Goal: Task Accomplishment & Management: Manage account settings

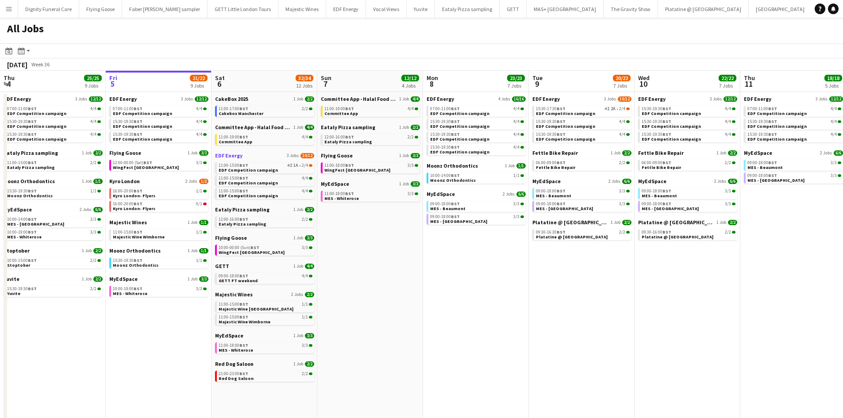
click at [229, 157] on span "EDF Energy" at bounding box center [228, 155] width 27 height 7
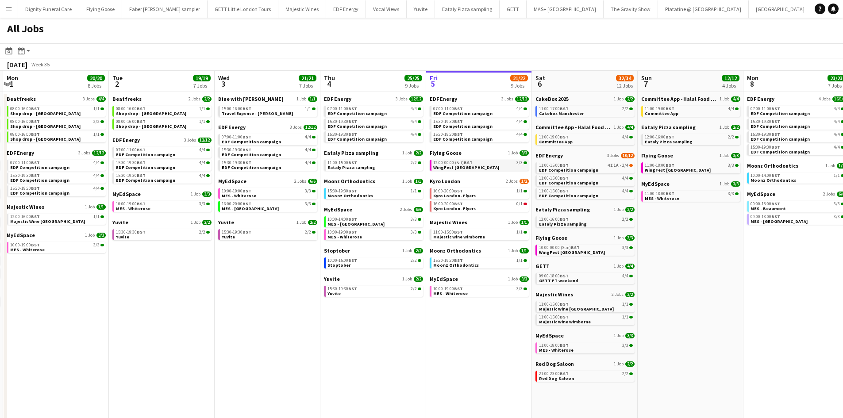
drag, startPoint x: 162, startPoint y: 174, endPoint x: 442, endPoint y: 166, distance: 279.4
click at [448, 169] on app-calendar-viewport "Sat 30 42/44 28 Jobs Sun 31 23/27 11 Jobs Mon 1 20/20 8 Jobs Tue 2 19/19 7 Jobs…" at bounding box center [421, 375] width 843 height 609
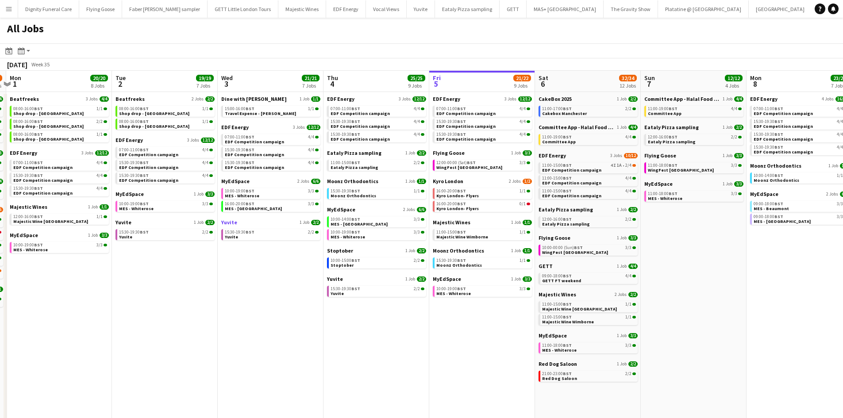
click at [227, 220] on span "Yuvite" at bounding box center [229, 222] width 16 height 7
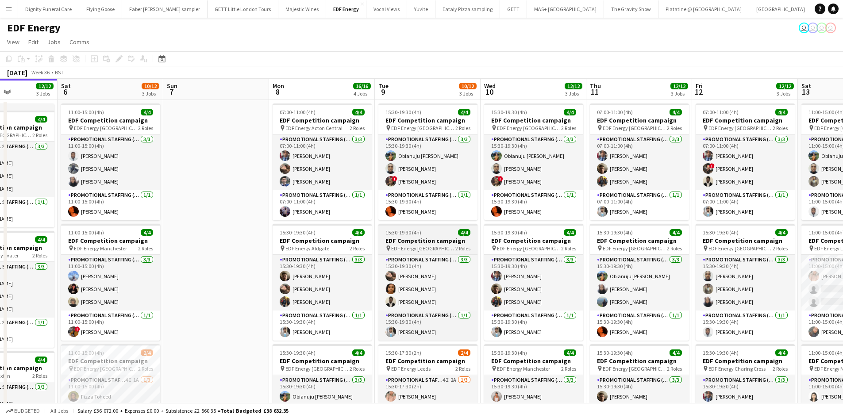
drag, startPoint x: 632, startPoint y: 247, endPoint x: 470, endPoint y: 244, distance: 162.5
click at [474, 245] on app-calendar-viewport "Tue 2 12/12 3 Jobs Wed 3 12/12 3 Jobs Thu 4 12/12 3 Jobs Fri 5 12/12 3 Jobs Sat…" at bounding box center [421, 356] width 843 height 555
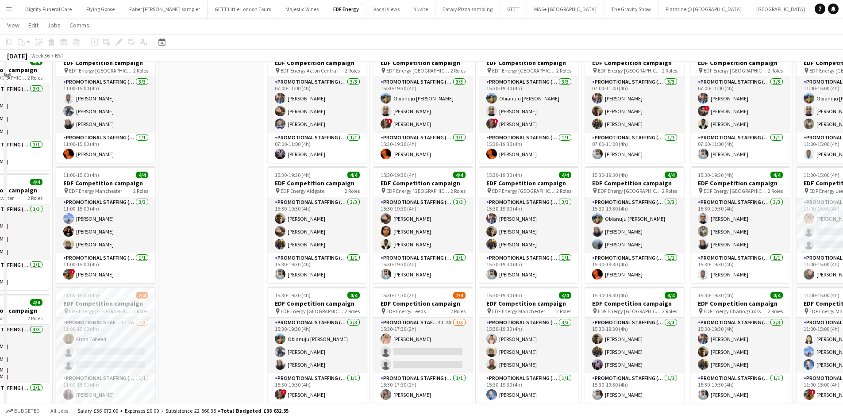
scroll to position [221, 0]
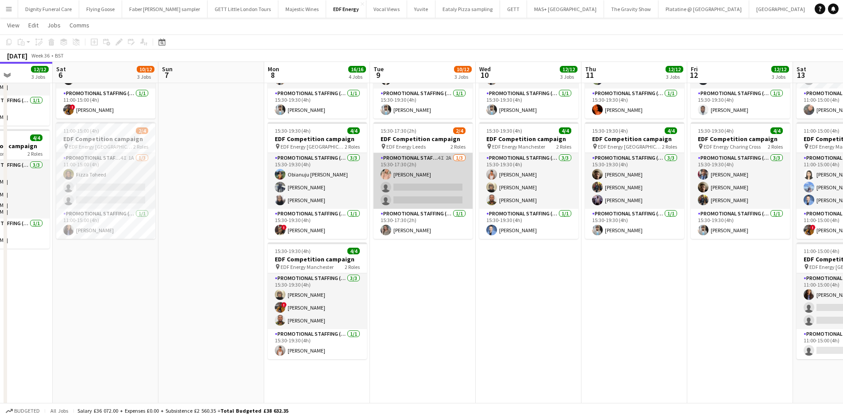
click at [443, 195] on app-card-role "Promotional Staffing (Flyering Staff) 4I 2A 1/3 15:30-17:30 (2h) Becky Taylor s…" at bounding box center [423, 181] width 99 height 56
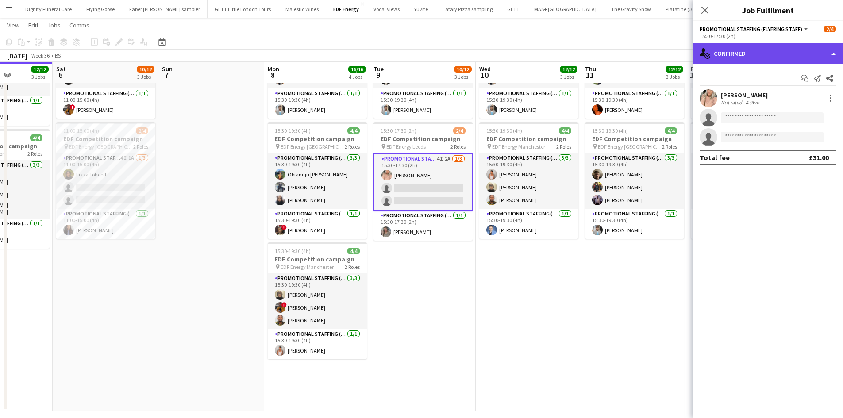
click at [751, 58] on div "single-neutral-actions-check-2 Confirmed" at bounding box center [768, 53] width 150 height 21
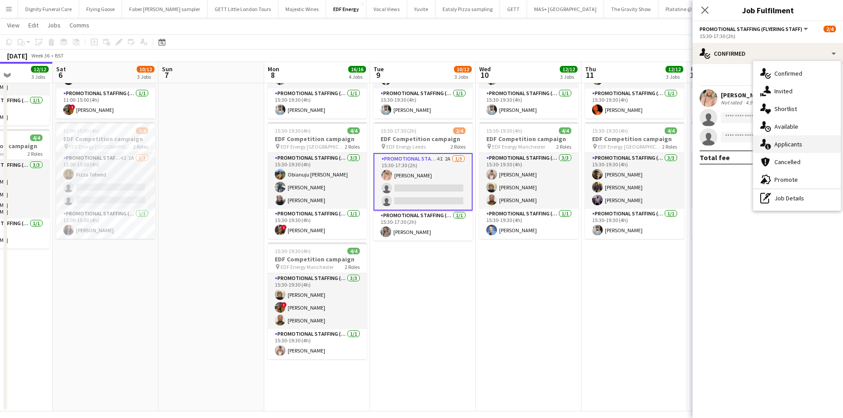
click at [784, 146] on span "Applicants" at bounding box center [789, 144] width 28 height 8
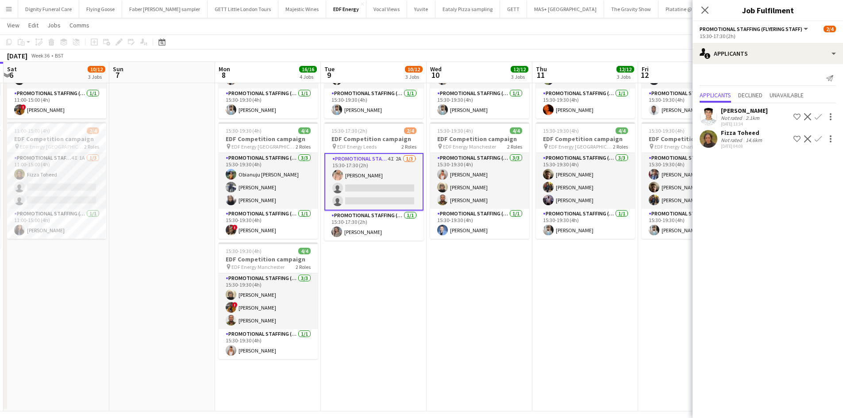
scroll to position [0, 439]
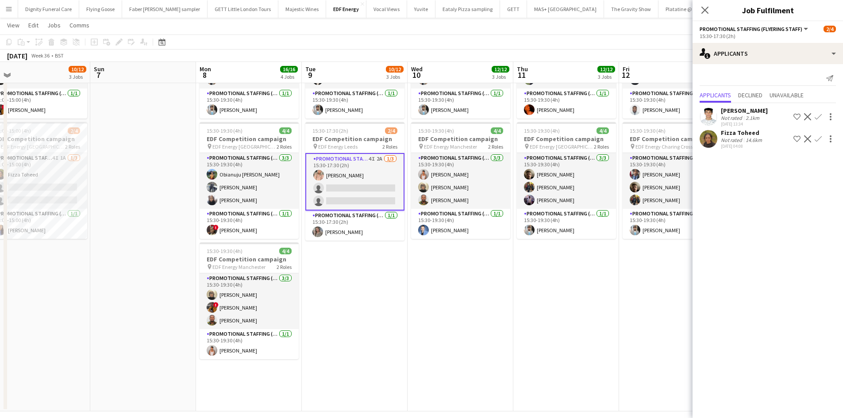
drag, startPoint x: 550, startPoint y: 274, endPoint x: 482, endPoint y: 274, distance: 68.2
click at [482, 274] on app-calendar-viewport "Tue 2 12/12 3 Jobs Wed 3 12/12 3 Jobs Thu 4 12/12 3 Jobs Fri 5 12/12 3 Jobs Sat…" at bounding box center [421, 112] width 843 height 598
click at [820, 114] on app-icon "Confirm" at bounding box center [818, 116] width 7 height 7
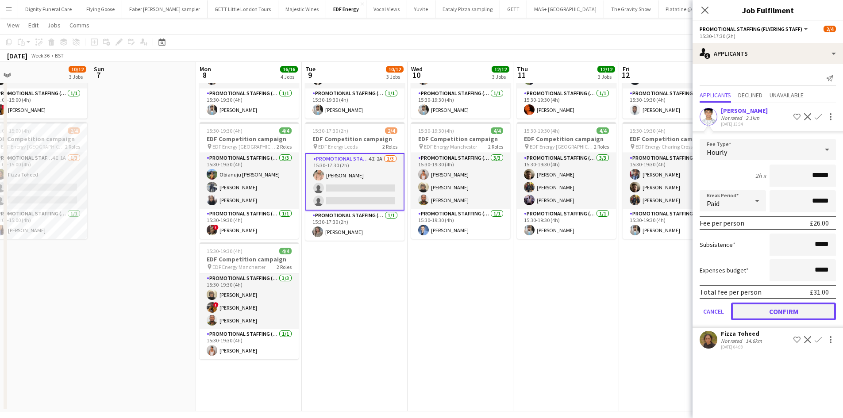
click at [806, 311] on button "Confirm" at bounding box center [783, 312] width 105 height 18
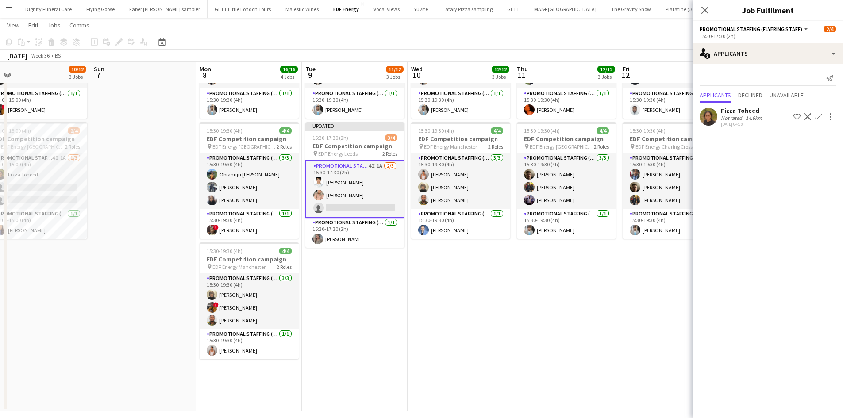
drag, startPoint x: 817, startPoint y: 115, endPoint x: 822, endPoint y: 121, distance: 7.9
click at [818, 115] on app-icon "Confirm" at bounding box center [818, 116] width 7 height 7
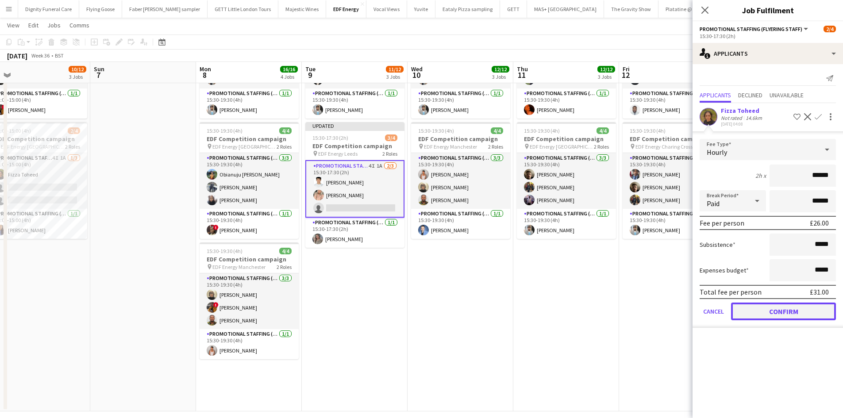
click at [786, 310] on button "Confirm" at bounding box center [783, 312] width 105 height 18
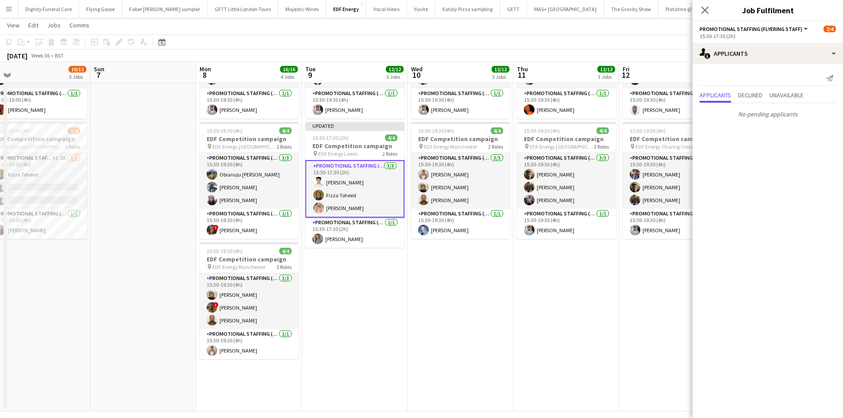
click at [493, 286] on app-date-cell "15:30-19:30 (4h) 4/4 EDF Competition campaign pin EDF Energy Birmingham New Str…" at bounding box center [461, 145] width 106 height 534
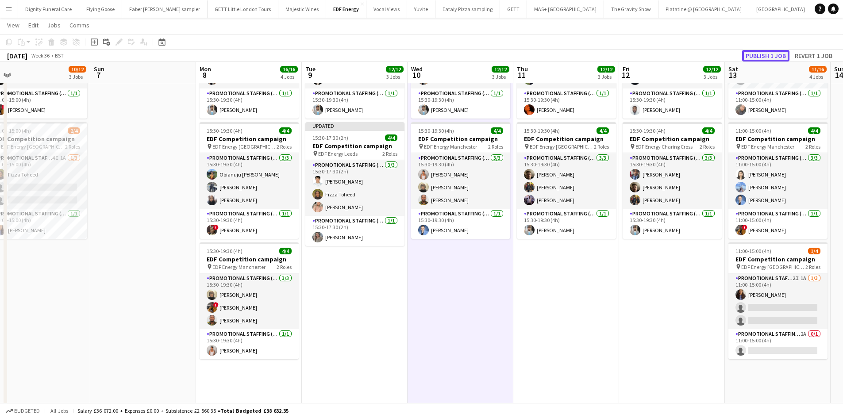
click at [761, 55] on button "Publish 1 job" at bounding box center [765, 56] width 47 height 12
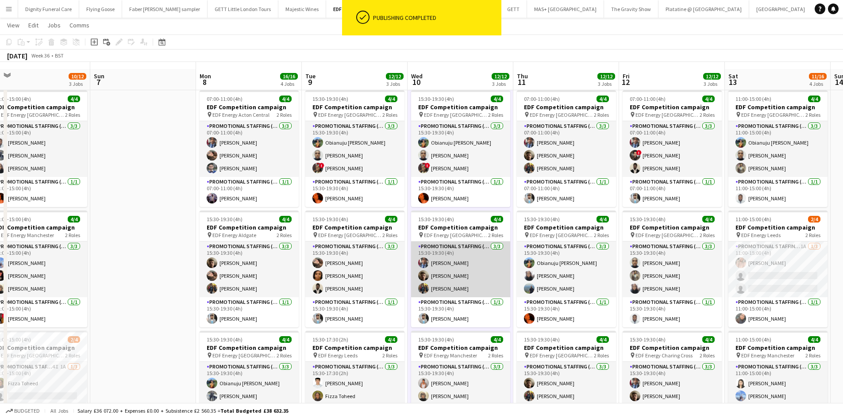
scroll to position [0, 0]
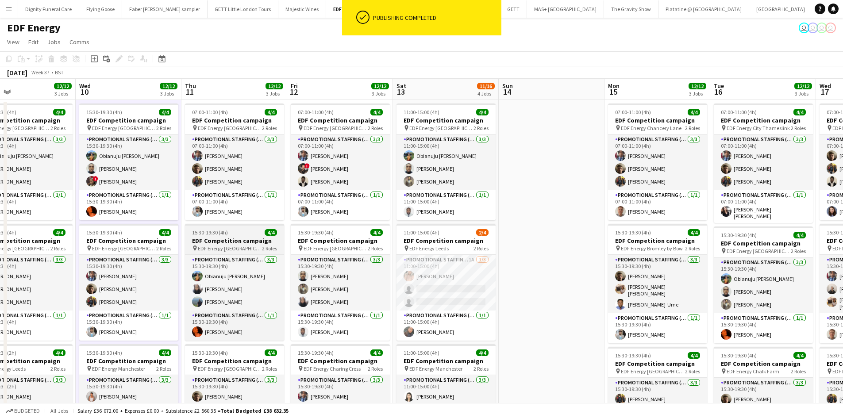
drag, startPoint x: 559, startPoint y: 261, endPoint x: 246, endPoint y: 251, distance: 314.0
click at [240, 254] on app-calendar-viewport "Sat 6 10/12 3 Jobs Sun 7 Mon 8 16/16 4 Jobs Tue 9 12/12 3 Jobs Wed 10 12/12 3 J…" at bounding box center [421, 356] width 843 height 555
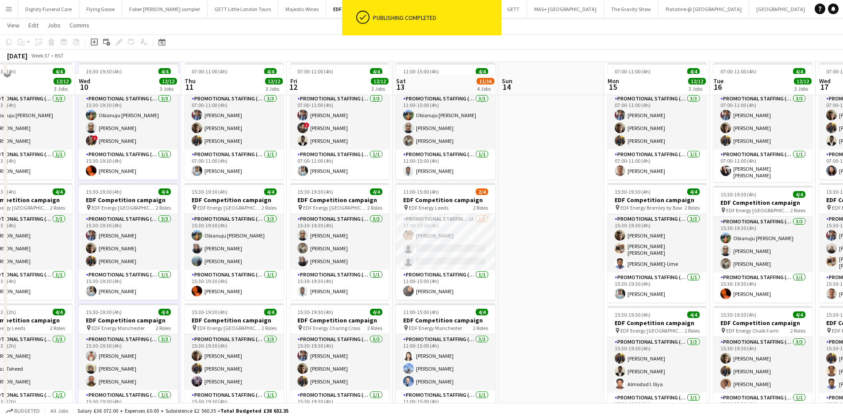
scroll to position [89, 0]
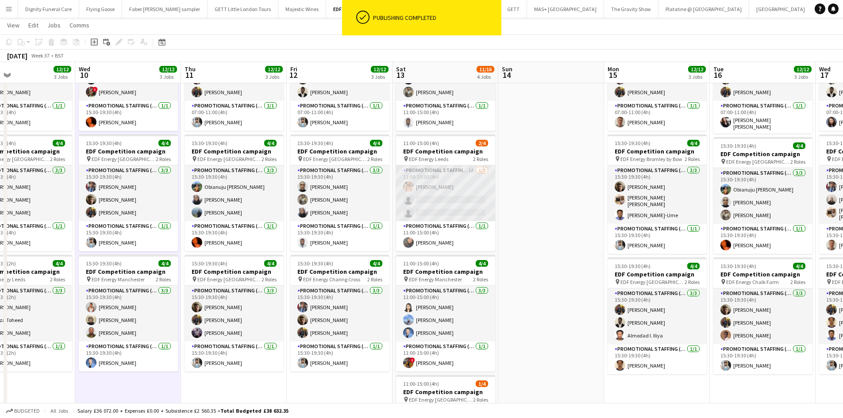
click at [468, 203] on app-card-role "Promotional Staffing (Flyering Staff) 1A 1/3 11:00-15:00 (4h) Becky Taylor sing…" at bounding box center [445, 194] width 99 height 56
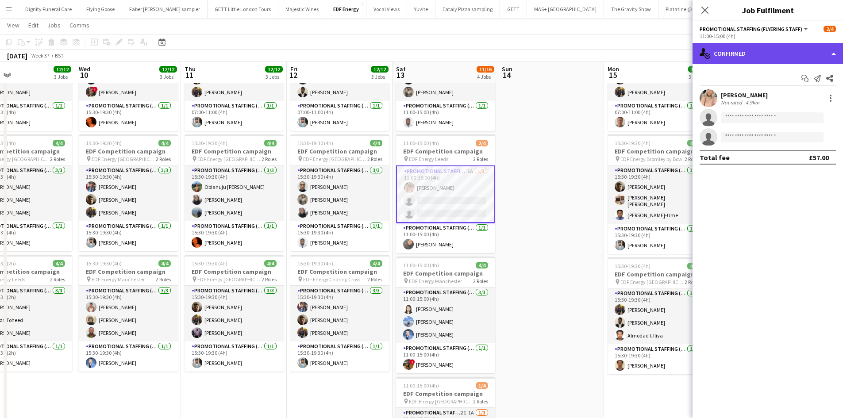
click at [759, 53] on div "single-neutral-actions-check-2 Confirmed" at bounding box center [768, 53] width 150 height 21
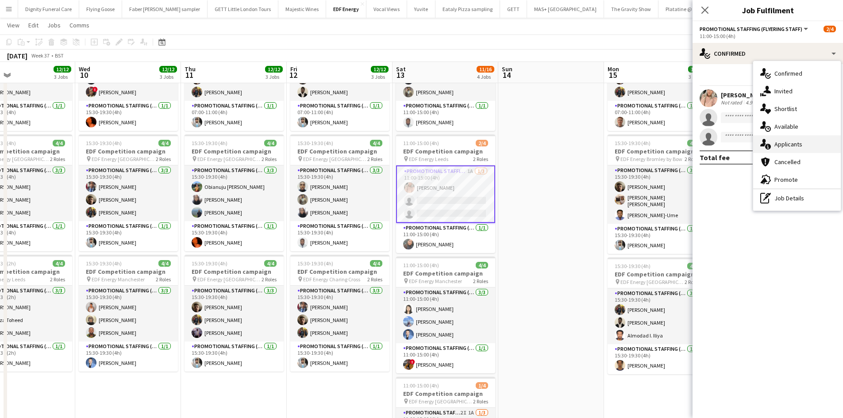
click at [794, 144] on span "Applicants" at bounding box center [789, 144] width 28 height 8
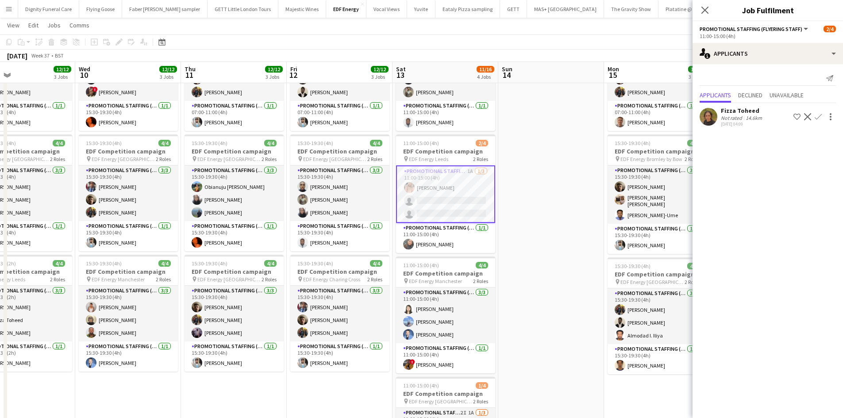
click at [819, 114] on app-icon "Confirm" at bounding box center [818, 116] width 7 height 7
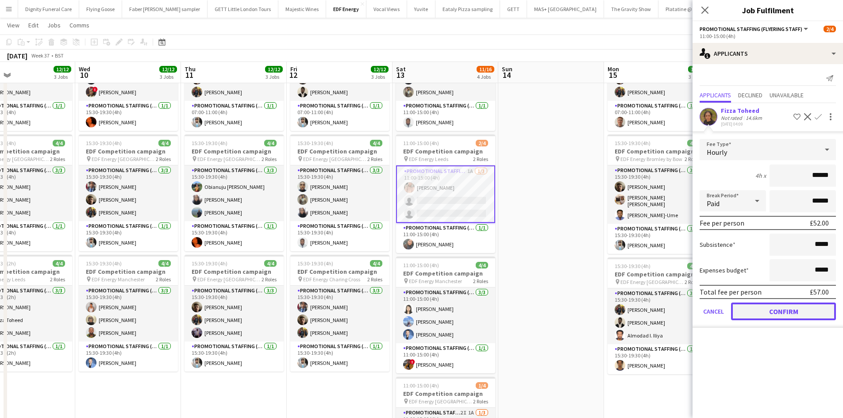
click at [803, 315] on button "Confirm" at bounding box center [783, 312] width 105 height 18
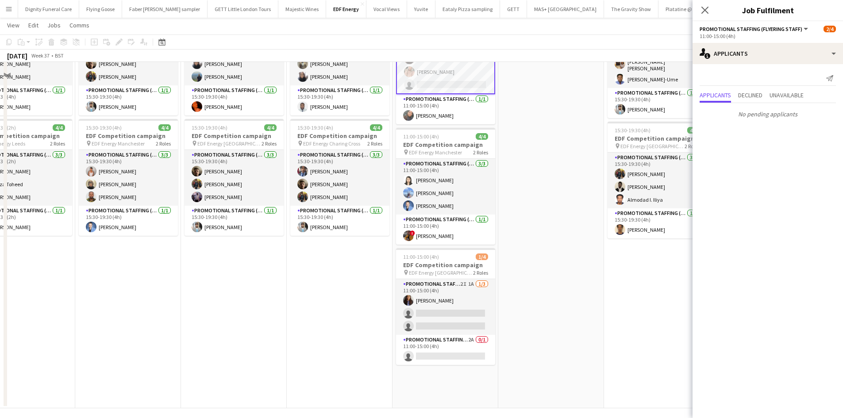
scroll to position [230, 0]
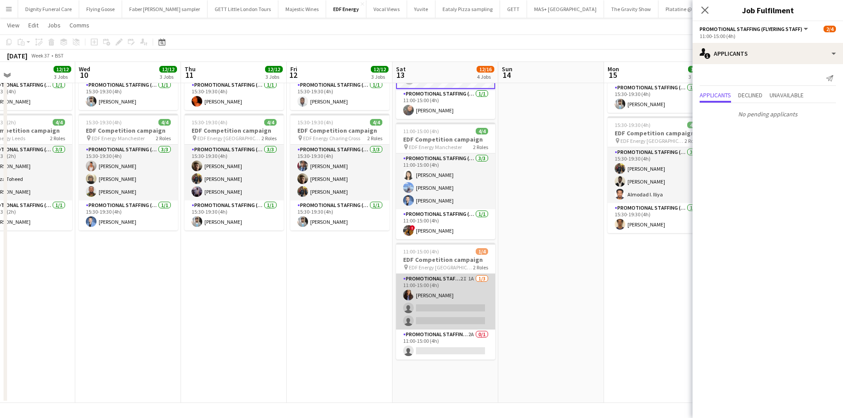
click at [439, 317] on app-card-role "Promotional Staffing (Flyering Staff) 2I 1A 1/3 11:00-15:00 (4h) Mansi Mehta si…" at bounding box center [445, 302] width 99 height 56
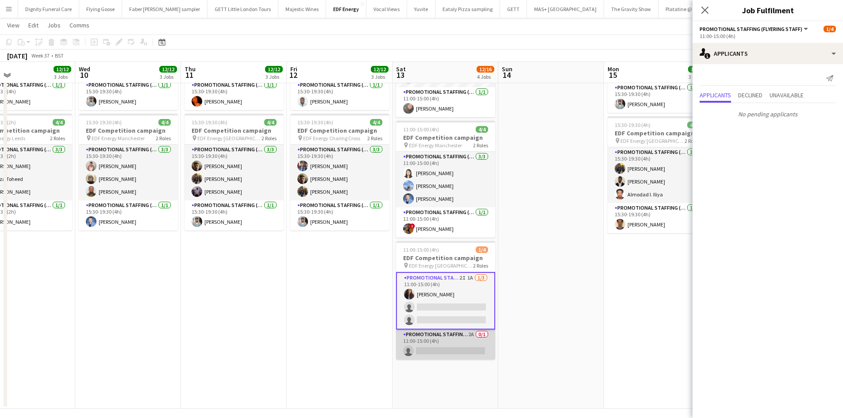
click at [456, 350] on app-card-role "Promotional Staffing (Team Leader) 2A 0/1 11:00-15:00 (4h) single-neutral-actio…" at bounding box center [445, 345] width 99 height 30
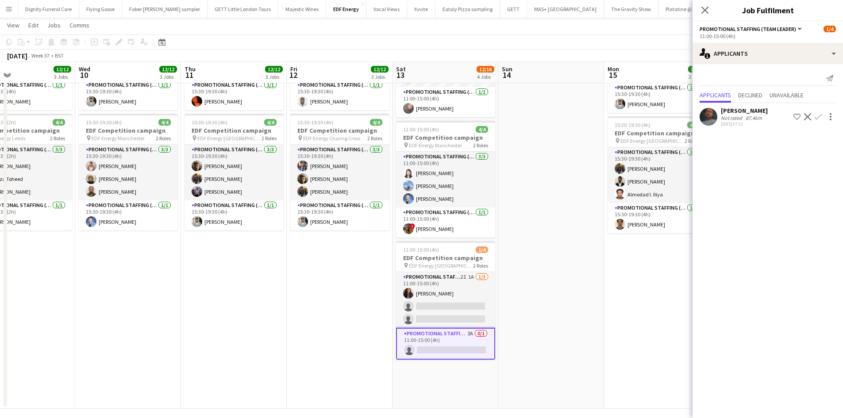
click at [598, 348] on app-date-cell at bounding box center [551, 139] width 106 height 540
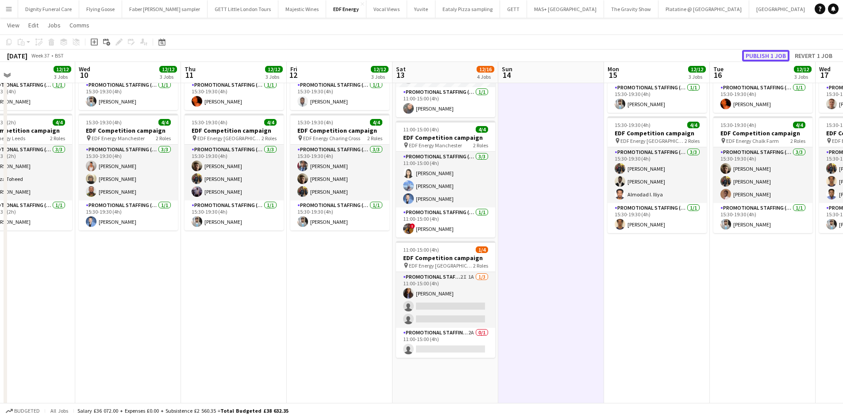
click at [764, 57] on button "Publish 1 job" at bounding box center [765, 56] width 47 height 12
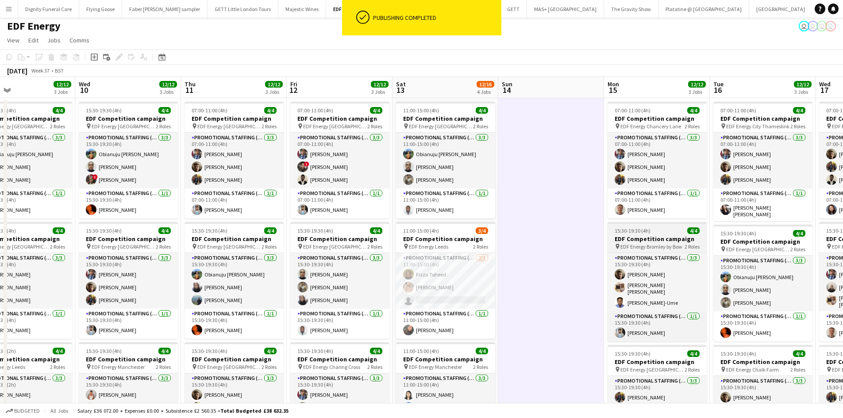
scroll to position [0, 0]
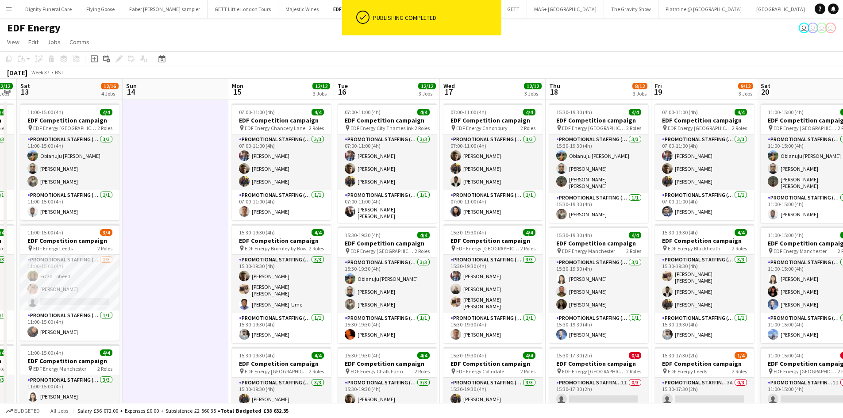
drag, startPoint x: 714, startPoint y: 228, endPoint x: 339, endPoint y: 247, distance: 375.7
click at [337, 247] on app-calendar-viewport "Wed 10 12/12 3 Jobs Thu 11 12/12 3 Jobs Fri 12 12/12 3 Jobs Sat 13 12/16 4 Jobs…" at bounding box center [421, 356] width 843 height 555
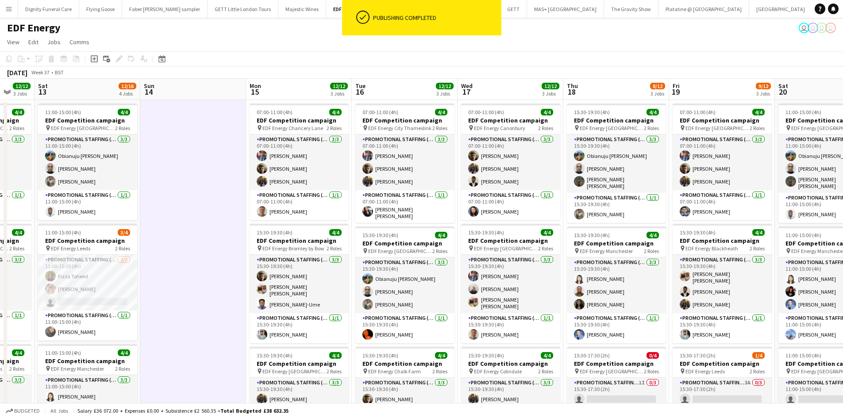
drag, startPoint x: 563, startPoint y: 231, endPoint x: 376, endPoint y: 232, distance: 187.2
click at [379, 232] on app-calendar-viewport "Wed 10 12/12 3 Jobs Thu 11 12/12 3 Jobs Fri 12 12/12 3 Jobs Sat 13 12/16 4 Jobs…" at bounding box center [421, 356] width 843 height 555
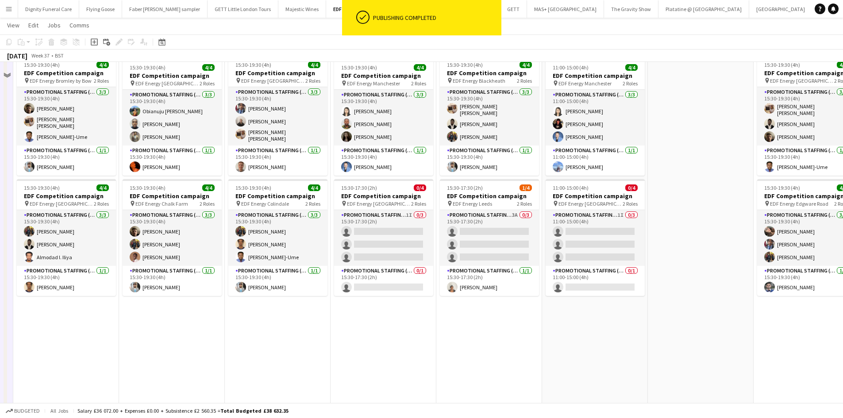
scroll to position [177, 0]
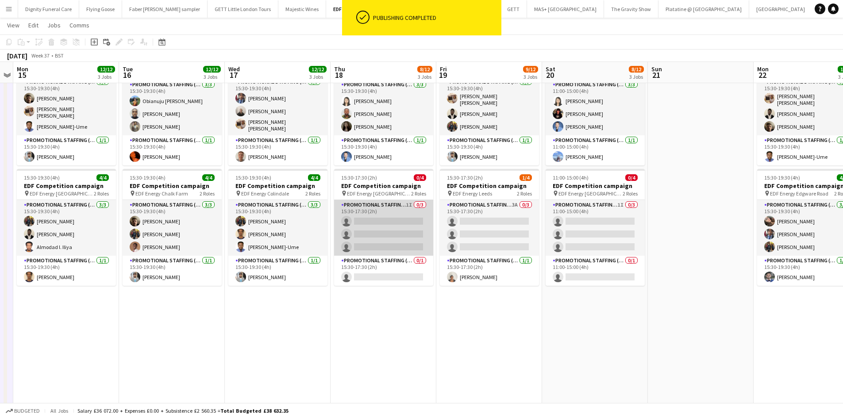
click at [398, 228] on app-card-role "Promotional Staffing (Flyering Staff) 1I 0/3 15:30-17:30 (2h) single-neutral-ac…" at bounding box center [383, 228] width 99 height 56
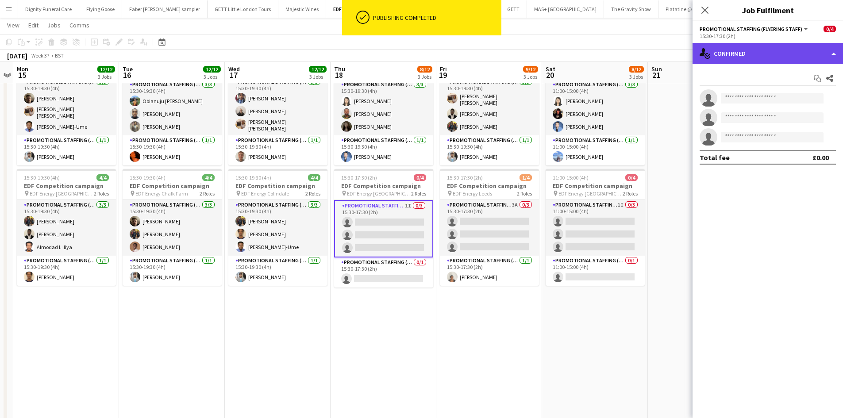
click at [783, 54] on div "single-neutral-actions-check-2 Confirmed" at bounding box center [768, 53] width 150 height 21
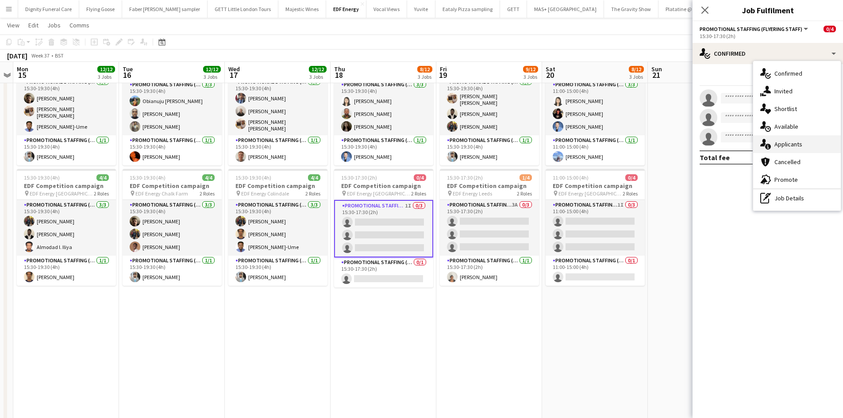
click at [793, 144] on span "Applicants" at bounding box center [789, 144] width 28 height 8
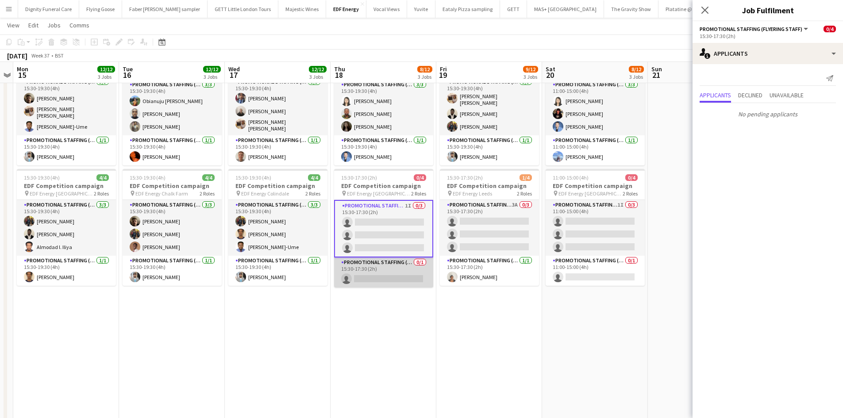
click at [398, 278] on app-card-role "Promotional Staffing (Team Leader) 0/1 15:30-17:30 (2h) single-neutral-actions" at bounding box center [383, 273] width 99 height 30
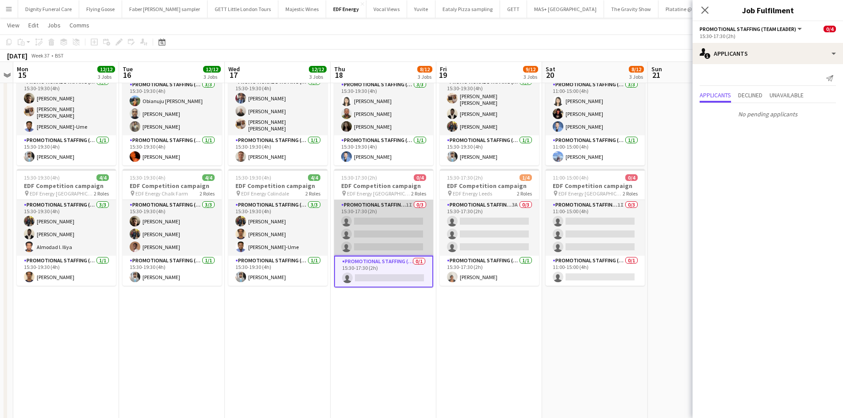
click at [404, 231] on app-card-role "Promotional Staffing (Flyering Staff) 1I 0/3 15:30-17:30 (2h) single-neutral-ac…" at bounding box center [383, 228] width 99 height 56
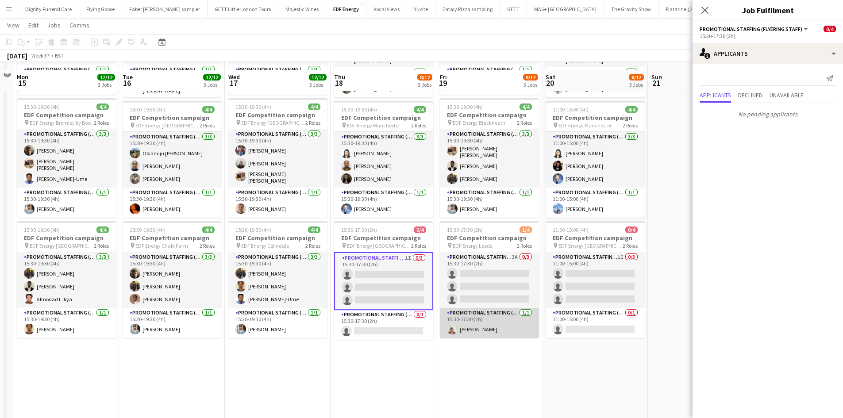
scroll to position [133, 0]
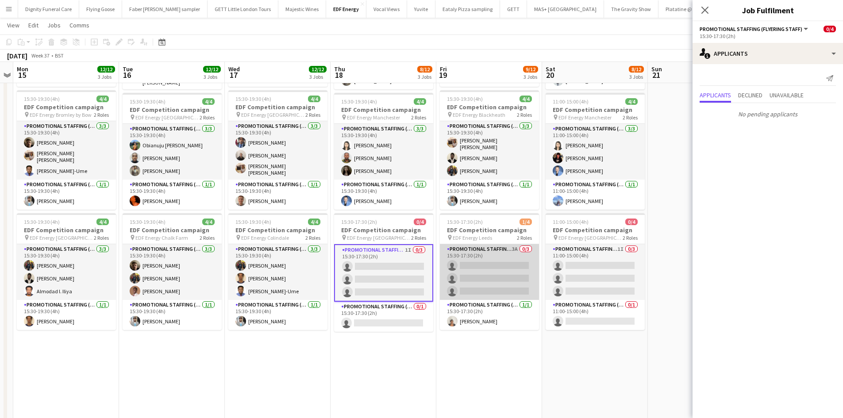
click at [505, 272] on app-card-role "Promotional Staffing (Flyering Staff) 3A 0/3 15:30-17:30 (2h) single-neutral-ac…" at bounding box center [489, 272] width 99 height 56
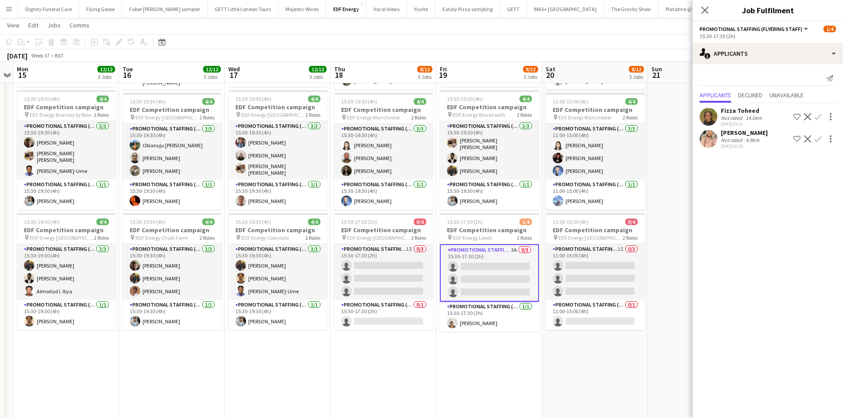
click at [744, 134] on div "Becky Taylor" at bounding box center [744, 133] width 47 height 8
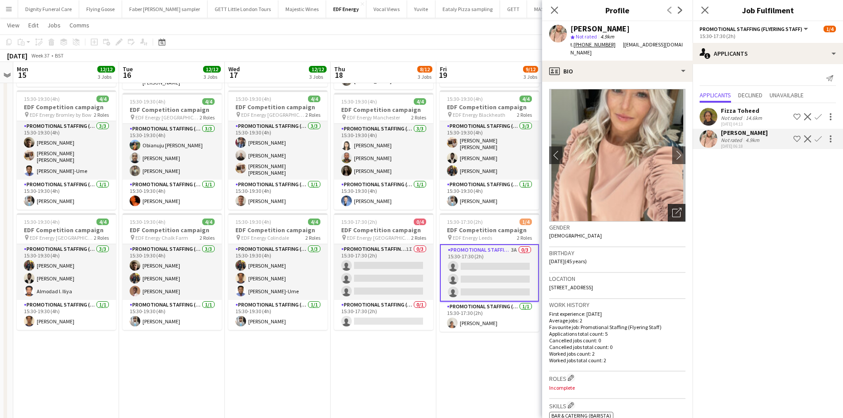
click at [672, 208] on icon "Open photos pop-in" at bounding box center [676, 212] width 9 height 9
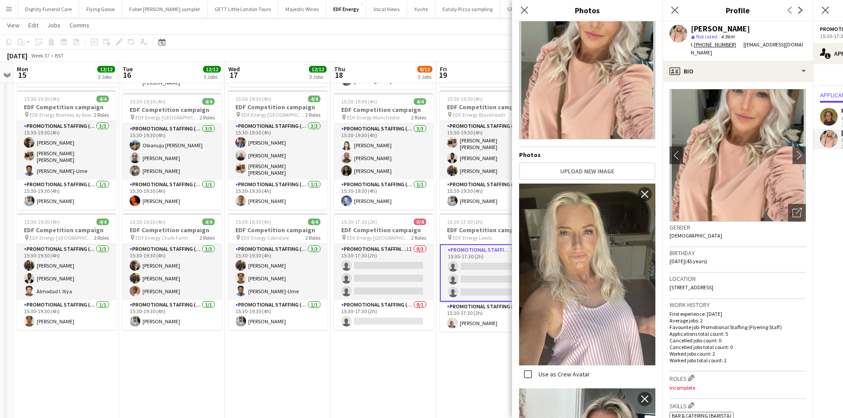
scroll to position [0, 0]
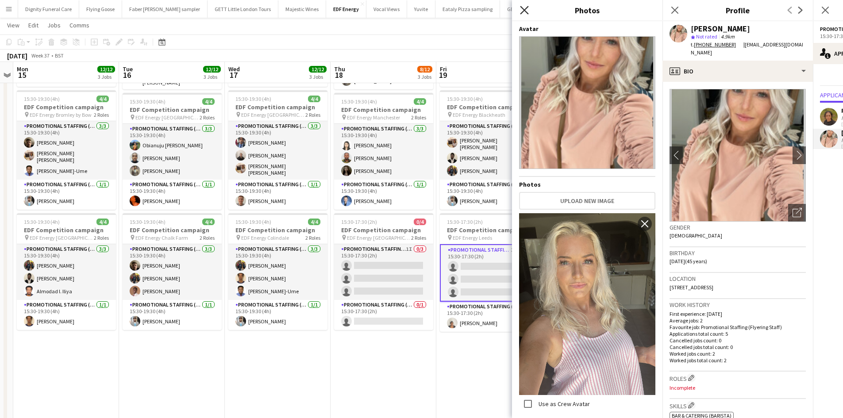
click at [523, 7] on icon "Close pop-in" at bounding box center [524, 10] width 8 height 8
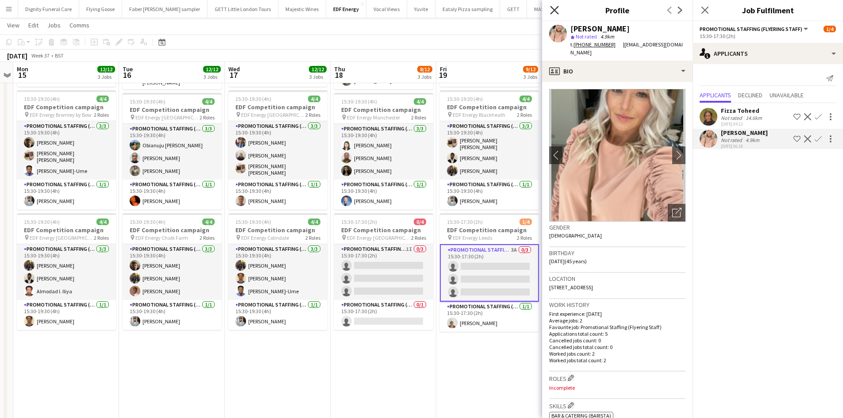
click at [552, 6] on icon "Close pop-in" at bounding box center [554, 10] width 8 height 8
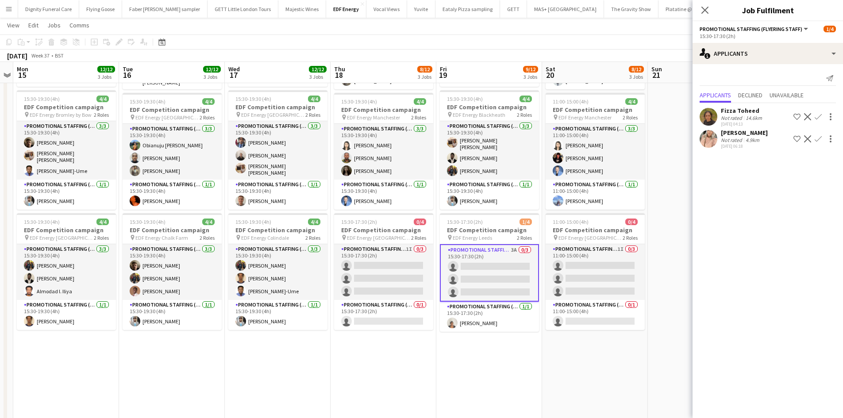
click at [818, 137] on app-icon "Confirm" at bounding box center [818, 138] width 7 height 7
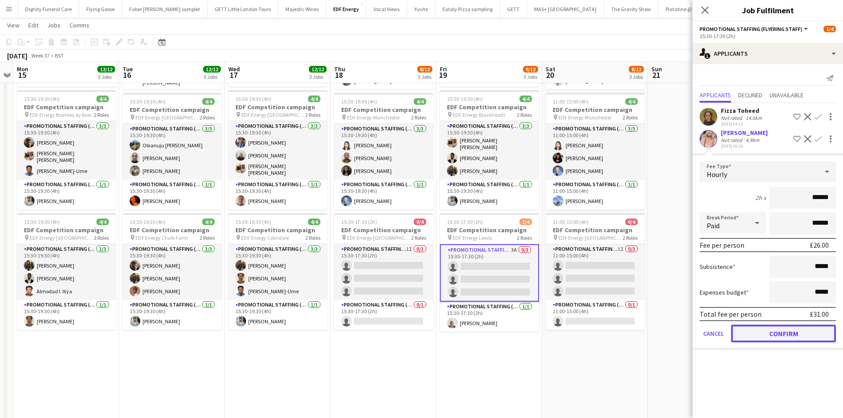
click at [796, 335] on button "Confirm" at bounding box center [783, 334] width 105 height 18
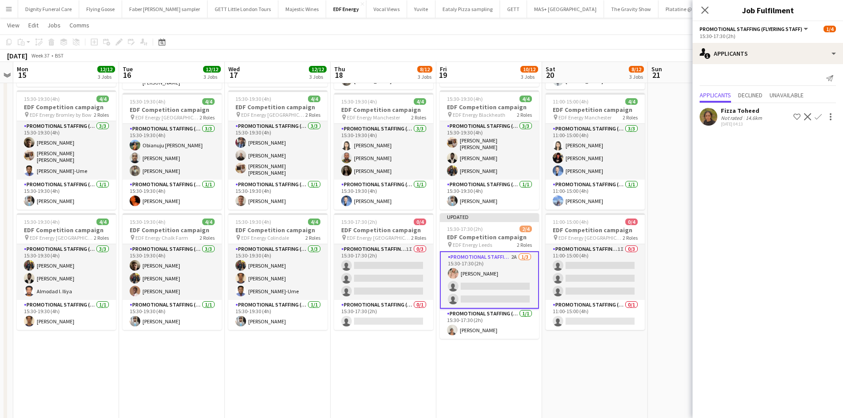
click at [819, 113] on button "Confirm" at bounding box center [818, 117] width 11 height 11
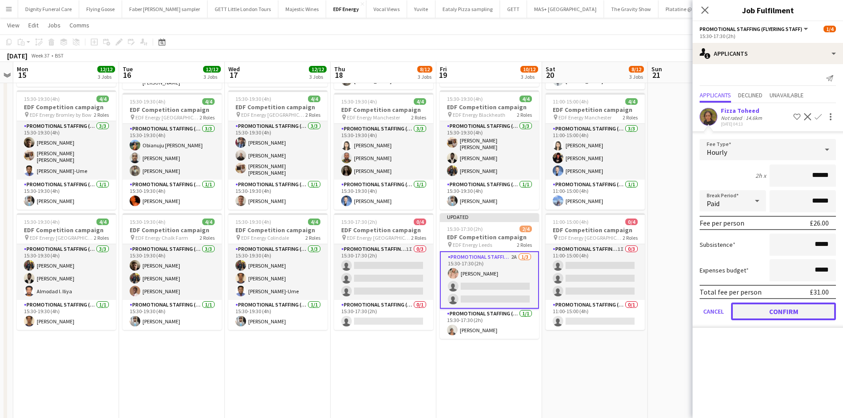
click at [790, 316] on button "Confirm" at bounding box center [783, 312] width 105 height 18
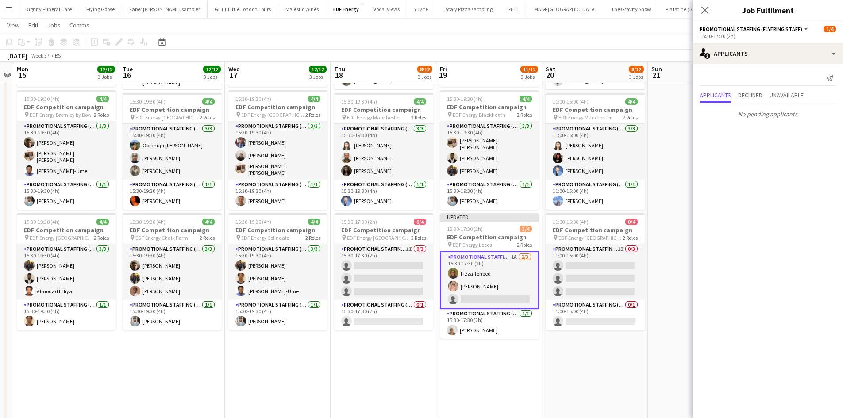
click at [645, 346] on app-date-cell "11:00-15:00 (4h) 4/4 EDF Competition campaign pin EDF Energy Birmingham New Str…" at bounding box center [595, 233] width 106 height 534
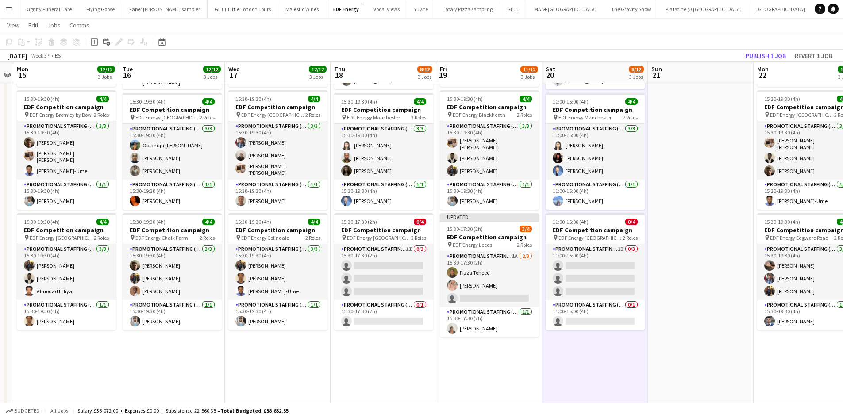
click at [772, 46] on app-toolbar "Copy Paste Paste Ctrl+V Paste with crew Ctrl+Shift+V Paste linked Job Delete Gr…" at bounding box center [421, 42] width 843 height 15
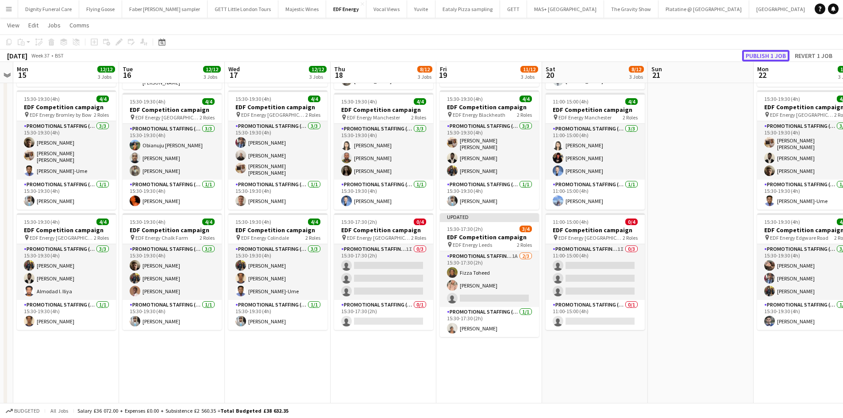
click at [766, 52] on button "Publish 1 job" at bounding box center [765, 56] width 47 height 12
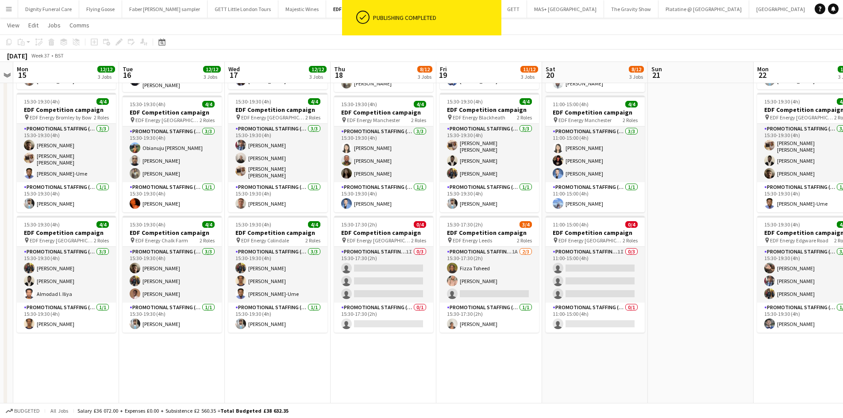
scroll to position [133, 0]
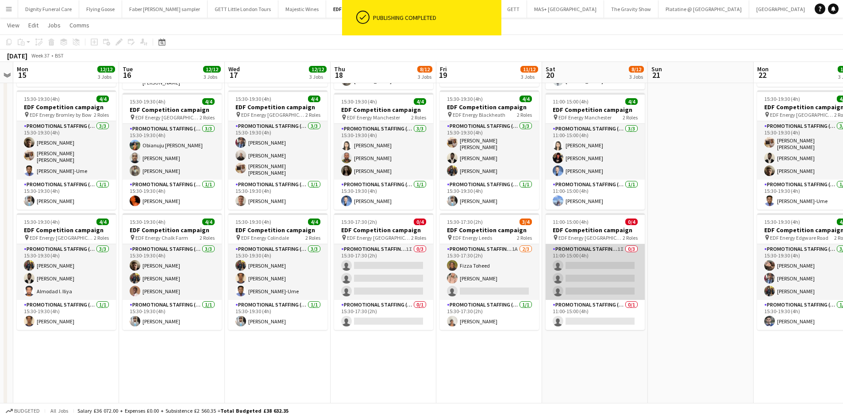
click at [589, 270] on app-card-role "Promotional Staffing (Flyering Staff) 1I 0/3 11:00-15:00 (4h) single-neutral-ac…" at bounding box center [595, 272] width 99 height 56
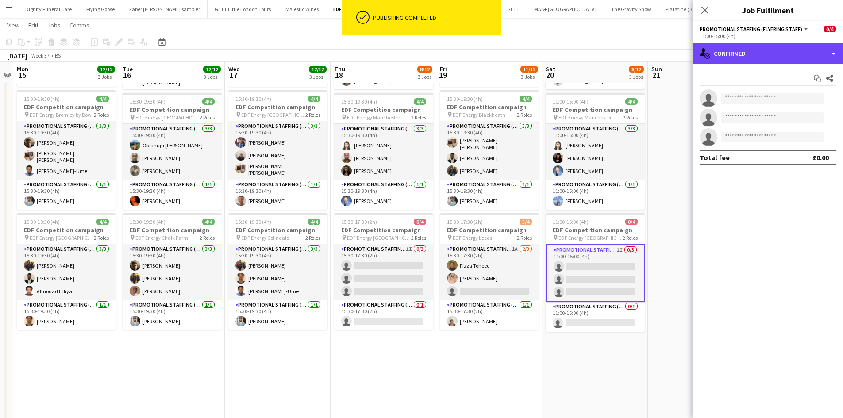
click at [763, 42] on div "Promotional Staffing (Flyering Staff) All roles Promotional Staffing (Flyering …" at bounding box center [768, 219] width 150 height 397
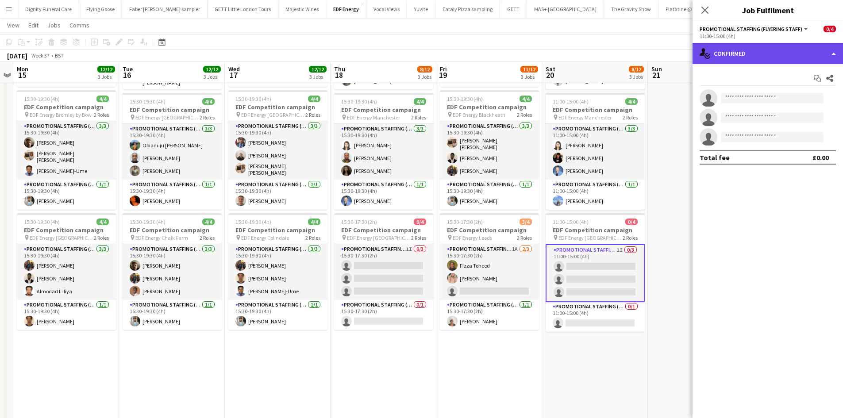
click at [766, 58] on div "single-neutral-actions-check-2 Confirmed" at bounding box center [768, 53] width 150 height 21
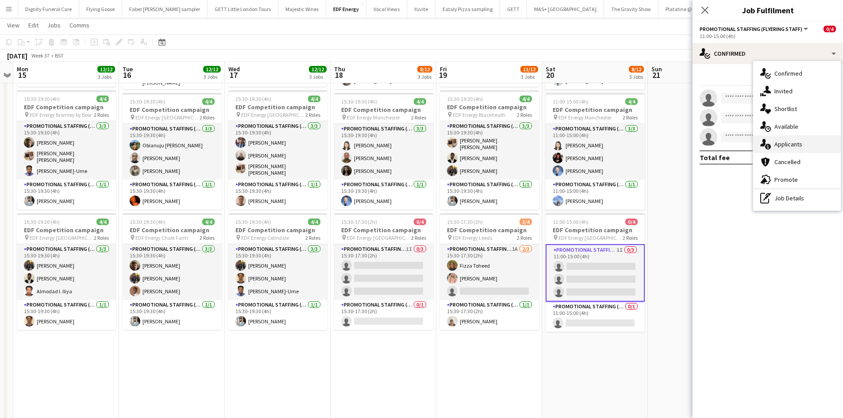
click at [787, 147] on span "Applicants" at bounding box center [789, 144] width 28 height 8
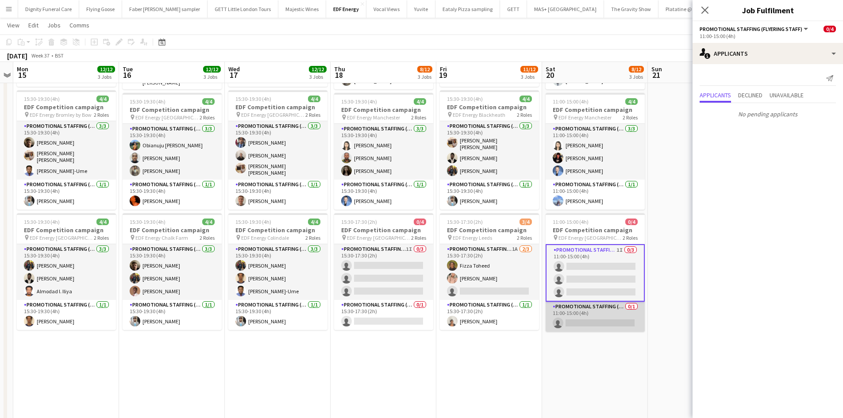
click at [608, 322] on app-card-role "Promotional Staffing (Team Leader) 0/1 11:00-15:00 (4h) single-neutral-actions" at bounding box center [595, 317] width 99 height 30
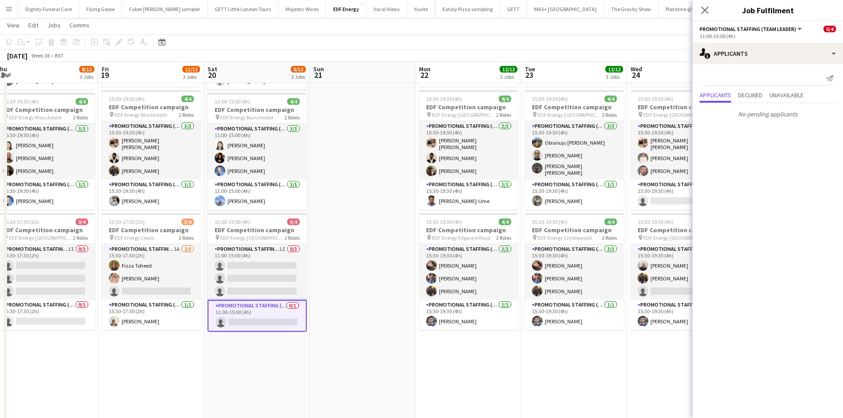
drag, startPoint x: 655, startPoint y: 342, endPoint x: 319, endPoint y: 301, distance: 338.0
click at [319, 301] on app-calendar-viewport "Sun 14 Mon 15 12/12 3 Jobs Tue 16 12/12 3 Jobs Wed 17 12/12 3 Jobs Thu 18 8/12 …" at bounding box center [421, 201] width 843 height 598
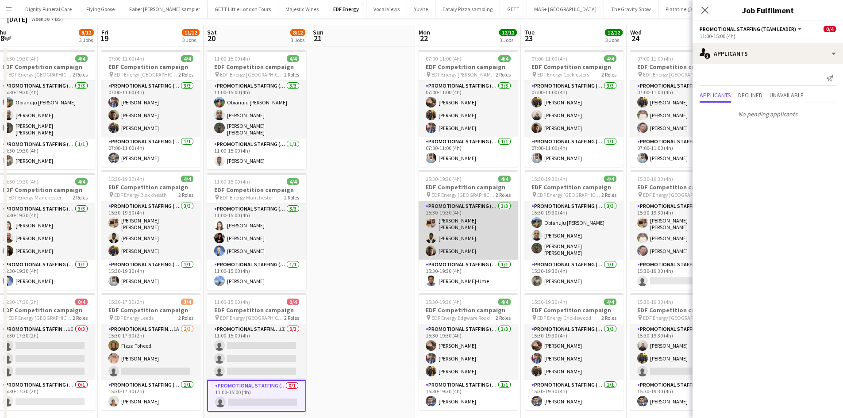
scroll to position [0, 0]
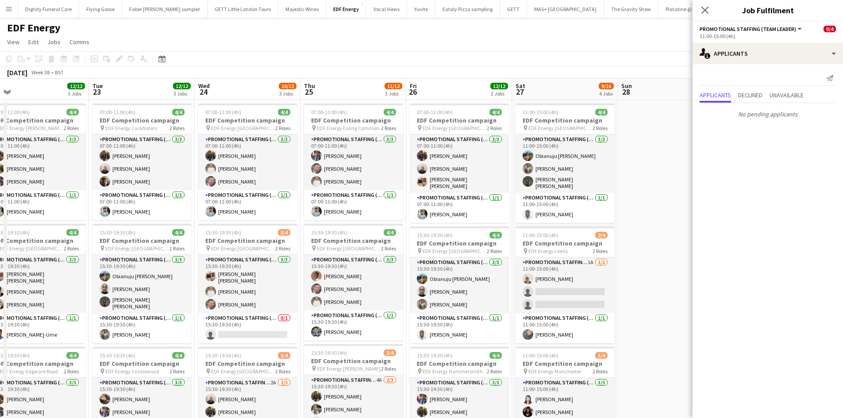
drag, startPoint x: 567, startPoint y: 254, endPoint x: 258, endPoint y: 234, distance: 309.6
click at [258, 234] on app-calendar-viewport "Thu 18 8/12 3 Jobs Fri 19 11/12 3 Jobs Sat 20 8/12 3 Jobs Sun 21 Mon 22 12/12 3…" at bounding box center [421, 356] width 843 height 555
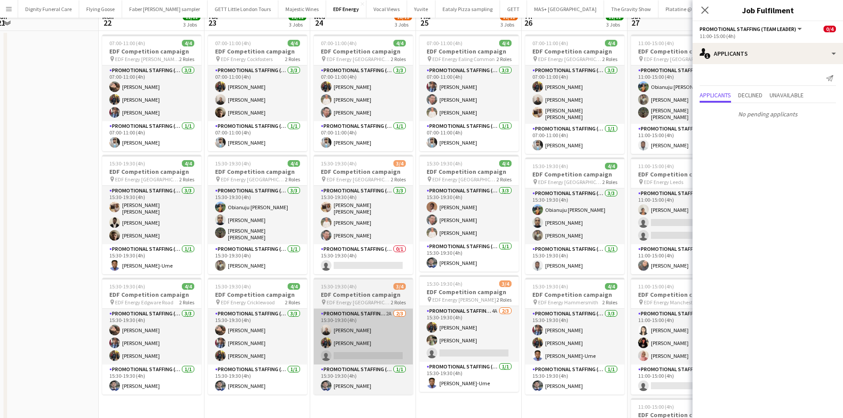
scroll to position [177, 0]
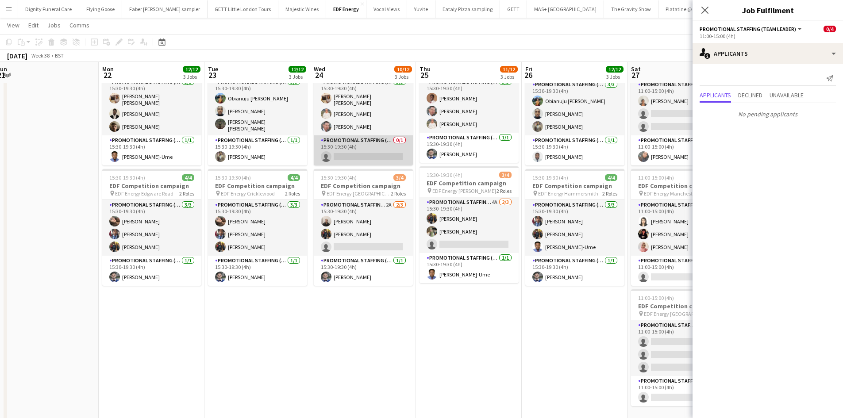
click at [371, 143] on app-card-role "Promotional Staffing (Team Leader) 0/1 15:30-19:30 (4h) single-neutral-actions" at bounding box center [363, 150] width 99 height 30
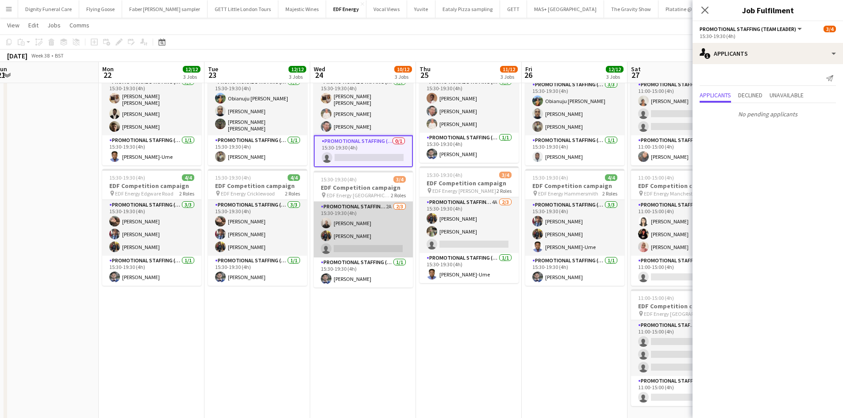
click at [376, 248] on app-card-role "Promotional Staffing (Flyering Staff) 2A 2/3 15:30-19:30 (4h) Gavin Rowe Martin…" at bounding box center [363, 230] width 99 height 56
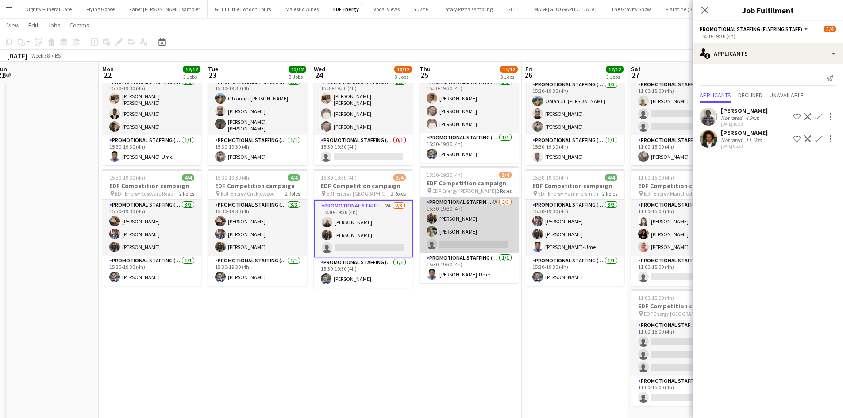
click at [483, 244] on app-card-role "Promotional Staffing (Flyering Staff) 4A 2/3 15:30-19:30 (4h) Martin Brady Aliy…" at bounding box center [469, 225] width 99 height 56
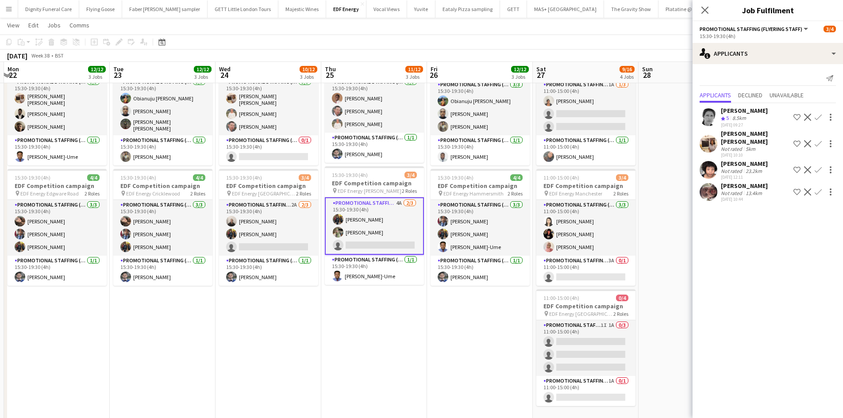
drag, startPoint x: 463, startPoint y: 295, endPoint x: 366, endPoint y: 292, distance: 96.5
click at [369, 293] on app-calendar-viewport "Thu 18 8/12 3 Jobs Fri 19 11/12 3 Jobs Sat 20 8/12 3 Jobs Sun 21 Mon 22 12/12 3…" at bounding box center [421, 156] width 843 height 598
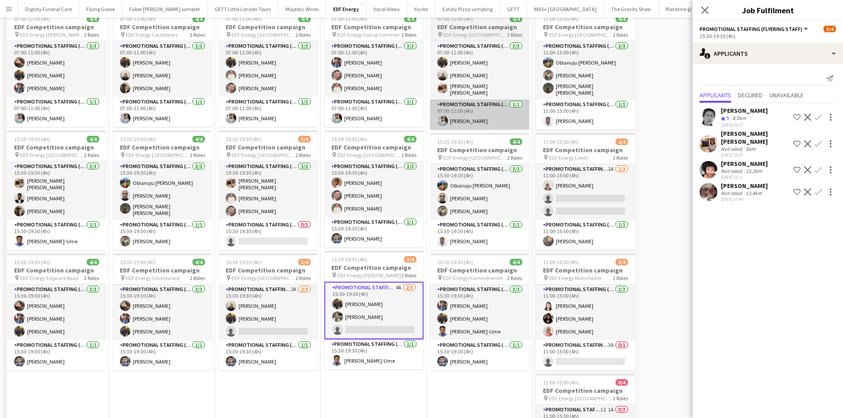
scroll to position [0, 0]
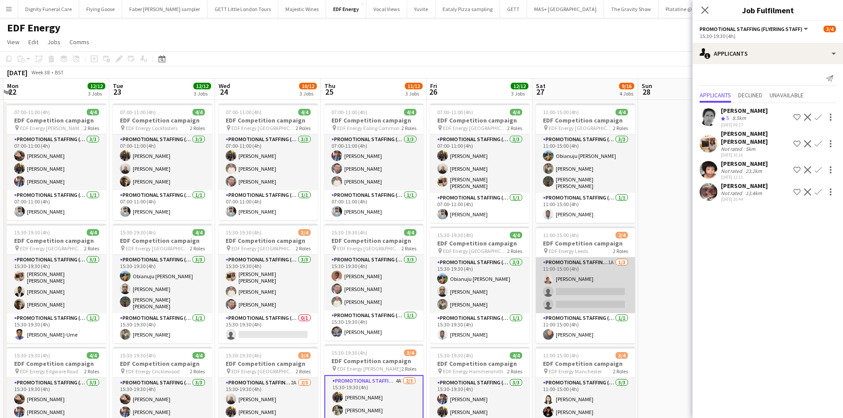
drag, startPoint x: 579, startPoint y: 305, endPoint x: 598, endPoint y: 303, distance: 19.2
click at [579, 305] on app-card-role "Promotional Staffing (Flyering Staff) 1A 1/3 11:00-15:00 (4h) Thandeka Mashazi …" at bounding box center [585, 286] width 99 height 56
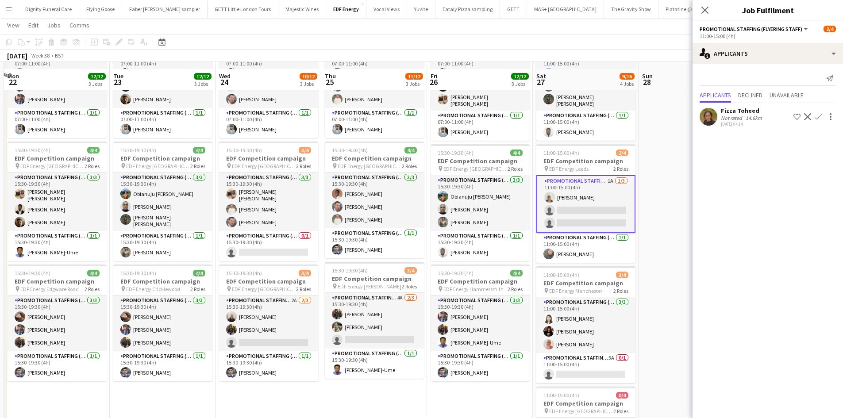
scroll to position [89, 0]
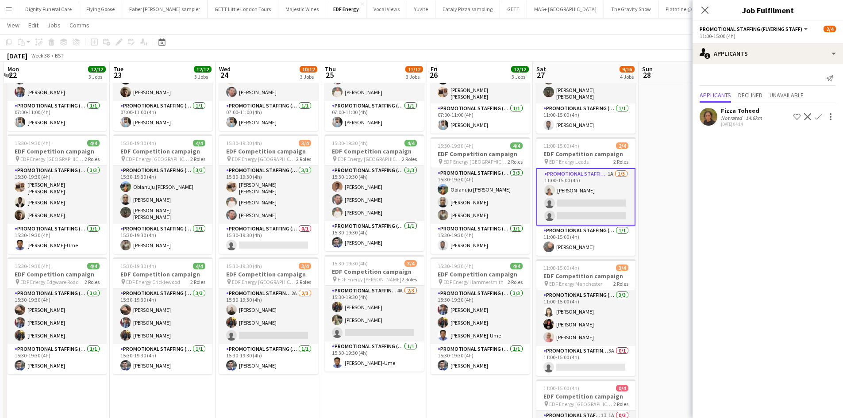
drag, startPoint x: 817, startPoint y: 113, endPoint x: 827, endPoint y: 129, distance: 18.5
click at [818, 114] on app-icon "Confirm" at bounding box center [818, 116] width 7 height 7
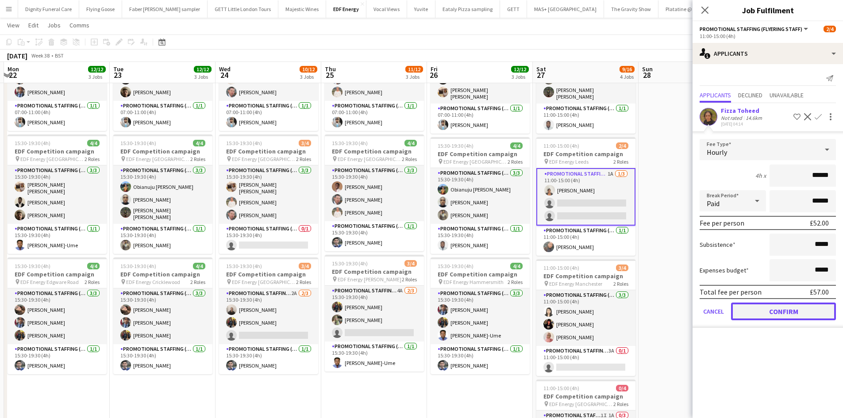
click at [795, 309] on button "Confirm" at bounding box center [783, 312] width 105 height 18
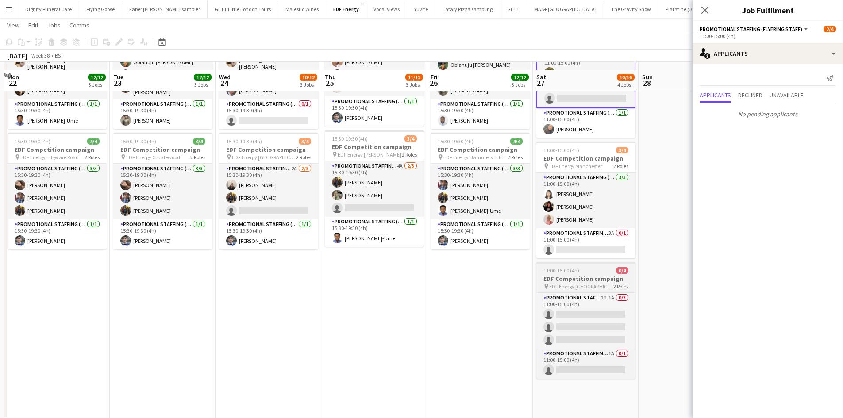
scroll to position [221, 0]
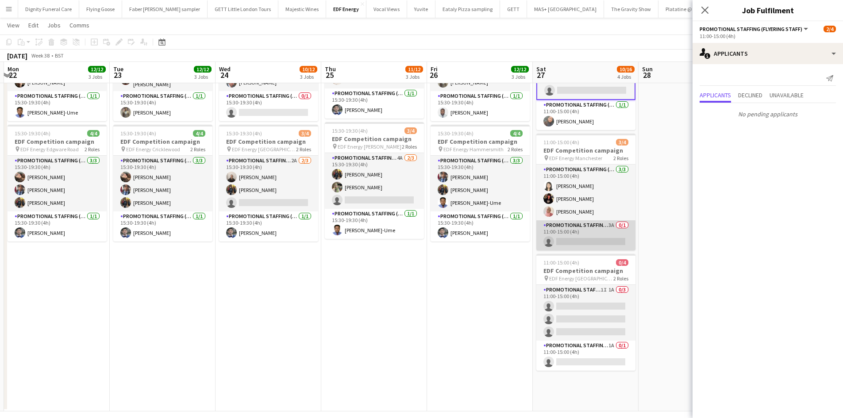
click at [588, 244] on app-card-role "Promotional Staffing (Team Leader) 3A 0/1 11:00-15:00 (4h) single-neutral-actio…" at bounding box center [585, 235] width 99 height 30
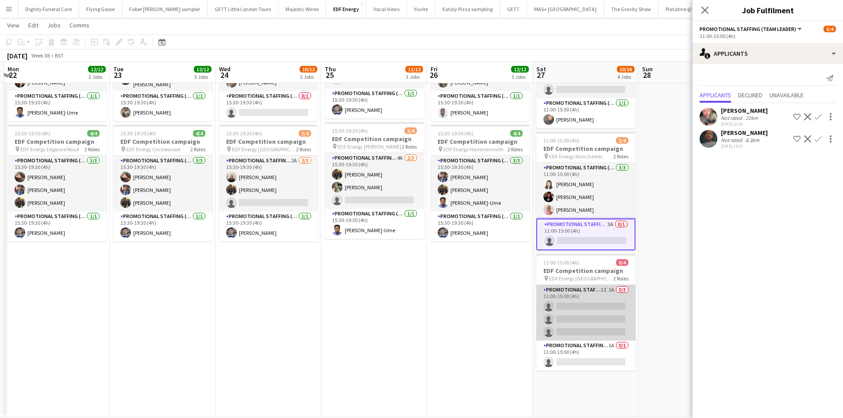
click at [600, 312] on app-card-role "Promotional Staffing (Flyering Staff) 1I 1A 0/3 11:00-15:00 (4h) single-neutral…" at bounding box center [585, 313] width 99 height 56
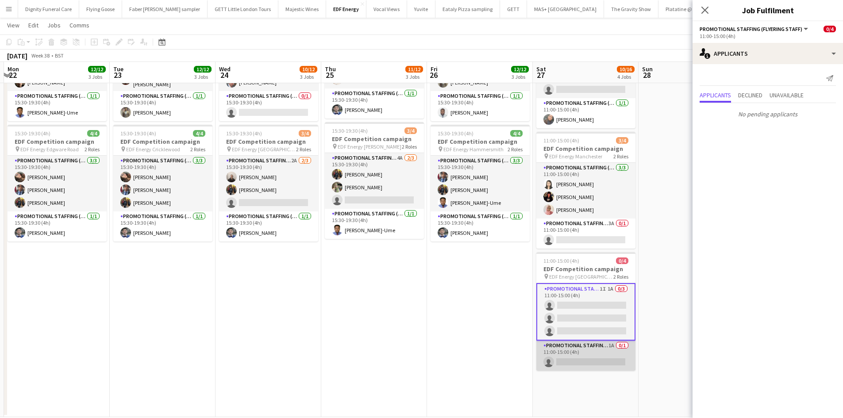
click at [595, 362] on app-card-role "Promotional Staffing (Team Leader) 1A 0/1 11:00-15:00 (4h) single-neutral-actio…" at bounding box center [585, 356] width 99 height 30
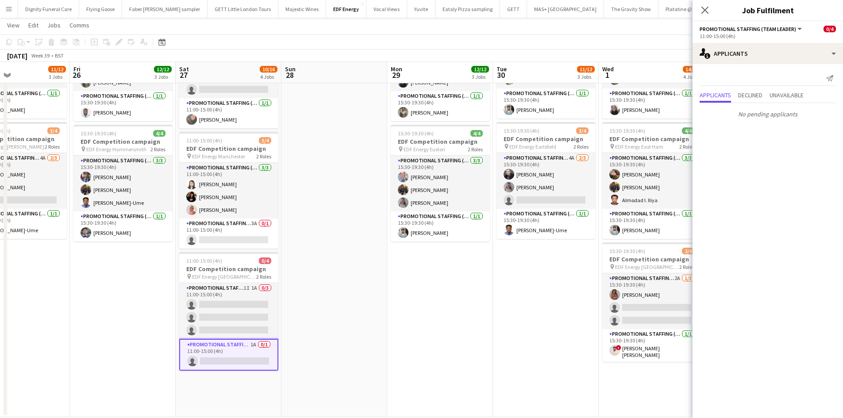
scroll to position [0, 355]
drag, startPoint x: 653, startPoint y: 259, endPoint x: 294, endPoint y: 246, distance: 358.7
click at [294, 246] on app-calendar-viewport "Mon 22 12/12 3 Jobs Tue 23 12/12 3 Jobs Wed 24 10/12 3 Jobs Thu 25 11/12 3 Jobs…" at bounding box center [421, 115] width 843 height 604
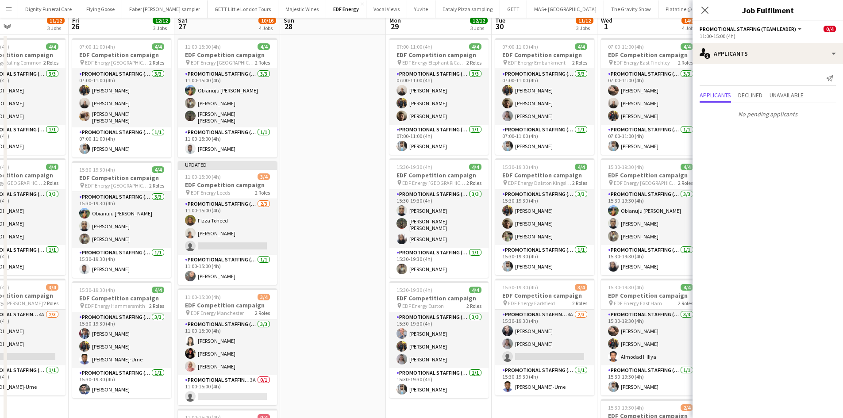
scroll to position [221, 0]
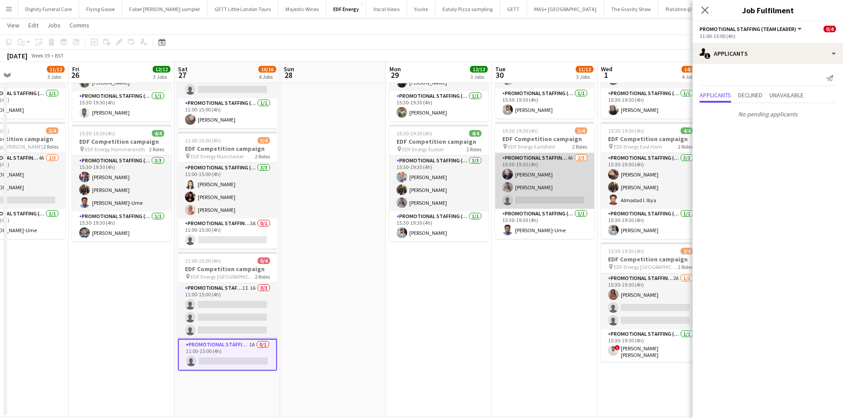
click at [557, 199] on app-card-role "Promotional Staffing (Flyering Staff) 4A 2/3 15:30-19:30 (4h) Adam Stickler Rub…" at bounding box center [544, 181] width 99 height 56
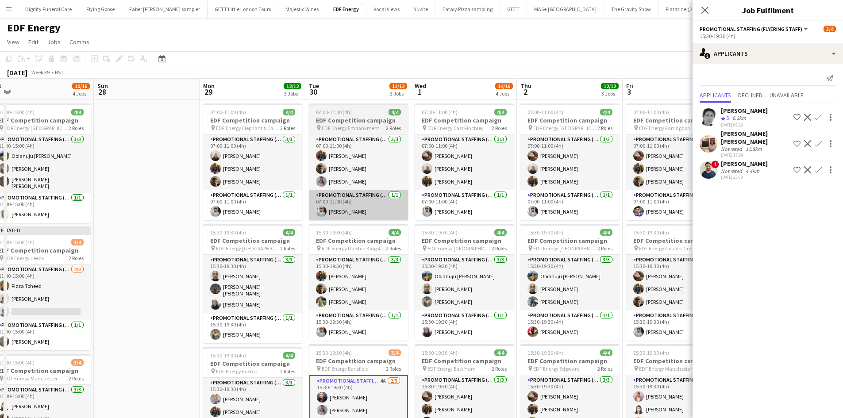
scroll to position [0, 347]
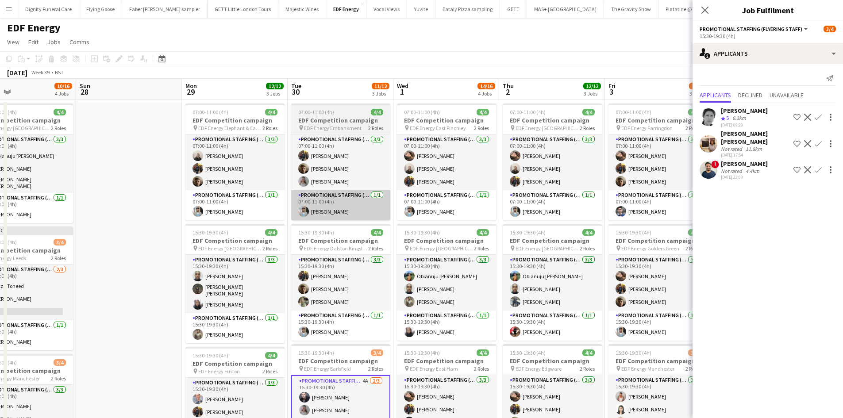
drag, startPoint x: 515, startPoint y: 225, endPoint x: 358, endPoint y: 216, distance: 157.4
click at [311, 216] on app-calendar-viewport "Wed 24 10/12 3 Jobs Thu 25 11/12 3 Jobs Fri 26 12/12 3 Jobs Sat 27 10/16 4 Jobs…" at bounding box center [421, 359] width 843 height 561
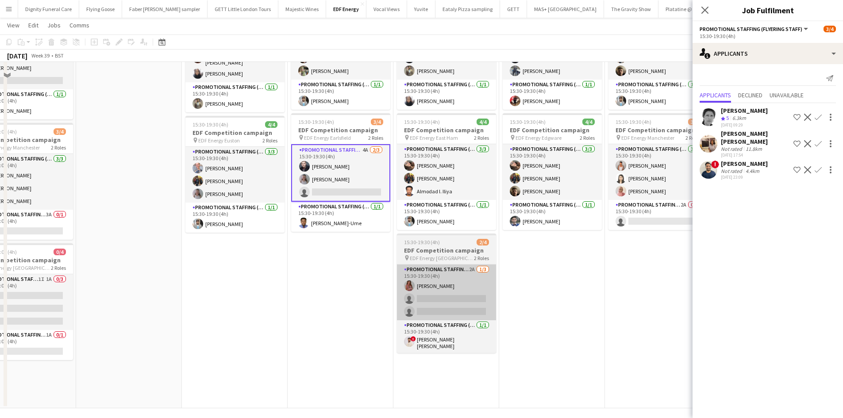
scroll to position [235, 0]
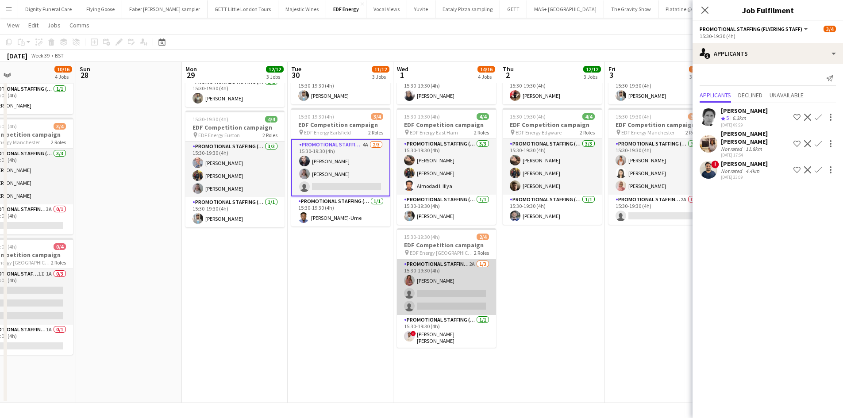
click at [462, 293] on app-card-role "Promotional Staffing (Flyering Staff) 2A 1/3 15:30-19:30 (4h) Sally Whitworth s…" at bounding box center [446, 287] width 99 height 56
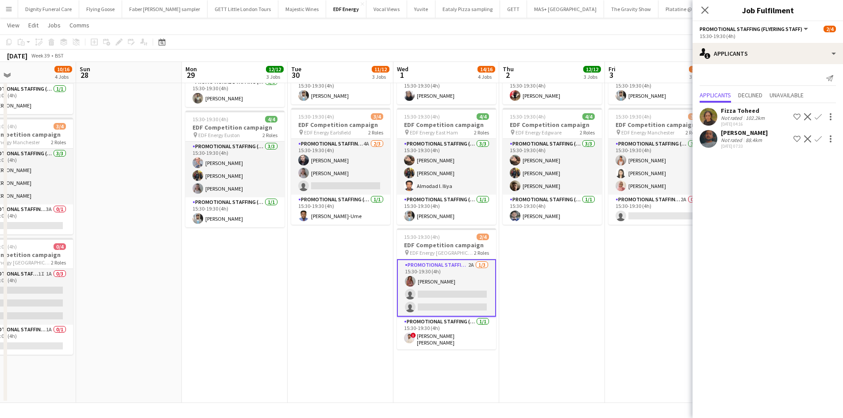
click at [818, 116] on app-icon "Confirm" at bounding box center [818, 116] width 7 height 7
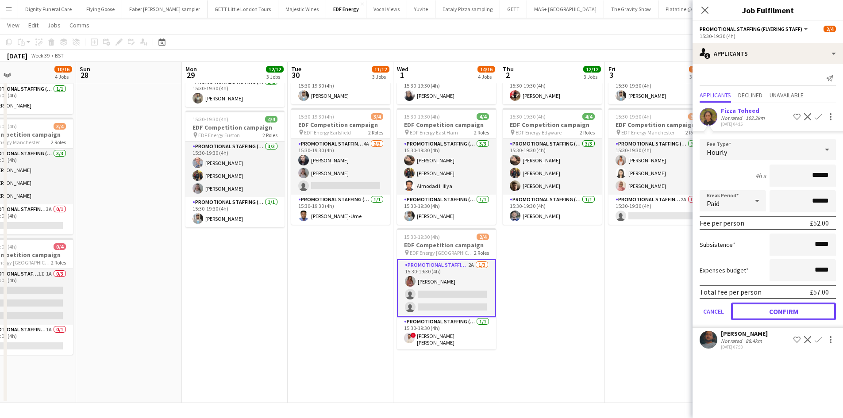
drag, startPoint x: 783, startPoint y: 313, endPoint x: 770, endPoint y: 313, distance: 13.7
click at [783, 313] on button "Confirm" at bounding box center [783, 312] width 105 height 18
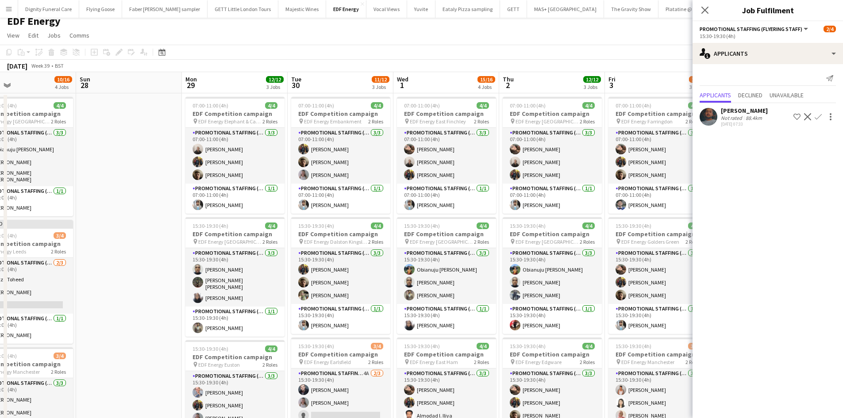
scroll to position [0, 0]
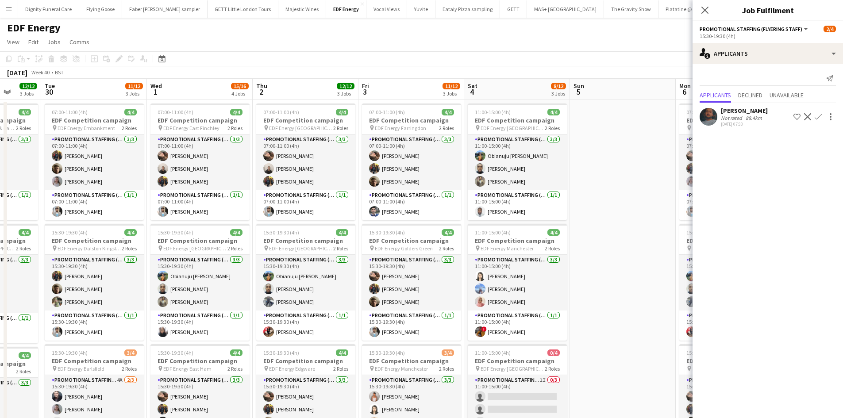
drag, startPoint x: 626, startPoint y: 294, endPoint x: 344, endPoint y: 279, distance: 282.3
click at [346, 279] on app-calendar-viewport "Fri 26 12/12 3 Jobs Sat 27 10/16 4 Jobs Sun 28 Mon 29 12/12 3 Jobs Tue 30 11/12…" at bounding box center [421, 359] width 843 height 561
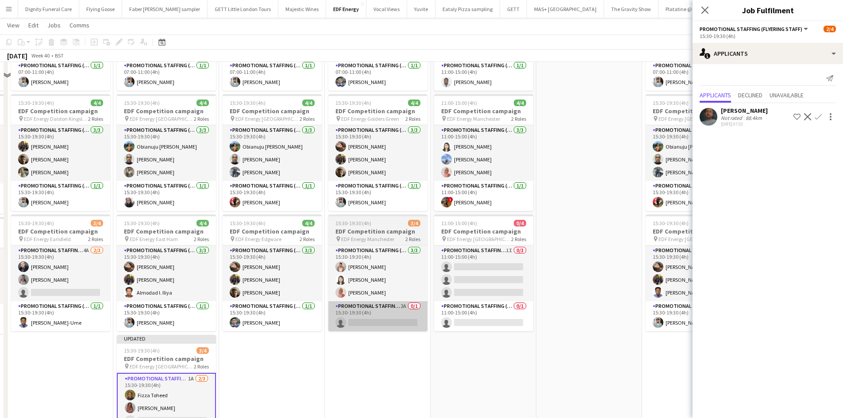
scroll to position [133, 0]
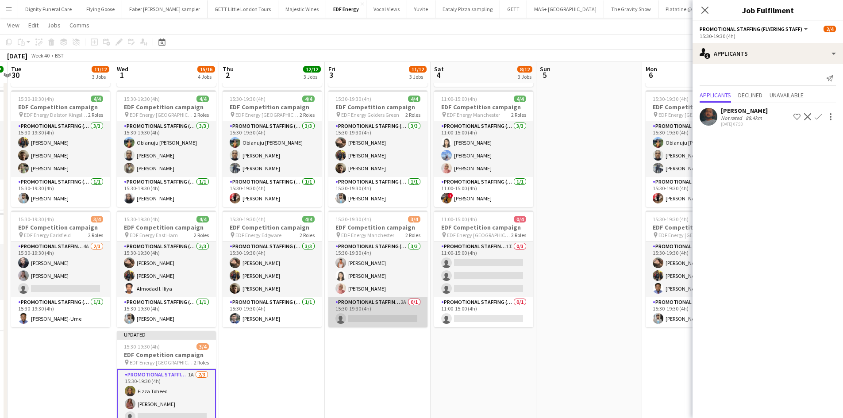
click at [382, 313] on app-card-role "Promotional Staffing (Team Leader) 2A 0/1 15:30-19:30 (4h) single-neutral-actio…" at bounding box center [377, 312] width 99 height 30
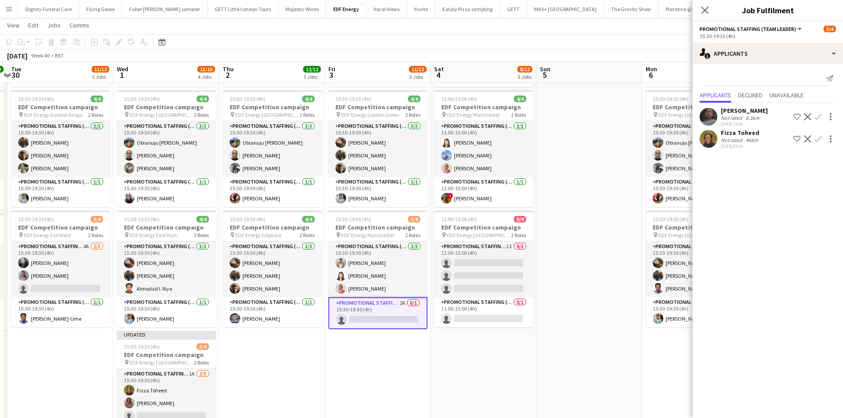
click at [818, 139] on app-icon "Confirm" at bounding box center [818, 138] width 7 height 7
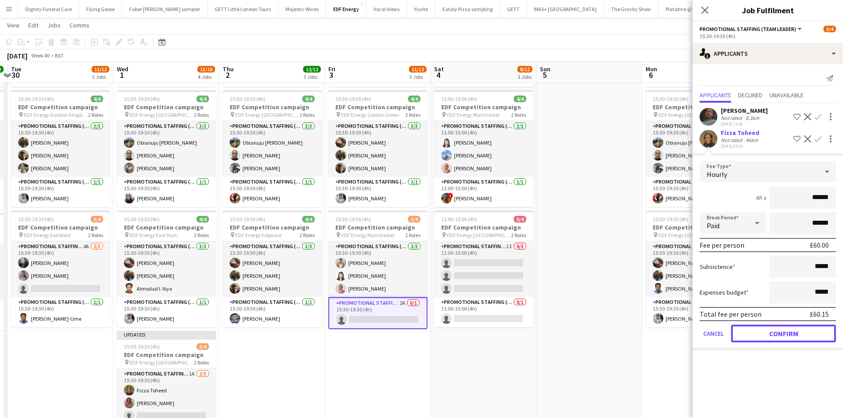
drag, startPoint x: 802, startPoint y: 330, endPoint x: 797, endPoint y: 331, distance: 4.4
click at [802, 331] on button "Confirm" at bounding box center [783, 334] width 105 height 18
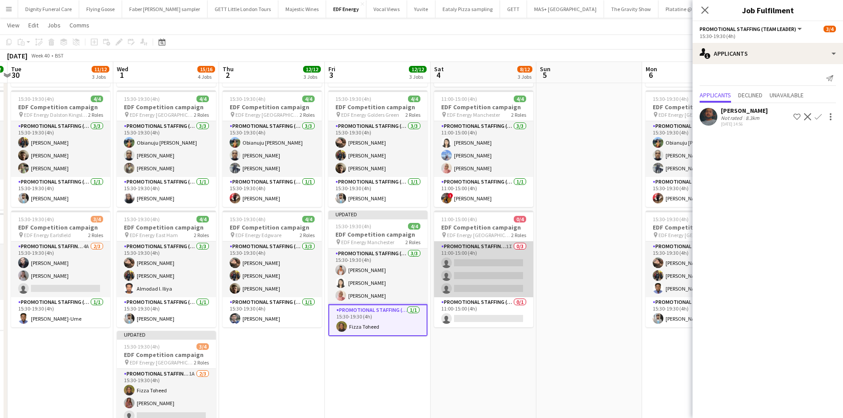
click at [492, 275] on app-card-role "Promotional Staffing (Flyering Staff) 1I 0/3 11:00-15:00 (4h) single-neutral-ac…" at bounding box center [483, 270] width 99 height 56
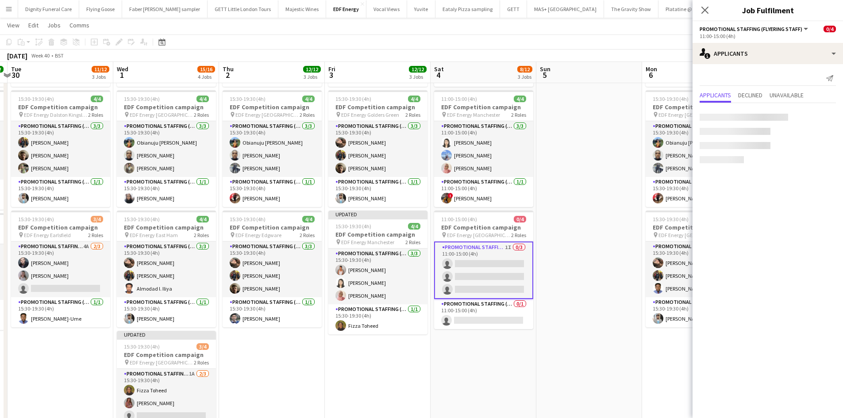
scroll to position [0, 0]
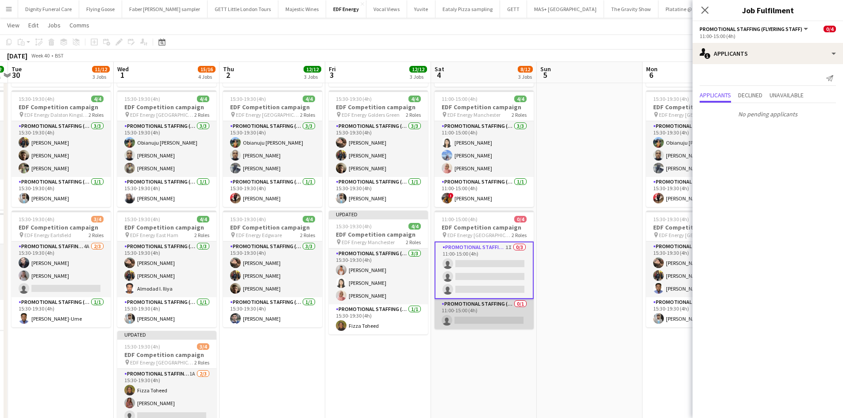
click at [502, 318] on app-card-role "Promotional Staffing (Team Leader) 0/1 11:00-15:00 (4h) single-neutral-actions" at bounding box center [484, 314] width 99 height 30
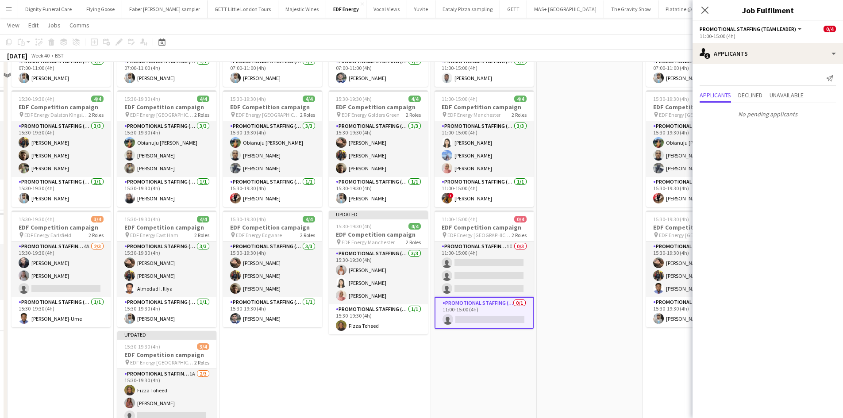
scroll to position [73, 0]
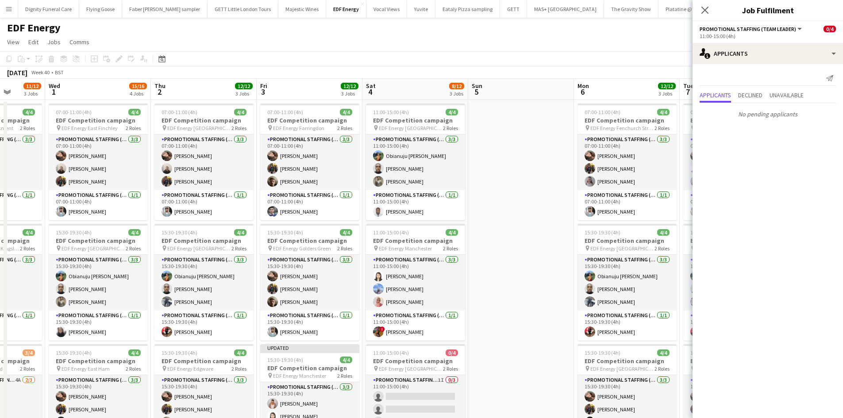
drag, startPoint x: 583, startPoint y: 290, endPoint x: 301, endPoint y: 278, distance: 282.6
click at [301, 278] on app-calendar-viewport "Sun 28 Mon 29 12/12 3 Jobs Tue 30 11/12 3 Jobs Wed 1 15/16 4 Jobs Thu 2 12/12 3…" at bounding box center [421, 359] width 843 height 561
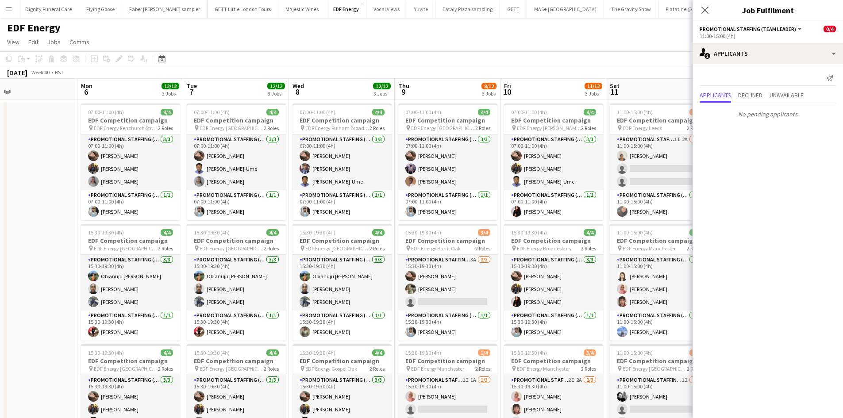
drag, startPoint x: 518, startPoint y: 304, endPoint x: 240, endPoint y: 304, distance: 277.9
click at [241, 304] on app-calendar-viewport "Thu 2 12/12 3 Jobs Fri 3 12/12 3 Jobs Sat 4 8/12 3 Jobs Sun 5 Mon 6 12/12 3 Job…" at bounding box center [421, 359] width 843 height 561
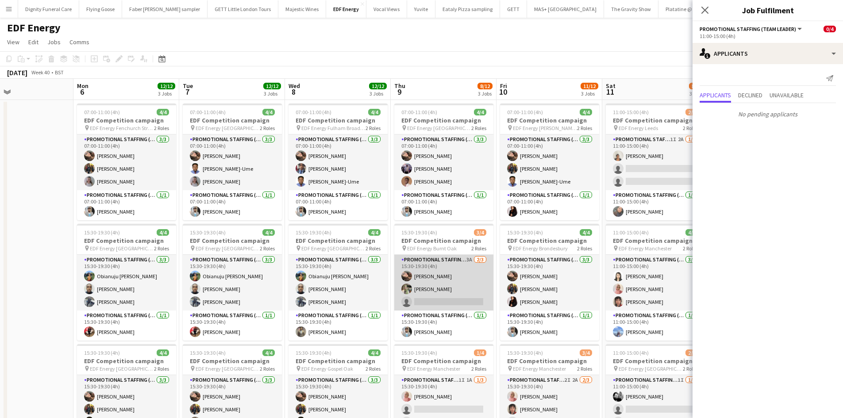
click at [462, 302] on app-card-role "Promotional Staffing (Flyering Staff) 3A 2/3 15:30-19:30 (4h) Anastasiia Melesh…" at bounding box center [443, 283] width 99 height 56
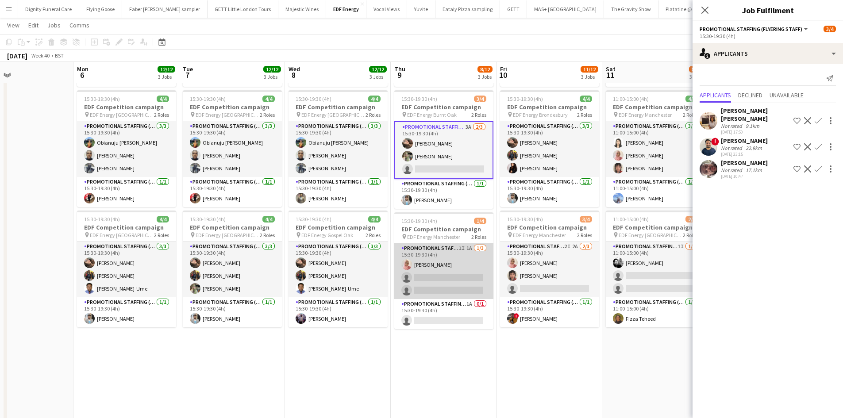
click at [476, 289] on app-card-role "Promotional Staffing (Flyering Staff) 1I 1A 1/3 15:30-19:30 (4h) Shabnam Jallal…" at bounding box center [443, 271] width 99 height 56
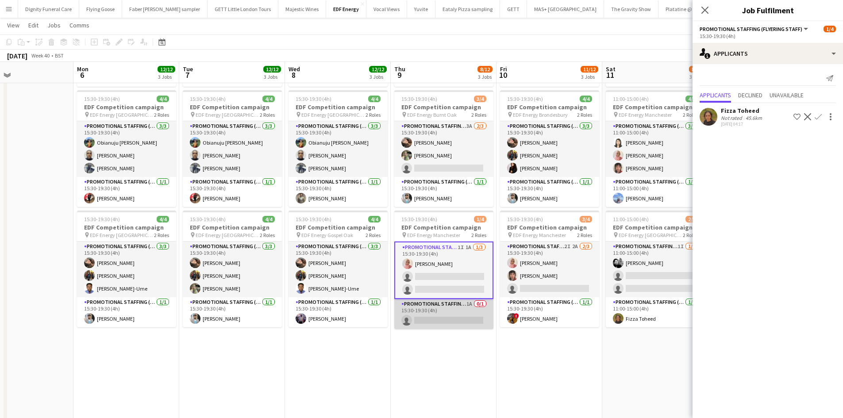
click at [435, 319] on app-card-role "Promotional Staffing (Team Leader) 1A 0/1 15:30-19:30 (4h) single-neutral-actio…" at bounding box center [443, 314] width 99 height 30
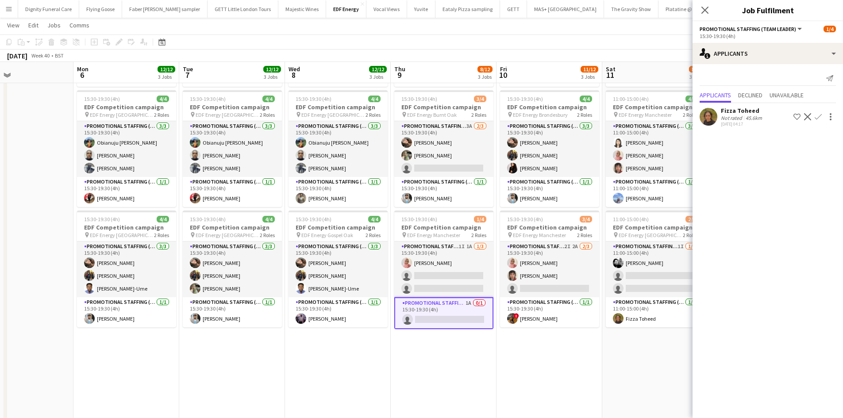
click at [820, 114] on app-icon "Confirm" at bounding box center [818, 116] width 7 height 7
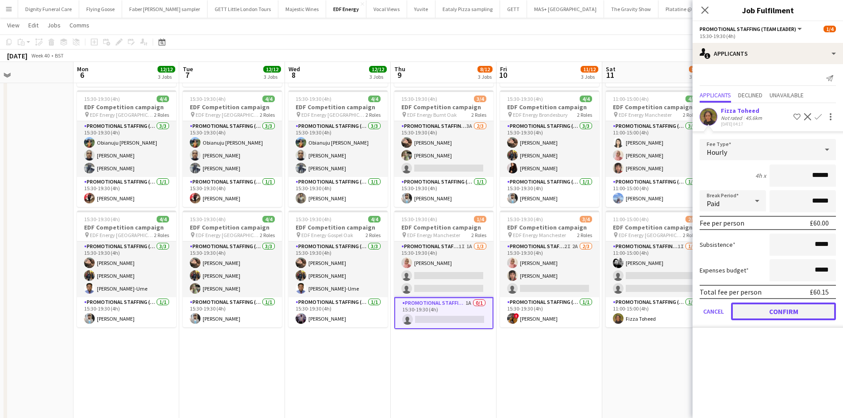
click at [810, 309] on button "Confirm" at bounding box center [783, 312] width 105 height 18
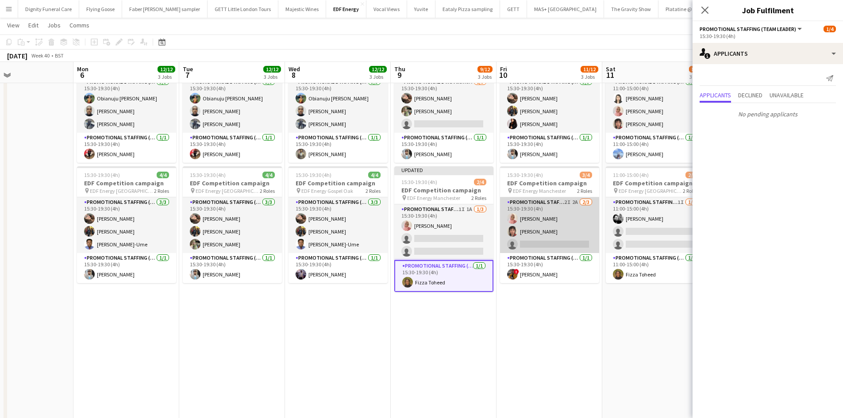
click at [555, 243] on app-card-role "Promotional Staffing (Flyering Staff) 2I 2A 2/3 15:30-19:30 (4h) Shabnam Jallal…" at bounding box center [549, 225] width 99 height 56
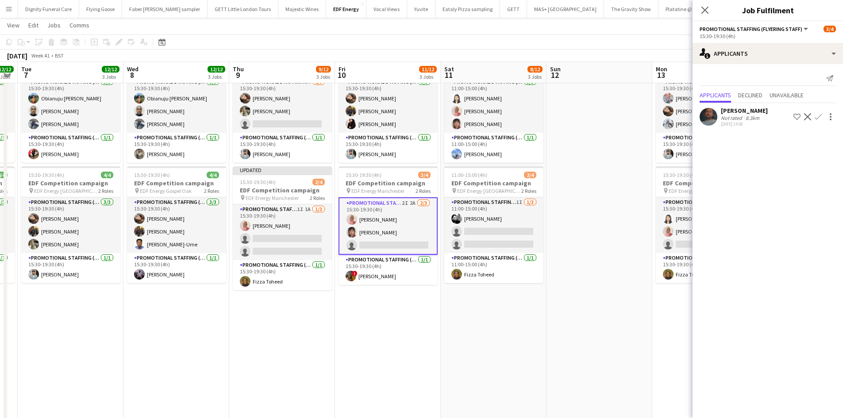
drag, startPoint x: 564, startPoint y: 335, endPoint x: 386, endPoint y: 324, distance: 178.3
click at [379, 332] on app-calendar-viewport "Sat 4 8/12 3 Jobs Sun 5 Mon 6 12/12 3 Jobs Tue 7 12/12 3 Jobs Wed 8 12/12 3 Job…" at bounding box center [421, 159] width 843 height 604
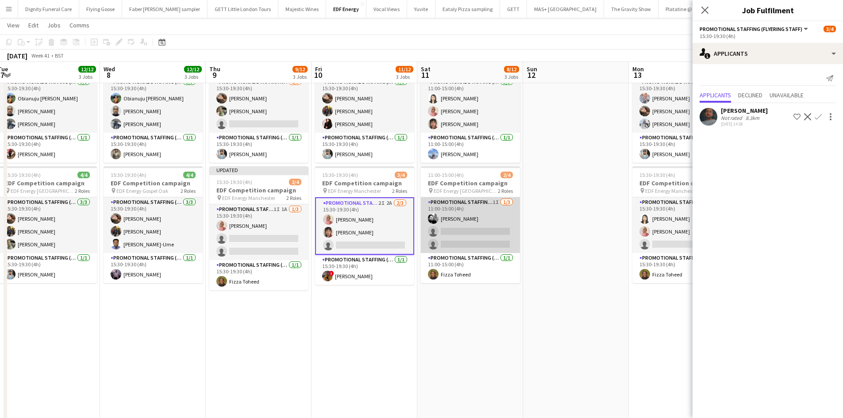
click at [474, 233] on app-card-role "Promotional Staffing (Flyering Staff) 1I 1/3 11:00-15:00 (4h) Dan Vasey single-…" at bounding box center [470, 225] width 99 height 56
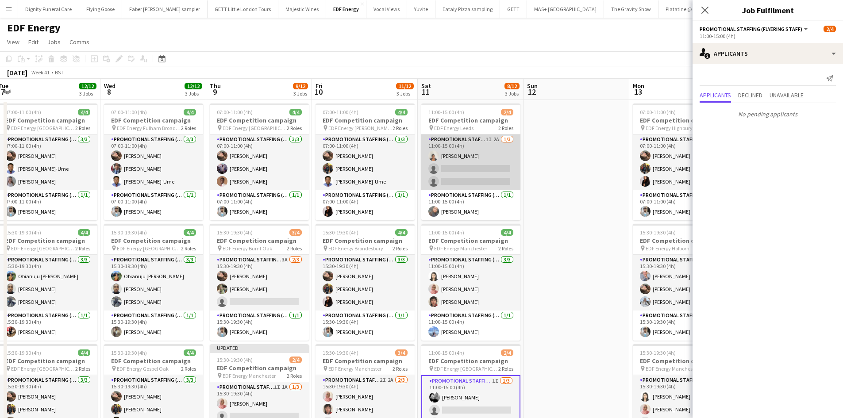
click at [486, 181] on app-card-role "Promotional Staffing (Flyering Staff) 1I 2A 1/3 11:00-15:00 (4h) Thandeka Masha…" at bounding box center [470, 163] width 99 height 56
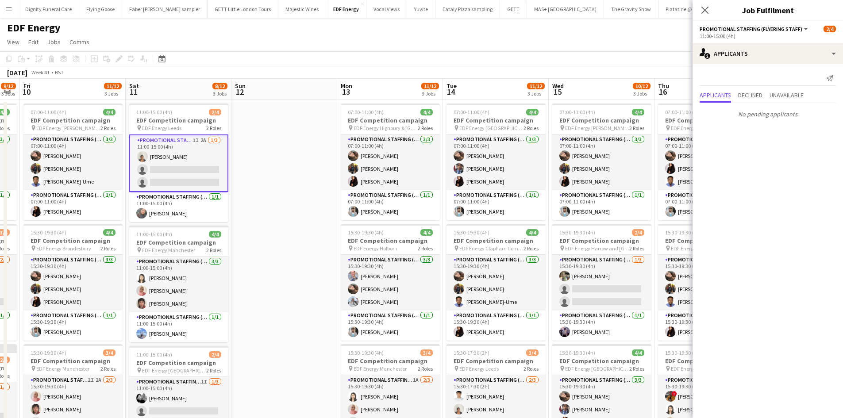
drag, startPoint x: 592, startPoint y: 293, endPoint x: 294, endPoint y: 293, distance: 297.4
click at [294, 293] on app-calendar-viewport "Mon 6 12/12 3 Jobs Tue 7 12/12 3 Jobs Wed 8 12/12 3 Jobs Thu 9 9/12 3 Jobs Fri …" at bounding box center [421, 359] width 843 height 561
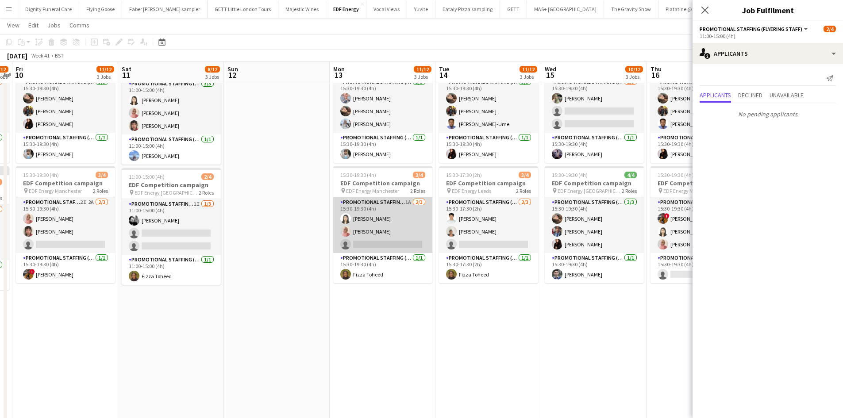
click at [407, 243] on app-card-role "Promotional Staffing (Flyering Staff) 1A 2/3 15:30-19:30 (4h) Winnie Wong Shabn…" at bounding box center [382, 225] width 99 height 56
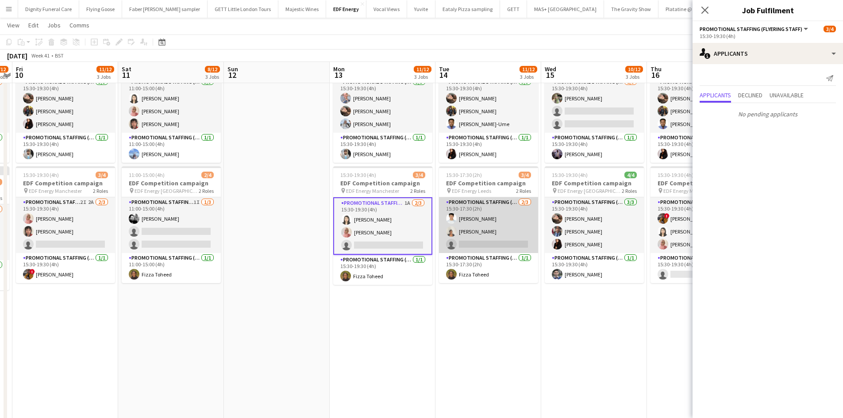
click at [513, 242] on app-card-role "Promotional Staffing (Flyering Staff) 2/3 15:30-17:30 (2h) Parth Chabhadiya Tha…" at bounding box center [488, 225] width 99 height 56
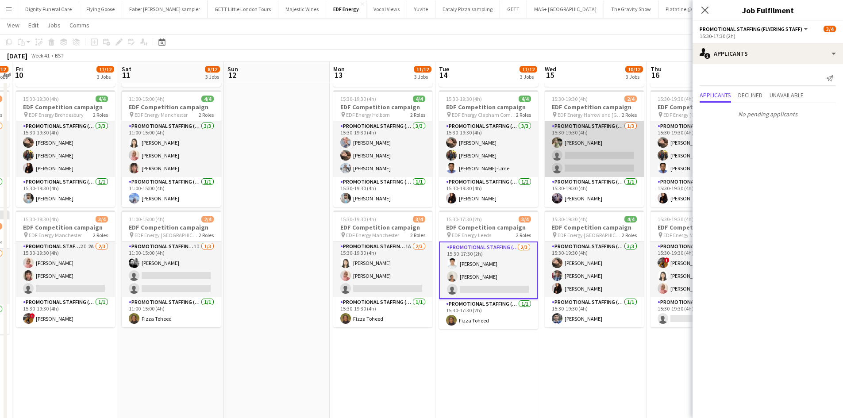
click at [607, 158] on app-card-role "Promotional Staffing (Flyering Staff) 1/3 15:30-19:30 (4h) Aliya Kazmi single-n…" at bounding box center [594, 149] width 99 height 56
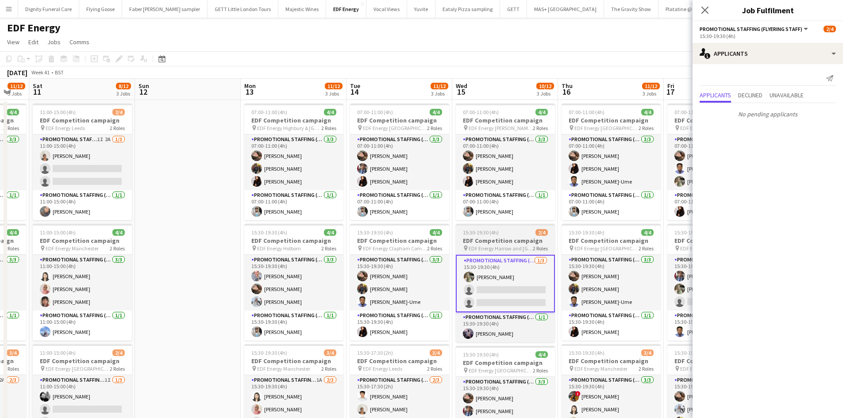
drag, startPoint x: 591, startPoint y: 293, endPoint x: 286, endPoint y: 293, distance: 304.5
click at [287, 293] on app-calendar-viewport "Wed 8 12/12 3 Jobs Thu 9 9/12 3 Jobs Fri 10 11/12 3 Jobs Sat 11 8/12 3 Jobs Sun…" at bounding box center [421, 359] width 843 height 561
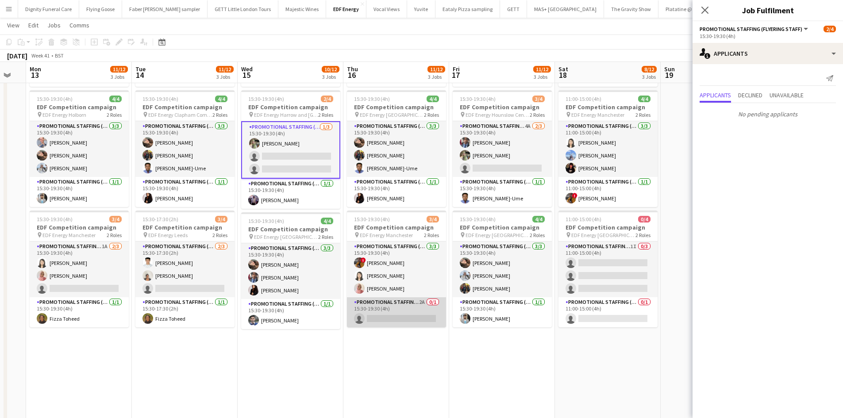
click at [409, 315] on app-card-role "Promotional Staffing (Team Leader) 2A 0/1 15:30-19:30 (4h) single-neutral-actio…" at bounding box center [396, 312] width 99 height 30
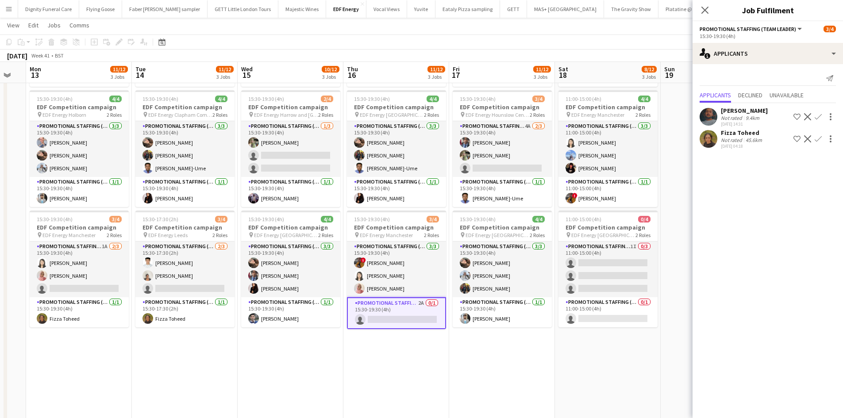
click at [818, 137] on app-icon "Confirm" at bounding box center [818, 138] width 7 height 7
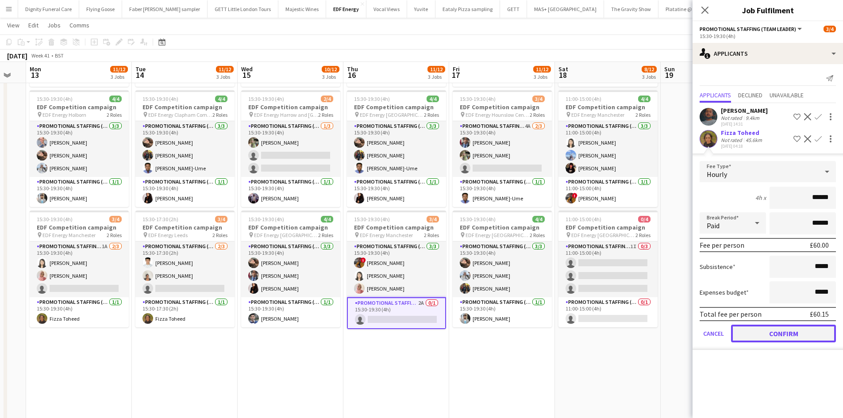
click at [807, 335] on button "Confirm" at bounding box center [783, 334] width 105 height 18
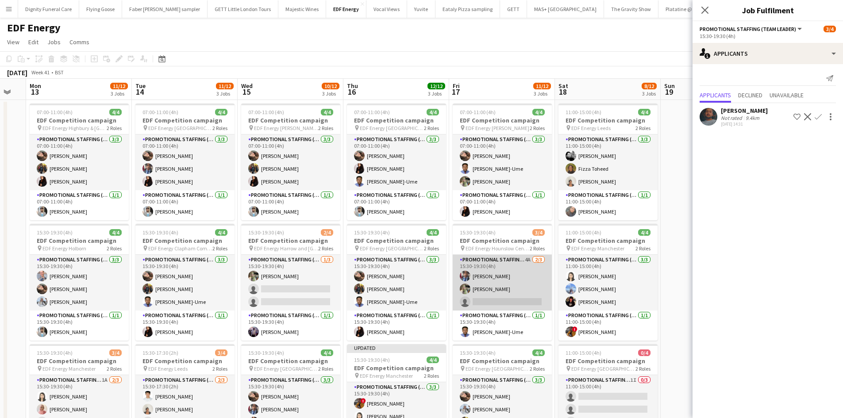
click at [482, 300] on app-card-role "Promotional Staffing (Flyering Staff) 4A 2/3 15:30-19:30 (4h) Seyi Ogunyemi Ali…" at bounding box center [502, 283] width 99 height 56
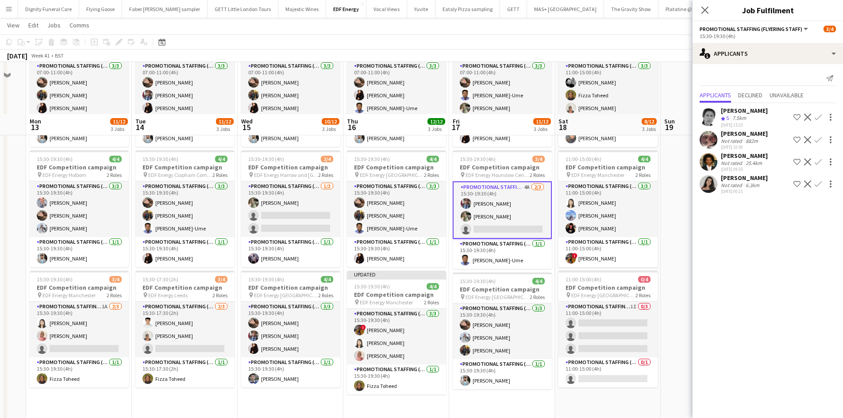
scroll to position [133, 0]
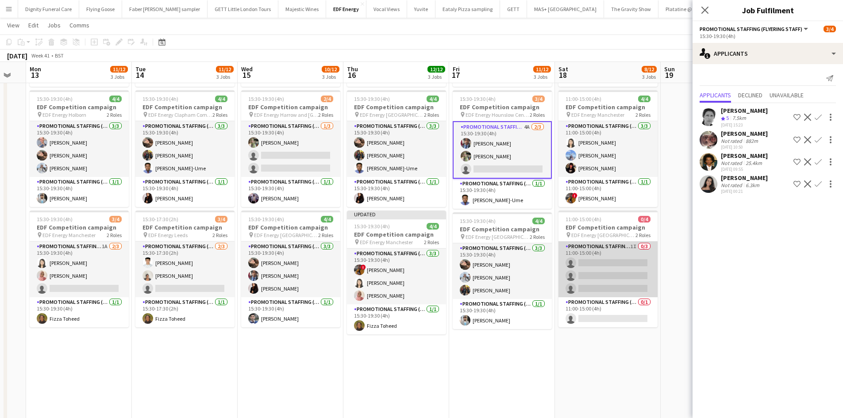
click at [626, 277] on app-card-role "Promotional Staffing (Flyering Staff) 1I 0/3 11:00-15:00 (4h) single-neutral-ac…" at bounding box center [608, 270] width 99 height 56
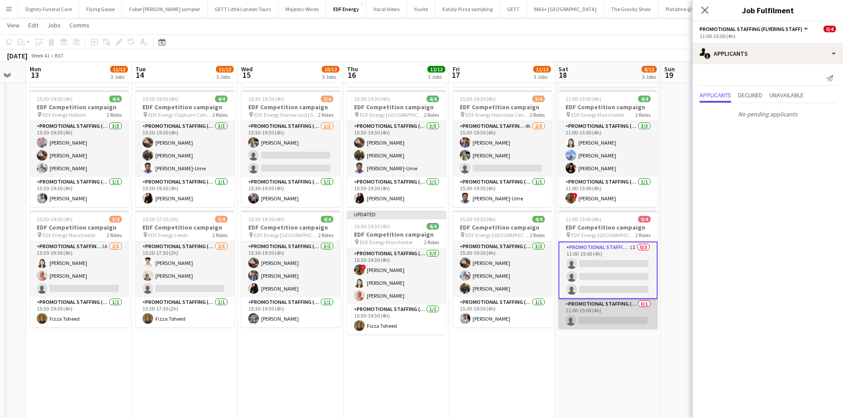
click at [614, 315] on app-card-role "Promotional Staffing (Team Leader) 0/1 11:00-15:00 (4h) single-neutral-actions" at bounding box center [608, 314] width 99 height 30
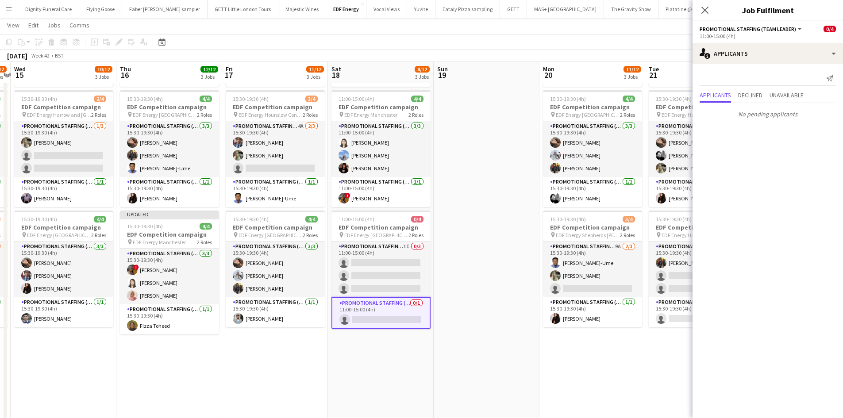
drag, startPoint x: 605, startPoint y: 381, endPoint x: 287, endPoint y: 350, distance: 319.7
click at [274, 356] on app-calendar-viewport "Sun 12 Mon 13 11/12 3 Jobs Tue 14 11/12 3 Jobs Wed 15 10/12 3 Jobs Thu 16 12/12…" at bounding box center [421, 204] width 843 height 604
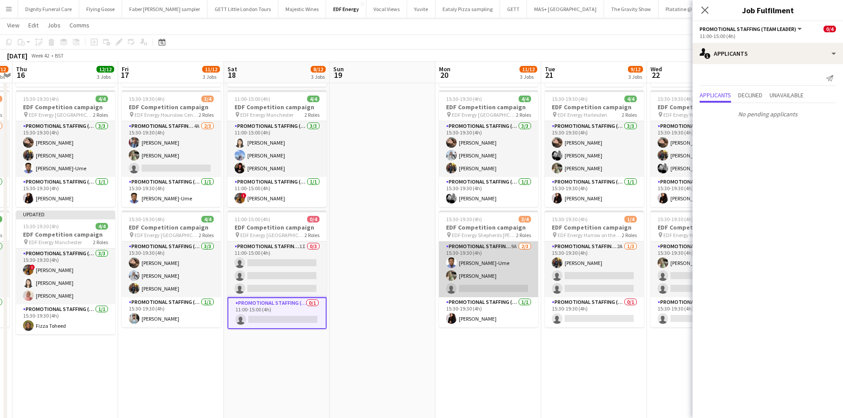
click at [497, 289] on app-card-role "Promotional Staffing (Flyering Staff) 9A 2/3 15:30-19:30 (4h) Fidelis Ejike-Ume…" at bounding box center [488, 270] width 99 height 56
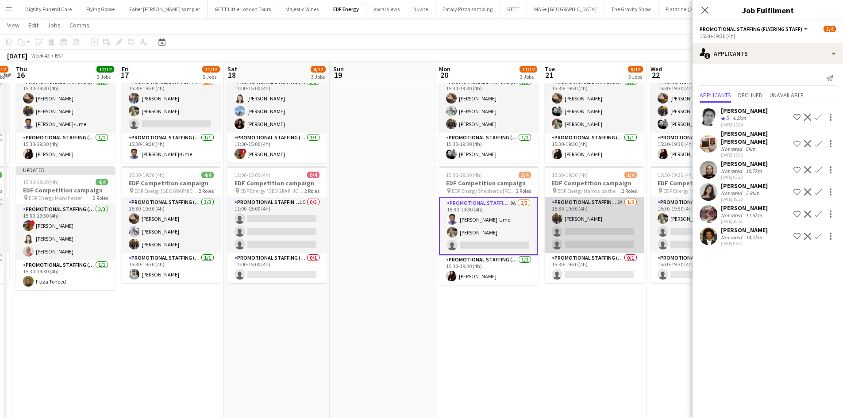
click at [604, 240] on app-card-role "Promotional Staffing (Flyering Staff) 2A 1/3 15:30-19:30 (4h) Martin Brady sing…" at bounding box center [594, 225] width 99 height 56
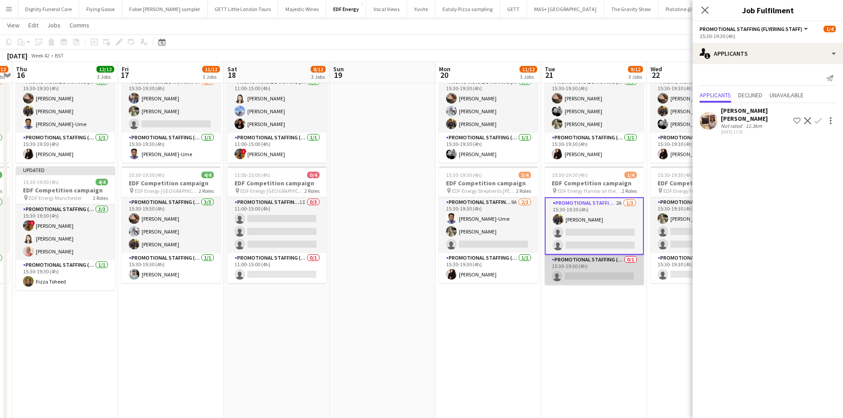
click at [602, 277] on app-card-role "Promotional Staffing (Team Leader) 0/1 15:30-19:30 (4h) single-neutral-actions" at bounding box center [594, 270] width 99 height 30
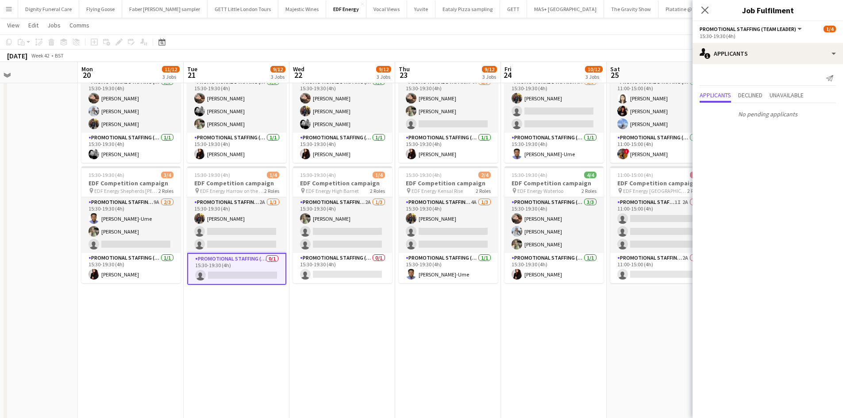
drag, startPoint x: 553, startPoint y: 355, endPoint x: 226, endPoint y: 321, distance: 329.3
click at [210, 335] on app-calendar-viewport "Thu 16 12/12 3 Jobs Fri 17 11/12 3 Jobs Sat 18 8/12 3 Jobs Sun 19 Mon 20 11/12 …" at bounding box center [421, 159] width 843 height 604
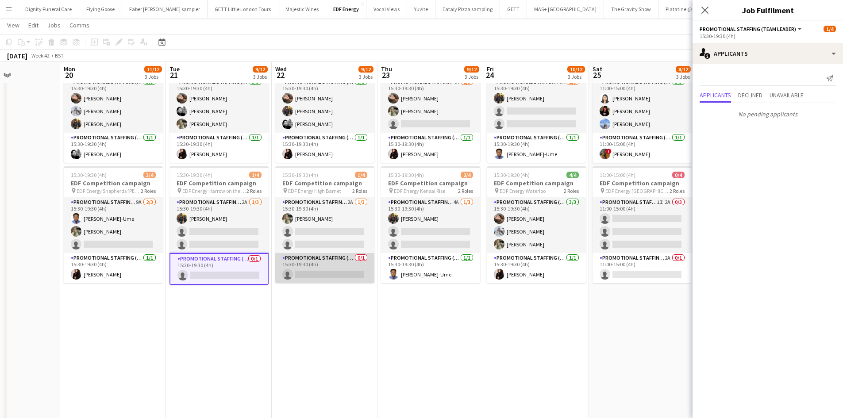
click at [329, 268] on app-card-role "Promotional Staffing (Team Leader) 0/1 15:30-19:30 (4h) single-neutral-actions" at bounding box center [324, 268] width 99 height 30
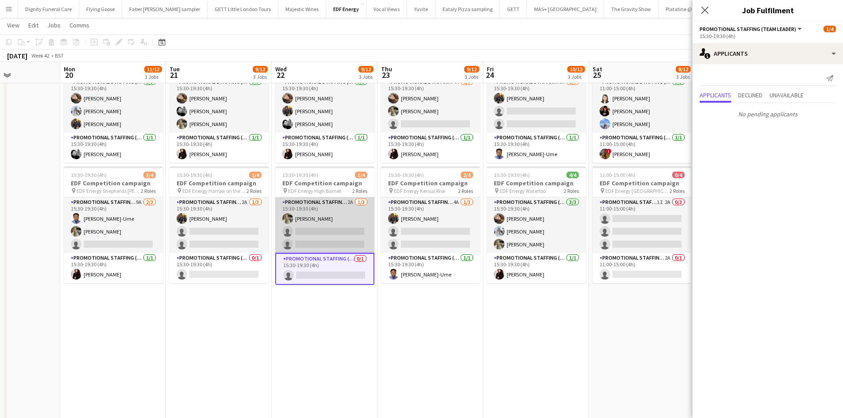
click at [338, 233] on app-card-role "Promotional Staffing (Flyering Staff) 2A 1/3 15:30-19:30 (4h) Aliya Kazmi singl…" at bounding box center [324, 225] width 99 height 56
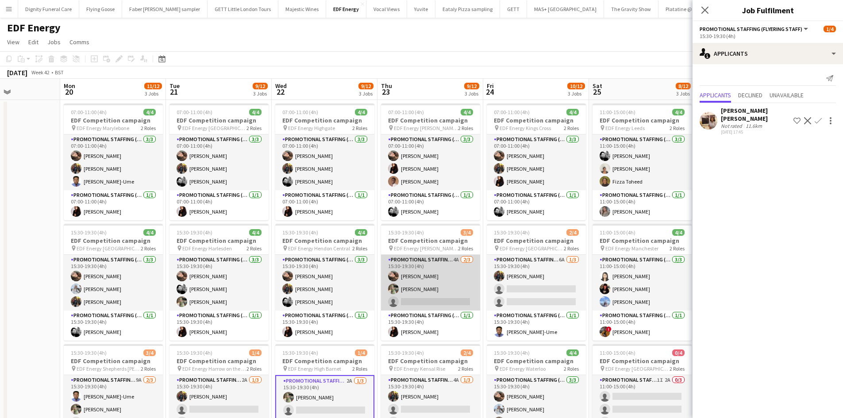
click at [459, 301] on app-card-role "Promotional Staffing (Flyering Staff) 4A 2/3 15:30-19:30 (4h) Anastasiia Melesh…" at bounding box center [430, 283] width 99 height 56
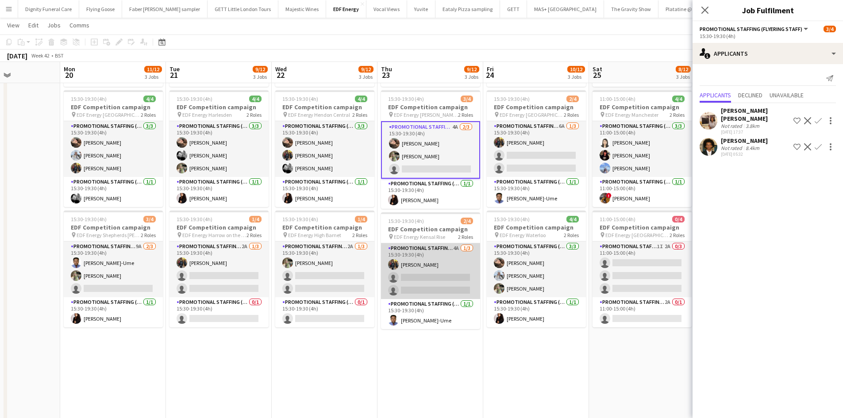
click at [449, 276] on app-card-role "Promotional Staffing (Flyering Staff) 4A 1/3 15:30-19:30 (4h) Martin Brady sing…" at bounding box center [430, 271] width 99 height 56
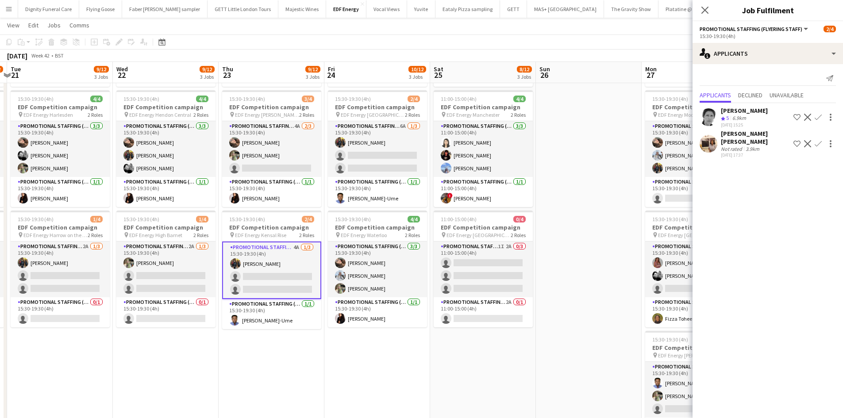
drag, startPoint x: 537, startPoint y: 371, endPoint x: 375, endPoint y: 373, distance: 162.0
click at [375, 373] on app-calendar-viewport "Sat 18 8/12 3 Jobs Sun 19 Mon 20 11/12 3 Jobs Tue 21 9/12 3 Jobs Wed 22 9/12 3 …" at bounding box center [421, 204] width 843 height 604
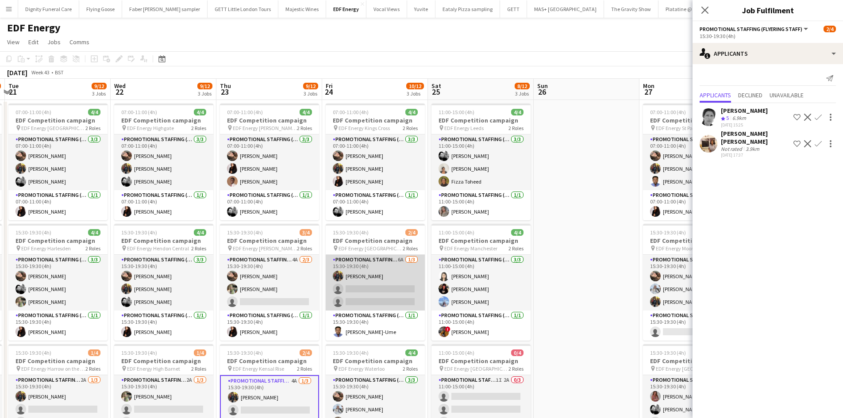
click at [391, 286] on app-card-role "Promotional Staffing (Flyering Staff) 6A [DATE] 15:30-19:30 (4h) [PERSON_NAME] …" at bounding box center [375, 283] width 99 height 56
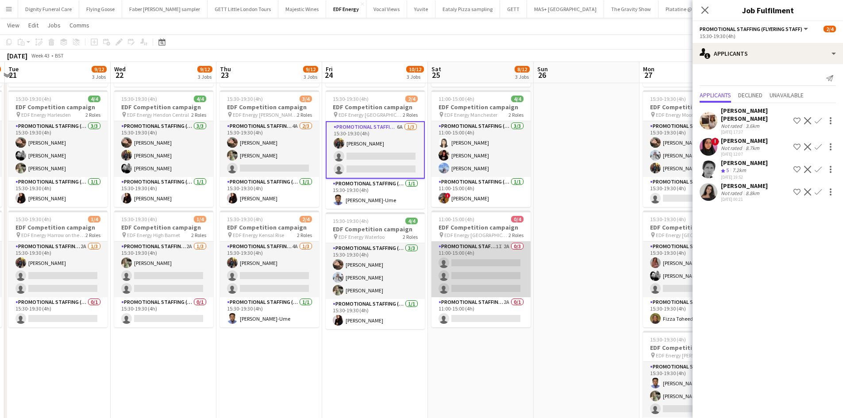
click at [492, 278] on app-card-role "Promotional Staffing (Flyering Staff) 1I 2A 0/3 11:00-15:00 (4h) single-neutral…" at bounding box center [481, 270] width 99 height 56
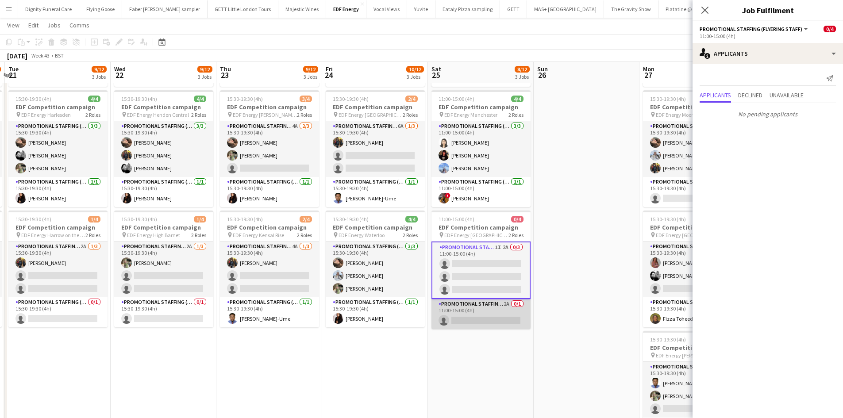
click at [497, 316] on app-card-role "Promotional Staffing (Team Leader) 2A 0/1 11:00-15:00 (4h) single-neutral-actio…" at bounding box center [481, 314] width 99 height 30
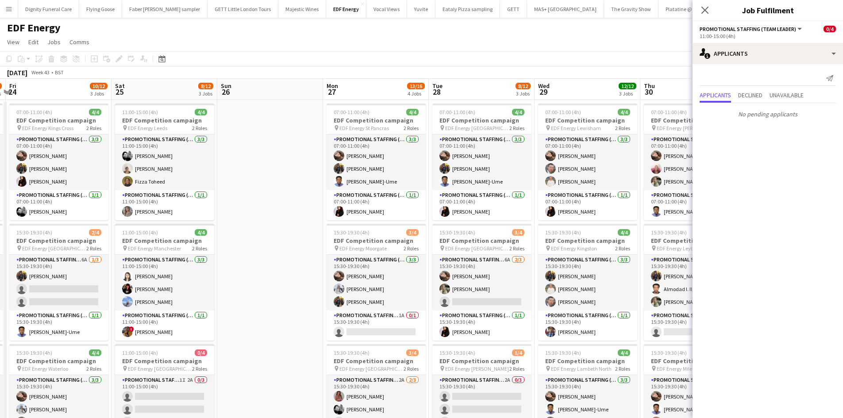
drag, startPoint x: 566, startPoint y: 287, endPoint x: 247, endPoint y: 286, distance: 319.1
click at [247, 287] on app-calendar-viewport "Mon 20 11/12 3 Jobs Tue 21 9/12 3 Jobs Wed 22 9/12 3 Jobs Thu 23 9/12 3 Jobs Fr…" at bounding box center [421, 359] width 843 height 561
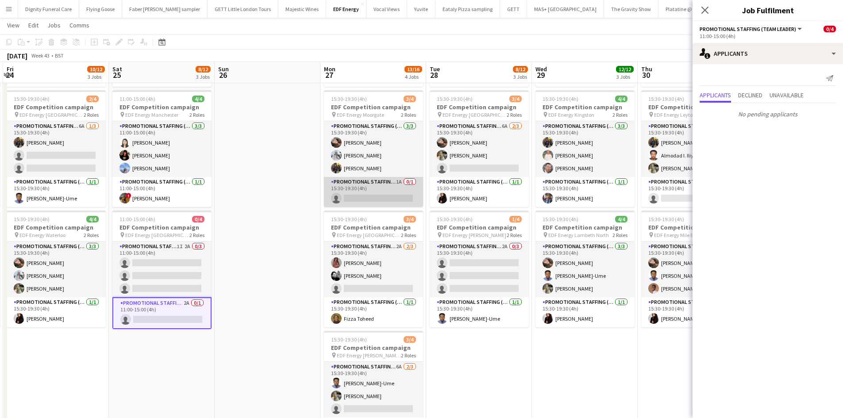
click at [394, 197] on app-card-role "Promotional Staffing (Team Leader) 1A 0/1 15:30-19:30 (4h) single-neutral-actio…" at bounding box center [373, 192] width 99 height 30
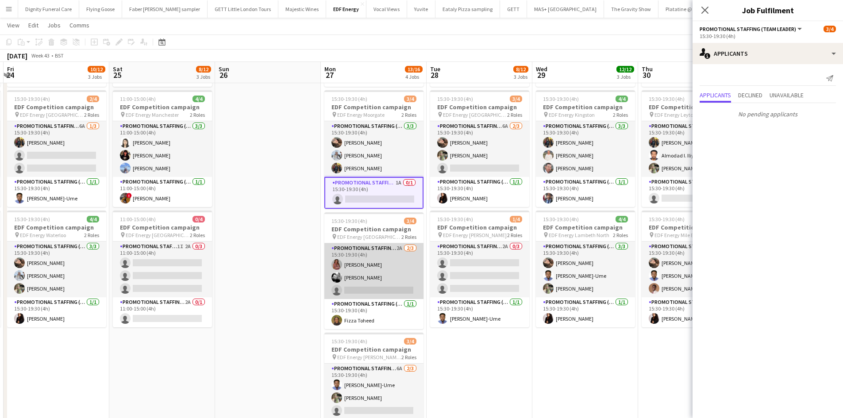
click at [384, 291] on app-card-role "Promotional Staffing (Flyering Staff) 2A 2/3 15:30-19:30 (4h) Sally Whitworth D…" at bounding box center [373, 271] width 99 height 56
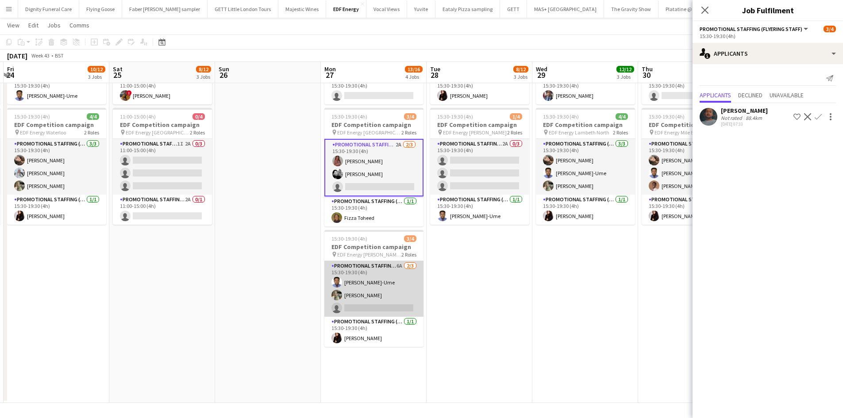
click at [392, 312] on app-card-role "Promotional Staffing (Flyering Staff) 6A 2/3 15:30-19:30 (4h) Fidelis Ejike-Ume…" at bounding box center [373, 289] width 99 height 56
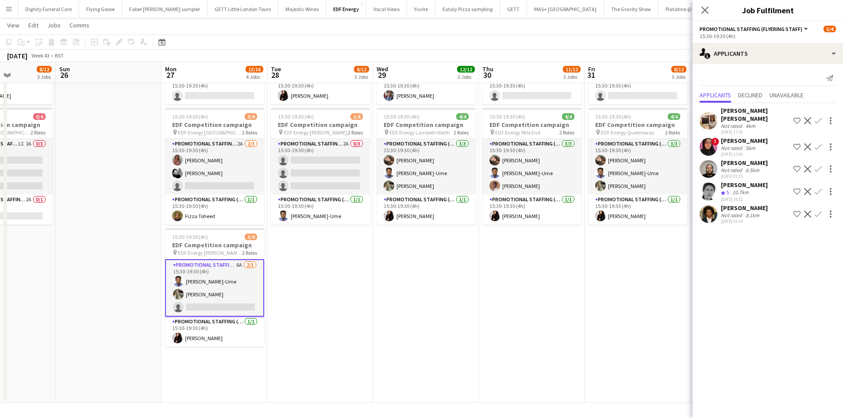
drag, startPoint x: 536, startPoint y: 334, endPoint x: 375, endPoint y: 331, distance: 161.6
click at [376, 331] on app-calendar-viewport "Wed 22 9/12 3 Jobs Thu 23 9/12 3 Jobs Fri 24 10/12 3 Jobs Sat 25 8/12 3 Jobs Su…" at bounding box center [421, 101] width 843 height 604
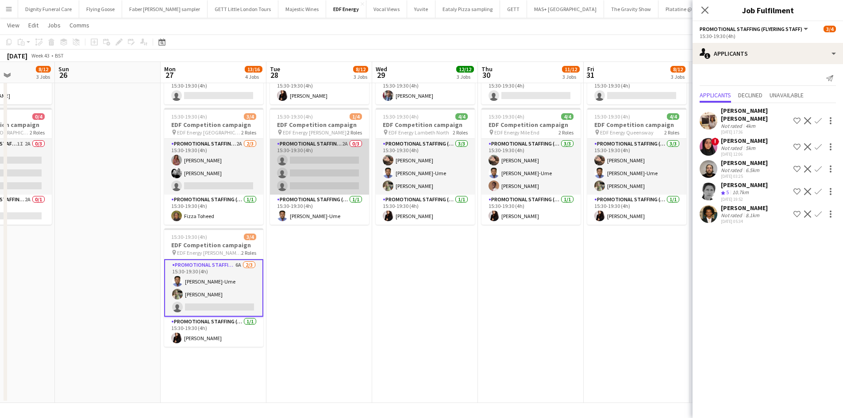
click at [316, 183] on app-card-role "Promotional Staffing (Flyering Staff) 2A 0/3 15:30-19:30 (4h) single-neutral-ac…" at bounding box center [319, 167] width 99 height 56
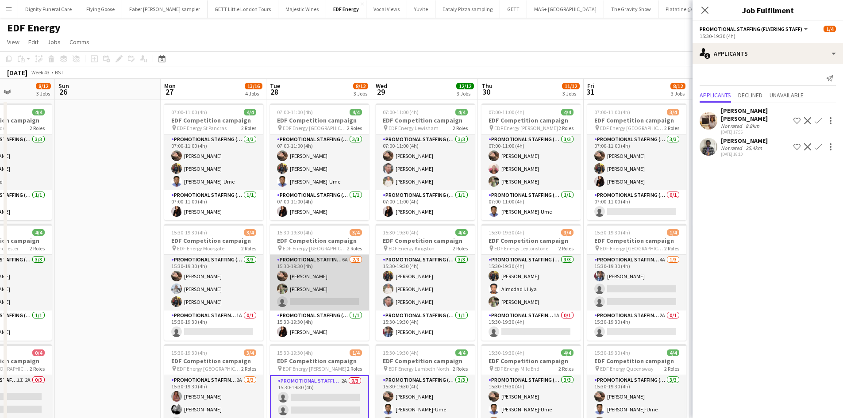
click at [339, 306] on app-card-role "Promotional Staffing (Flyering Staff) 6A 2/3 15:30-19:30 (4h) Anastasiia Melesh…" at bounding box center [319, 283] width 99 height 56
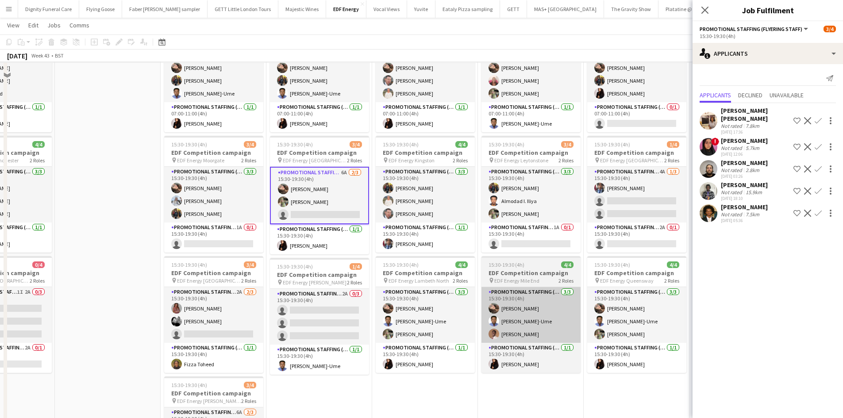
scroll to position [89, 0]
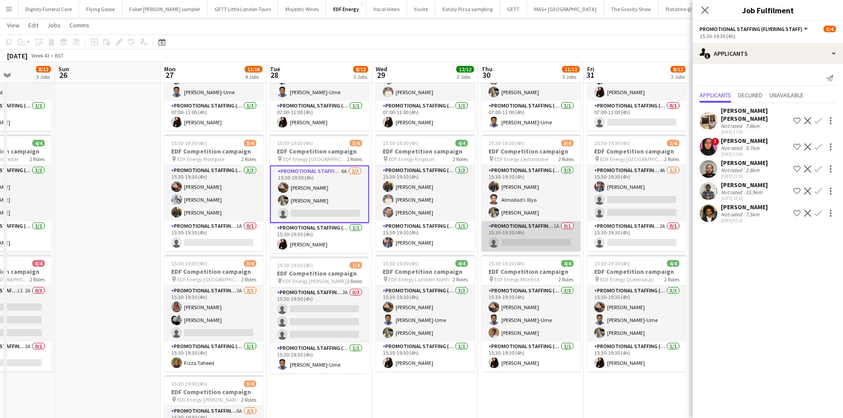
click at [529, 241] on app-card-role "Promotional Staffing (Team Leader) 1A 0/1 15:30-19:30 (4h) single-neutral-actio…" at bounding box center [531, 236] width 99 height 30
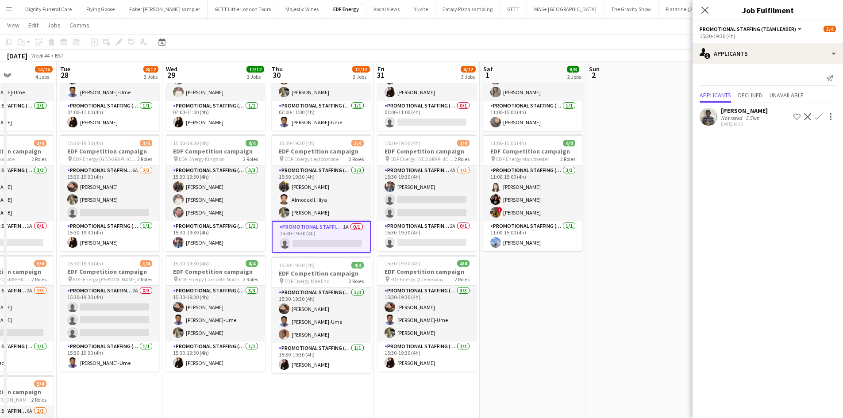
drag, startPoint x: 581, startPoint y: 393, endPoint x: 371, endPoint y: 373, distance: 210.7
click at [371, 374] on app-calendar-viewport "Fri 24 10/12 3 Jobs Sat 25 8/12 3 Jobs Sun 26 Mon 27 13/16 4 Jobs Tue 28 8/12 3…" at bounding box center [421, 248] width 843 height 604
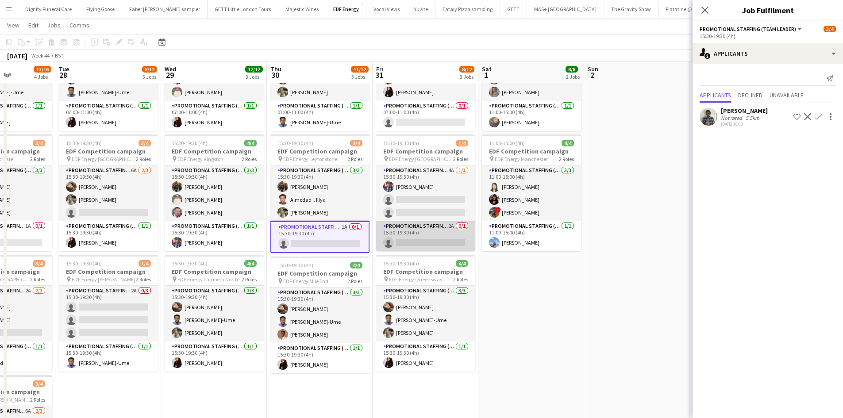
click at [438, 246] on app-card-role "Promotional Staffing (Team Leader) 2A 0/1 15:30-19:30 (4h) single-neutral-actio…" at bounding box center [425, 236] width 99 height 30
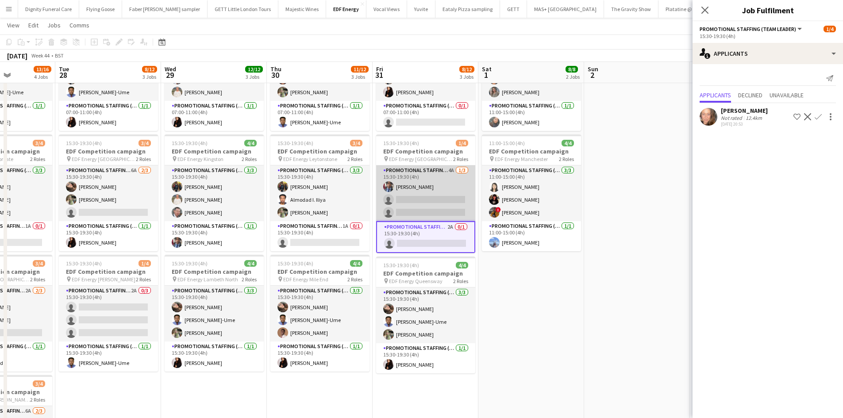
click at [448, 201] on app-card-role "Promotional Staffing (Flyering Staff) 4A 1/3 15:30-19:30 (4h) Seyi Ogunyemi sin…" at bounding box center [425, 194] width 99 height 56
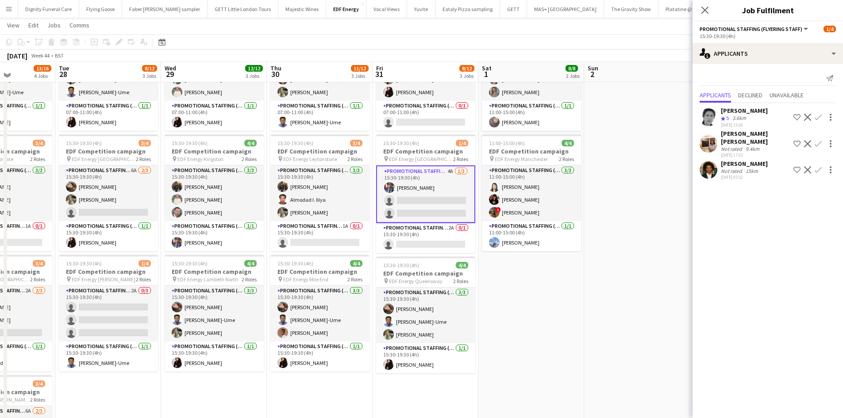
scroll to position [50, 0]
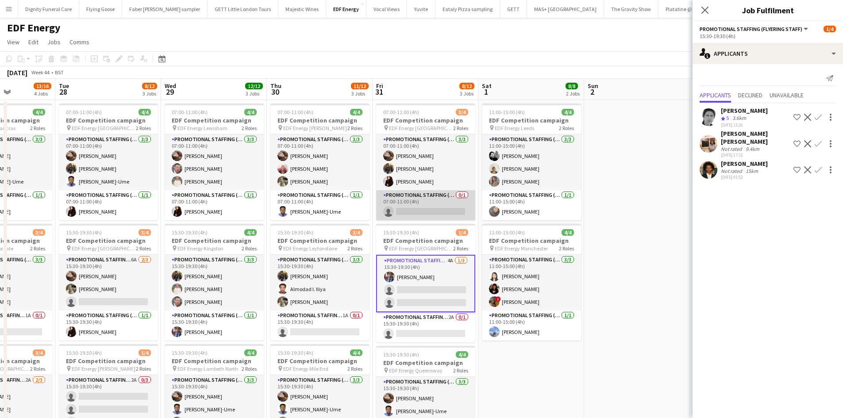
click at [437, 213] on app-card-role "Promotional Staffing (Team Leader) 0/1 07:00-11:00 (4h) single-neutral-actions" at bounding box center [425, 205] width 99 height 30
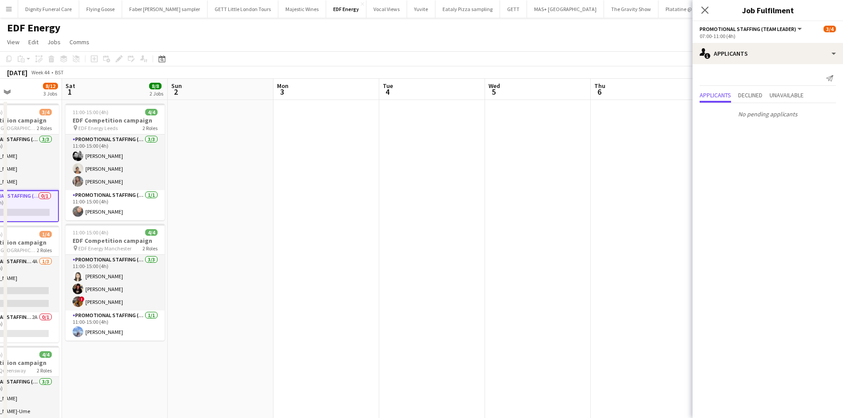
drag, startPoint x: 621, startPoint y: 210, endPoint x: 199, endPoint y: 209, distance: 421.8
click at [199, 209] on app-calendar-viewport "Tue 28 8/12 3 Jobs Wed 29 12/12 3 Jobs Thu 30 11/12 3 Jobs Fri 31 8/12 3 Jobs S…" at bounding box center [421, 359] width 843 height 561
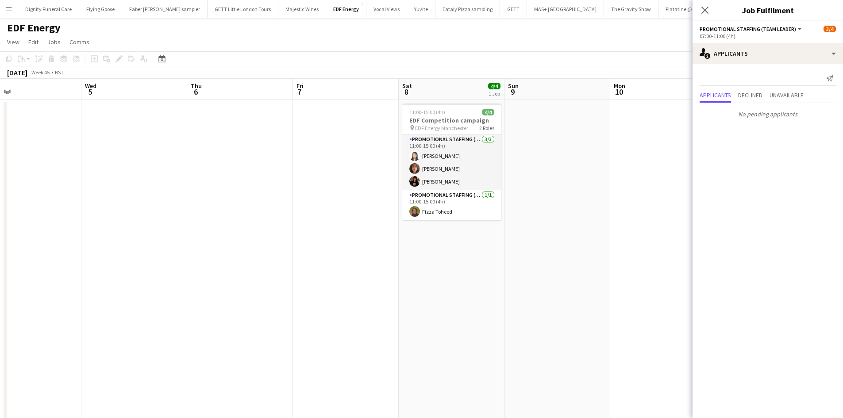
drag, startPoint x: 461, startPoint y: 212, endPoint x: 137, endPoint y: 205, distance: 324.1
click at [137, 205] on app-calendar-viewport "Sat 1 8/8 2 Jobs Sun 2 Mon 3 Tue 4 Wed 5 Thu 6 Fri 7 Sat 8 4/4 1 Job Sun 9 Mon …" at bounding box center [421, 359] width 843 height 561
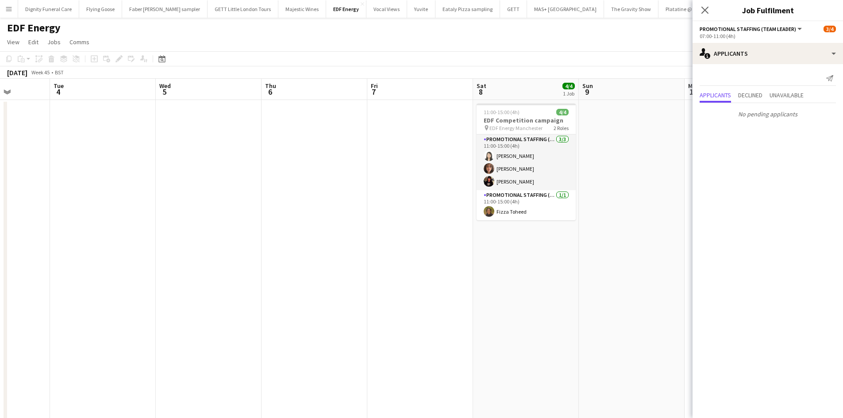
click at [346, 229] on app-date-cell at bounding box center [315, 370] width 106 height 540
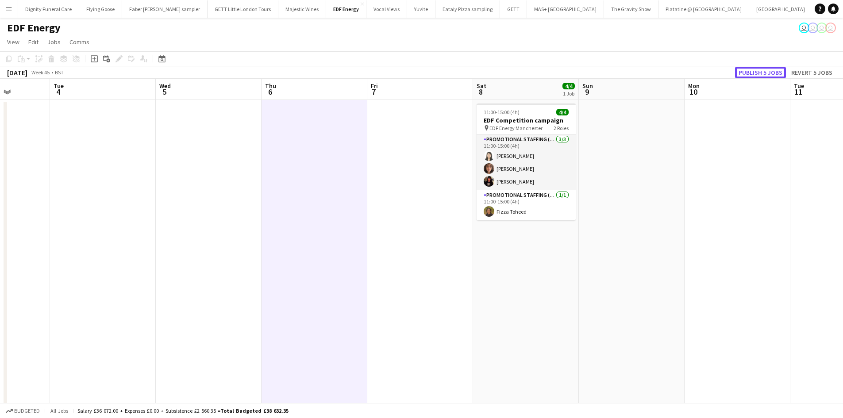
click at [753, 77] on button "Publish 5 jobs" at bounding box center [760, 73] width 51 height 12
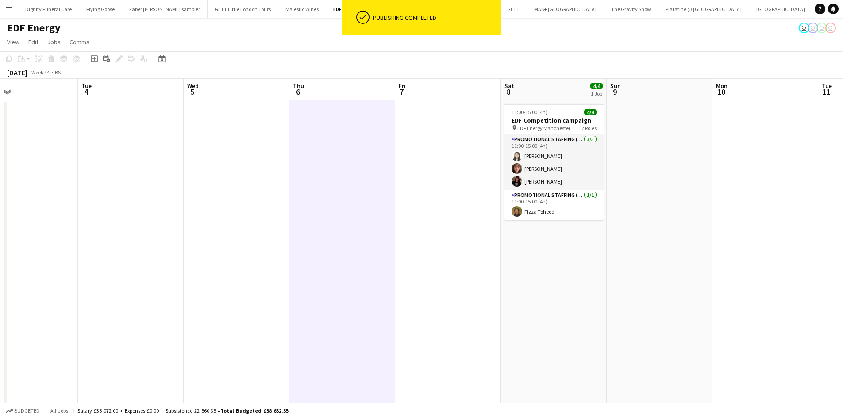
drag, startPoint x: 258, startPoint y: 207, endPoint x: 694, endPoint y: 202, distance: 436.4
click at [694, 202] on app-calendar-viewport "Sat 1 8/8 2 Jobs Sun 2 Mon 3 Tue 4 Wed 5 Thu 6 Fri 7 Sat 8 4/4 1 Job Sun 9 Mon …" at bounding box center [421, 359] width 843 height 561
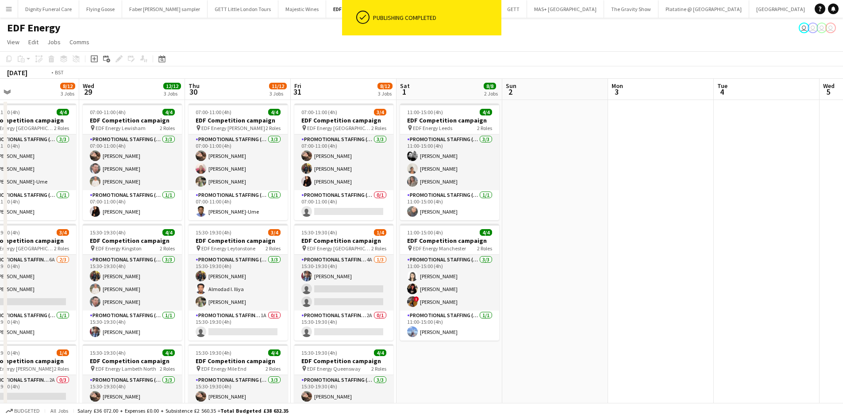
drag, startPoint x: 439, startPoint y: 198, endPoint x: 667, endPoint y: 197, distance: 228.4
click at [669, 197] on app-calendar-viewport "Sun 26 Mon 27 13/16 4 Jobs Tue 28 8/12 3 Jobs Wed 29 12/12 3 Jobs Thu 30 11/12 …" at bounding box center [421, 359] width 843 height 561
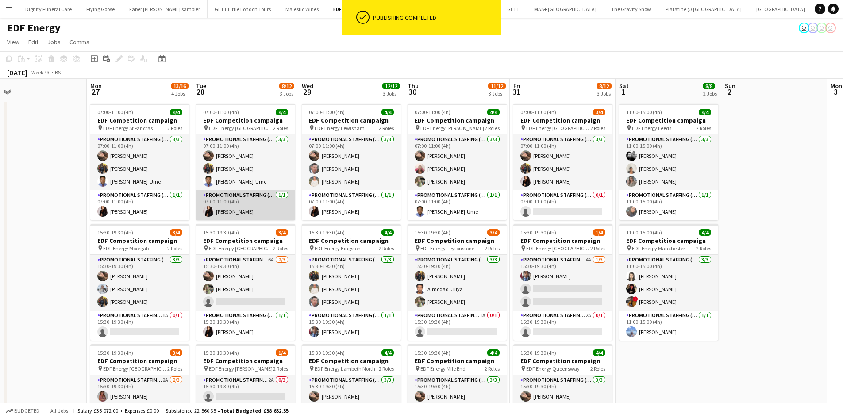
drag, startPoint x: 627, startPoint y: 212, endPoint x: 521, endPoint y: 216, distance: 105.4
click at [628, 212] on app-calendar-viewport "Fri 24 10/12 3 Jobs Sat 25 8/12 3 Jobs Sun 26 Mon 27 13/16 4 Jobs Tue 28 8/12 3…" at bounding box center [421, 359] width 843 height 561
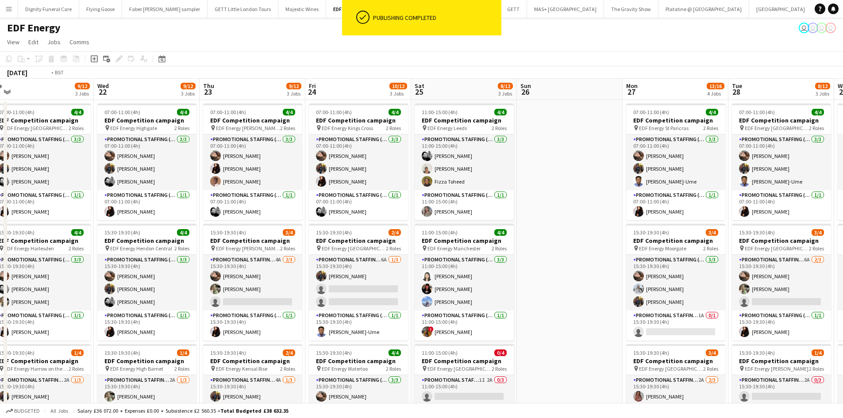
drag, startPoint x: 310, startPoint y: 216, endPoint x: 606, endPoint y: 216, distance: 296.1
click at [606, 216] on app-calendar-viewport "Sun 19 Mon 20 11/12 3 Jobs Tue 21 9/12 3 Jobs Wed 22 9/12 3 Jobs Thu 23 9/12 3 …" at bounding box center [421, 359] width 843 height 561
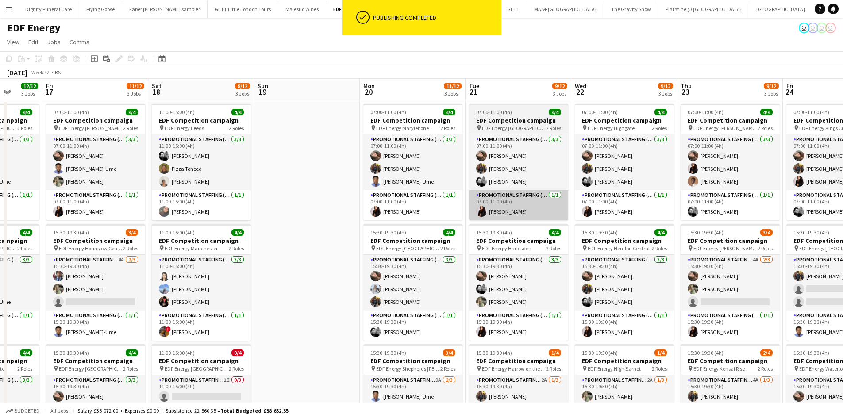
drag, startPoint x: 533, startPoint y: 209, endPoint x: 505, endPoint y: 209, distance: 28.8
click at [574, 208] on app-calendar-viewport "Tue 14 11/12 3 Jobs Wed 15 10/12 3 Jobs Thu 16 12/12 3 Jobs Fri 17 11/12 3 Jobs…" at bounding box center [421, 359] width 843 height 561
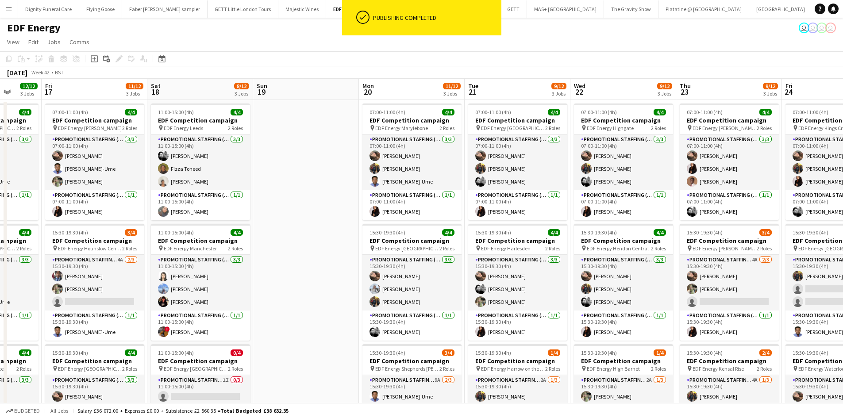
drag, startPoint x: 567, startPoint y: 187, endPoint x: 587, endPoint y: 189, distance: 19.5
click at [587, 188] on app-calendar-viewport "Tue 14 11/12 3 Jobs Wed 15 10/12 3 Jobs Thu 16 12/12 3 Jobs Fri 17 11/12 3 Jobs…" at bounding box center [421, 359] width 843 height 561
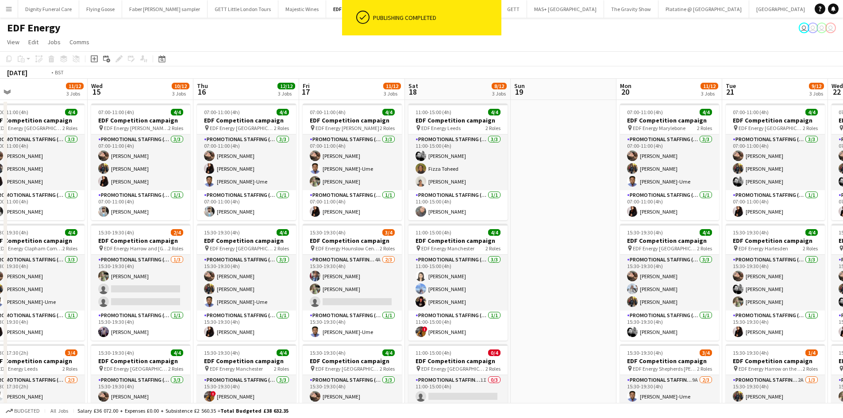
drag, startPoint x: 330, startPoint y: 170, endPoint x: 606, endPoint y: 172, distance: 276.2
click at [607, 172] on app-calendar-viewport "Sun 12 Mon 13 11/12 3 Jobs Tue 14 11/12 3 Jobs Wed 15 10/12 3 Jobs Thu 16 12/12…" at bounding box center [421, 359] width 843 height 561
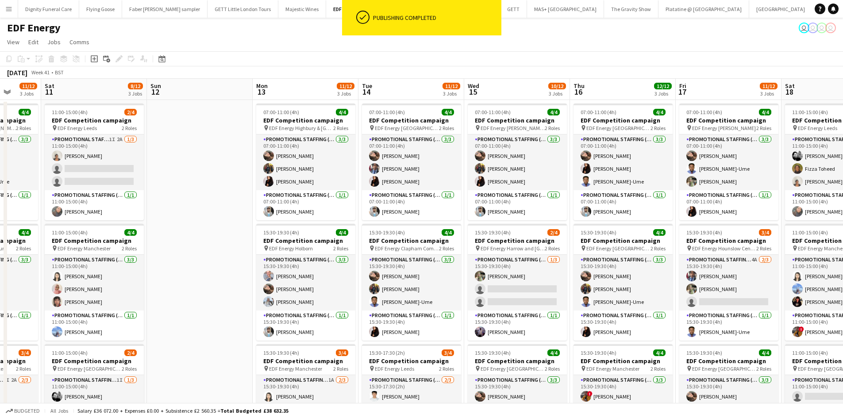
drag, startPoint x: 258, startPoint y: 183, endPoint x: 554, endPoint y: 183, distance: 296.5
click at [555, 183] on app-calendar-viewport "Thu 9 9/12 3 Jobs Fri 10 11/12 3 Jobs Sat 11 8/12 3 Jobs Sun 12 Mon 13 11/12 3 …" at bounding box center [421, 359] width 843 height 561
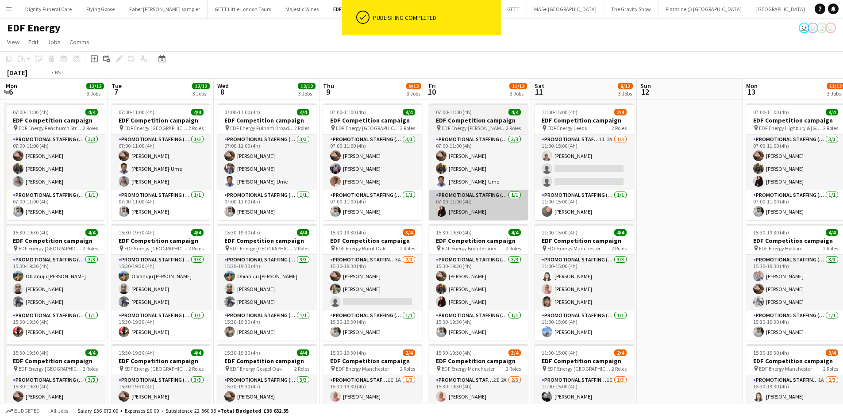
drag, startPoint x: 561, startPoint y: 195, endPoint x: 620, endPoint y: 197, distance: 58.9
click at [636, 196] on app-calendar-viewport "Sat 4 8/12 3 Jobs Sun 5 Mon 6 12/12 3 Jobs Tue 7 12/12 3 Jobs Wed 8 12/12 3 Job…" at bounding box center [421, 359] width 843 height 561
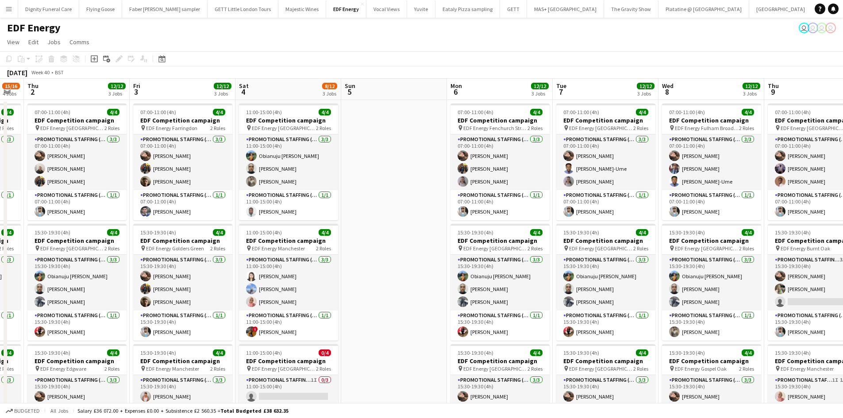
drag, startPoint x: 297, startPoint y: 197, endPoint x: 608, endPoint y: 188, distance: 311.3
click at [608, 188] on app-calendar-viewport "Tue 30 11/12 3 Jobs Wed 1 15/16 4 Jobs Thu 2 12/12 3 Jobs Fri 3 12/12 3 Jobs Sa…" at bounding box center [421, 359] width 843 height 561
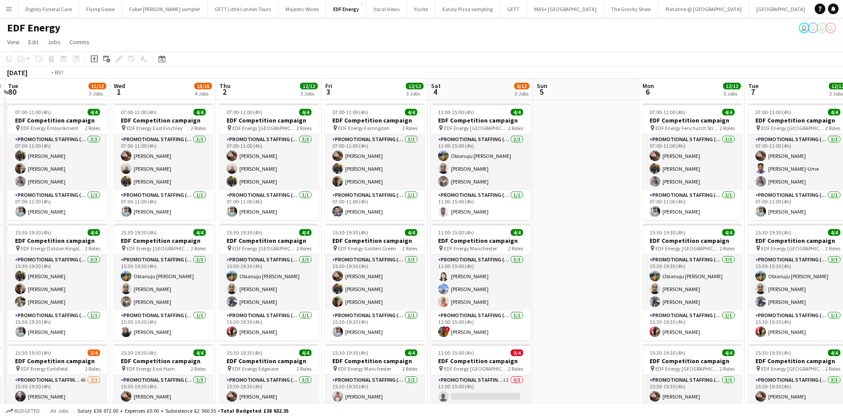
drag, startPoint x: 397, startPoint y: 193, endPoint x: 644, endPoint y: 194, distance: 247.0
click at [646, 193] on app-calendar-viewport "Sun 28 Mon 29 12/12 3 Jobs Tue 30 11/12 3 Jobs Wed 1 15/16 4 Jobs Thu 2 12/12 3…" at bounding box center [421, 359] width 843 height 561
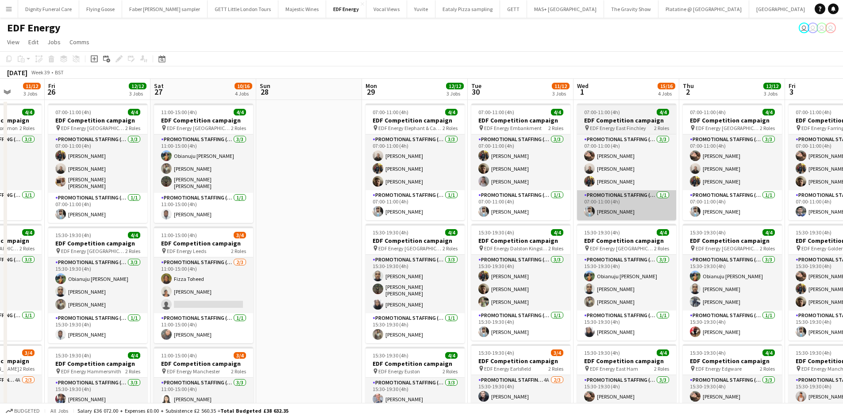
drag, startPoint x: 471, startPoint y: 198, endPoint x: 643, endPoint y: 199, distance: 171.3
click at [654, 198] on app-calendar-viewport "Wed 24 10/12 3 Jobs Thu 25 11/12 3 Jobs Fri 26 12/12 3 Jobs Sat 27 10/16 4 Jobs…" at bounding box center [421, 359] width 843 height 561
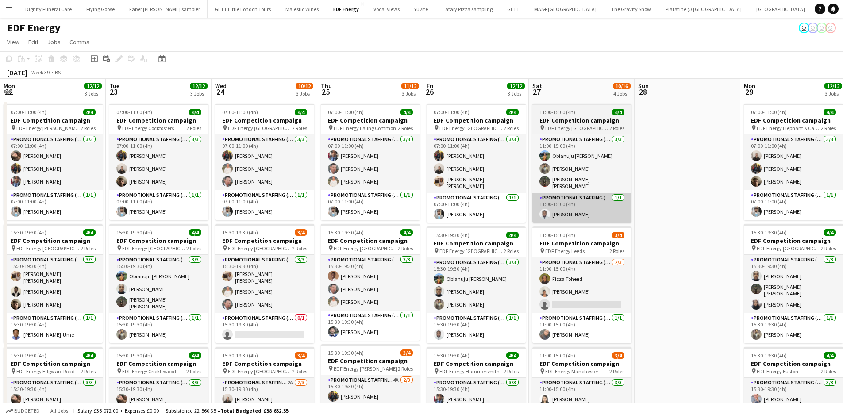
drag, startPoint x: 582, startPoint y: 202, endPoint x: 607, endPoint y: 201, distance: 24.8
click at [644, 201] on app-calendar-viewport "Sat 20 8/12 3 Jobs Sun 21 Mon 22 12/12 3 Jobs Tue 23 12/12 3 Jobs Wed 24 10/12 …" at bounding box center [421, 359] width 843 height 561
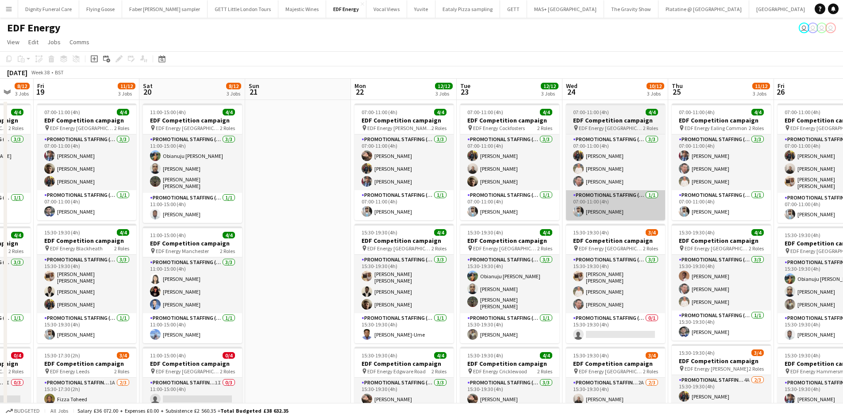
drag, startPoint x: 600, startPoint y: 188, endPoint x: 590, endPoint y: 191, distance: 10.5
click at [641, 188] on app-calendar-viewport "Wed 17 12/12 3 Jobs Thu 18 8/12 3 Jobs Fri 19 11/12 3 Jobs Sat 20 8/12 3 Jobs S…" at bounding box center [421, 359] width 843 height 561
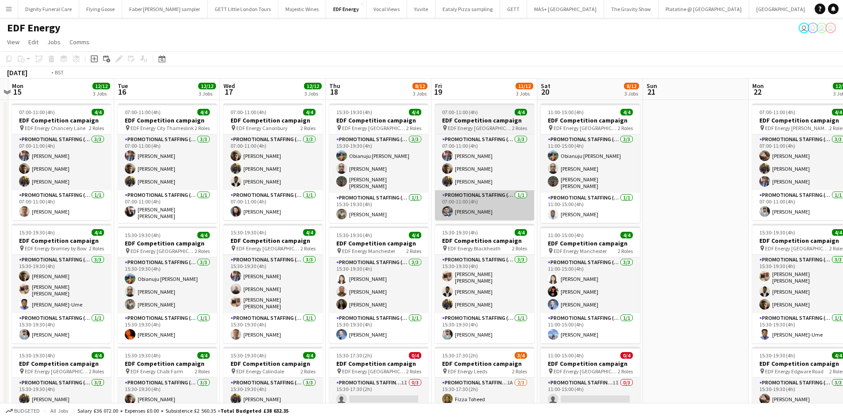
drag, startPoint x: 590, startPoint y: 190, endPoint x: 457, endPoint y: 201, distance: 133.7
click at [604, 190] on app-calendar-viewport "Sat 13 12/16 4 Jobs Sun 14 Mon 15 12/12 3 Jobs Tue 16 12/12 3 Jobs Wed 17 12/12…" at bounding box center [421, 359] width 843 height 561
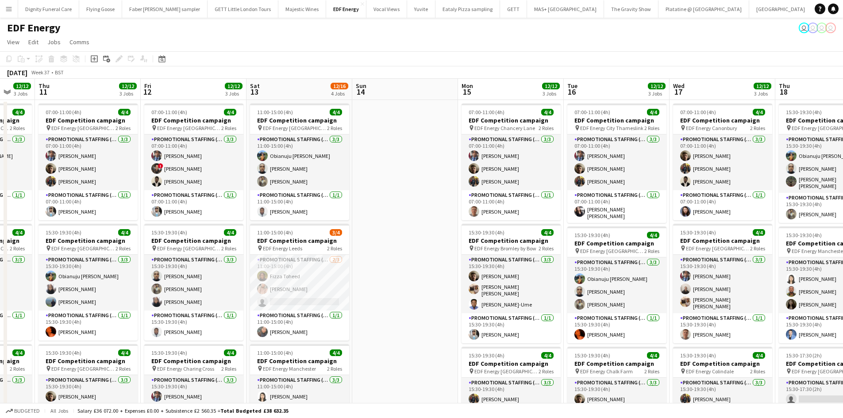
drag, startPoint x: 385, startPoint y: 202, endPoint x: 651, endPoint y: 203, distance: 265.5
click at [651, 203] on app-calendar-viewport "Tue 9 12/12 3 Jobs Wed 10 12/12 3 Jobs Thu 11 12/12 3 Jobs Fri 12 12/12 3 Jobs …" at bounding box center [421, 359] width 843 height 561
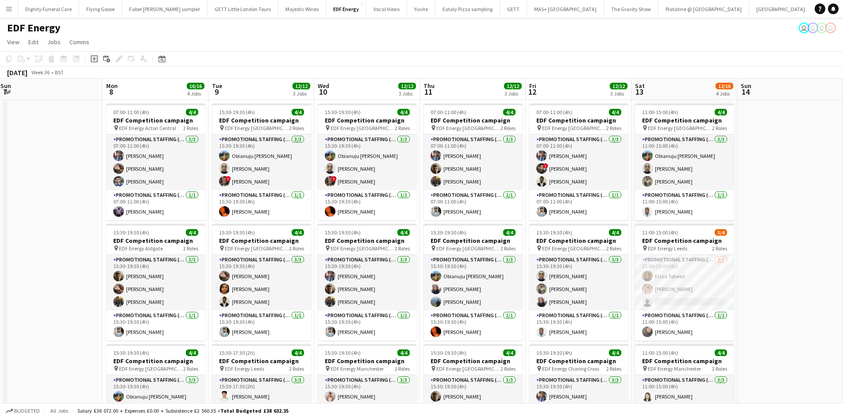
drag, startPoint x: 536, startPoint y: 204, endPoint x: 709, endPoint y: 207, distance: 173.5
click at [709, 207] on app-calendar-viewport "Fri 5 12/12 3 Jobs Sat 6 10/12 3 Jobs Sun 7 Mon 8 16/16 4 Jobs Tue 9 12/12 3 Jo…" at bounding box center [421, 359] width 843 height 561
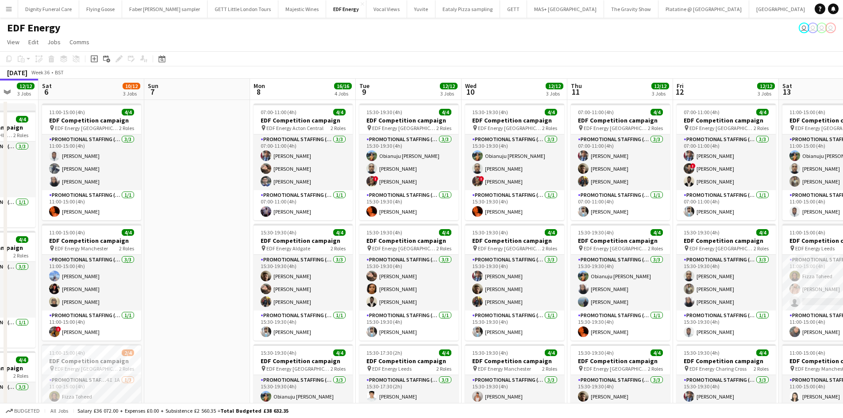
drag, startPoint x: 202, startPoint y: 201, endPoint x: 521, endPoint y: 199, distance: 319.1
click at [521, 199] on app-calendar-viewport "Fri 5 12/12 3 Jobs Sat 6 10/12 3 Jobs Sun 7 Mon 8 16/16 4 Jobs Tue 9 12/12 3 Jo…" at bounding box center [421, 359] width 843 height 561
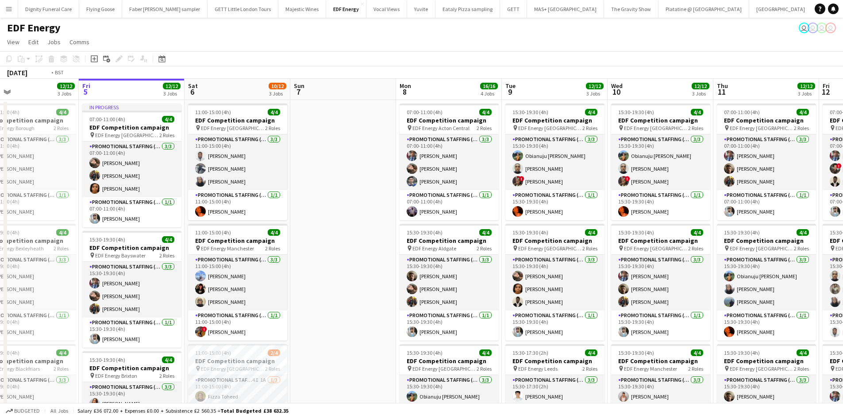
drag, startPoint x: 409, startPoint y: 203, endPoint x: 638, endPoint y: 199, distance: 228.4
click at [638, 199] on app-calendar-viewport "Tue 2 12/12 3 Jobs Wed 3 12/12 3 Jobs Thu 4 12/12 3 Jobs Fri 5 12/12 3 Jobs Sat…" at bounding box center [421, 359] width 843 height 561
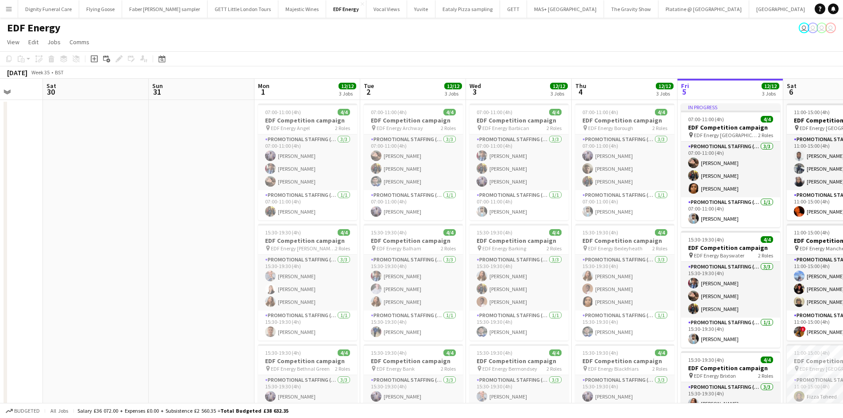
drag, startPoint x: 432, startPoint y: 202, endPoint x: 453, endPoint y: 205, distance: 21.0
click at [453, 205] on app-calendar-viewport "Wed 27 Thu 28 Fri 29 Sat 30 Sun 31 Mon 1 12/12 3 Jobs Tue 2 12/12 3 Jobs Wed 3 …" at bounding box center [421, 356] width 843 height 555
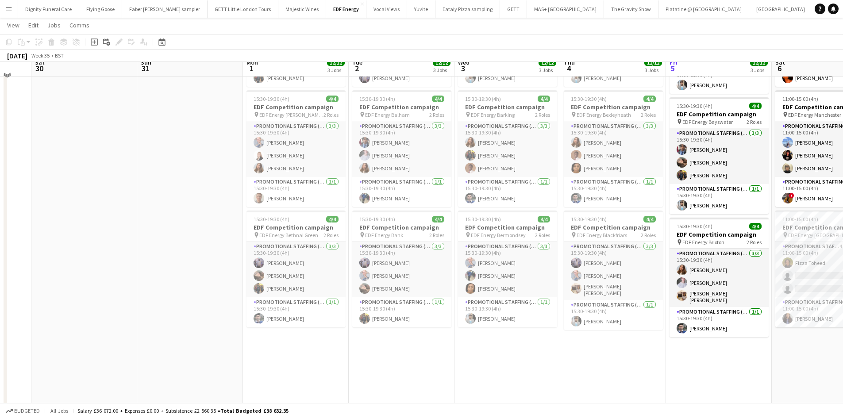
scroll to position [0, 0]
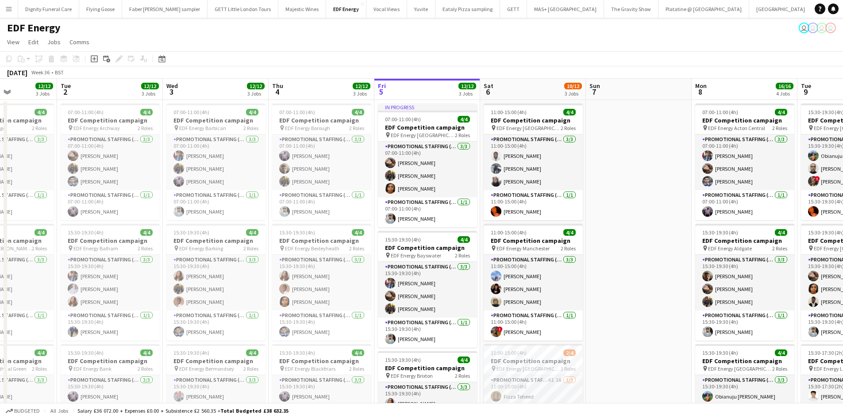
drag, startPoint x: 582, startPoint y: 174, endPoint x: 289, endPoint y: 156, distance: 293.5
click at [289, 157] on app-calendar-viewport "Fri 29 Sat 30 Sun 31 Mon 1 12/12 3 Jobs Tue 2 12/12 3 Jobs Wed 3 12/12 3 Jobs T…" at bounding box center [421, 356] width 843 height 555
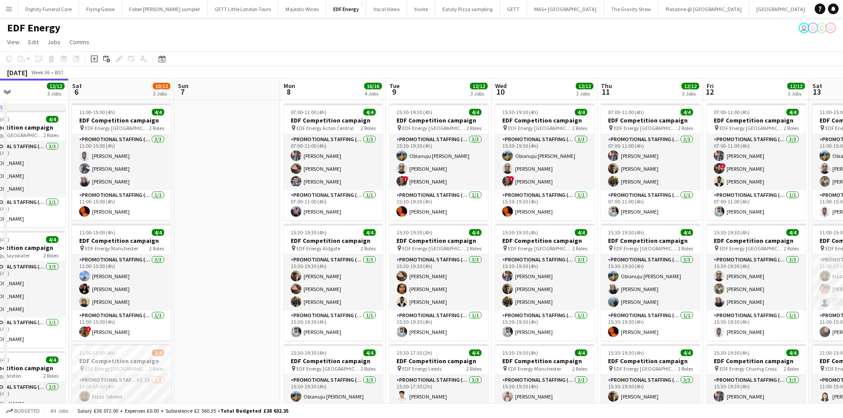
drag, startPoint x: 623, startPoint y: 170, endPoint x: 223, endPoint y: 164, distance: 399.7
click at [223, 164] on app-calendar-viewport "Tue 2 12/12 3 Jobs Wed 3 12/12 3 Jobs Thu 4 12/12 3 Jobs Fri 5 12/12 3 Jobs Sat…" at bounding box center [421, 356] width 843 height 555
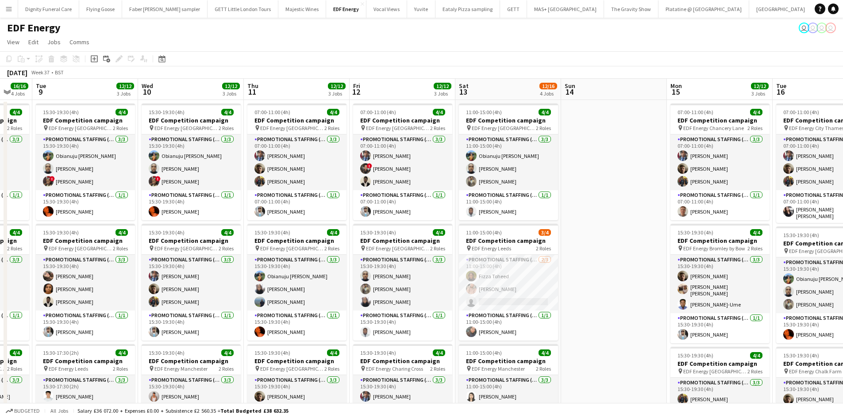
drag, startPoint x: 642, startPoint y: 191, endPoint x: 284, endPoint y: 180, distance: 358.2
click at [284, 180] on app-calendar-viewport "Sat 6 10/12 3 Jobs Sun 7 Mon 8 16/16 4 Jobs Tue 9 12/12 3 Jobs Wed 10 12/12 3 J…" at bounding box center [421, 356] width 843 height 555
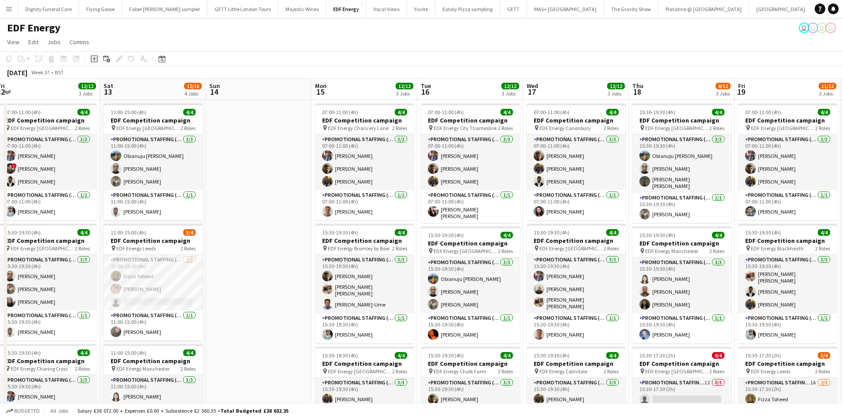
drag, startPoint x: 620, startPoint y: 191, endPoint x: 275, endPoint y: 189, distance: 344.8
click at [275, 189] on app-calendar-viewport "Mon 8 16/16 4 Jobs Tue 9 12/12 3 Jobs Wed 10 12/12 3 Jobs Thu 11 12/12 3 Jobs F…" at bounding box center [421, 356] width 843 height 555
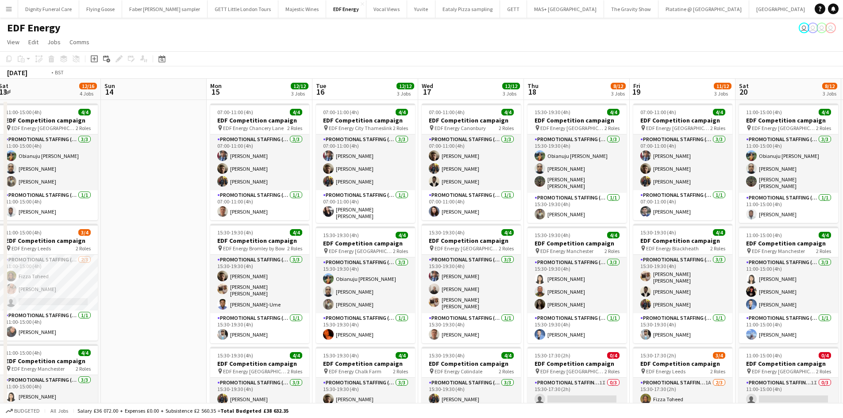
drag, startPoint x: 600, startPoint y: 197, endPoint x: 300, endPoint y: 190, distance: 300.1
click at [300, 191] on app-calendar-viewport "Wed 10 12/12 3 Jobs Thu 11 12/12 3 Jobs Fri 12 12/12 3 Jobs Sat 13 12/16 4 Jobs…" at bounding box center [421, 356] width 843 height 555
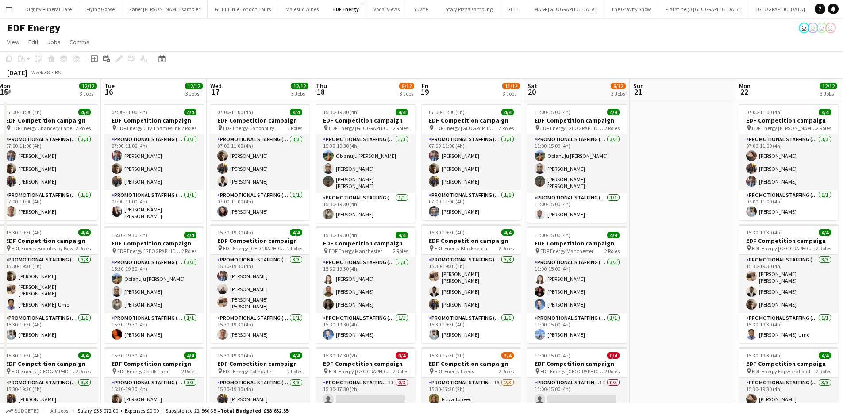
scroll to position [0, 324]
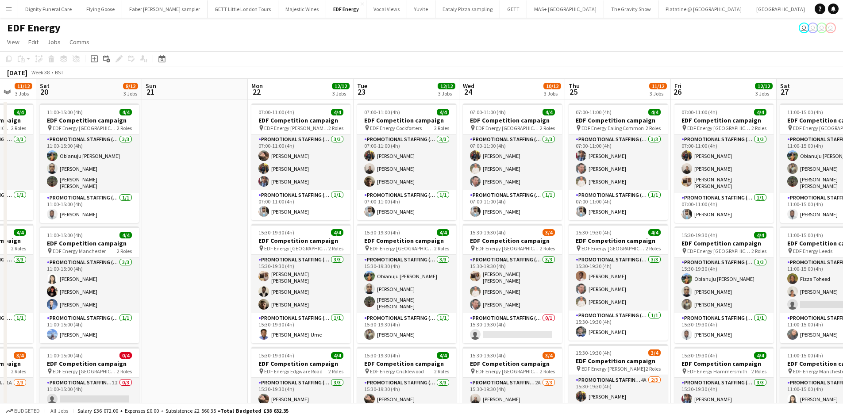
drag, startPoint x: 680, startPoint y: 195, endPoint x: 211, endPoint y: 177, distance: 469.0
click at [201, 184] on app-calendar-viewport "Tue 16 12/12 3 Jobs Wed 17 12/12 3 Jobs Thu 18 8/12 3 Jobs Fri 19 11/12 3 Jobs …" at bounding box center [421, 356] width 843 height 555
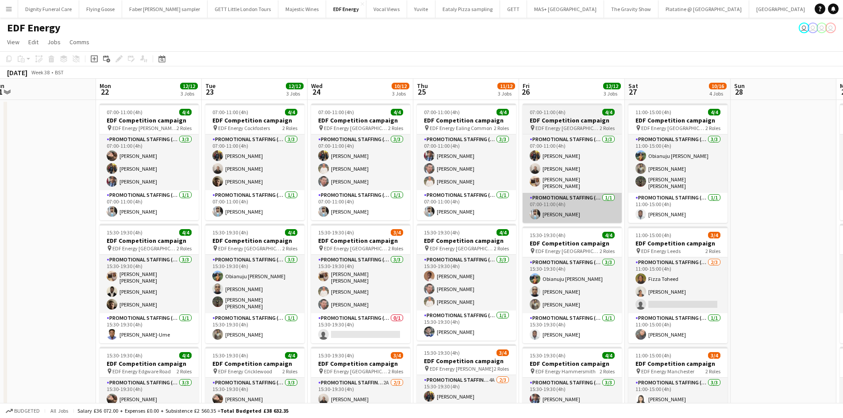
drag, startPoint x: 691, startPoint y: 218, endPoint x: 537, endPoint y: 218, distance: 154.5
click at [541, 218] on app-calendar-viewport "Thu 18 8/12 3 Jobs Fri 19 11/12 3 Jobs Sat 20 8/12 3 Jobs Sun 21 Mon 22 12/12 3…" at bounding box center [421, 356] width 843 height 555
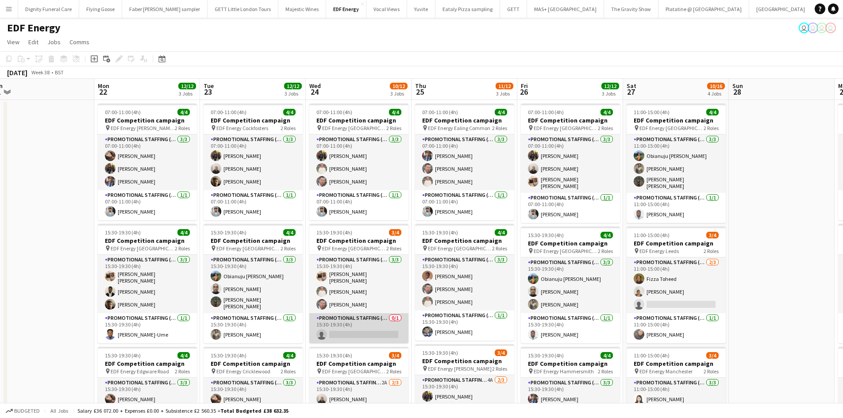
click at [364, 335] on app-card-role "Promotional Staffing (Team Leader) 0/1 15:30-19:30 (4h) single-neutral-actions" at bounding box center [358, 328] width 99 height 30
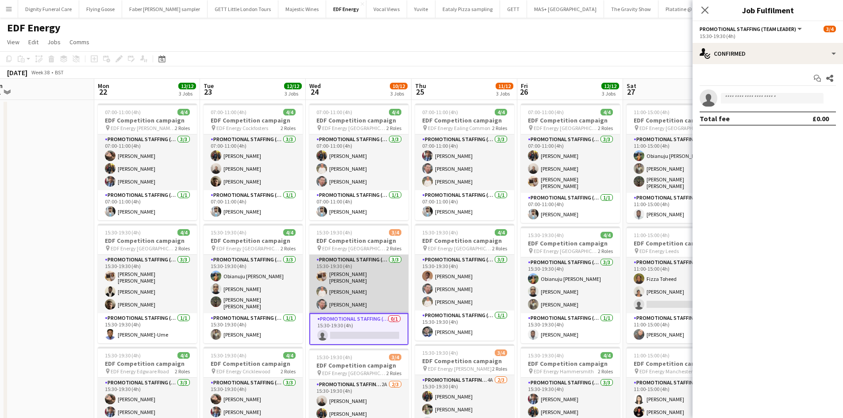
click at [343, 278] on app-card-role "Promotional Staffing (Flyering Staff) 3/3 15:30-19:30 (4h) Annie Dan Melinda Ki…" at bounding box center [358, 284] width 99 height 58
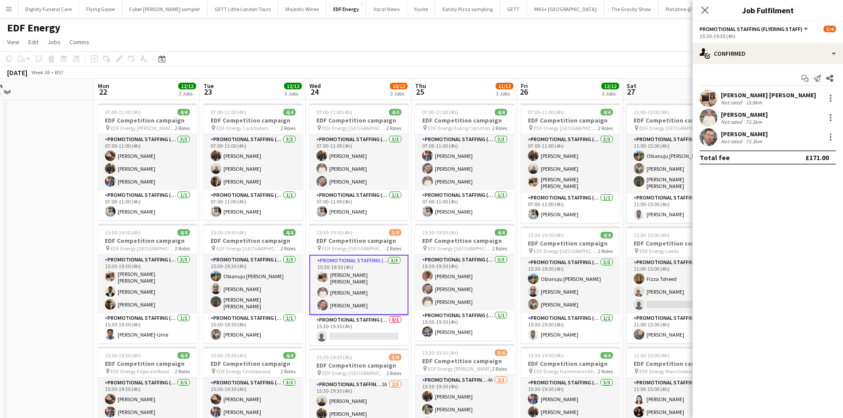
click at [738, 97] on div "Annie Dan" at bounding box center [768, 95] width 95 height 8
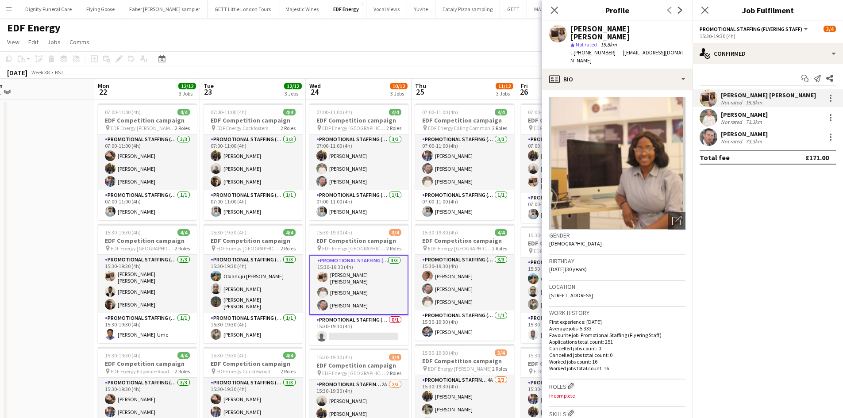
click at [296, 42] on app-page-menu "View Day view expanded Day view collapsed Month view Date picker Jump to today …" at bounding box center [421, 43] width 843 height 17
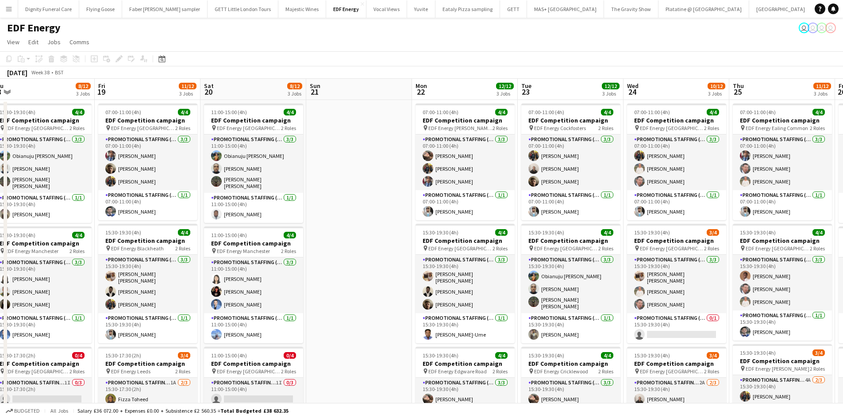
drag, startPoint x: 257, startPoint y: 217, endPoint x: 705, endPoint y: 205, distance: 448.0
click at [705, 205] on app-calendar-viewport "Tue 16 12/12 3 Jobs Wed 17 12/12 3 Jobs Thu 18 8/12 3 Jobs Fri 19 11/12 3 Jobs …" at bounding box center [421, 356] width 843 height 555
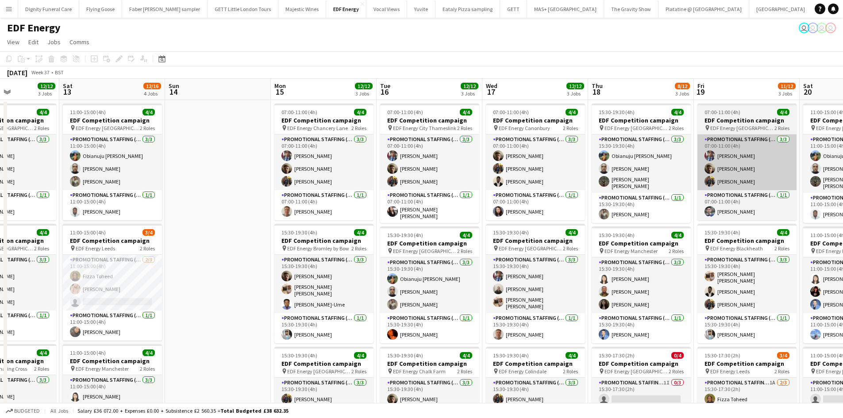
drag, startPoint x: 299, startPoint y: 218, endPoint x: 698, endPoint y: 189, distance: 400.2
click at [702, 189] on app-calendar-viewport "Thu 11 12/12 3 Jobs Fri 12 12/12 3 Jobs Sat 13 12/16 4 Jobs Sun 14 Mon 15 12/12…" at bounding box center [421, 356] width 843 height 555
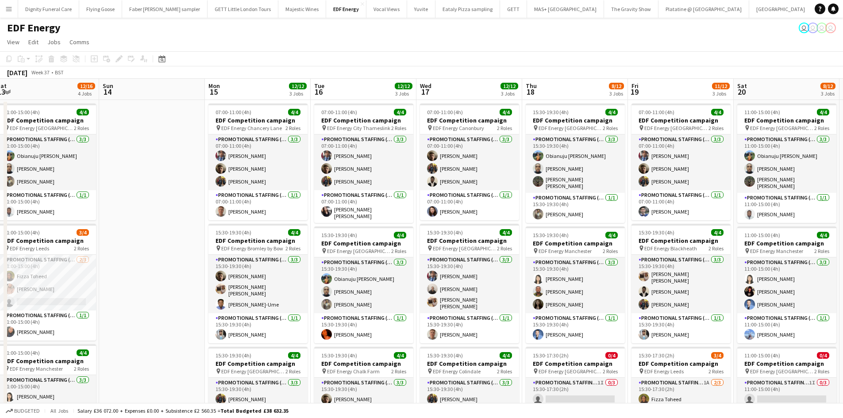
drag, startPoint x: 404, startPoint y: 195, endPoint x: 448, endPoint y: 186, distance: 44.7
click at [448, 187] on app-calendar-viewport "Thu 11 12/12 3 Jobs Fri 12 12/12 3 Jobs Sat 13 12/16 4 Jobs Sun 14 Mon 15 12/12…" at bounding box center [421, 356] width 843 height 555
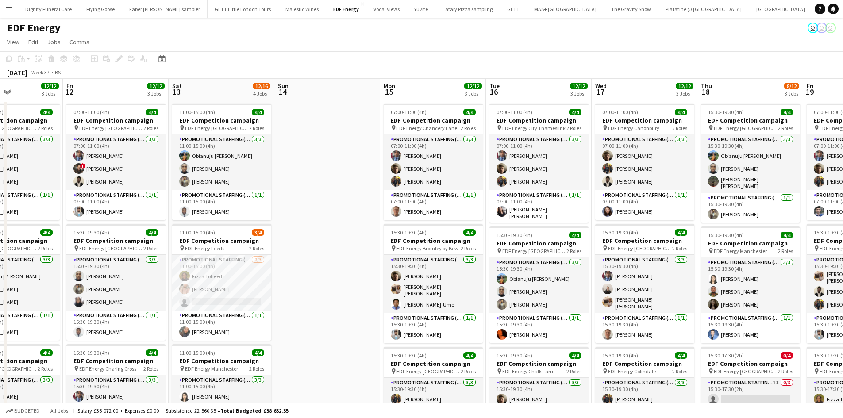
drag, startPoint x: 507, startPoint y: 217, endPoint x: 134, endPoint y: 208, distance: 372.8
click at [127, 212] on app-calendar-viewport "Tue 9 12/12 3 Jobs Wed 10 12/12 3 Jobs Thu 11 12/12 3 Jobs Fri 12 12/12 3 Jobs …" at bounding box center [421, 356] width 843 height 555
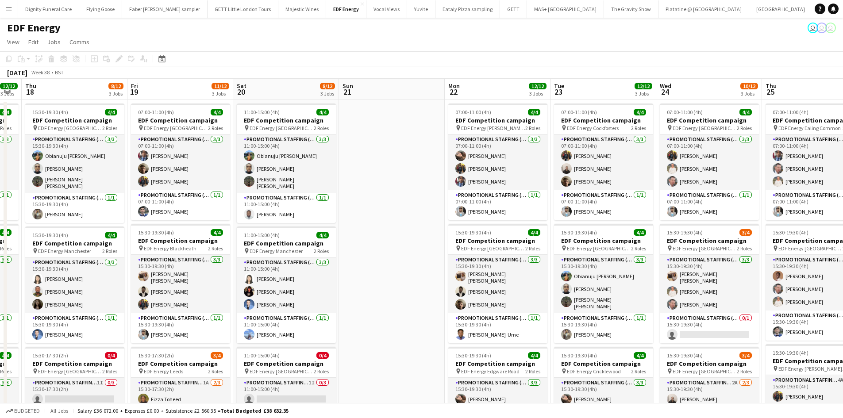
drag, startPoint x: 432, startPoint y: 224, endPoint x: 282, endPoint y: 225, distance: 150.0
click at [293, 225] on app-calendar-viewport "Sun 14 Mon 15 12/12 3 Jobs Tue 16 12/12 3 Jobs Wed 17 12/12 3 Jobs Thu 18 8/12 …" at bounding box center [421, 356] width 843 height 555
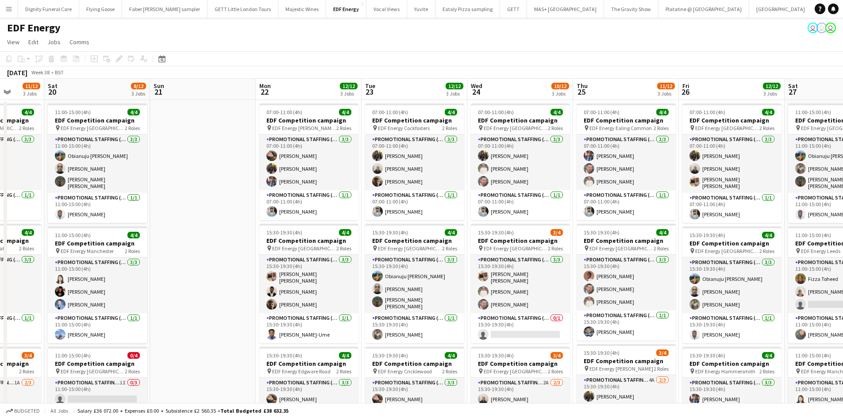
drag, startPoint x: 382, startPoint y: 211, endPoint x: 195, endPoint y: 211, distance: 187.2
click at [195, 211] on app-calendar-viewport "Tue 16 12/12 3 Jobs Wed 17 12/12 3 Jobs Thu 18 8/12 3 Jobs Fri 19 11/12 3 Jobs …" at bounding box center [421, 356] width 843 height 555
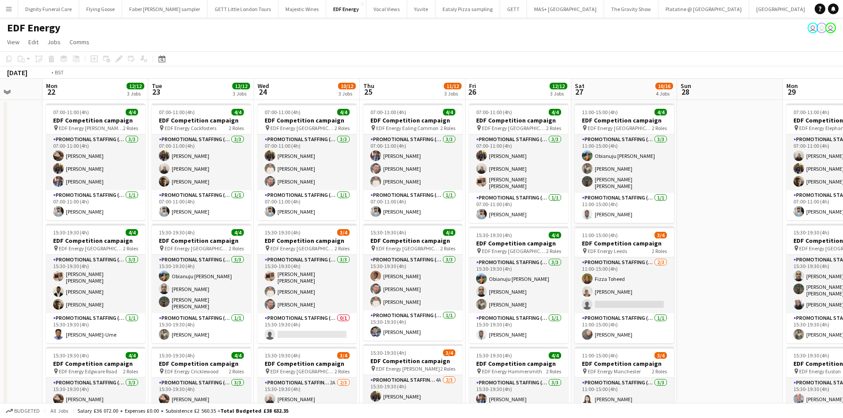
drag, startPoint x: 542, startPoint y: 205, endPoint x: 116, endPoint y: 196, distance: 426.3
click at [116, 196] on app-calendar-viewport "Thu 18 8/12 3 Jobs Fri 19 11/12 3 Jobs Sat 20 8/12 3 Jobs Sun 21 Mon 22 12/12 3…" at bounding box center [421, 356] width 843 height 555
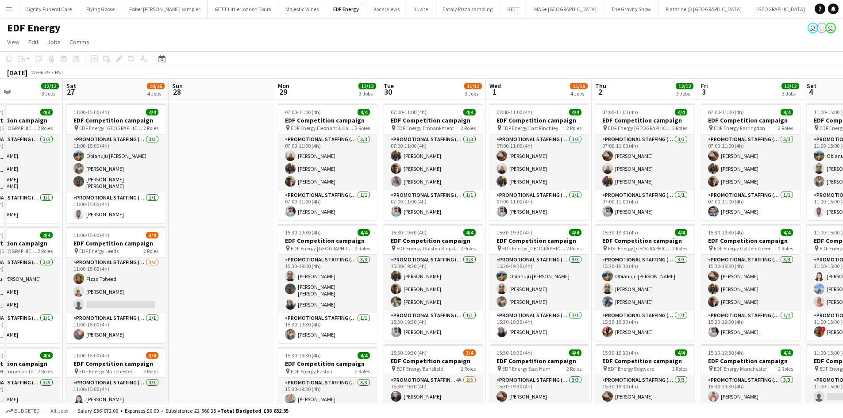
drag, startPoint x: 462, startPoint y: 213, endPoint x: 166, endPoint y: 208, distance: 295.7
click at [166, 208] on app-calendar-viewport "Wed 24 10/12 3 Jobs Thu 25 11/12 3 Jobs Fri 26 12/12 3 Jobs Sat 27 10/16 4 Jobs…" at bounding box center [421, 356] width 843 height 555
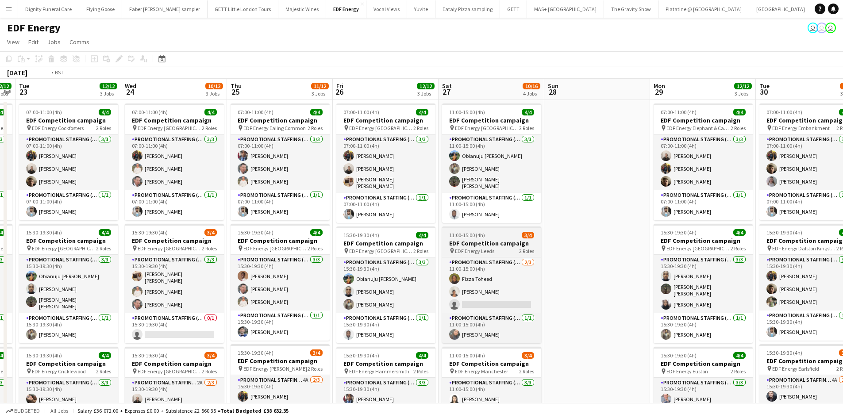
drag, startPoint x: 474, startPoint y: 218, endPoint x: 655, endPoint y: 228, distance: 181.3
click at [661, 228] on app-calendar-viewport "Sun 21 Mon 22 12/12 3 Jobs Tue 23 12/12 3 Jobs Wed 24 10/12 3 Jobs Thu 25 11/12…" at bounding box center [421, 356] width 843 height 555
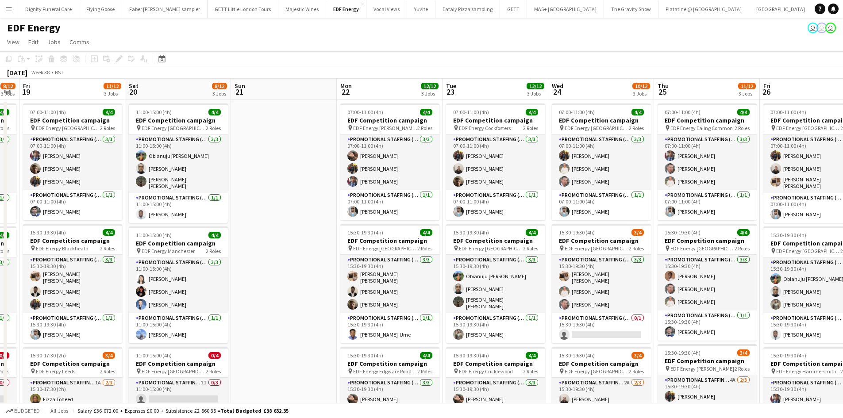
drag, startPoint x: 468, startPoint y: 220, endPoint x: 709, endPoint y: 224, distance: 241.2
click at [710, 224] on app-calendar-viewport "Wed 17 12/12 3 Jobs Thu 18 8/12 3 Jobs Fri 19 11/12 3 Jobs Sat 20 8/12 3 Jobs S…" at bounding box center [421, 356] width 843 height 555
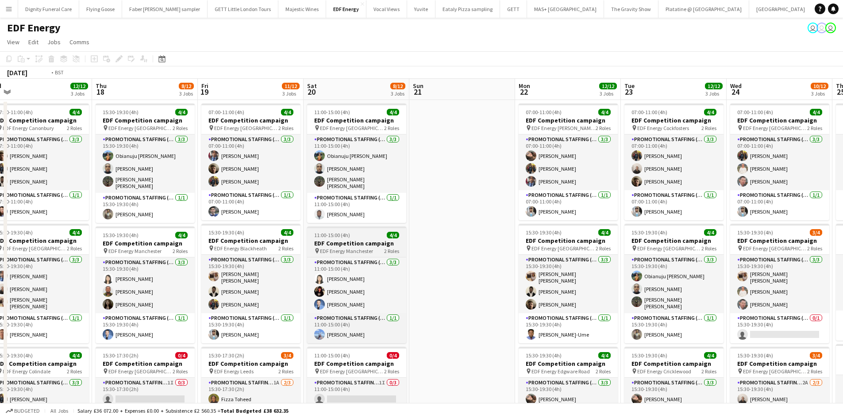
drag, startPoint x: 435, startPoint y: 224, endPoint x: 685, endPoint y: 229, distance: 249.7
click at [735, 229] on app-calendar-viewport "Mon 15 12/12 3 Jobs Tue 16 12/12 3 Jobs Wed 17 12/12 3 Jobs Thu 18 8/12 3 Jobs …" at bounding box center [421, 356] width 843 height 555
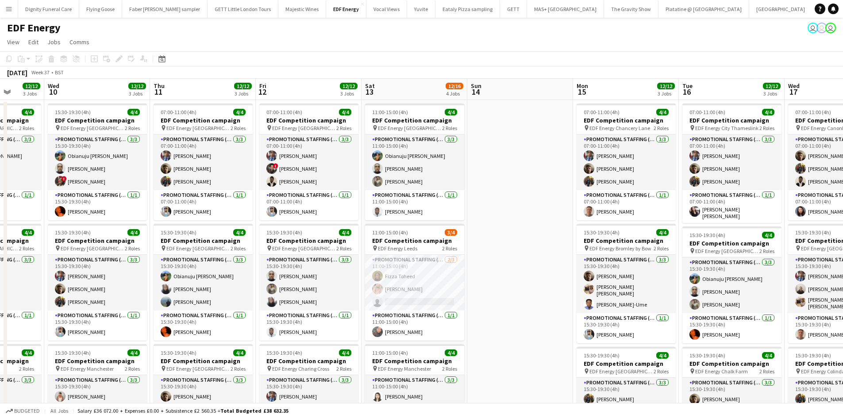
drag, startPoint x: 248, startPoint y: 220, endPoint x: 657, endPoint y: 224, distance: 409.4
click at [702, 223] on app-calendar-viewport "Mon 8 16/16 4 Jobs Tue 9 12/12 3 Jobs Wed 10 12/12 3 Jobs Thu 11 12/12 3 Jobs F…" at bounding box center [421, 356] width 843 height 555
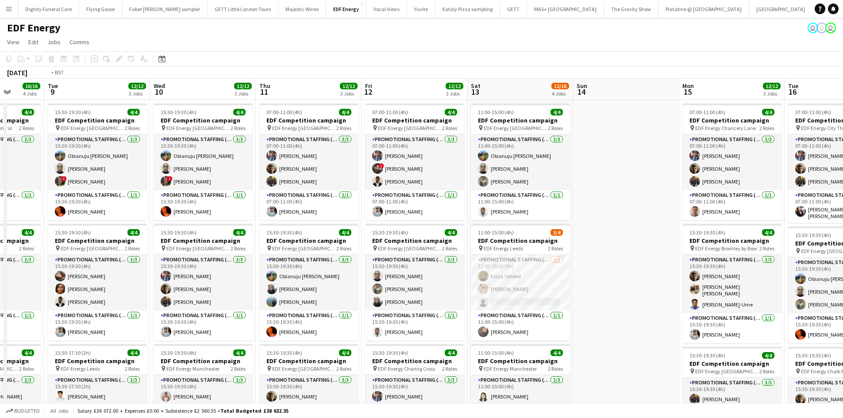
drag, startPoint x: 355, startPoint y: 223, endPoint x: 616, endPoint y: 216, distance: 260.8
click at [616, 216] on app-calendar-viewport "Sat 6 10/12 3 Jobs Sun 7 Mon 8 16/16 4 Jobs Tue 9 12/12 3 Jobs Wed 10 12/12 3 J…" at bounding box center [421, 356] width 843 height 555
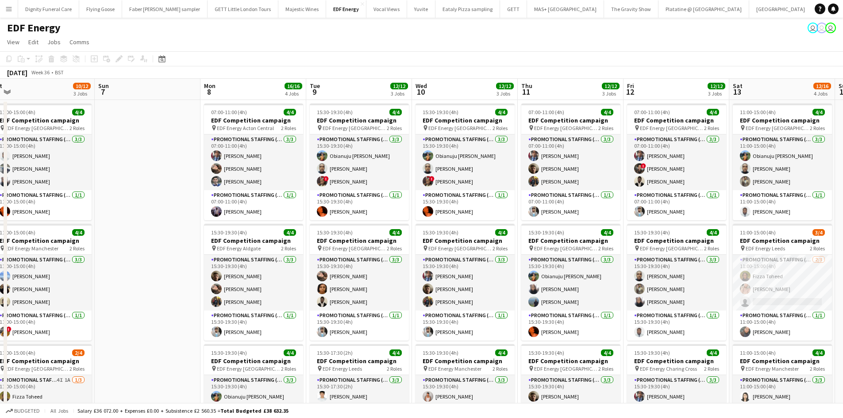
drag, startPoint x: 191, startPoint y: 212, endPoint x: 593, endPoint y: 210, distance: 401.9
click at [593, 210] on app-calendar-viewport "Thu 4 12/12 3 Jobs Fri 5 12/12 3 Jobs Sat 6 10/12 3 Jobs Sun 7 Mon 8 16/16 4 Jo…" at bounding box center [421, 356] width 843 height 555
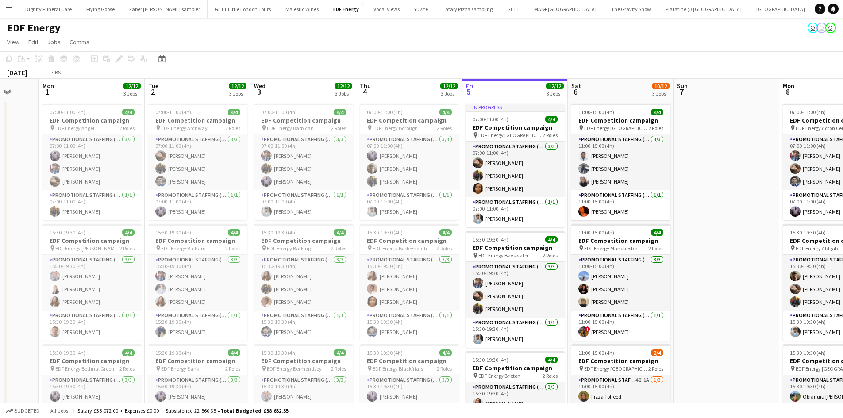
scroll to position [0, 191]
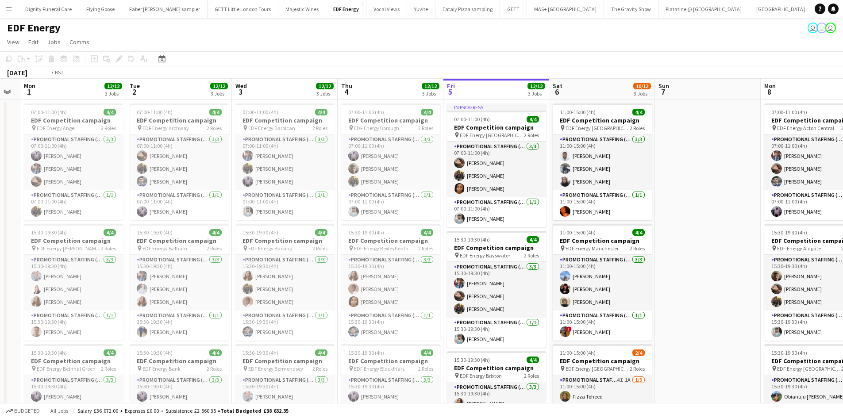
drag, startPoint x: 401, startPoint y: 219, endPoint x: 488, endPoint y: 220, distance: 87.2
click at [488, 220] on app-calendar-viewport "Sat 30 Sun 31 Mon 1 12/12 3 Jobs Tue 2 12/12 3 Jobs Wed 3 12/12 3 Jobs Thu 4 12…" at bounding box center [421, 356] width 843 height 555
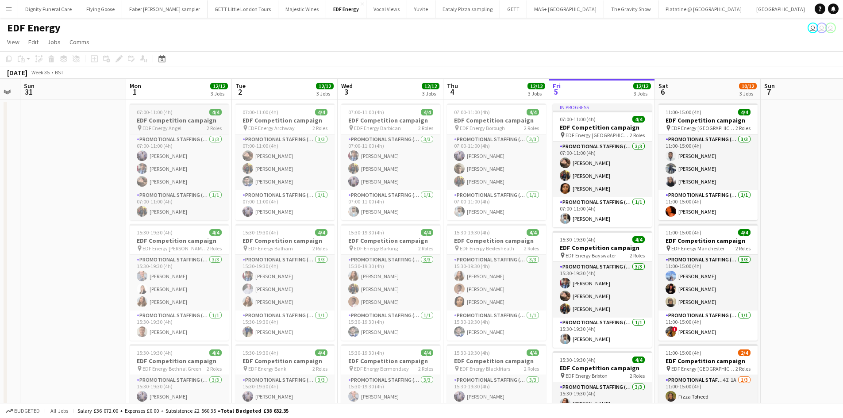
click at [178, 121] on h3 "EDF Competition campaign" at bounding box center [179, 120] width 99 height 8
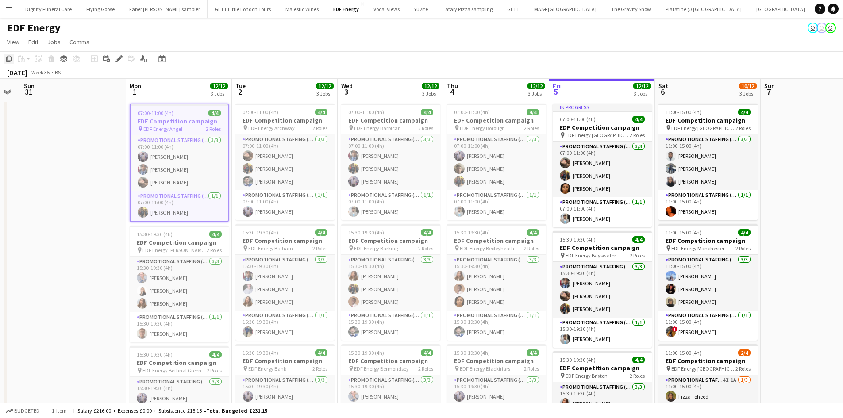
click at [11, 58] on icon "Copy" at bounding box center [8, 58] width 7 height 7
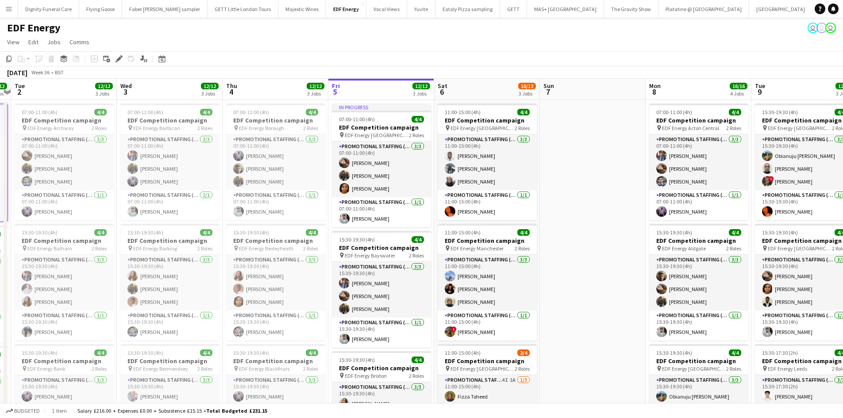
drag, startPoint x: 661, startPoint y: 161, endPoint x: 85, endPoint y: 150, distance: 576.8
click at [86, 150] on app-calendar-viewport "Fri 29 Sat 30 Sun 31 Mon 1 12/12 3 Jobs Tue 2 12/12 3 Jobs Wed 3 12/12 3 Jobs T…" at bounding box center [421, 356] width 843 height 555
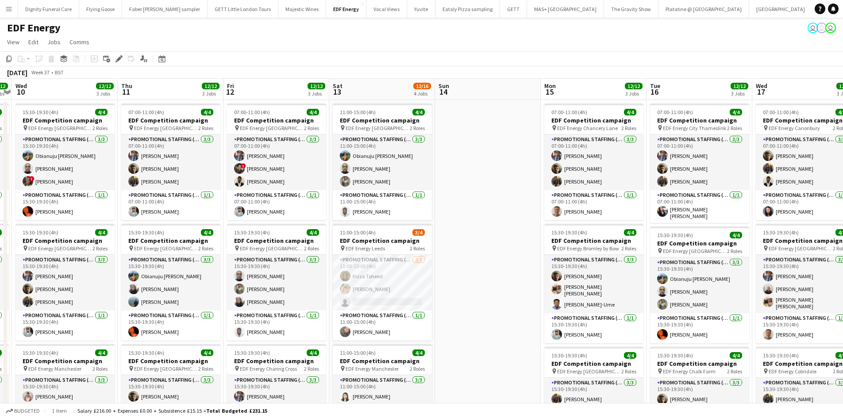
drag, startPoint x: 277, startPoint y: 161, endPoint x: -34, endPoint y: 143, distance: 311.6
click at [0, 143] on html "Menu Boards Boards Boards All jobs Status Workforce Workforce My Workforce Recr…" at bounding box center [421, 324] width 843 height 649
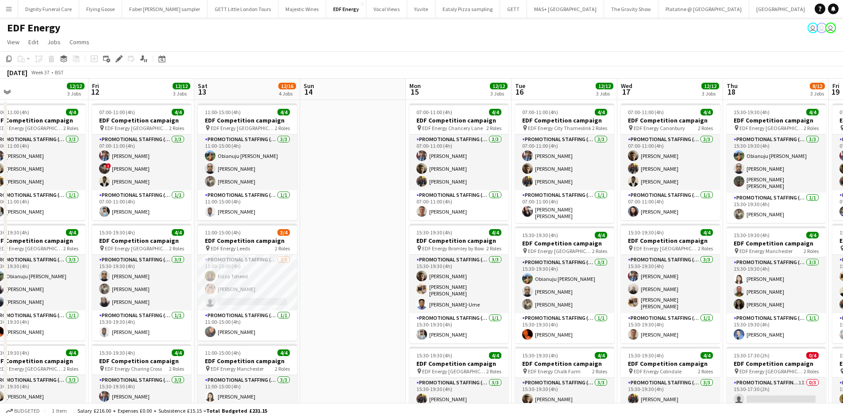
drag, startPoint x: 466, startPoint y: 197, endPoint x: -51, endPoint y: 159, distance: 519.2
click at [0, 159] on html "Menu Boards Boards Boards All jobs Status Workforce Workforce My Workforce Recr…" at bounding box center [421, 324] width 843 height 649
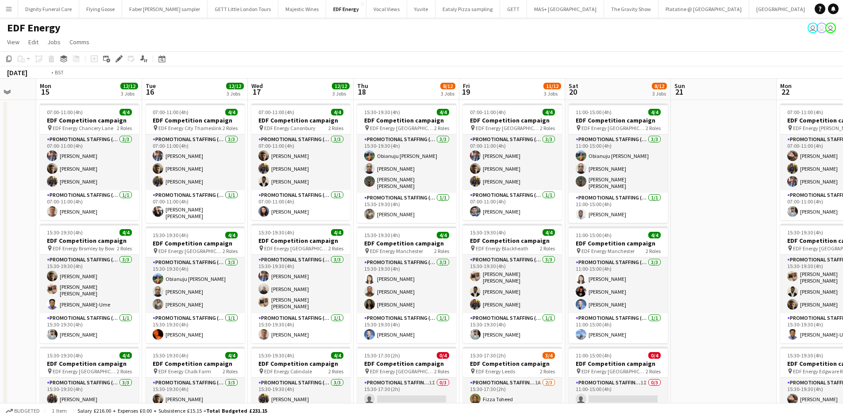
drag, startPoint x: 452, startPoint y: 192, endPoint x: -50, endPoint y: 153, distance: 503.0
click at [0, 153] on html "Menu Boards Boards Boards All jobs Status Workforce Workforce My Workforce Recr…" at bounding box center [421, 324] width 843 height 649
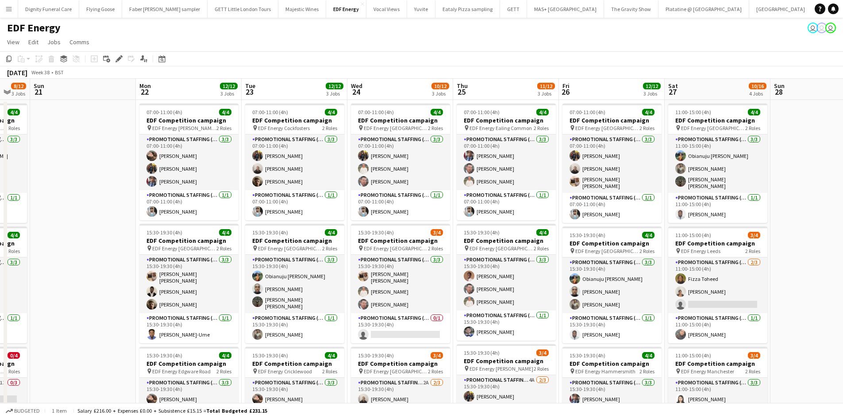
drag, startPoint x: 131, startPoint y: 159, endPoint x: -33, endPoint y: 144, distance: 165.3
click at [0, 144] on html "Menu Boards Boards Boards All jobs Status Workforce Workforce My Workforce Recr…" at bounding box center [421, 324] width 843 height 649
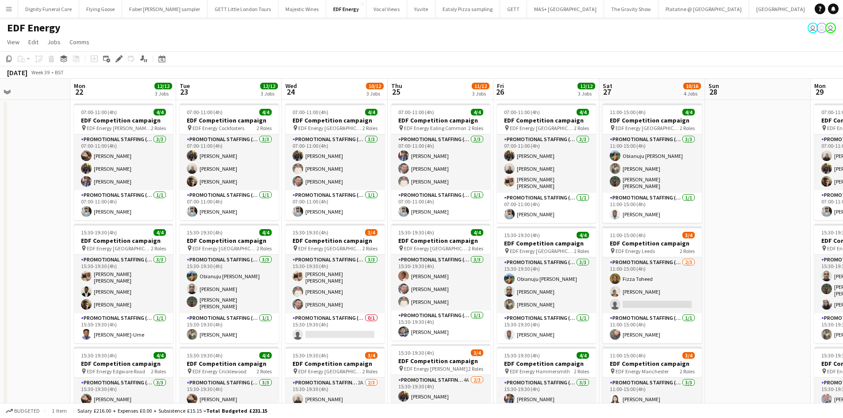
drag, startPoint x: 480, startPoint y: 180, endPoint x: 158, endPoint y: 164, distance: 322.1
click at [159, 164] on app-calendar-viewport "Thu 18 8/12 3 Jobs Fri 19 11/12 3 Jobs Sat 20 8/12 3 Jobs Sun 21 Mon 22 12/12 3…" at bounding box center [421, 356] width 843 height 555
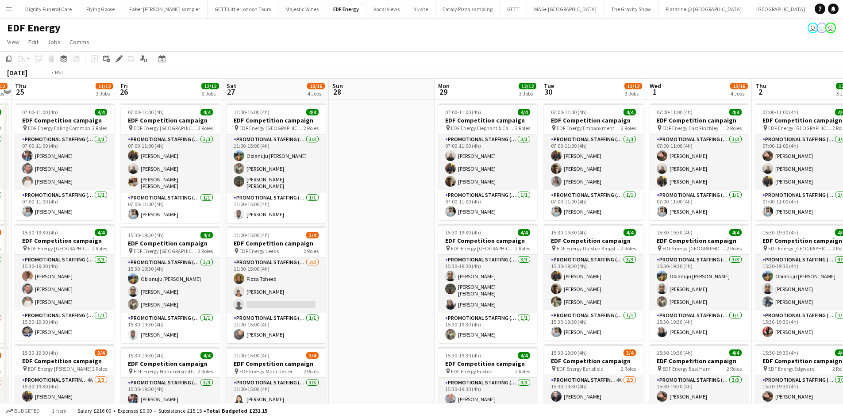
drag, startPoint x: 660, startPoint y: 198, endPoint x: 165, endPoint y: 172, distance: 496.0
click at [166, 172] on app-calendar-viewport "Sun 21 Mon 22 12/12 3 Jobs Tue 23 12/12 3 Jobs Wed 24 10/12 3 Jobs Thu 25 11/12…" at bounding box center [421, 356] width 843 height 555
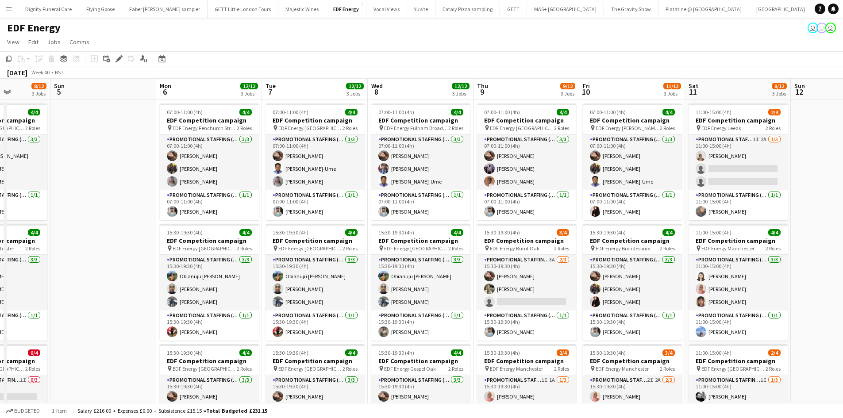
drag, startPoint x: 242, startPoint y: 188, endPoint x: 77, endPoint y: 182, distance: 164.8
click at [62, 182] on app-calendar-viewport "Wed 1 15/16 4 Jobs Thu 2 12/12 3 Jobs Fri 3 12/12 3 Jobs Sat 4 8/12 3 Jobs Sun …" at bounding box center [421, 356] width 843 height 555
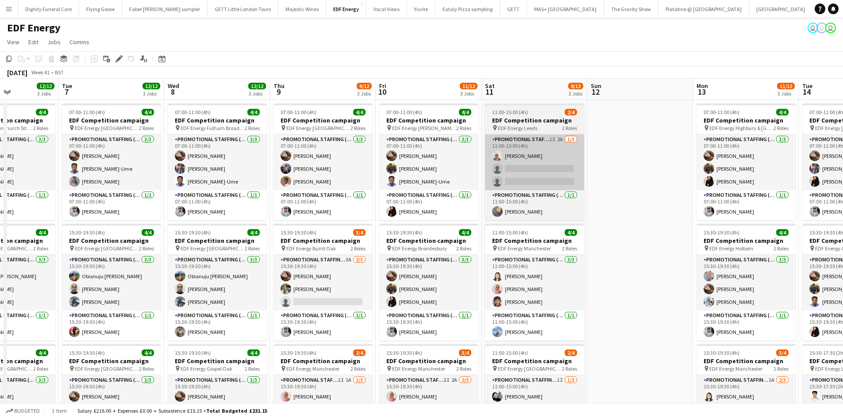
drag, startPoint x: 459, startPoint y: 195, endPoint x: 173, endPoint y: 181, distance: 286.3
click at [31, 174] on app-calendar-viewport "Sat 4 8/12 3 Jobs Sun 5 Mon 6 12/12 3 Jobs Tue 7 12/12 3 Jobs Wed 8 12/12 3 Job…" at bounding box center [421, 356] width 843 height 555
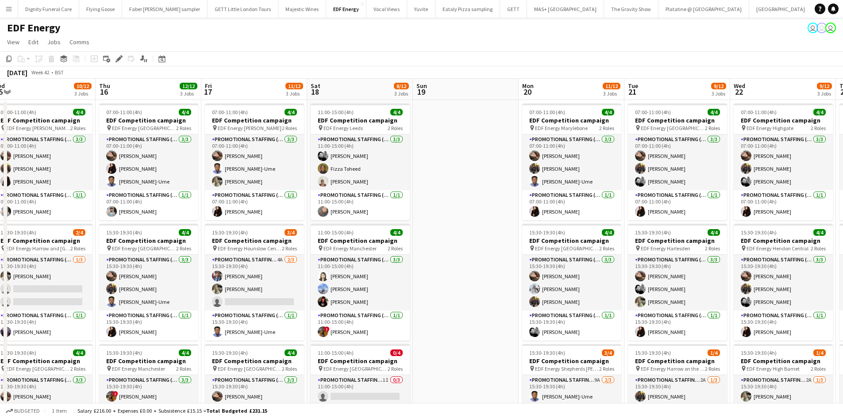
drag, startPoint x: 587, startPoint y: 214, endPoint x: 243, endPoint y: 199, distance: 344.7
click at [0, 190] on html "Menu Boards Boards Boards All jobs Status Workforce Workforce My Workforce Recr…" at bounding box center [421, 324] width 843 height 649
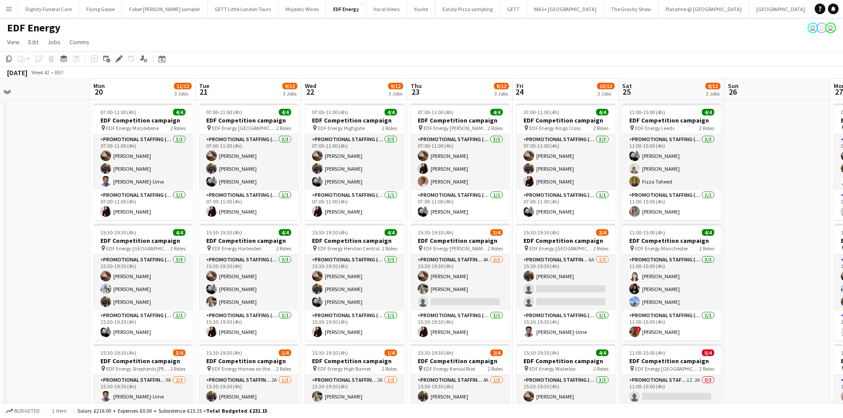
drag, startPoint x: 88, startPoint y: 190, endPoint x: 11, endPoint y: 182, distance: 77.9
click at [7, 183] on div "Wed 15 10/12 3 Jobs Thu 16 12/12 3 Jobs Fri 17 11/12 3 Jobs Sat 18 8/12 3 Jobs …" at bounding box center [421, 356] width 843 height 555
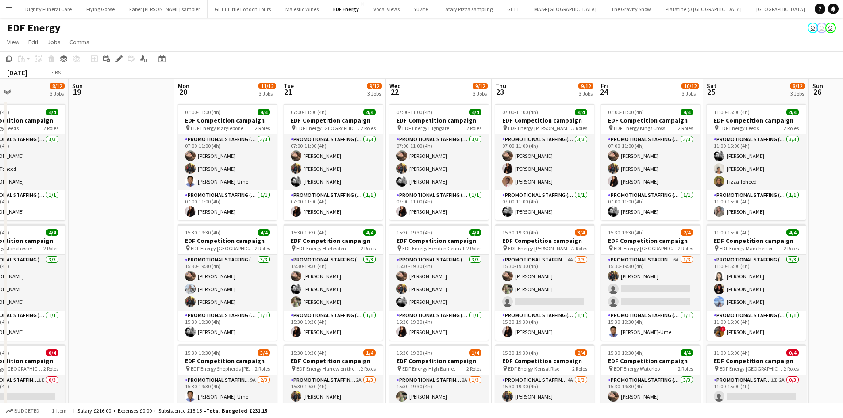
drag, startPoint x: 449, startPoint y: 216, endPoint x: 139, endPoint y: 194, distance: 311.5
click at [139, 194] on app-calendar-viewport "Wed 15 10/12 3 Jobs Thu 16 12/12 3 Jobs Fri 17 11/12 3 Jobs Sat 18 8/12 3 Jobs …" at bounding box center [421, 356] width 843 height 555
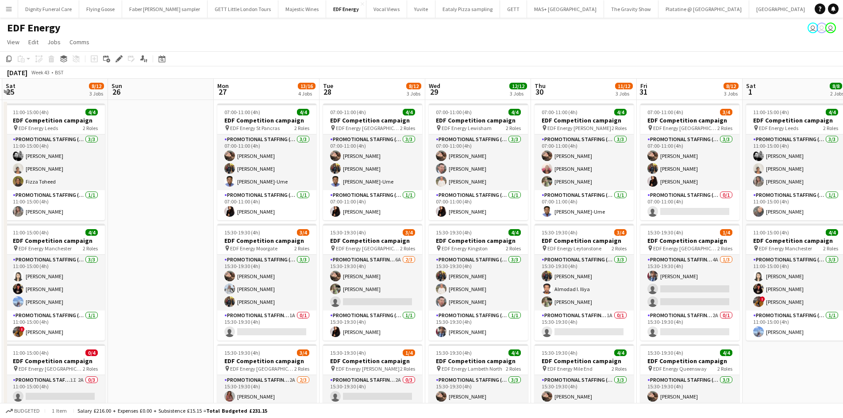
drag, startPoint x: 610, startPoint y: 219, endPoint x: 207, endPoint y: 189, distance: 404.7
click at [166, 191] on app-calendar-viewport "Wed 22 9/12 3 Jobs Thu 23 9/12 3 Jobs Fri 24 10/12 3 Jobs Sat 25 8/12 3 Jobs Su…" at bounding box center [421, 356] width 843 height 555
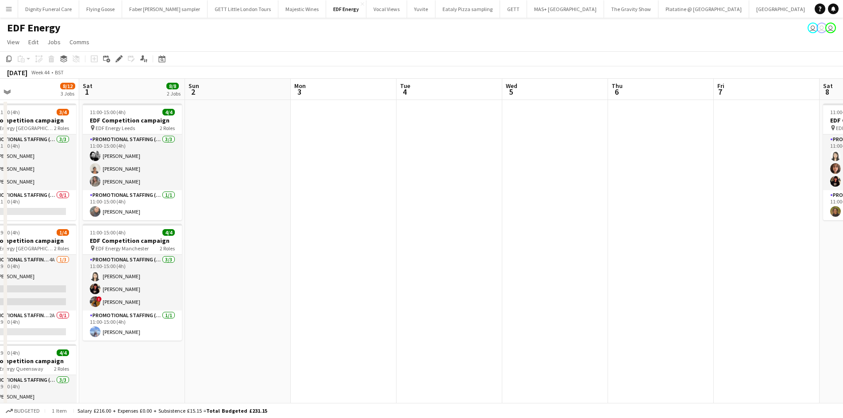
drag, startPoint x: 601, startPoint y: 207, endPoint x: 161, endPoint y: 185, distance: 440.5
click at [161, 185] on app-calendar-viewport "Tue 28 8/12 3 Jobs Wed 29 12/12 3 Jobs Thu 30 11/12 3 Jobs Fri 31 8/12 3 Jobs S…" at bounding box center [421, 356] width 843 height 555
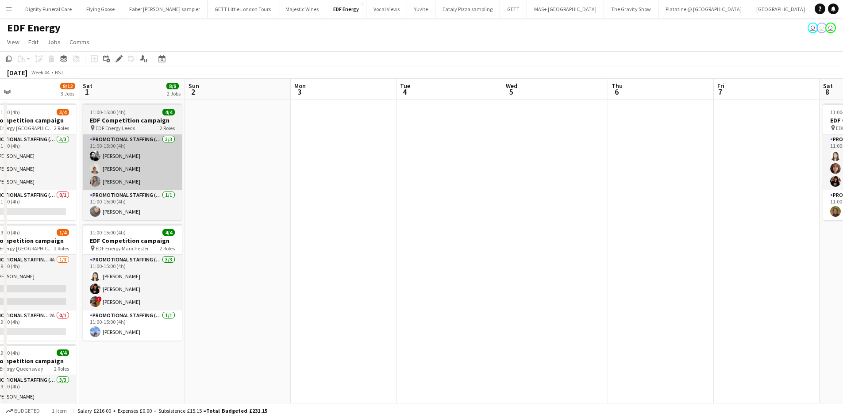
scroll to position [0, 347]
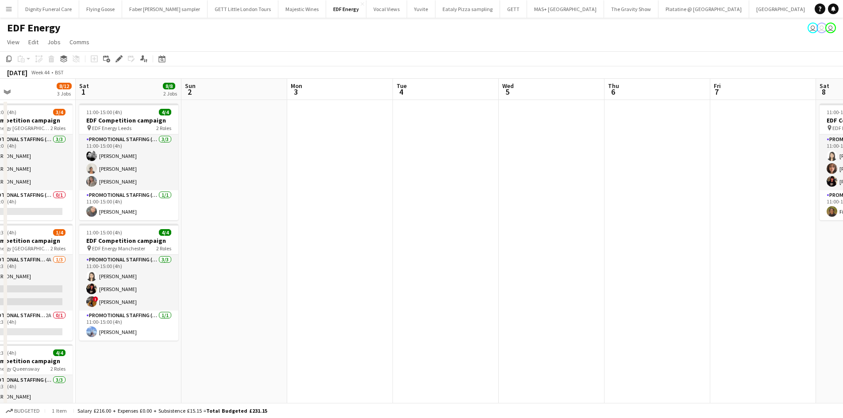
click at [354, 148] on app-date-cell at bounding box center [340, 367] width 106 height 534
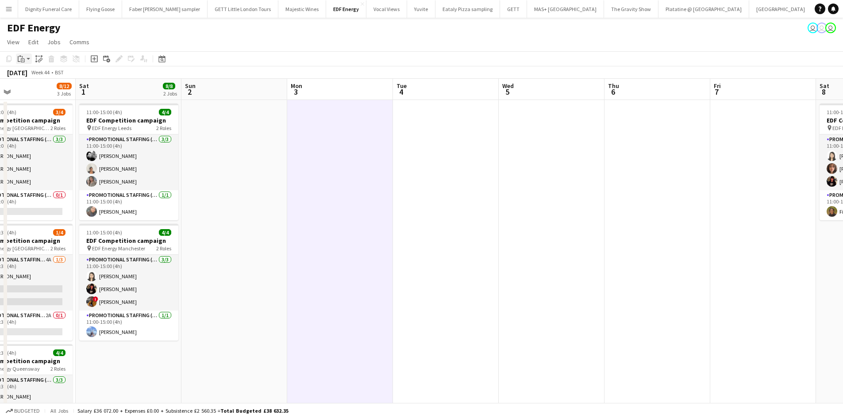
click at [17, 54] on div "Paste" at bounding box center [21, 59] width 11 height 11
click at [33, 73] on link "Paste Ctrl+V" at bounding box center [64, 76] width 83 height 8
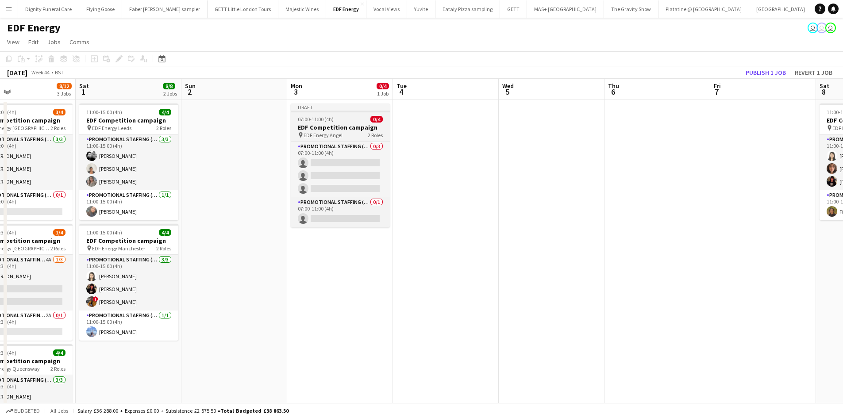
click at [330, 127] on h3 "EDF Competition campaign" at bounding box center [340, 127] width 99 height 8
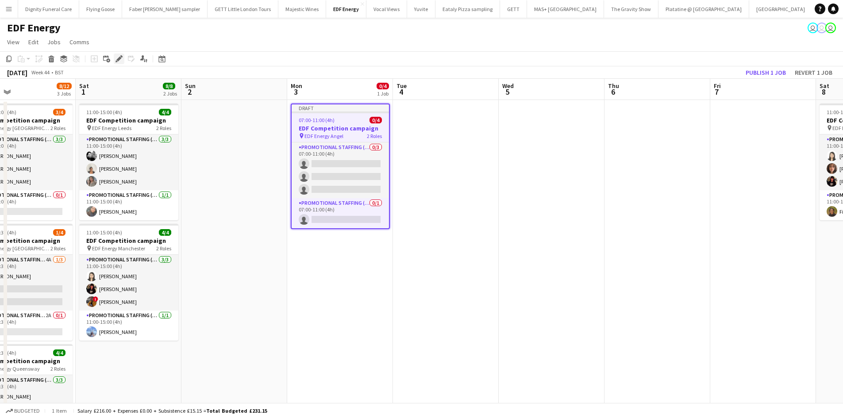
click at [117, 58] on icon "Edit" at bounding box center [119, 58] width 7 height 7
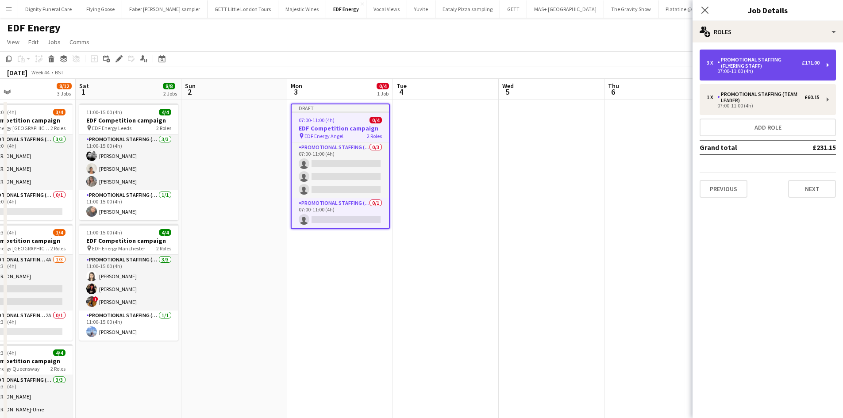
click at [755, 71] on div "07:00-11:00 (4h)" at bounding box center [763, 71] width 113 height 4
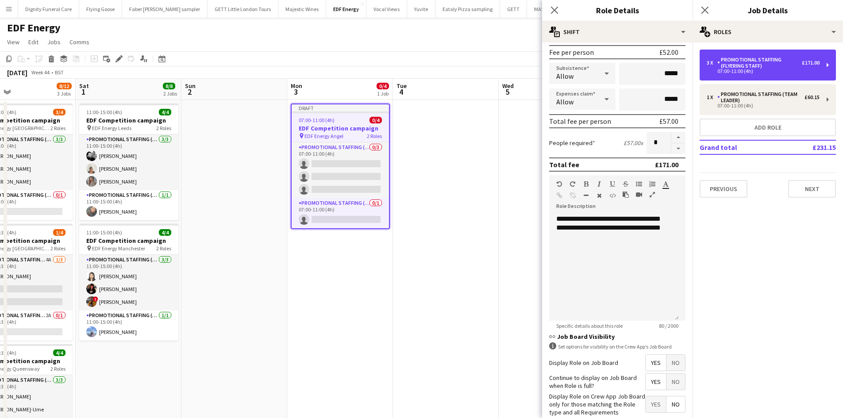
scroll to position [181, 0]
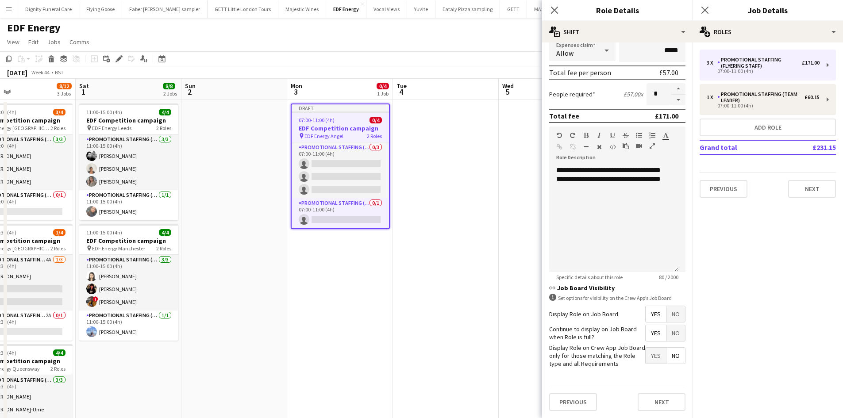
click at [648, 316] on span "Yes" at bounding box center [656, 314] width 20 height 16
click at [651, 335] on span "Yes" at bounding box center [656, 333] width 20 height 16
click at [671, 356] on span "No" at bounding box center [676, 356] width 19 height 16
click at [663, 407] on button "Next" at bounding box center [662, 402] width 48 height 18
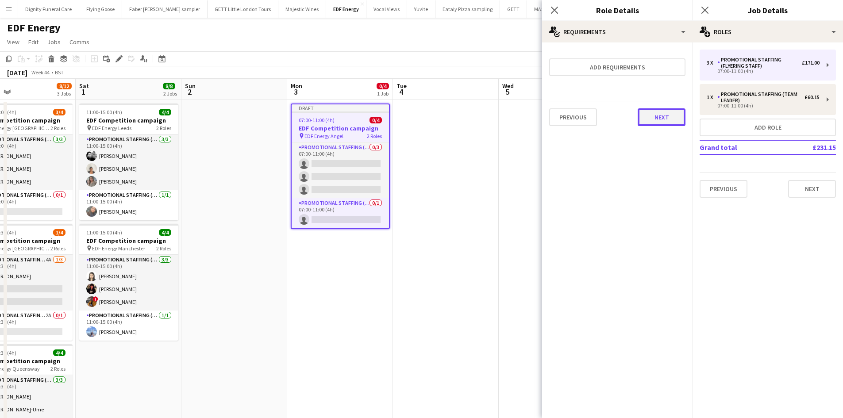
click at [666, 119] on button "Next" at bounding box center [662, 117] width 48 height 18
click at [665, 117] on button "Finish" at bounding box center [668, 119] width 33 height 18
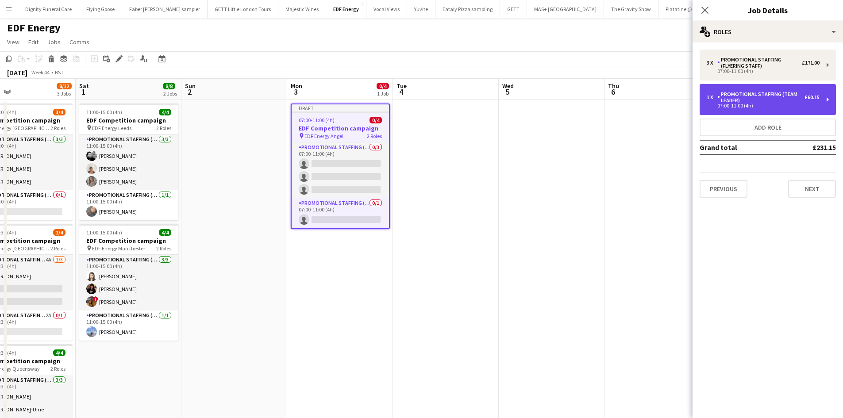
click at [748, 100] on div "Promotional Staffing (Team Leader)" at bounding box center [760, 97] width 87 height 12
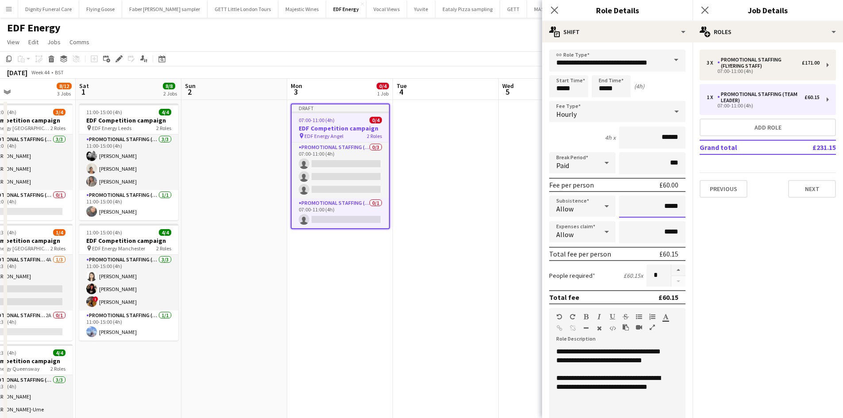
click at [675, 206] on input "*****" at bounding box center [652, 207] width 66 height 22
type input "**"
type input "******"
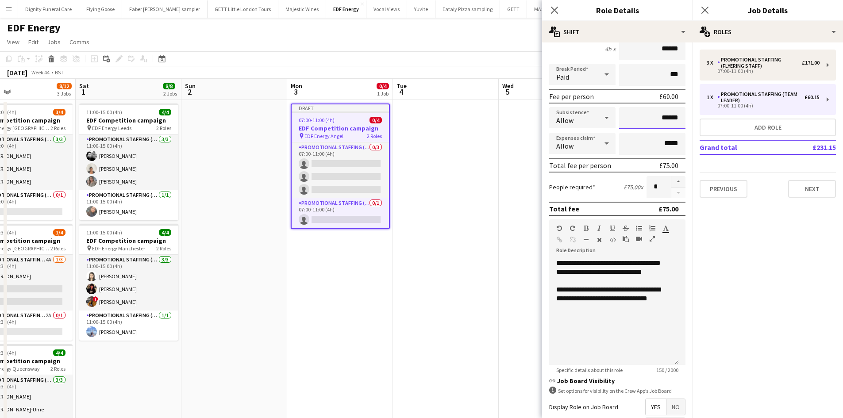
scroll to position [133, 0]
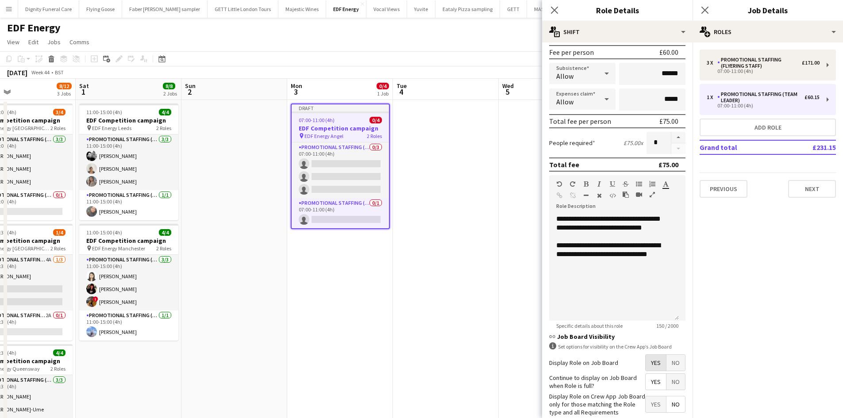
click at [653, 362] on span "Yes" at bounding box center [656, 363] width 20 height 16
click at [652, 382] on span "Yes" at bounding box center [656, 382] width 20 height 16
click at [676, 404] on span "No" at bounding box center [676, 405] width 19 height 16
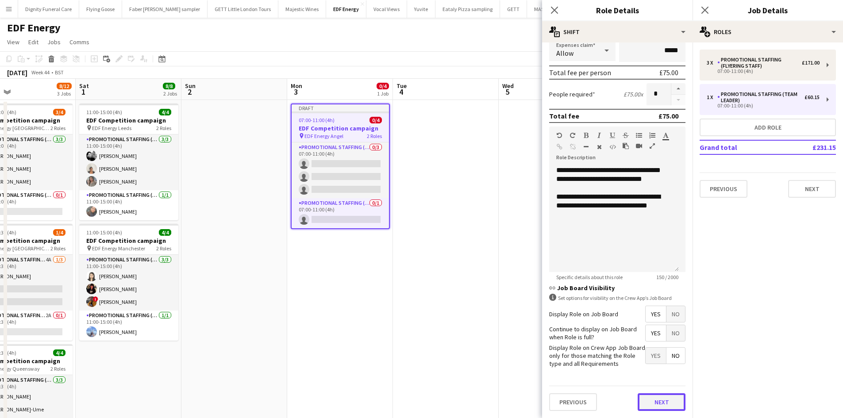
click at [650, 403] on button "Next" at bounding box center [662, 402] width 48 height 18
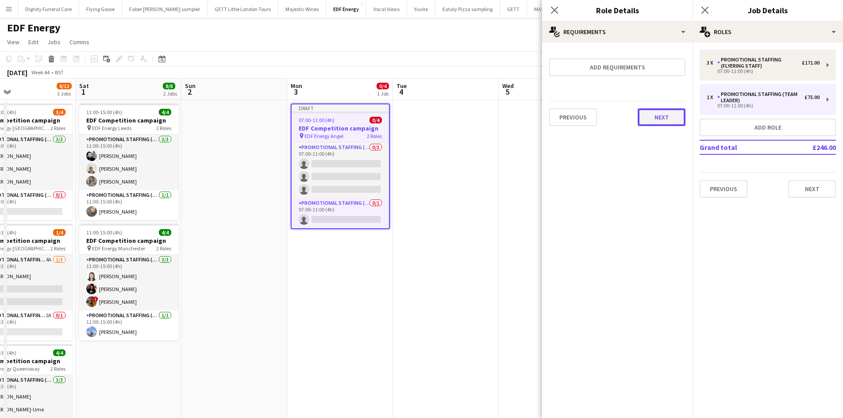
click at [673, 118] on button "Next" at bounding box center [662, 117] width 48 height 18
click at [671, 118] on button "Finish" at bounding box center [668, 119] width 33 height 18
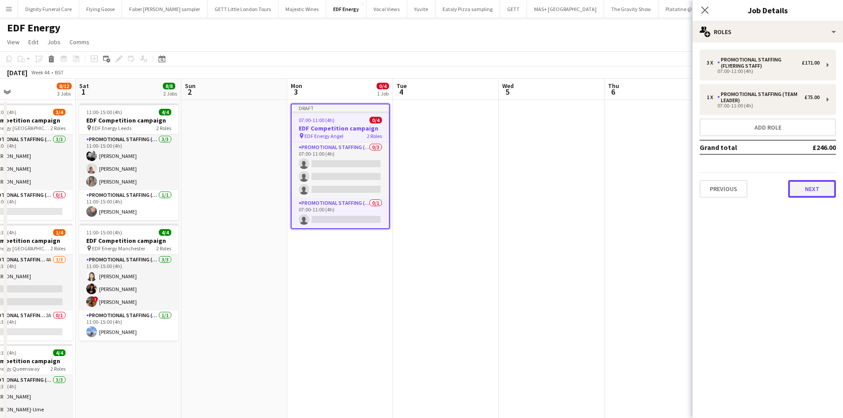
click at [823, 189] on button "Next" at bounding box center [812, 189] width 48 height 18
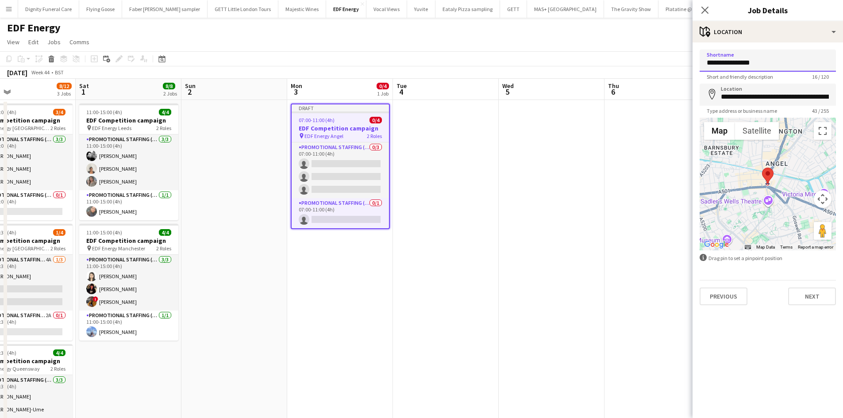
click at [790, 69] on input "**********" at bounding box center [768, 61] width 136 height 22
type input "**********"
click at [835, 99] on input "**********" at bounding box center [768, 95] width 136 height 22
drag, startPoint x: 829, startPoint y: 96, endPoint x: 721, endPoint y: 99, distance: 108.5
click at [721, 99] on input "**********" at bounding box center [768, 95] width 136 height 22
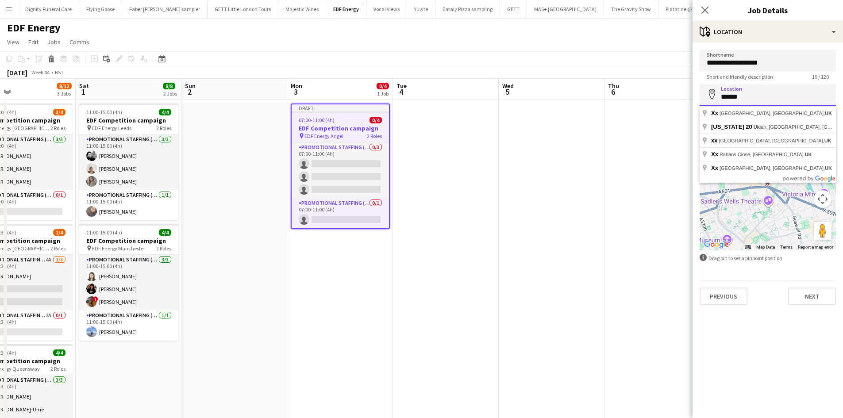
drag, startPoint x: 761, startPoint y: 100, endPoint x: 725, endPoint y: 98, distance: 35.9
click at [725, 98] on input "******" at bounding box center [768, 95] width 136 height 22
type input "*"
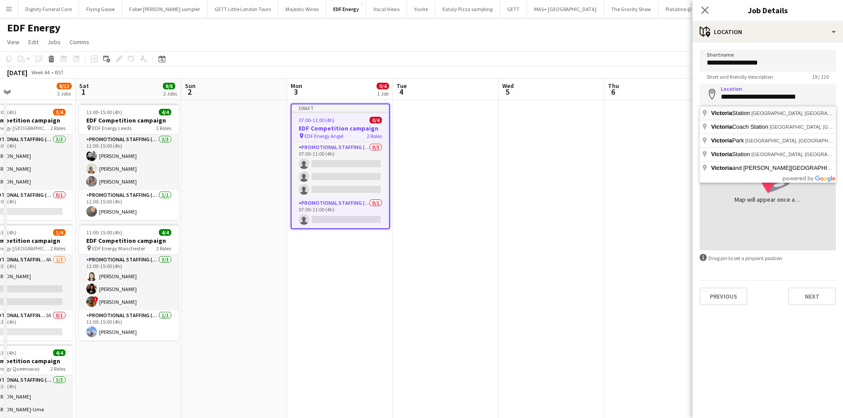
type input "**********"
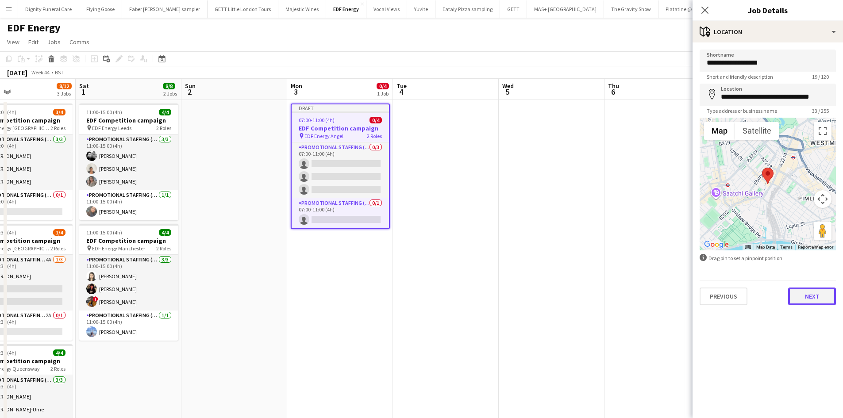
drag, startPoint x: 823, startPoint y: 296, endPoint x: 807, endPoint y: 287, distance: 18.0
click at [823, 295] on button "Next" at bounding box center [812, 297] width 48 height 18
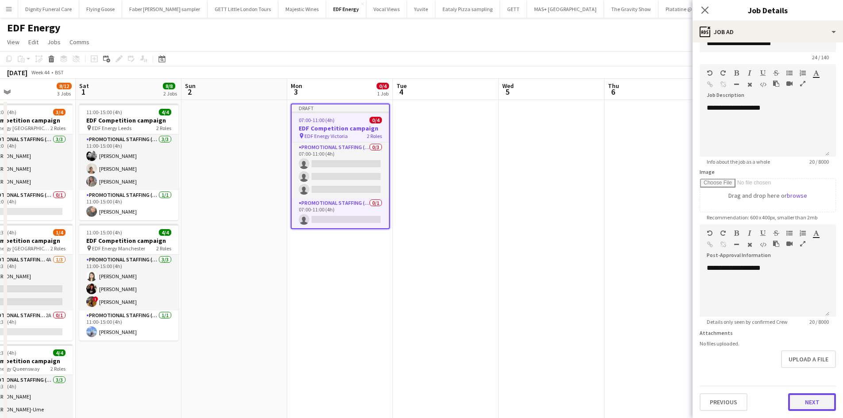
click at [793, 372] on form "**********" at bounding box center [768, 220] width 150 height 381
click at [814, 399] on button "Next" at bounding box center [812, 402] width 48 height 18
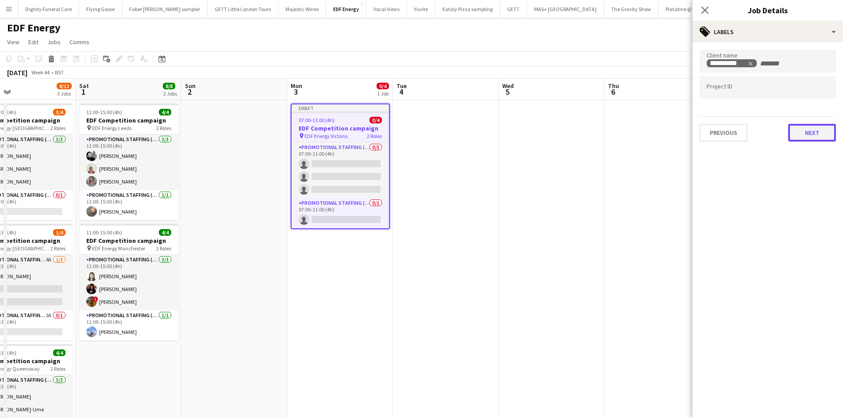
click at [813, 134] on button "Next" at bounding box center [812, 133] width 48 height 18
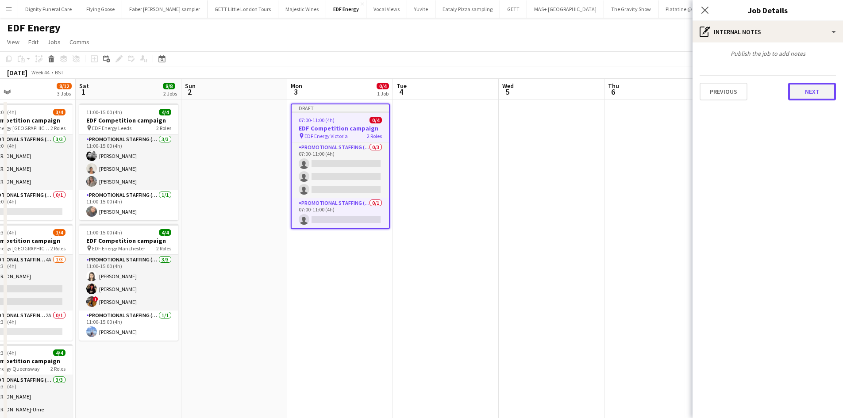
click at [818, 91] on button "Next" at bounding box center [812, 92] width 48 height 18
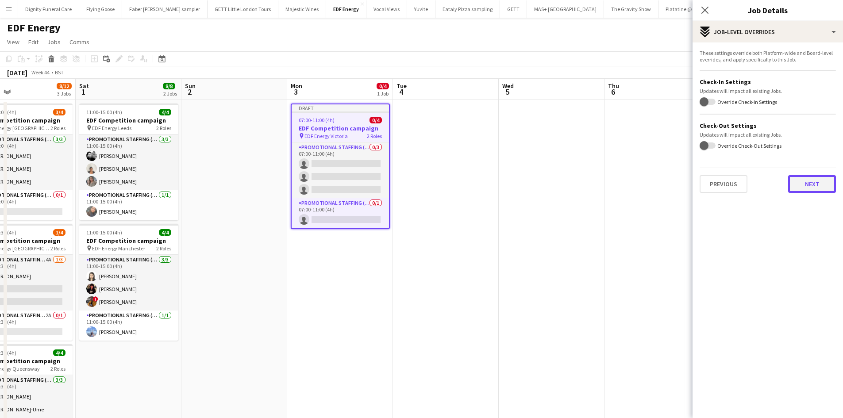
click at [807, 181] on button "Next" at bounding box center [812, 184] width 48 height 18
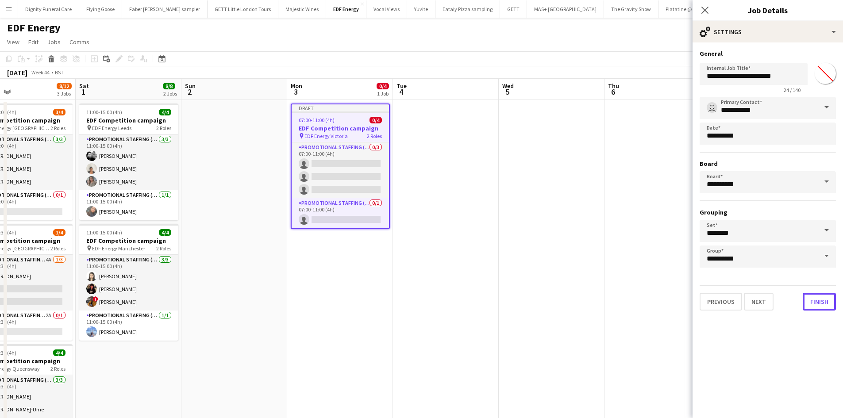
drag, startPoint x: 819, startPoint y: 304, endPoint x: 770, endPoint y: 260, distance: 65.5
click at [819, 304] on button "Finish" at bounding box center [819, 302] width 33 height 18
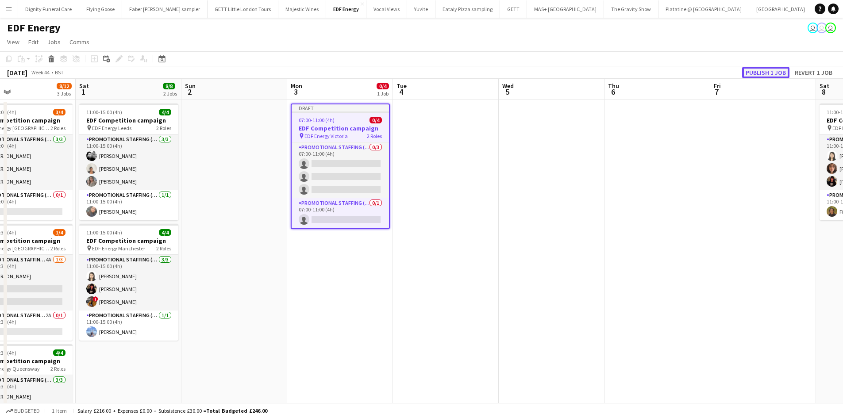
click at [776, 71] on button "Publish 1 job" at bounding box center [765, 73] width 47 height 12
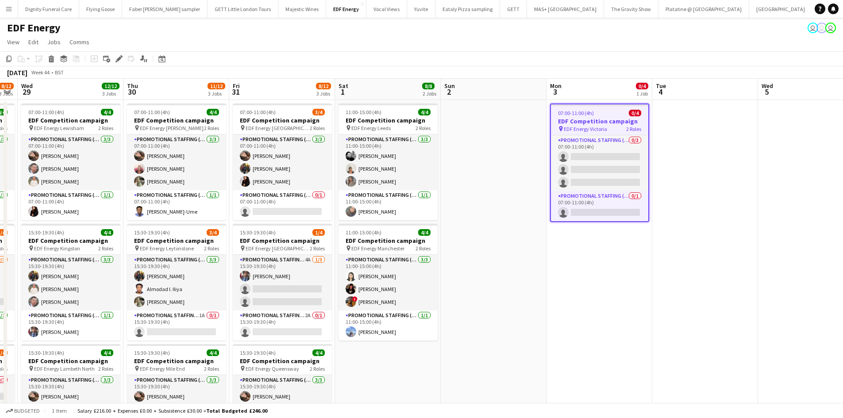
scroll to position [0, 253]
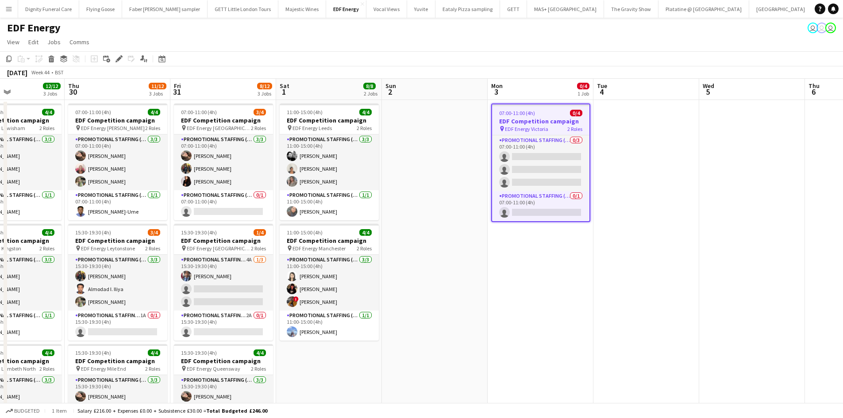
drag, startPoint x: 298, startPoint y: 290, endPoint x: 377, endPoint y: 293, distance: 78.8
click at [378, 293] on app-calendar-viewport "Mon 27 13/16 4 Jobs Tue 28 8/12 3 Jobs Wed 29 12/12 3 Jobs Thu 30 11/12 3 Jobs …" at bounding box center [421, 356] width 843 height 555
click at [212, 238] on h3 "EDF Competition campaign" at bounding box center [223, 241] width 99 height 8
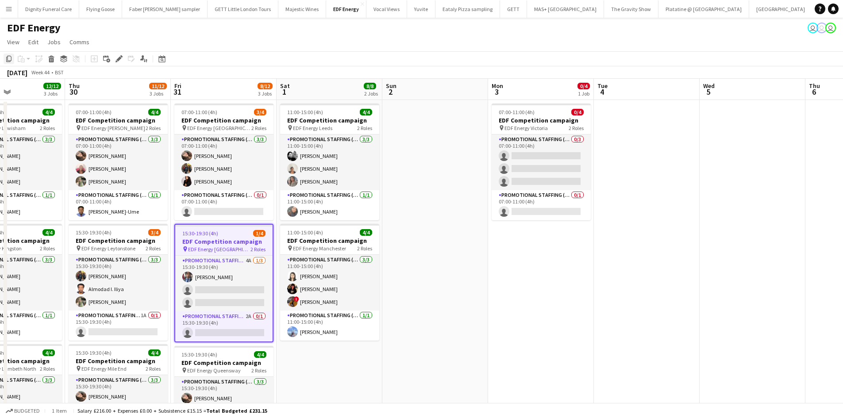
click at [9, 58] on icon "Copy" at bounding box center [8, 58] width 7 height 7
click at [534, 277] on app-date-cell "07:00-11:00 (4h) 0/4 EDF Competition campaign pin EDF Energy Victoria 2 Roles P…" at bounding box center [542, 367] width 106 height 534
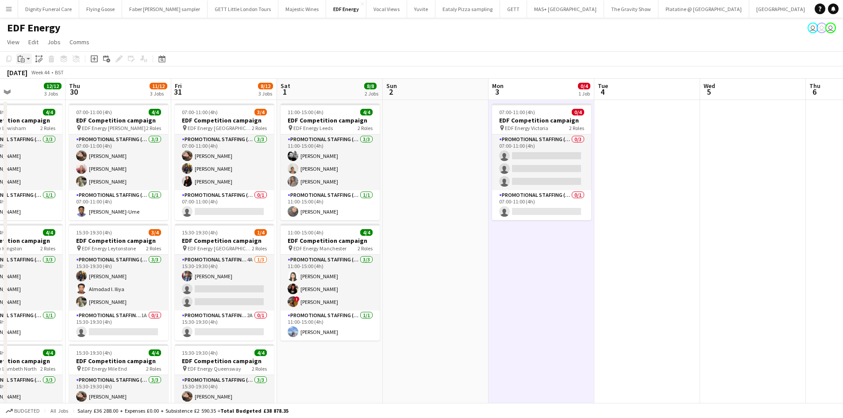
click at [22, 57] on icon at bounding box center [22, 57] width 1 height 2
click at [34, 77] on link "Paste Ctrl+V" at bounding box center [64, 76] width 83 height 8
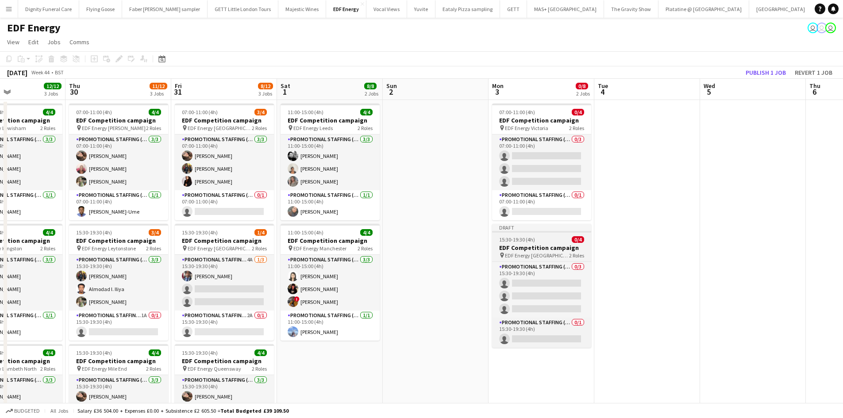
click at [549, 246] on h3 "EDF Competition campaign" at bounding box center [541, 248] width 99 height 8
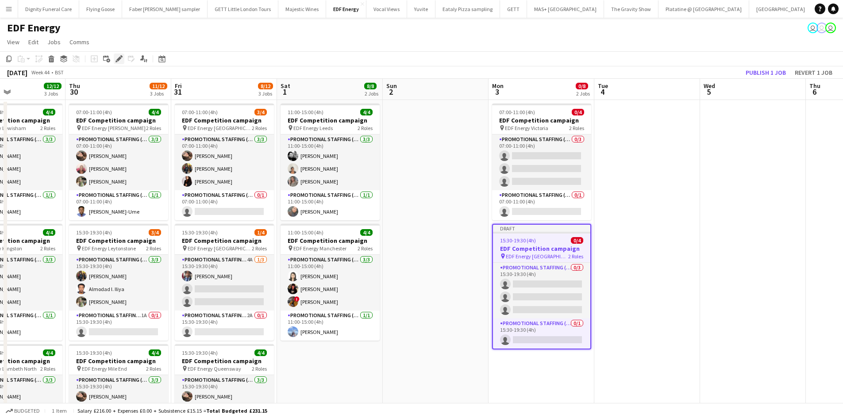
click at [119, 58] on icon at bounding box center [118, 59] width 5 height 5
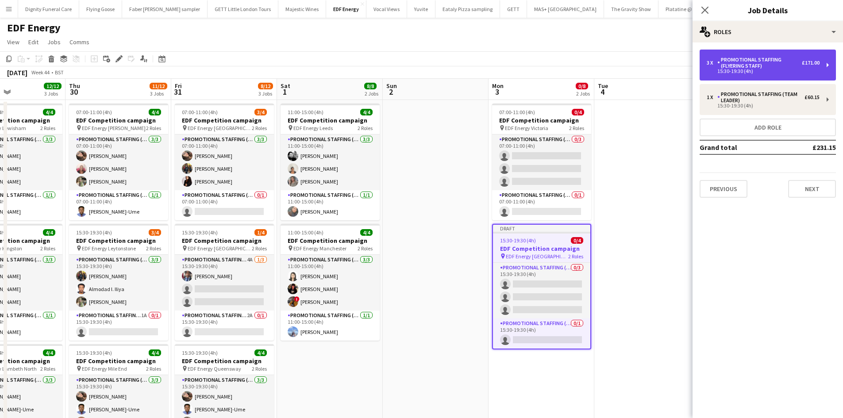
click at [760, 71] on div "15:30-19:30 (4h)" at bounding box center [763, 71] width 113 height 4
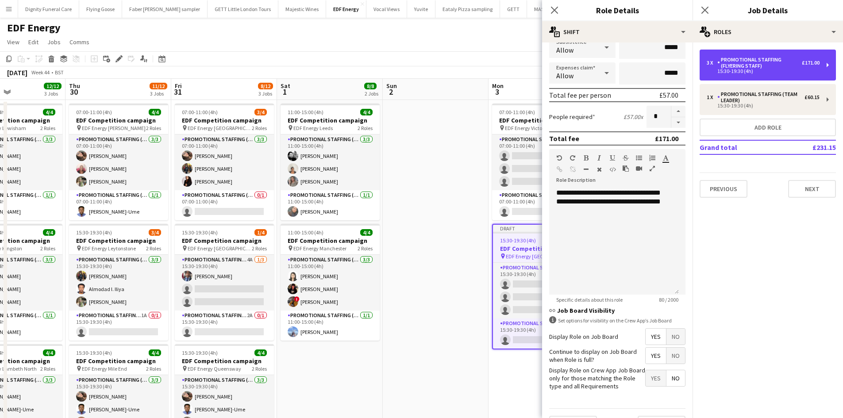
scroll to position [181, 0]
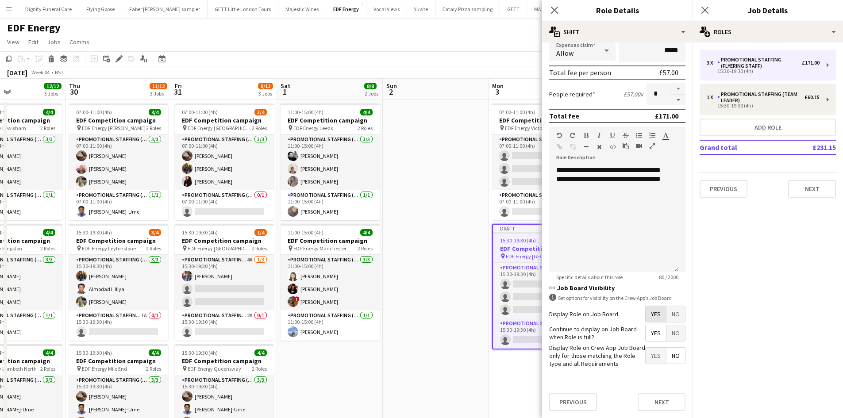
click at [648, 310] on span "Yes" at bounding box center [656, 314] width 20 height 16
drag, startPoint x: 648, startPoint y: 333, endPoint x: 655, endPoint y: 336, distance: 6.7
click at [649, 333] on span "Yes" at bounding box center [656, 333] width 20 height 16
click at [672, 355] on span "No" at bounding box center [676, 356] width 19 height 16
click at [663, 401] on button "Next" at bounding box center [662, 402] width 48 height 18
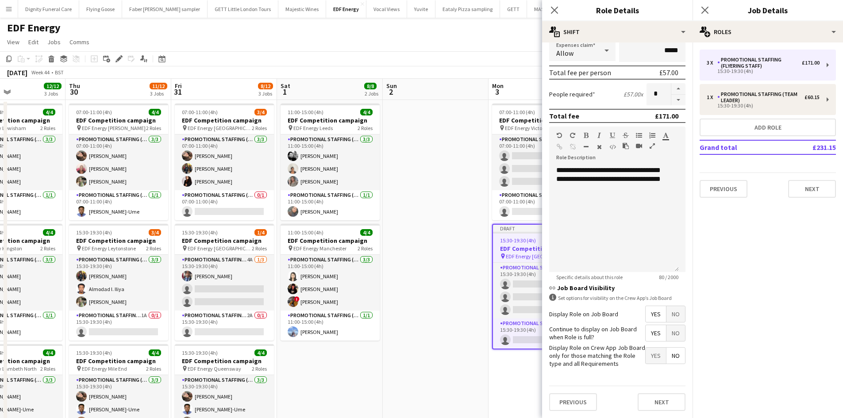
scroll to position [0, 0]
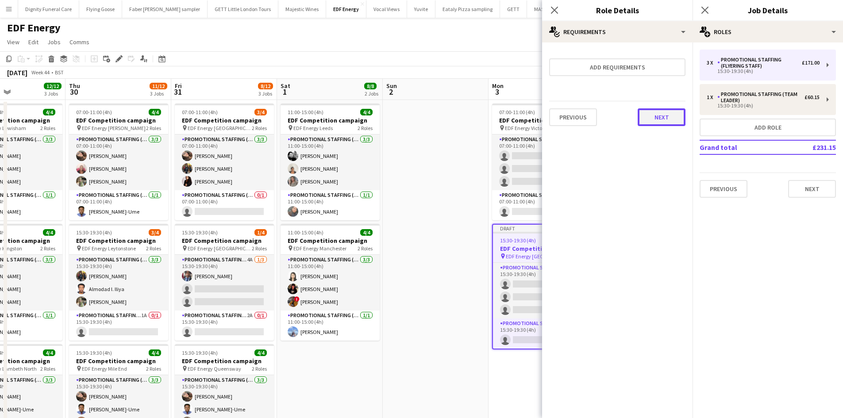
click at [675, 114] on button "Next" at bounding box center [662, 117] width 48 height 18
click at [669, 113] on button "Finish" at bounding box center [668, 119] width 33 height 18
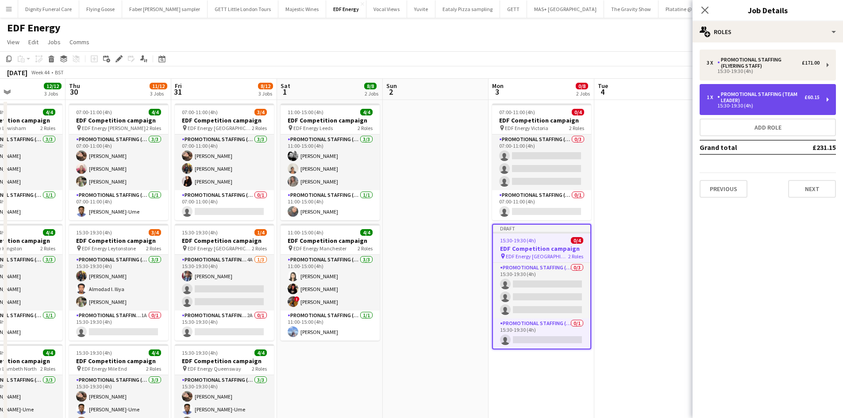
click at [770, 103] on div "Promotional Staffing (Team Leader)" at bounding box center [760, 97] width 87 height 12
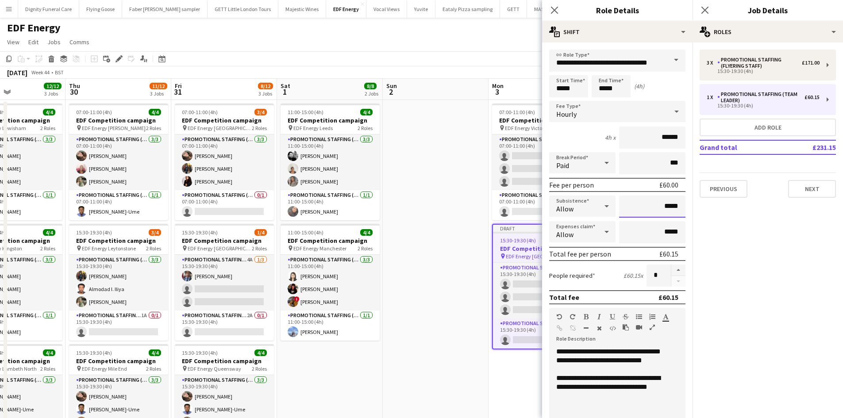
click at [677, 203] on input "*****" at bounding box center [652, 207] width 66 height 22
type input "**"
type input "******"
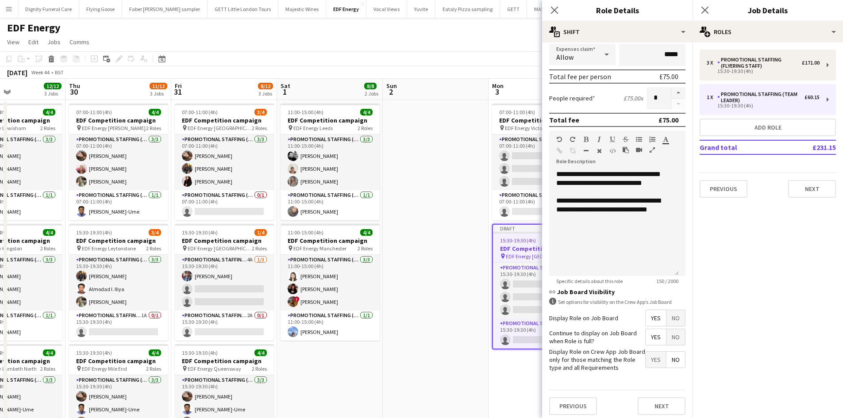
scroll to position [181, 0]
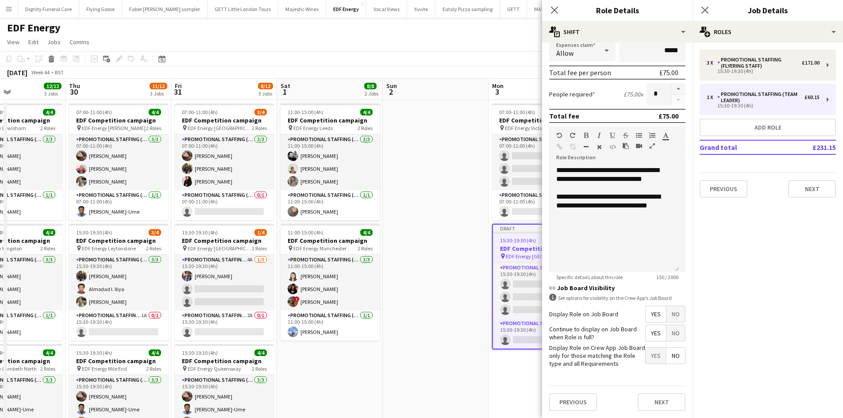
click at [652, 310] on span "Yes" at bounding box center [656, 314] width 20 height 16
click at [652, 332] on span "Yes" at bounding box center [656, 333] width 20 height 16
click at [669, 352] on span "No" at bounding box center [676, 356] width 19 height 16
click at [665, 407] on button "Next" at bounding box center [662, 402] width 48 height 18
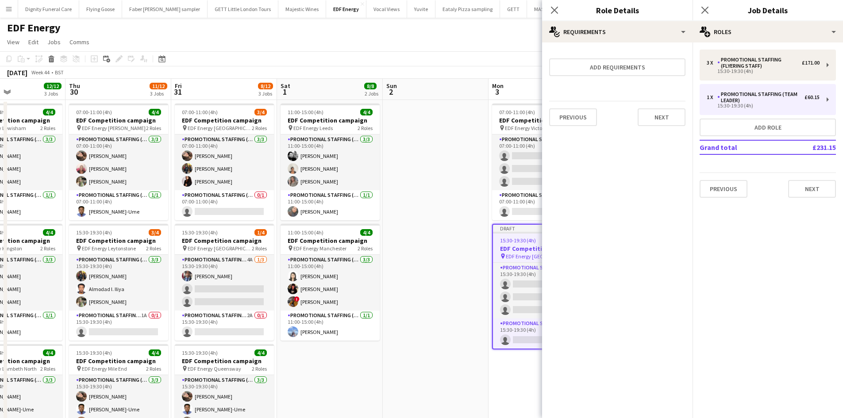
scroll to position [0, 0]
click at [665, 117] on button "Next" at bounding box center [662, 117] width 48 height 18
click at [667, 119] on button "Finish" at bounding box center [668, 119] width 33 height 18
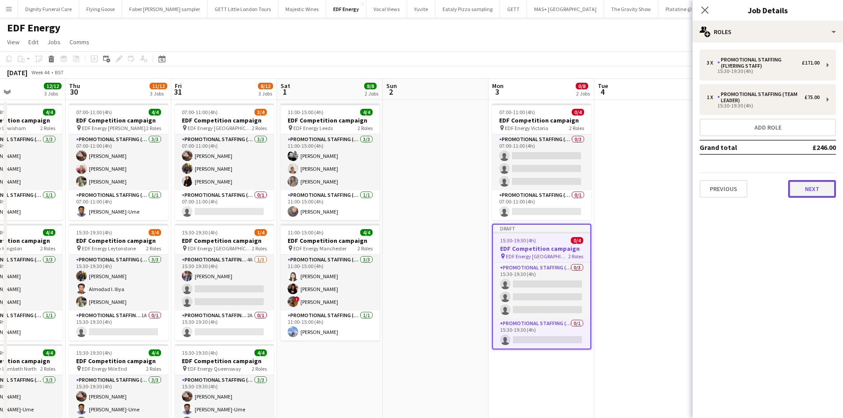
click at [817, 189] on button "Next" at bounding box center [812, 189] width 48 height 18
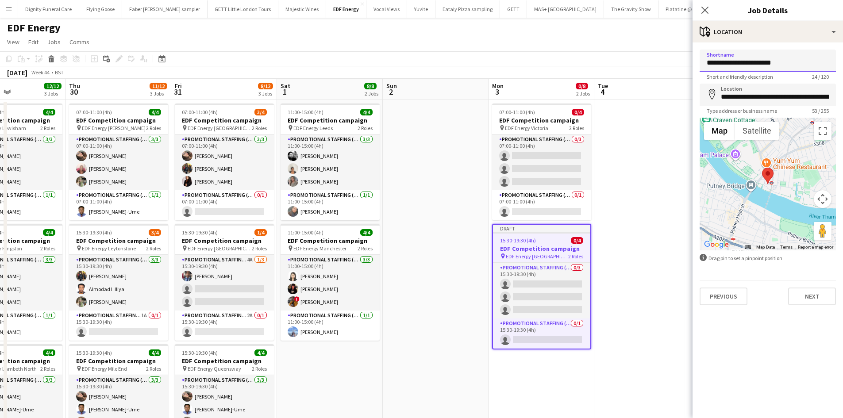
click at [797, 61] on input "**********" at bounding box center [768, 61] width 136 height 22
type input "**********"
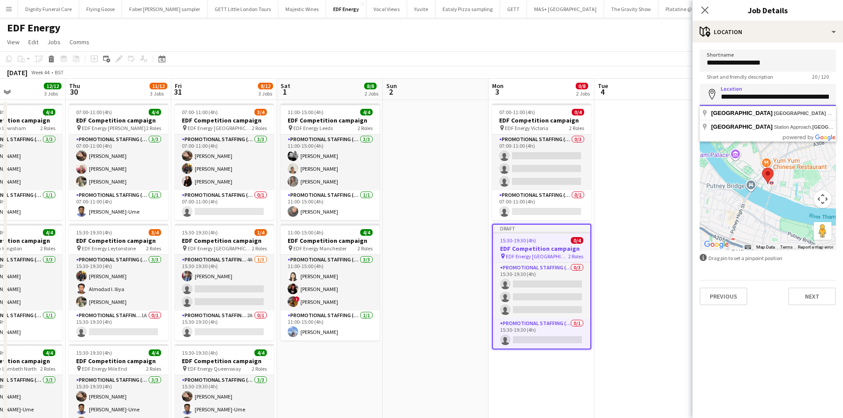
drag, startPoint x: 828, startPoint y: 98, endPoint x: 720, endPoint y: 100, distance: 108.4
click at [720, 100] on input "**********" at bounding box center [768, 95] width 136 height 22
drag, startPoint x: 830, startPoint y: 97, endPoint x: 713, endPoint y: 99, distance: 117.7
click at [713, 99] on div "**********" at bounding box center [768, 95] width 136 height 22
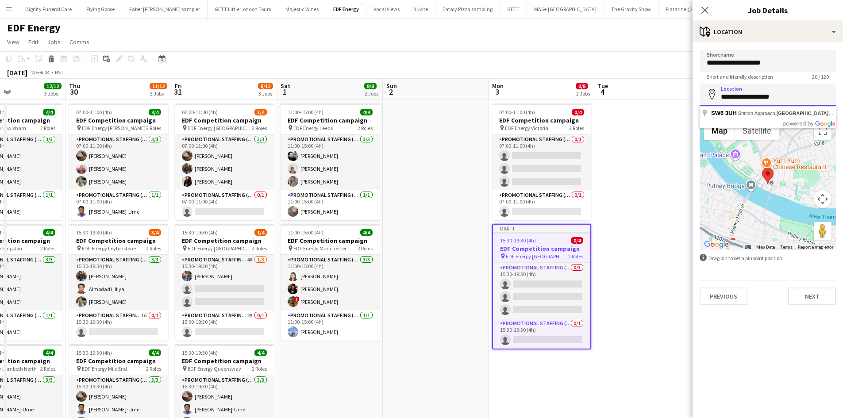
drag, startPoint x: 790, startPoint y: 93, endPoint x: 725, endPoint y: 95, distance: 65.5
click at [725, 95] on input "**********" at bounding box center [768, 95] width 136 height 22
type input "*"
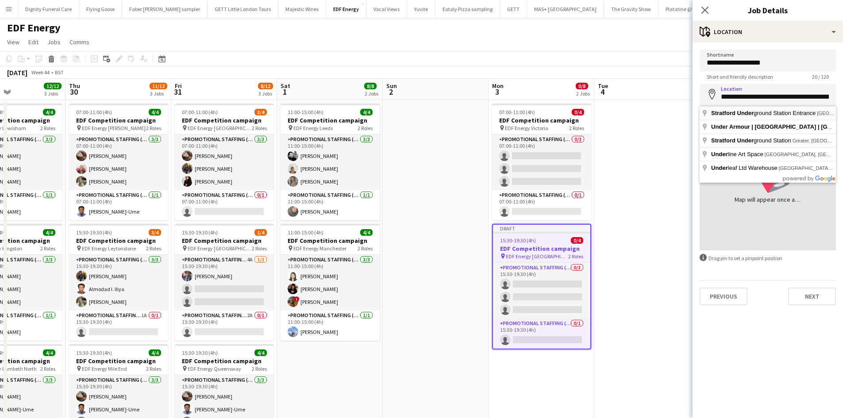
type input "**********"
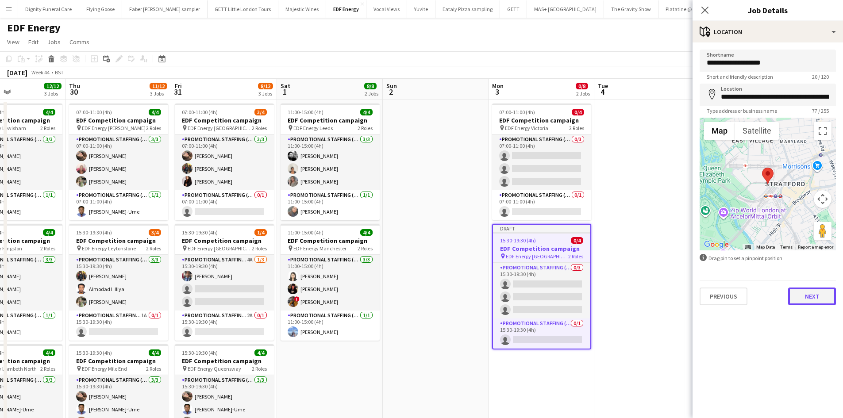
click at [816, 295] on button "Next" at bounding box center [812, 297] width 48 height 18
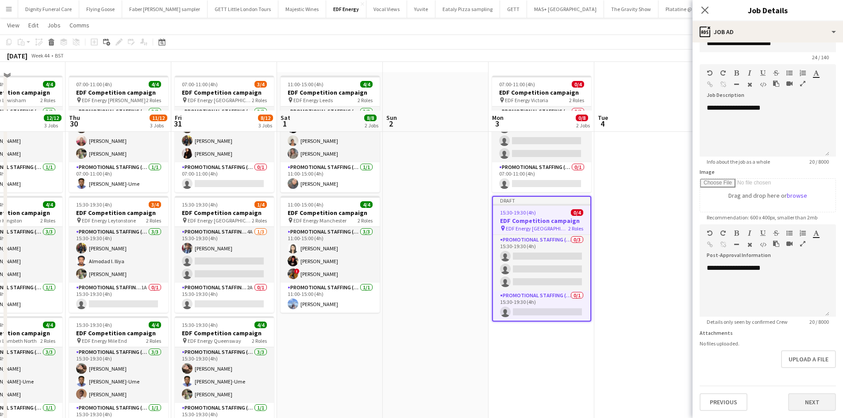
scroll to position [89, 0]
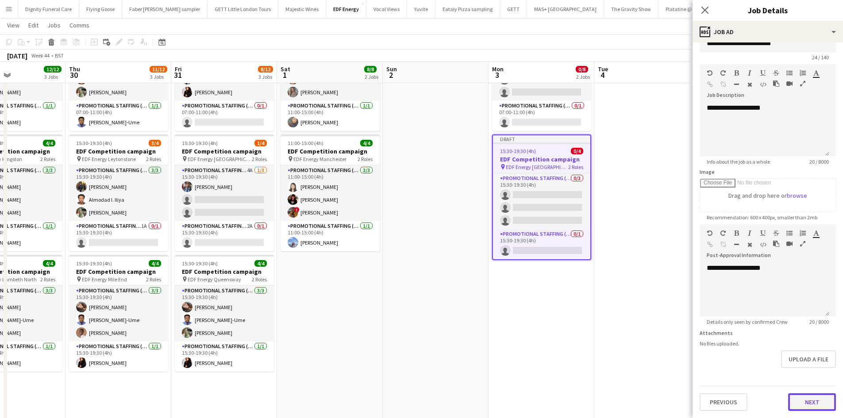
click at [806, 374] on form "**********" at bounding box center [768, 220] width 150 height 381
click at [815, 396] on button "Next" at bounding box center [812, 402] width 48 height 18
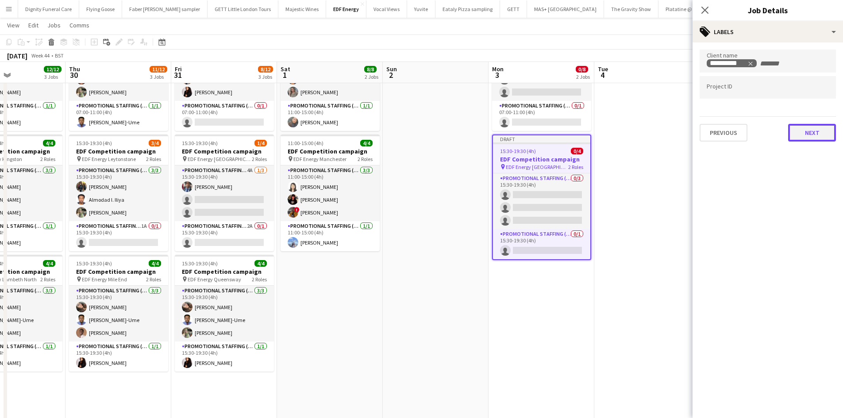
click at [809, 132] on button "Next" at bounding box center [812, 133] width 48 height 18
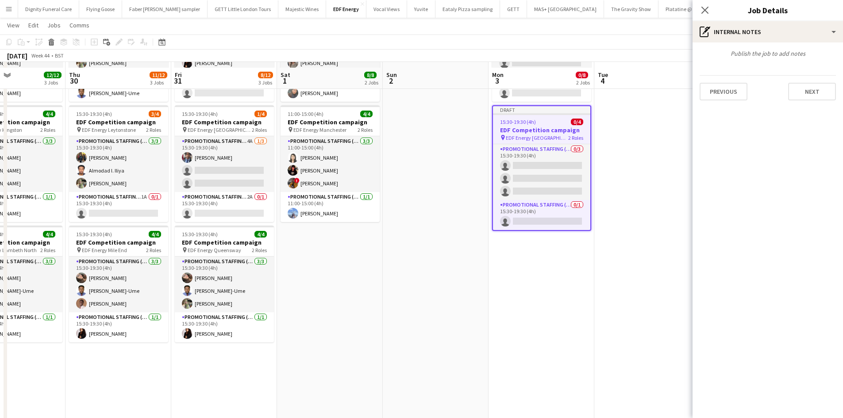
scroll to position [133, 0]
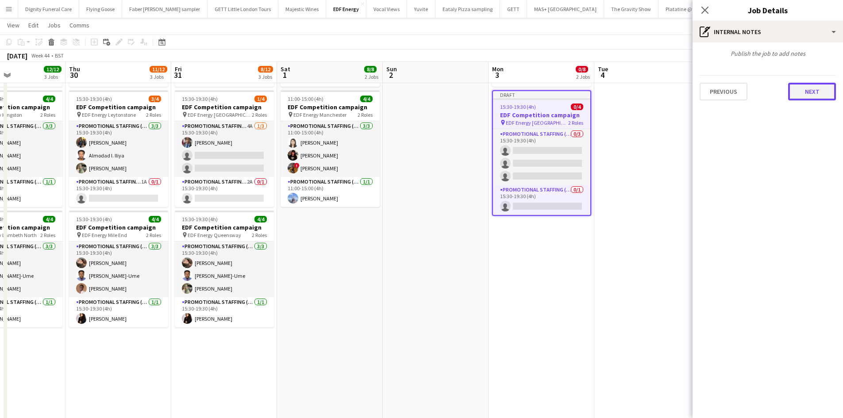
click at [813, 93] on button "Next" at bounding box center [812, 92] width 48 height 18
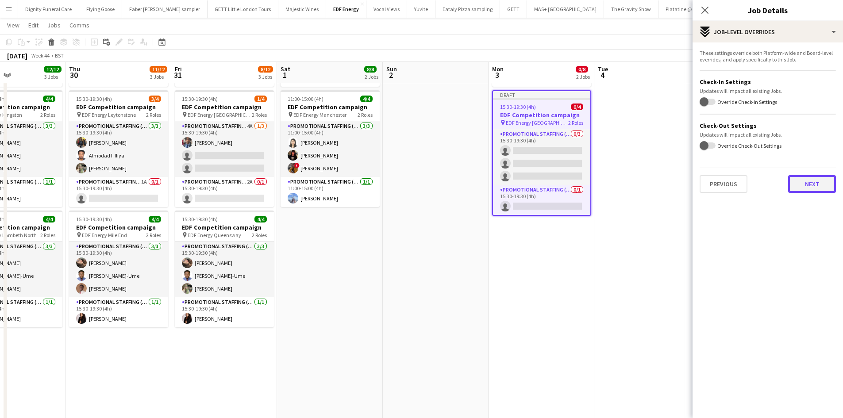
click at [813, 181] on button "Next" at bounding box center [812, 184] width 48 height 18
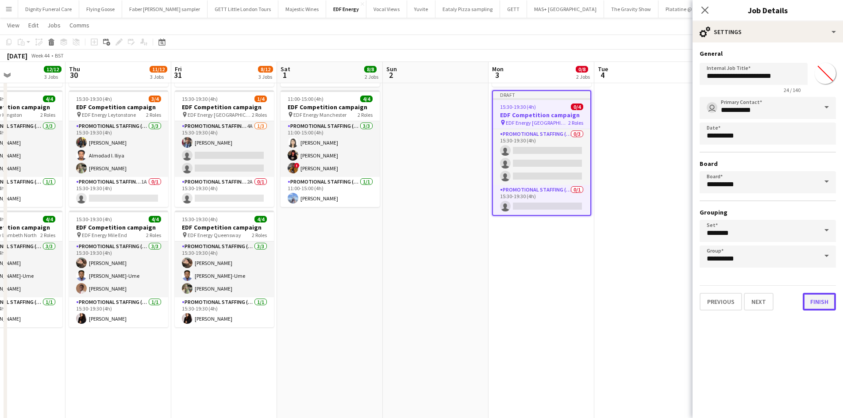
click at [822, 304] on button "Finish" at bounding box center [819, 302] width 33 height 18
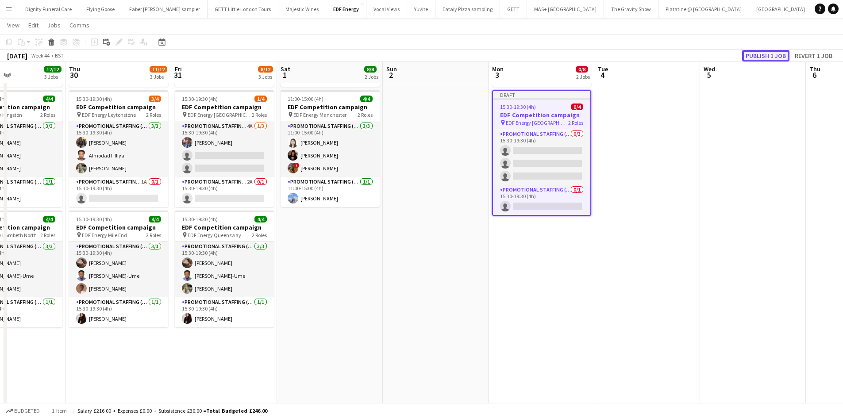
click at [759, 53] on button "Publish 1 job" at bounding box center [765, 56] width 47 height 12
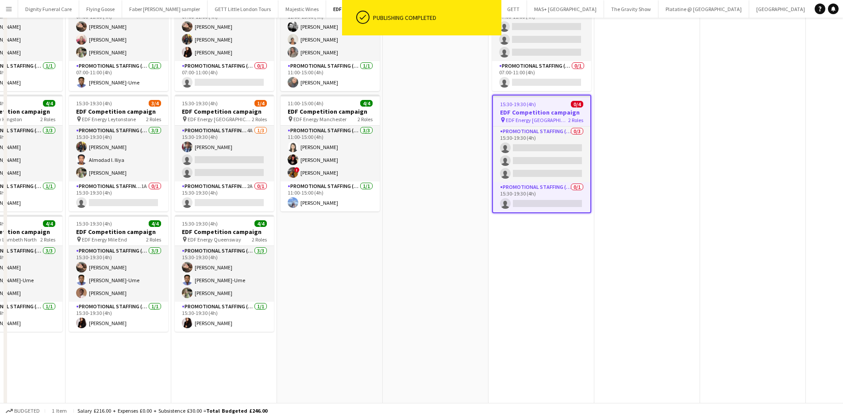
scroll to position [0, 0]
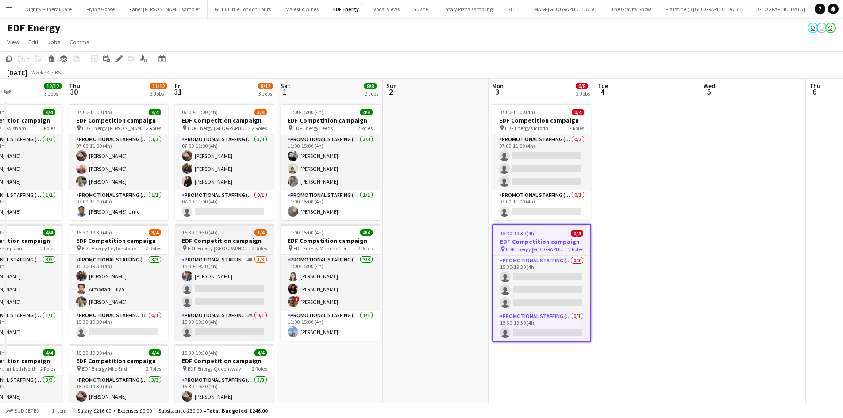
click at [231, 243] on h3 "EDF Competition campaign" at bounding box center [224, 241] width 99 height 8
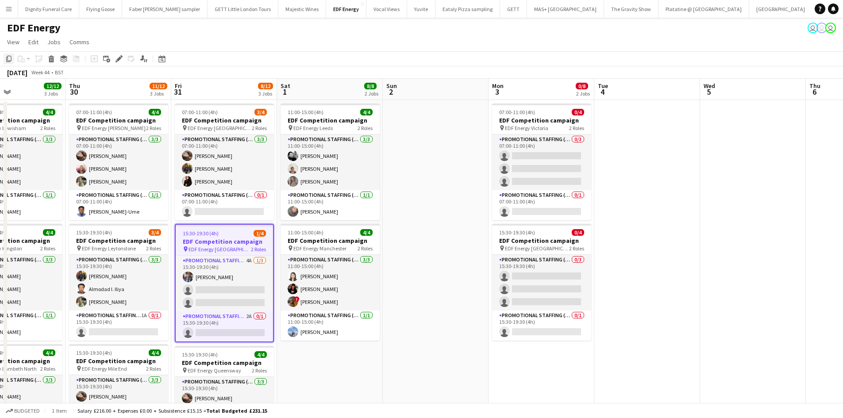
click at [7, 56] on icon "Copy" at bounding box center [8, 58] width 7 height 7
click at [548, 378] on app-date-cell "07:00-11:00 (4h) 0/4 EDF Competition campaign pin EDF Energy Victoria 2 Roles P…" at bounding box center [542, 367] width 106 height 534
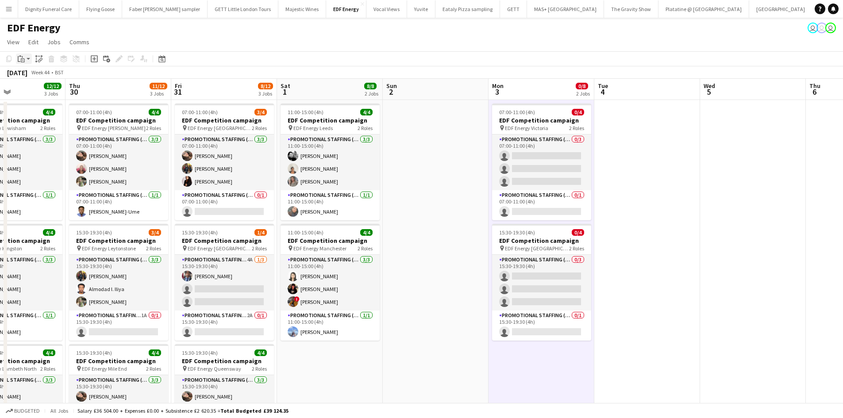
click at [23, 57] on icon "Paste" at bounding box center [21, 58] width 7 height 7
click at [32, 76] on link "Paste Ctrl+V" at bounding box center [64, 76] width 83 height 8
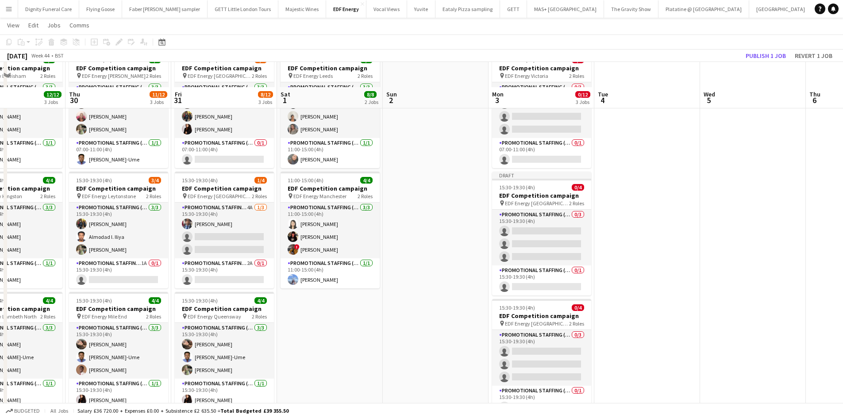
scroll to position [44, 0]
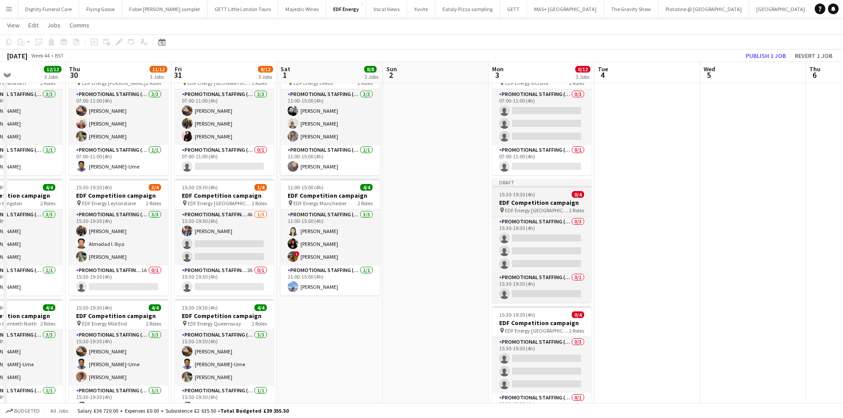
click at [531, 201] on h3 "EDF Competition campaign" at bounding box center [541, 203] width 99 height 8
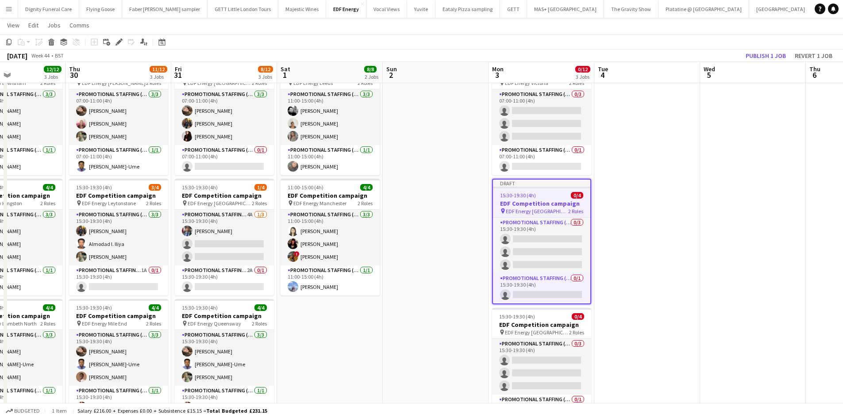
click at [118, 40] on icon "Edit" at bounding box center [119, 42] width 7 height 7
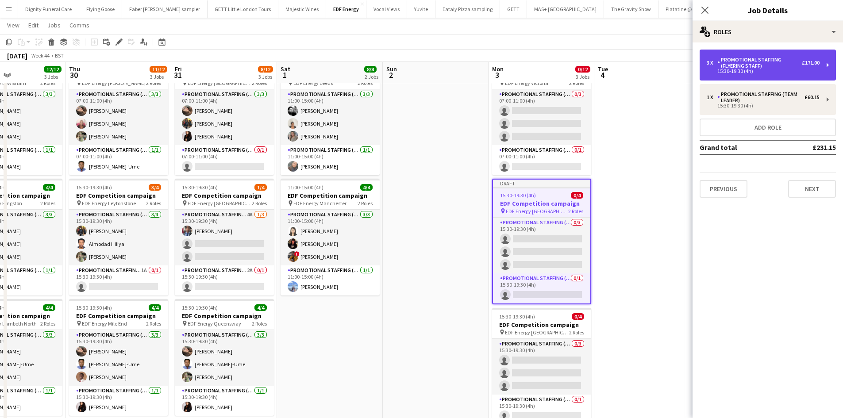
click at [726, 66] on div "Promotional Staffing (Flyering Staff)" at bounding box center [759, 63] width 85 height 12
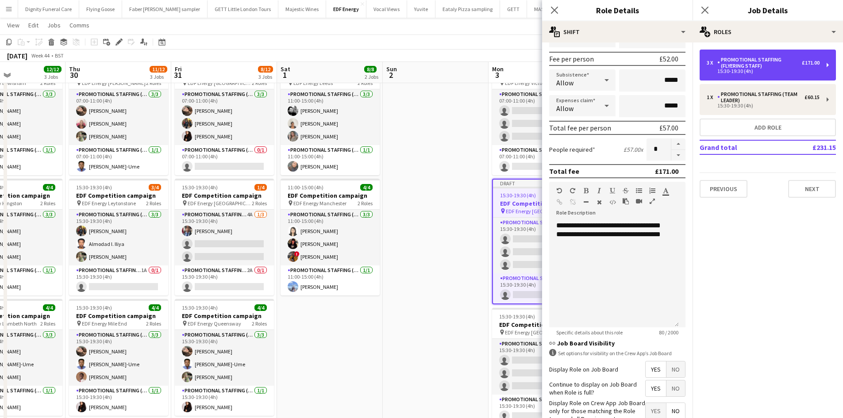
scroll to position [177, 0]
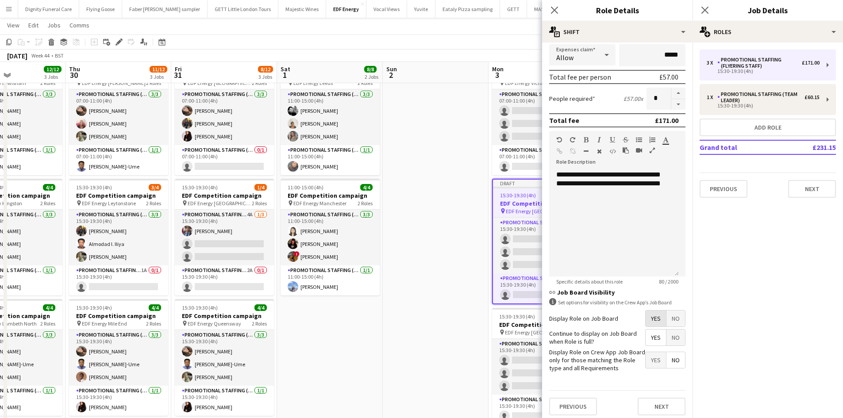
click at [651, 317] on span "Yes" at bounding box center [656, 319] width 20 height 16
click at [652, 338] on span "Yes" at bounding box center [656, 338] width 20 height 16
click at [673, 358] on span "No" at bounding box center [676, 360] width 19 height 16
click at [666, 400] on button "Next" at bounding box center [662, 407] width 48 height 18
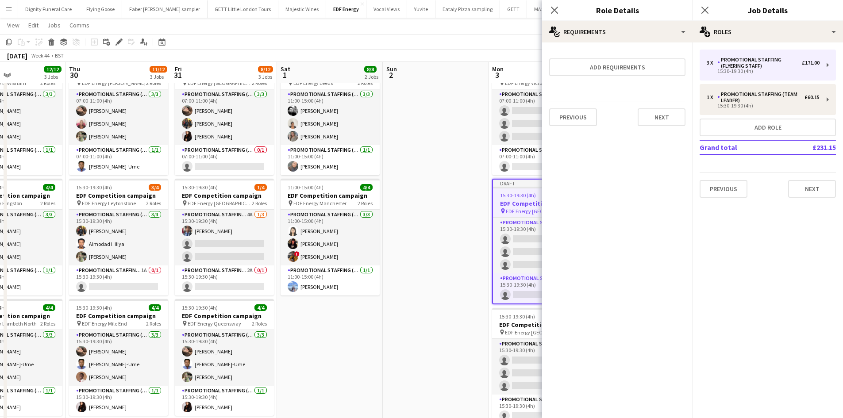
scroll to position [0, 0]
click at [665, 118] on button "Next" at bounding box center [662, 117] width 48 height 18
click at [663, 117] on button "Finish" at bounding box center [668, 119] width 33 height 18
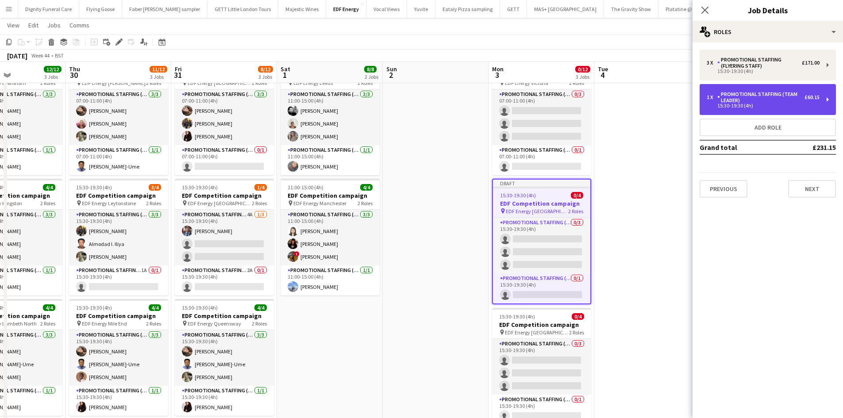
click at [766, 103] on div "Promotional Staffing (Team Leader)" at bounding box center [760, 97] width 87 height 12
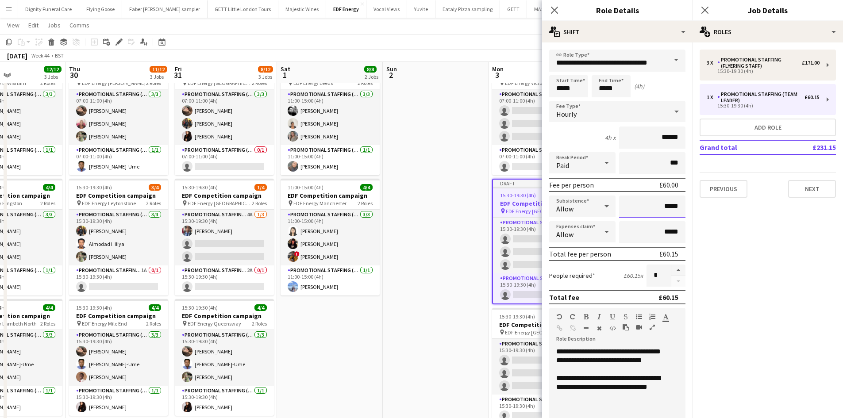
click at [677, 206] on input "*****" at bounding box center [652, 207] width 66 height 22
type input "**"
type input "******"
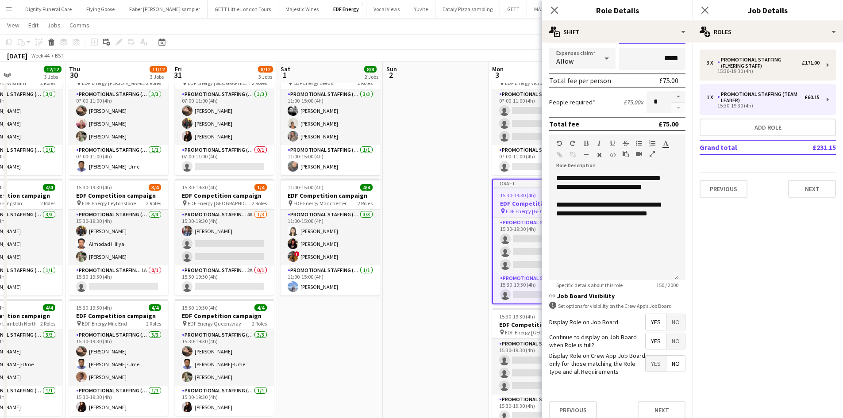
scroll to position [181, 0]
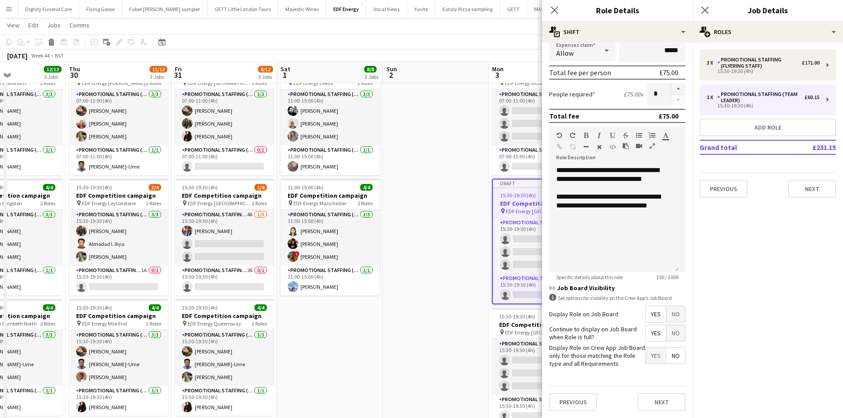
click at [651, 316] on span "Yes" at bounding box center [656, 314] width 20 height 16
click at [649, 335] on span "Yes" at bounding box center [656, 333] width 20 height 16
click at [674, 353] on span "No" at bounding box center [676, 356] width 19 height 16
click at [670, 395] on button "Next" at bounding box center [662, 402] width 48 height 18
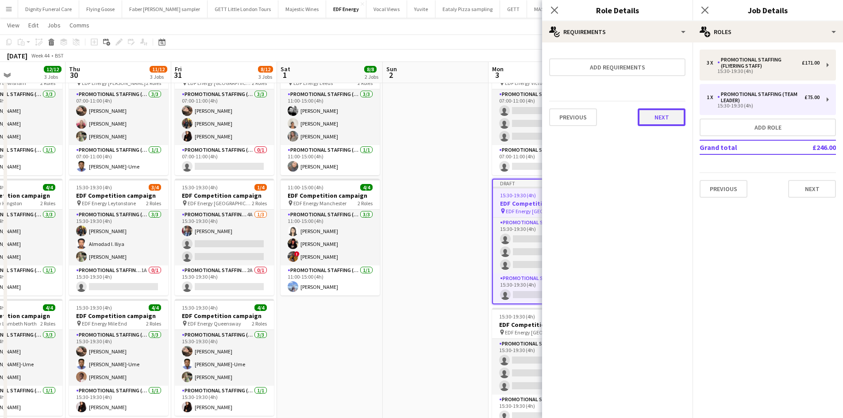
click at [670, 113] on button "Next" at bounding box center [662, 117] width 48 height 18
click at [672, 123] on button "Finish" at bounding box center [668, 119] width 33 height 18
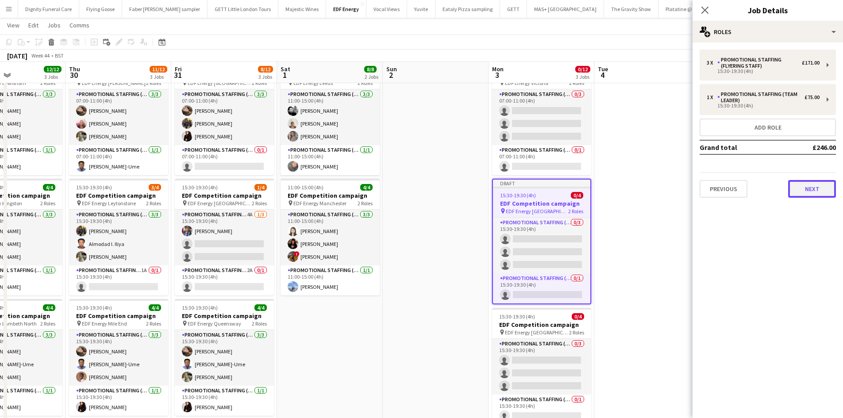
click at [818, 186] on button "Next" at bounding box center [812, 189] width 48 height 18
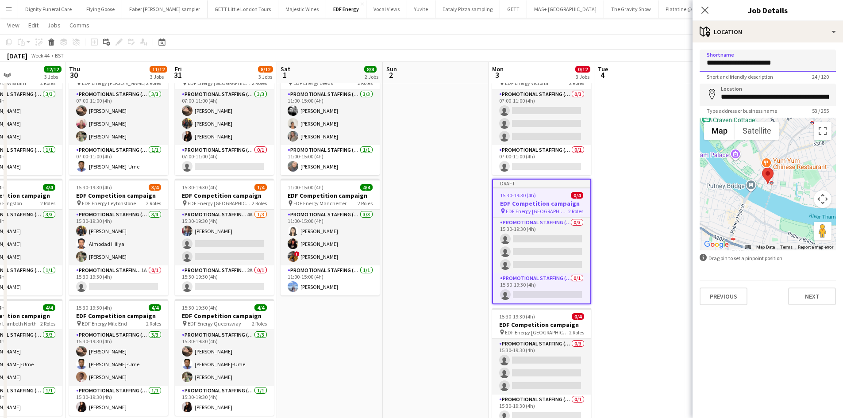
click at [797, 66] on input "**********" at bounding box center [768, 61] width 136 height 22
type input "**********"
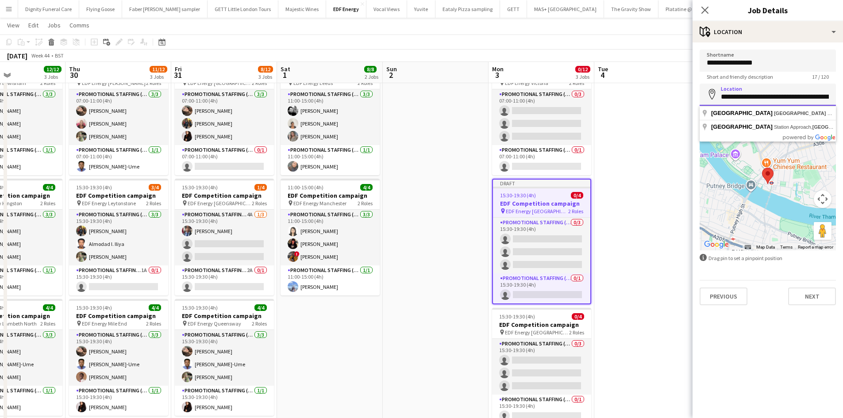
drag, startPoint x: 829, startPoint y: 96, endPoint x: 722, endPoint y: 96, distance: 106.7
click at [722, 96] on input "**********" at bounding box center [768, 95] width 136 height 22
drag, startPoint x: 794, startPoint y: 94, endPoint x: 726, endPoint y: 96, distance: 68.2
click at [726, 96] on input "**********" at bounding box center [768, 95] width 136 height 22
type input "*"
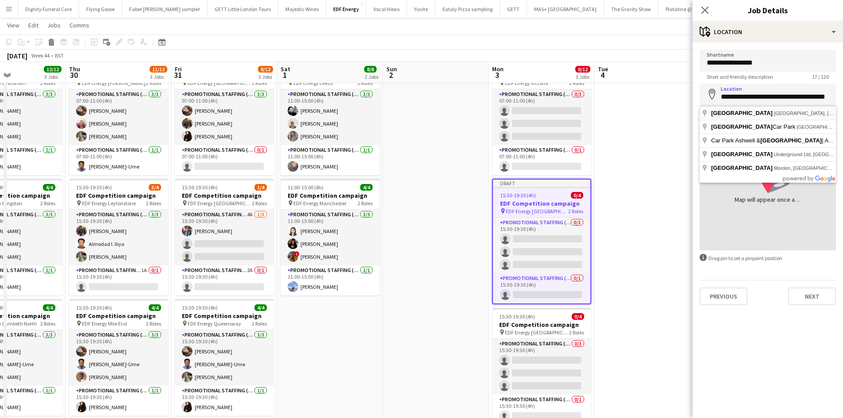
type input "**********"
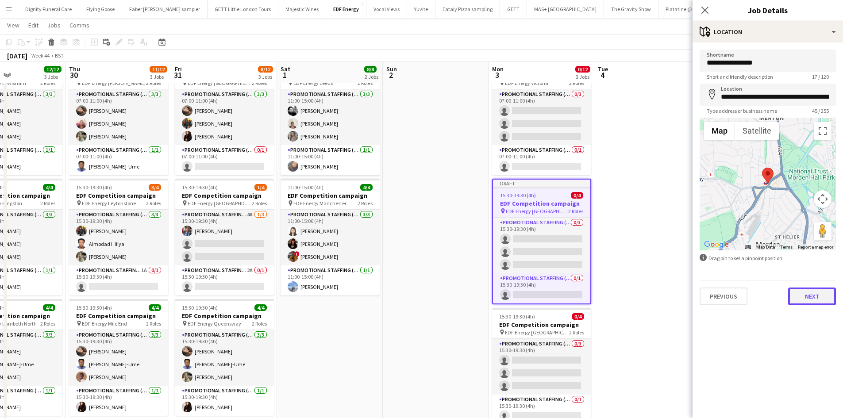
click at [821, 293] on button "Next" at bounding box center [812, 297] width 48 height 18
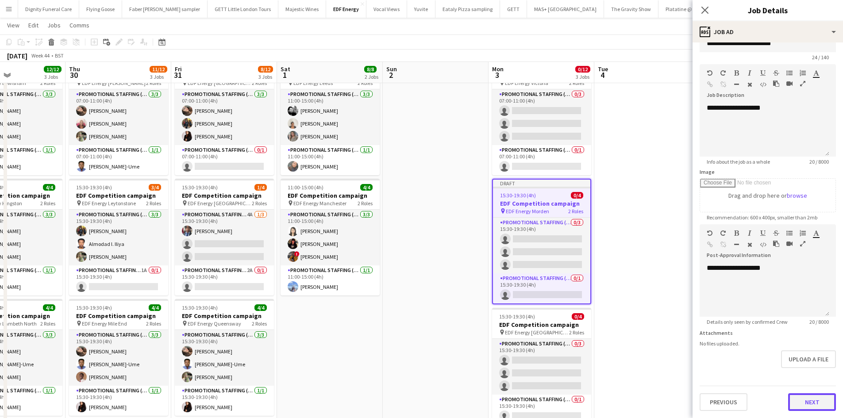
click at [810, 374] on form "**********" at bounding box center [768, 220] width 150 height 381
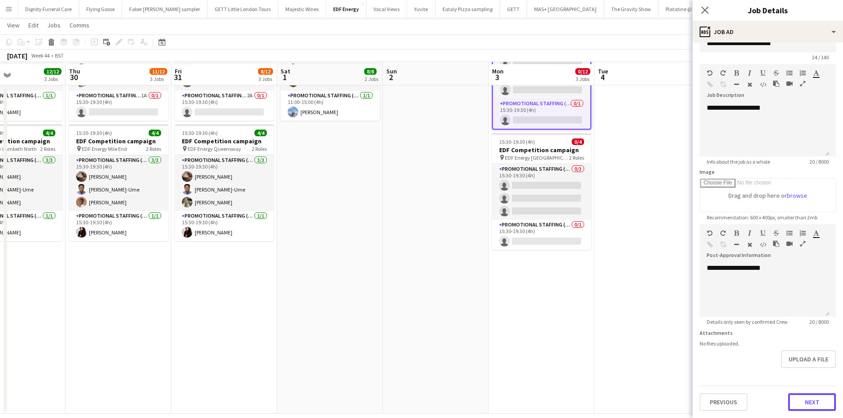
scroll to position [221, 0]
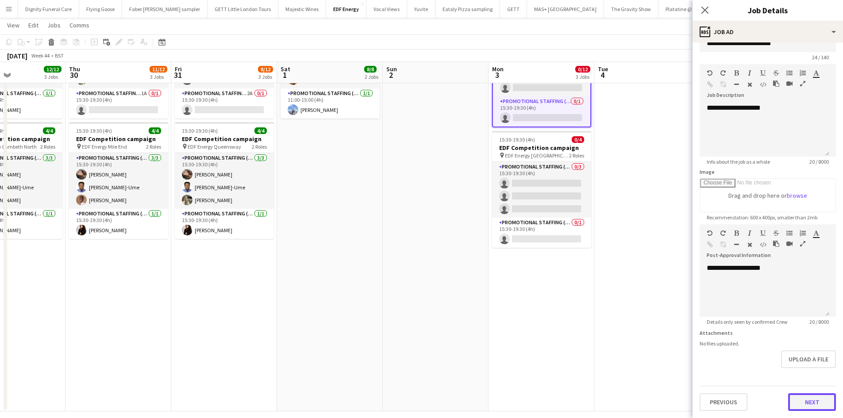
click at [813, 401] on button "Next" at bounding box center [812, 402] width 48 height 18
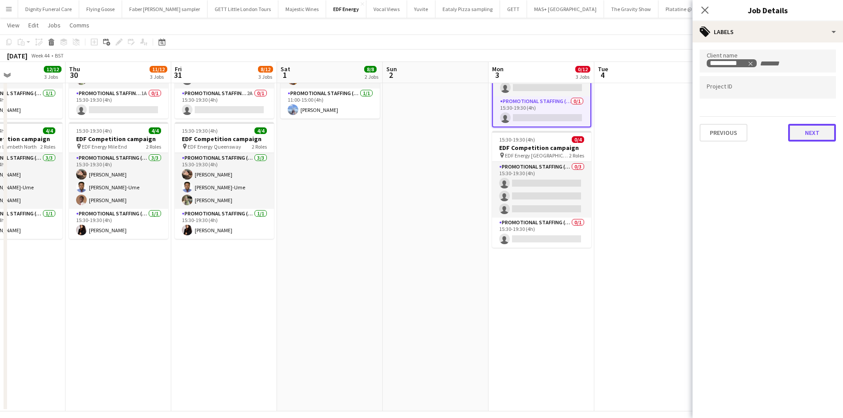
click at [818, 134] on button "Next" at bounding box center [812, 133] width 48 height 18
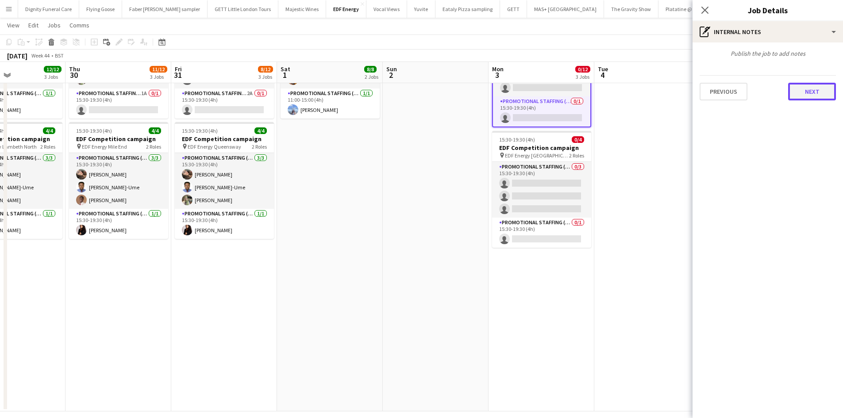
click at [813, 89] on button "Next" at bounding box center [812, 92] width 48 height 18
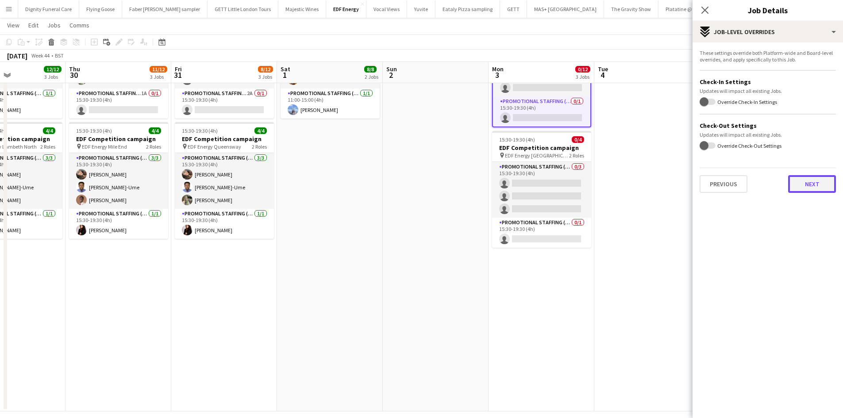
click at [817, 185] on button "Next" at bounding box center [812, 184] width 48 height 18
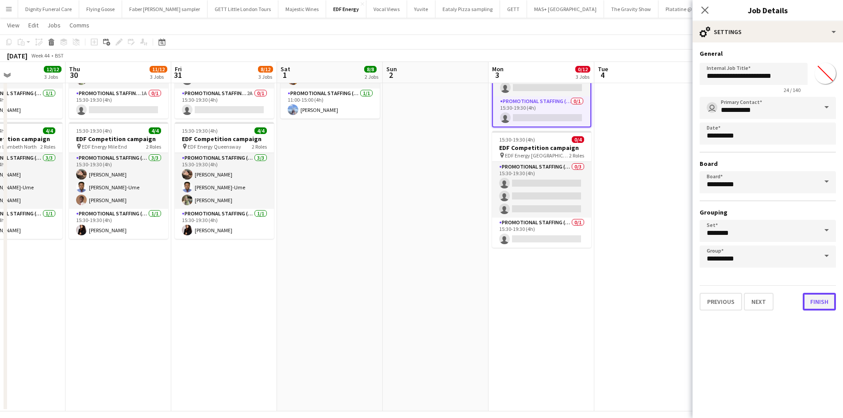
click at [822, 305] on button "Finish" at bounding box center [819, 302] width 33 height 18
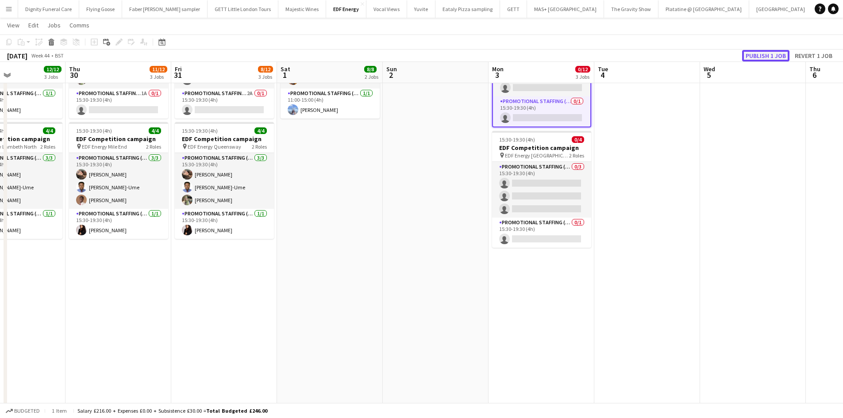
click at [767, 54] on button "Publish 1 job" at bounding box center [765, 56] width 47 height 12
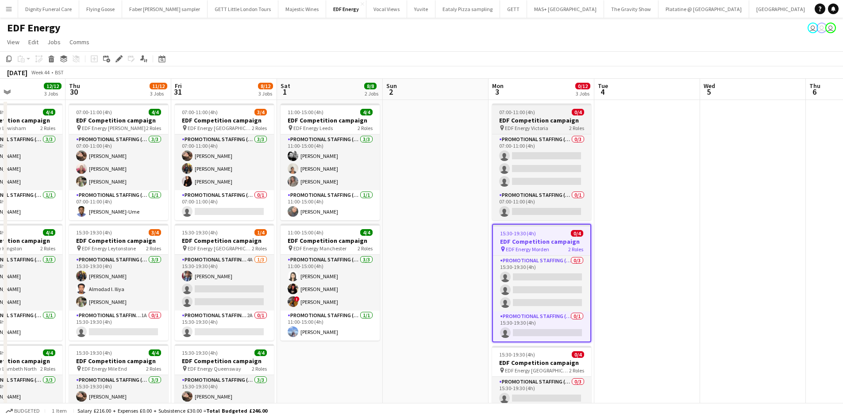
click at [525, 118] on h3 "EDF Competition campaign" at bounding box center [541, 120] width 99 height 8
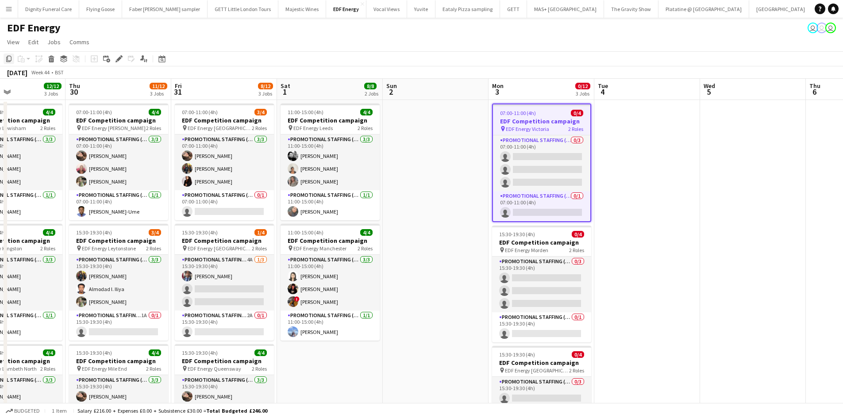
click at [10, 56] on icon "Copy" at bounding box center [8, 58] width 7 height 7
click at [633, 133] on app-date-cell at bounding box center [647, 367] width 106 height 534
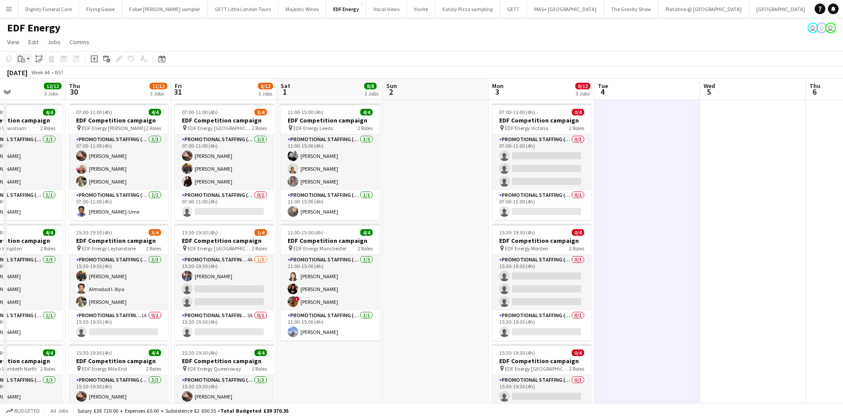
click at [19, 56] on icon at bounding box center [20, 55] width 2 height 1
click at [34, 74] on link "Paste Ctrl+V" at bounding box center [64, 76] width 83 height 8
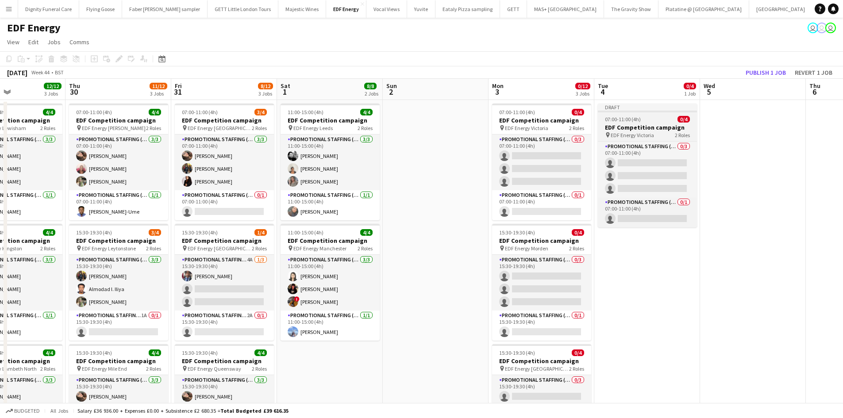
click at [636, 127] on h3 "EDF Competition campaign" at bounding box center [647, 127] width 99 height 8
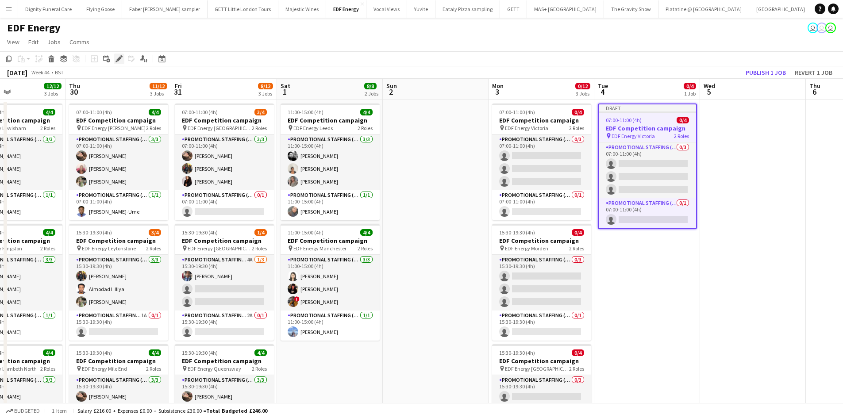
click at [118, 57] on icon "Edit" at bounding box center [119, 58] width 7 height 7
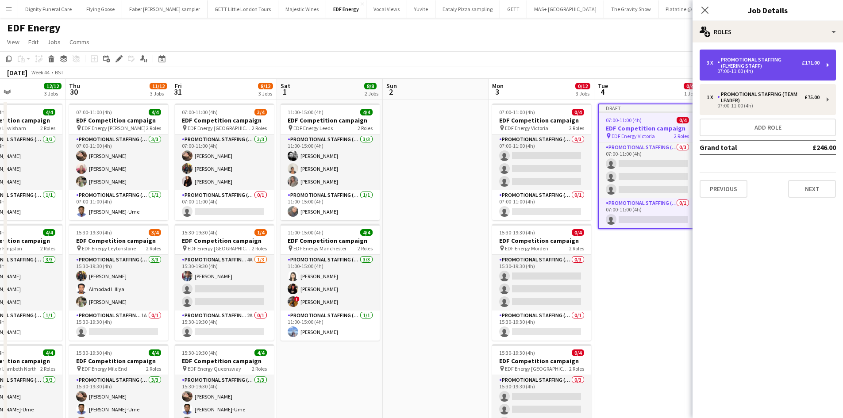
click at [760, 65] on div "Promotional Staffing (Flyering Staff)" at bounding box center [759, 63] width 85 height 12
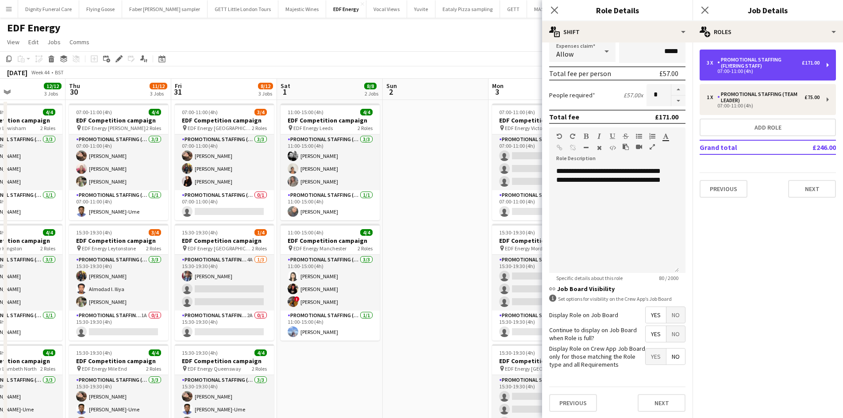
scroll to position [181, 0]
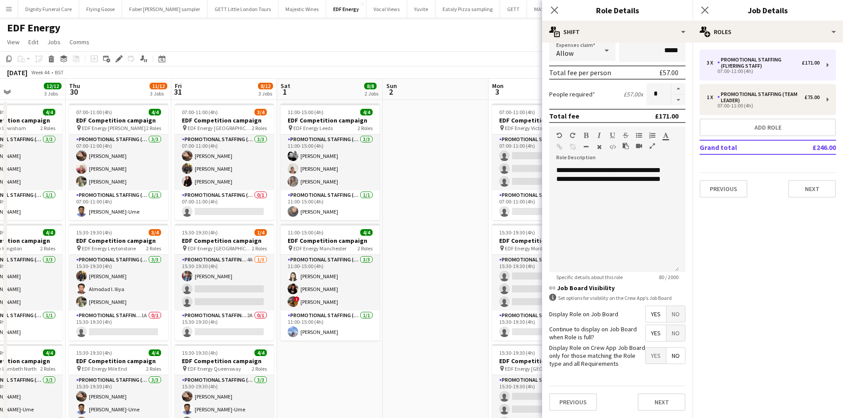
click at [648, 313] on span "Yes" at bounding box center [656, 314] width 20 height 16
click at [651, 331] on span "Yes" at bounding box center [656, 333] width 20 height 16
click at [667, 353] on span "No" at bounding box center [676, 356] width 19 height 16
click at [665, 402] on button "Next" at bounding box center [662, 402] width 48 height 18
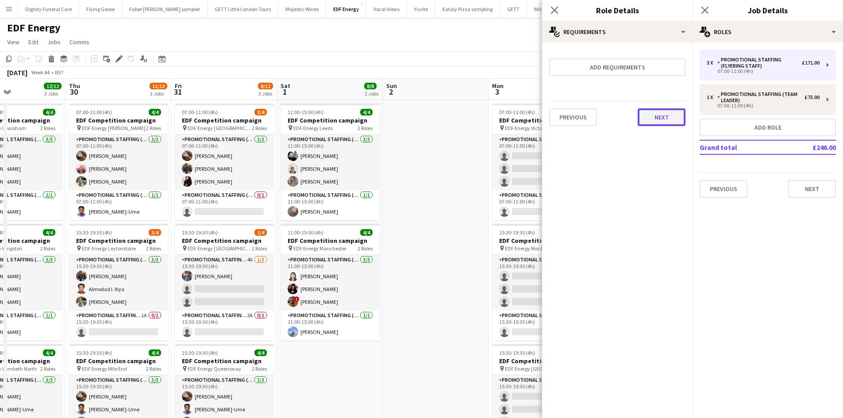
click at [660, 119] on button "Next" at bounding box center [662, 117] width 48 height 18
click at [665, 118] on button "Finish" at bounding box center [668, 119] width 33 height 18
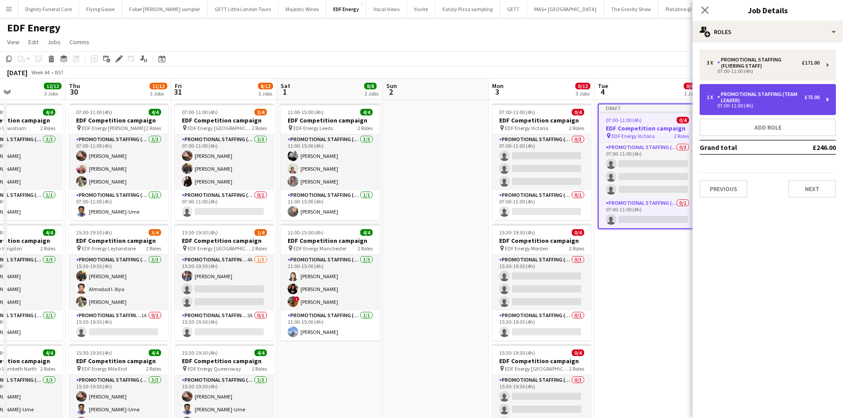
click at [758, 100] on div "Promotional Staffing (Team Leader)" at bounding box center [760, 97] width 87 height 12
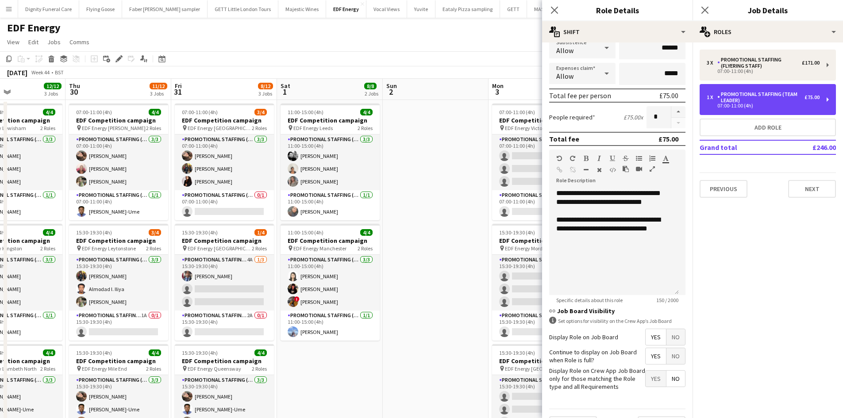
scroll to position [181, 0]
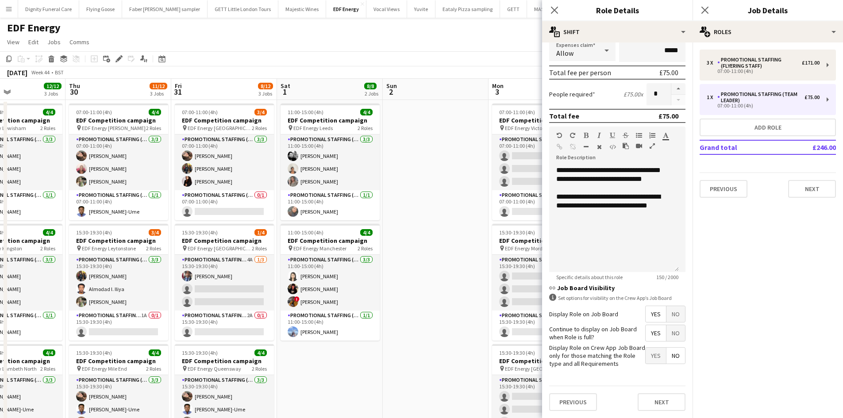
click at [647, 315] on span "Yes" at bounding box center [656, 314] width 20 height 16
click at [650, 331] on span "Yes" at bounding box center [656, 333] width 20 height 16
drag, startPoint x: 668, startPoint y: 355, endPoint x: 674, endPoint y: 376, distance: 22.6
click at [669, 355] on span "No" at bounding box center [676, 356] width 19 height 16
click at [662, 398] on button "Next" at bounding box center [662, 402] width 48 height 18
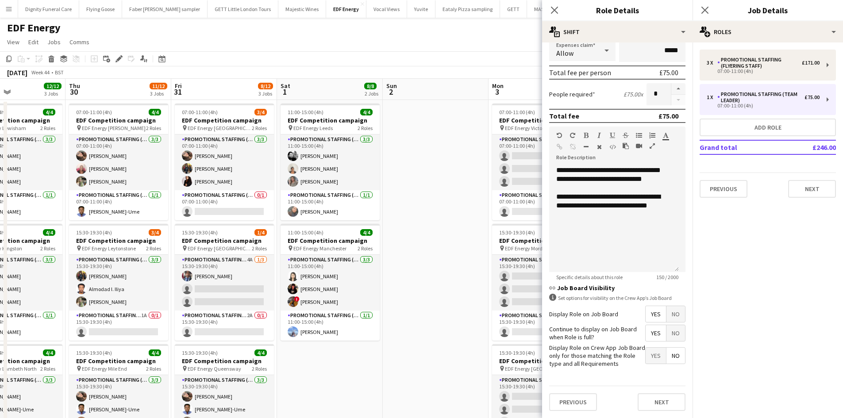
scroll to position [0, 0]
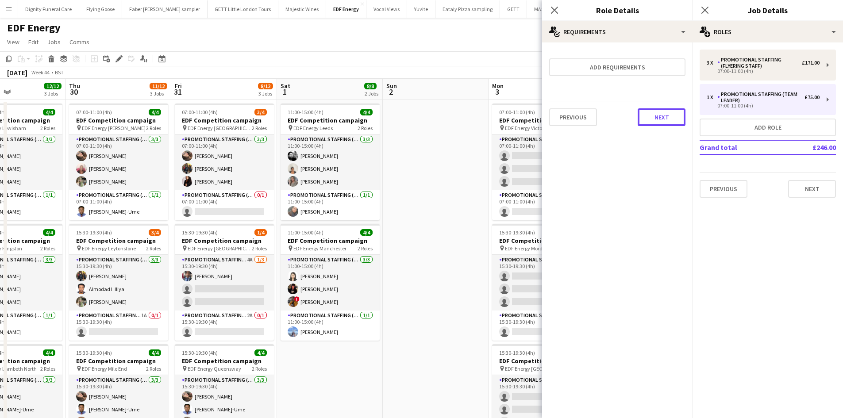
click at [658, 117] on button "Next" at bounding box center [662, 117] width 48 height 18
click at [668, 119] on button "Finish" at bounding box center [668, 119] width 33 height 18
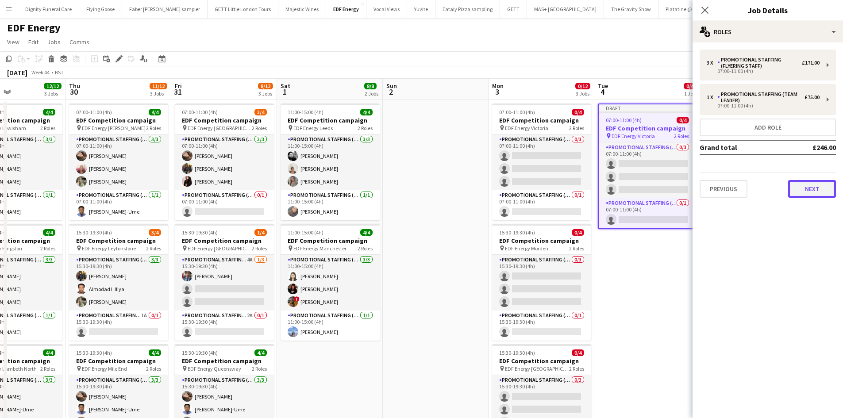
click at [816, 190] on button "Next" at bounding box center [812, 189] width 48 height 18
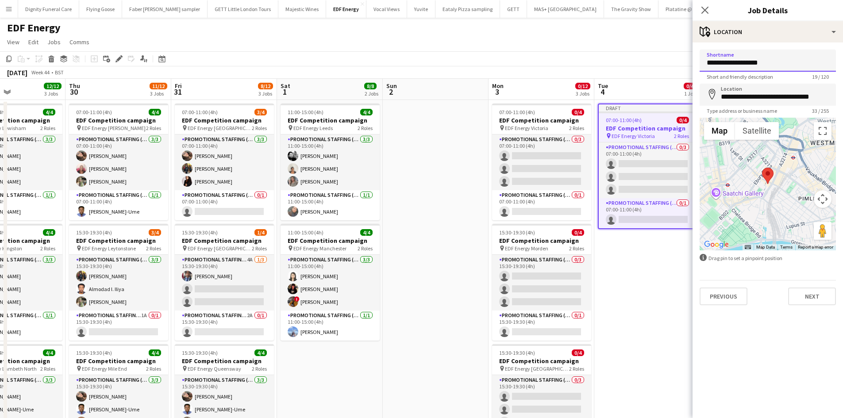
click at [771, 60] on input "**********" at bounding box center [768, 61] width 136 height 22
drag, startPoint x: 811, startPoint y: 62, endPoint x: 743, endPoint y: 66, distance: 67.9
click at [743, 66] on input "**********" at bounding box center [768, 61] width 136 height 22
type input "**********"
click at [831, 97] on input "**********" at bounding box center [768, 95] width 136 height 22
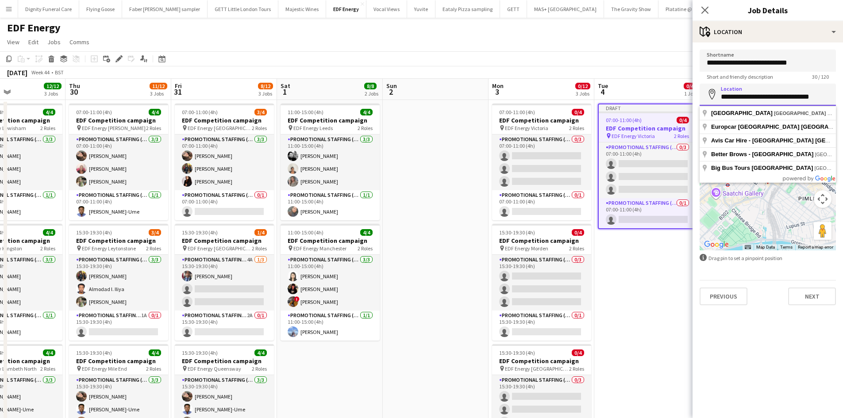
drag, startPoint x: 831, startPoint y: 97, endPoint x: 725, endPoint y: 102, distance: 106.3
click at [725, 101] on input "**********" at bounding box center [768, 95] width 136 height 22
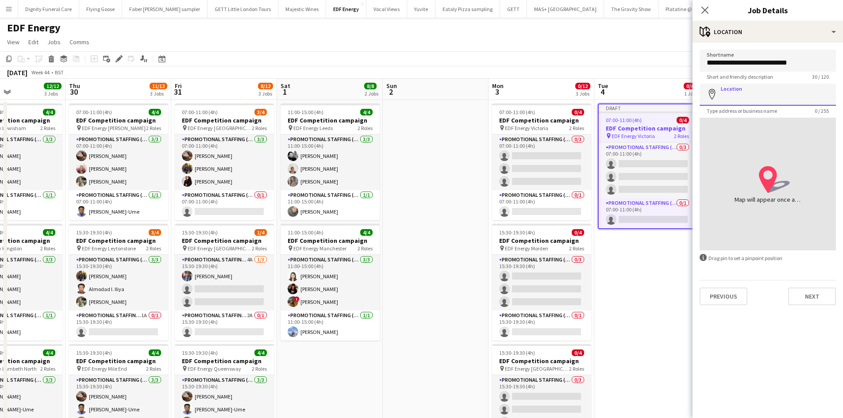
paste input "**********"
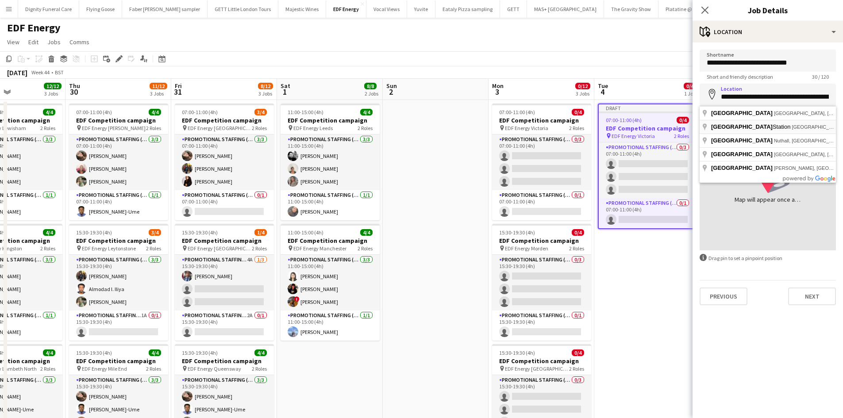
type input "**********"
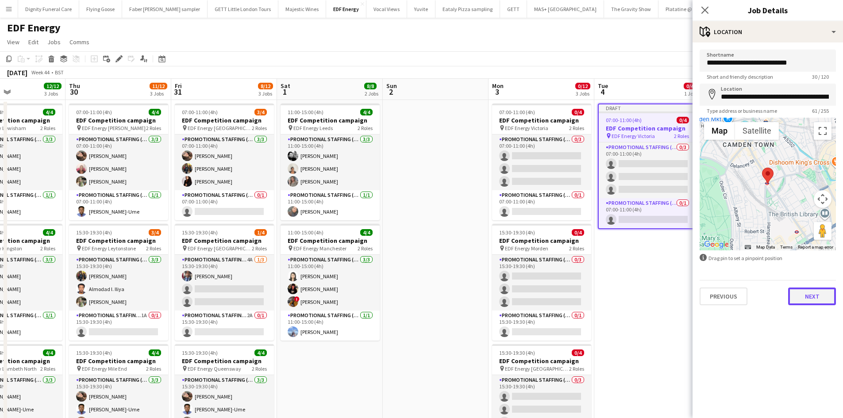
click at [826, 299] on button "Next" at bounding box center [812, 297] width 48 height 18
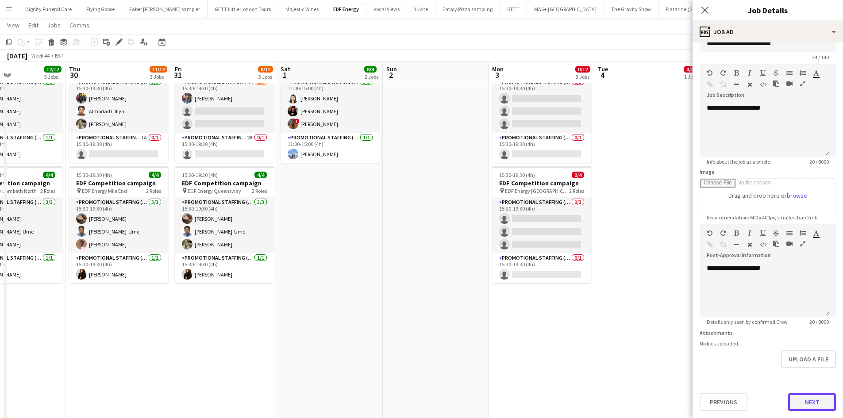
scroll to position [19, 0]
click at [806, 374] on form "**********" at bounding box center [768, 220] width 150 height 381
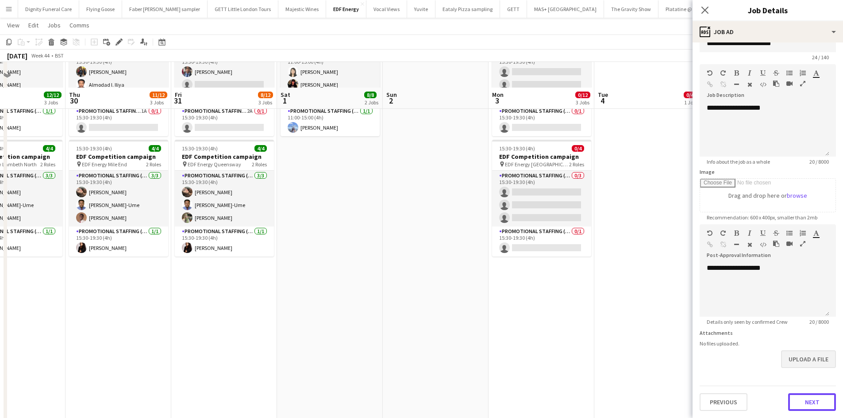
scroll to position [230, 0]
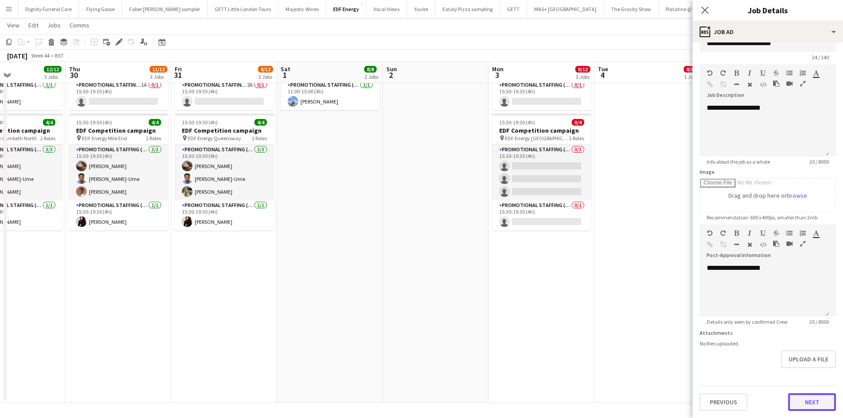
click at [812, 400] on button "Next" at bounding box center [812, 402] width 48 height 18
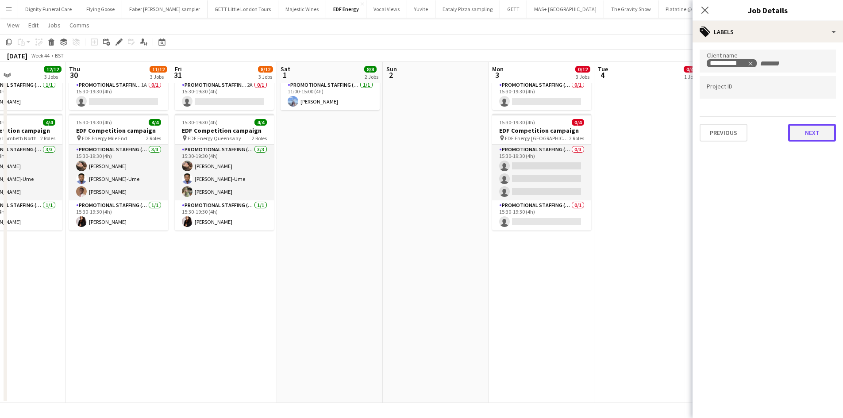
click at [818, 131] on button "Next" at bounding box center [812, 133] width 48 height 18
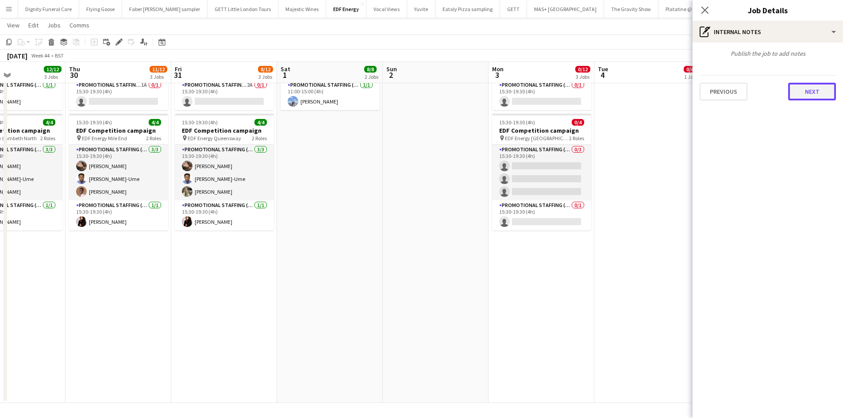
click at [812, 88] on button "Next" at bounding box center [812, 92] width 48 height 18
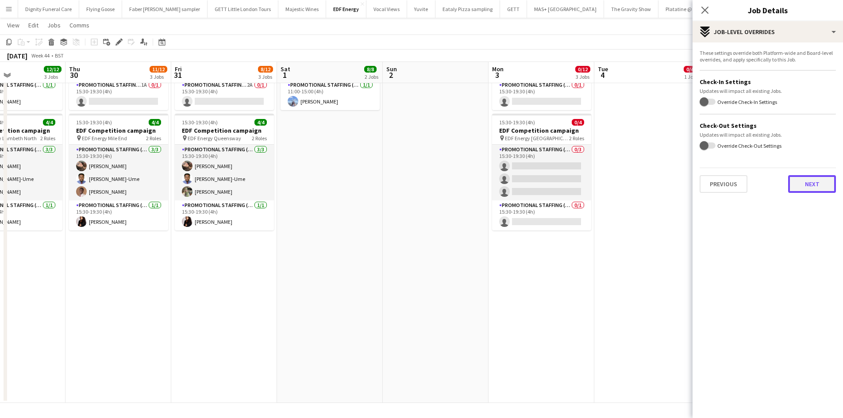
click at [806, 183] on button "Next" at bounding box center [812, 184] width 48 height 18
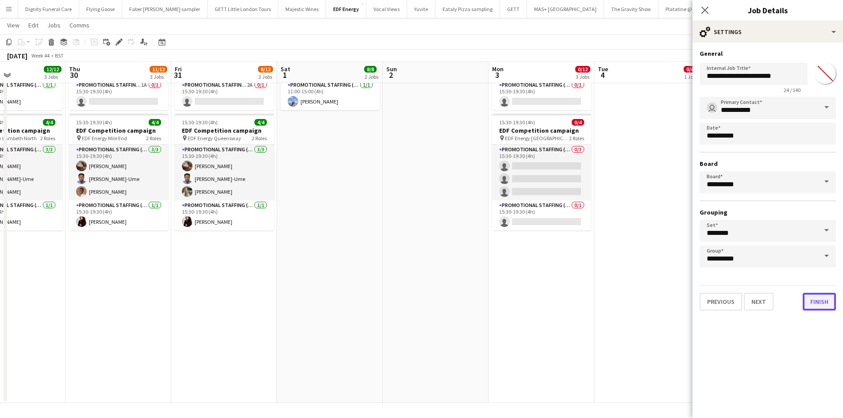
click at [820, 304] on button "Finish" at bounding box center [819, 302] width 33 height 18
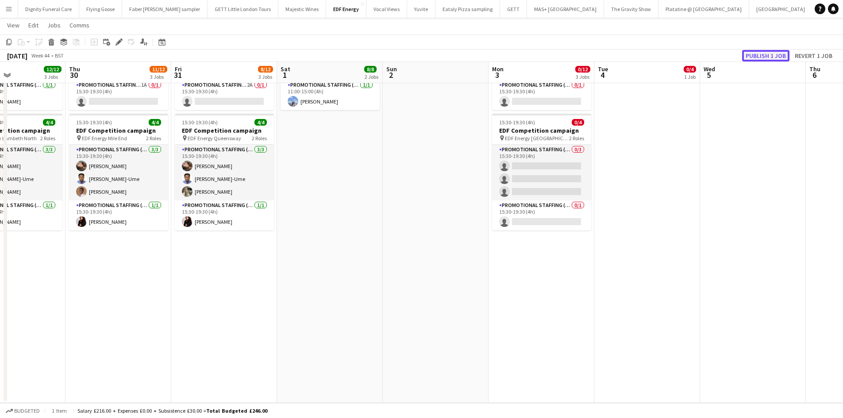
click at [760, 59] on button "Publish 1 job" at bounding box center [765, 56] width 47 height 12
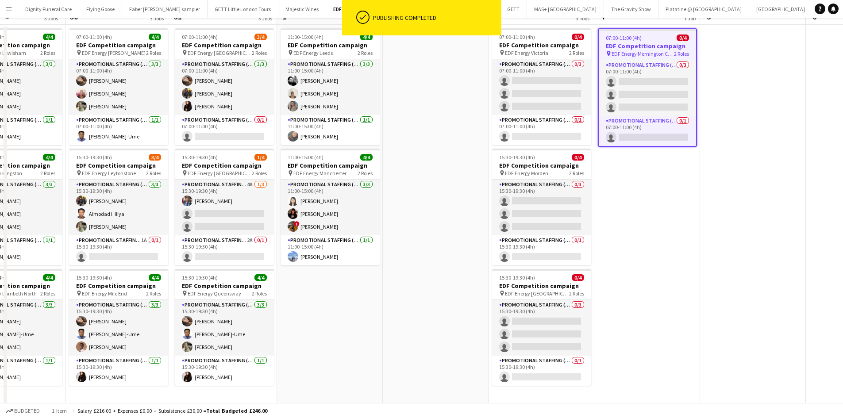
scroll to position [8, 0]
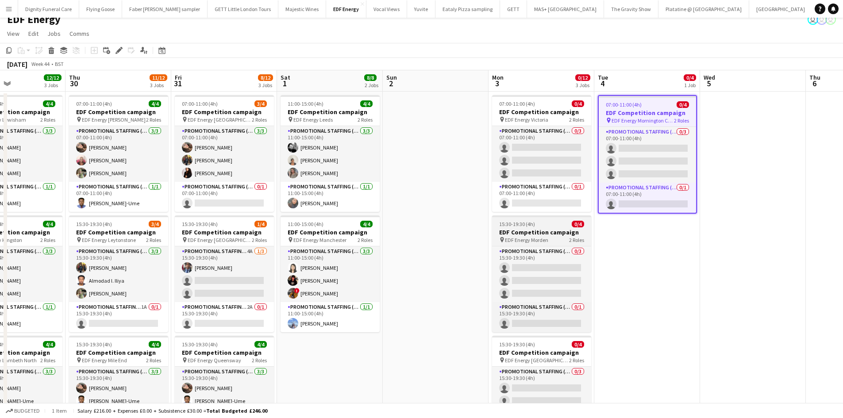
click at [528, 232] on h3 "EDF Competition campaign" at bounding box center [541, 232] width 99 height 8
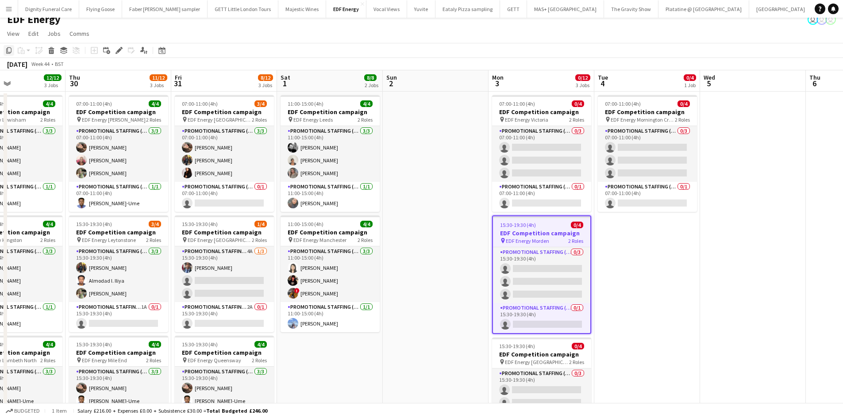
click at [9, 47] on icon "Copy" at bounding box center [8, 50] width 7 height 7
click at [653, 238] on app-date-cell "07:00-11:00 (4h) 0/4 EDF Competition campaign pin EDF Energy Mornington Crescen…" at bounding box center [647, 359] width 106 height 534
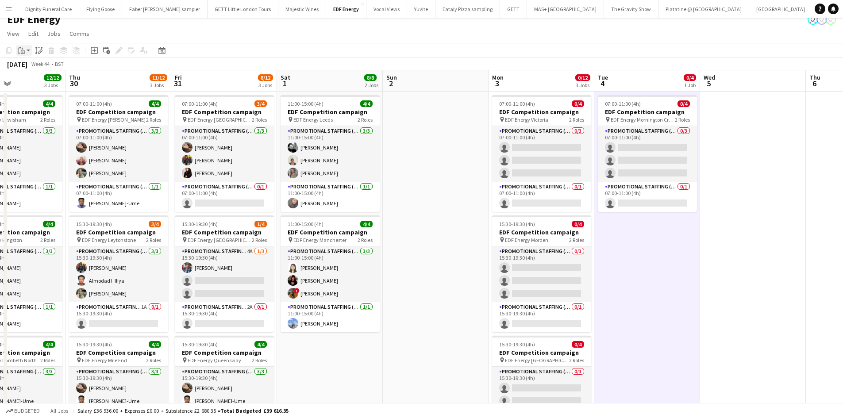
click at [22, 47] on icon "Paste" at bounding box center [21, 50] width 7 height 7
click at [32, 69] on link "Paste Ctrl+V" at bounding box center [64, 67] width 83 height 8
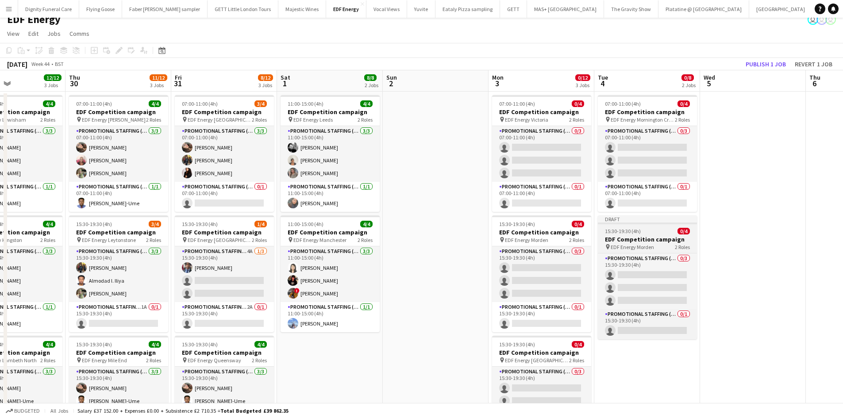
click at [642, 240] on h3 "EDF Competition campaign" at bounding box center [647, 239] width 99 height 8
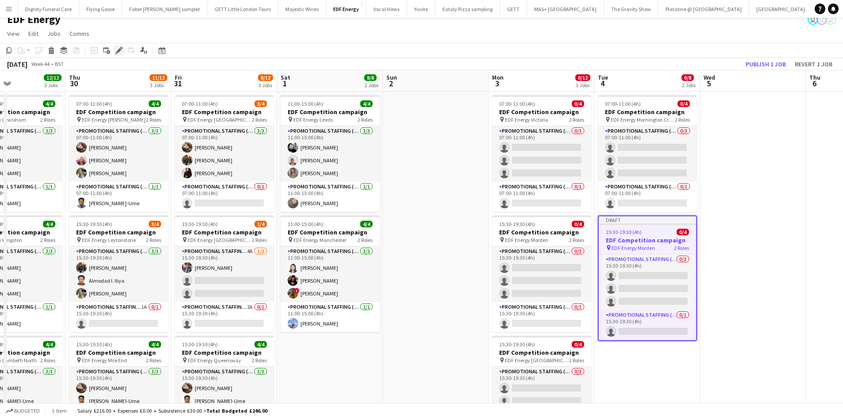
click at [117, 49] on icon "Edit" at bounding box center [119, 50] width 7 height 7
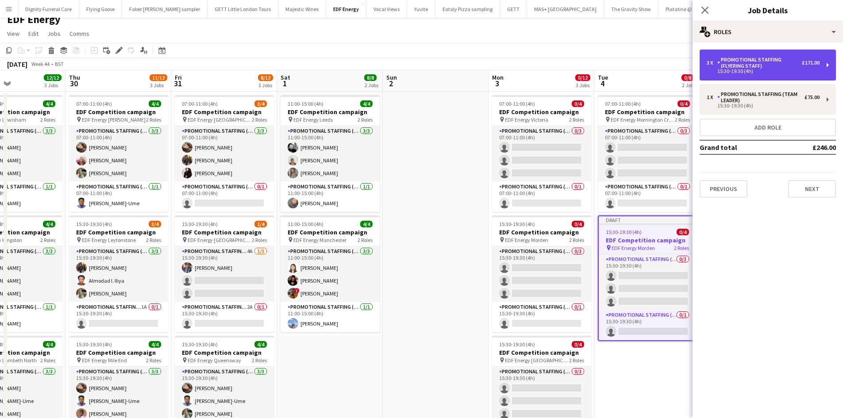
click at [753, 71] on div "15:30-19:30 (4h)" at bounding box center [763, 71] width 113 height 4
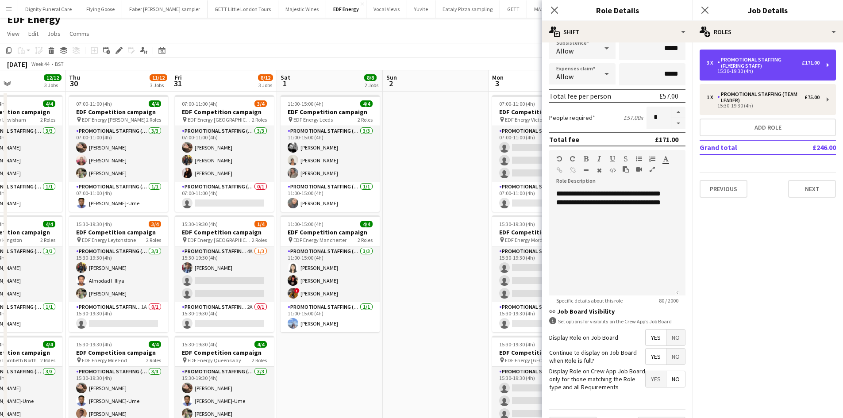
scroll to position [181, 0]
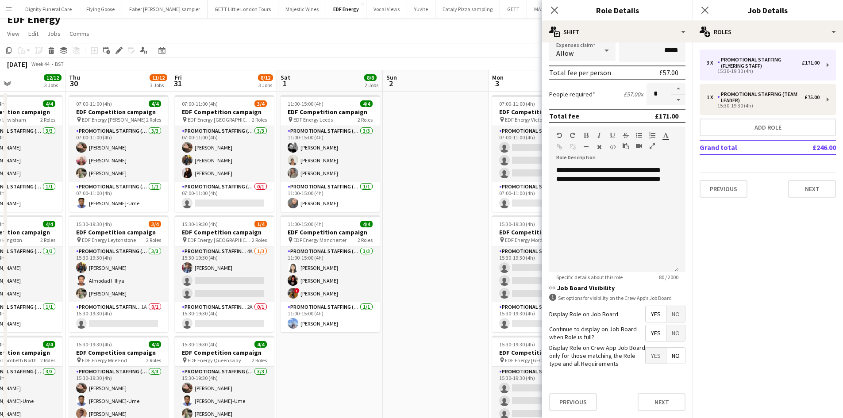
click at [651, 316] on span "Yes" at bounding box center [656, 314] width 20 height 16
click at [648, 332] on span "Yes" at bounding box center [656, 333] width 20 height 16
click at [668, 352] on span "No" at bounding box center [676, 356] width 19 height 16
click at [663, 401] on button "Next" at bounding box center [662, 402] width 48 height 18
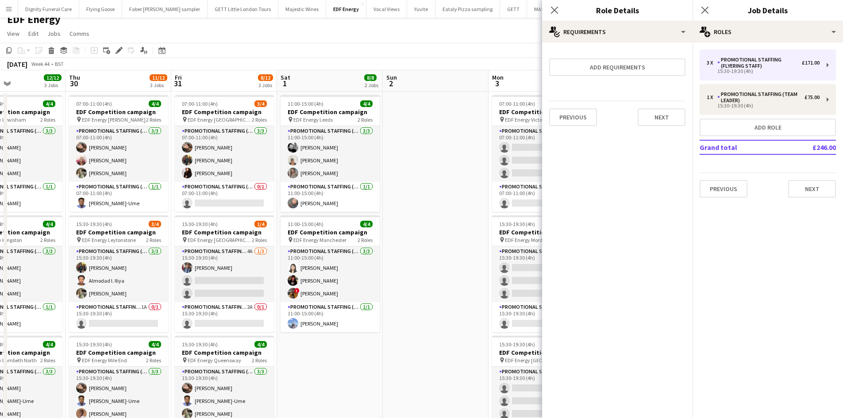
scroll to position [0, 0]
click at [663, 127] on div "Previous Next" at bounding box center [617, 117] width 136 height 32
click at [668, 117] on button "Next" at bounding box center [662, 117] width 48 height 18
click at [671, 121] on button "Finish" at bounding box center [668, 119] width 33 height 18
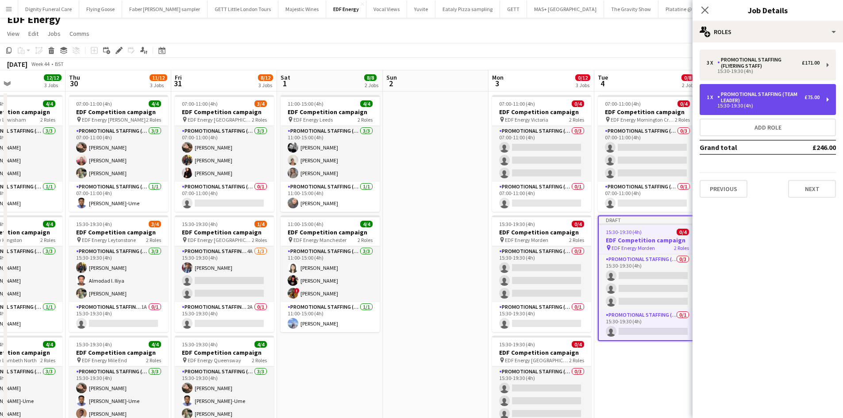
click at [767, 95] on div "Promotional Staffing (Team Leader)" at bounding box center [760, 97] width 87 height 12
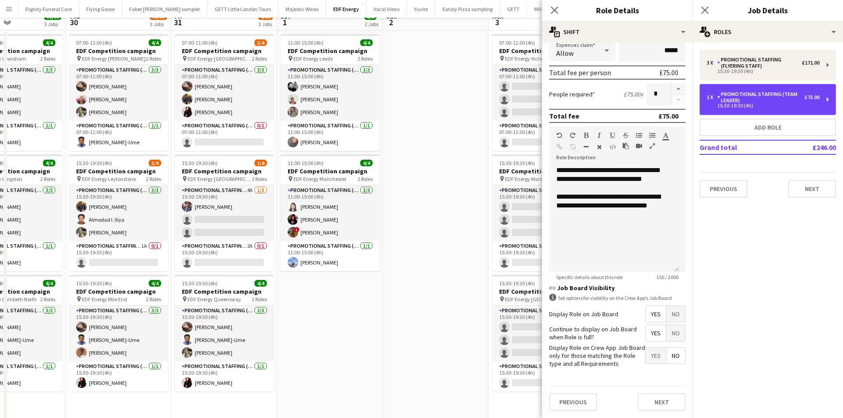
scroll to position [141, 0]
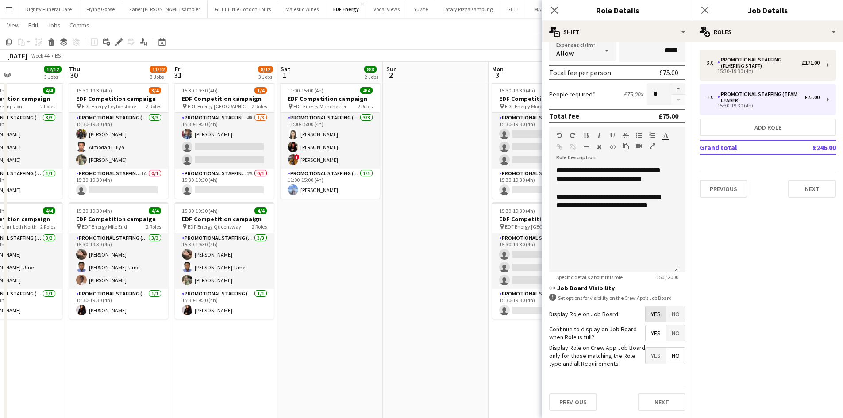
click at [649, 313] on span "Yes" at bounding box center [656, 314] width 20 height 16
click at [652, 337] on span "Yes" at bounding box center [656, 333] width 20 height 16
click at [669, 355] on span "No" at bounding box center [676, 356] width 19 height 16
click at [662, 404] on button "Next" at bounding box center [662, 402] width 48 height 18
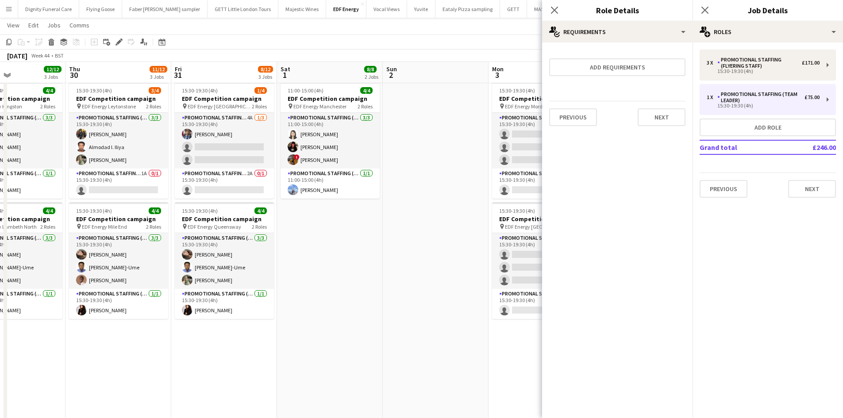
scroll to position [0, 0]
click at [667, 122] on button "Next" at bounding box center [662, 117] width 48 height 18
click at [660, 120] on button "Finish" at bounding box center [668, 119] width 33 height 18
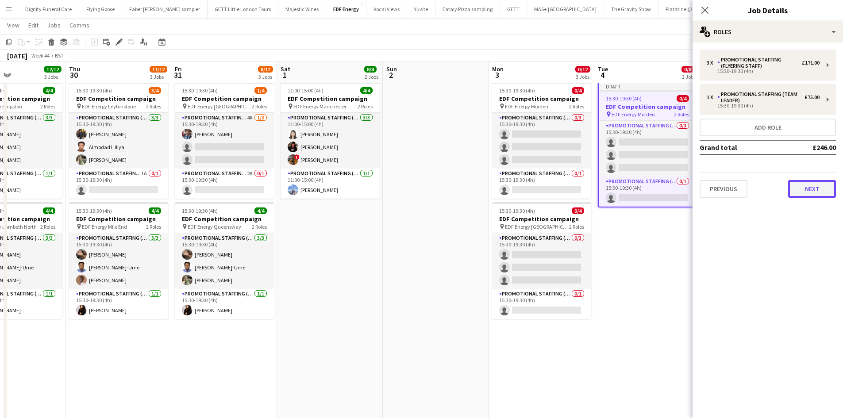
click at [817, 189] on button "Next" at bounding box center [812, 189] width 48 height 18
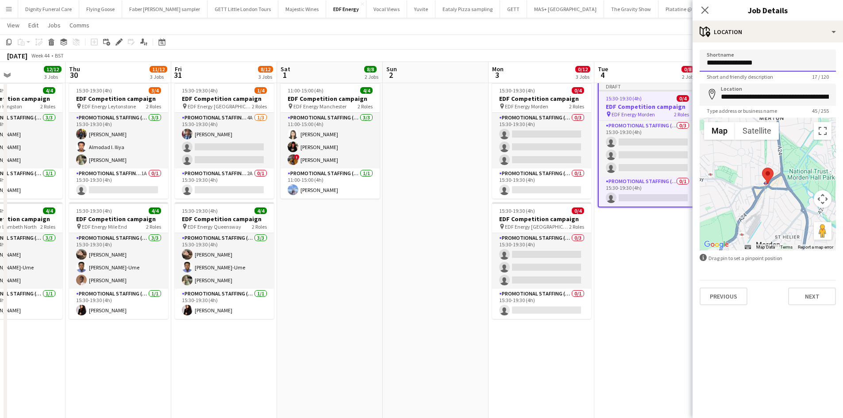
click at [771, 62] on input "**********" at bounding box center [768, 61] width 136 height 22
type input "**********"
drag, startPoint x: 830, startPoint y: 99, endPoint x: 717, endPoint y: 96, distance: 112.9
click at [717, 96] on div "**********" at bounding box center [768, 95] width 136 height 22
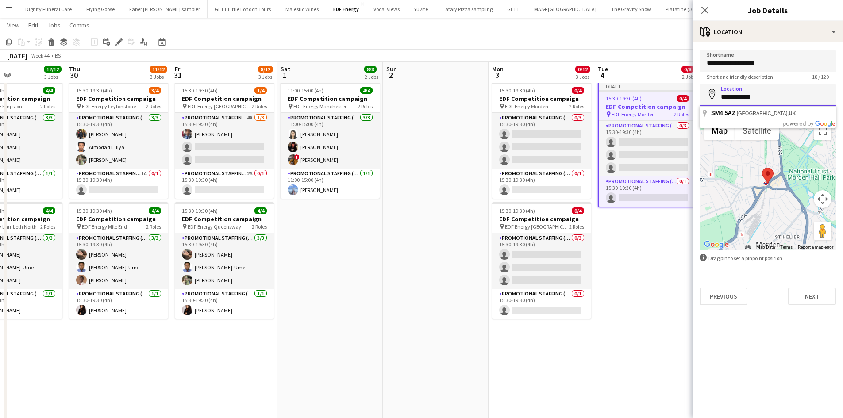
drag, startPoint x: 776, startPoint y: 96, endPoint x: 723, endPoint y: 96, distance: 53.1
click at [723, 96] on input "**********" at bounding box center [768, 95] width 136 height 22
type input "*"
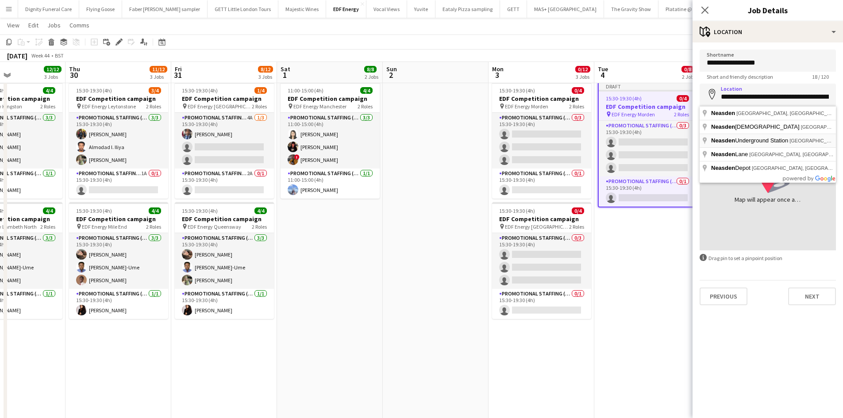
type input "**********"
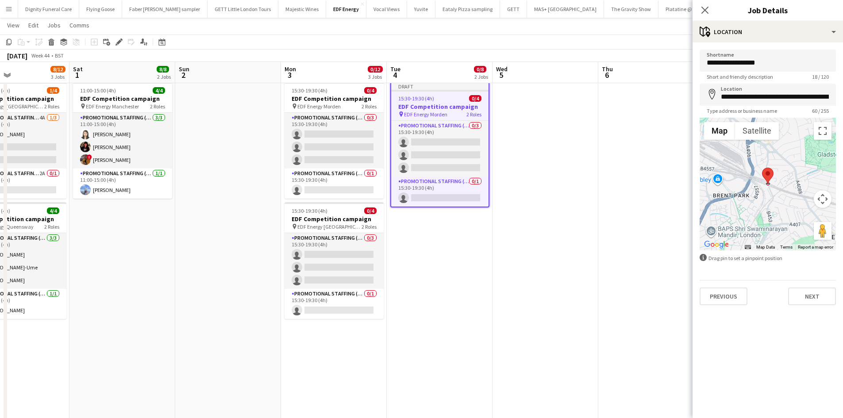
drag, startPoint x: 650, startPoint y: 231, endPoint x: 445, endPoint y: 216, distance: 205.5
click at [443, 218] on app-calendar-viewport "Wed 29 12/12 3 Jobs Thu 30 11/12 3 Jobs Fri 31 8/12 3 Jobs Sat 1 8/8 2 Jobs Sun…" at bounding box center [421, 192] width 843 height 598
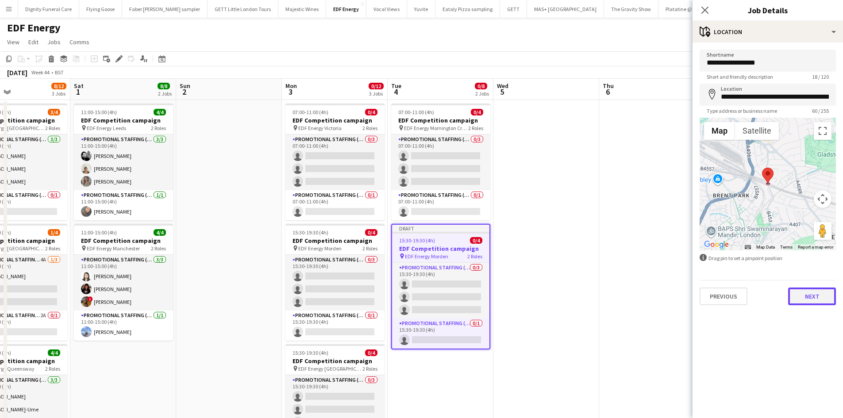
click at [818, 296] on button "Next" at bounding box center [812, 297] width 48 height 18
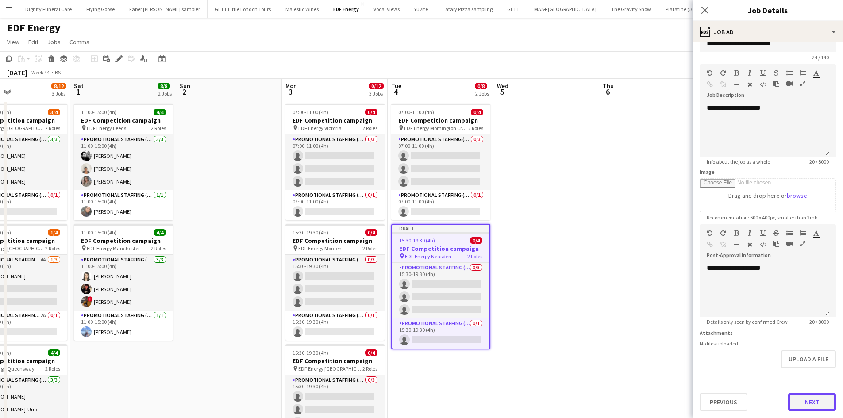
click at [795, 400] on button "Next" at bounding box center [812, 402] width 48 height 18
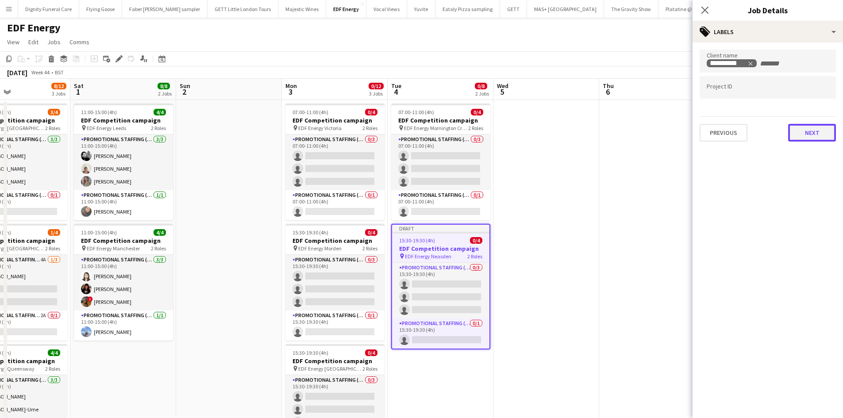
click at [804, 129] on button "Next" at bounding box center [812, 133] width 48 height 18
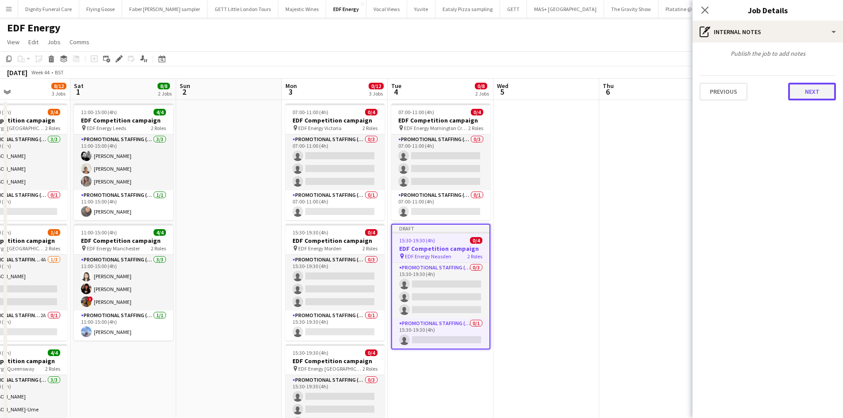
click at [812, 90] on button "Next" at bounding box center [812, 92] width 48 height 18
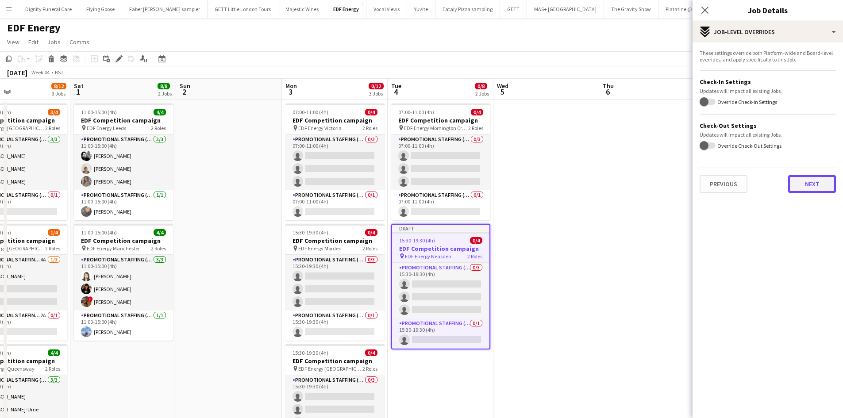
click at [822, 190] on button "Next" at bounding box center [812, 184] width 48 height 18
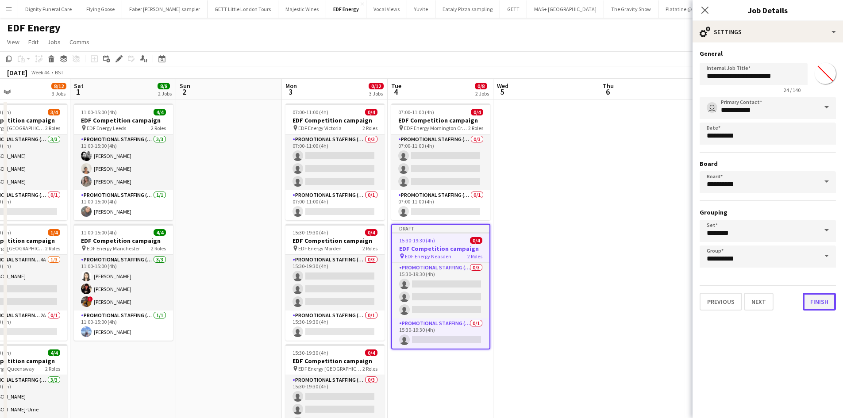
click at [826, 303] on button "Finish" at bounding box center [819, 302] width 33 height 18
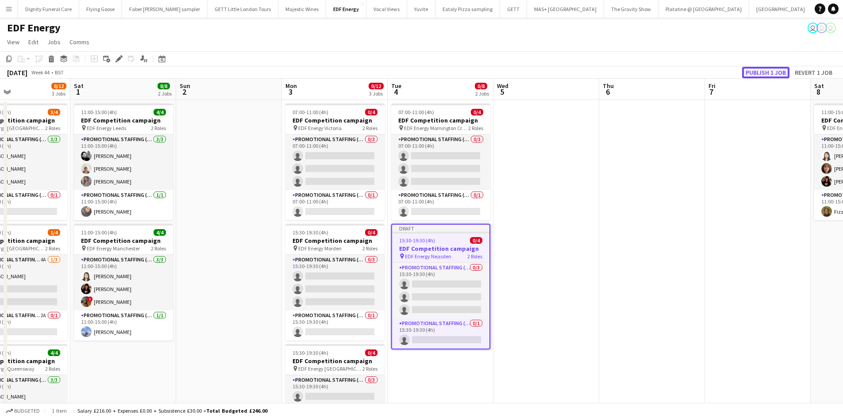
click at [745, 70] on button "Publish 1 job" at bounding box center [765, 73] width 47 height 12
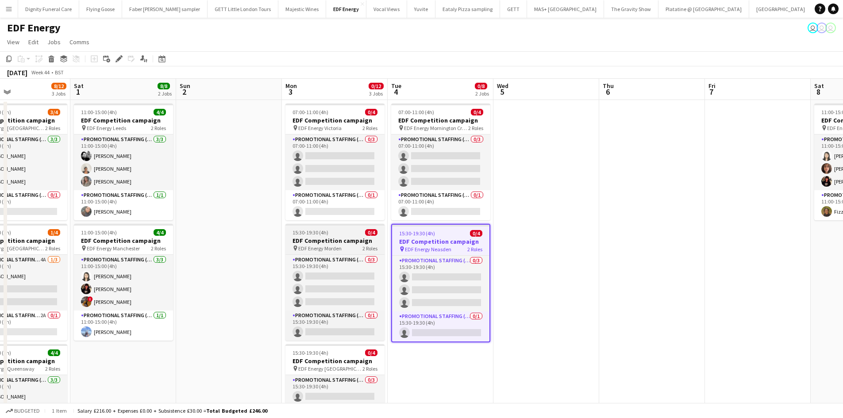
click at [319, 238] on h3 "EDF Competition campaign" at bounding box center [334, 241] width 99 height 8
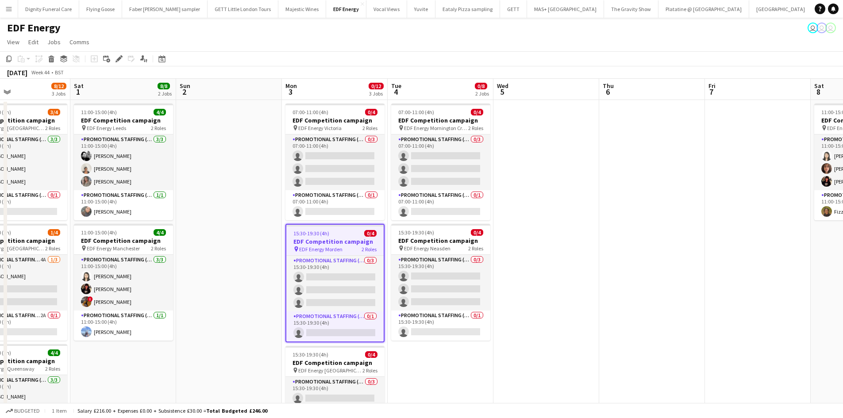
scroll to position [0, 247]
click at [7, 58] on icon "Copy" at bounding box center [8, 58] width 7 height 7
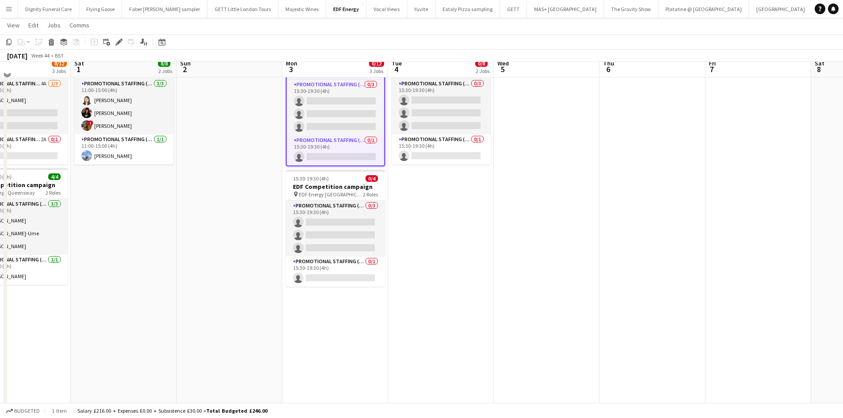
scroll to position [177, 0]
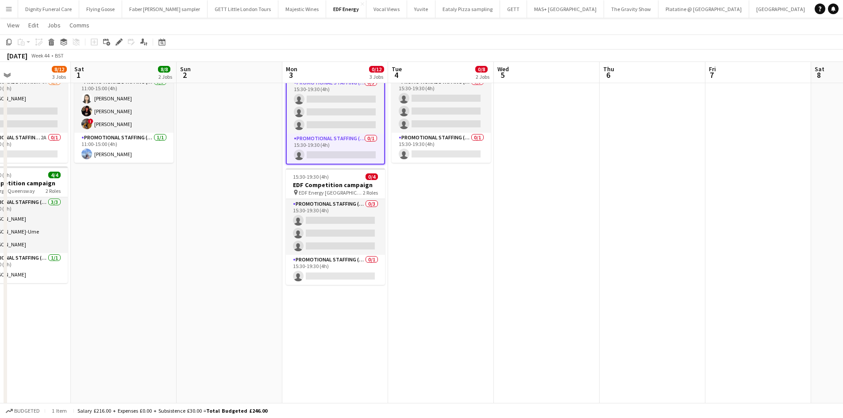
click at [450, 219] on app-date-cell "07:00-11:00 (4h) 0/4 EDF Competition campaign pin EDF Energy Mornington Crescen…" at bounding box center [441, 189] width 106 height 534
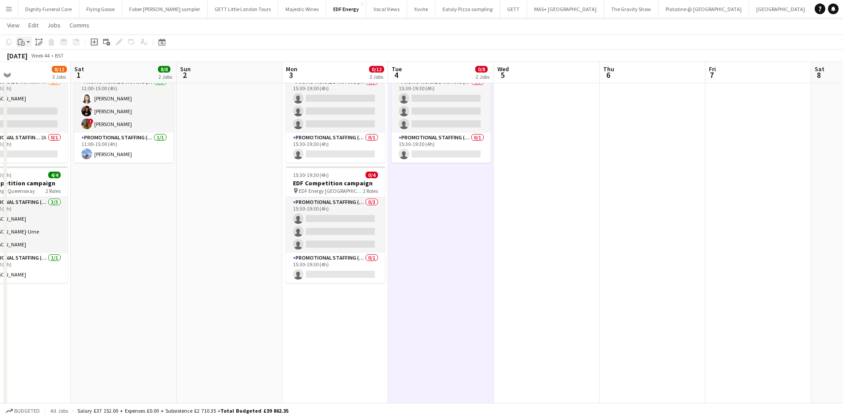
click at [23, 41] on icon "Paste" at bounding box center [21, 42] width 7 height 7
click at [34, 58] on link "Paste Ctrl+V" at bounding box center [64, 59] width 83 height 8
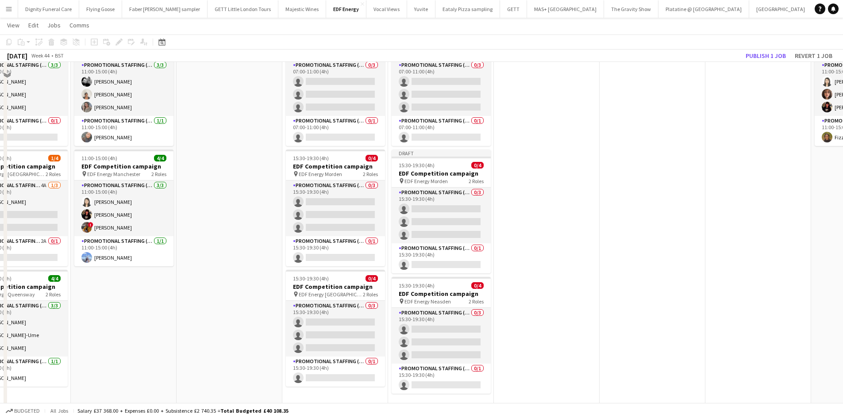
scroll to position [44, 0]
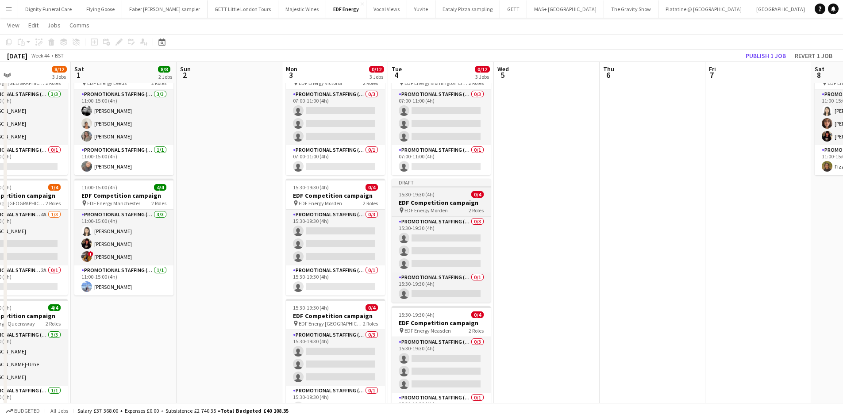
click at [430, 200] on h3 "EDF Competition campaign" at bounding box center [441, 203] width 99 height 8
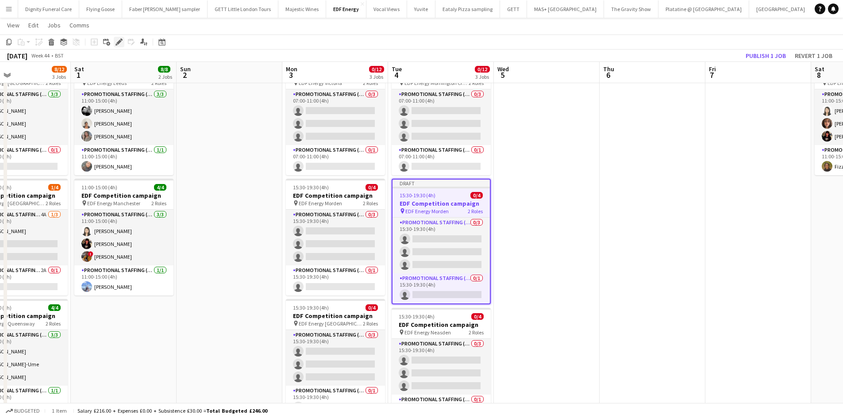
click at [119, 40] on icon "Edit" at bounding box center [119, 42] width 7 height 7
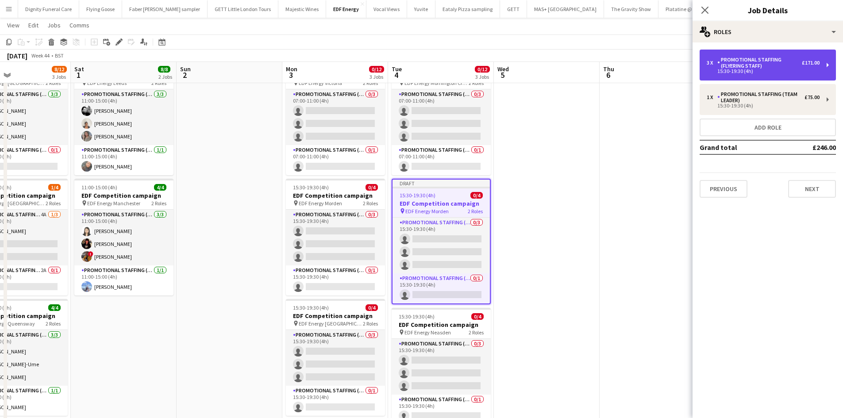
click at [758, 56] on div "3 x Promotional Staffing (Flyering Staff) £171.00 15:30-19:30 (4h)" at bounding box center [768, 65] width 136 height 31
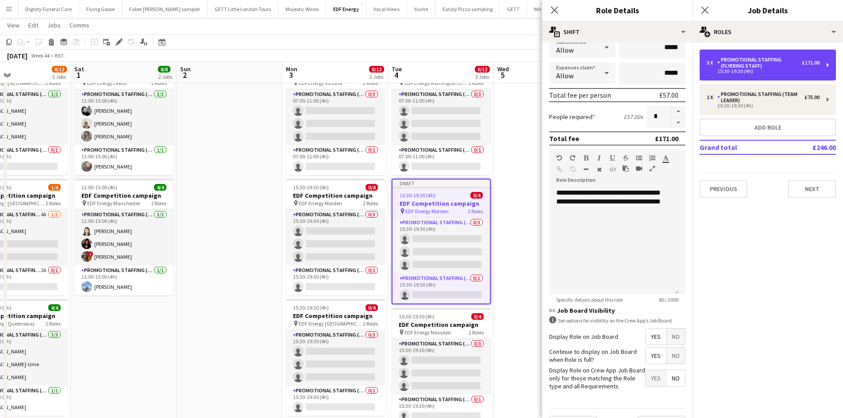
scroll to position [181, 0]
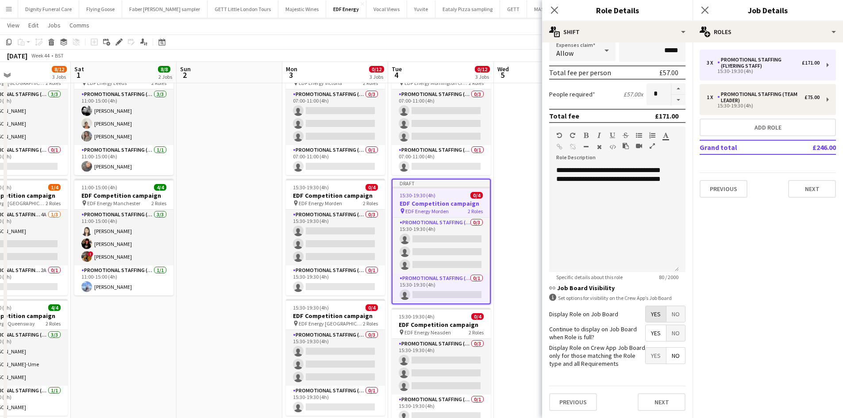
click at [648, 312] on span "Yes" at bounding box center [656, 314] width 20 height 16
click at [649, 332] on span "Yes" at bounding box center [656, 333] width 20 height 16
click at [674, 356] on span "No" at bounding box center [676, 356] width 19 height 16
click at [664, 402] on button "Next" at bounding box center [662, 402] width 48 height 18
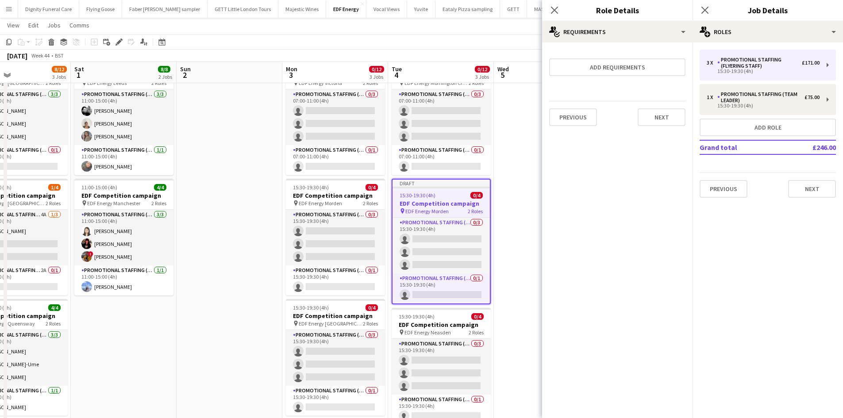
scroll to position [0, 0]
click at [657, 121] on button "Next" at bounding box center [662, 117] width 48 height 18
click at [674, 116] on button "Finish" at bounding box center [668, 119] width 33 height 18
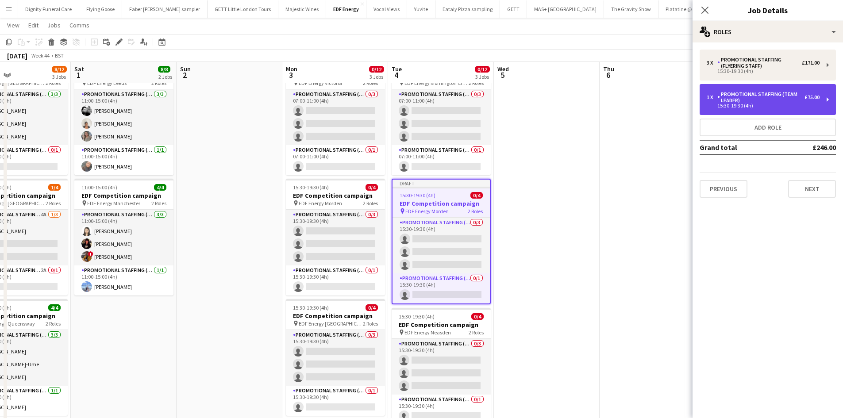
click at [755, 97] on div "Promotional Staffing (Team Leader)" at bounding box center [760, 97] width 87 height 12
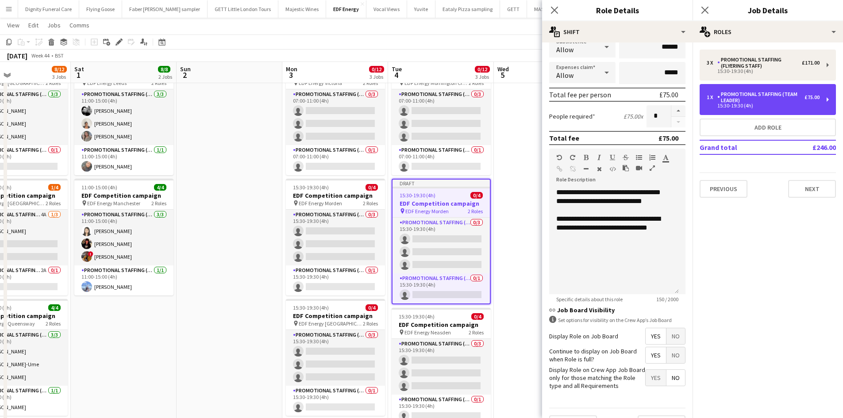
scroll to position [181, 0]
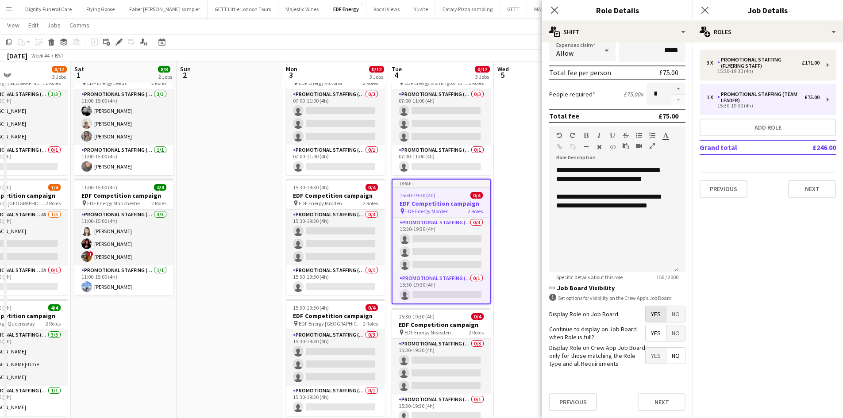
click at [651, 315] on span "Yes" at bounding box center [656, 314] width 20 height 16
click at [646, 334] on span "Yes" at bounding box center [656, 333] width 20 height 16
drag, startPoint x: 668, startPoint y: 355, endPoint x: 671, endPoint y: 361, distance: 6.3
click at [669, 357] on span "No" at bounding box center [676, 356] width 19 height 16
click at [659, 399] on button "Next" at bounding box center [662, 402] width 48 height 18
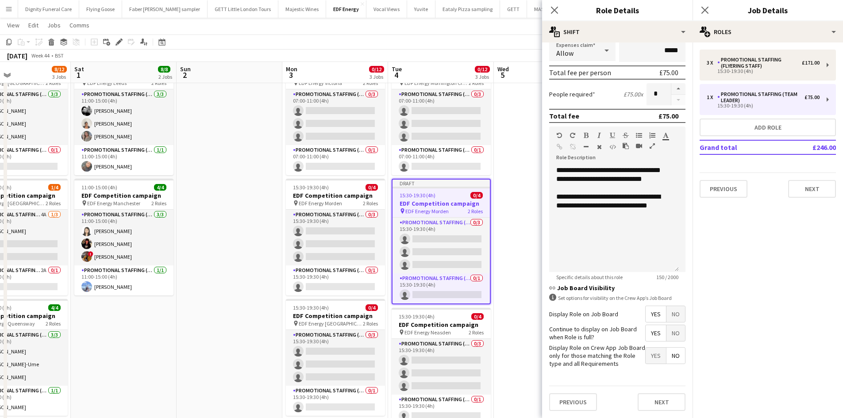
scroll to position [0, 0]
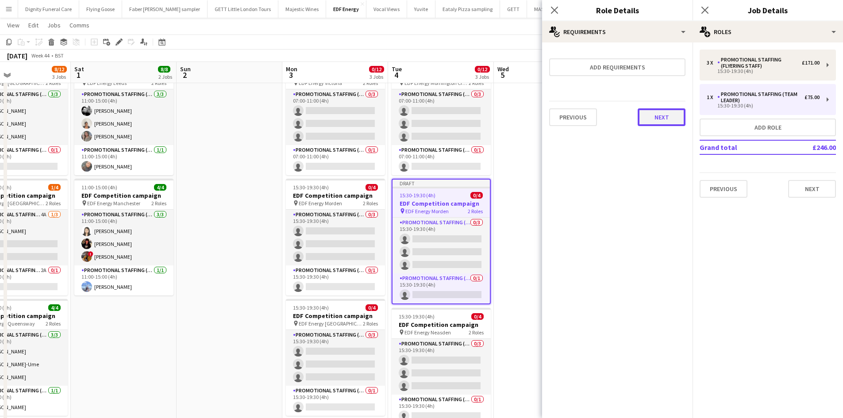
click at [674, 114] on button "Next" at bounding box center [662, 117] width 48 height 18
click at [662, 117] on button "Finish" at bounding box center [668, 119] width 33 height 18
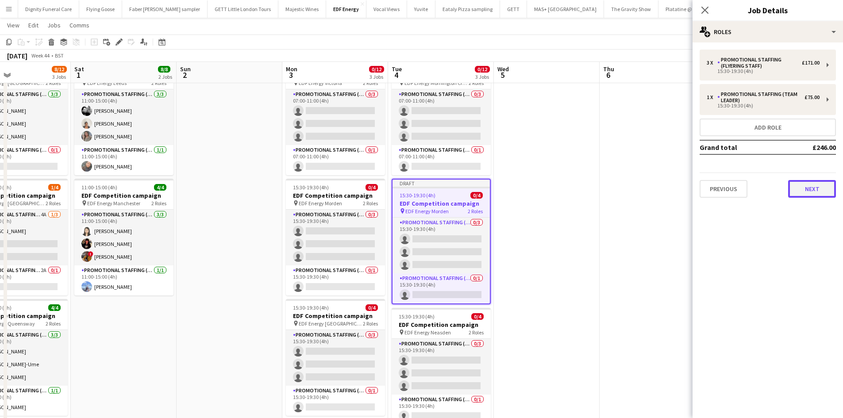
click at [819, 190] on button "Next" at bounding box center [812, 189] width 48 height 18
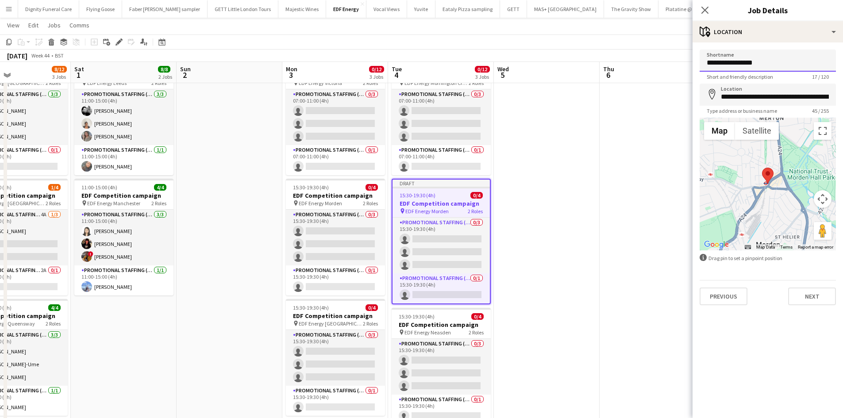
click at [782, 63] on input "**********" at bounding box center [768, 61] width 136 height 22
drag, startPoint x: 790, startPoint y: 61, endPoint x: 743, endPoint y: 61, distance: 46.9
click at [743, 61] on input "**********" at bounding box center [768, 61] width 136 height 22
type input "**********"
click at [825, 100] on input "**********" at bounding box center [768, 95] width 136 height 22
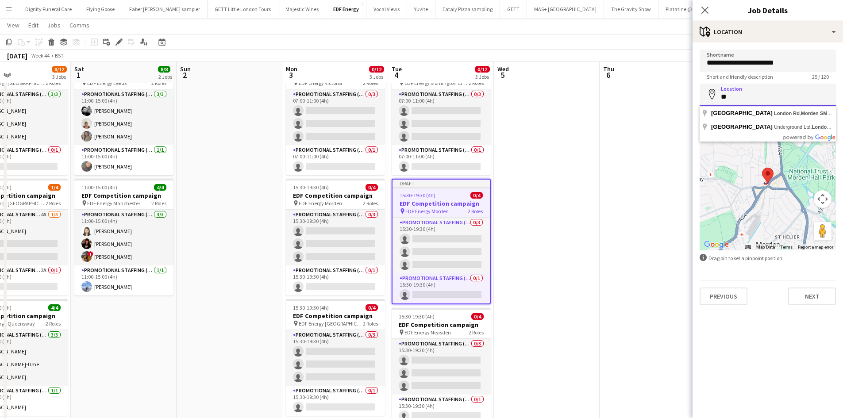
type input "*"
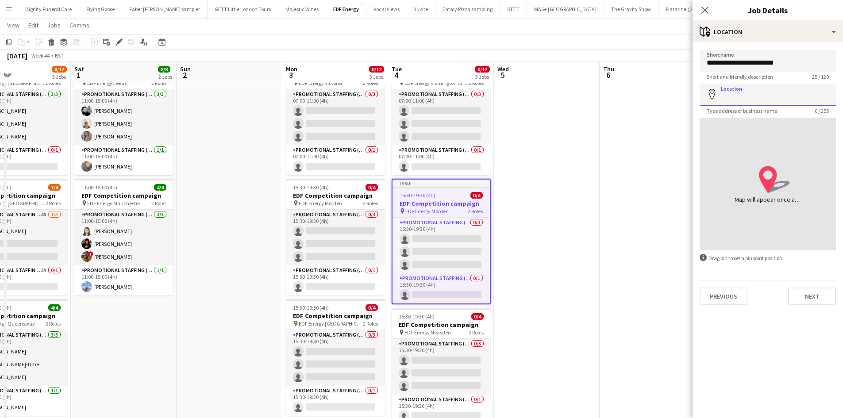
paste input "**********"
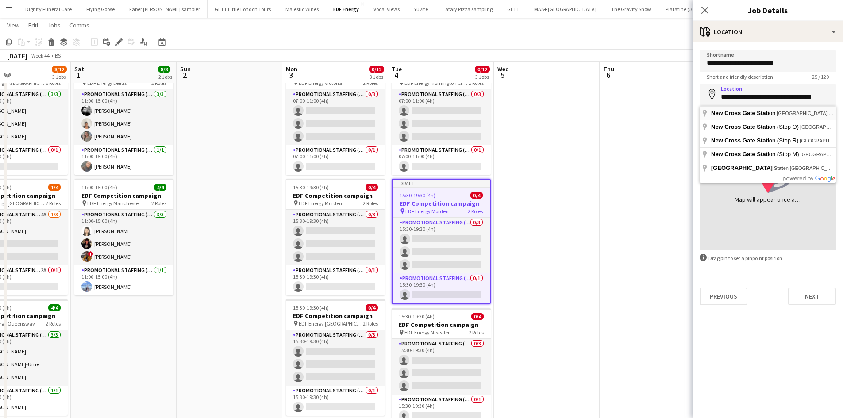
type input "**********"
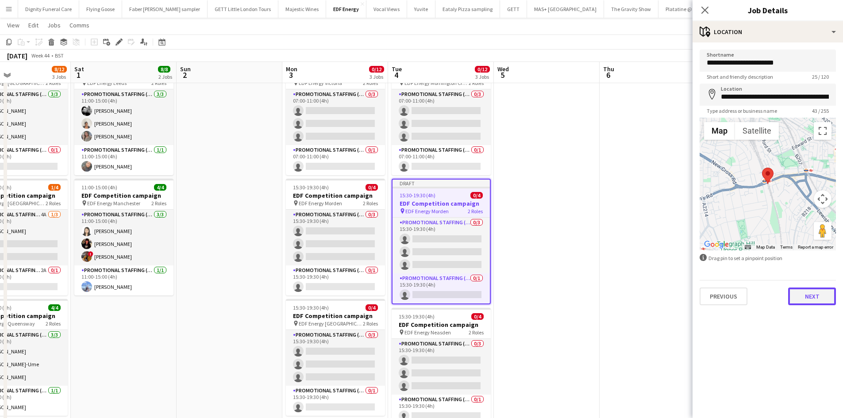
click at [822, 295] on button "Next" at bounding box center [812, 297] width 48 height 18
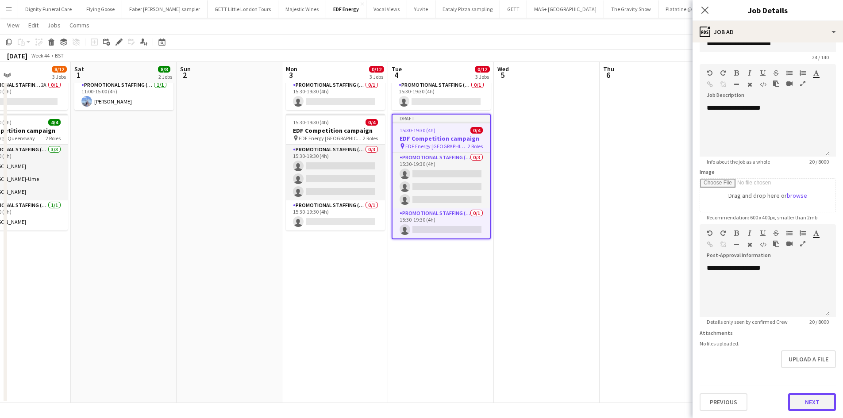
scroll to position [19, 0]
click at [819, 376] on form "**********" at bounding box center [768, 220] width 150 height 381
click at [814, 395] on button "Next" at bounding box center [812, 402] width 48 height 18
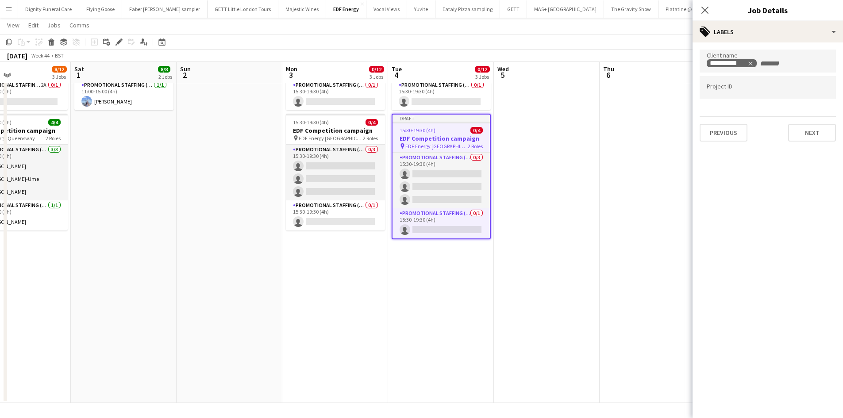
scroll to position [0, 0]
click at [813, 130] on button "Next" at bounding box center [812, 133] width 48 height 18
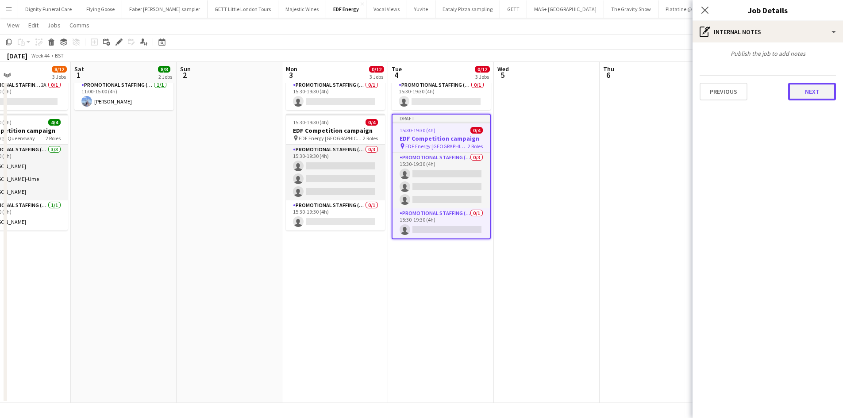
click at [819, 93] on button "Next" at bounding box center [812, 92] width 48 height 18
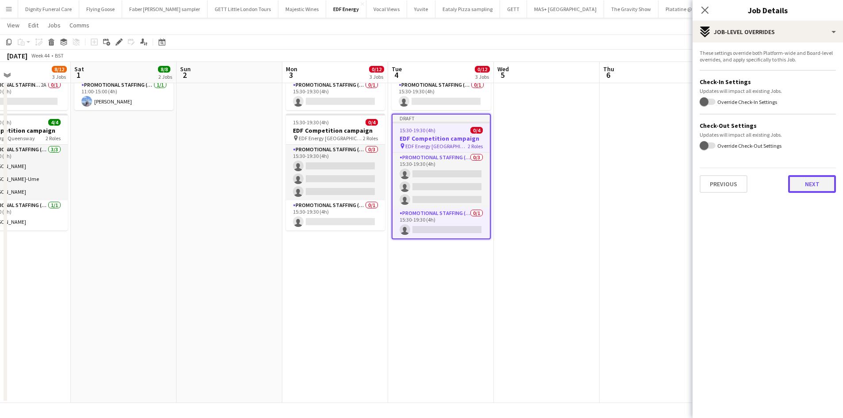
click at [809, 179] on button "Next" at bounding box center [812, 184] width 48 height 18
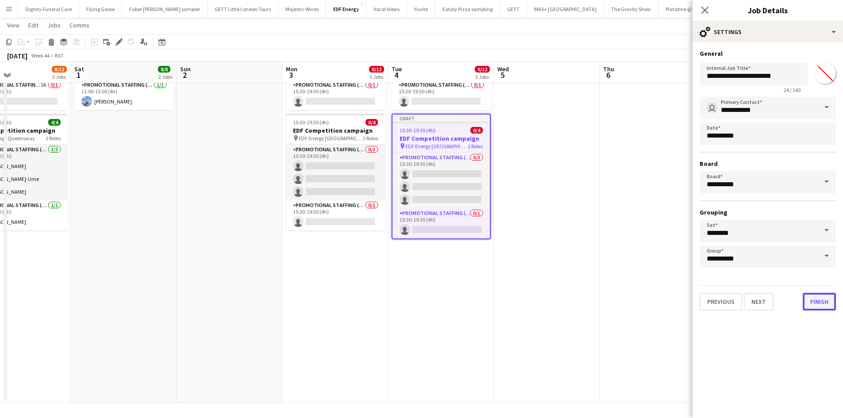
click at [832, 302] on button "Finish" at bounding box center [819, 302] width 33 height 18
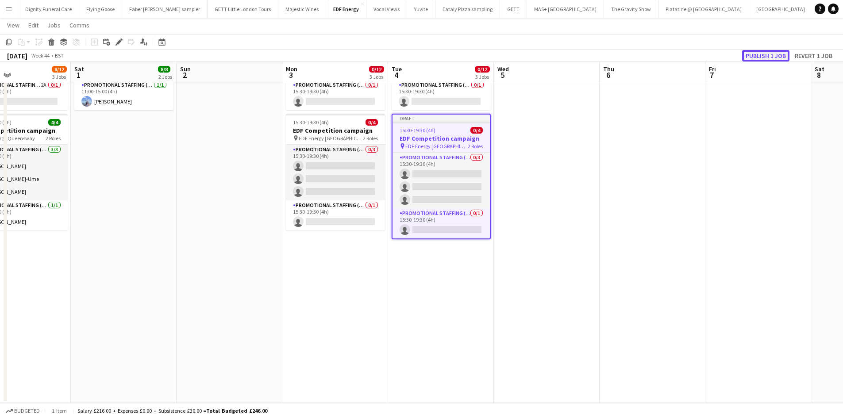
click at [755, 51] on button "Publish 1 job" at bounding box center [765, 56] width 47 height 12
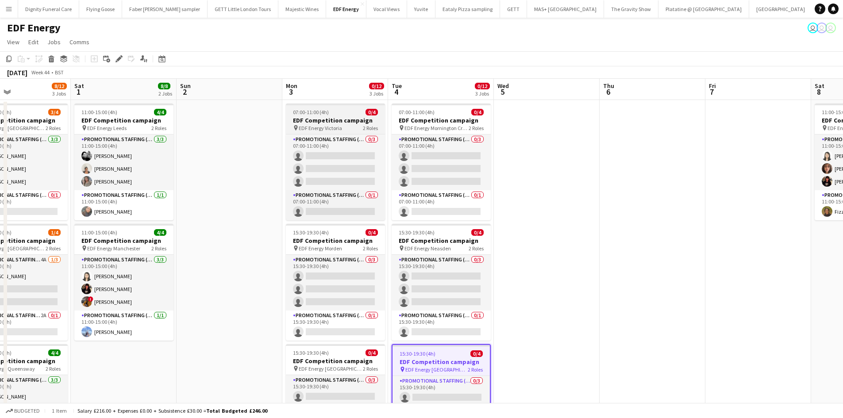
click at [329, 121] on h3 "EDF Competition campaign" at bounding box center [335, 120] width 99 height 8
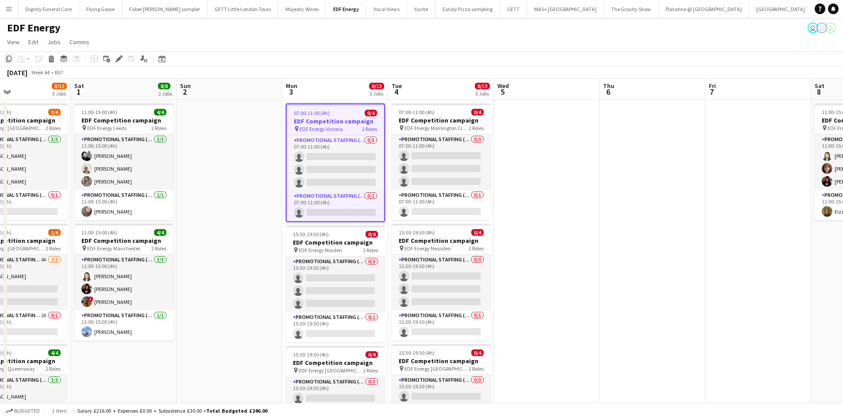
click at [8, 58] on icon "Copy" at bounding box center [8, 58] width 7 height 7
click at [544, 148] on app-date-cell at bounding box center [547, 367] width 106 height 534
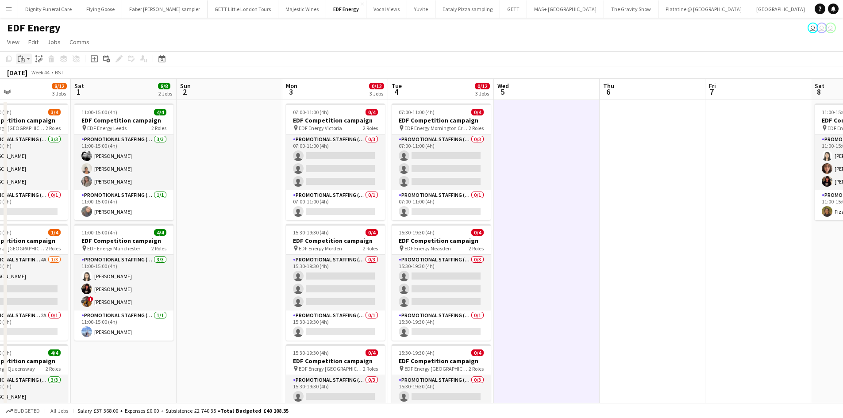
click at [24, 56] on icon "Paste" at bounding box center [21, 58] width 7 height 7
drag, startPoint x: 32, startPoint y: 75, endPoint x: 81, endPoint y: 73, distance: 49.6
click at [32, 74] on link "Paste Ctrl+V" at bounding box center [64, 76] width 83 height 8
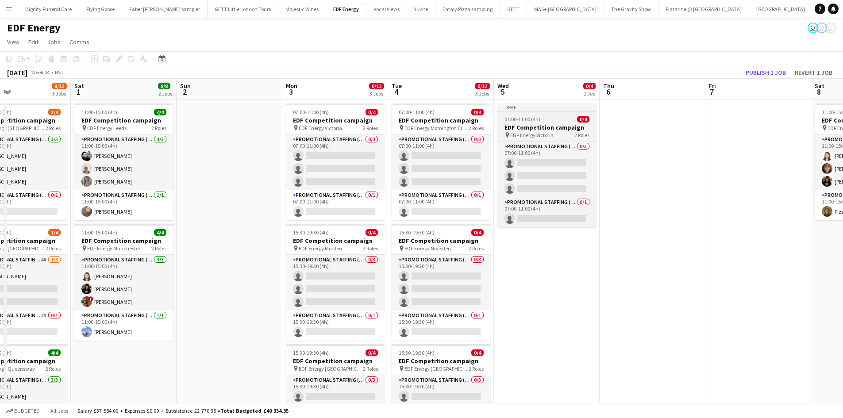
click at [529, 128] on h3 "EDF Competition campaign" at bounding box center [546, 127] width 99 height 8
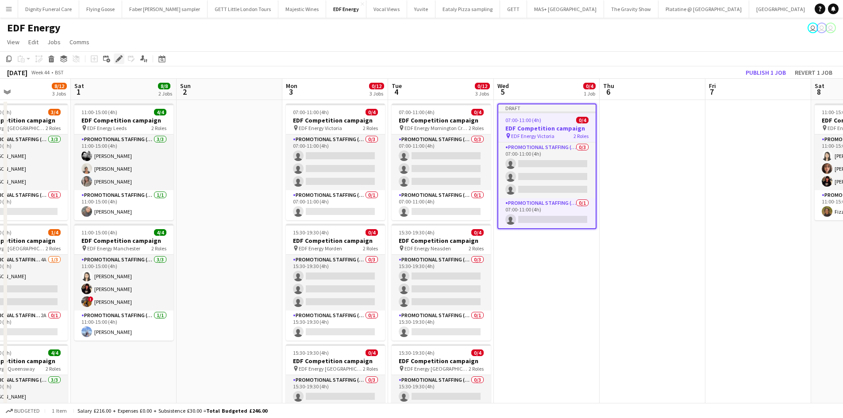
click at [117, 58] on icon "Edit" at bounding box center [119, 58] width 7 height 7
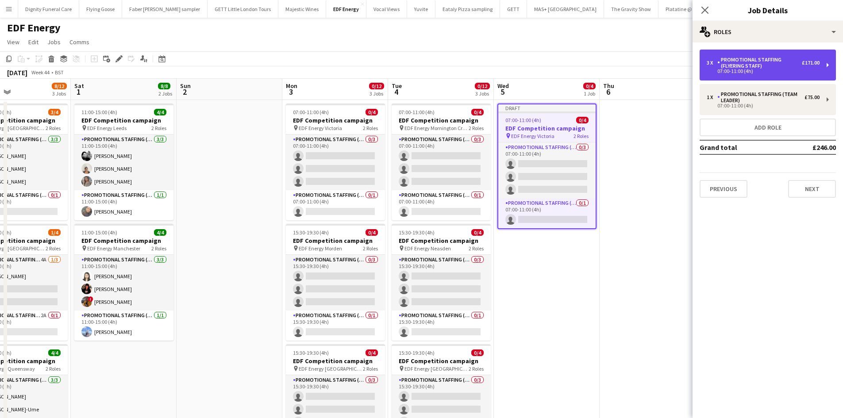
click at [744, 64] on div "Promotional Staffing (Flyering Staff)" at bounding box center [759, 63] width 85 height 12
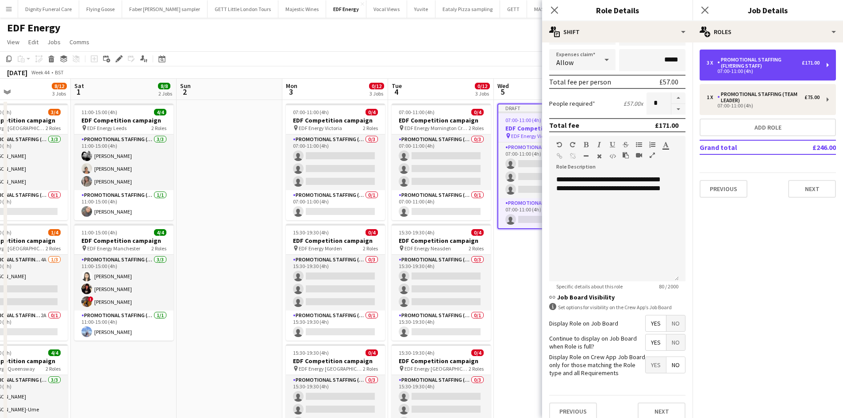
scroll to position [177, 0]
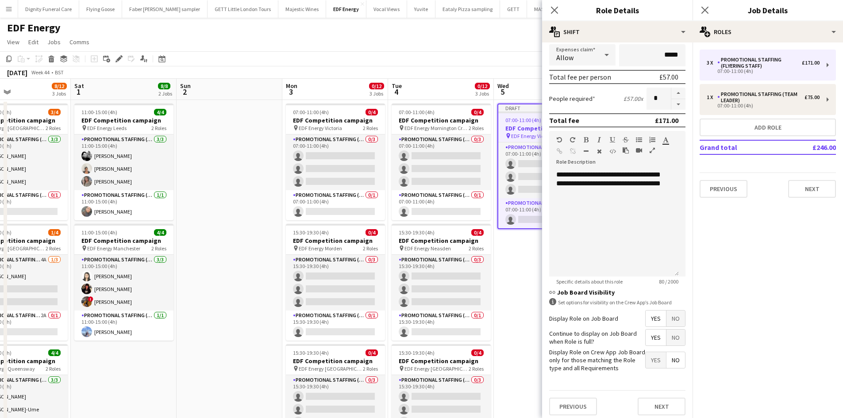
click at [646, 319] on span "Yes" at bounding box center [656, 319] width 20 height 16
click at [648, 339] on span "Yes" at bounding box center [656, 338] width 20 height 16
click at [670, 361] on span "No" at bounding box center [676, 360] width 19 height 16
click at [667, 409] on button "Next" at bounding box center [662, 407] width 48 height 18
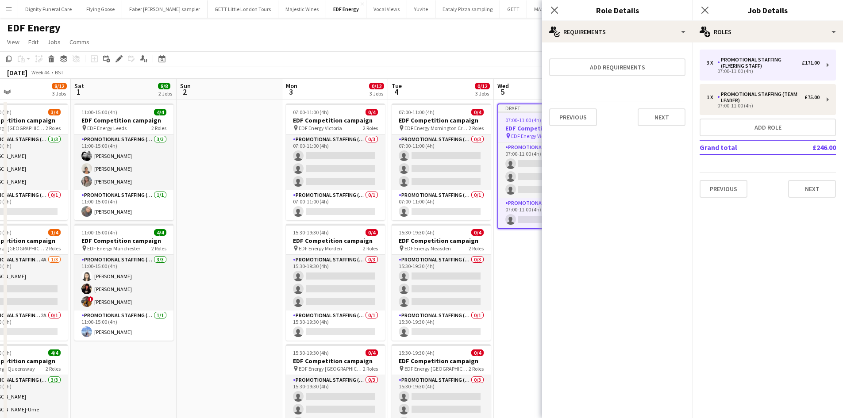
scroll to position [0, 0]
click at [660, 116] on button "Next" at bounding box center [662, 117] width 48 height 18
click at [663, 118] on button "Finish" at bounding box center [668, 119] width 33 height 18
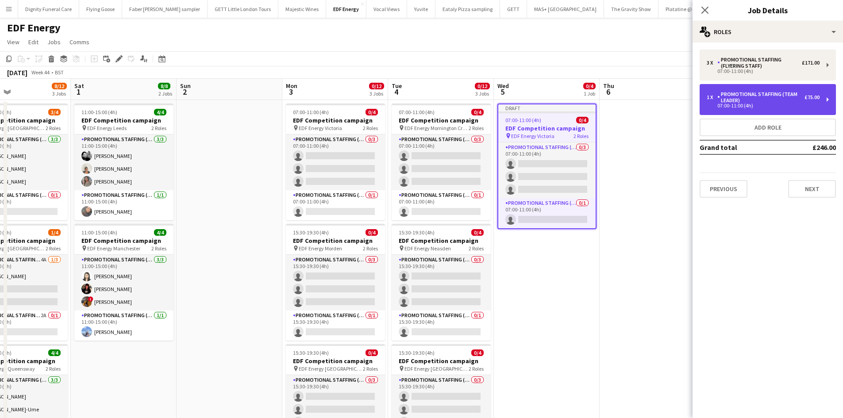
click at [755, 97] on div "Promotional Staffing (Team Leader)" at bounding box center [760, 97] width 87 height 12
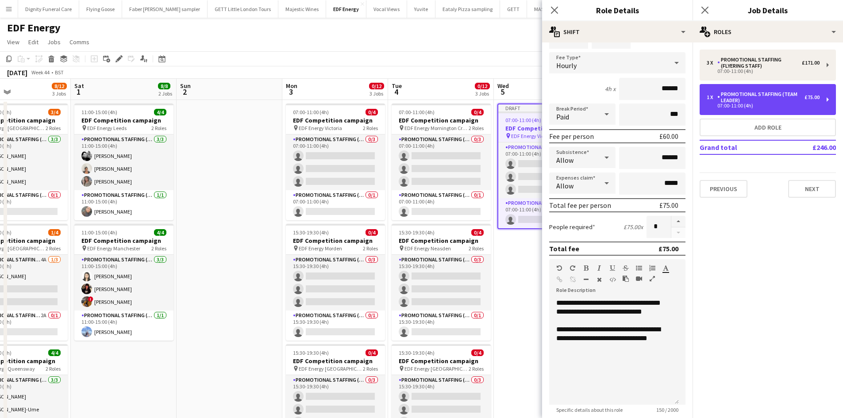
scroll to position [181, 0]
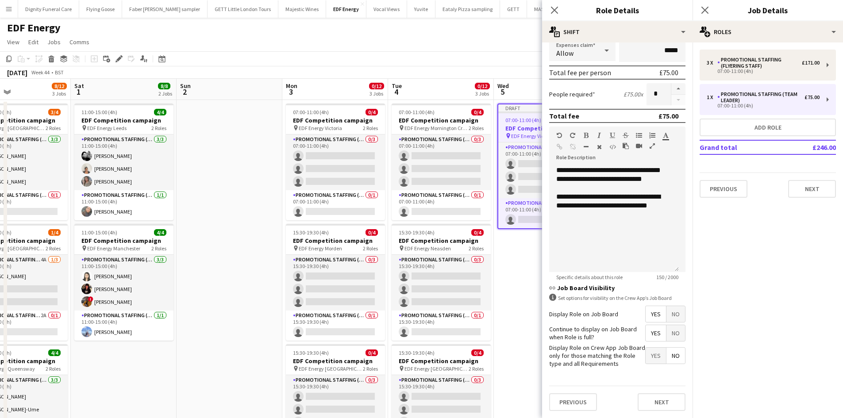
click at [646, 312] on span "Yes" at bounding box center [656, 314] width 20 height 16
click at [646, 333] on span "Yes" at bounding box center [656, 333] width 20 height 16
click at [674, 356] on span "No" at bounding box center [676, 356] width 19 height 16
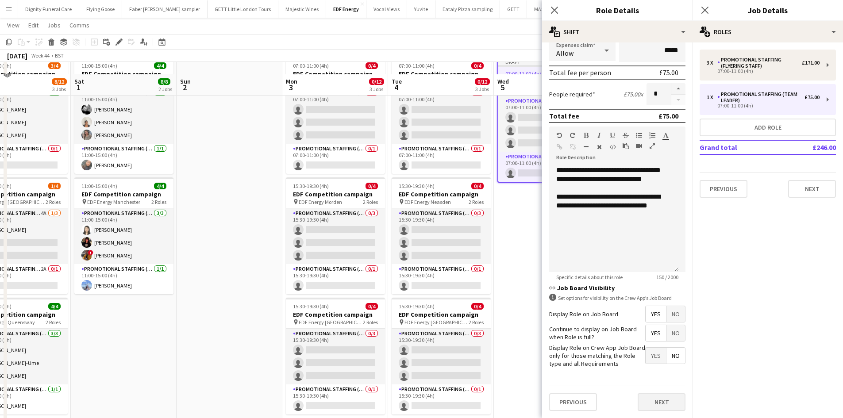
scroll to position [89, 0]
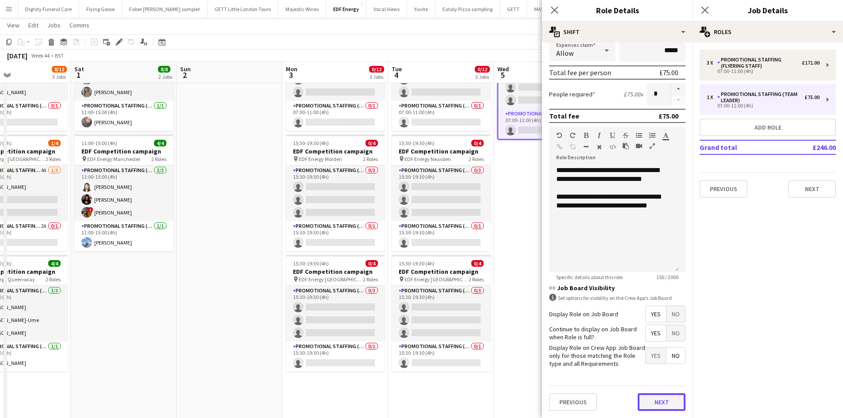
click at [660, 407] on button "Next" at bounding box center [662, 402] width 48 height 18
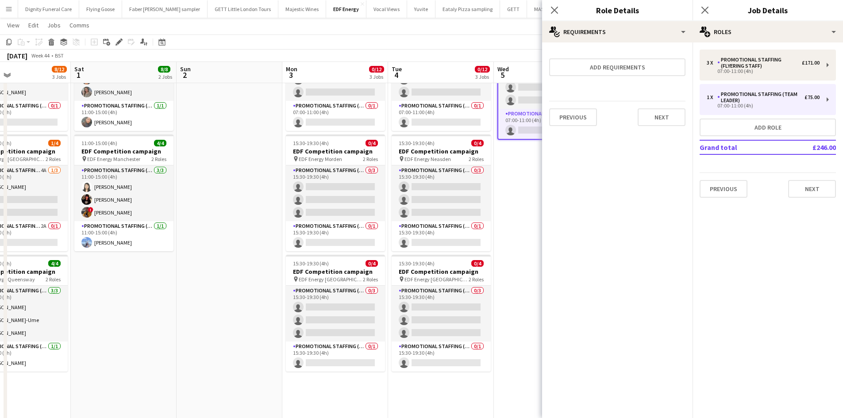
scroll to position [0, 0]
click at [657, 116] on button "Next" at bounding box center [662, 117] width 48 height 18
click at [666, 122] on button "Finish" at bounding box center [668, 119] width 33 height 18
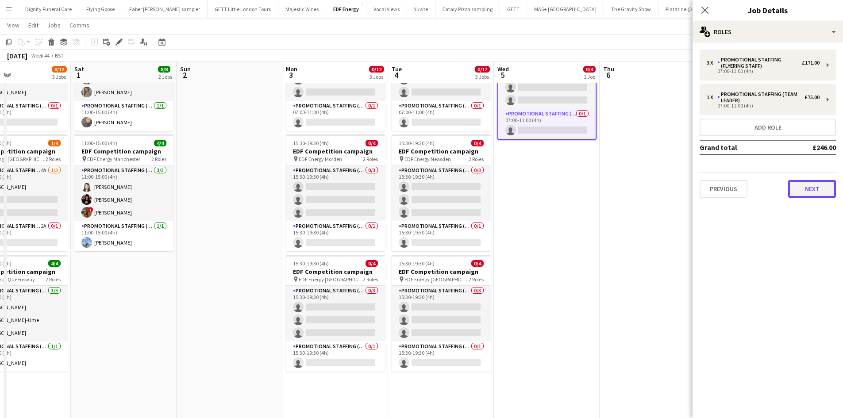
click at [812, 187] on button "Next" at bounding box center [812, 189] width 48 height 18
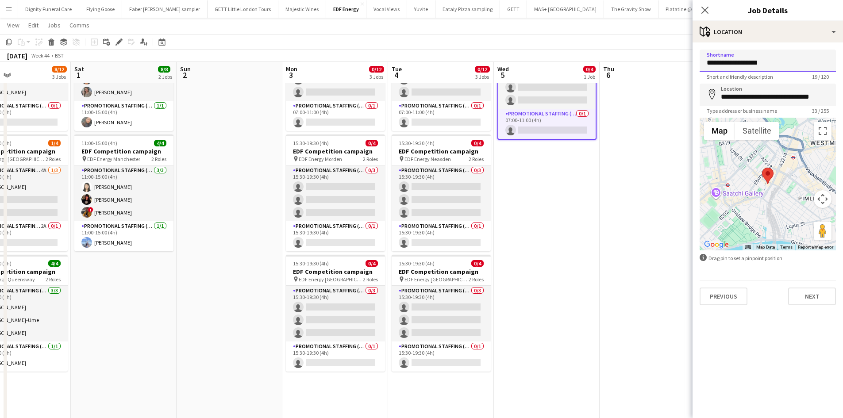
click at [767, 61] on input "**********" at bounding box center [768, 61] width 136 height 22
type input "**********"
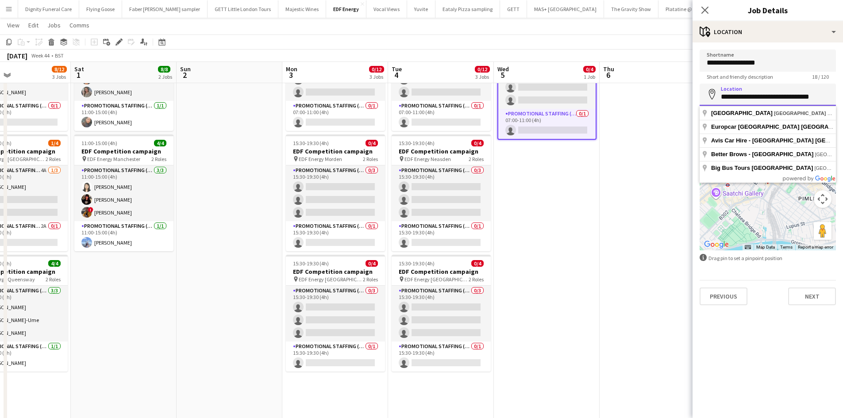
drag, startPoint x: 826, startPoint y: 96, endPoint x: 712, endPoint y: 105, distance: 114.6
click at [712, 105] on input "**********" at bounding box center [768, 95] width 136 height 22
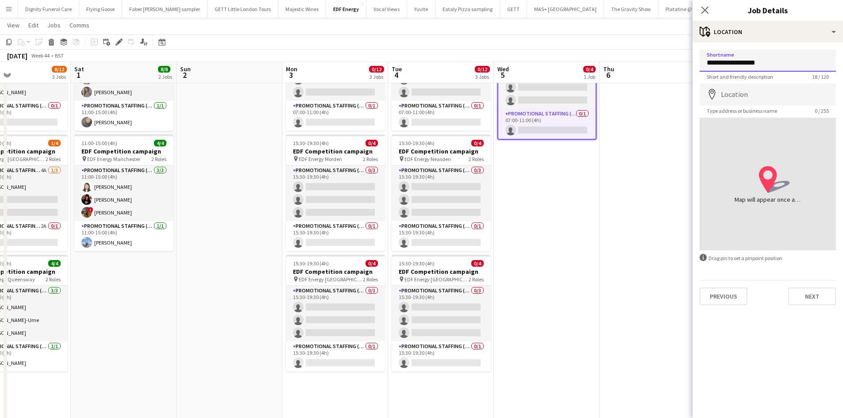
drag, startPoint x: 774, startPoint y: 65, endPoint x: 743, endPoint y: 66, distance: 31.0
click at [743, 66] on input "**********" at bounding box center [768, 61] width 136 height 22
click at [748, 95] on input "Location" at bounding box center [768, 95] width 136 height 22
paste input "*******"
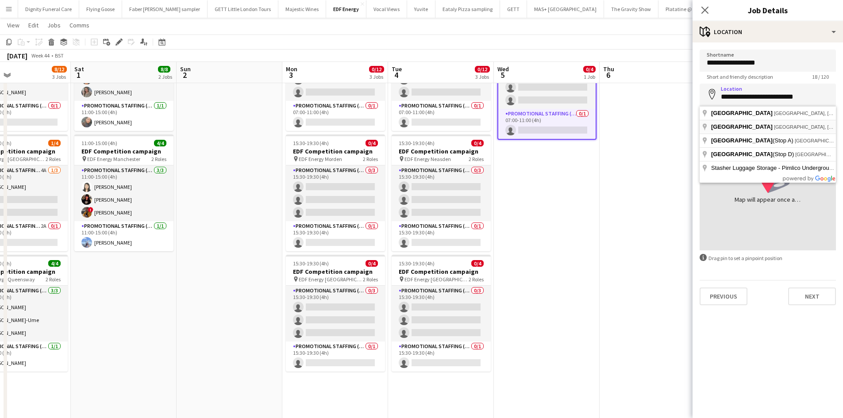
type input "**********"
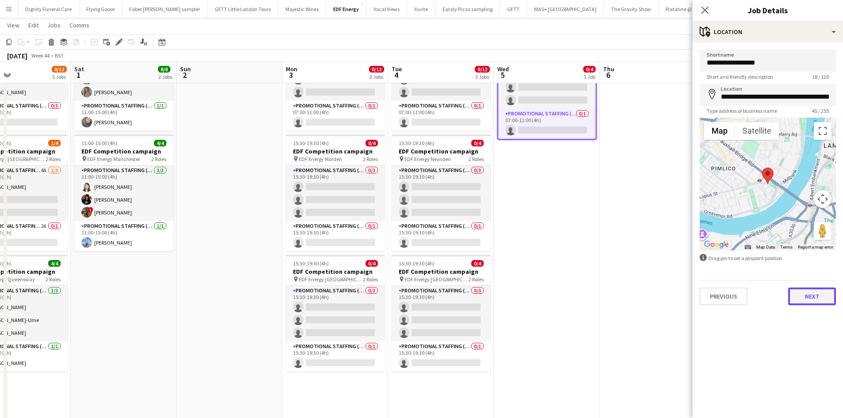
click at [813, 293] on button "Next" at bounding box center [812, 297] width 48 height 18
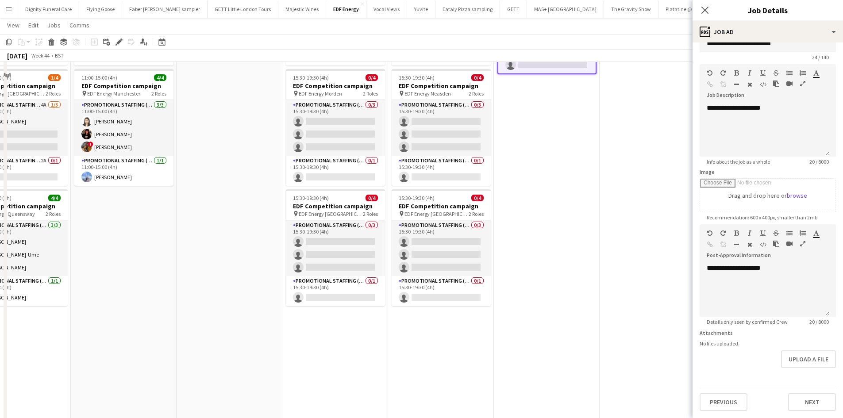
scroll to position [230, 0]
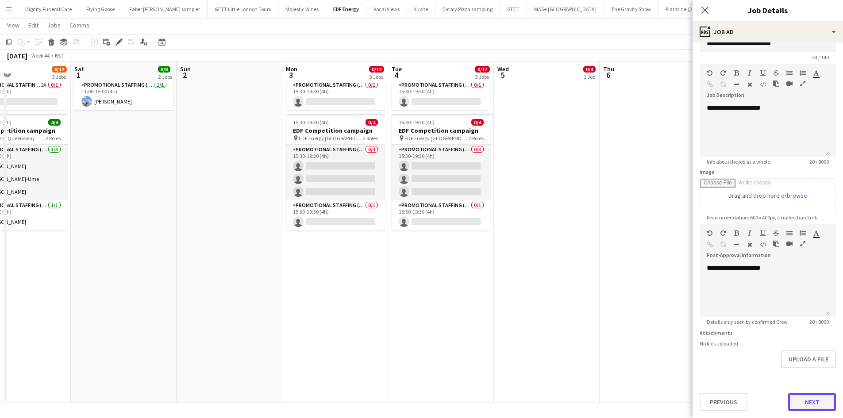
click at [810, 401] on button "Next" at bounding box center [812, 402] width 48 height 18
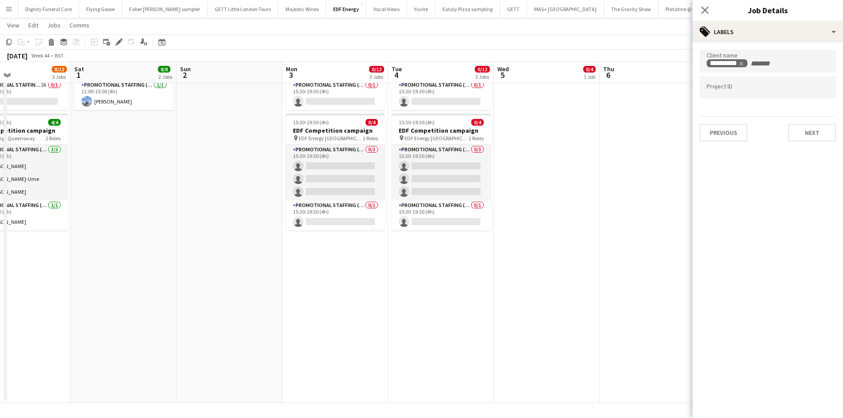
scroll to position [0, 0]
click at [812, 131] on button "Next" at bounding box center [812, 133] width 48 height 18
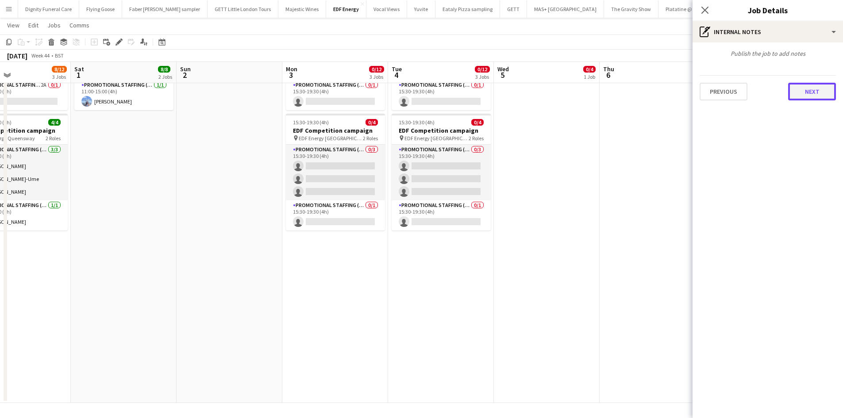
click at [819, 93] on button "Next" at bounding box center [812, 92] width 48 height 18
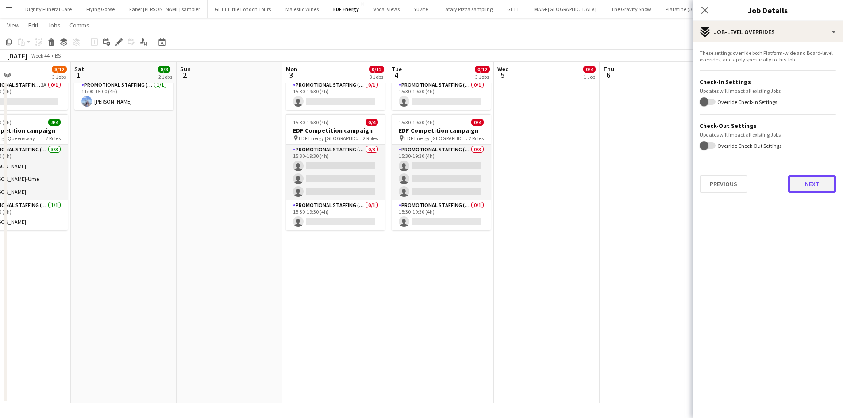
click at [804, 181] on button "Next" at bounding box center [812, 184] width 48 height 18
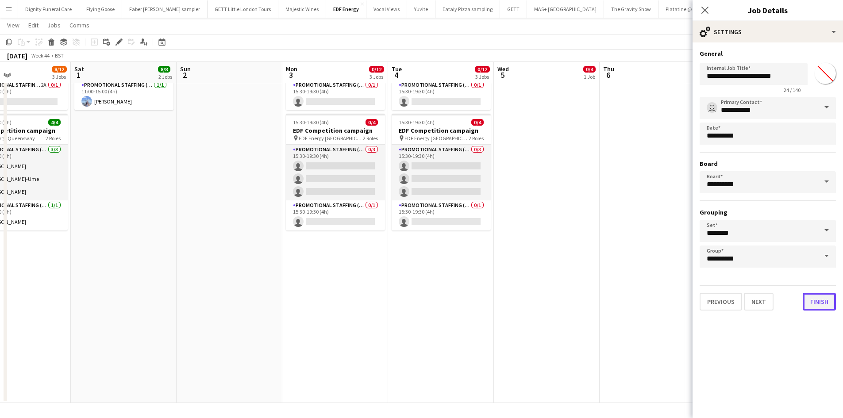
click at [822, 304] on button "Finish" at bounding box center [819, 302] width 33 height 18
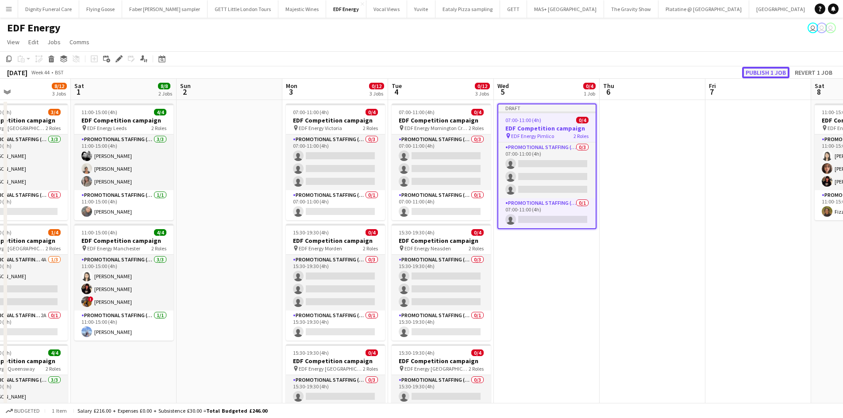
click at [765, 69] on button "Publish 1 job" at bounding box center [765, 73] width 47 height 12
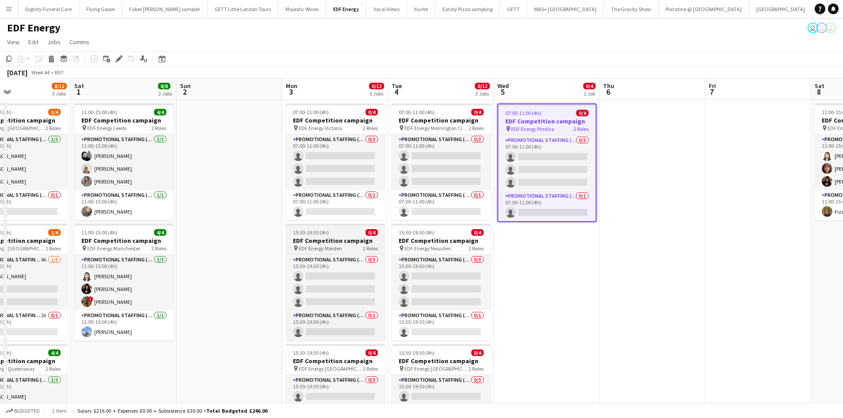
click at [320, 240] on h3 "EDF Competition campaign" at bounding box center [335, 241] width 99 height 8
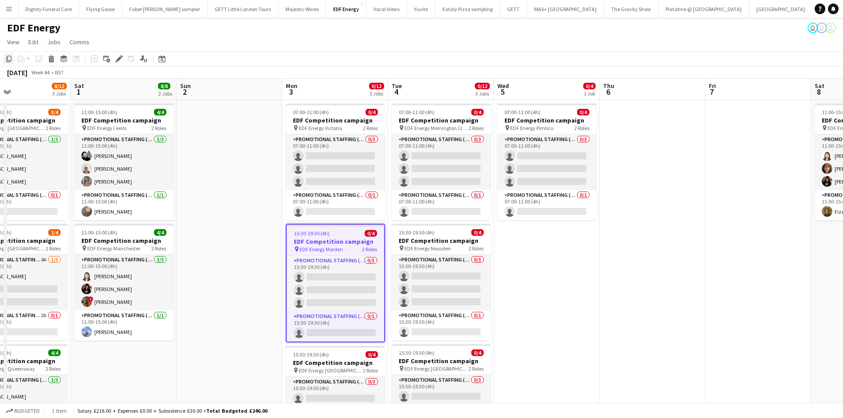
click at [9, 58] on icon "Copy" at bounding box center [8, 58] width 7 height 7
click at [528, 266] on app-date-cell "07:00-11:00 (4h) 0/4 EDF Competition campaign pin EDF Energy Pimlico 2 Roles Pr…" at bounding box center [547, 367] width 106 height 534
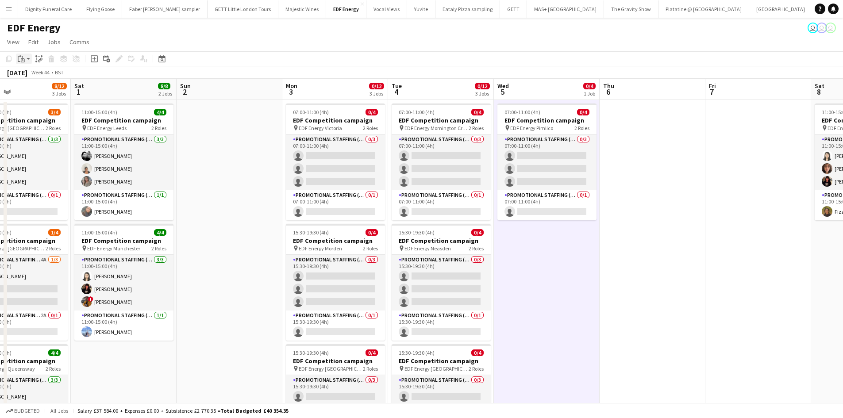
click at [20, 57] on icon "Paste" at bounding box center [21, 58] width 7 height 7
drag, startPoint x: 30, startPoint y: 77, endPoint x: 35, endPoint y: 71, distance: 7.8
click at [30, 76] on link "Paste Ctrl+V" at bounding box center [64, 76] width 83 height 8
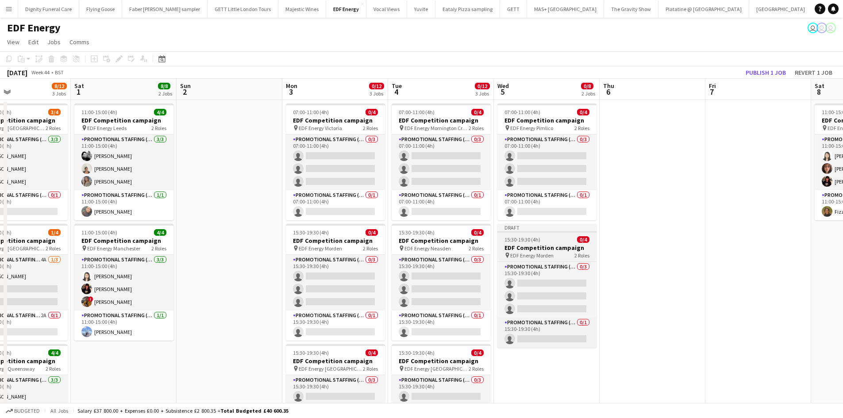
click at [537, 247] on h3 "EDF Competition campaign" at bounding box center [546, 248] width 99 height 8
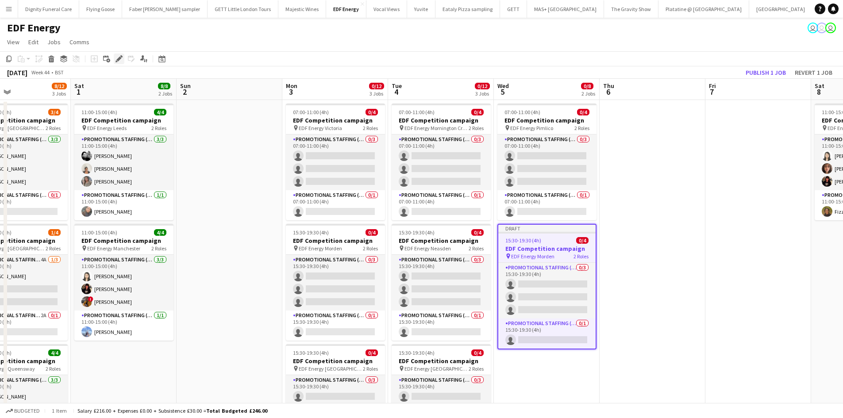
click at [119, 58] on icon at bounding box center [118, 59] width 5 height 5
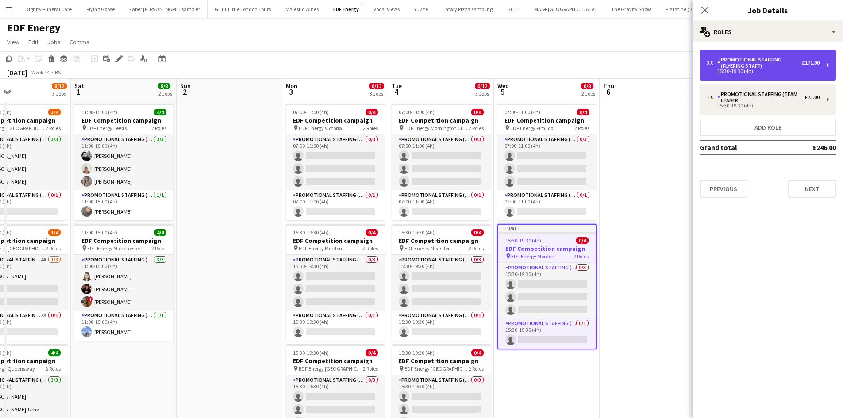
click at [765, 62] on div "Promotional Staffing (Flyering Staff)" at bounding box center [759, 63] width 85 height 12
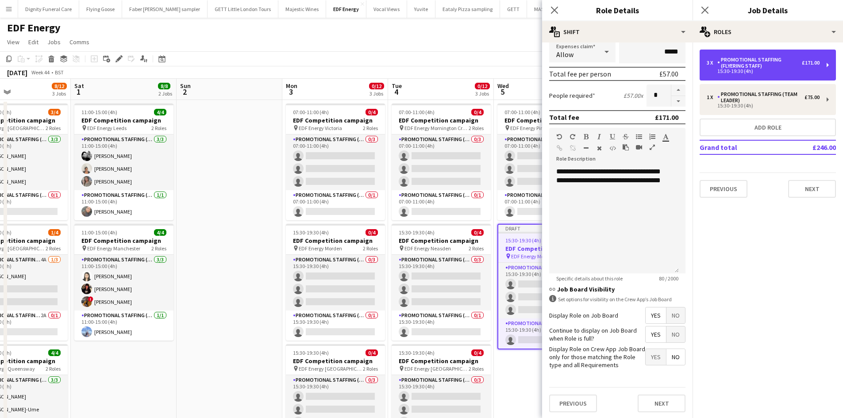
scroll to position [181, 0]
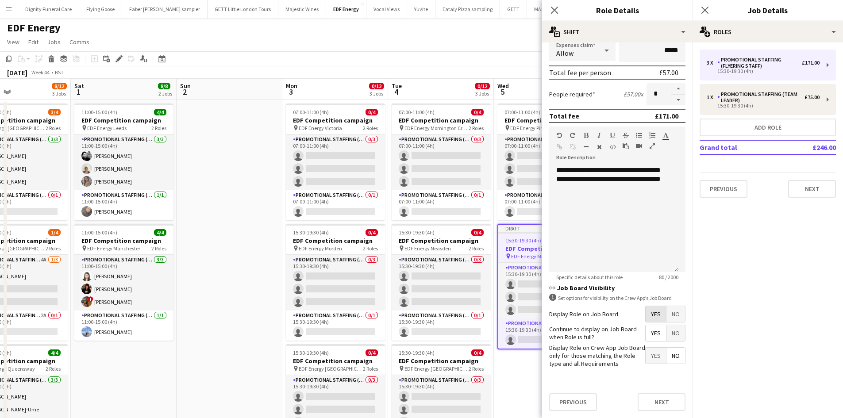
click at [646, 311] on span "Yes" at bounding box center [656, 314] width 20 height 16
click at [646, 330] on span "Yes" at bounding box center [656, 333] width 20 height 16
click at [668, 358] on span "No" at bounding box center [676, 356] width 19 height 16
drag, startPoint x: 667, startPoint y: 400, endPoint x: 574, endPoint y: 276, distance: 155.2
click at [667, 401] on button "Next" at bounding box center [662, 402] width 48 height 18
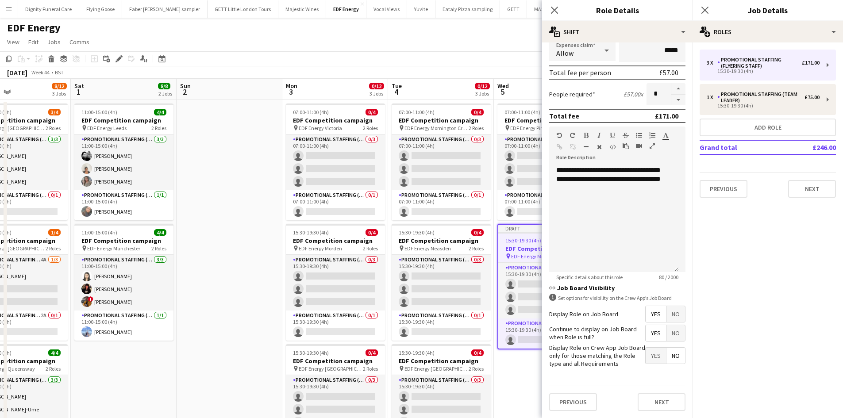
scroll to position [0, 0]
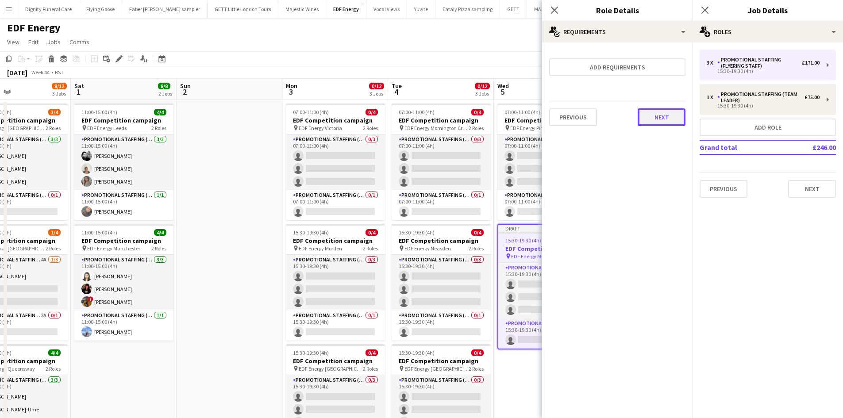
click at [673, 115] on button "Next" at bounding box center [662, 117] width 48 height 18
click at [677, 116] on button "Finish" at bounding box center [668, 119] width 33 height 18
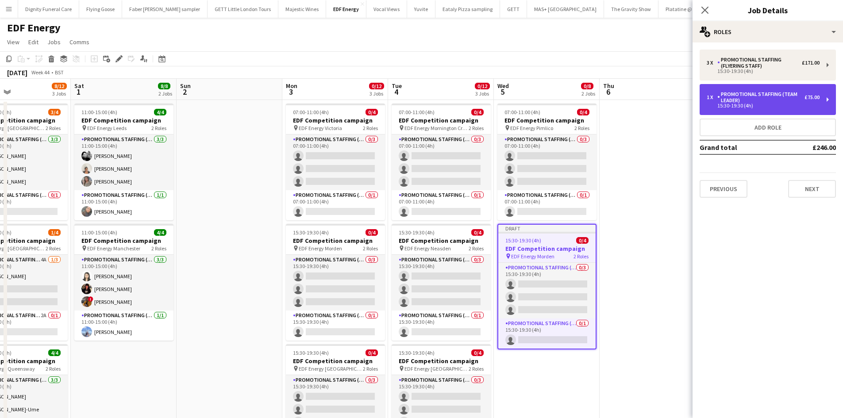
click at [771, 103] on div "Promotional Staffing (Team Leader)" at bounding box center [760, 97] width 87 height 12
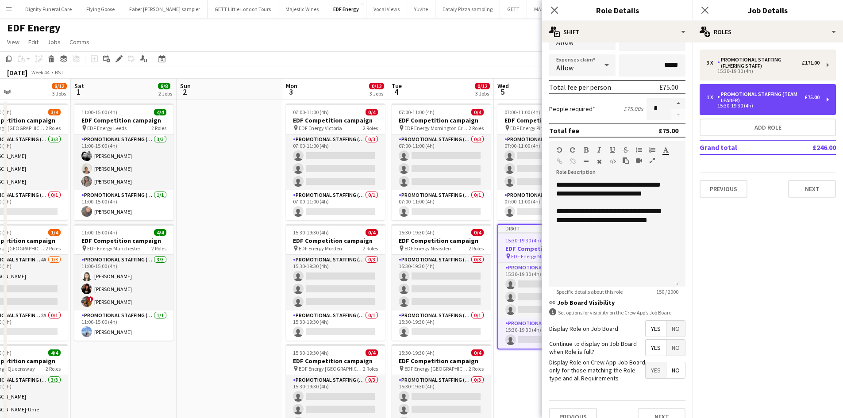
scroll to position [181, 0]
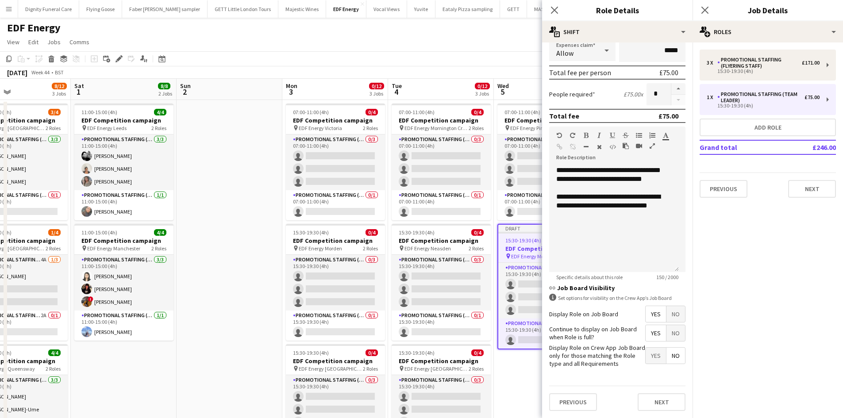
click at [648, 313] on span "Yes" at bounding box center [656, 314] width 20 height 16
click at [649, 328] on span "Yes" at bounding box center [656, 333] width 20 height 16
click at [674, 353] on span "No" at bounding box center [676, 356] width 19 height 16
click at [663, 397] on button "Next" at bounding box center [662, 402] width 48 height 18
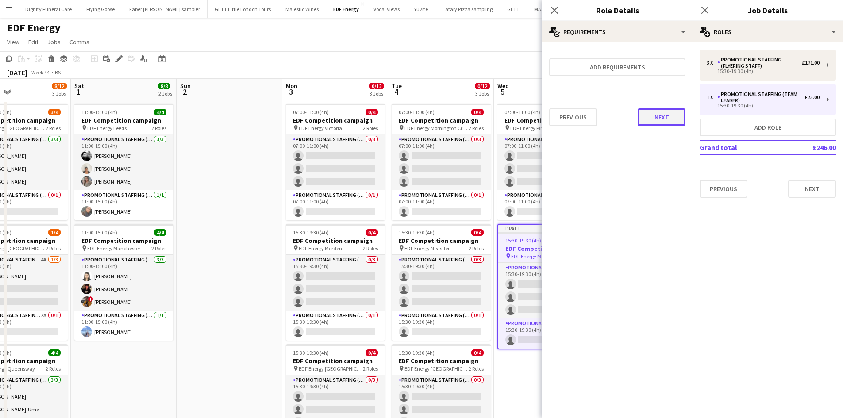
click at [674, 119] on button "Next" at bounding box center [662, 117] width 48 height 18
click at [666, 118] on button "Finish" at bounding box center [668, 119] width 33 height 18
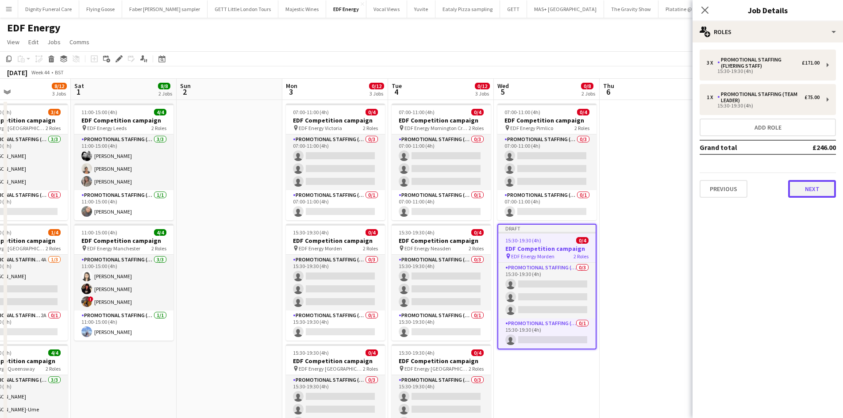
click at [812, 189] on button "Next" at bounding box center [812, 189] width 48 height 18
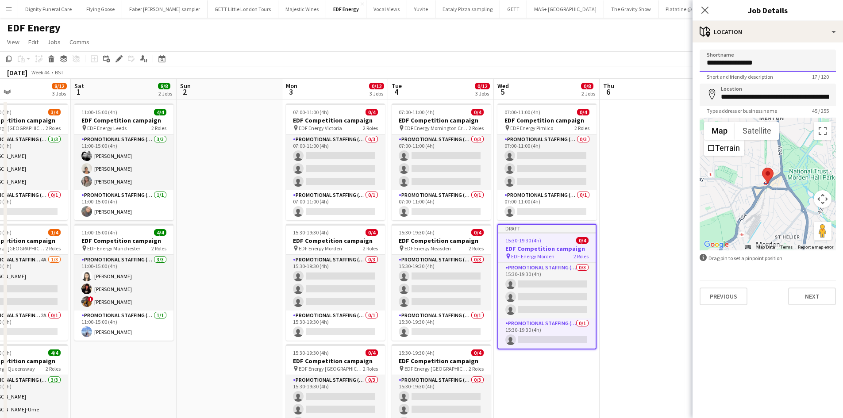
click at [774, 62] on input "**********" at bounding box center [768, 61] width 136 height 22
drag, startPoint x: 778, startPoint y: 62, endPoint x: 743, endPoint y: 62, distance: 35.4
click at [743, 62] on input "**********" at bounding box center [768, 61] width 136 height 22
type input "**********"
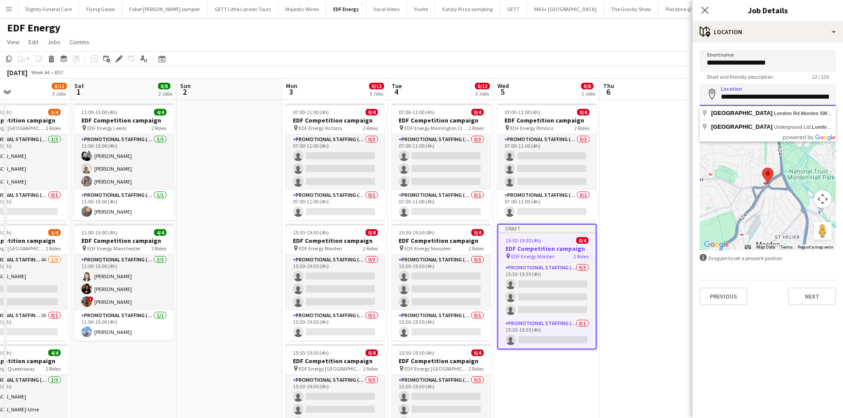
drag, startPoint x: 832, startPoint y: 96, endPoint x: 715, endPoint y: 97, distance: 116.4
click at [715, 97] on div "**********" at bounding box center [768, 95] width 136 height 22
drag, startPoint x: 770, startPoint y: 93, endPoint x: 724, endPoint y: 98, distance: 46.3
click at [724, 98] on input "**********" at bounding box center [768, 95] width 136 height 22
type input "*"
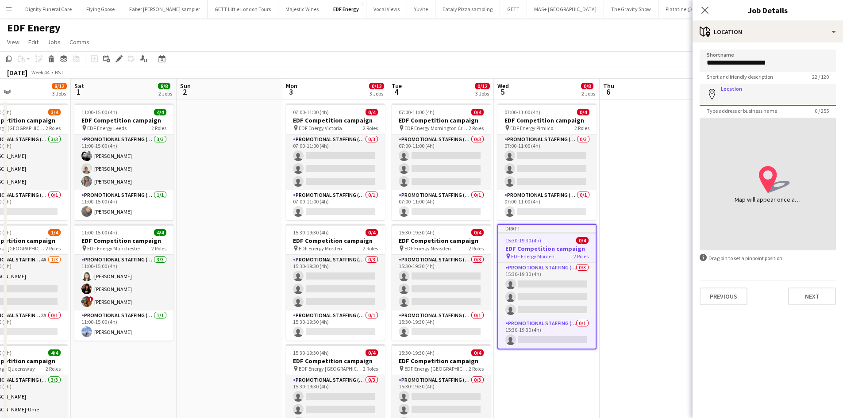
paste input "**********"
type input "**********"
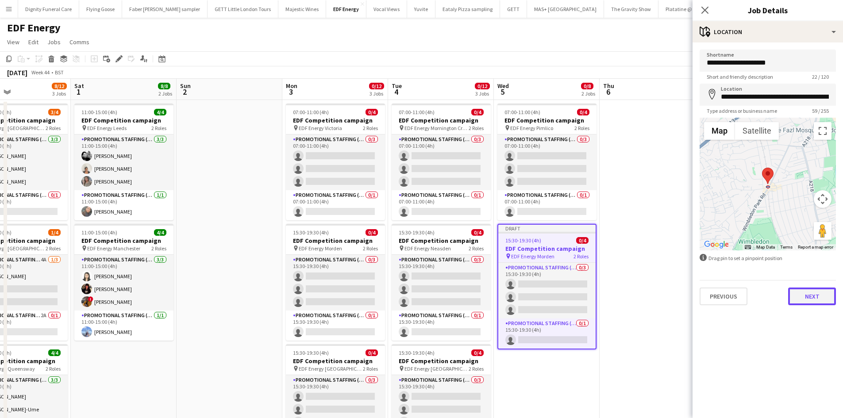
click at [825, 296] on button "Next" at bounding box center [812, 297] width 48 height 18
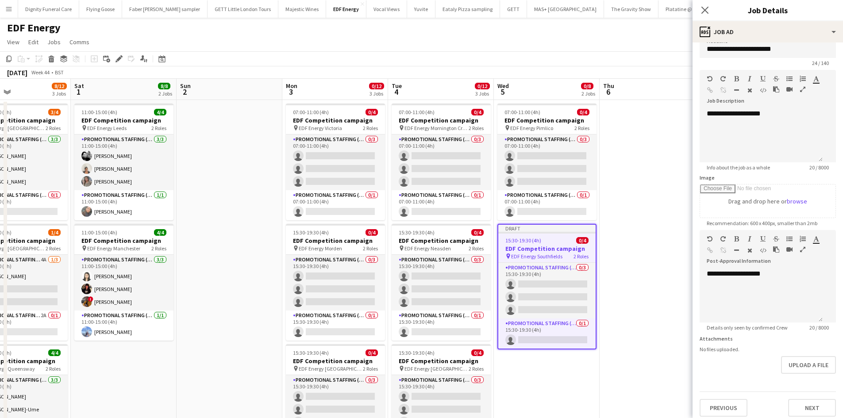
scroll to position [19, 0]
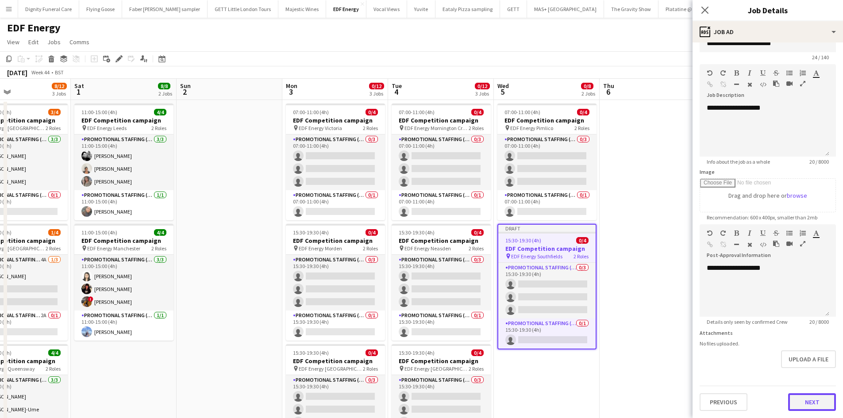
click at [805, 403] on button "Next" at bounding box center [812, 402] width 48 height 18
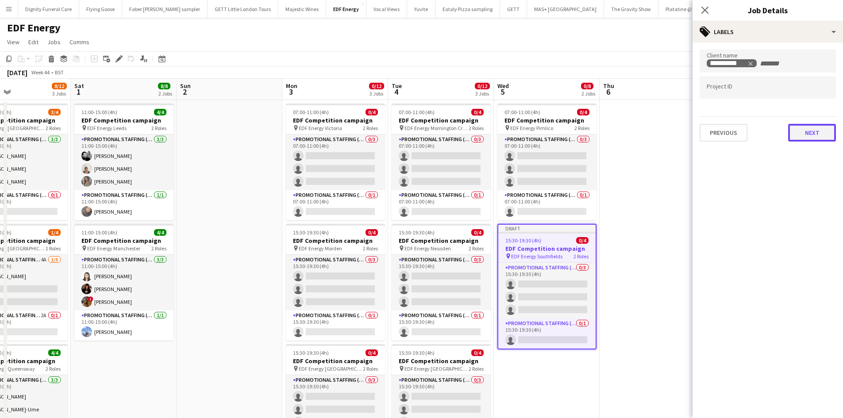
click at [817, 133] on button "Next" at bounding box center [812, 133] width 48 height 18
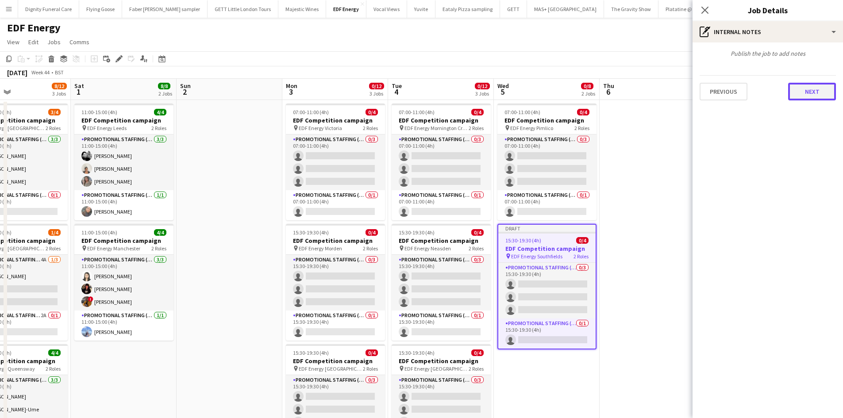
click at [809, 91] on button "Next" at bounding box center [812, 92] width 48 height 18
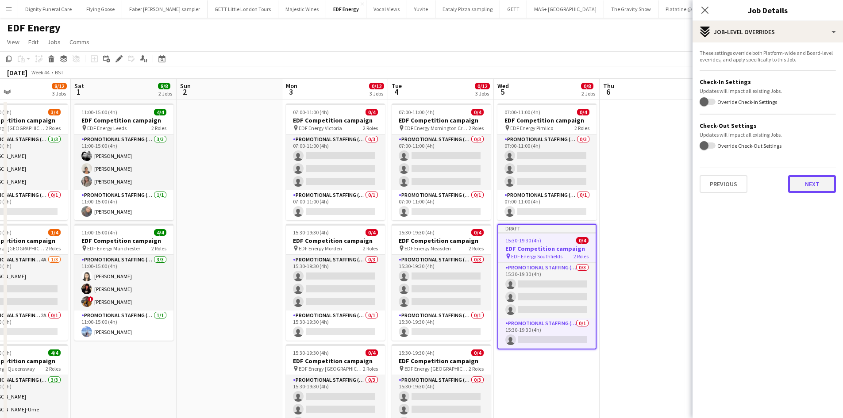
click at [811, 185] on button "Next" at bounding box center [812, 184] width 48 height 18
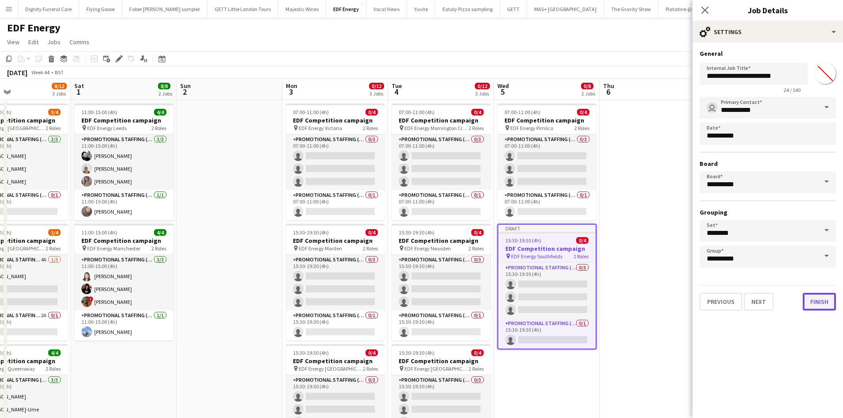
click at [819, 301] on button "Finish" at bounding box center [819, 302] width 33 height 18
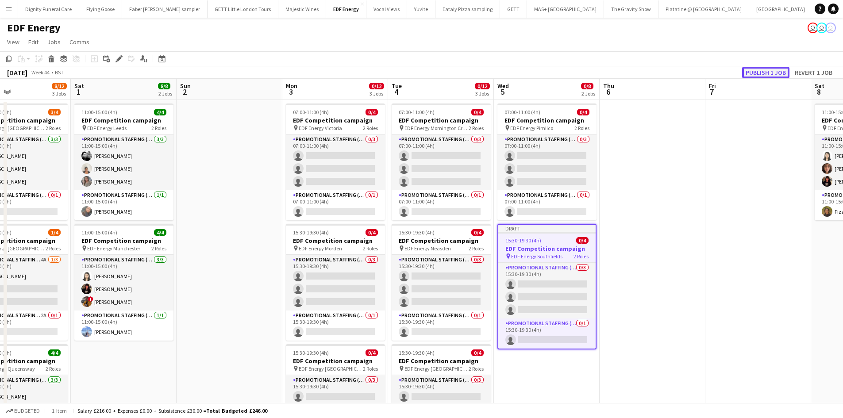
click at [768, 74] on button "Publish 1 job" at bounding box center [765, 73] width 47 height 12
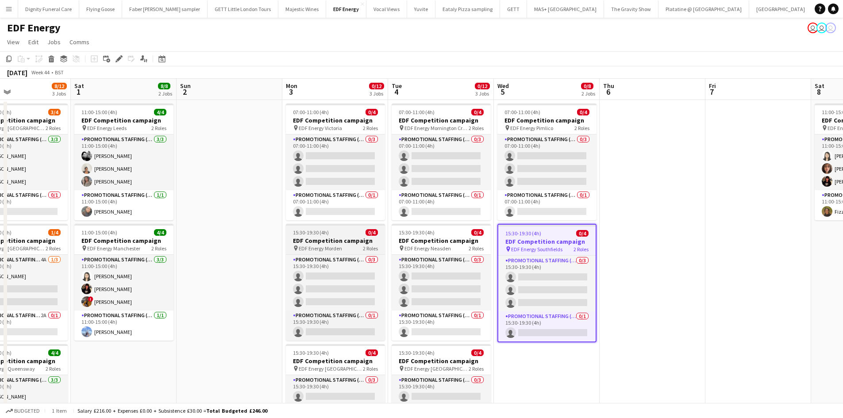
click at [312, 240] on h3 "EDF Competition campaign" at bounding box center [335, 241] width 99 height 8
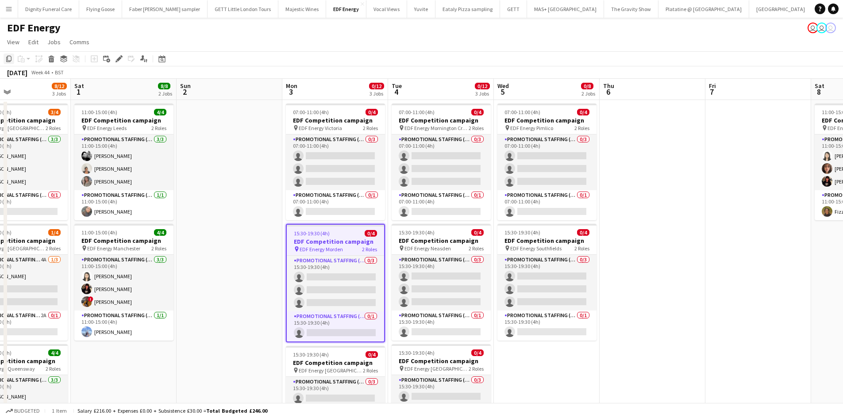
click at [7, 54] on div "Copy" at bounding box center [9, 59] width 11 height 11
click at [530, 360] on app-date-cell "07:00-11:00 (4h) 0/4 EDF Competition campaign pin EDF Energy Pimlico 2 Roles Pr…" at bounding box center [547, 367] width 106 height 534
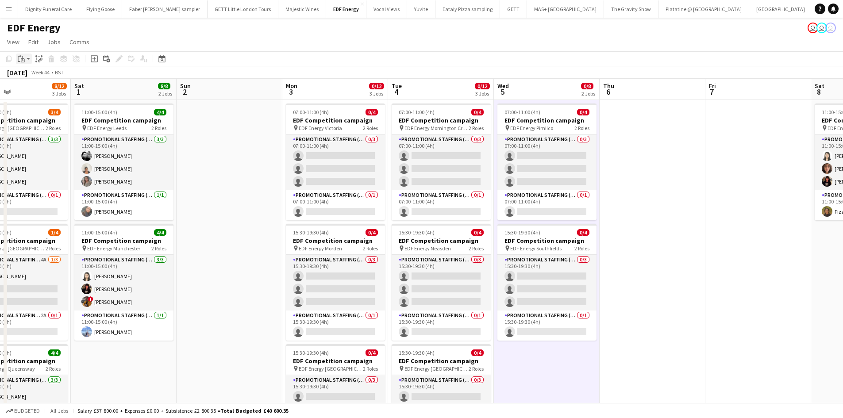
click at [22, 57] on icon at bounding box center [22, 57] width 1 height 2
click at [31, 73] on link "Paste Ctrl+V" at bounding box center [64, 76] width 83 height 8
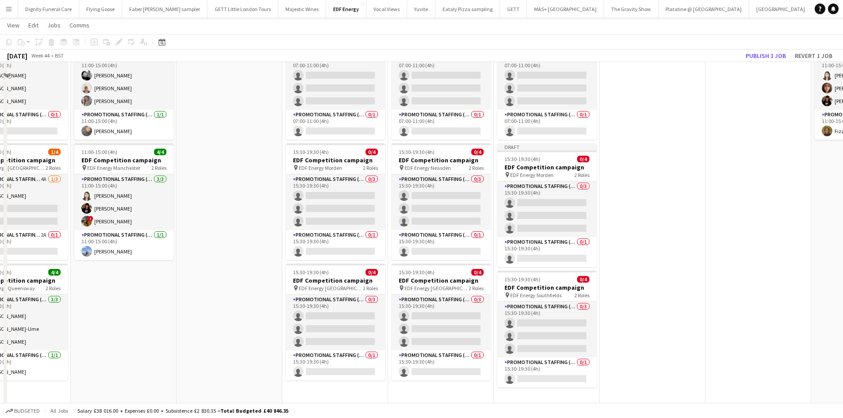
scroll to position [133, 0]
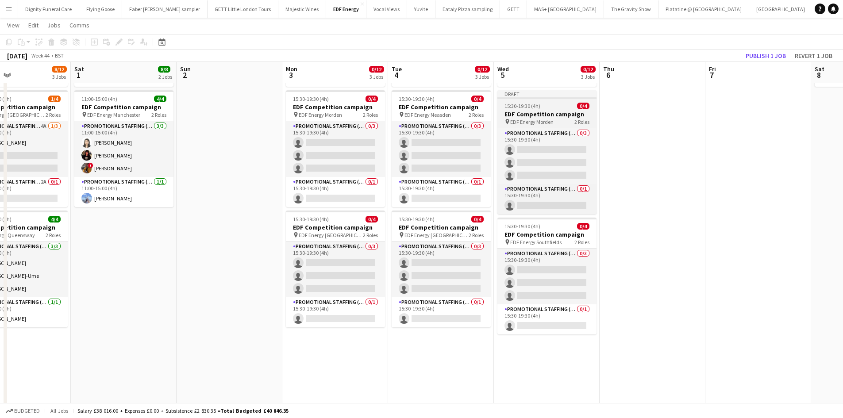
click at [548, 120] on span "EDF Energy Morden" at bounding box center [531, 122] width 43 height 7
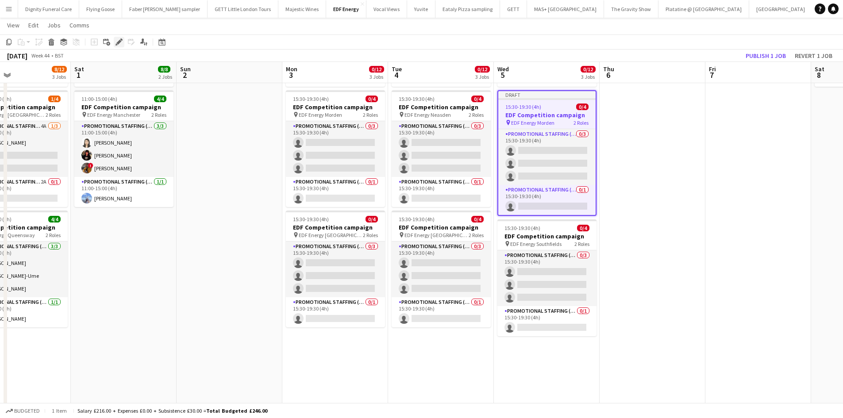
click at [122, 40] on icon at bounding box center [121, 40] width 2 height 2
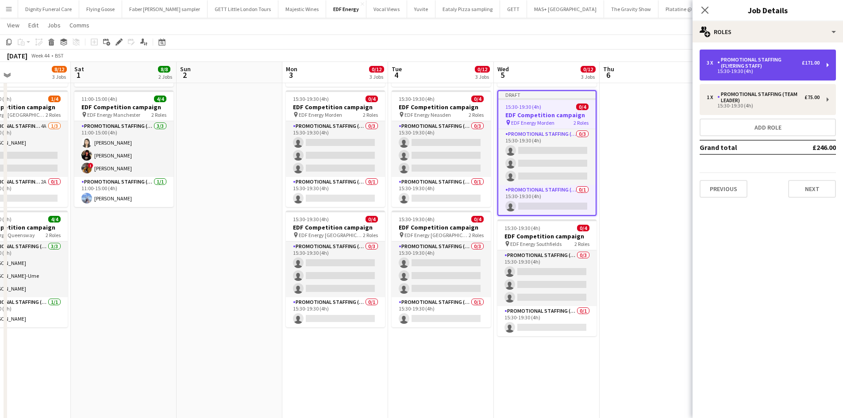
click at [751, 58] on div "Promotional Staffing (Flyering Staff)" at bounding box center [759, 63] width 85 height 12
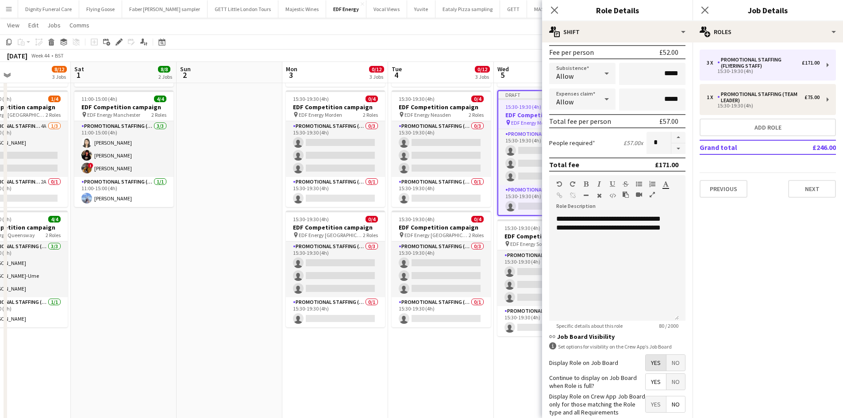
click at [653, 361] on span "Yes" at bounding box center [656, 363] width 20 height 16
click at [649, 378] on span "Yes" at bounding box center [656, 382] width 20 height 16
click at [670, 400] on span "No" at bounding box center [676, 405] width 19 height 16
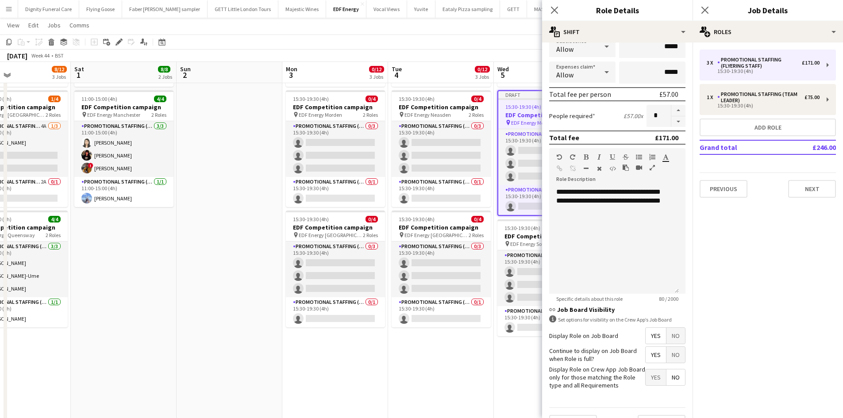
scroll to position [181, 0]
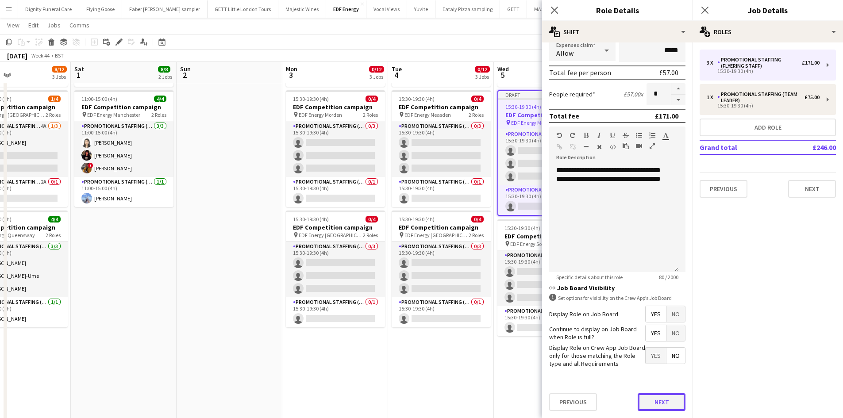
click at [661, 402] on button "Next" at bounding box center [662, 402] width 48 height 18
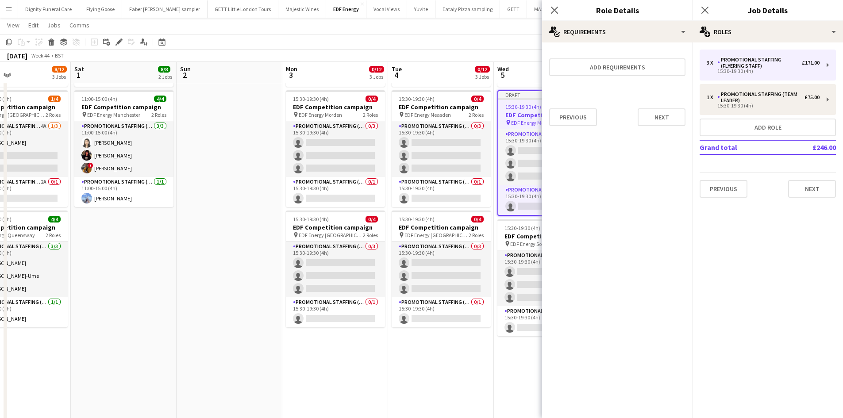
scroll to position [0, 0]
click at [658, 117] on button "Next" at bounding box center [662, 117] width 48 height 18
click at [676, 121] on button "Finish" at bounding box center [668, 119] width 33 height 18
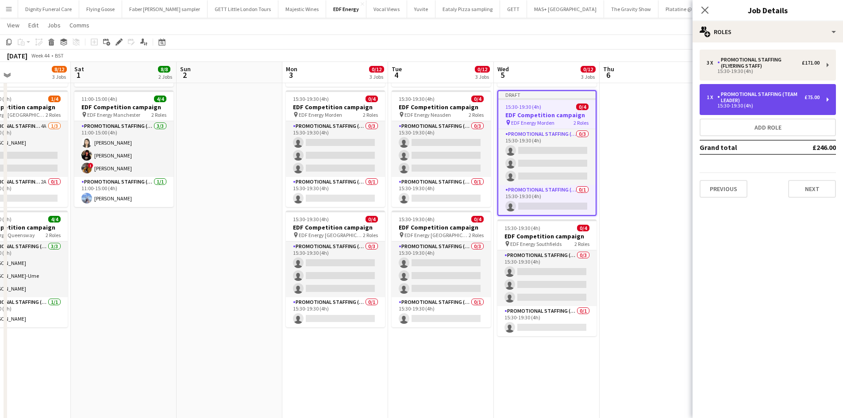
click at [770, 99] on div "Promotional Staffing (Team Leader)" at bounding box center [760, 97] width 87 height 12
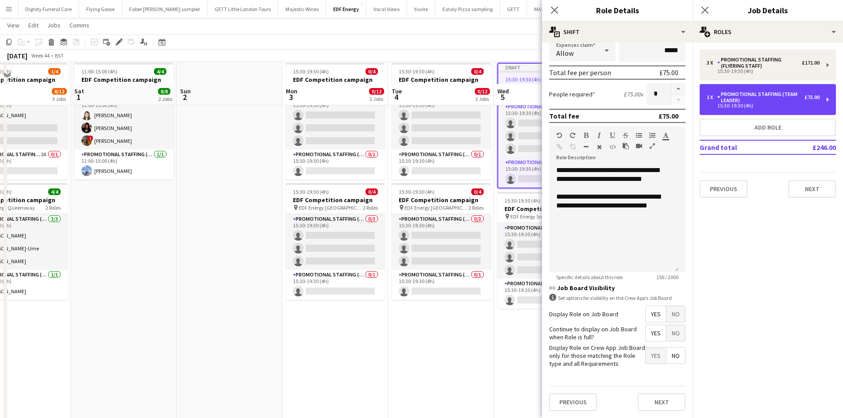
scroll to position [230, 0]
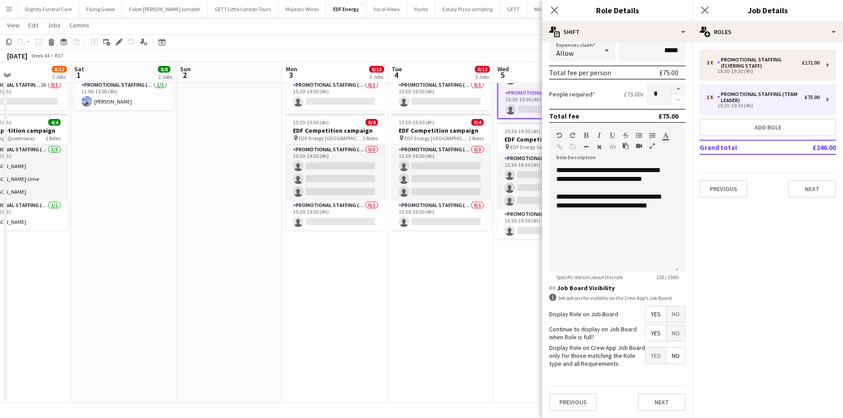
click at [650, 316] on span "Yes" at bounding box center [656, 314] width 20 height 16
drag, startPoint x: 649, startPoint y: 330, endPoint x: 663, endPoint y: 344, distance: 20.0
click at [649, 331] on span "Yes" at bounding box center [656, 333] width 20 height 16
drag, startPoint x: 670, startPoint y: 353, endPoint x: 675, endPoint y: 366, distance: 14.3
click at [671, 355] on span "No" at bounding box center [676, 356] width 19 height 16
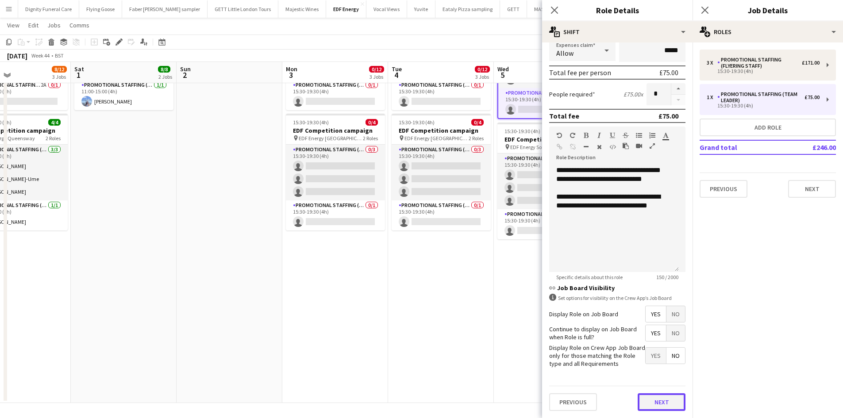
click at [659, 401] on button "Next" at bounding box center [662, 402] width 48 height 18
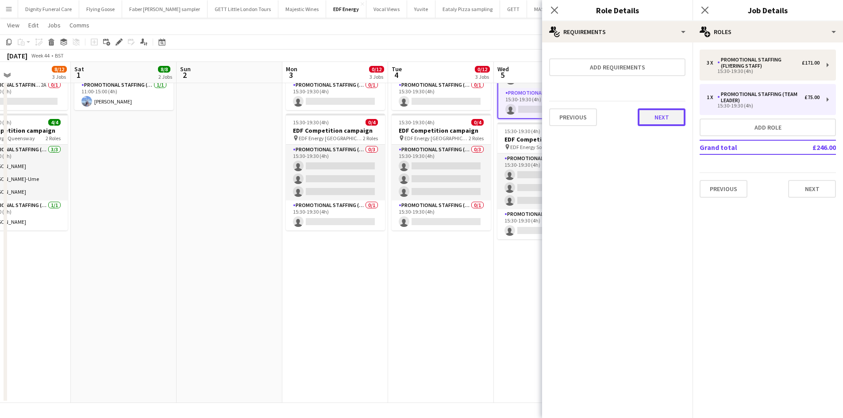
click at [664, 121] on button "Next" at bounding box center [662, 117] width 48 height 18
click at [664, 122] on button "Finish" at bounding box center [668, 119] width 33 height 18
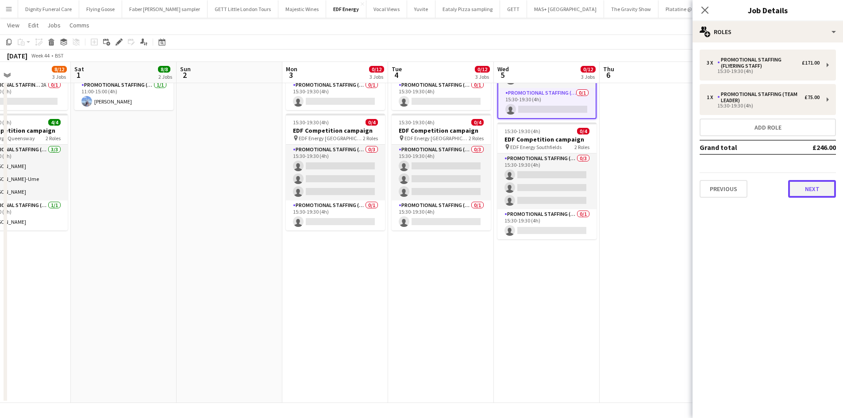
click at [817, 189] on button "Next" at bounding box center [812, 189] width 48 height 18
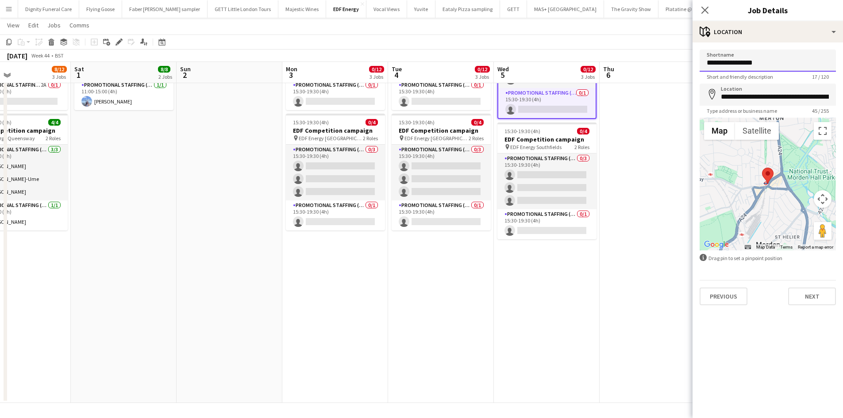
click at [784, 62] on input "**********" at bounding box center [768, 61] width 136 height 22
drag, startPoint x: 788, startPoint y: 63, endPoint x: 744, endPoint y: 63, distance: 44.7
click at [744, 63] on input "**********" at bounding box center [768, 61] width 136 height 22
type input "**********"
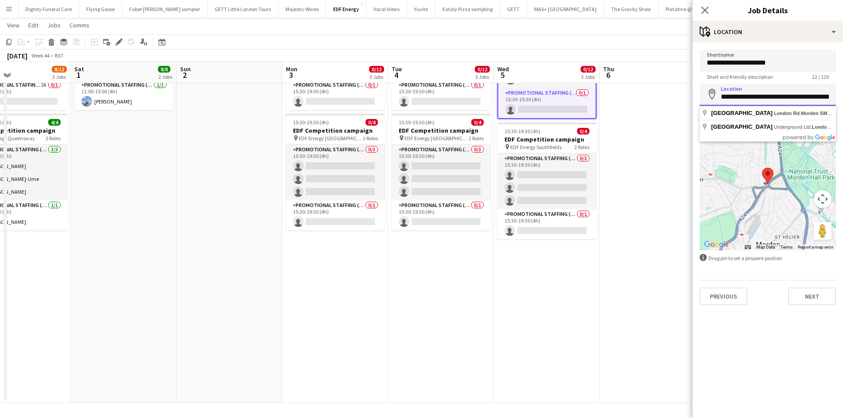
drag, startPoint x: 829, startPoint y: 96, endPoint x: 714, endPoint y: 102, distance: 115.2
click at [714, 102] on input "**********" at bounding box center [768, 95] width 136 height 22
type input "**********"
drag, startPoint x: 777, startPoint y: 95, endPoint x: 721, endPoint y: 96, distance: 55.8
click at [721, 96] on input "**********" at bounding box center [768, 95] width 136 height 22
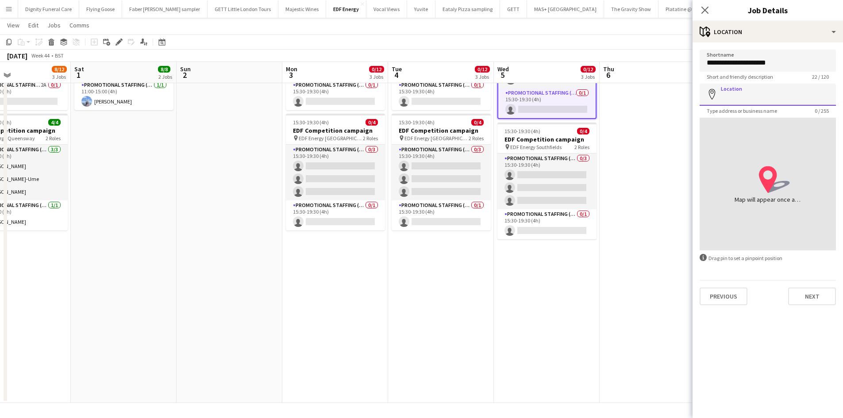
paste input "**********"
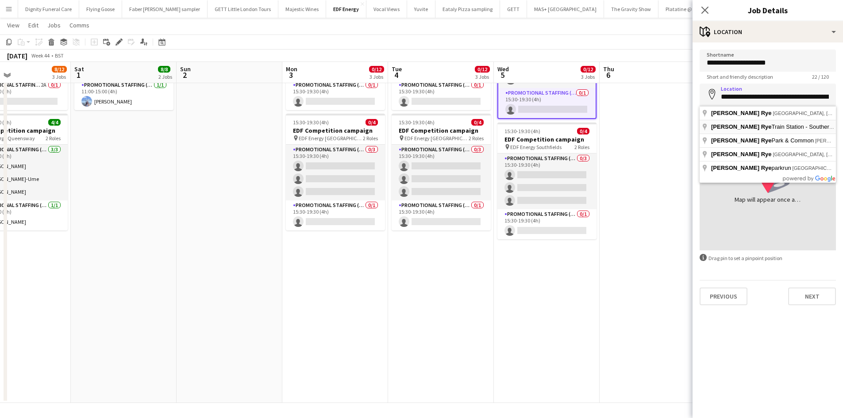
type input "**********"
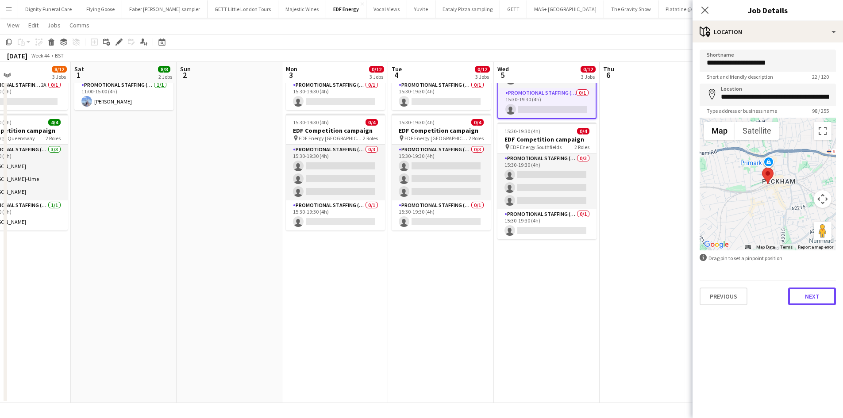
drag, startPoint x: 825, startPoint y: 295, endPoint x: 815, endPoint y: 275, distance: 21.6
click at [825, 295] on button "Next" at bounding box center [812, 297] width 48 height 18
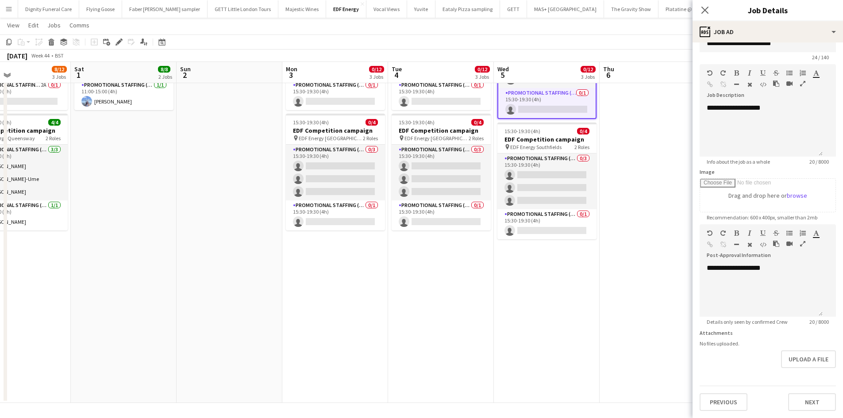
scroll to position [28, 0]
click at [803, 401] on button "Next" at bounding box center [812, 402] width 48 height 18
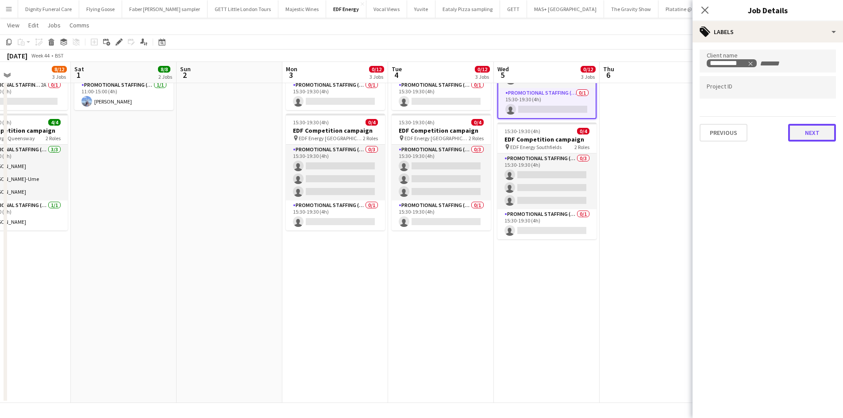
click at [801, 130] on button "Next" at bounding box center [812, 133] width 48 height 18
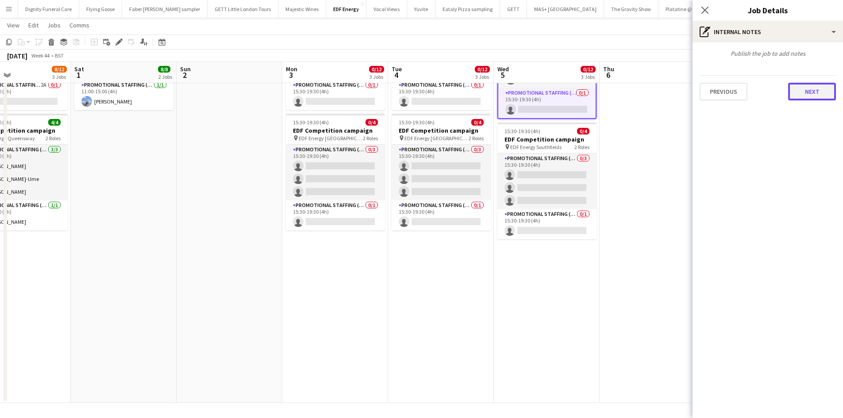
click at [809, 88] on button "Next" at bounding box center [812, 92] width 48 height 18
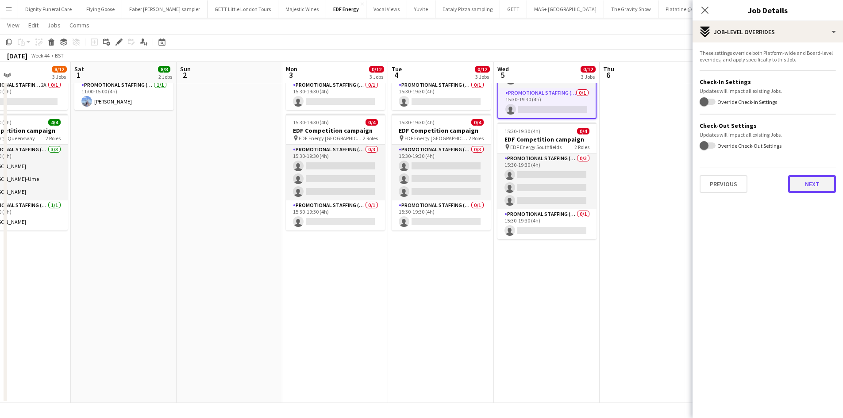
click at [812, 180] on button "Next" at bounding box center [812, 184] width 48 height 18
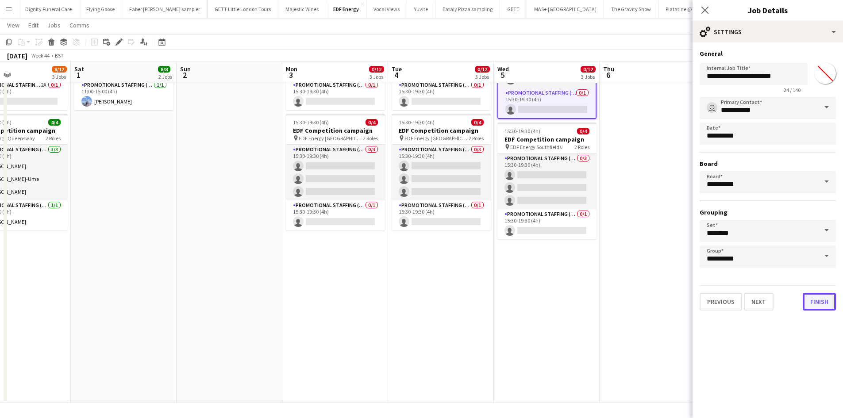
click at [816, 302] on button "Finish" at bounding box center [819, 302] width 33 height 18
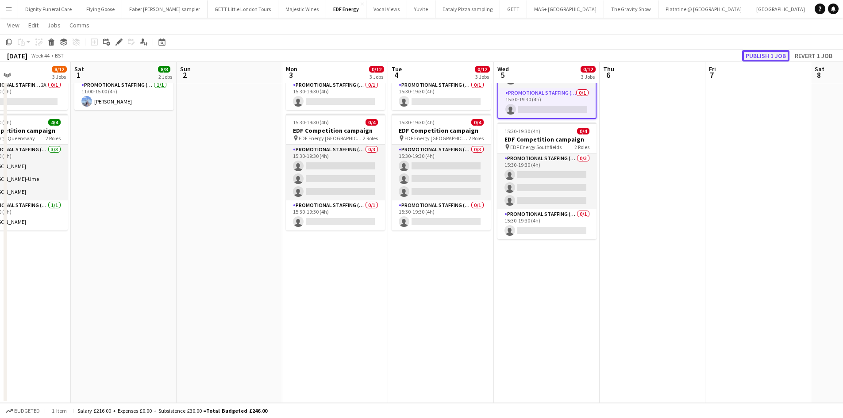
click at [756, 54] on button "Publish 1 job" at bounding box center [765, 56] width 47 height 12
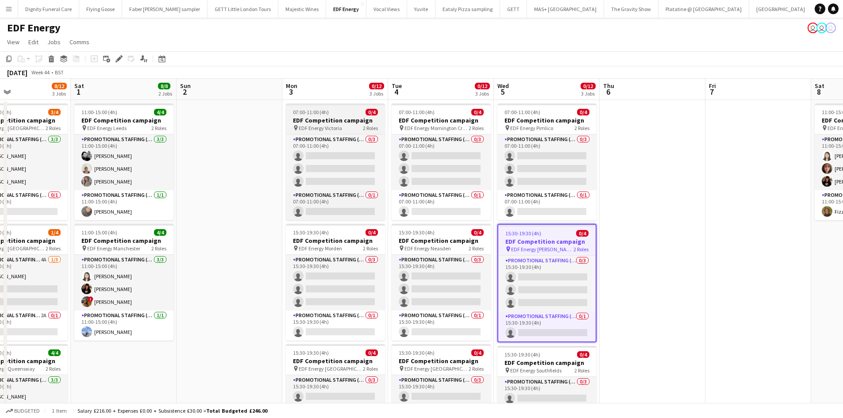
click at [336, 121] on h3 "EDF Competition campaign" at bounding box center [335, 120] width 99 height 8
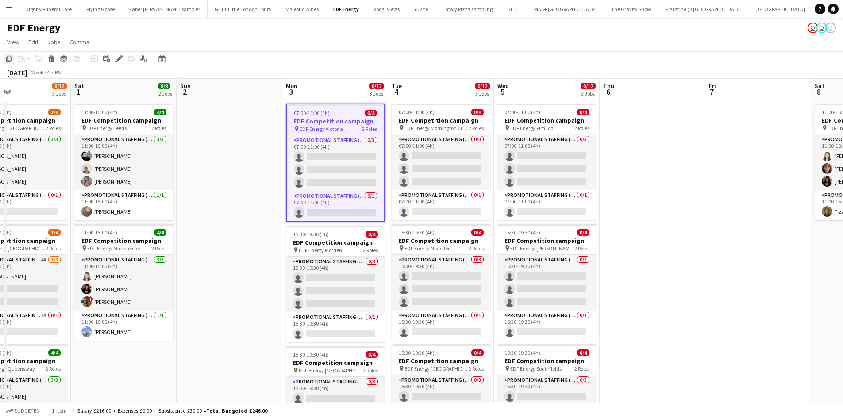
click at [8, 56] on icon "Copy" at bounding box center [8, 58] width 7 height 7
click at [660, 143] on app-date-cell at bounding box center [653, 367] width 106 height 534
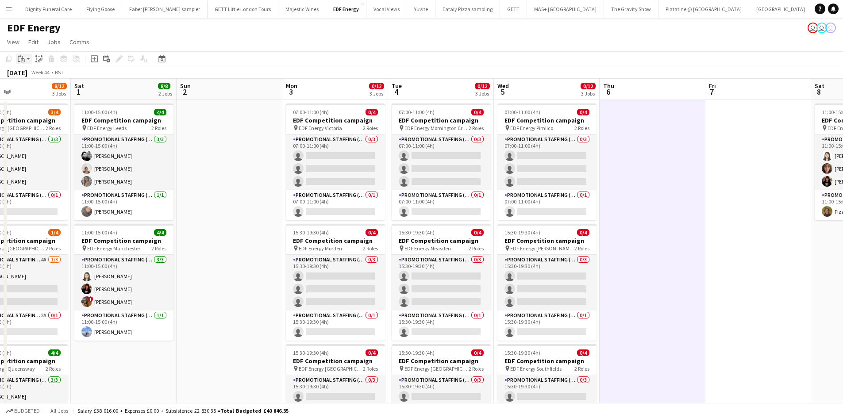
click at [19, 58] on icon "Paste" at bounding box center [21, 58] width 7 height 7
click at [35, 75] on link "Paste Ctrl+V" at bounding box center [64, 76] width 83 height 8
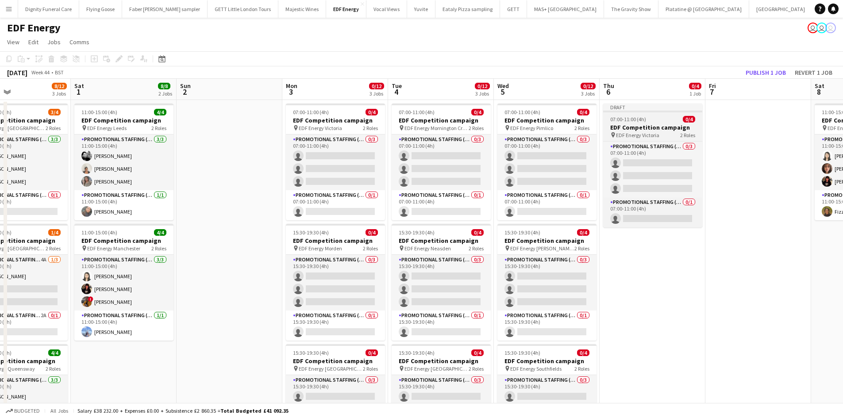
click at [636, 125] on h3 "EDF Competition campaign" at bounding box center [652, 127] width 99 height 8
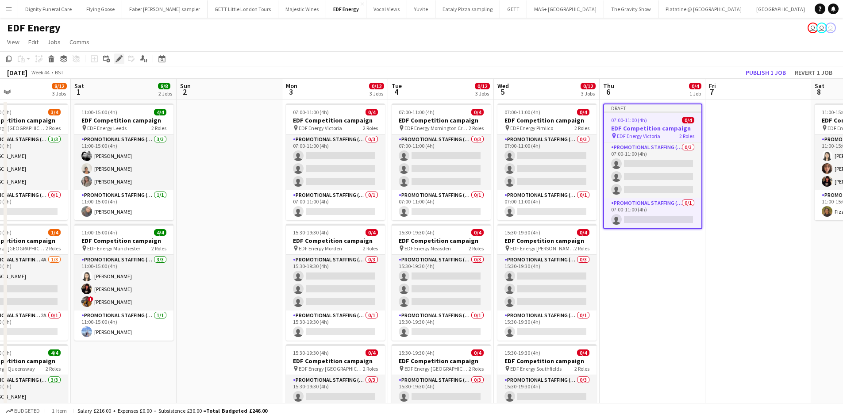
click at [123, 56] on div "Edit" at bounding box center [119, 59] width 11 height 11
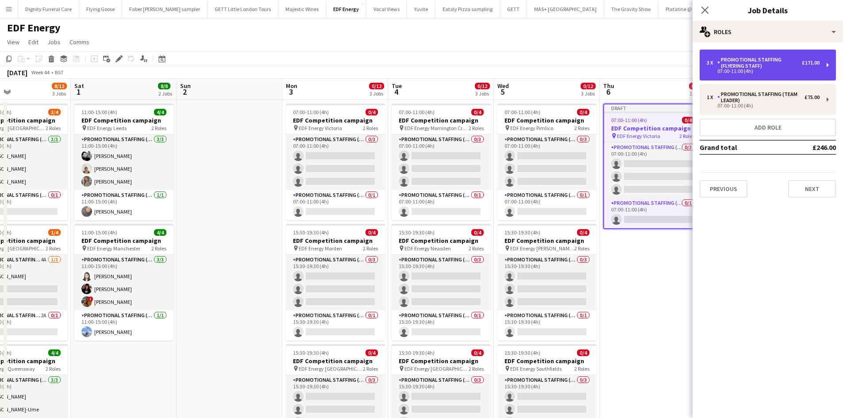
click at [764, 67] on div "Promotional Staffing (Flyering Staff)" at bounding box center [759, 63] width 85 height 12
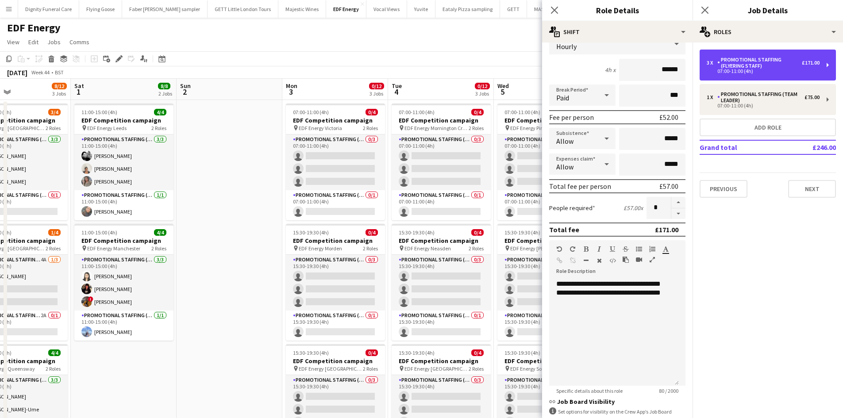
scroll to position [177, 0]
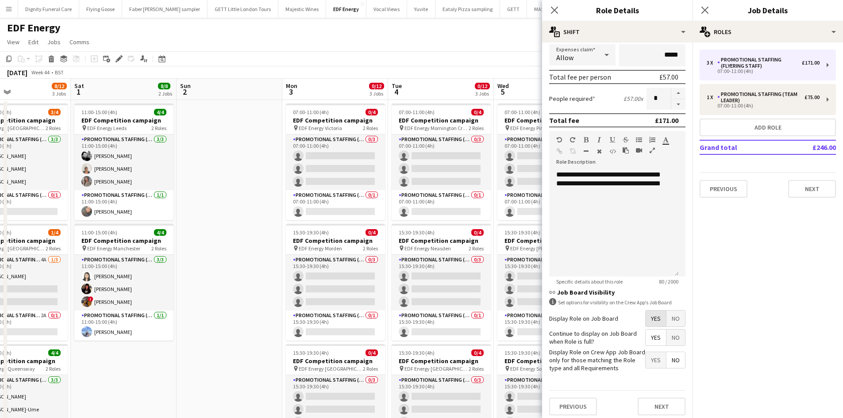
click at [650, 315] on span "Yes" at bounding box center [656, 319] width 20 height 16
drag, startPoint x: 648, startPoint y: 337, endPoint x: 665, endPoint y: 350, distance: 21.8
click at [648, 337] on span "Yes" at bounding box center [656, 338] width 20 height 16
click at [667, 356] on span "No" at bounding box center [676, 360] width 19 height 16
click at [654, 408] on button "Next" at bounding box center [662, 407] width 48 height 18
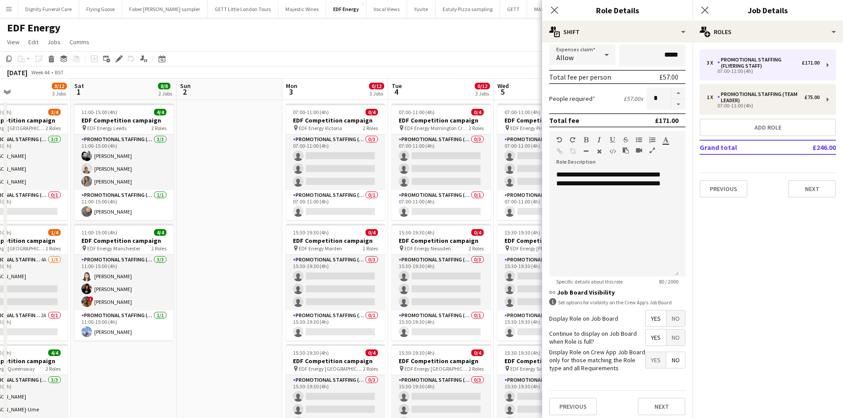
scroll to position [0, 0]
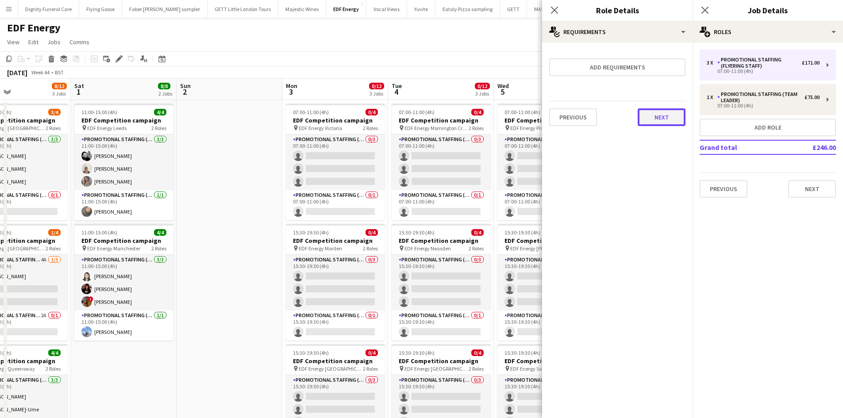
click at [663, 116] on button "Next" at bounding box center [662, 117] width 48 height 18
click at [669, 120] on button "Finish" at bounding box center [668, 119] width 33 height 18
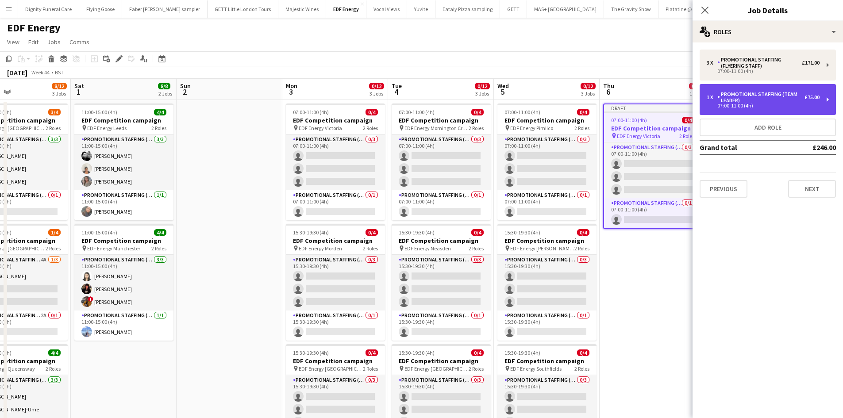
click at [773, 96] on div "Promotional Staffing (Team Leader)" at bounding box center [760, 97] width 87 height 12
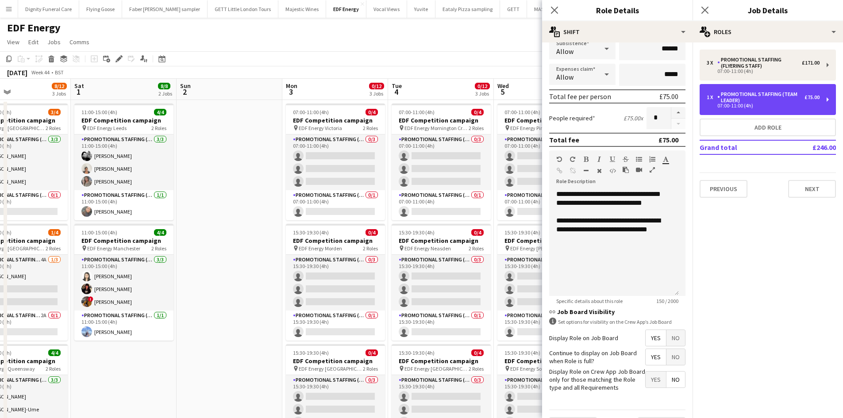
scroll to position [181, 0]
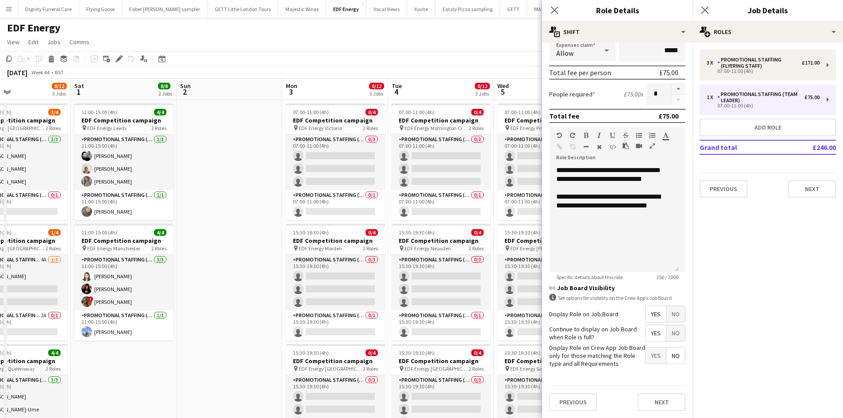
click at [648, 312] on span "Yes" at bounding box center [656, 314] width 20 height 16
click at [646, 331] on span "Yes" at bounding box center [656, 333] width 20 height 16
drag, startPoint x: 668, startPoint y: 351, endPoint x: 667, endPoint y: 359, distance: 7.6
click at [668, 352] on span "No" at bounding box center [676, 356] width 19 height 16
click at [664, 403] on button "Next" at bounding box center [662, 402] width 48 height 18
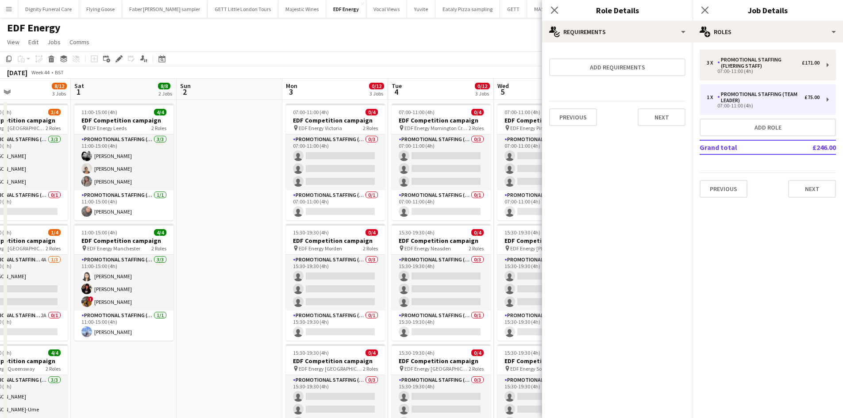
scroll to position [0, 0]
click at [665, 115] on button "Next" at bounding box center [662, 117] width 48 height 18
click at [664, 121] on button "Finish" at bounding box center [668, 119] width 33 height 18
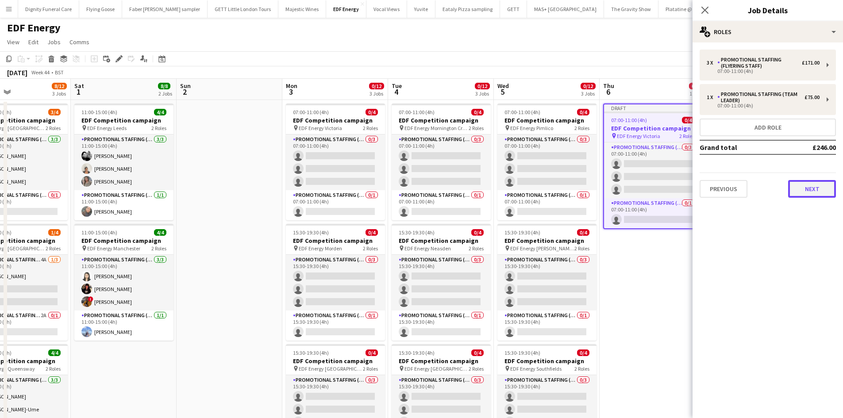
click at [818, 189] on button "Next" at bounding box center [812, 189] width 48 height 18
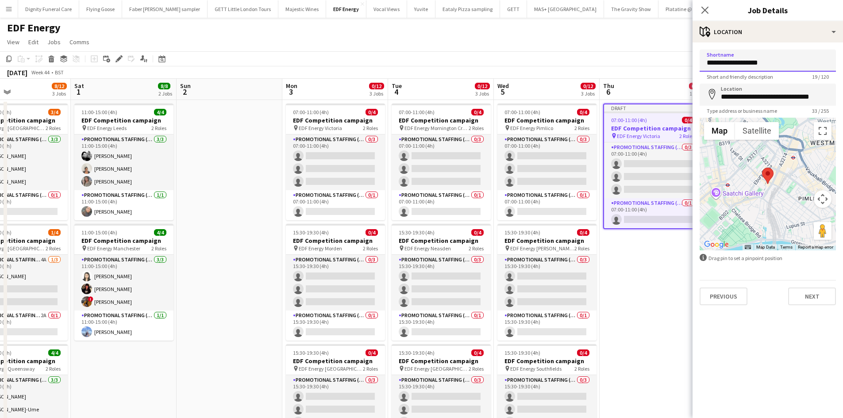
click at [777, 59] on input "**********" at bounding box center [768, 61] width 136 height 22
drag, startPoint x: 774, startPoint y: 63, endPoint x: 742, endPoint y: 62, distance: 31.5
click at [742, 62] on input "**********" at bounding box center [768, 61] width 136 height 22
type input "**********"
click at [801, 99] on input "**********" at bounding box center [768, 95] width 136 height 22
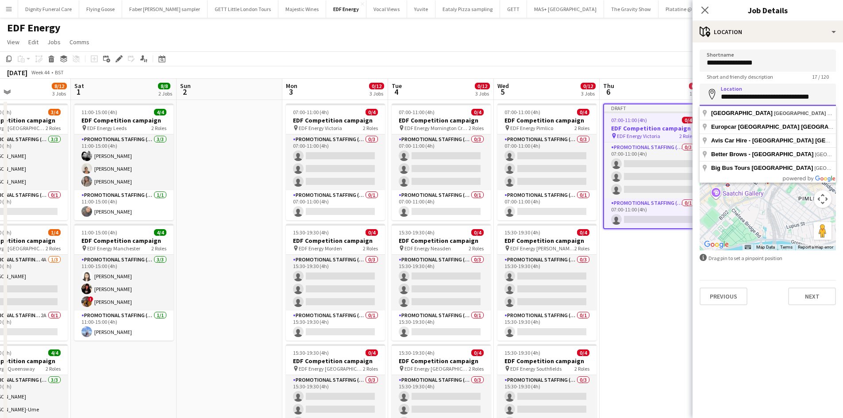
drag, startPoint x: 825, startPoint y: 98, endPoint x: 716, endPoint y: 97, distance: 108.9
click at [716, 97] on div "**********" at bounding box center [768, 95] width 136 height 22
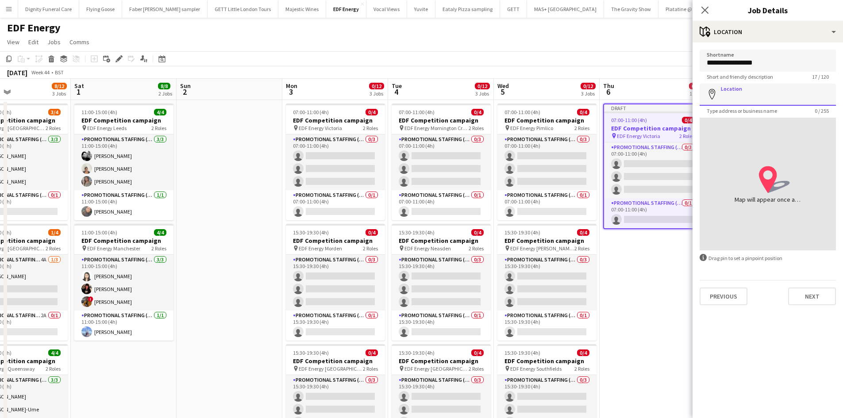
paste input "******"
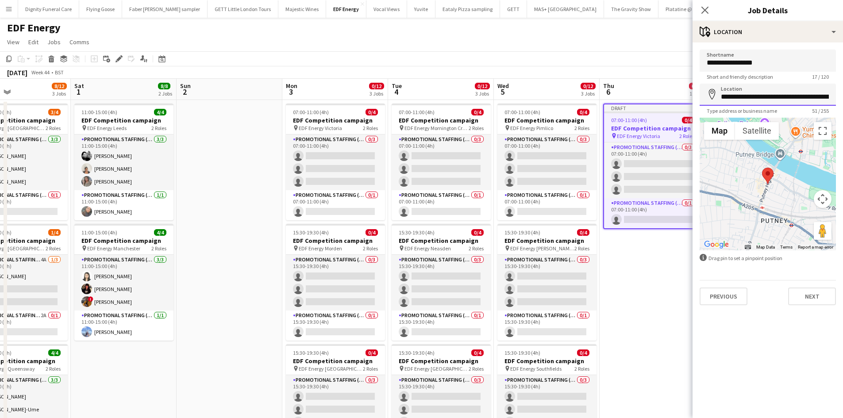
click at [829, 95] on input "**********" at bounding box center [768, 95] width 136 height 22
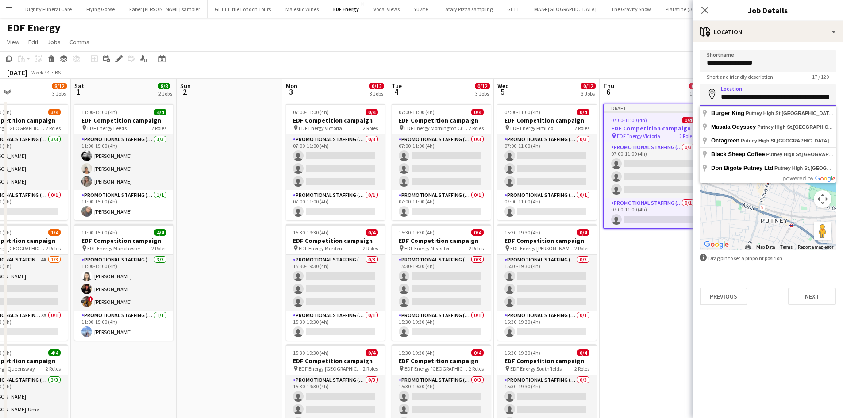
scroll to position [0, 14]
drag, startPoint x: 829, startPoint y: 95, endPoint x: 745, endPoint y: 98, distance: 84.1
click at [745, 98] on input "**********" at bounding box center [768, 95] width 136 height 22
drag, startPoint x: 814, startPoint y: 95, endPoint x: 746, endPoint y: 95, distance: 67.7
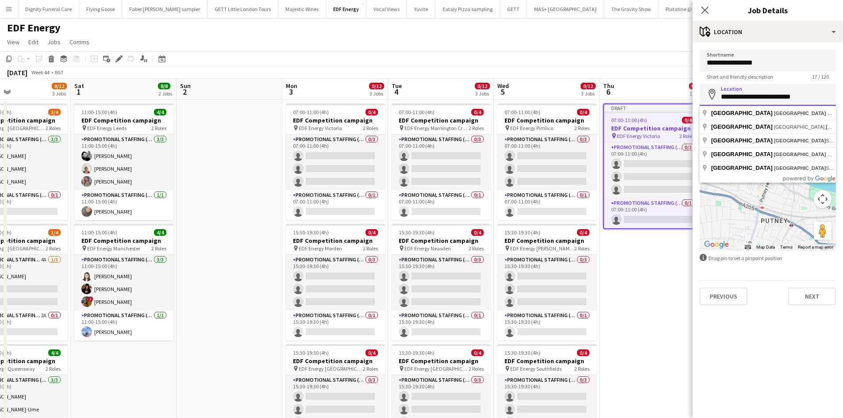
click at [746, 95] on input "**********" at bounding box center [768, 95] width 136 height 22
type input "**********"
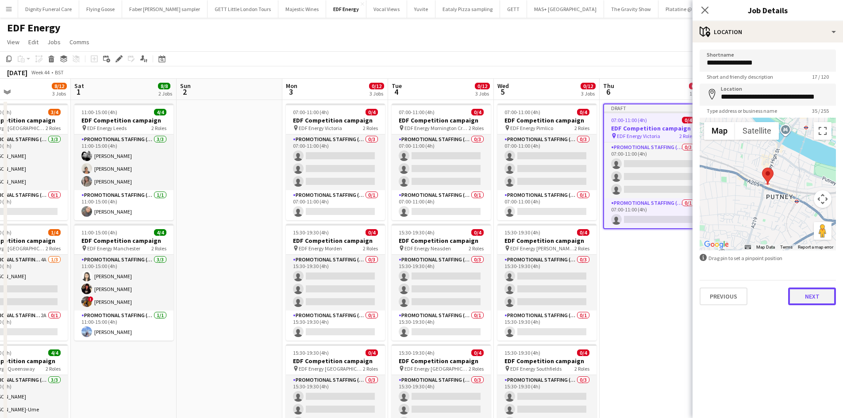
click at [814, 297] on button "Next" at bounding box center [812, 297] width 48 height 18
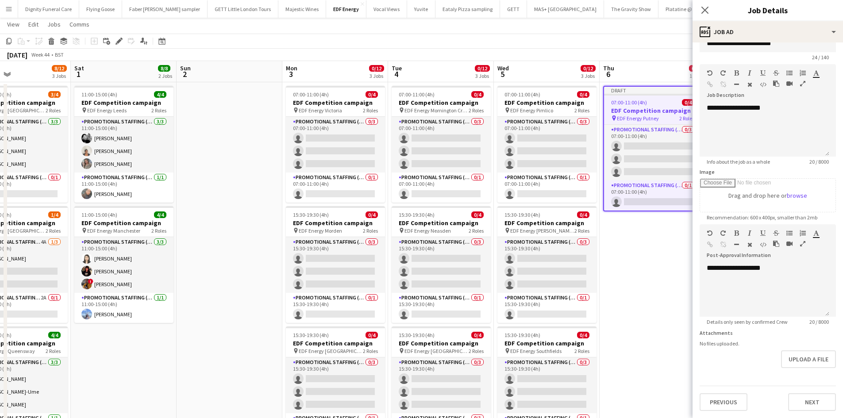
scroll to position [221, 0]
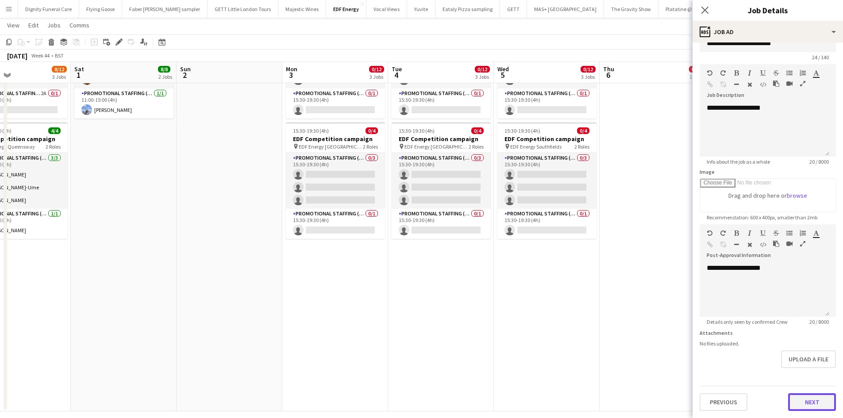
click at [804, 401] on button "Next" at bounding box center [812, 402] width 48 height 18
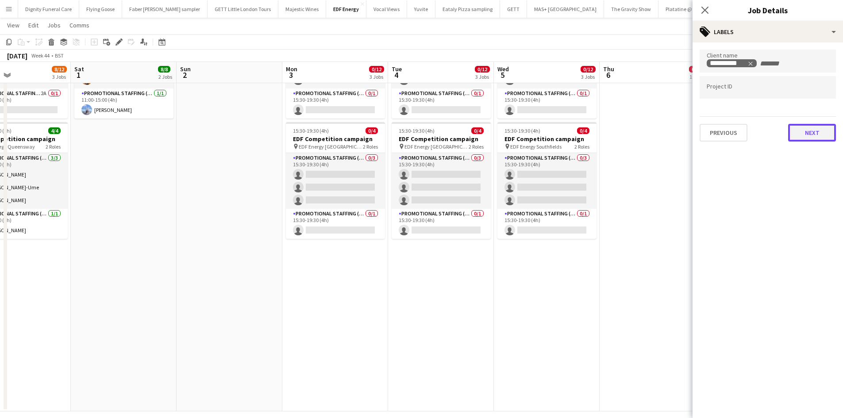
click at [800, 126] on button "Next" at bounding box center [812, 133] width 48 height 18
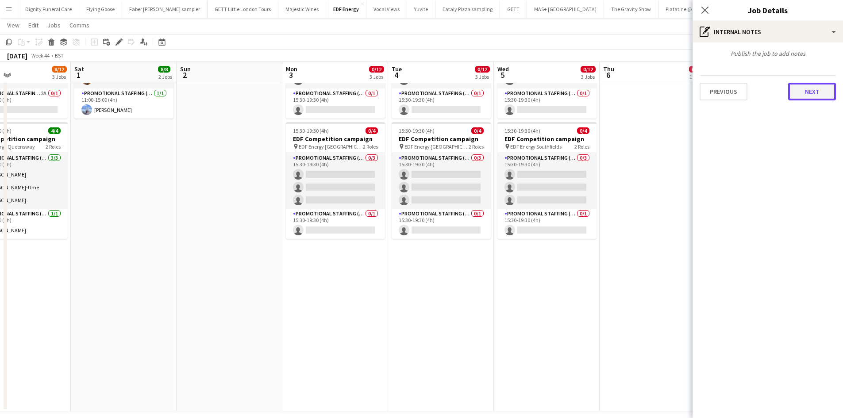
click at [813, 90] on button "Next" at bounding box center [812, 92] width 48 height 18
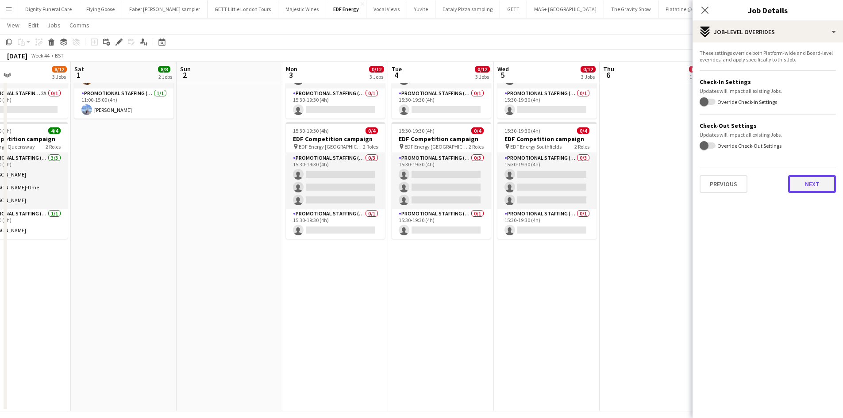
click at [816, 185] on button "Next" at bounding box center [812, 184] width 48 height 18
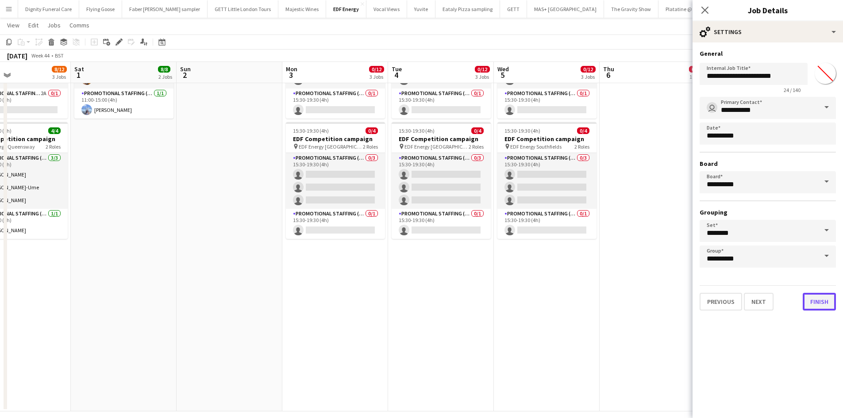
click at [825, 305] on button "Finish" at bounding box center [819, 302] width 33 height 18
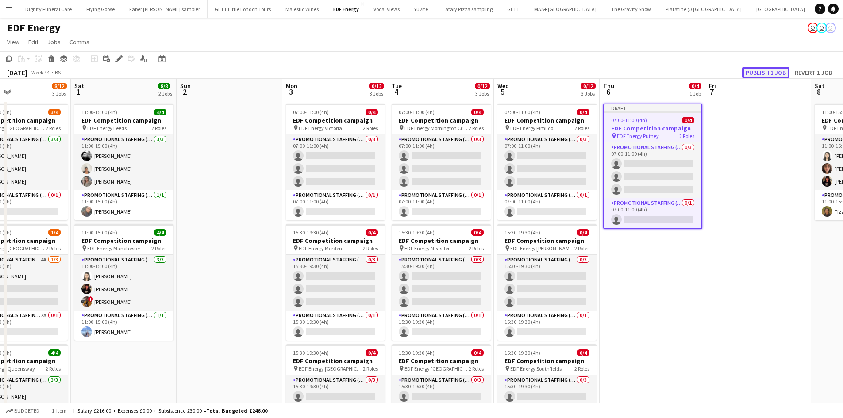
click at [761, 72] on button "Publish 1 job" at bounding box center [765, 73] width 47 height 12
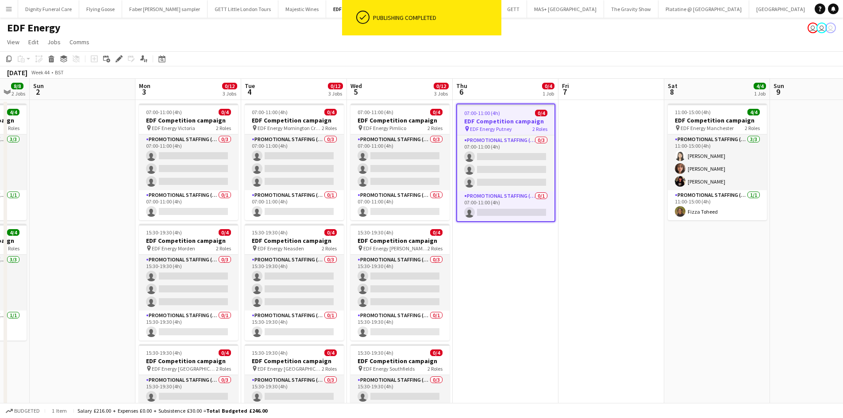
drag, startPoint x: 734, startPoint y: 193, endPoint x: 580, endPoint y: 193, distance: 154.5
click at [580, 193] on app-calendar-viewport "Wed 29 12/12 3 Jobs Thu 30 11/12 3 Jobs Fri 31 8/12 3 Jobs Sat 1 8/8 2 Jobs Sun…" at bounding box center [421, 356] width 843 height 555
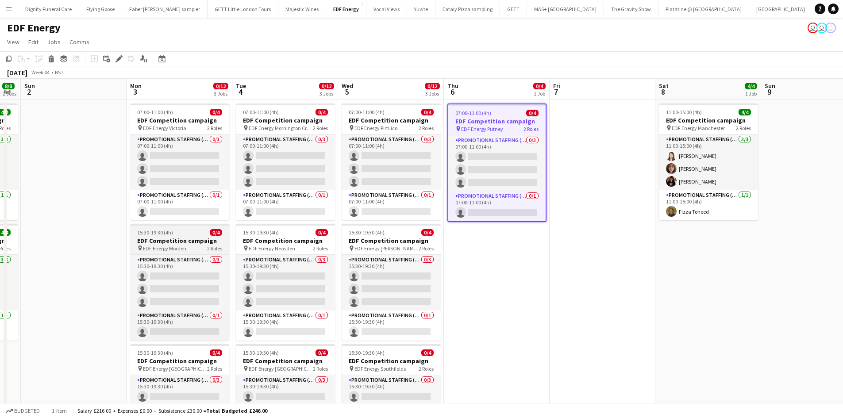
click at [179, 241] on h3 "EDF Competition campaign" at bounding box center [179, 241] width 99 height 8
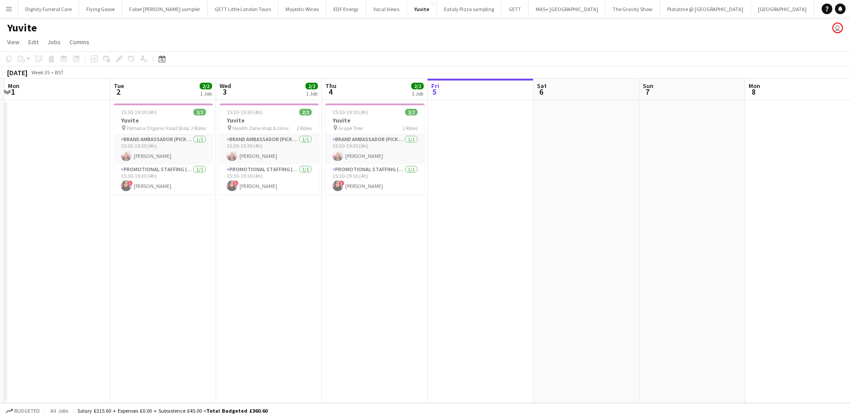
drag, startPoint x: 154, startPoint y: 195, endPoint x: 472, endPoint y: 209, distance: 319.0
click at [470, 205] on app-calendar-viewport "Sat 30 Sun 31 Mon 1 Tue 2 2/2 1 Job Wed 3 2/2 1 Job Thu 4 2/2 1 Job Fri 5 Sat 6…" at bounding box center [425, 241] width 850 height 324
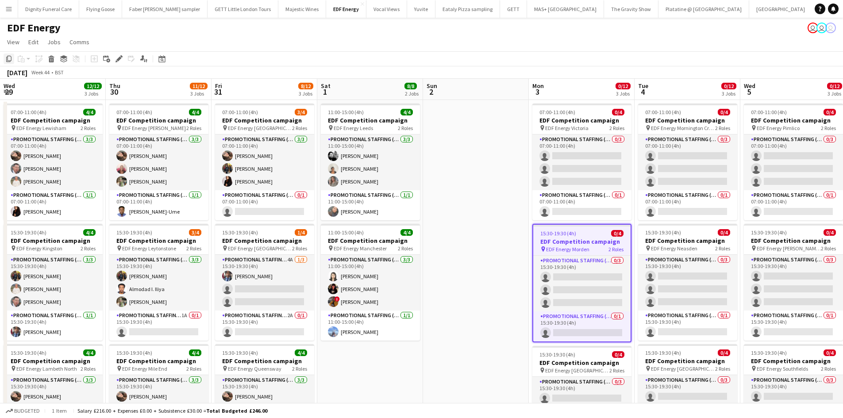
scroll to position [0, 402]
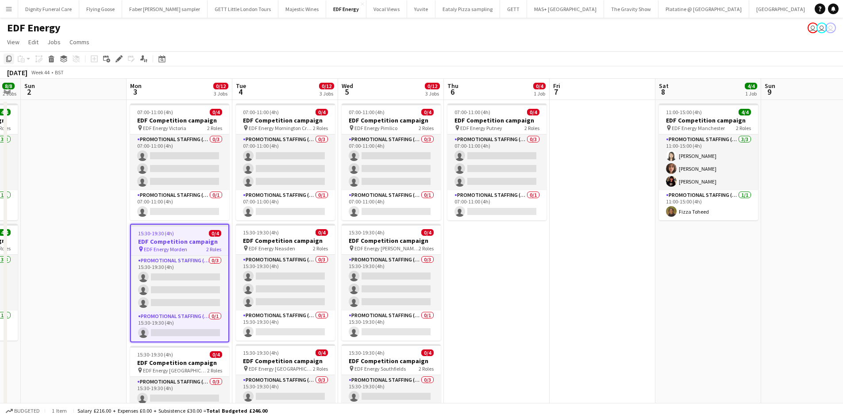
click at [6, 57] on icon "Copy" at bounding box center [8, 58] width 7 height 7
click at [508, 243] on app-date-cell "07:00-11:00 (4h) 0/4 EDF Competition campaign pin EDF Energy Putney 2 Roles Pro…" at bounding box center [497, 367] width 106 height 534
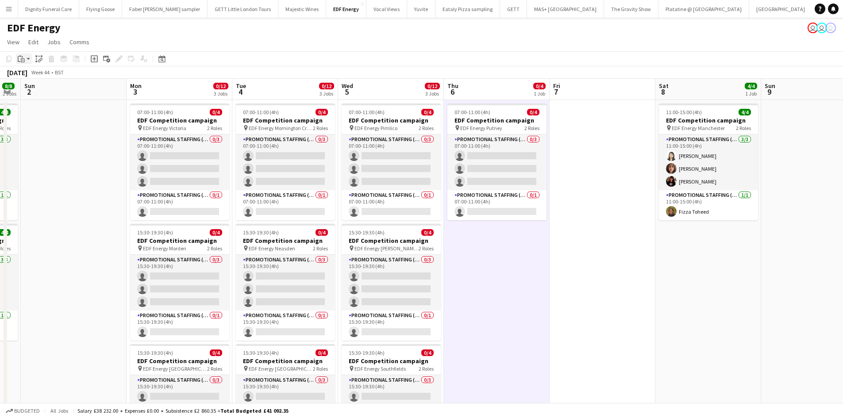
click at [24, 56] on icon "Paste" at bounding box center [21, 58] width 7 height 7
click at [34, 73] on link "Paste Ctrl+V" at bounding box center [64, 76] width 83 height 8
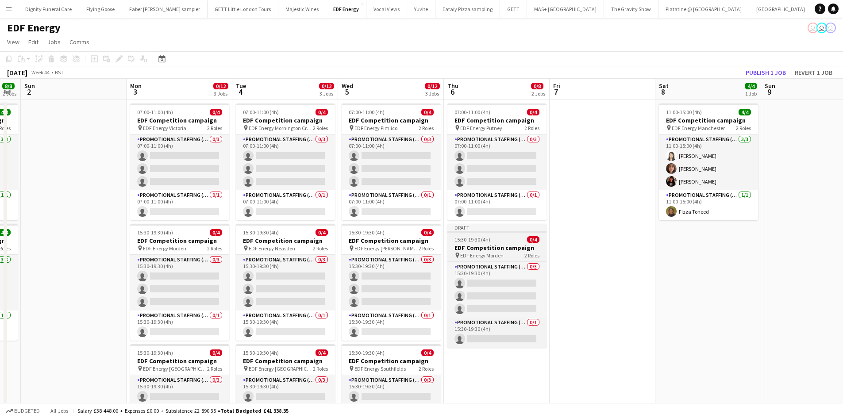
click at [472, 247] on h3 "EDF Competition campaign" at bounding box center [496, 248] width 99 height 8
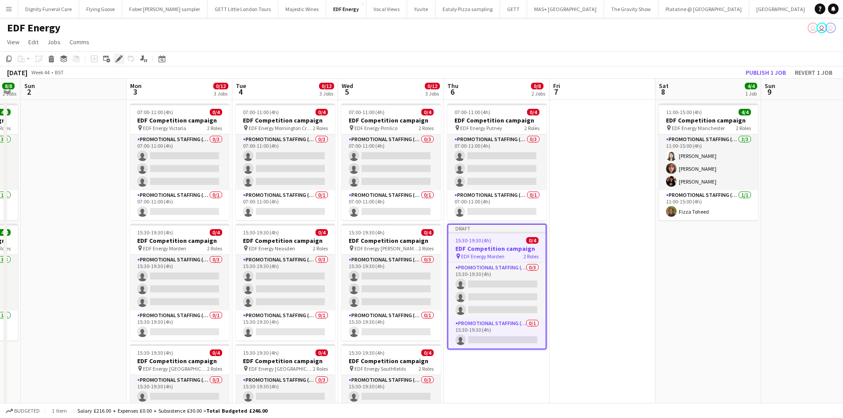
click at [119, 60] on icon at bounding box center [118, 59] width 5 height 5
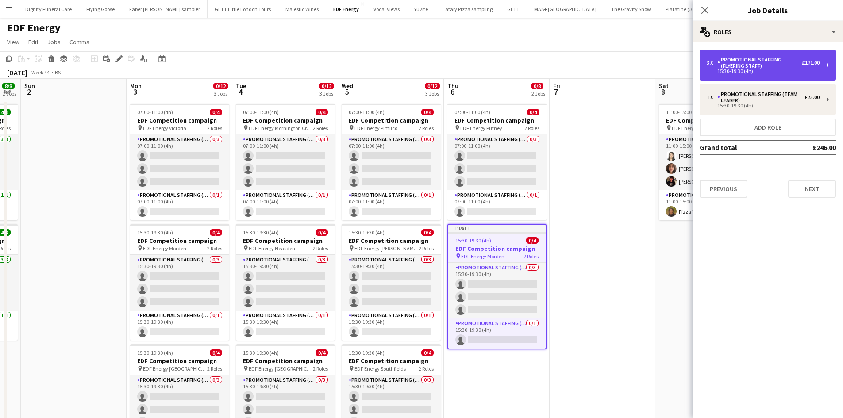
click at [754, 62] on div "Promotional Staffing (Flyering Staff)" at bounding box center [759, 63] width 85 height 12
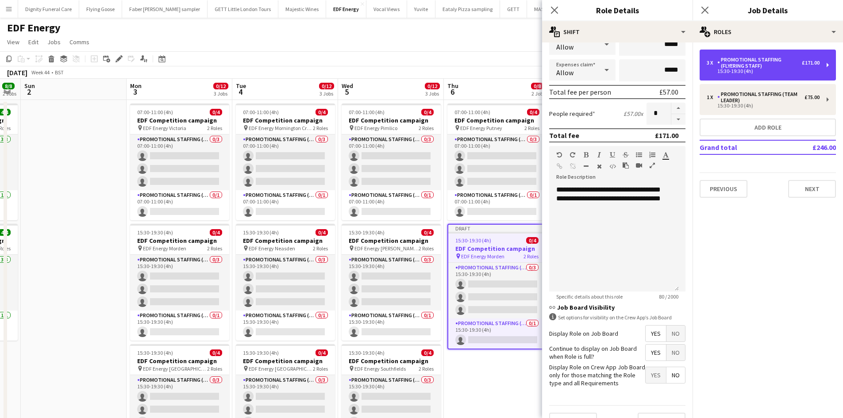
scroll to position [181, 0]
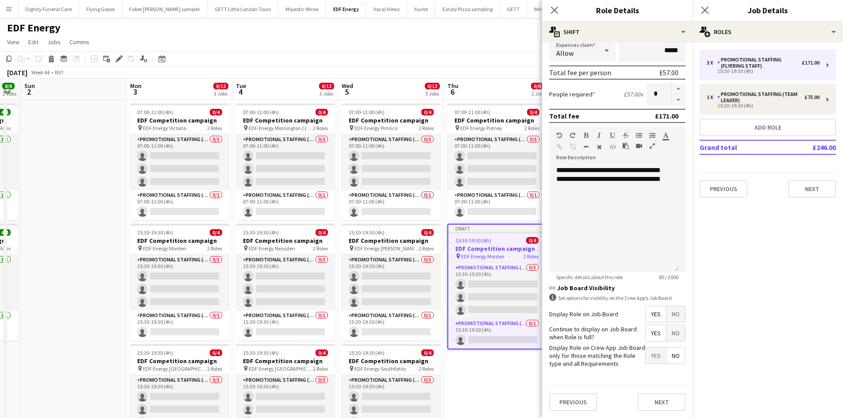
click at [646, 310] on span "Yes" at bounding box center [656, 314] width 20 height 16
click at [647, 329] on span "Yes" at bounding box center [656, 333] width 20 height 16
click at [669, 353] on span "No" at bounding box center [676, 356] width 19 height 16
click at [665, 401] on button "Next" at bounding box center [662, 402] width 48 height 18
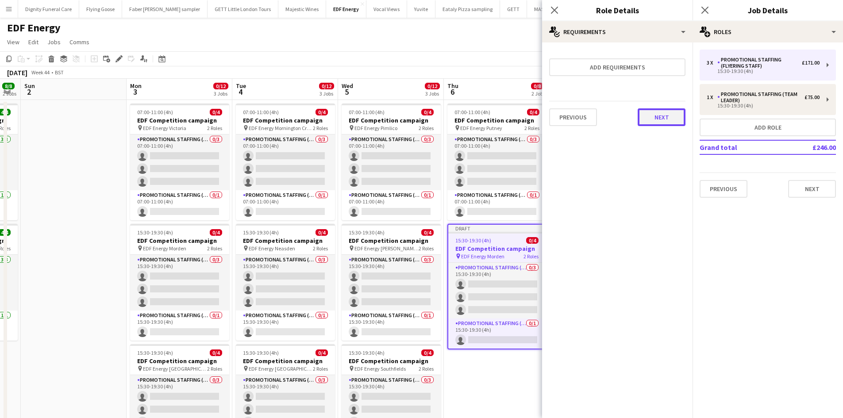
click at [660, 113] on button "Next" at bounding box center [662, 117] width 48 height 18
click at [664, 117] on button "Finish" at bounding box center [668, 119] width 33 height 18
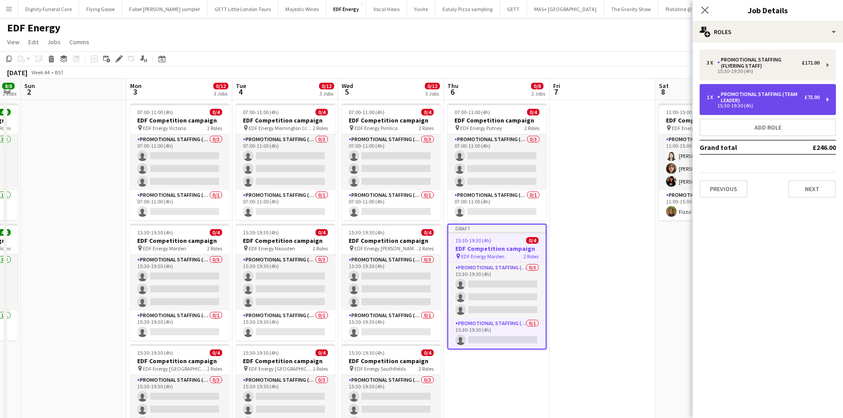
click at [750, 90] on div "1 x Promotional Staffing (Team Leader) £75.00 15:30-19:30 (4h)" at bounding box center [768, 99] width 136 height 31
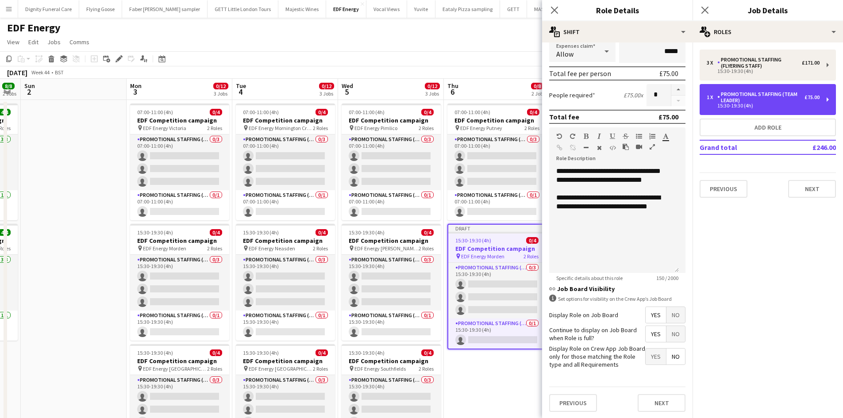
scroll to position [181, 0]
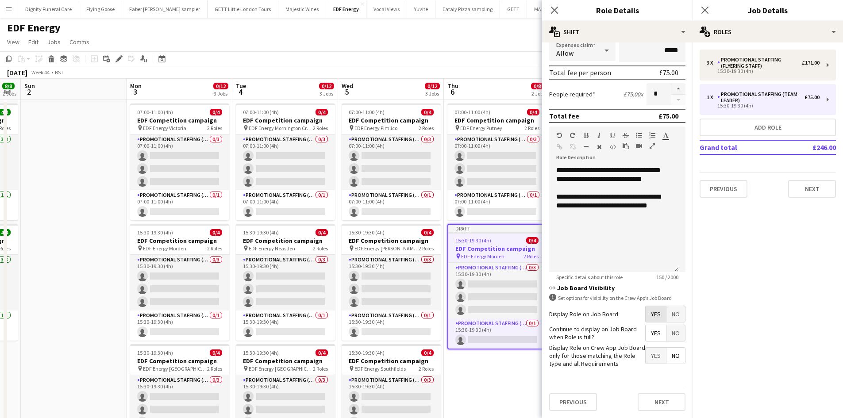
click at [650, 314] on span "Yes" at bounding box center [656, 314] width 20 height 16
click at [654, 334] on span "Yes" at bounding box center [656, 333] width 20 height 16
click at [669, 352] on span "No" at bounding box center [676, 356] width 19 height 16
click at [665, 398] on button "Next" at bounding box center [662, 402] width 48 height 18
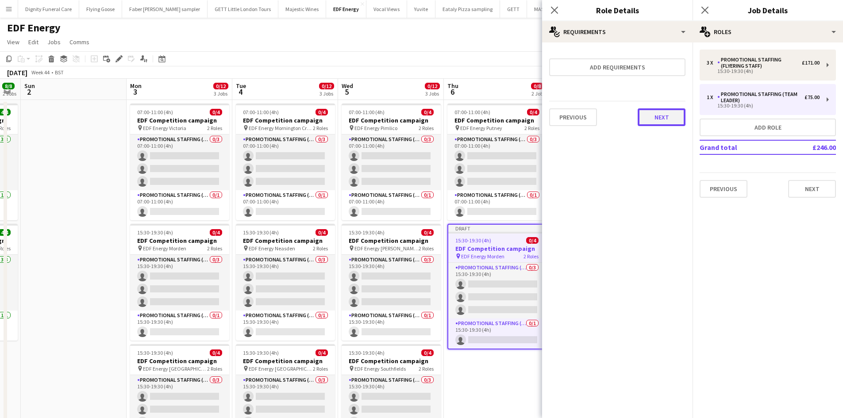
click at [660, 122] on button "Next" at bounding box center [662, 117] width 48 height 18
click at [656, 119] on button "Finish" at bounding box center [668, 119] width 33 height 18
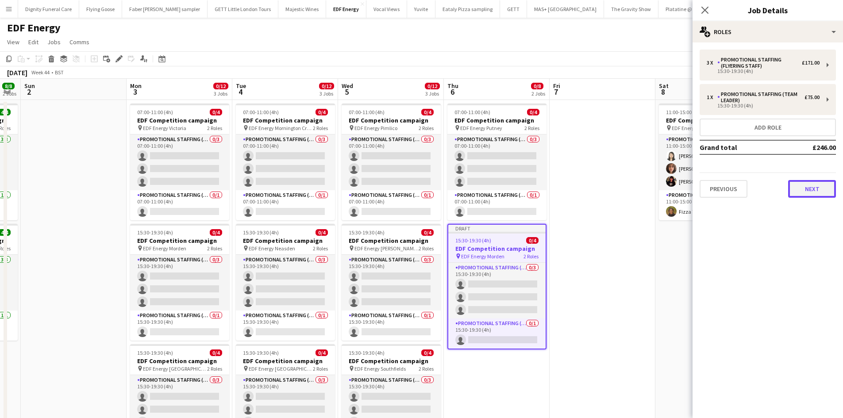
click at [808, 189] on button "Next" at bounding box center [812, 189] width 48 height 18
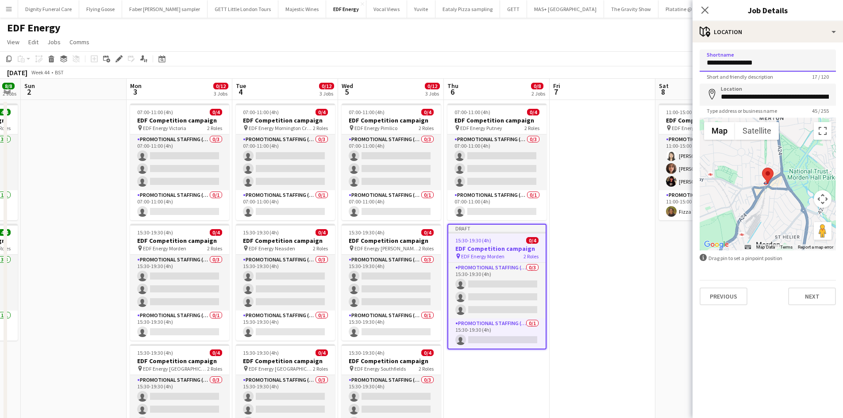
click at [774, 62] on input "**********" at bounding box center [768, 61] width 136 height 22
drag, startPoint x: 787, startPoint y: 65, endPoint x: 743, endPoint y: 65, distance: 43.8
click at [743, 65] on input "**********" at bounding box center [768, 61] width 136 height 22
type input "**********"
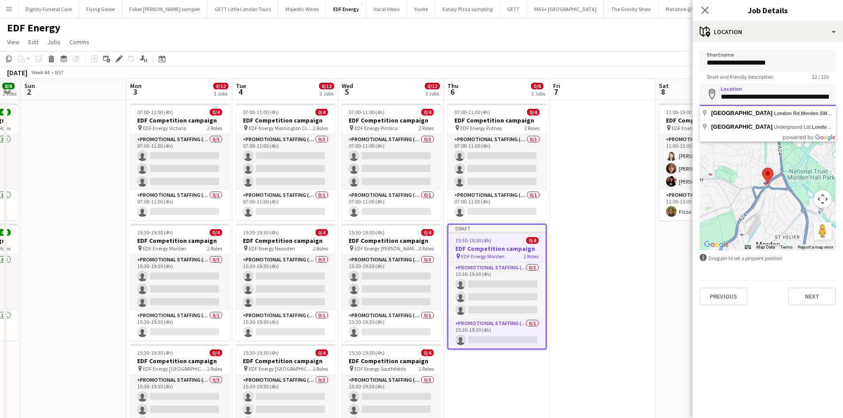
drag, startPoint x: 832, startPoint y: 96, endPoint x: 721, endPoint y: 100, distance: 111.1
click at [722, 100] on input "**********" at bounding box center [768, 95] width 136 height 22
type input "**********"
drag, startPoint x: 779, startPoint y: 98, endPoint x: 721, endPoint y: 96, distance: 58.4
click at [721, 96] on input "**********" at bounding box center [768, 95] width 136 height 22
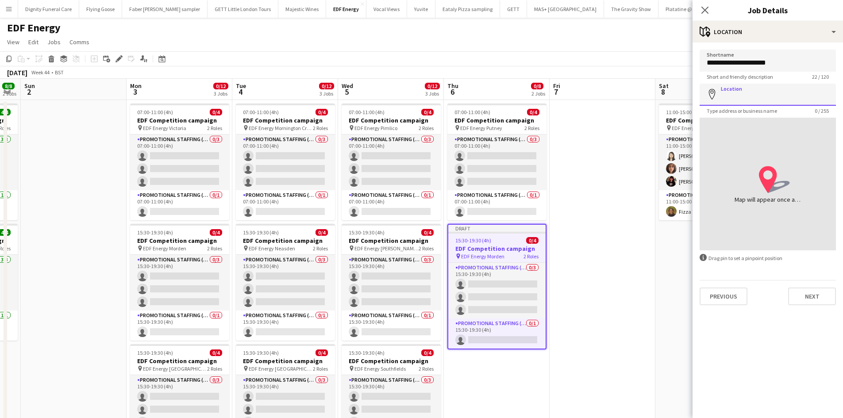
paste input "**********"
type input "**********"
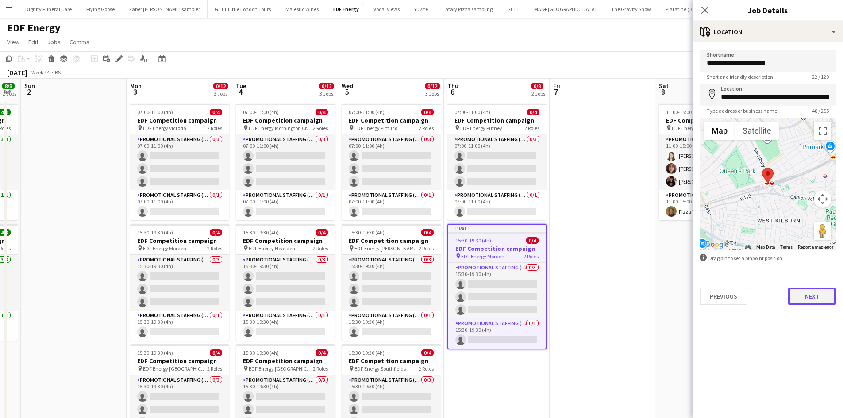
click at [818, 298] on button "Next" at bounding box center [812, 297] width 48 height 18
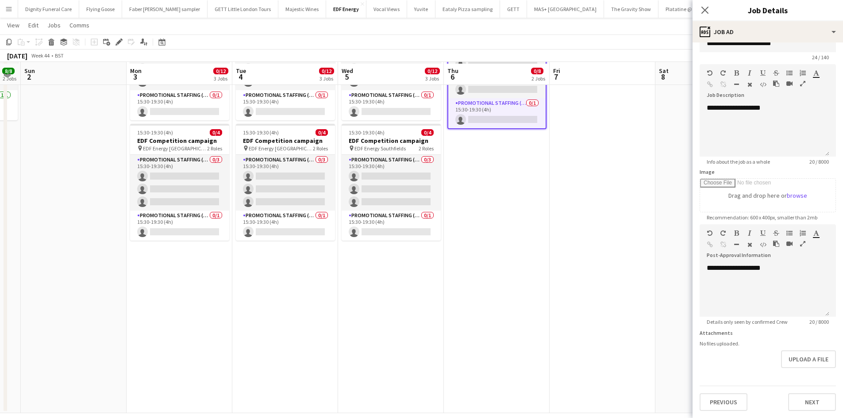
scroll to position [221, 0]
click at [810, 399] on button "Next" at bounding box center [812, 402] width 48 height 18
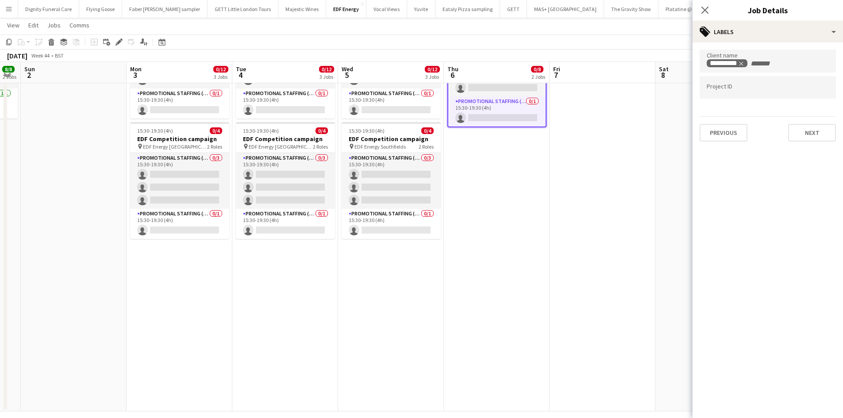
scroll to position [0, 0]
click at [821, 127] on button "Next" at bounding box center [812, 133] width 48 height 18
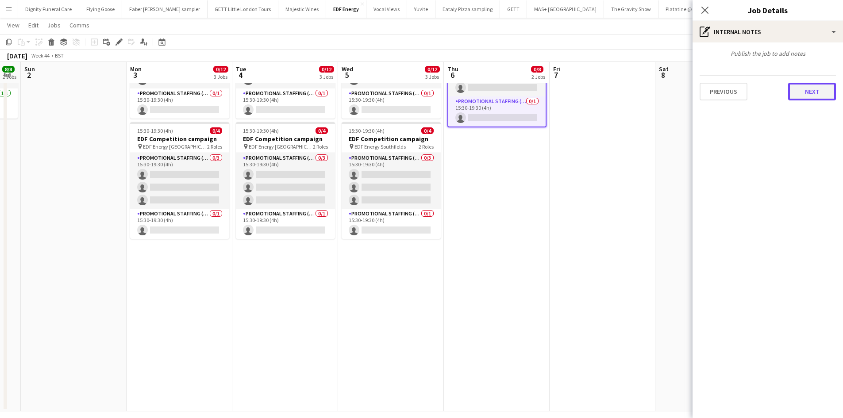
click at [814, 92] on button "Next" at bounding box center [812, 92] width 48 height 18
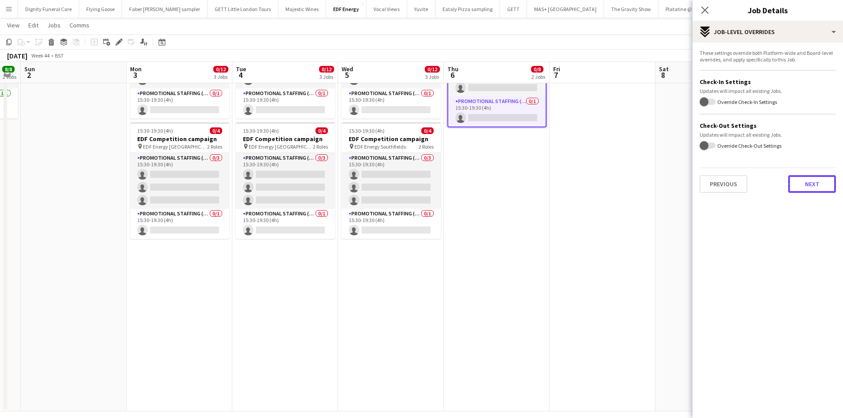
click at [805, 181] on button "Next" at bounding box center [812, 184] width 48 height 18
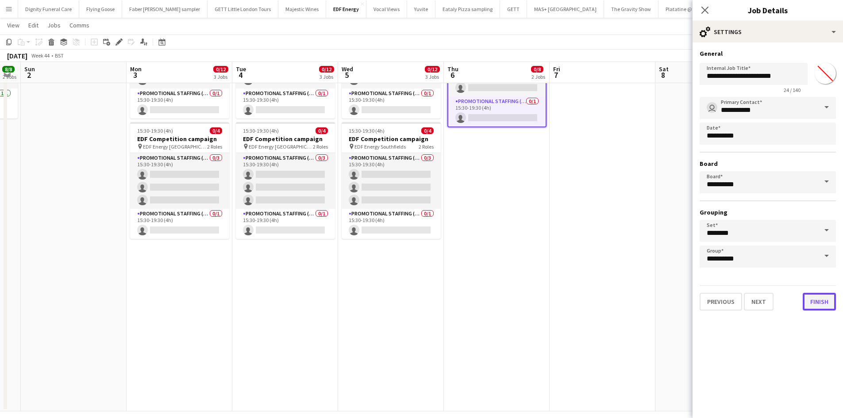
click at [824, 305] on button "Finish" at bounding box center [819, 302] width 33 height 18
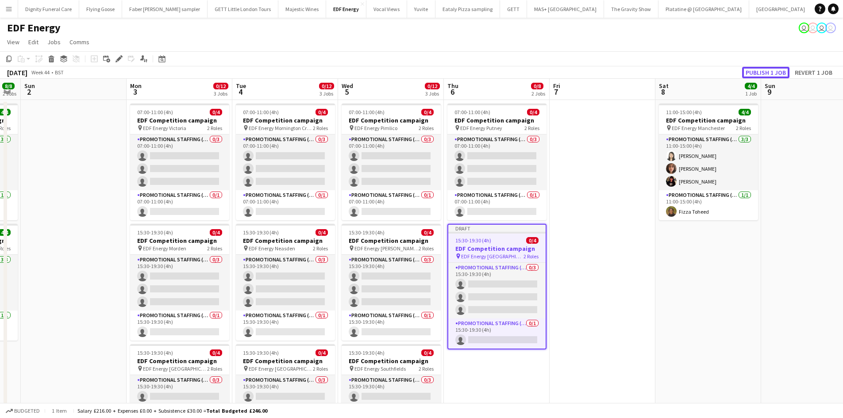
click at [765, 74] on button "Publish 1 job" at bounding box center [765, 73] width 47 height 12
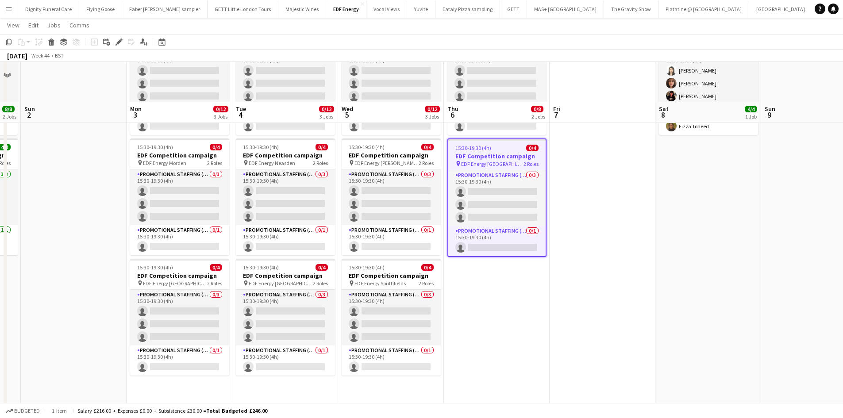
scroll to position [133, 0]
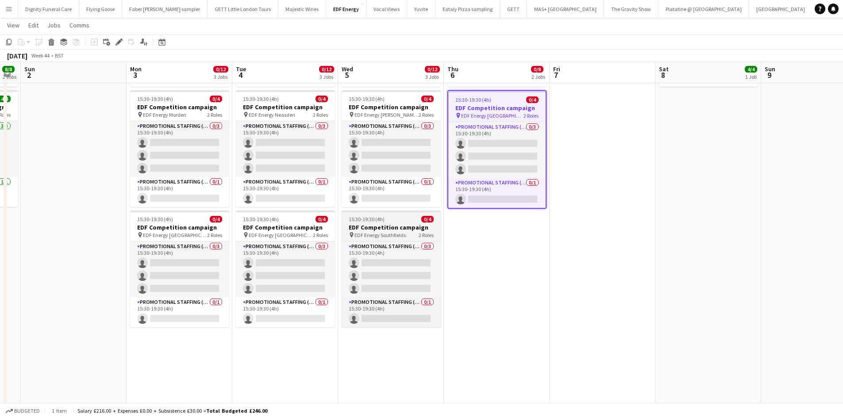
click at [368, 226] on h3 "EDF Competition campaign" at bounding box center [391, 228] width 99 height 8
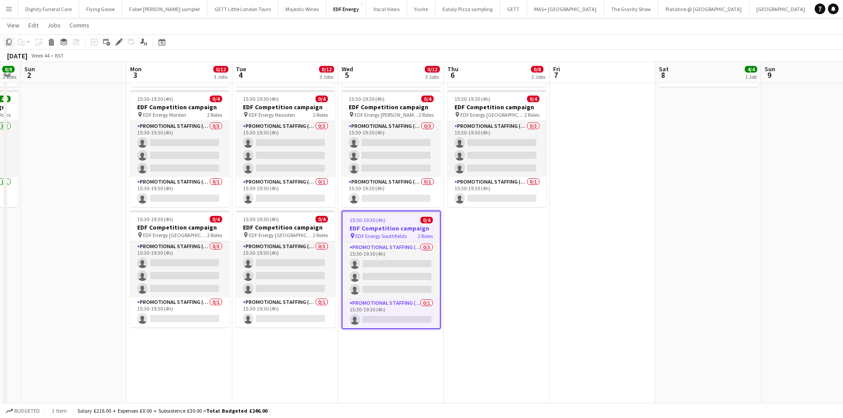
click at [6, 40] on icon "Copy" at bounding box center [8, 42] width 7 height 7
click at [526, 244] on app-date-cell "07:00-11:00 (4h) 0/4 EDF Competition campaign pin EDF Energy Putney 2 Roles Pro…" at bounding box center [497, 233] width 106 height 534
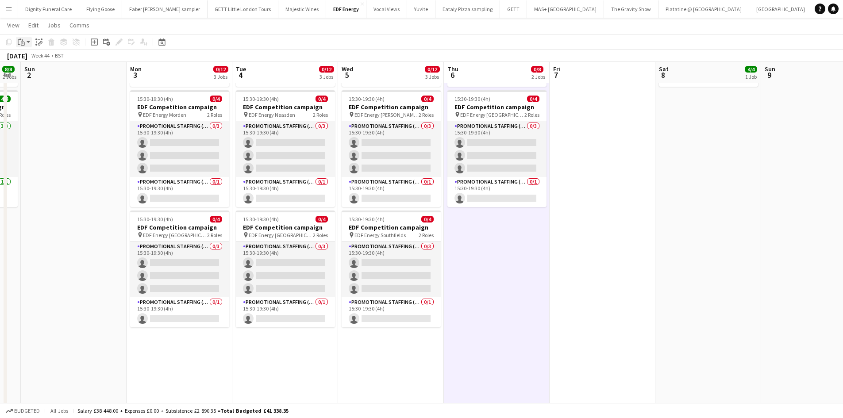
click at [19, 39] on icon "Paste" at bounding box center [21, 42] width 7 height 7
click at [32, 58] on link "Paste Ctrl+V" at bounding box center [64, 59] width 83 height 8
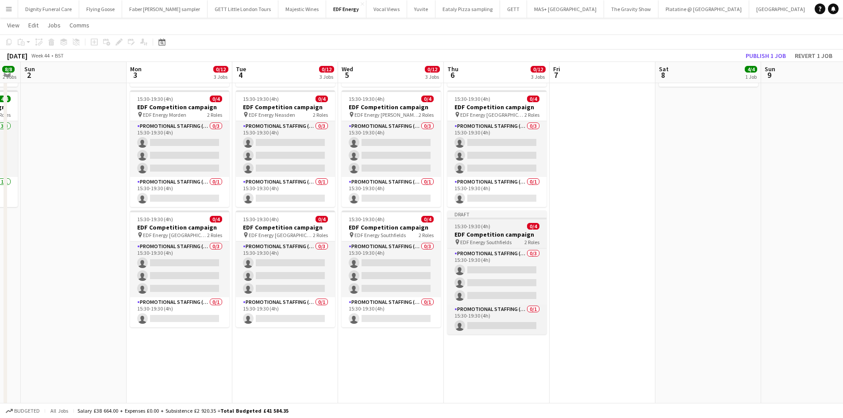
click at [487, 231] on h3 "EDF Competition campaign" at bounding box center [496, 235] width 99 height 8
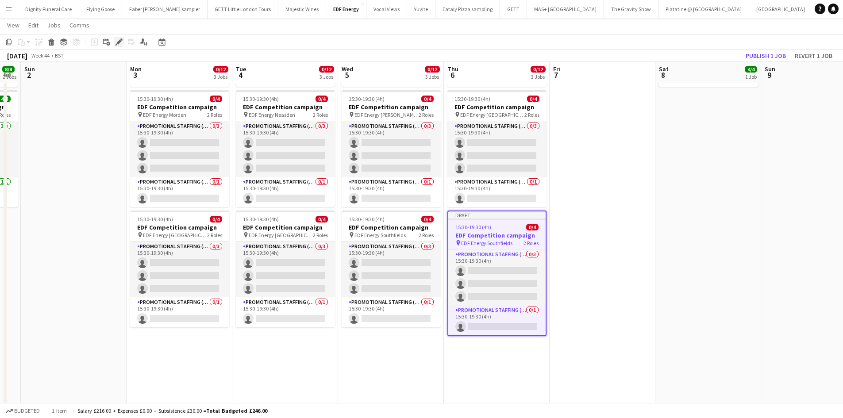
click at [118, 40] on icon "Edit" at bounding box center [119, 42] width 7 height 7
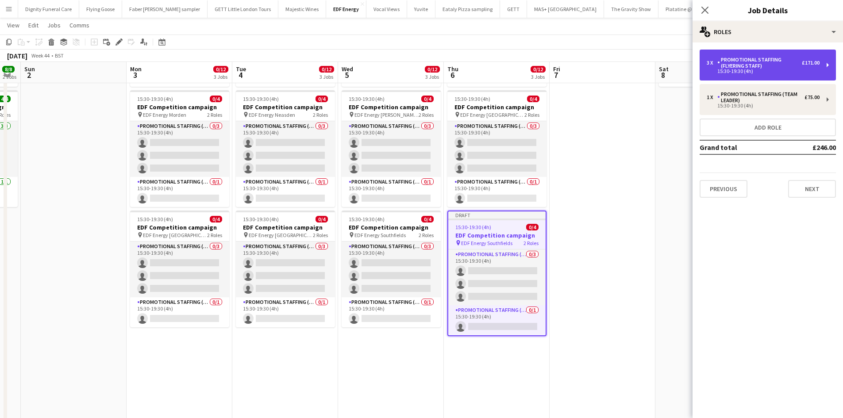
click at [748, 65] on div "Promotional Staffing (Flyering Staff)" at bounding box center [759, 63] width 85 height 12
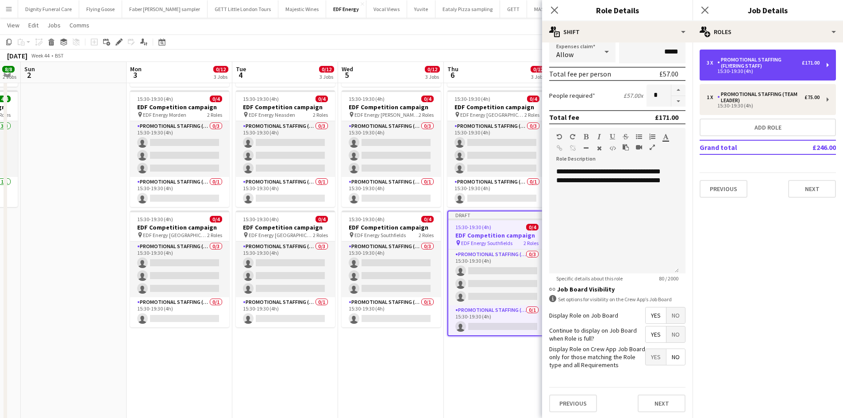
scroll to position [181, 0]
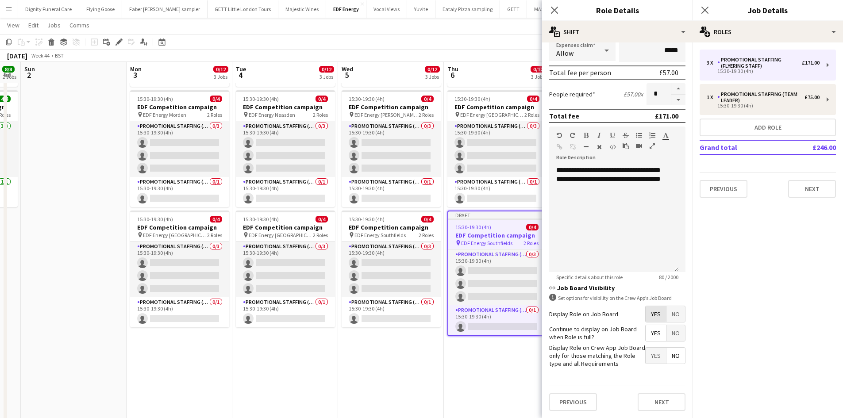
click at [647, 309] on span "Yes" at bounding box center [656, 314] width 20 height 16
click at [651, 334] on span "Yes" at bounding box center [656, 333] width 20 height 16
click at [668, 354] on span "No" at bounding box center [676, 356] width 19 height 16
click at [665, 401] on button "Next" at bounding box center [662, 402] width 48 height 18
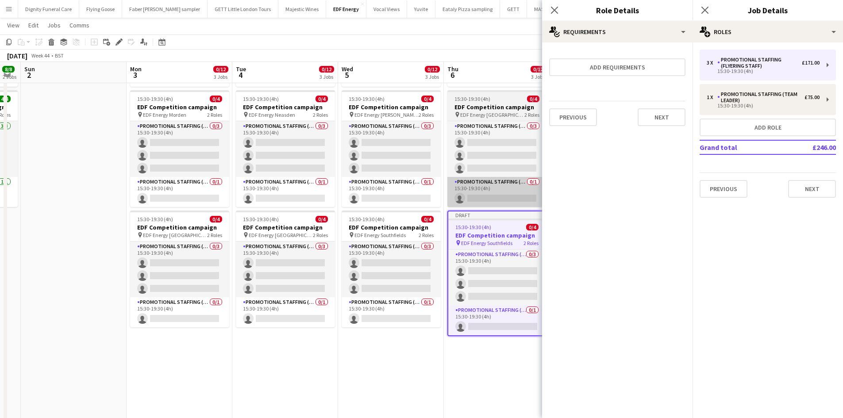
scroll to position [0, 0]
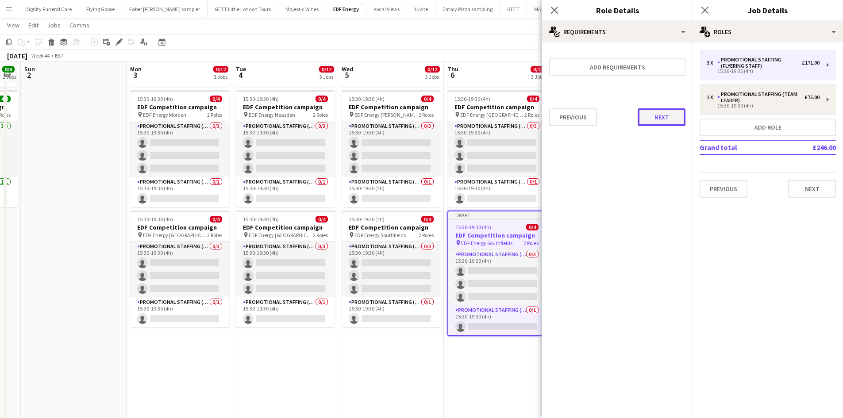
click at [661, 121] on button "Next" at bounding box center [662, 117] width 48 height 18
click at [667, 121] on button "Finish" at bounding box center [668, 119] width 33 height 18
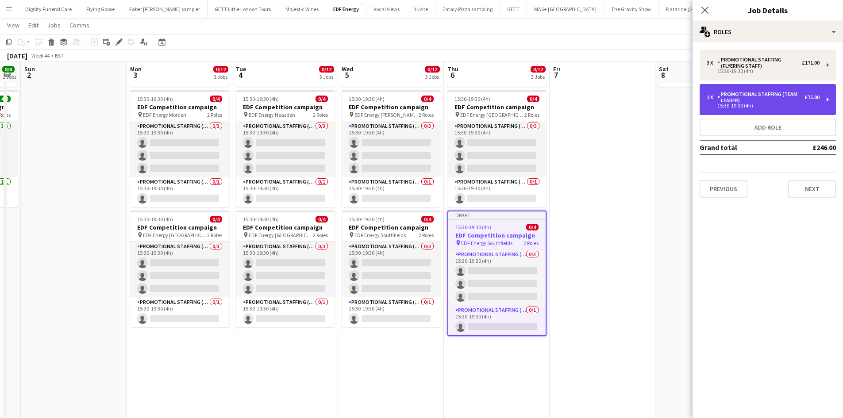
click at [773, 98] on div "Promotional Staffing (Team Leader)" at bounding box center [760, 97] width 87 height 12
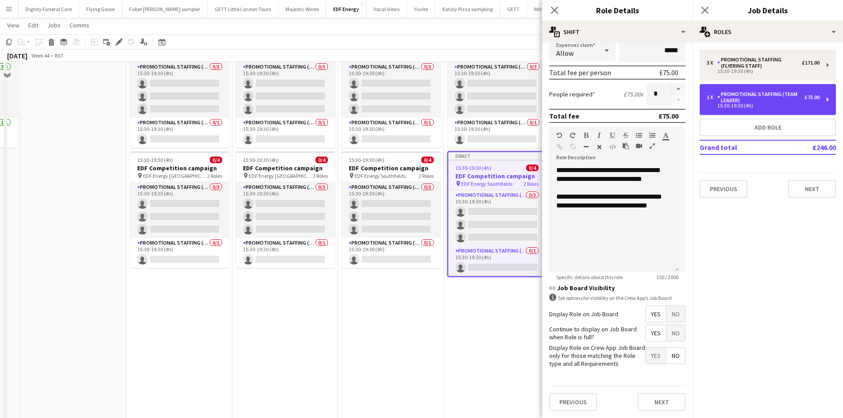
scroll to position [230, 0]
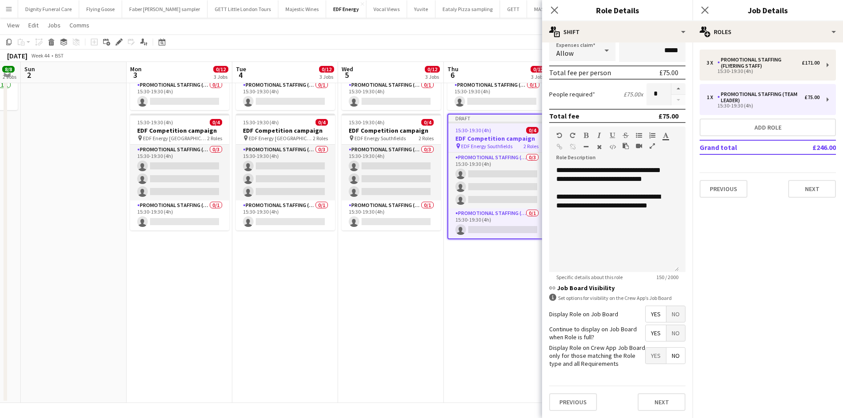
click at [649, 308] on span "Yes" at bounding box center [656, 314] width 20 height 16
click at [646, 330] on span "Yes" at bounding box center [656, 333] width 20 height 16
click at [668, 352] on span "No" at bounding box center [676, 356] width 19 height 16
click at [662, 397] on button "Next" at bounding box center [662, 402] width 48 height 18
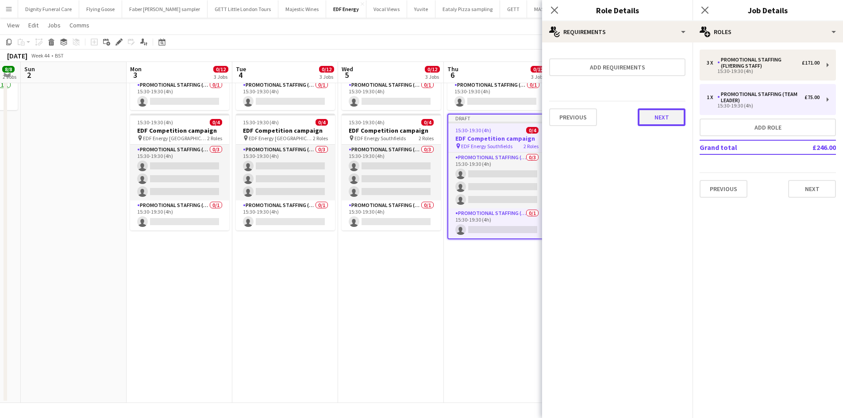
click at [664, 122] on button "Next" at bounding box center [662, 117] width 48 height 18
click at [667, 120] on button "Finish" at bounding box center [668, 119] width 33 height 18
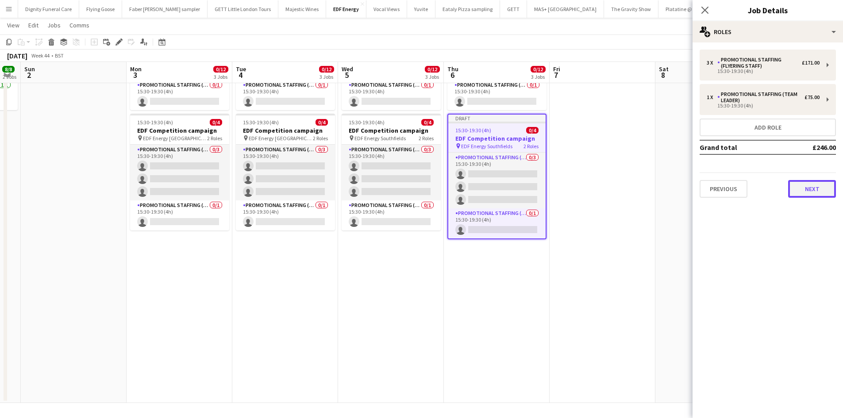
click at [825, 190] on button "Next" at bounding box center [812, 189] width 48 height 18
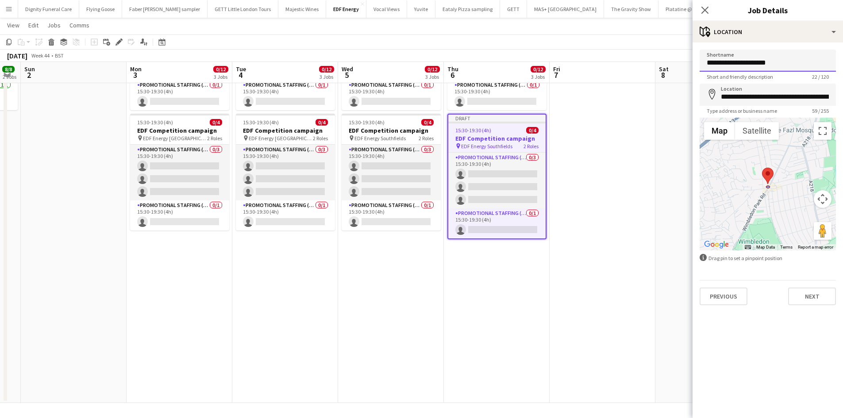
click at [786, 61] on input "**********" at bounding box center [768, 61] width 136 height 22
drag, startPoint x: 788, startPoint y: 62, endPoint x: 744, endPoint y: 61, distance: 44.3
click at [744, 61] on input "**********" at bounding box center [768, 61] width 136 height 22
type input "**********"
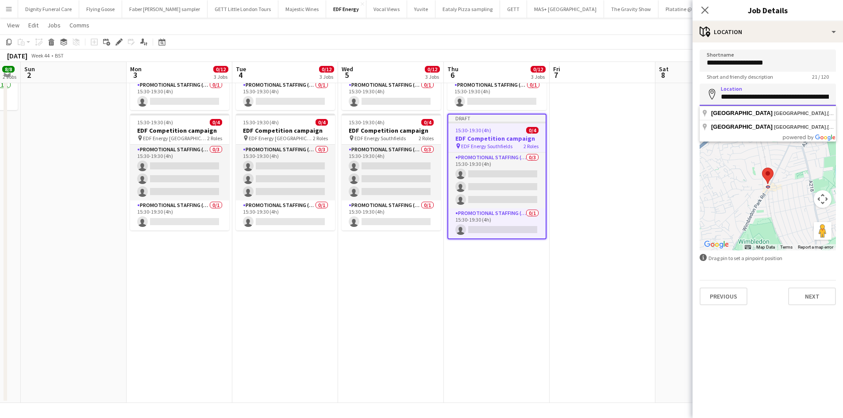
drag, startPoint x: 831, startPoint y: 97, endPoint x: 721, endPoint y: 103, distance: 110.8
click at [721, 103] on input "**********" at bounding box center [768, 95] width 136 height 22
type input "**********"
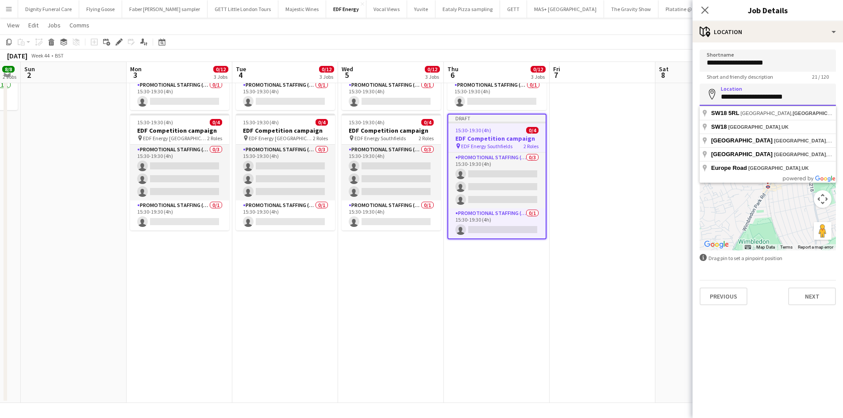
drag, startPoint x: 813, startPoint y: 97, endPoint x: 721, endPoint y: 102, distance: 91.3
click at [721, 102] on input "**********" at bounding box center [768, 95] width 136 height 22
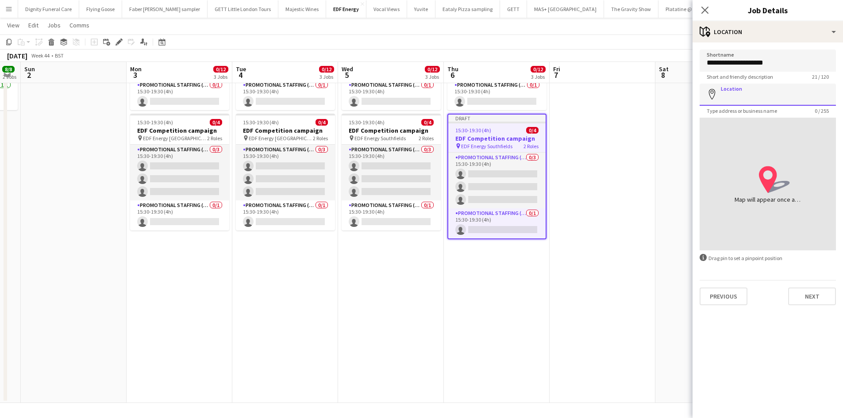
type input "*"
paste input "**********"
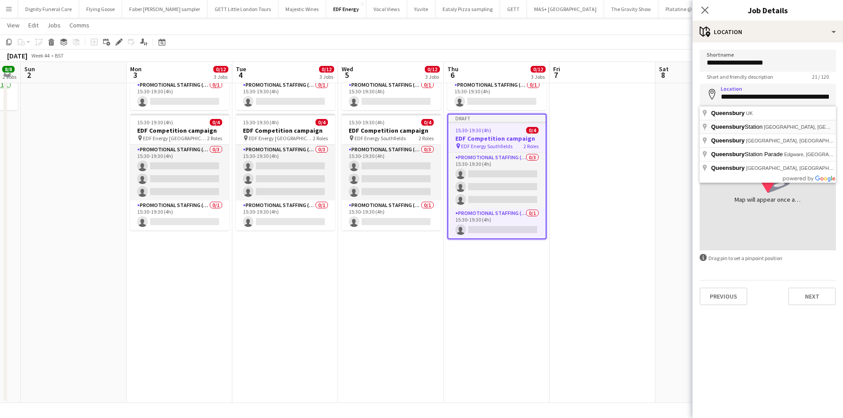
type input "**********"
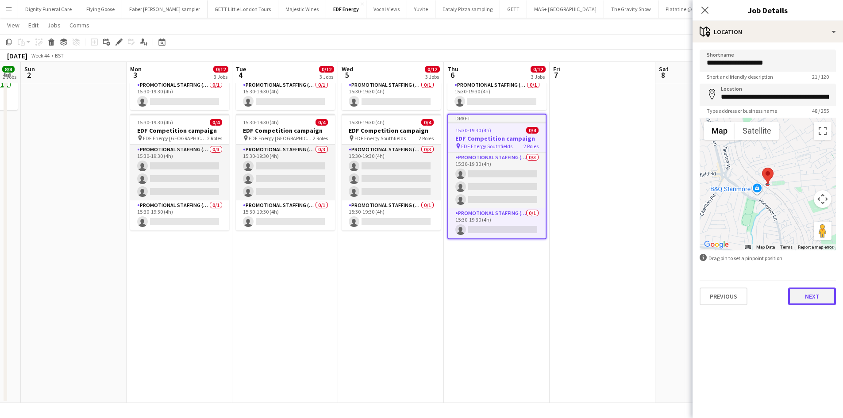
click at [823, 292] on button "Next" at bounding box center [812, 297] width 48 height 18
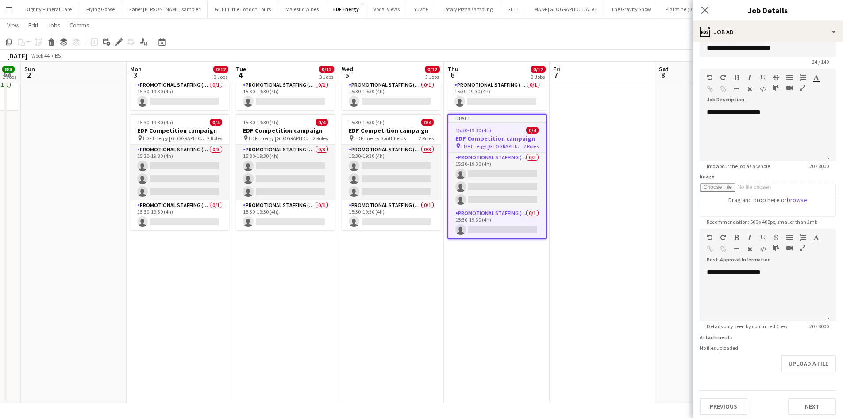
scroll to position [19, 0]
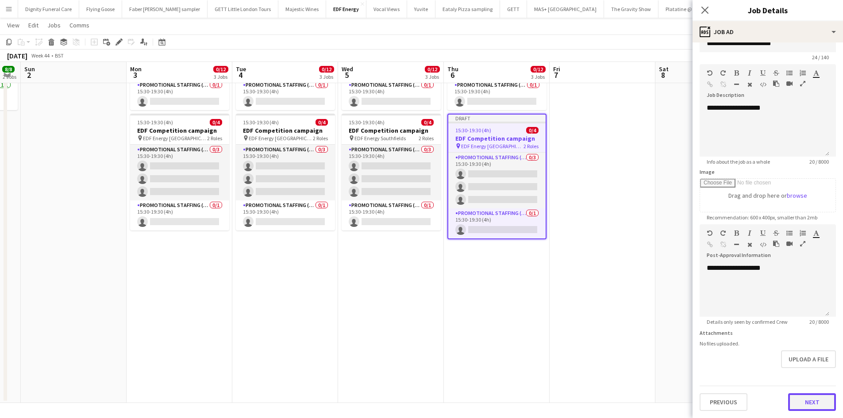
click at [806, 398] on button "Next" at bounding box center [812, 402] width 48 height 18
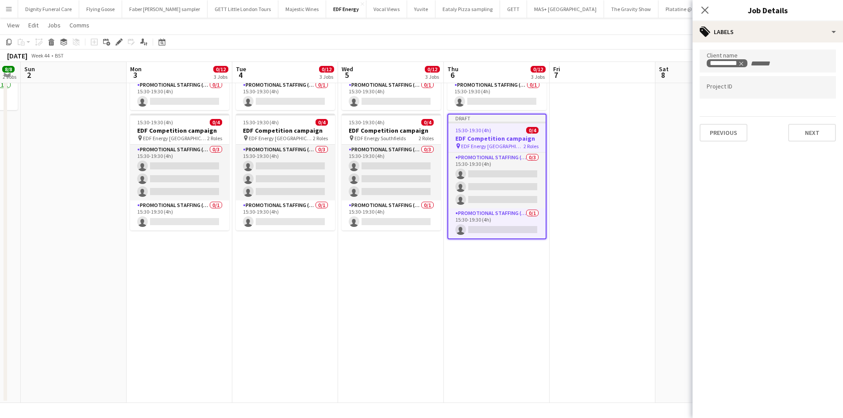
scroll to position [0, 0]
click at [811, 132] on button "Next" at bounding box center [812, 133] width 48 height 18
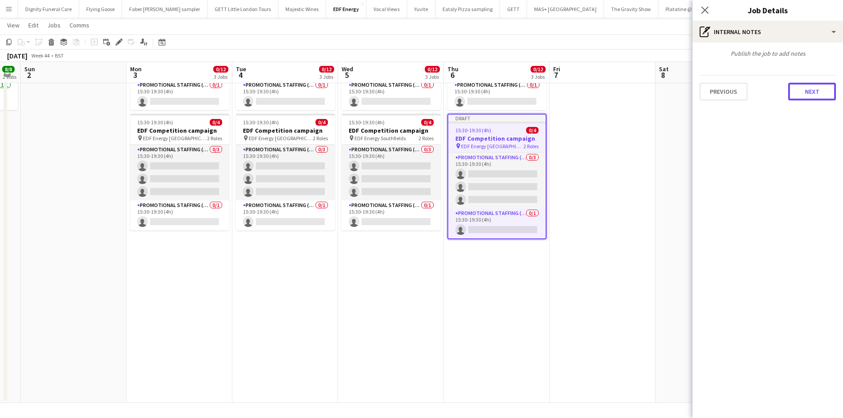
click at [817, 86] on button "Next" at bounding box center [812, 92] width 48 height 18
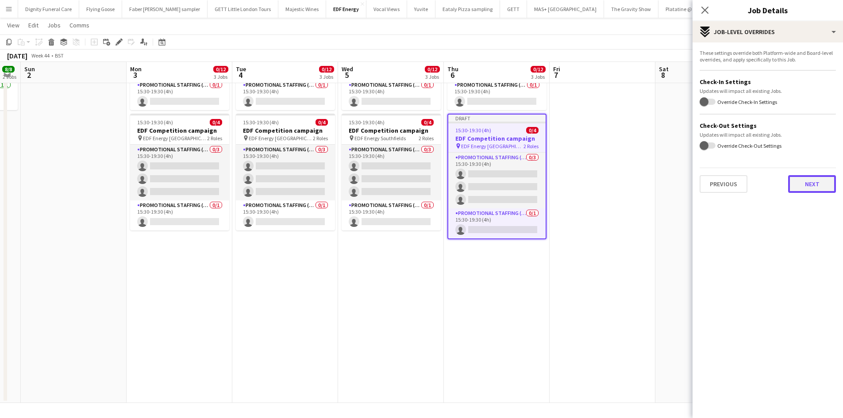
click at [815, 183] on button "Next" at bounding box center [812, 184] width 48 height 18
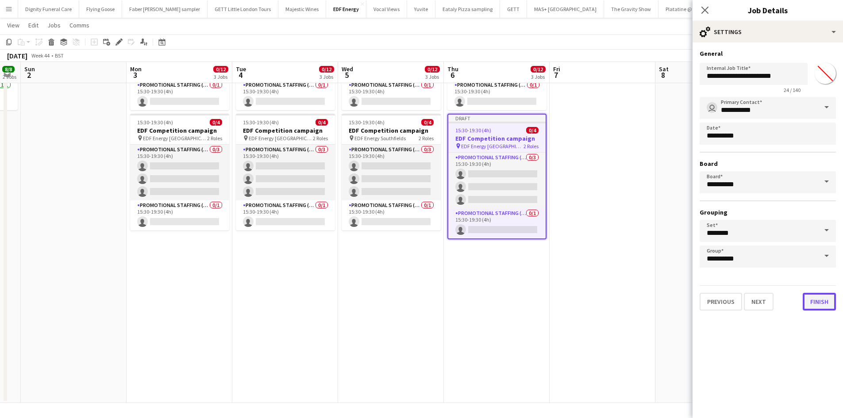
click at [817, 305] on button "Finish" at bounding box center [819, 302] width 33 height 18
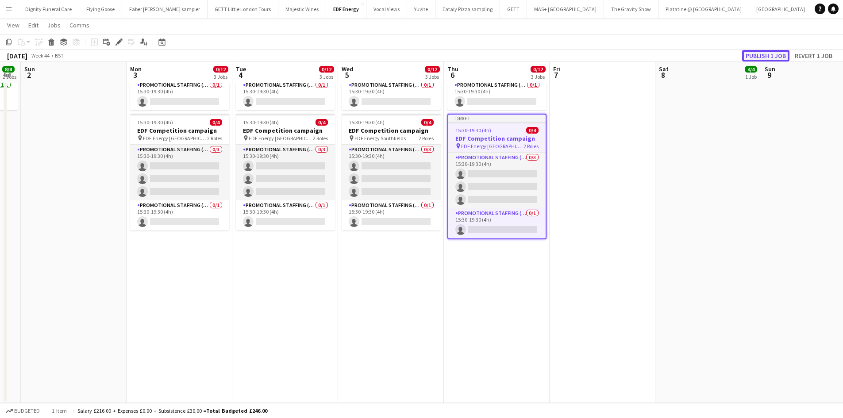
click at [767, 52] on button "Publish 1 job" at bounding box center [765, 56] width 47 height 12
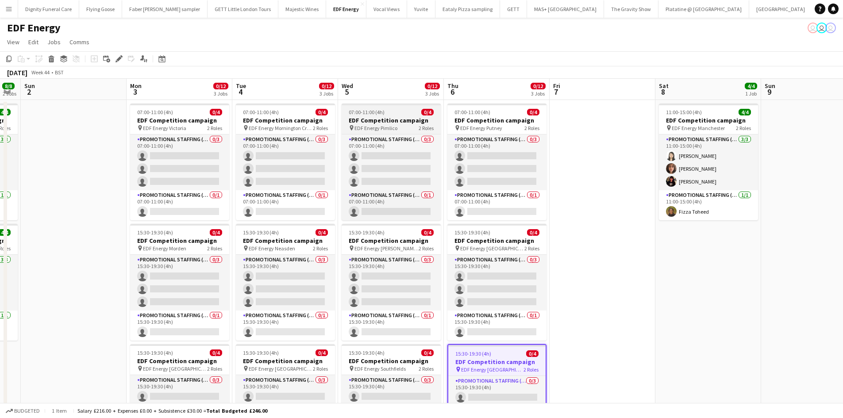
click at [363, 118] on h3 "EDF Competition campaign" at bounding box center [391, 120] width 99 height 8
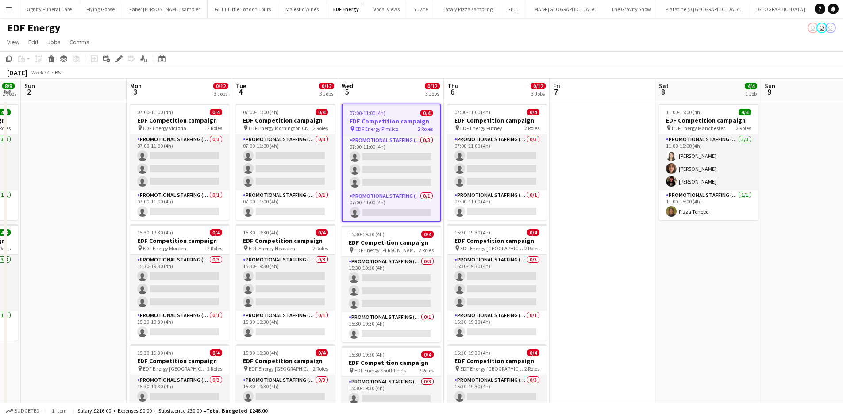
drag, startPoint x: 8, startPoint y: 56, endPoint x: 16, endPoint y: 60, distance: 8.9
click at [8, 55] on icon "Copy" at bounding box center [8, 58] width 7 height 7
click at [595, 139] on app-date-cell at bounding box center [603, 367] width 106 height 534
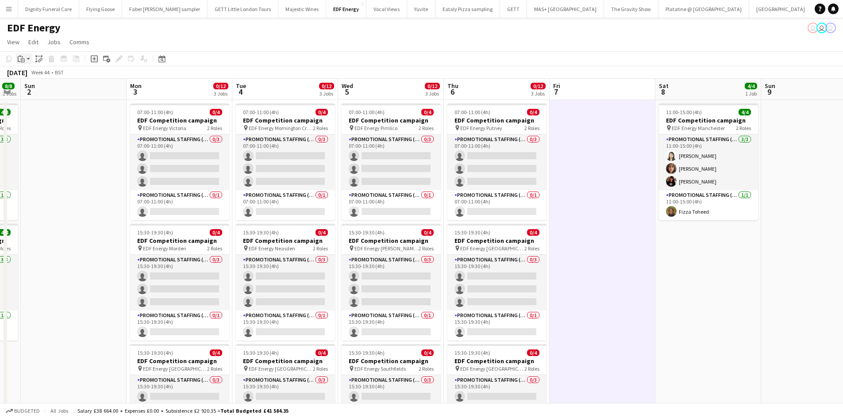
click at [25, 57] on div "Paste" at bounding box center [21, 59] width 11 height 11
click at [34, 73] on link "Paste Ctrl+V" at bounding box center [64, 76] width 83 height 8
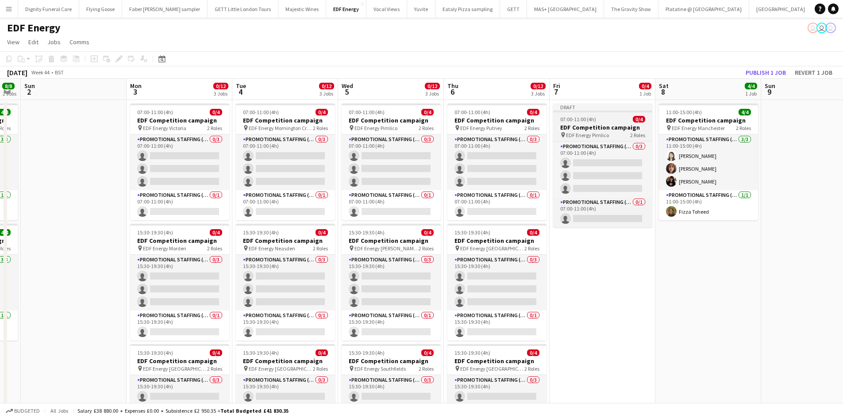
click at [593, 133] on span "EDF Energy Pimlico" at bounding box center [587, 135] width 43 height 7
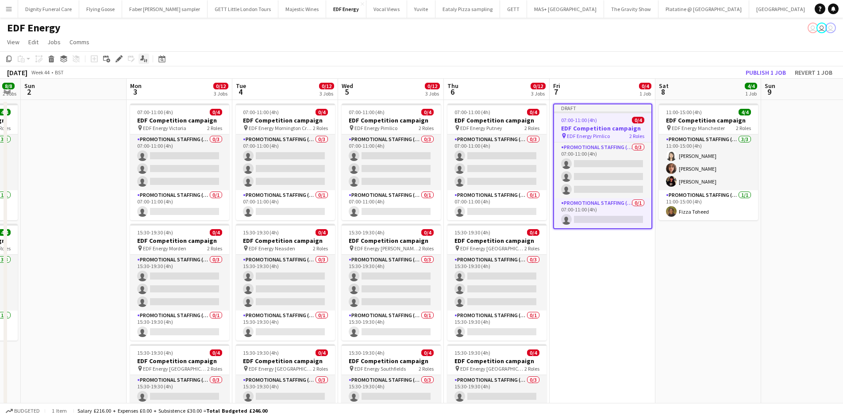
drag, startPoint x: 119, startPoint y: 57, endPoint x: 146, endPoint y: 61, distance: 27.7
click at [119, 56] on icon "Edit" at bounding box center [119, 58] width 7 height 7
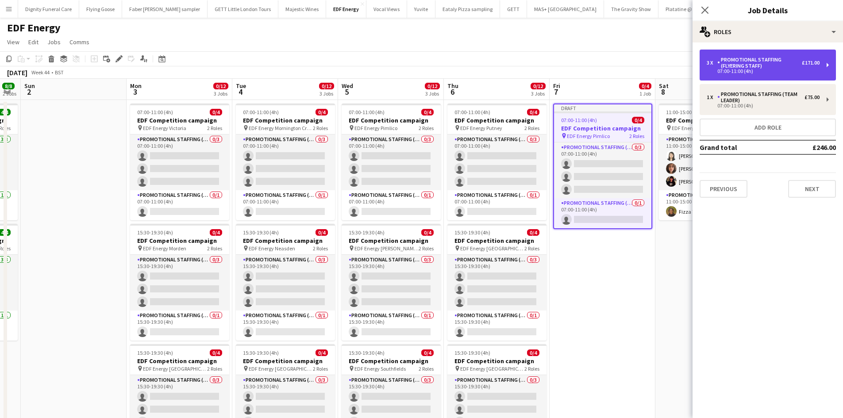
click at [775, 68] on div "Promotional Staffing (Flyering Staff)" at bounding box center [759, 63] width 85 height 12
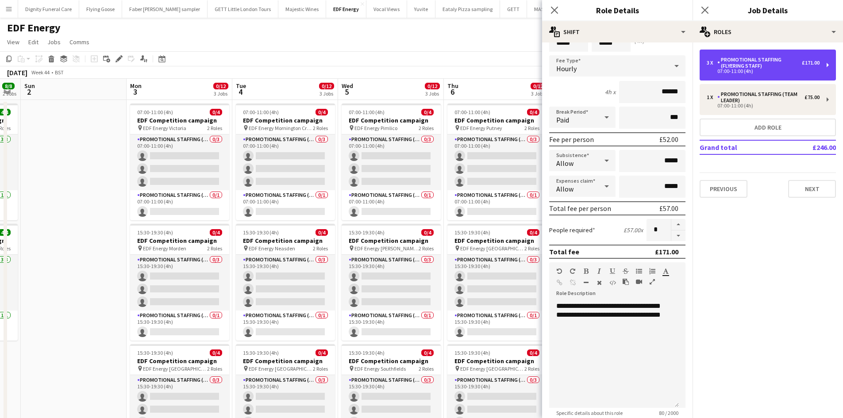
scroll to position [177, 0]
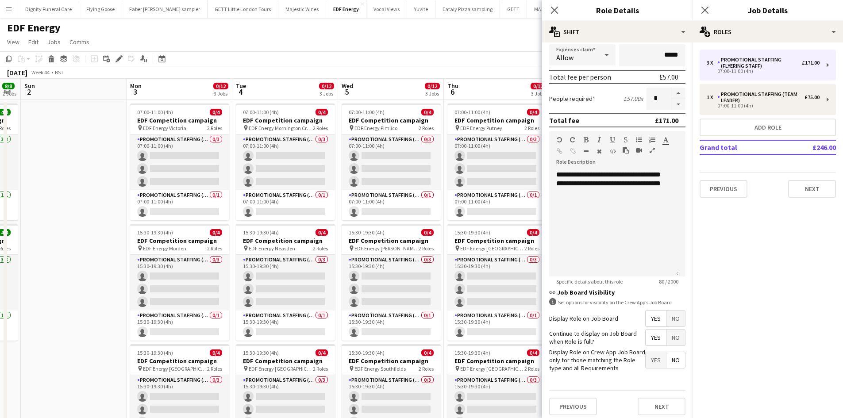
click at [649, 314] on span "Yes" at bounding box center [656, 319] width 20 height 16
click at [648, 339] on span "Yes" at bounding box center [656, 338] width 20 height 16
click at [673, 358] on span "No" at bounding box center [676, 360] width 19 height 16
click at [668, 406] on button "Next" at bounding box center [662, 407] width 48 height 18
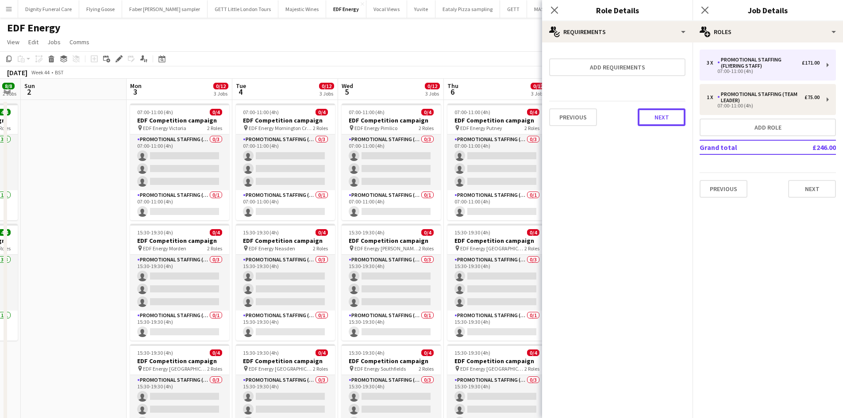
click at [668, 115] on button "Next" at bounding box center [662, 117] width 48 height 18
click at [666, 114] on button "Finish" at bounding box center [668, 119] width 33 height 18
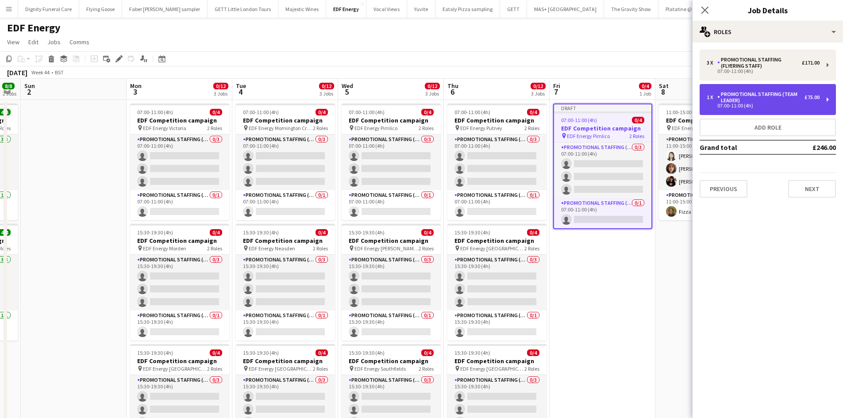
click at [778, 102] on div "Promotional Staffing (Team Leader)" at bounding box center [760, 97] width 87 height 12
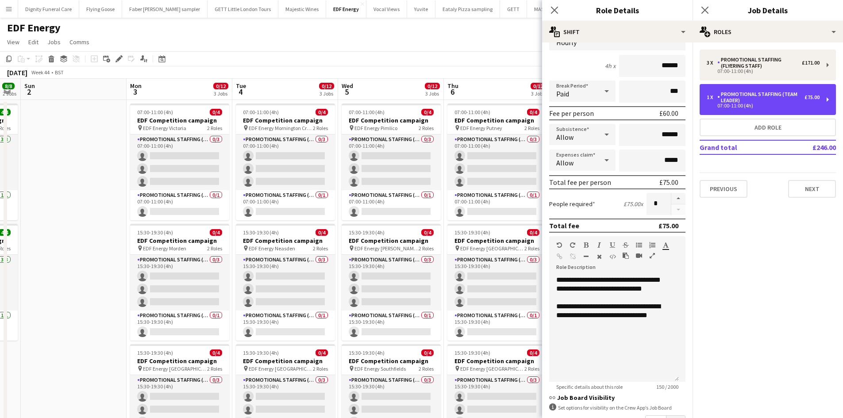
scroll to position [181, 0]
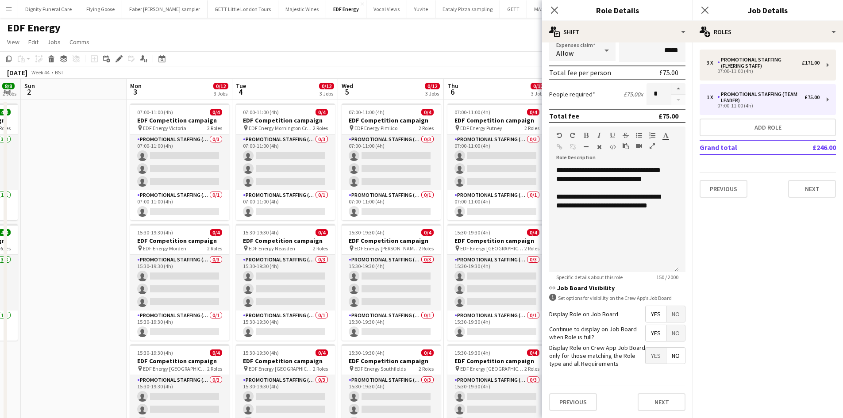
click at [649, 310] on span "Yes" at bounding box center [656, 314] width 20 height 16
click at [647, 329] on span "Yes" at bounding box center [656, 333] width 20 height 16
click at [667, 358] on span "No" at bounding box center [676, 356] width 19 height 16
click at [661, 397] on button "Next" at bounding box center [662, 402] width 48 height 18
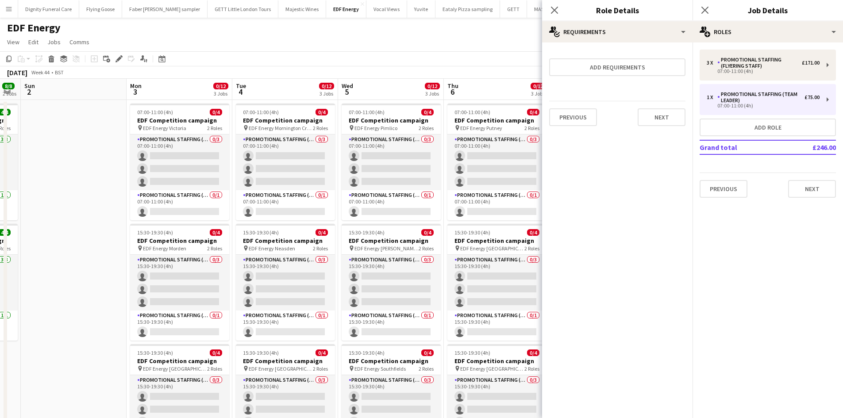
scroll to position [0, 0]
click at [661, 114] on button "Next" at bounding box center [662, 117] width 48 height 18
click at [667, 119] on button "Finish" at bounding box center [668, 119] width 33 height 18
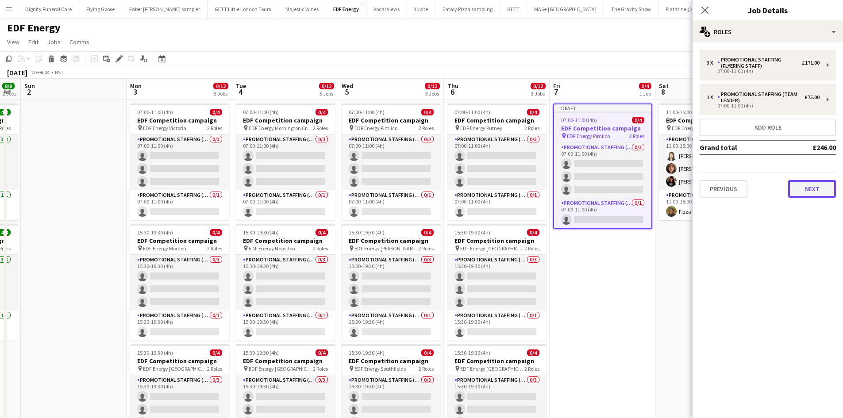
click at [813, 193] on button "Next" at bounding box center [812, 189] width 48 height 18
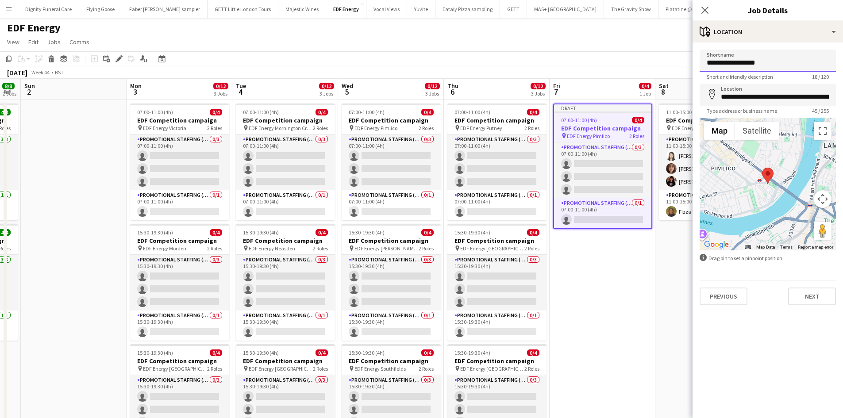
click at [794, 63] on input "**********" at bounding box center [768, 61] width 136 height 22
drag, startPoint x: 775, startPoint y: 64, endPoint x: 743, endPoint y: 65, distance: 31.9
click at [743, 65] on input "**********" at bounding box center [768, 61] width 136 height 22
type input "**********"
click at [833, 96] on input "**********" at bounding box center [768, 95] width 136 height 22
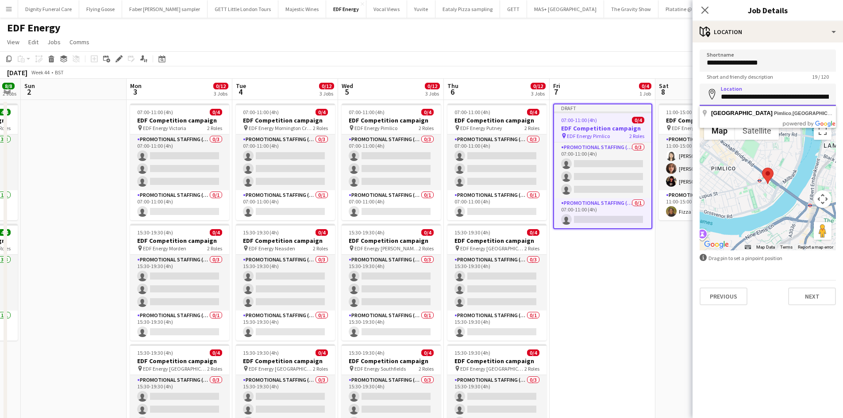
drag, startPoint x: 828, startPoint y: 96, endPoint x: 719, endPoint y: 100, distance: 108.5
click at [719, 100] on input "**********" at bounding box center [768, 95] width 136 height 22
type input "**********"
drag, startPoint x: 764, startPoint y: 96, endPoint x: 721, endPoint y: 96, distance: 43.4
click at [721, 96] on input "**********" at bounding box center [768, 95] width 136 height 22
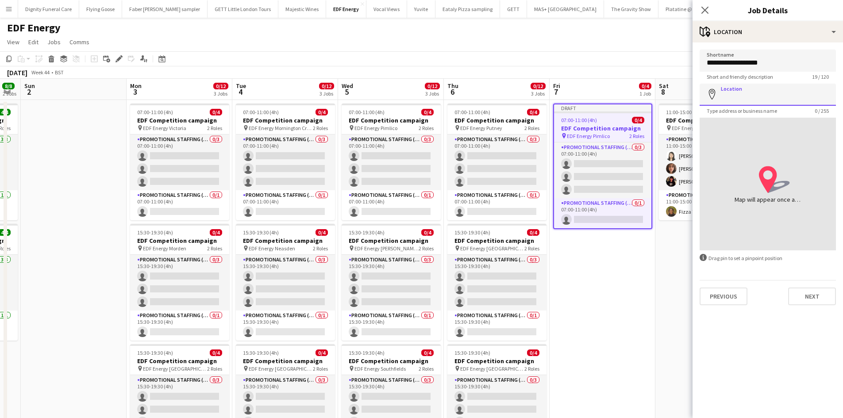
paste input "********"
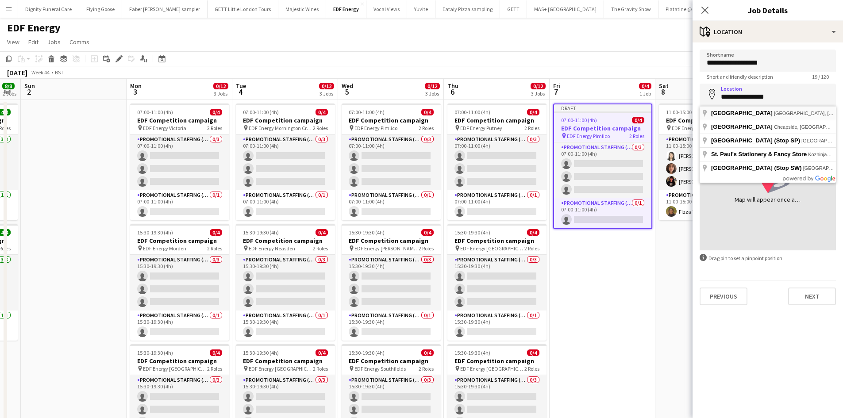
type input "**********"
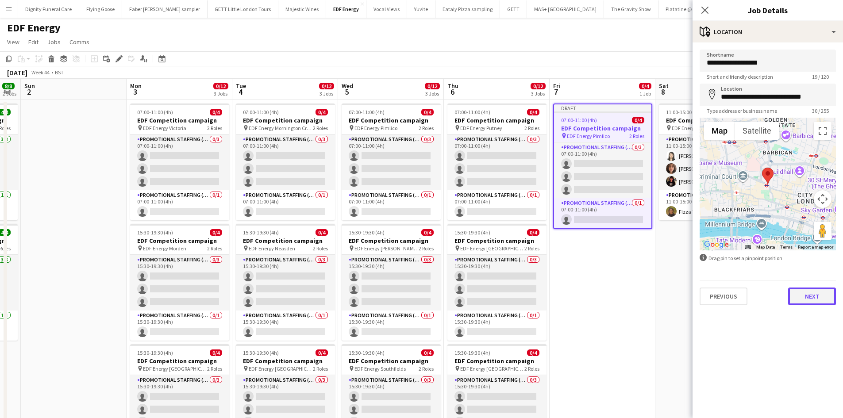
click at [815, 291] on button "Next" at bounding box center [812, 297] width 48 height 18
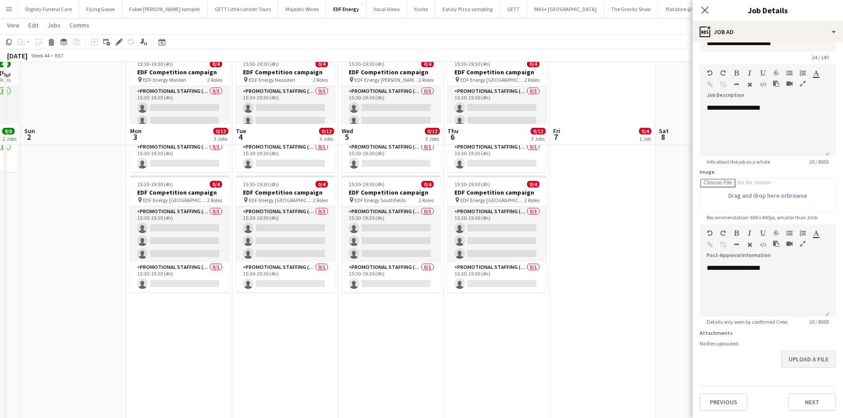
scroll to position [230, 0]
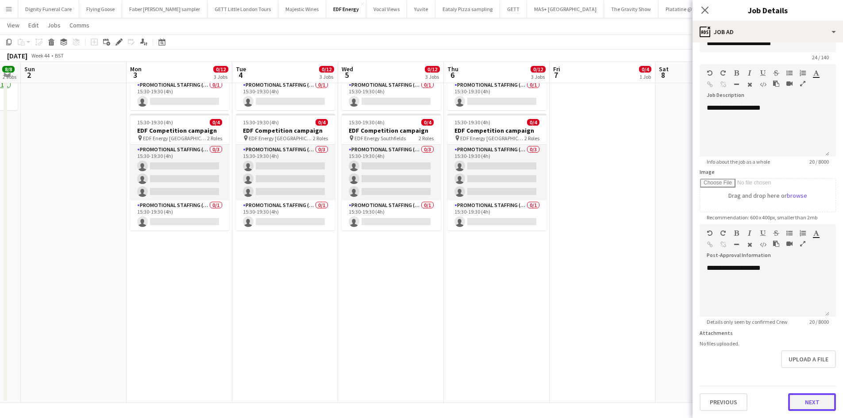
click at [809, 398] on button "Next" at bounding box center [812, 402] width 48 height 18
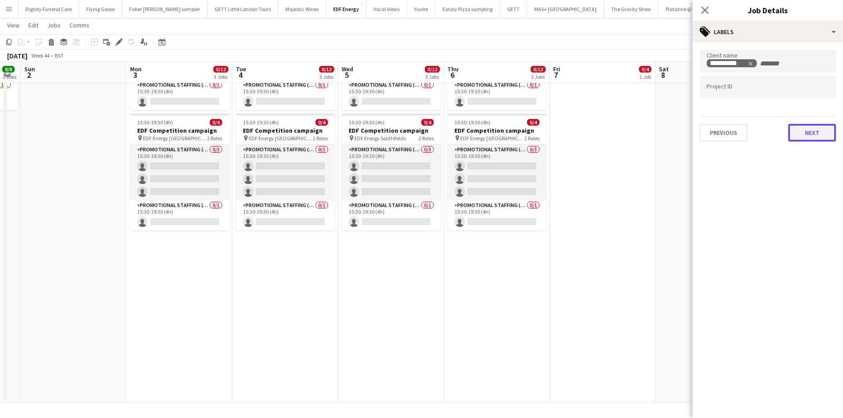
click at [809, 127] on button "Next" at bounding box center [812, 133] width 48 height 18
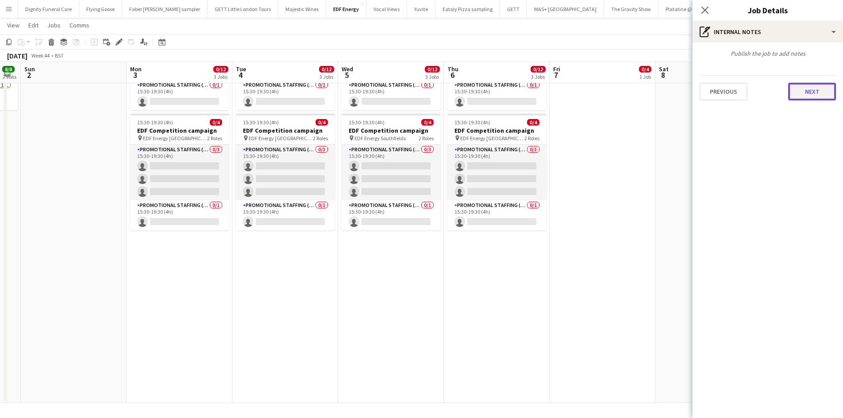
click at [814, 92] on button "Next" at bounding box center [812, 92] width 48 height 18
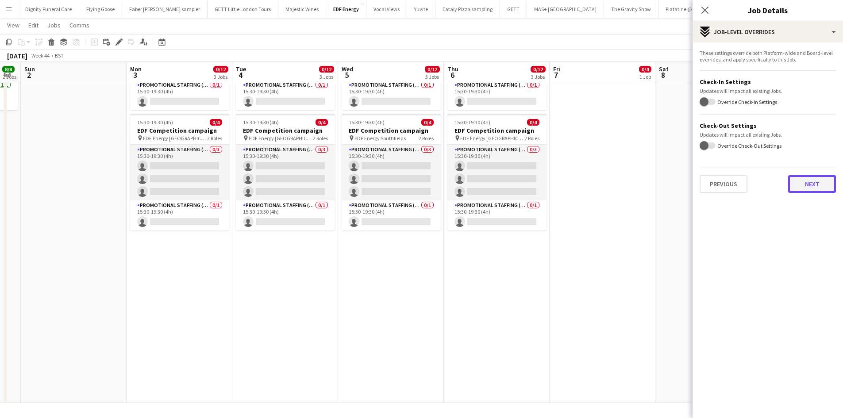
click at [815, 178] on button "Next" at bounding box center [812, 184] width 48 height 18
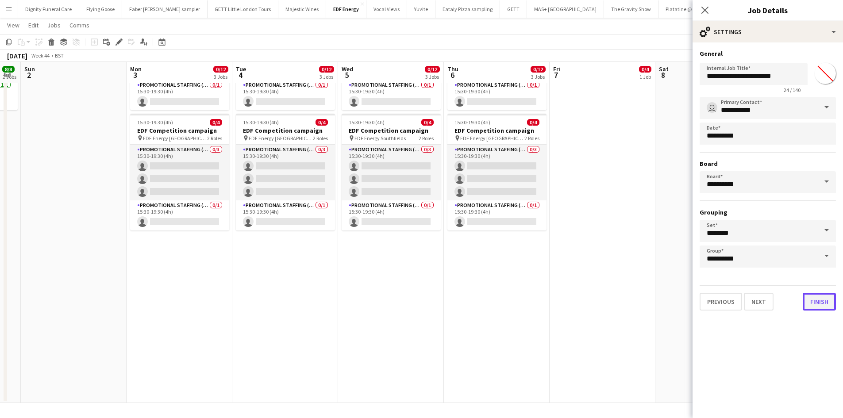
click at [821, 306] on button "Finish" at bounding box center [819, 302] width 33 height 18
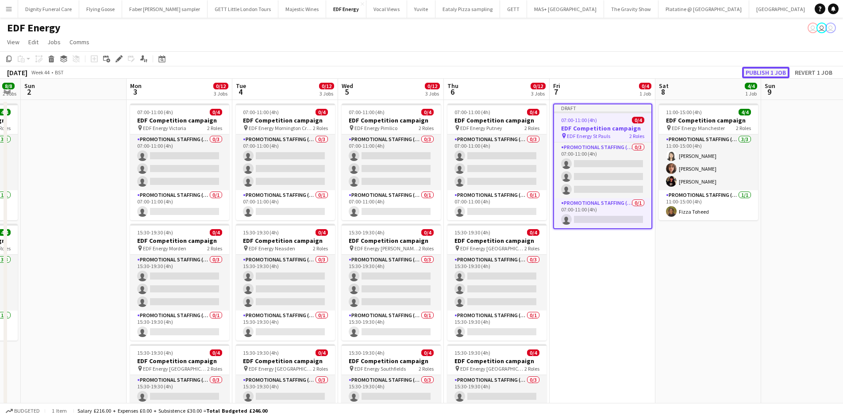
click at [767, 75] on button "Publish 1 job" at bounding box center [765, 73] width 47 height 12
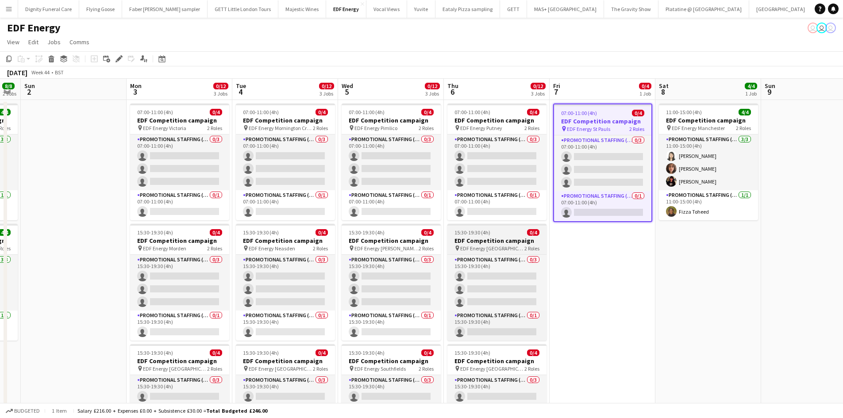
click at [497, 240] on h3 "EDF Competition campaign" at bounding box center [496, 241] width 99 height 8
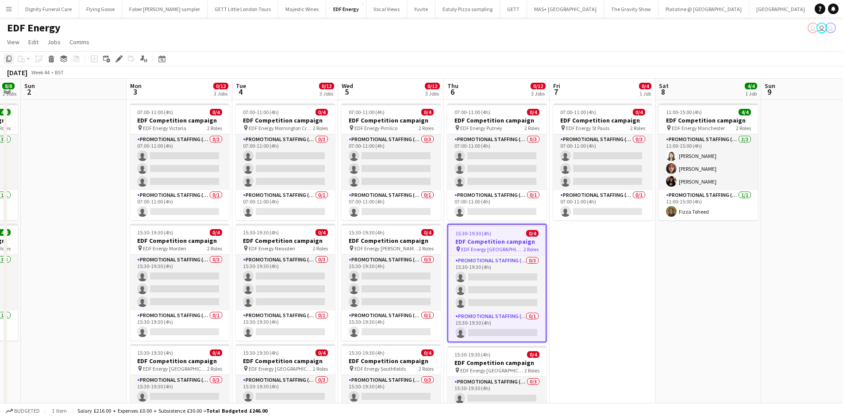
click at [8, 56] on icon at bounding box center [8, 59] width 5 height 6
click at [599, 257] on app-date-cell "07:00-11:00 (4h) 0/4 EDF Competition campaign pin EDF Energy St Pauls 2 Roles P…" at bounding box center [603, 367] width 106 height 534
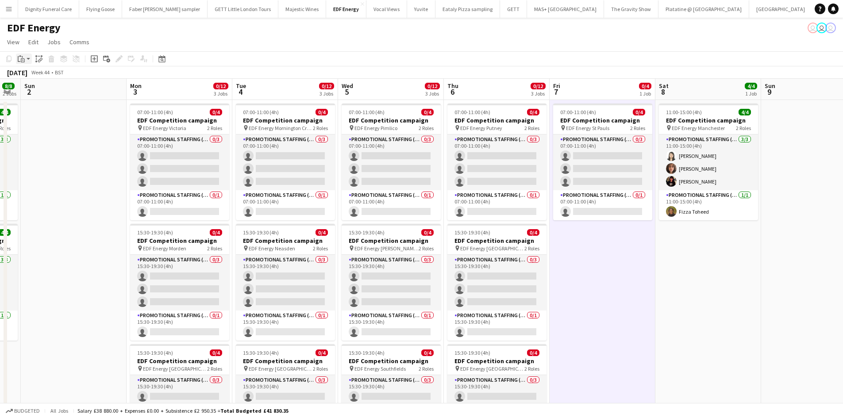
click at [22, 57] on icon at bounding box center [22, 57] width 1 height 2
click at [33, 76] on link "Paste Ctrl+V" at bounding box center [64, 76] width 83 height 8
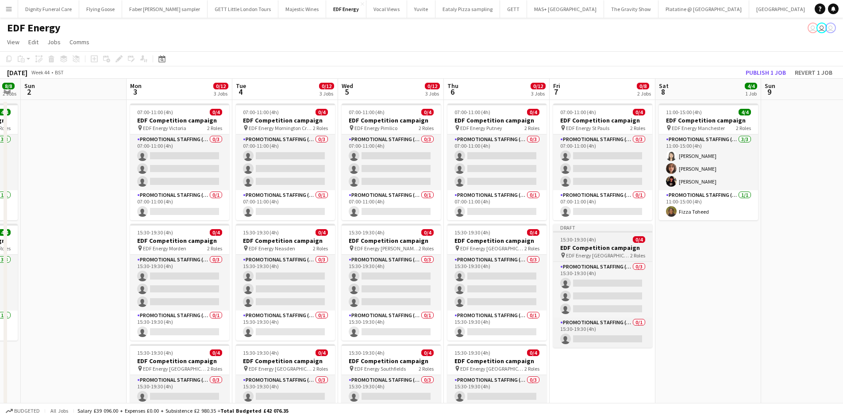
click at [590, 244] on h3 "EDF Competition campaign" at bounding box center [602, 248] width 99 height 8
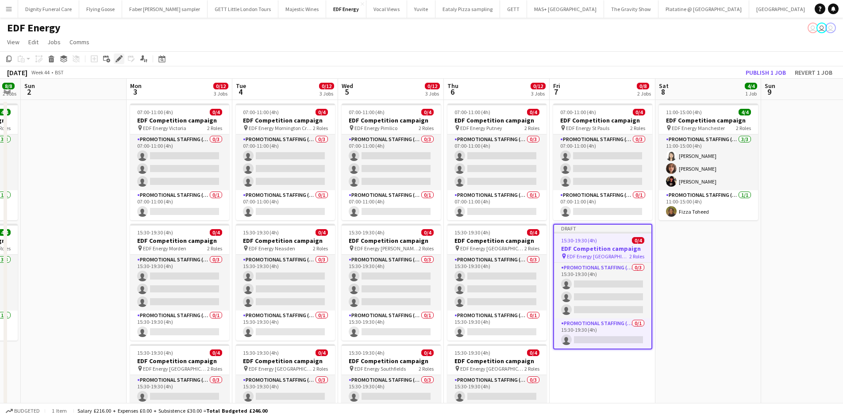
click at [119, 58] on icon at bounding box center [118, 59] width 5 height 5
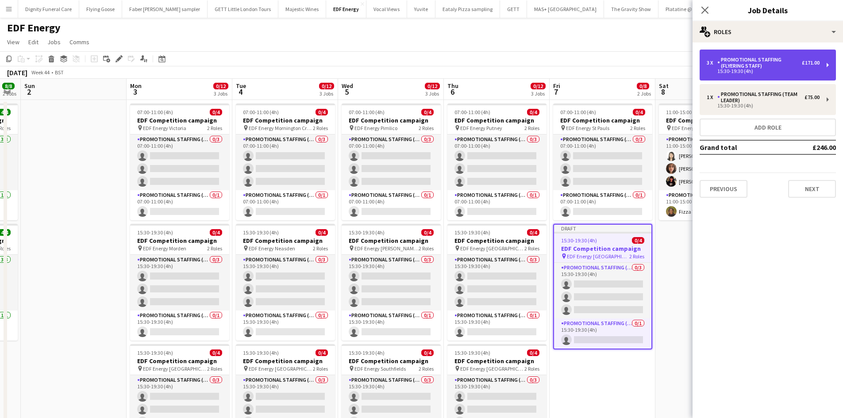
click at [783, 73] on div "3 x Promotional Staffing (Flyering Staff) £171.00 15:30-19:30 (4h)" at bounding box center [768, 65] width 136 height 31
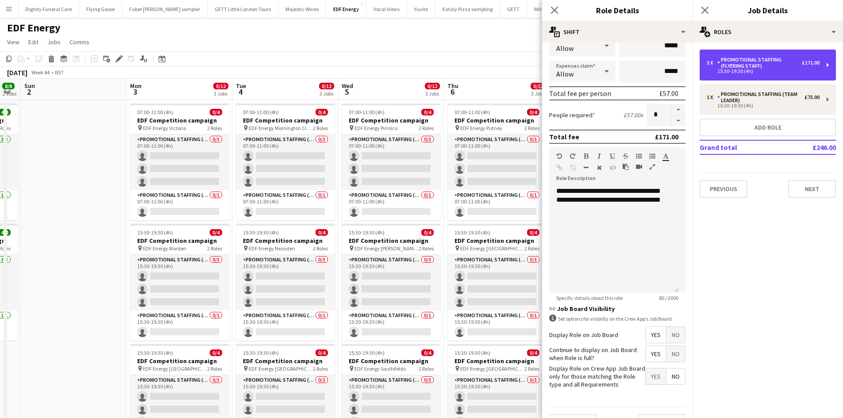
scroll to position [181, 0]
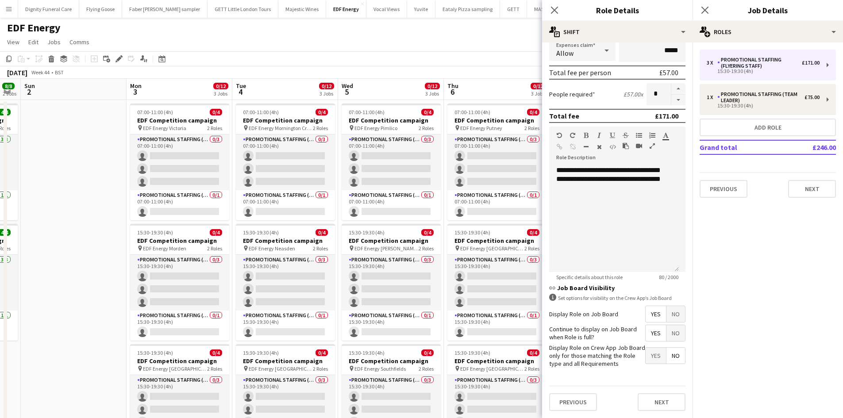
click at [646, 314] on span "Yes" at bounding box center [656, 314] width 20 height 16
click at [649, 334] on span "Yes" at bounding box center [656, 333] width 20 height 16
click at [668, 357] on span "No" at bounding box center [676, 356] width 19 height 16
click at [667, 400] on button "Next" at bounding box center [662, 402] width 48 height 18
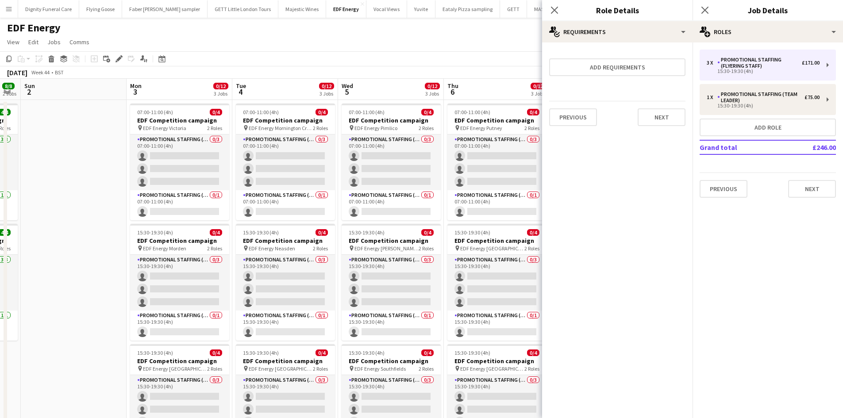
scroll to position [0, 0]
click at [657, 111] on button "Next" at bounding box center [662, 117] width 48 height 18
click at [658, 115] on button "Finish" at bounding box center [668, 119] width 33 height 18
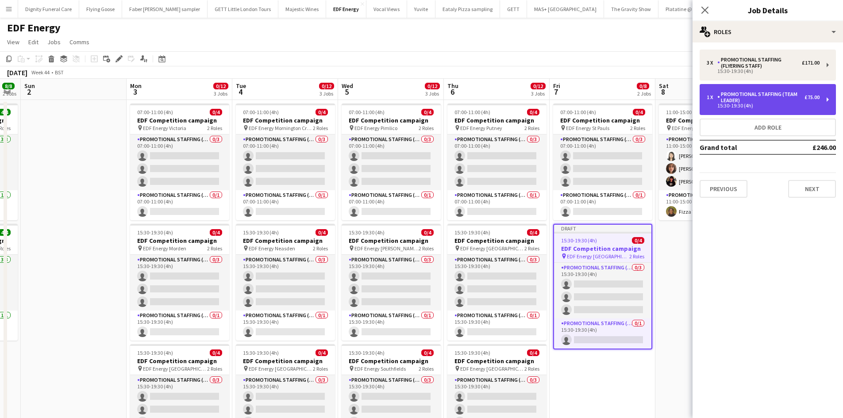
click at [774, 99] on div "Promotional Staffing (Team Leader)" at bounding box center [760, 97] width 87 height 12
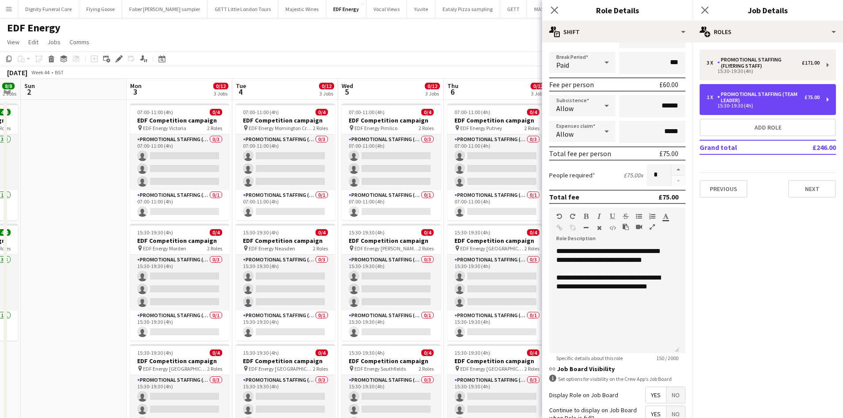
scroll to position [181, 0]
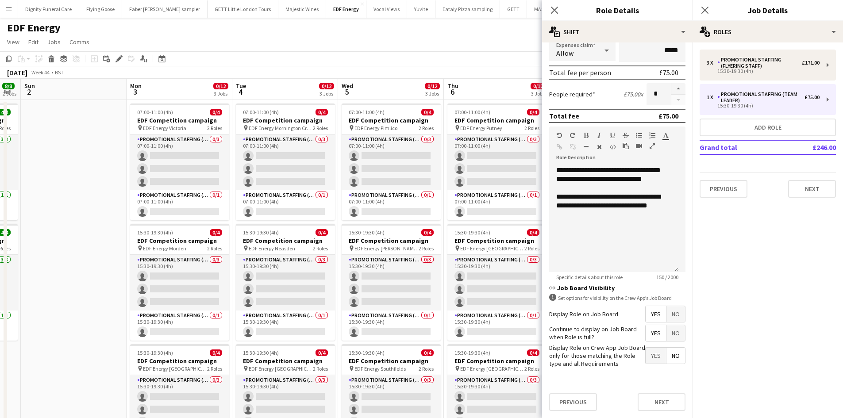
click at [654, 315] on span "Yes" at bounding box center [656, 314] width 20 height 16
click at [651, 330] on span "Yes" at bounding box center [656, 333] width 20 height 16
click at [667, 356] on span "No" at bounding box center [676, 356] width 19 height 16
click at [662, 404] on button "Next" at bounding box center [662, 402] width 48 height 18
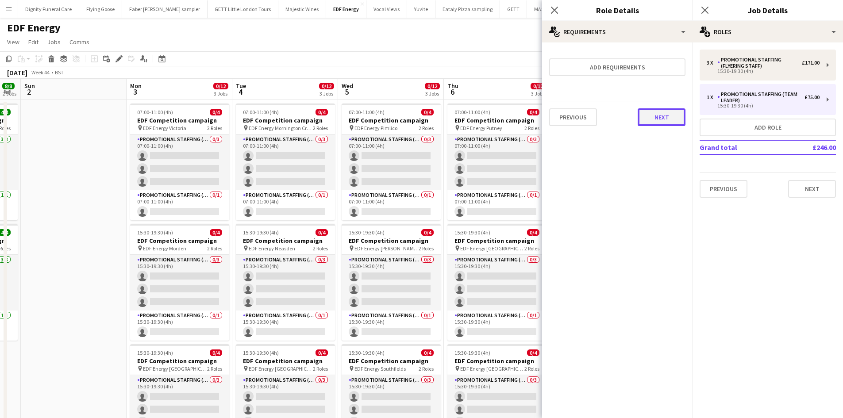
click at [661, 114] on button "Next" at bounding box center [662, 117] width 48 height 18
click at [671, 120] on button "Finish" at bounding box center [668, 119] width 33 height 18
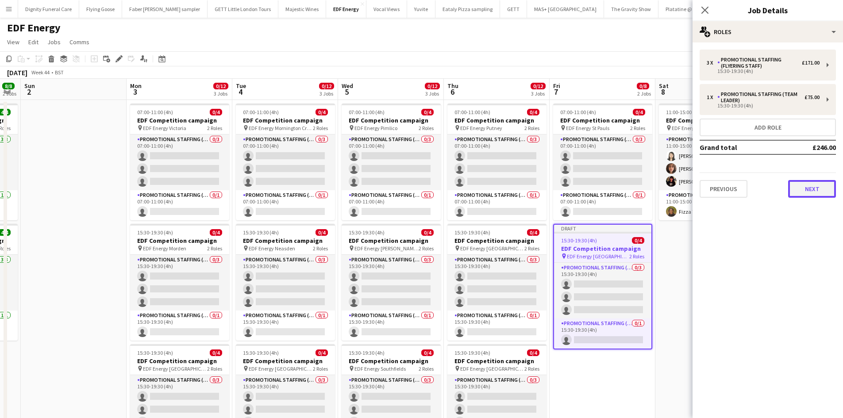
click at [812, 181] on button "Next" at bounding box center [812, 189] width 48 height 18
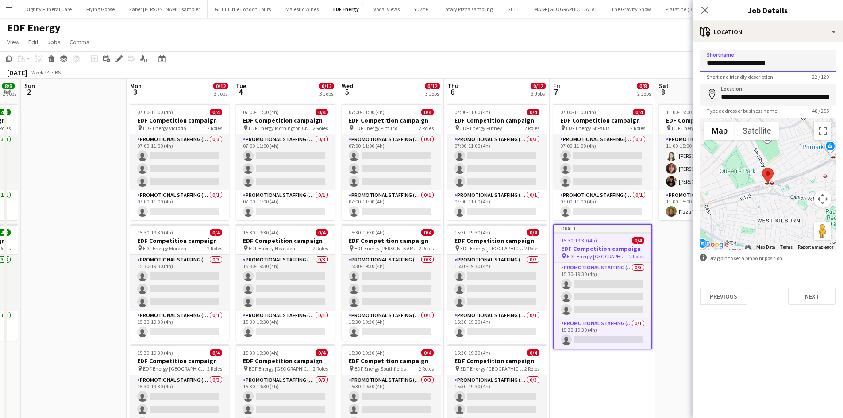
click at [796, 69] on input "**********" at bounding box center [768, 61] width 136 height 22
drag, startPoint x: 820, startPoint y: 62, endPoint x: 744, endPoint y: 65, distance: 76.6
click at [744, 65] on input "**********" at bounding box center [768, 61] width 136 height 22
type input "**********"
click at [831, 96] on input "**********" at bounding box center [768, 95] width 136 height 22
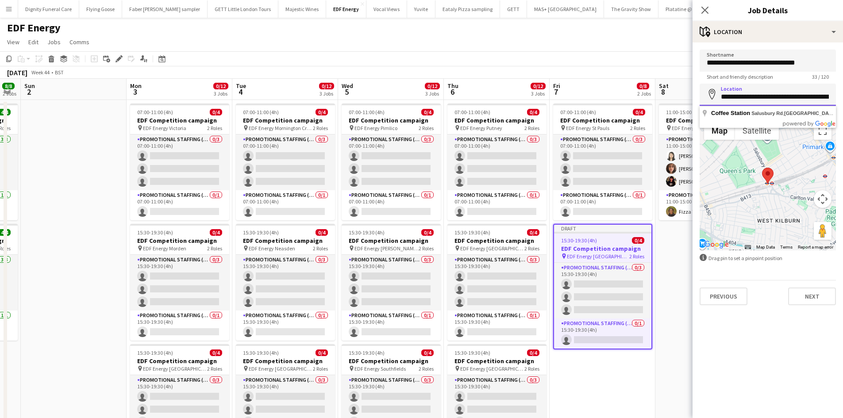
drag, startPoint x: 831, startPoint y: 97, endPoint x: 721, endPoint y: 100, distance: 109.8
click at [721, 100] on input "**********" at bounding box center [768, 95] width 136 height 22
type input "**********"
drag, startPoint x: 770, startPoint y: 96, endPoint x: 724, endPoint y: 95, distance: 46.5
click at [724, 95] on input "**********" at bounding box center [768, 95] width 136 height 22
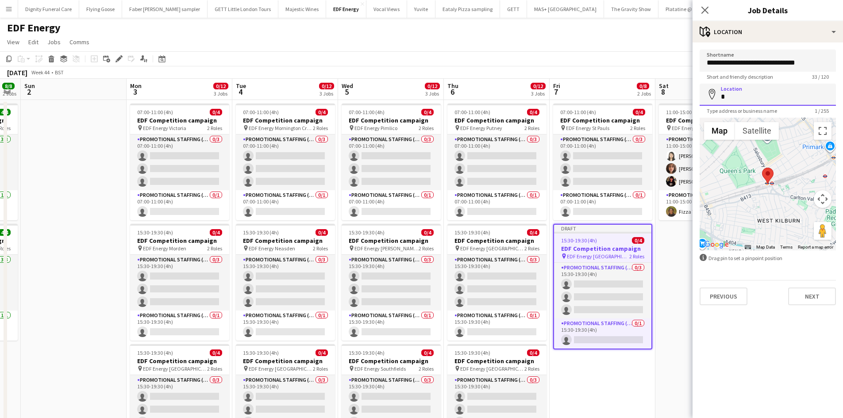
paste input "**********"
type input "**********"
drag, startPoint x: 764, startPoint y: 116, endPoint x: 770, endPoint y: 114, distance: 5.5
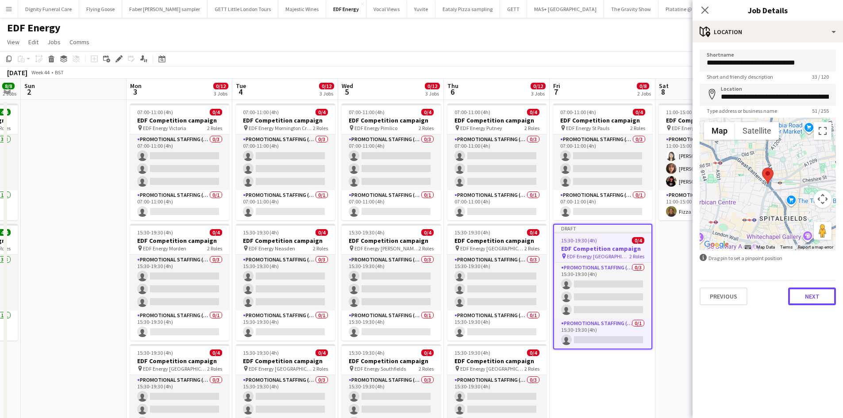
drag, startPoint x: 812, startPoint y: 290, endPoint x: 817, endPoint y: 289, distance: 4.6
click at [813, 290] on button "Next" at bounding box center [812, 297] width 48 height 18
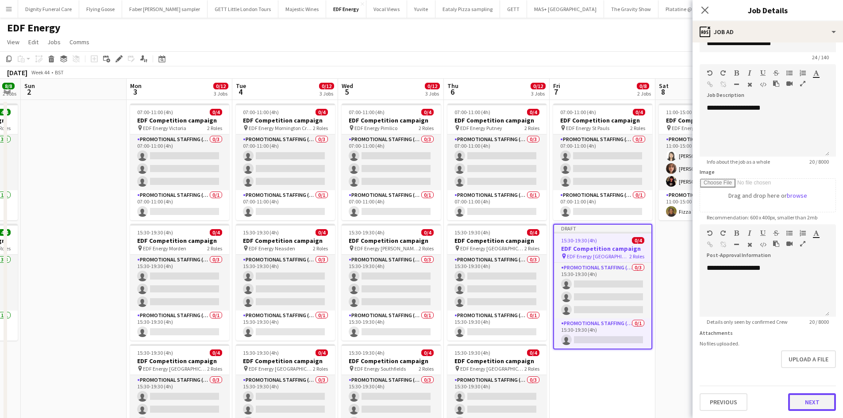
scroll to position [19, 0]
click at [813, 366] on form "**********" at bounding box center [768, 220] width 150 height 381
click at [809, 399] on button "Next" at bounding box center [812, 402] width 48 height 18
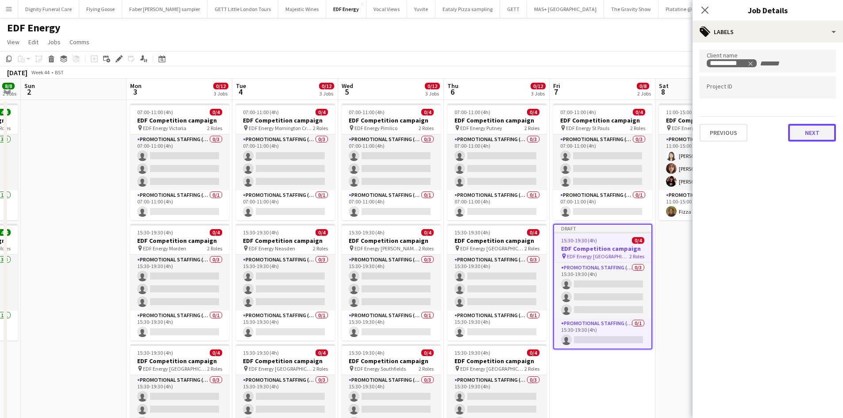
click at [813, 132] on button "Next" at bounding box center [812, 133] width 48 height 18
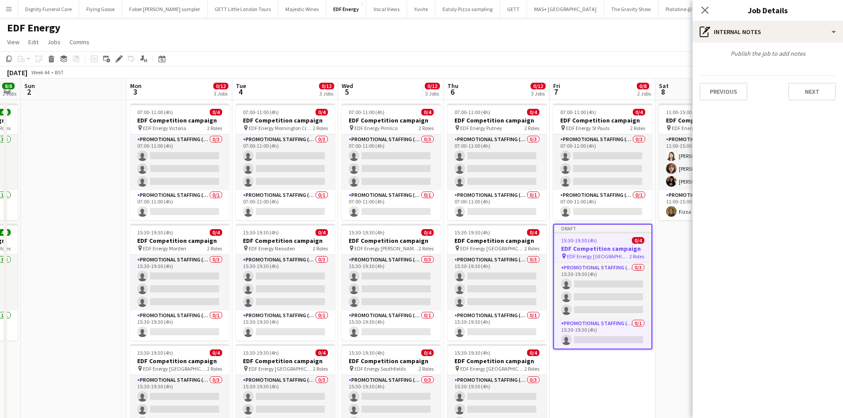
click at [817, 80] on div "Previous Next" at bounding box center [768, 87] width 136 height 25
click at [816, 89] on button "Next" at bounding box center [812, 92] width 48 height 18
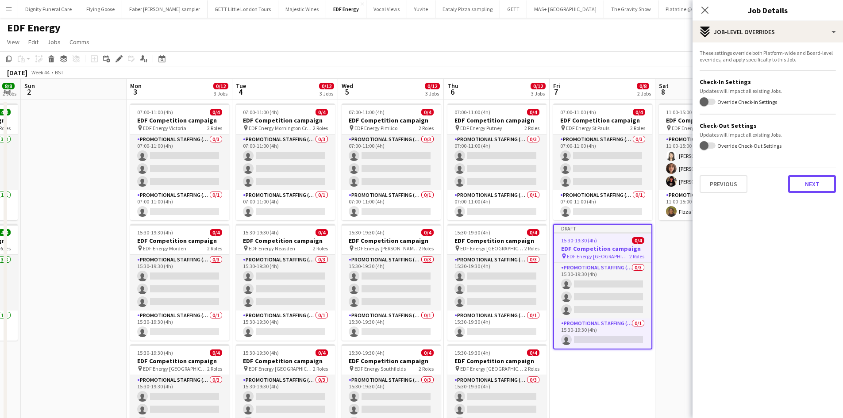
click at [808, 183] on button "Next" at bounding box center [812, 184] width 48 height 18
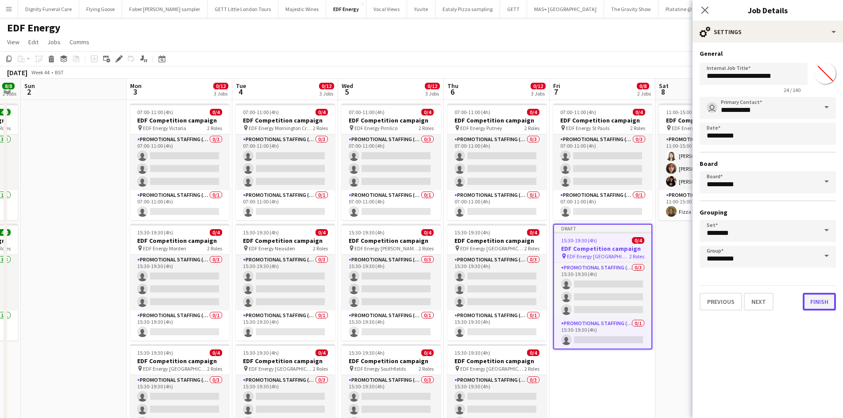
drag, startPoint x: 816, startPoint y: 306, endPoint x: 811, endPoint y: 303, distance: 5.9
click at [816, 306] on button "Finish" at bounding box center [819, 302] width 33 height 18
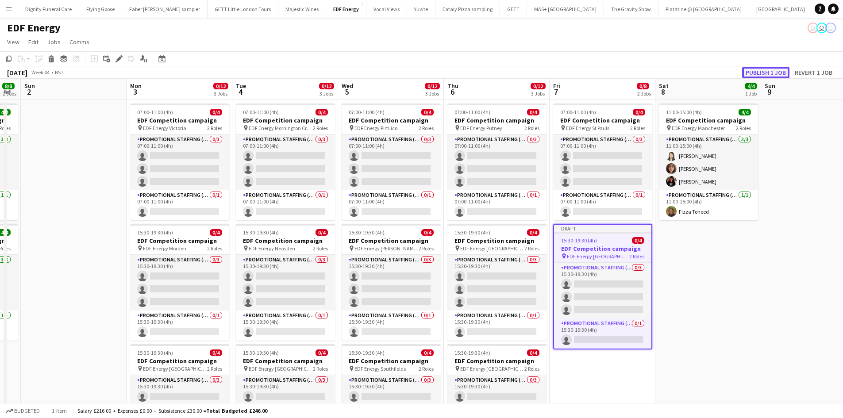
click at [766, 68] on button "Publish 1 job" at bounding box center [765, 73] width 47 height 12
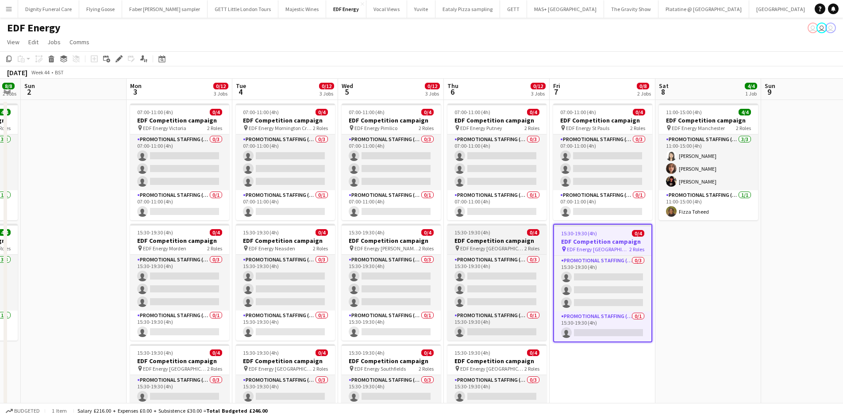
click at [472, 239] on h3 "EDF Competition campaign" at bounding box center [496, 241] width 99 height 8
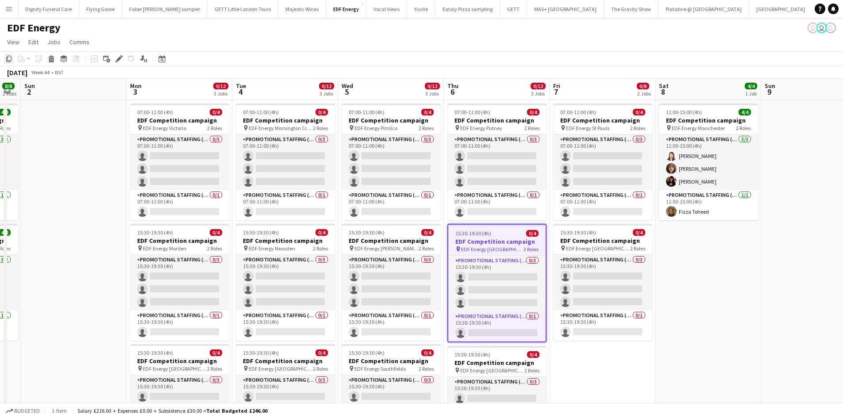
click at [8, 56] on icon "Copy" at bounding box center [8, 58] width 7 height 7
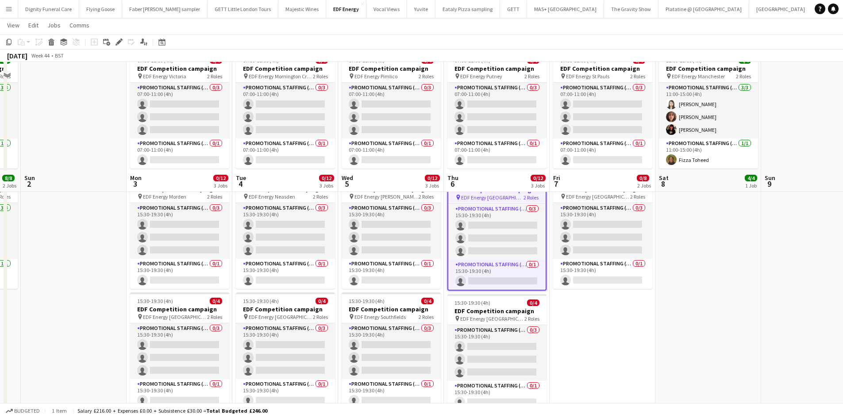
scroll to position [177, 0]
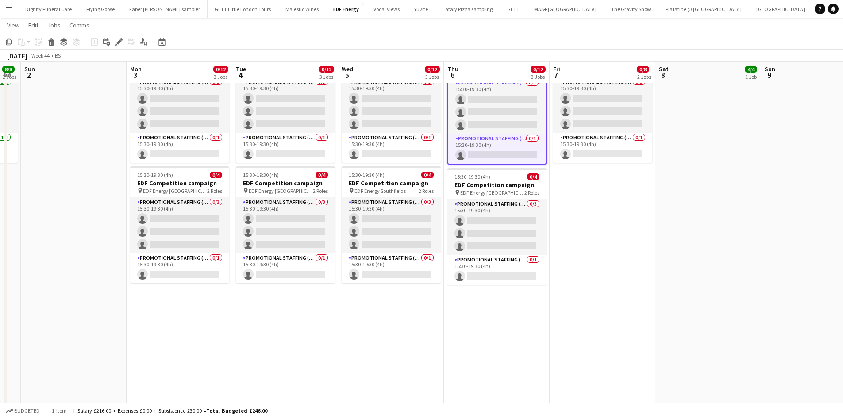
click at [593, 217] on app-date-cell "07:00-11:00 (4h) 0/4 EDF Competition campaign pin EDF Energy St Pauls 2 Roles P…" at bounding box center [603, 189] width 106 height 534
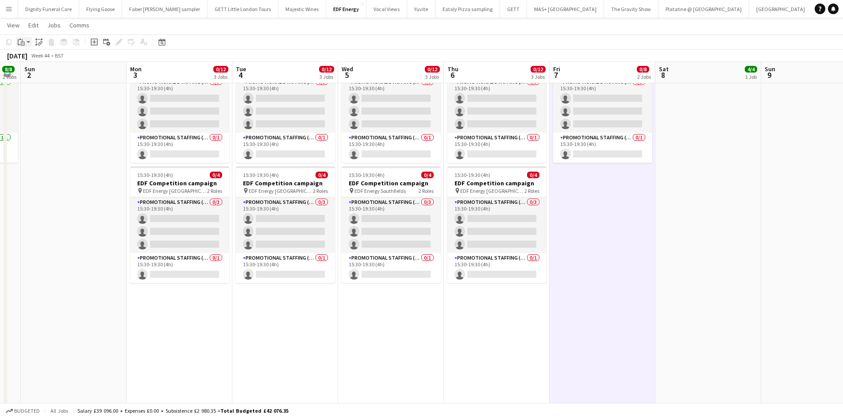
click at [23, 41] on icon "Paste" at bounding box center [21, 42] width 7 height 7
click at [34, 58] on link "Paste Ctrl+V" at bounding box center [64, 59] width 83 height 8
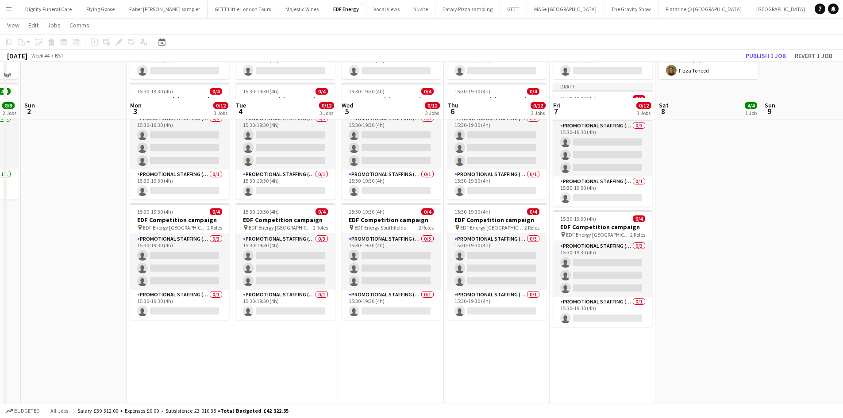
scroll to position [89, 0]
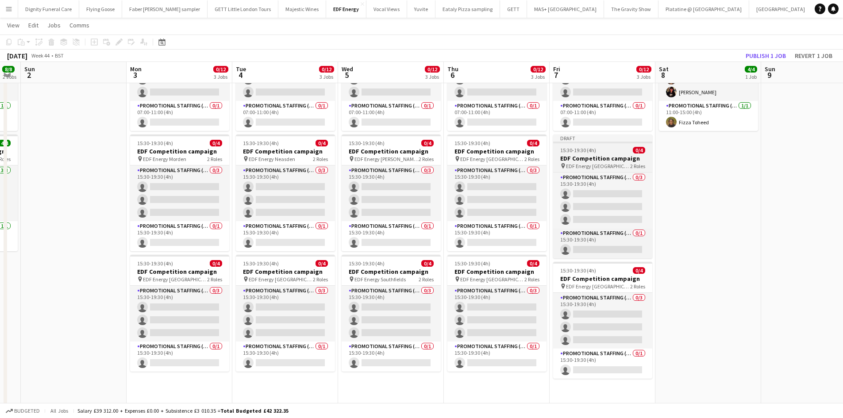
click at [589, 158] on h3 "EDF Competition campaign" at bounding box center [602, 158] width 99 height 8
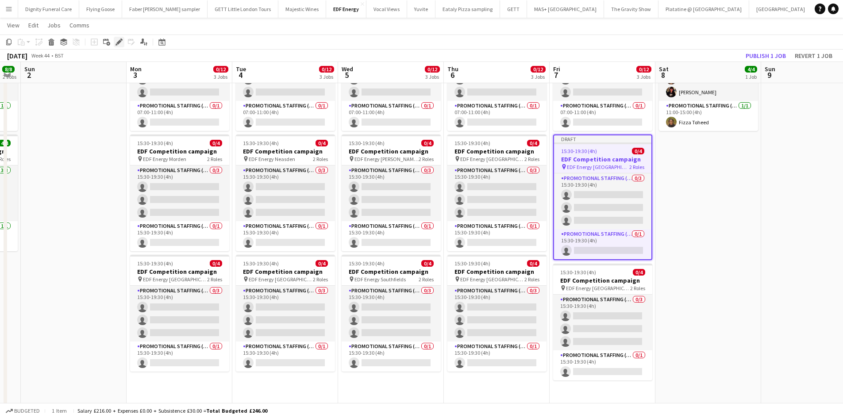
click at [119, 40] on icon "Edit" at bounding box center [119, 42] width 7 height 7
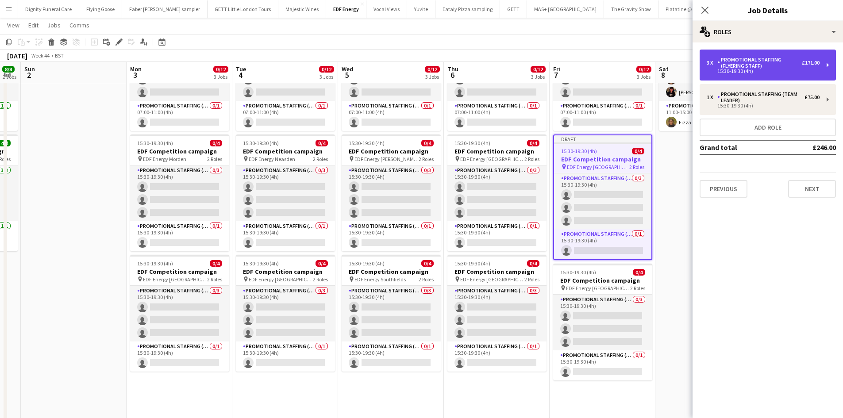
click at [760, 70] on div "15:30-19:30 (4h)" at bounding box center [763, 71] width 113 height 4
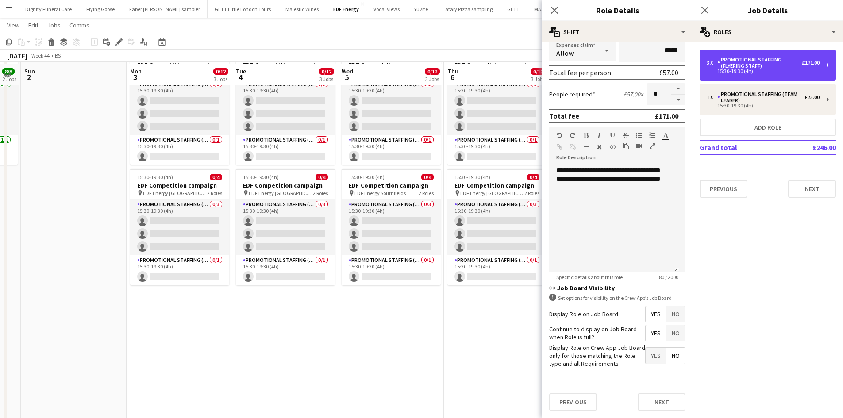
scroll to position [177, 0]
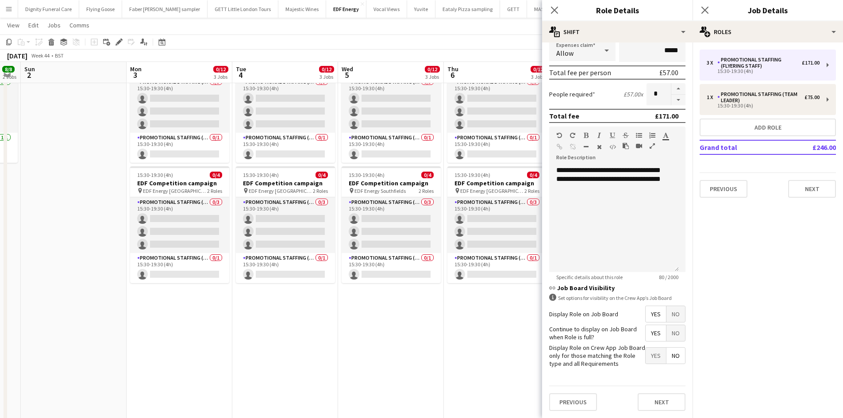
click at [646, 314] on span "Yes" at bounding box center [656, 314] width 20 height 16
click at [648, 333] on span "Yes" at bounding box center [656, 333] width 20 height 16
click at [669, 356] on span "No" at bounding box center [676, 356] width 19 height 16
click at [658, 404] on button "Next" at bounding box center [662, 402] width 48 height 18
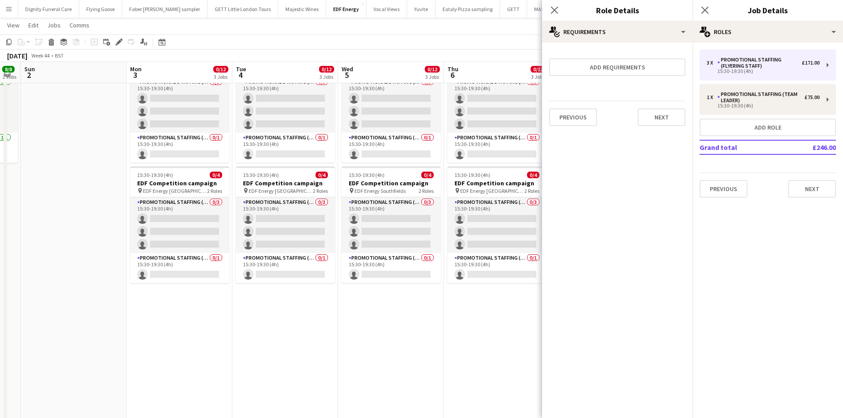
scroll to position [0, 0]
click at [660, 119] on button "Next" at bounding box center [662, 117] width 48 height 18
click at [666, 119] on button "Finish" at bounding box center [668, 119] width 33 height 18
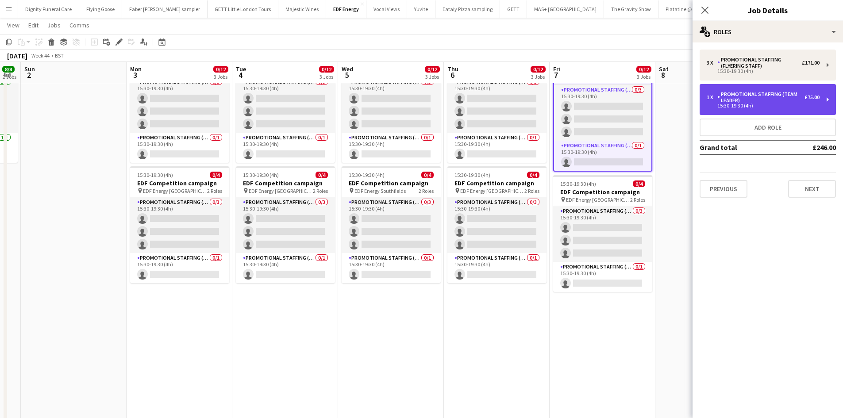
click at [770, 100] on div "Promotional Staffing (Team Leader)" at bounding box center [760, 97] width 87 height 12
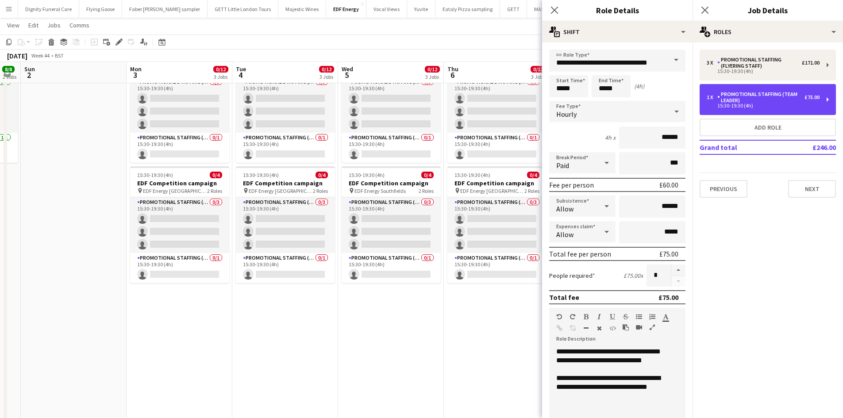
scroll to position [181, 0]
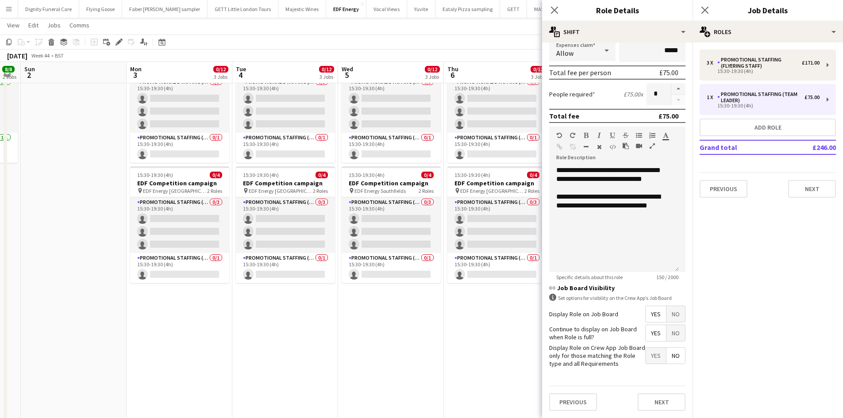
click at [651, 316] on span "Yes" at bounding box center [656, 314] width 20 height 16
drag, startPoint x: 650, startPoint y: 330, endPoint x: 659, endPoint y: 346, distance: 19.1
click at [649, 330] on span "Yes" at bounding box center [656, 333] width 20 height 16
click at [671, 356] on span "No" at bounding box center [676, 356] width 19 height 16
click at [657, 403] on button "Next" at bounding box center [662, 402] width 48 height 18
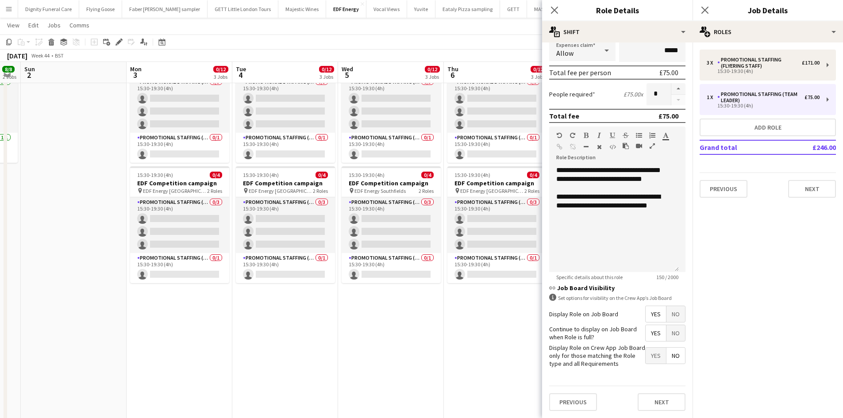
scroll to position [0, 0]
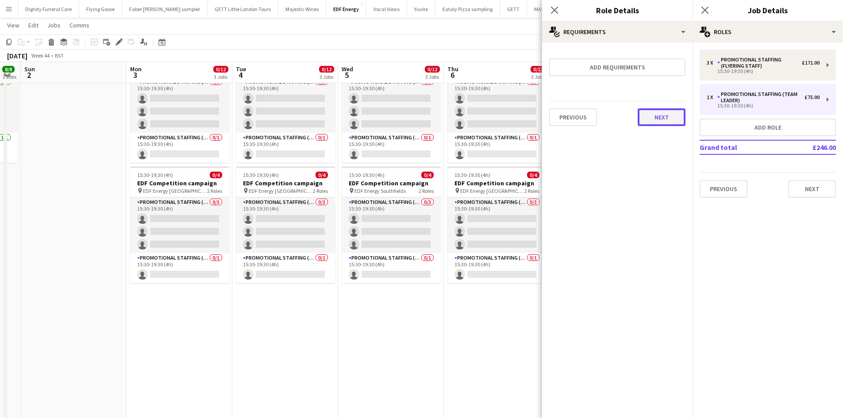
click at [663, 115] on button "Next" at bounding box center [662, 117] width 48 height 18
click at [658, 121] on button "Finish" at bounding box center [668, 119] width 33 height 18
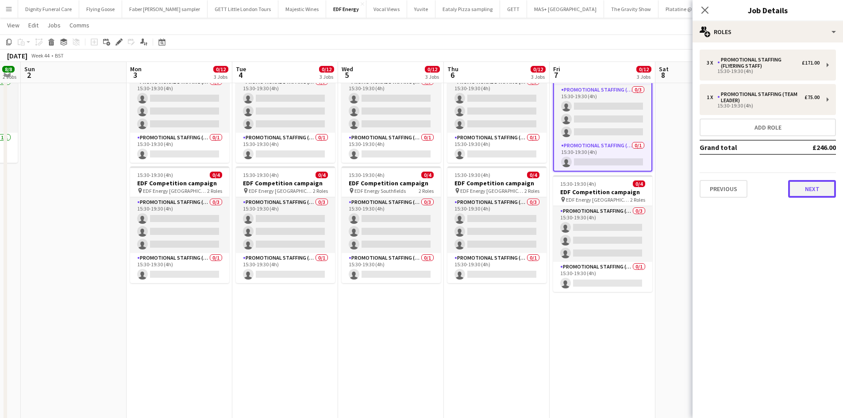
click at [809, 186] on button "Next" at bounding box center [812, 189] width 48 height 18
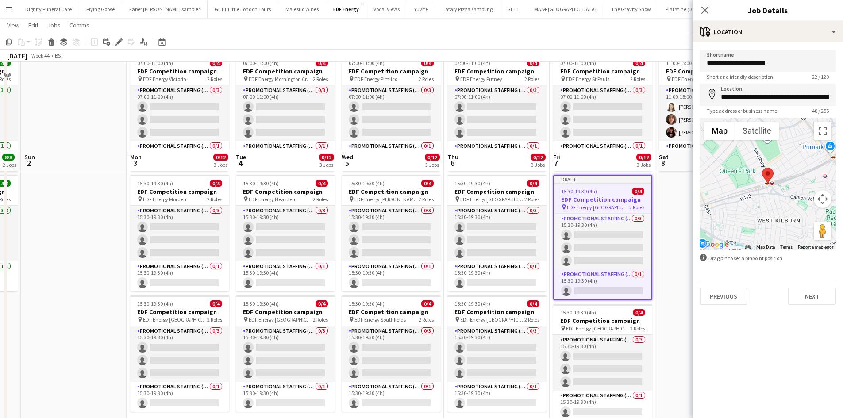
scroll to position [44, 0]
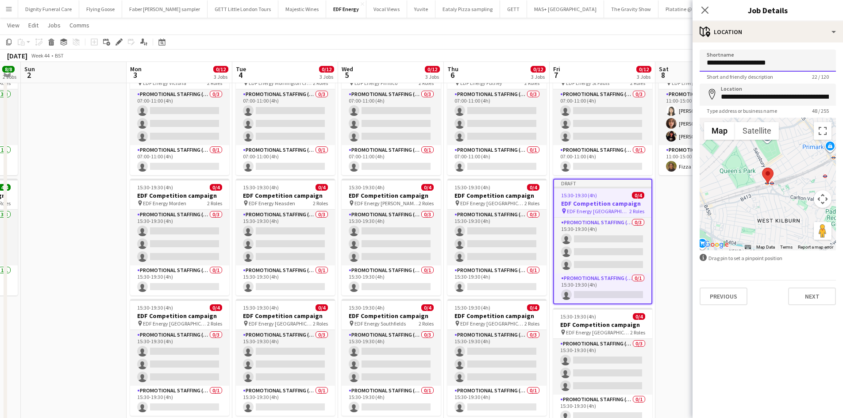
click at [794, 61] on input "**********" at bounding box center [768, 61] width 136 height 22
drag, startPoint x: 778, startPoint y: 64, endPoint x: 742, endPoint y: 66, distance: 35.9
click at [742, 66] on input "**********" at bounding box center [768, 61] width 136 height 22
type input "**********"
click at [829, 95] on input "**********" at bounding box center [768, 95] width 136 height 22
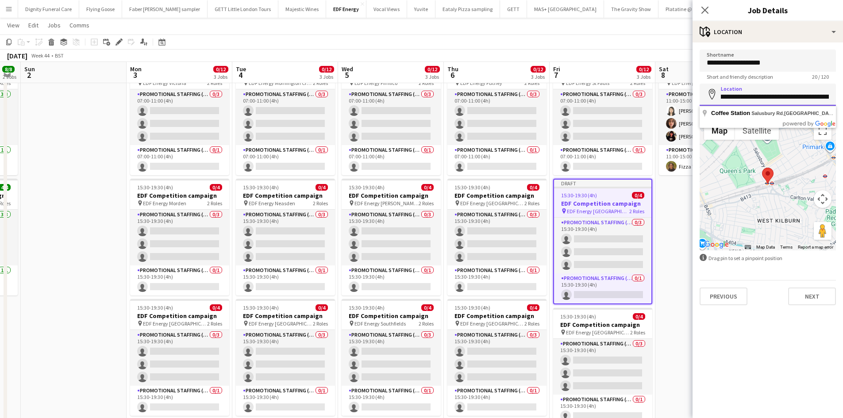
scroll to position [0, 0]
drag, startPoint x: 831, startPoint y: 97, endPoint x: 721, endPoint y: 102, distance: 110.3
click at [721, 102] on input "**********" at bounding box center [768, 95] width 136 height 22
type input "**********"
drag, startPoint x: 767, startPoint y: 97, endPoint x: 723, endPoint y: 97, distance: 44.7
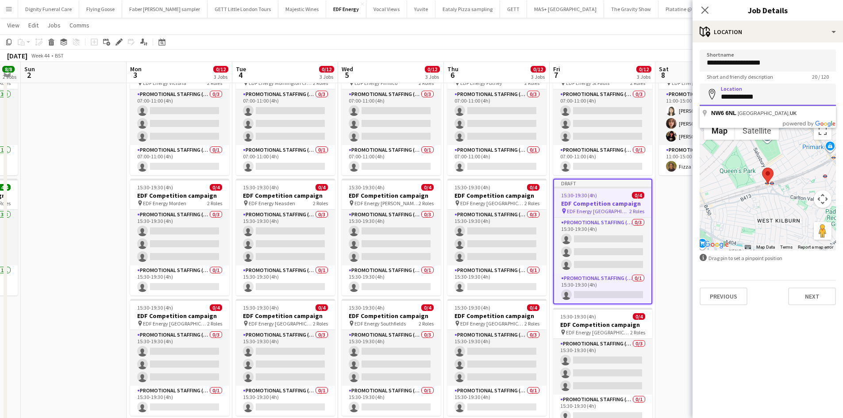
click at [723, 97] on input "**********" at bounding box center [768, 95] width 136 height 22
paste input "*********"
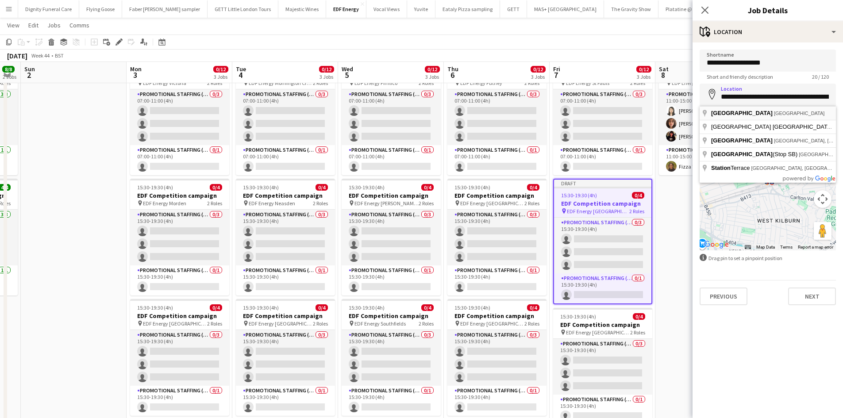
type input "**********"
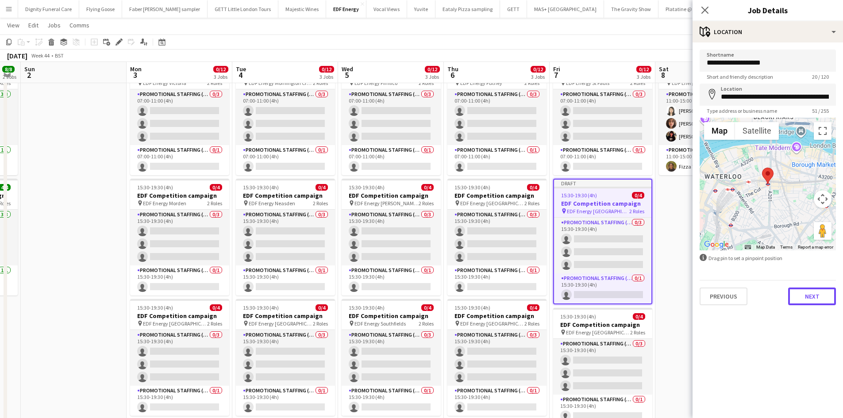
click at [807, 290] on button "Next" at bounding box center [812, 297] width 48 height 18
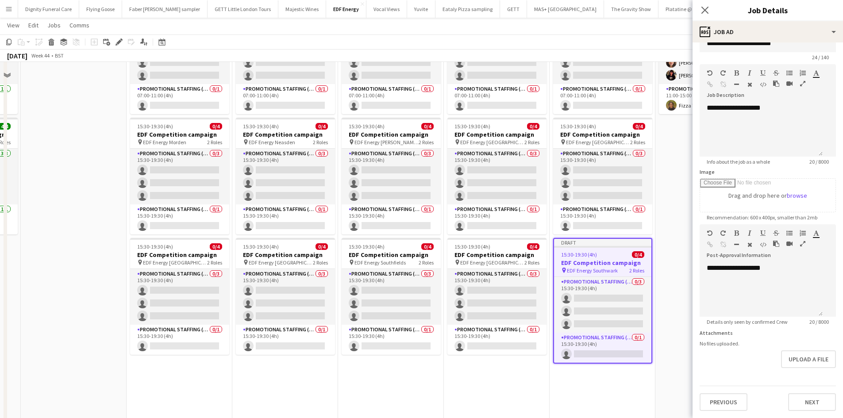
scroll to position [221, 0]
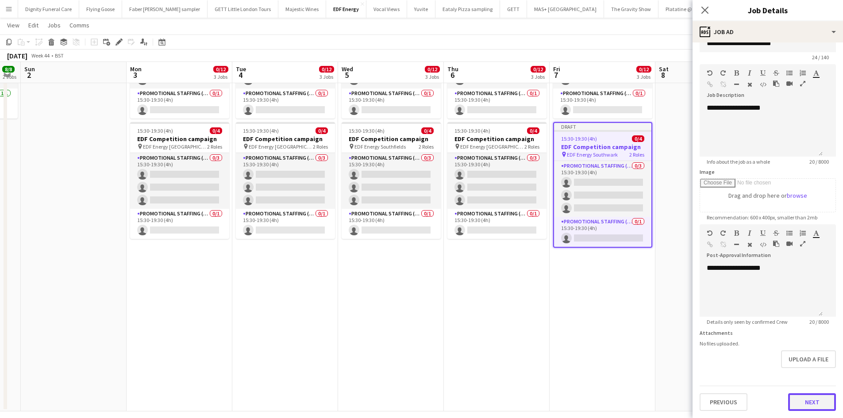
click at [807, 398] on button "Next" at bounding box center [812, 402] width 48 height 18
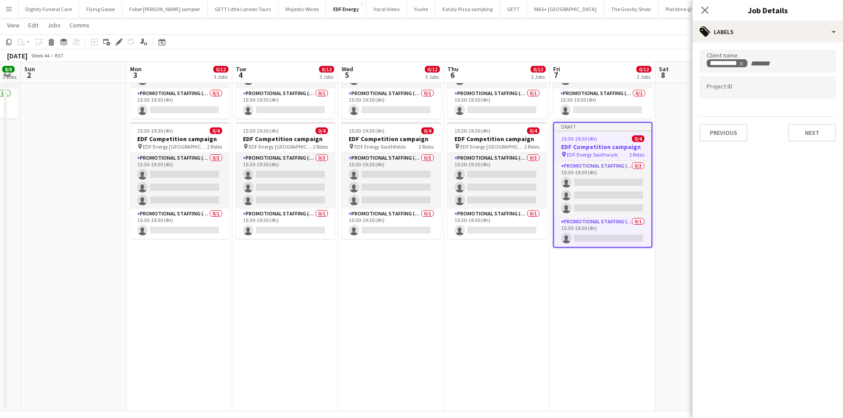
scroll to position [0, 0]
click at [806, 127] on button "Next" at bounding box center [812, 133] width 48 height 18
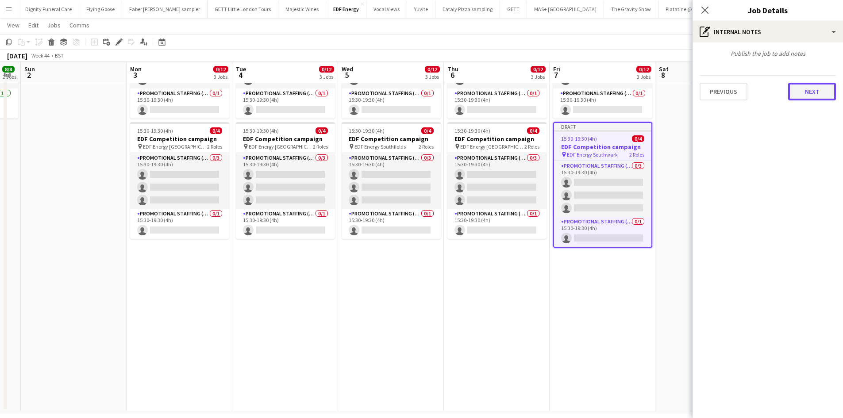
click at [809, 85] on button "Next" at bounding box center [812, 92] width 48 height 18
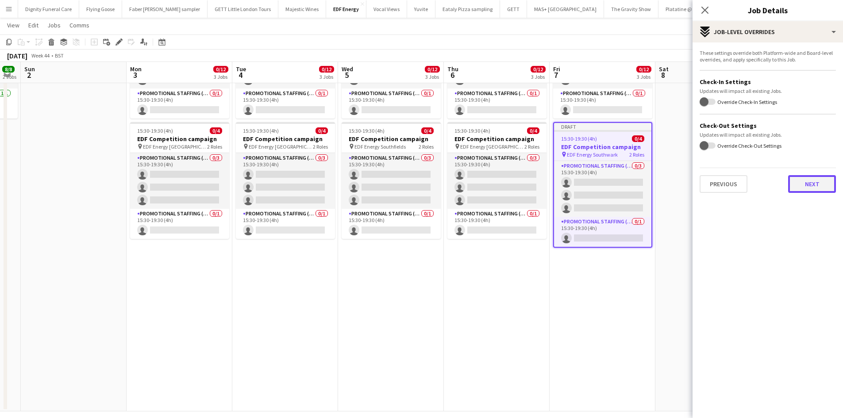
click at [806, 179] on button "Next" at bounding box center [812, 184] width 48 height 18
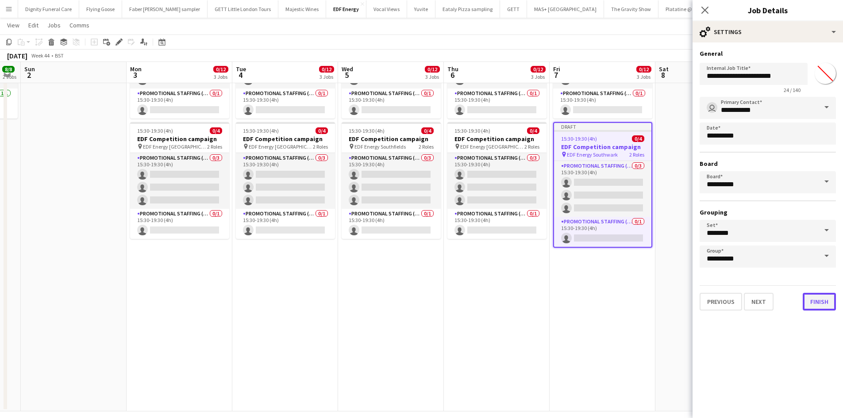
click at [822, 305] on button "Finish" at bounding box center [819, 302] width 33 height 18
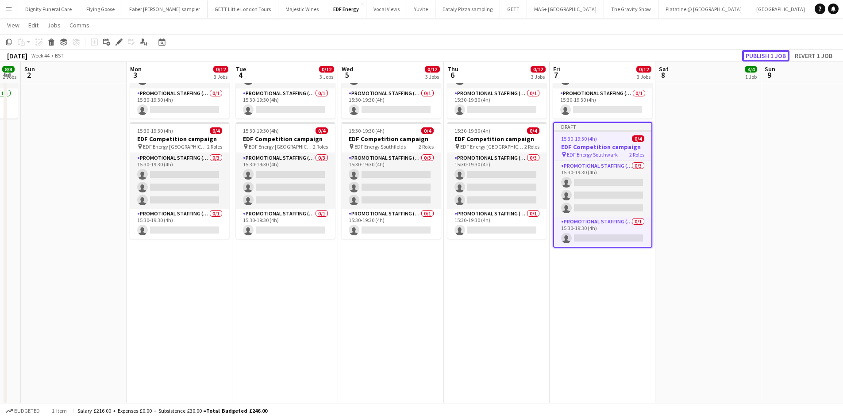
click at [757, 49] on div "Copy Paste Paste Ctrl+V Paste with crew Ctrl+Shift+V Paste linked Job [GEOGRAPH…" at bounding box center [421, 48] width 843 height 27
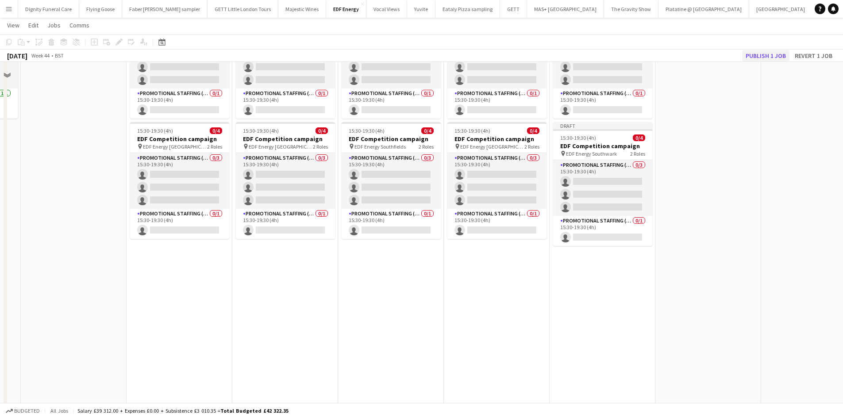
scroll to position [177, 0]
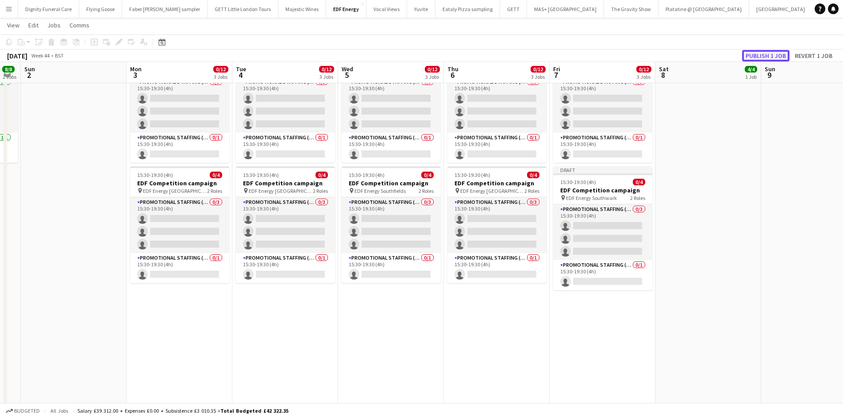
click at [768, 54] on button "Publish 1 job" at bounding box center [765, 56] width 47 height 12
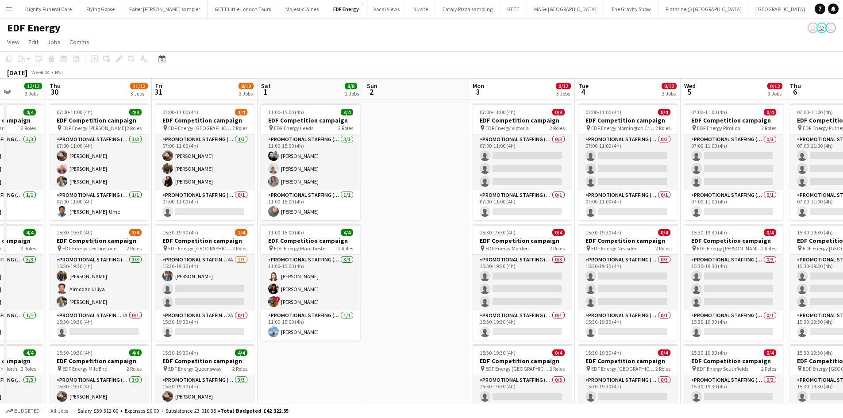
scroll to position [0, 270]
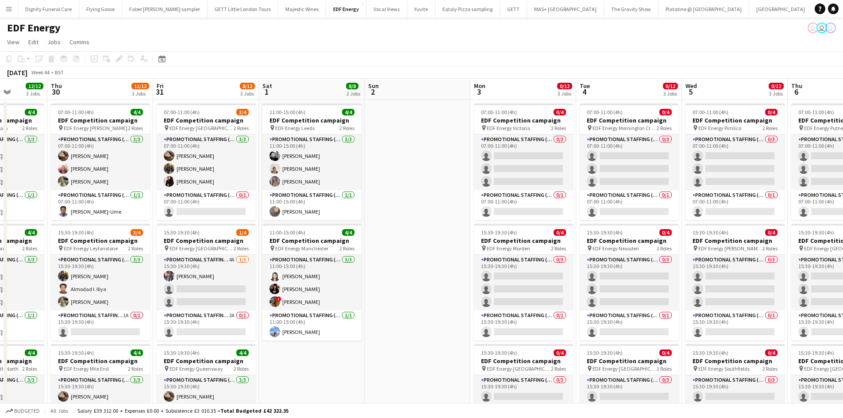
drag, startPoint x: 90, startPoint y: 176, endPoint x: 434, endPoint y: 140, distance: 345.7
click at [434, 140] on app-calendar-viewport "Mon 27 13/16 4 Jobs Tue 28 8/12 3 Jobs Wed 29 12/12 3 Jobs Thu 30 11/12 3 Jobs …" at bounding box center [421, 356] width 843 height 555
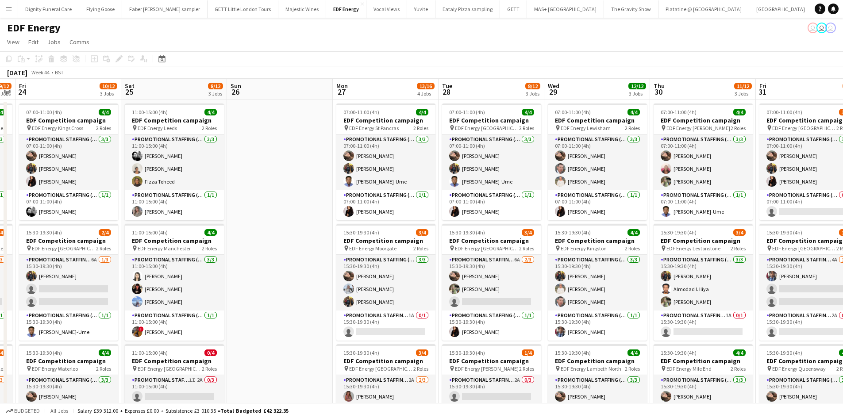
scroll to position [0, 220]
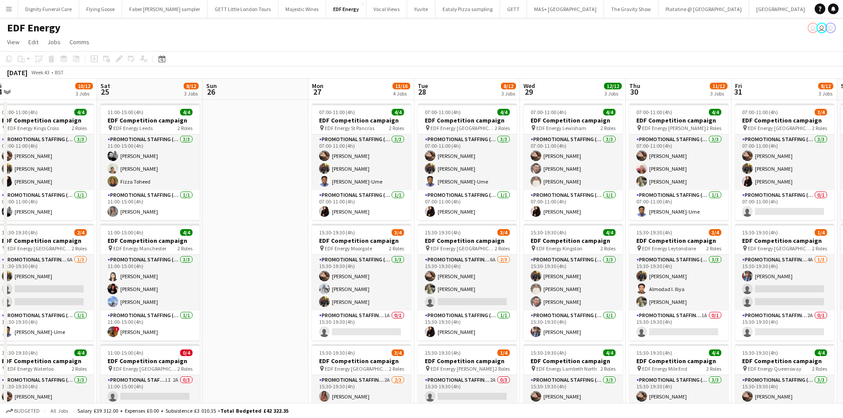
drag, startPoint x: 153, startPoint y: 168, endPoint x: 731, endPoint y: 149, distance: 578.8
click at [731, 149] on app-calendar-viewport "Wed 22 9/12 3 Jobs Thu 23 9/12 3 Jobs Fri 24 10/12 3 Jobs Sat 25 8/12 3 Jobs Su…" at bounding box center [421, 356] width 843 height 555
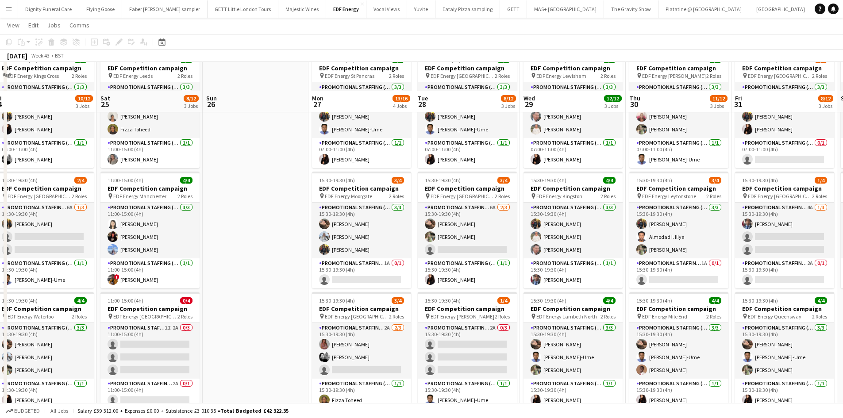
scroll to position [0, 0]
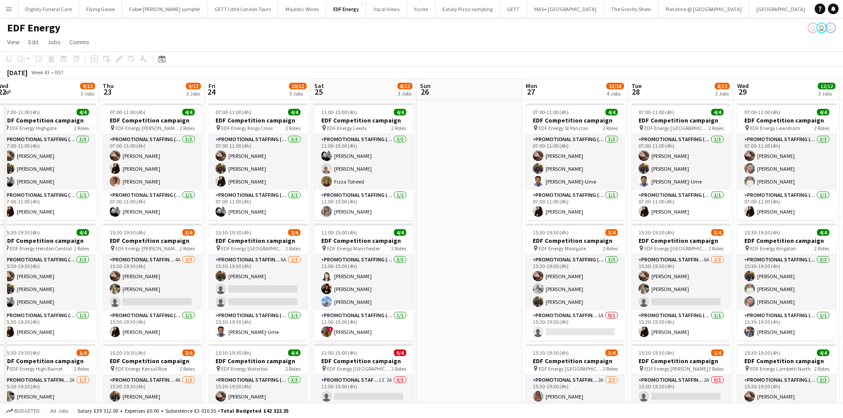
drag, startPoint x: 277, startPoint y: 216, endPoint x: 849, endPoint y: 177, distance: 573.5
click at [843, 177] on html "Menu Boards Boards Boards All jobs Status Workforce Workforce My Workforce Recr…" at bounding box center [421, 324] width 843 height 649
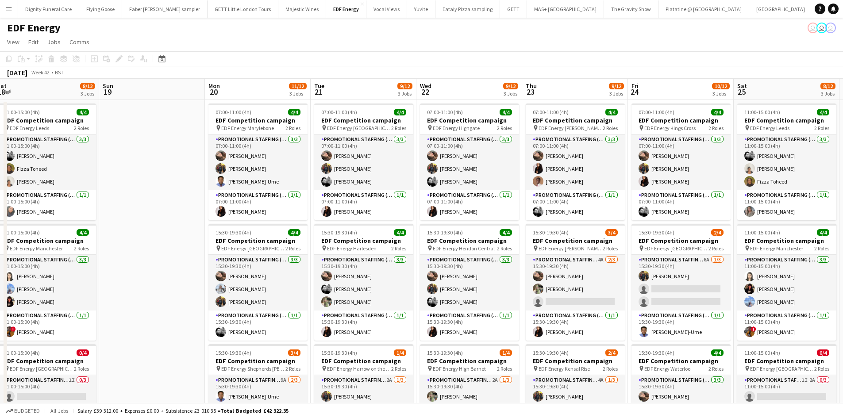
scroll to position [0, 270]
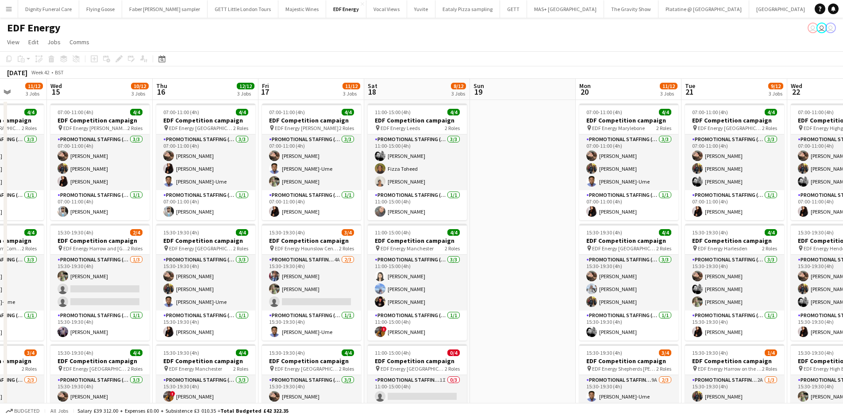
drag, startPoint x: 552, startPoint y: 192, endPoint x: 849, endPoint y: 169, distance: 298.3
click at [843, 169] on html "Menu Boards Boards Boards All jobs Status Workforce Workforce My Workforce Recr…" at bounding box center [421, 324] width 843 height 649
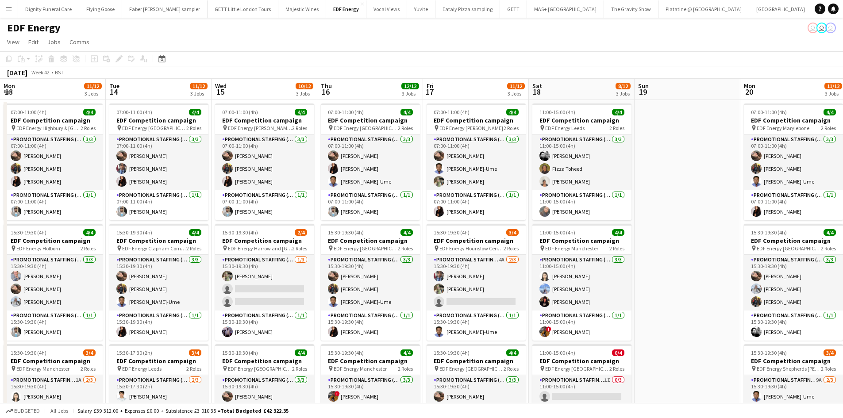
drag, startPoint x: 719, startPoint y: 200, endPoint x: 842, endPoint y: 194, distance: 123.6
click at [843, 194] on html "Menu Boards Boards Boards All jobs Status Workforce Workforce My Workforce Recr…" at bounding box center [421, 324] width 843 height 649
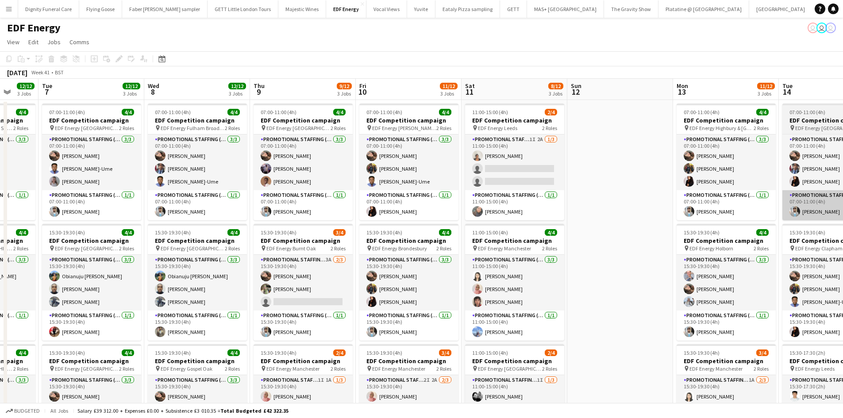
drag, startPoint x: 535, startPoint y: 218, endPoint x: 800, endPoint y: 210, distance: 265.2
click at [801, 210] on app-calendar-viewport "Sat 4 8/12 3 Jobs Sun 5 Mon 6 12/12 3 Jobs Tue 7 12/12 3 Jobs Wed 8 12/12 3 Job…" at bounding box center [421, 356] width 843 height 555
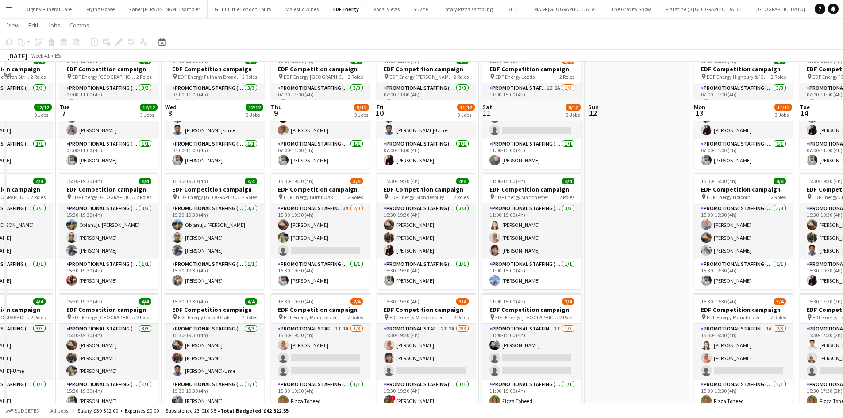
scroll to position [89, 0]
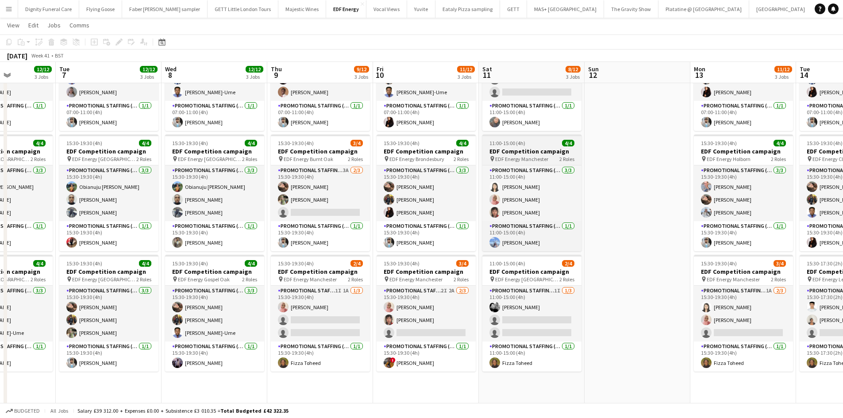
click at [516, 149] on h3 "EDF Competition campaign" at bounding box center [531, 151] width 99 height 8
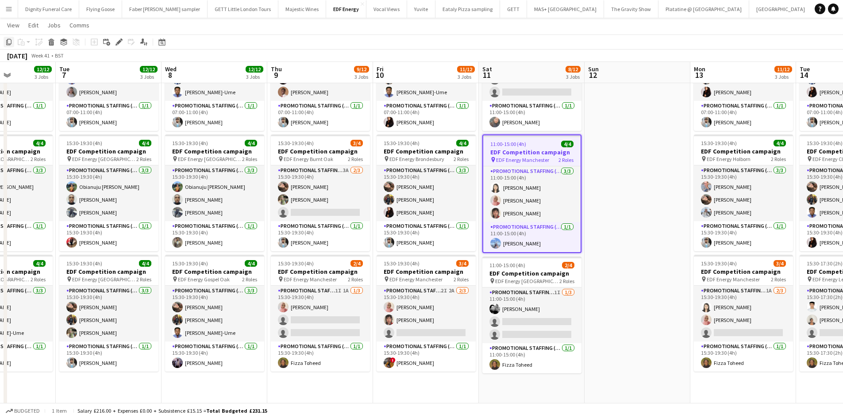
click at [9, 40] on icon "Copy" at bounding box center [8, 42] width 7 height 7
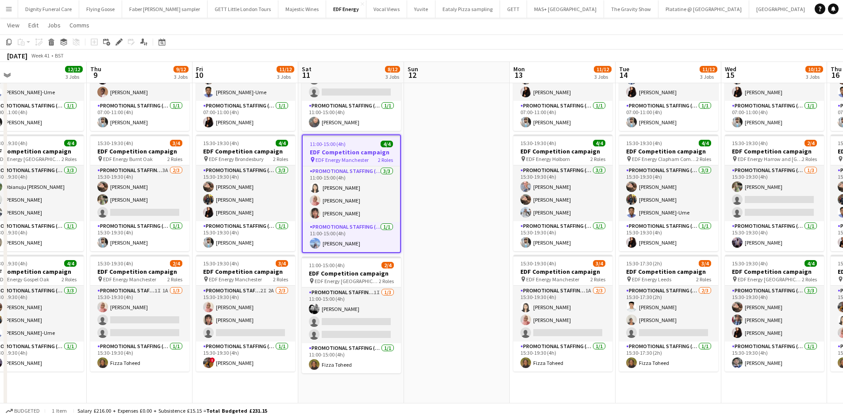
drag, startPoint x: 635, startPoint y: 177, endPoint x: 55, endPoint y: 157, distance: 579.7
click at [37, 160] on app-calendar-viewport "Sat 4 8/12 3 Jobs Sun 5 Mon 6 12/12 3 Jobs Tue 7 12/12 3 Jobs Wed 8 12/12 3 Job…" at bounding box center [421, 245] width 843 height 598
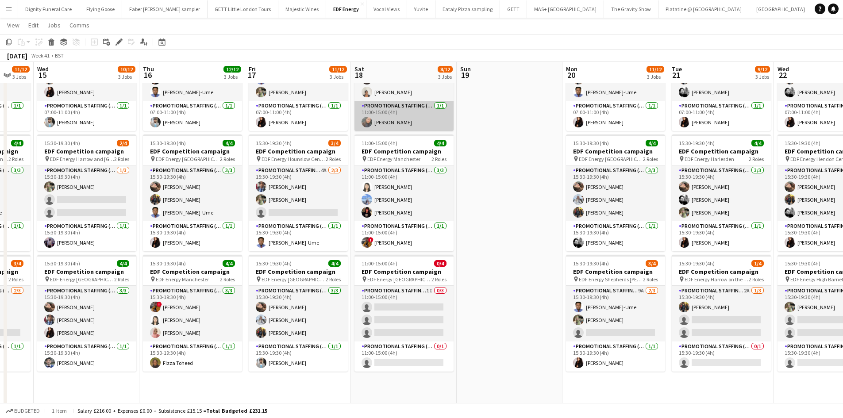
drag, startPoint x: 649, startPoint y: 173, endPoint x: 68, endPoint y: 121, distance: 583.8
click at [12, 122] on app-calendar-viewport "Thu 9 9/12 3 Jobs Fri 10 11/12 3 Jobs Sat 11 8/12 3 Jobs Sun 12 Mon 13 11/12 3 …" at bounding box center [421, 245] width 843 height 598
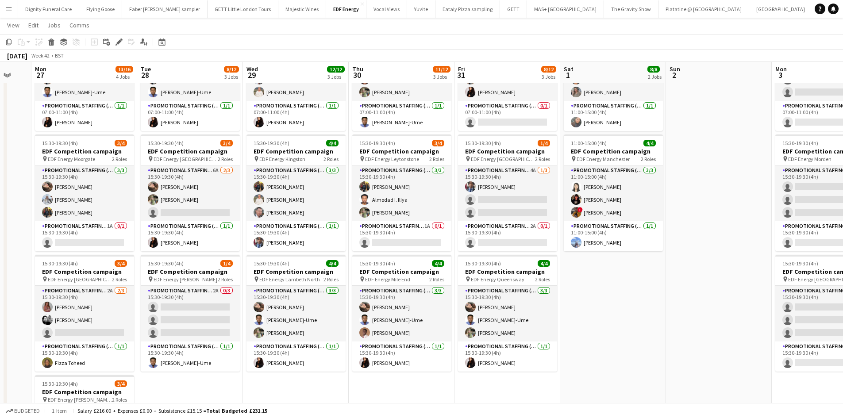
drag, startPoint x: 665, startPoint y: 177, endPoint x: 23, endPoint y: 128, distance: 643.1
click at [23, 128] on app-calendar-viewport "Tue 21 9/12 3 Jobs Wed 22 9/12 3 Jobs Thu 23 9/12 3 Jobs Fri 24 10/12 3 Jobs Sa…" at bounding box center [421, 245] width 843 height 598
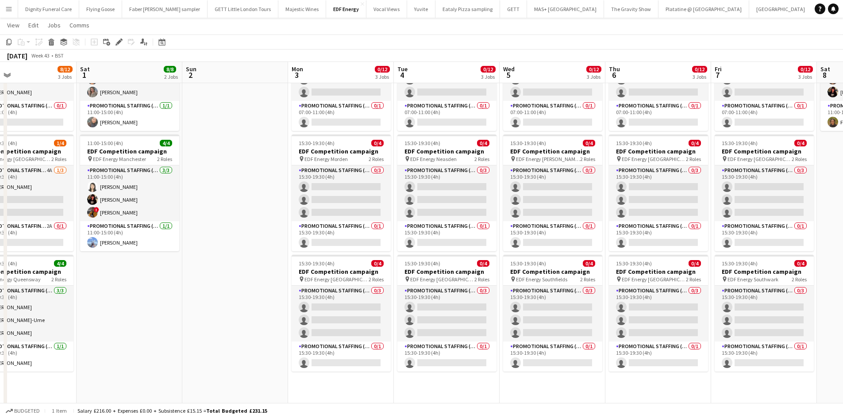
scroll to position [0, 273]
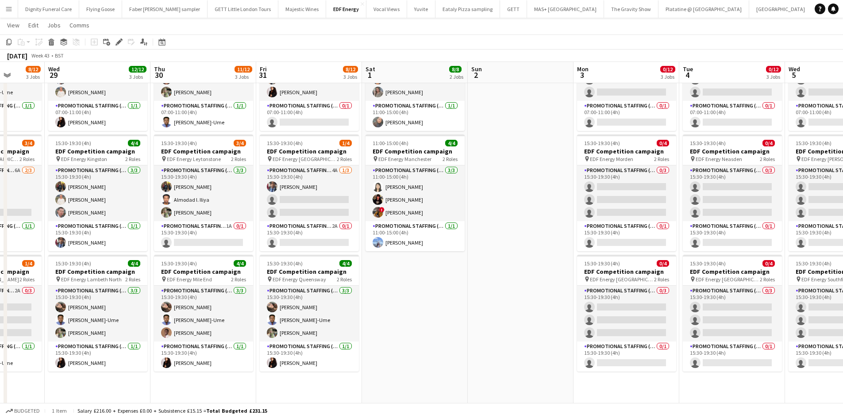
drag, startPoint x: 528, startPoint y: 190, endPoint x: -49, endPoint y: 138, distance: 579.5
click at [0, 138] on html "Menu Boards Boards Boards All jobs Status Workforce Workforce My Workforce Recr…" at bounding box center [421, 235] width 843 height 648
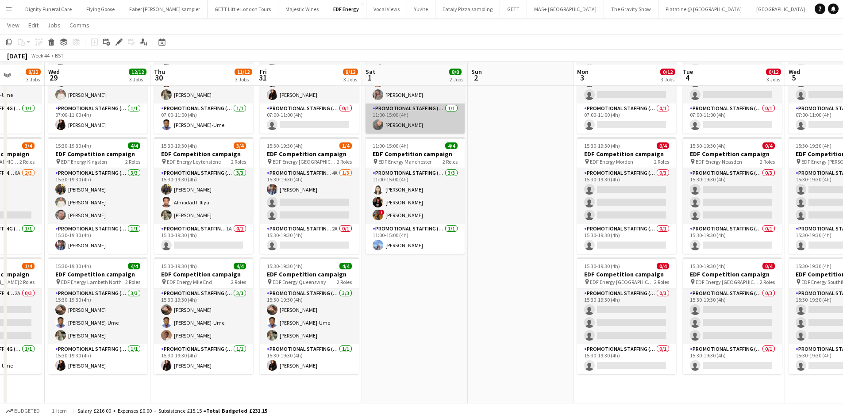
scroll to position [0, 0]
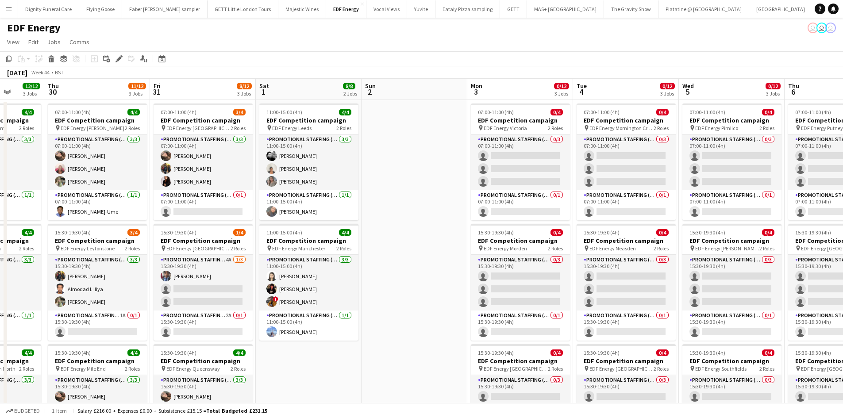
drag, startPoint x: 512, startPoint y: 192, endPoint x: 349, endPoint y: 193, distance: 162.9
click at [368, 193] on app-calendar-viewport "Sun 26 Mon 27 13/16 4 Jobs Tue 28 8/12 3 Jobs Wed 29 12/12 3 Jobs Thu 30 11/12 …" at bounding box center [421, 356] width 843 height 555
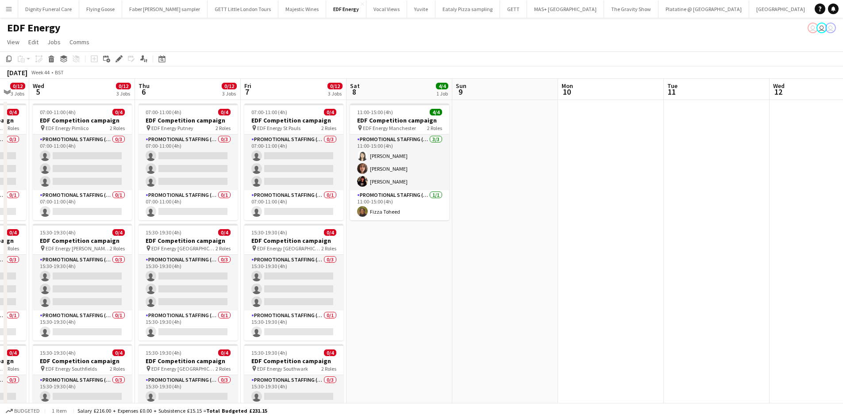
drag, startPoint x: 435, startPoint y: 247, endPoint x: 22, endPoint y: 220, distance: 414.7
click at [22, 220] on app-calendar-viewport "Sun 2 Mon 3 0/12 3 Jobs Tue 4 0/12 3 Jobs Wed 5 0/12 3 Jobs Thu 6 0/12 3 Jobs F…" at bounding box center [421, 356] width 843 height 555
click at [401, 254] on app-date-cell "11:00-15:00 (4h) 4/4 EDF Competition campaign pin EDF Energy Manchester 2 Roles…" at bounding box center [400, 367] width 106 height 534
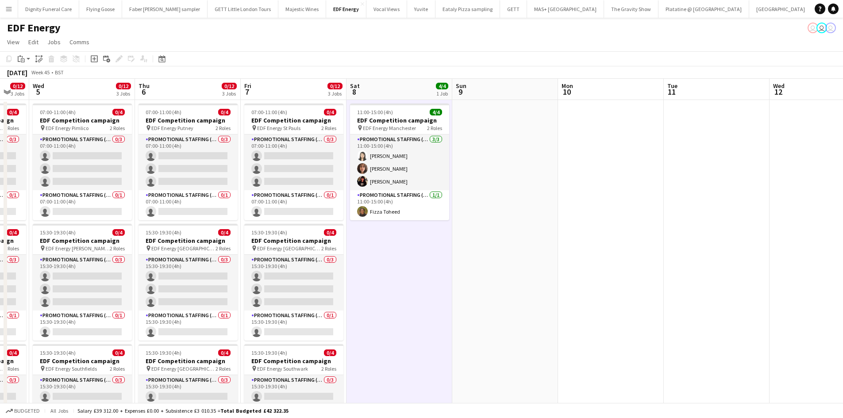
scroll to position [0, 288]
click at [23, 57] on icon at bounding box center [22, 57] width 1 height 2
click at [30, 72] on div "Paste Ctrl+V Paste with crew Ctrl+Shift+V" at bounding box center [65, 83] width 98 height 38
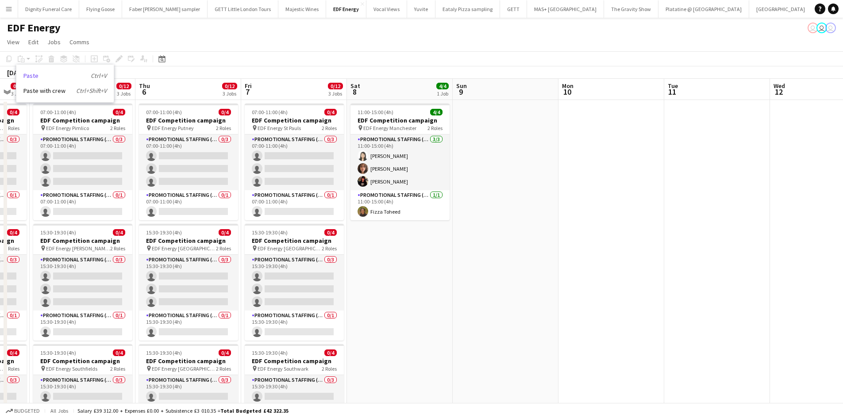
click at [35, 75] on link "Paste Ctrl+V" at bounding box center [64, 76] width 83 height 8
click at [470, 218] on app-date-cell at bounding box center [506, 367] width 106 height 534
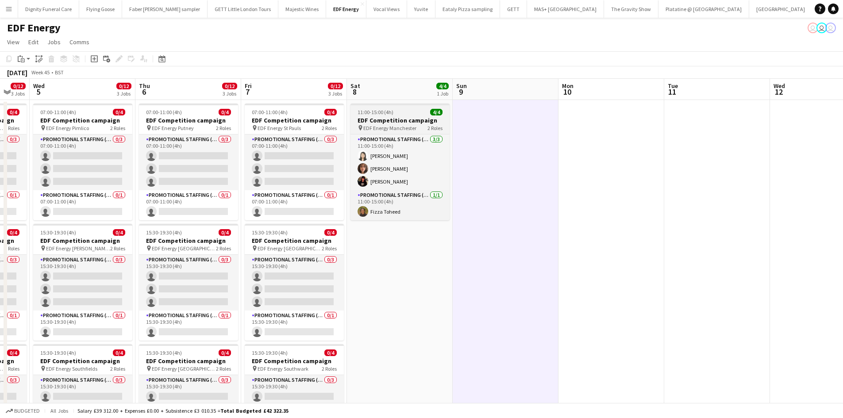
click at [389, 120] on h3 "EDF Competition campaign" at bounding box center [400, 120] width 99 height 8
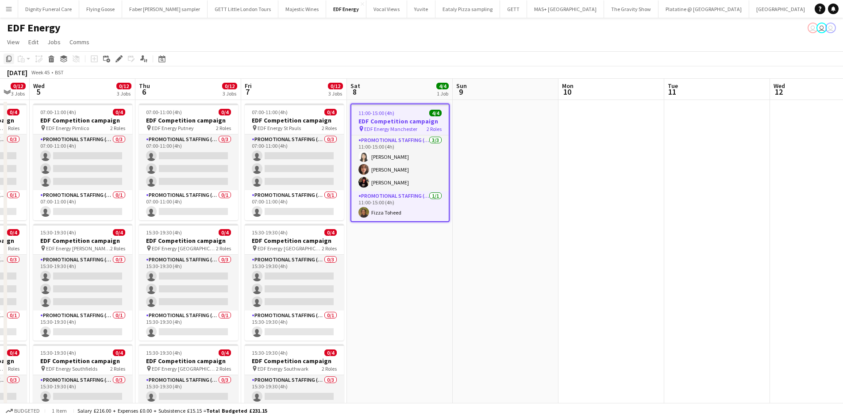
click at [9, 56] on icon "Copy" at bounding box center [8, 58] width 7 height 7
click at [402, 275] on app-date-cell "11:00-15:00 (4h) 4/4 EDF Competition campaign pin EDF Energy Manchester 2 Roles…" at bounding box center [400, 367] width 106 height 534
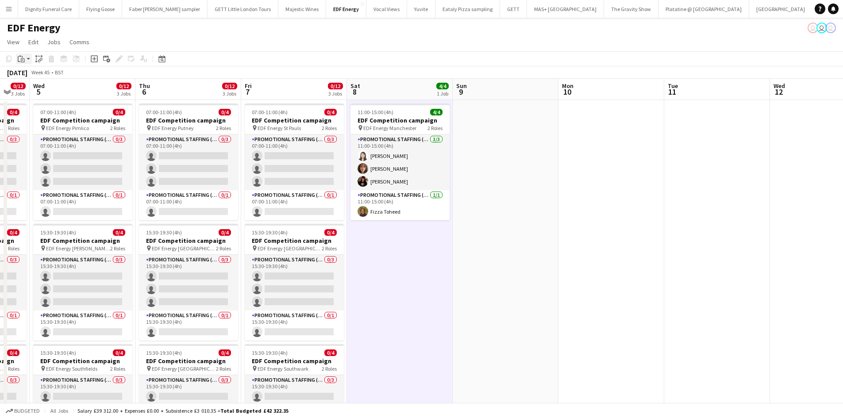
click at [19, 57] on icon "Paste" at bounding box center [21, 58] width 7 height 7
click at [27, 74] on link "Paste Ctrl+V" at bounding box center [64, 76] width 83 height 8
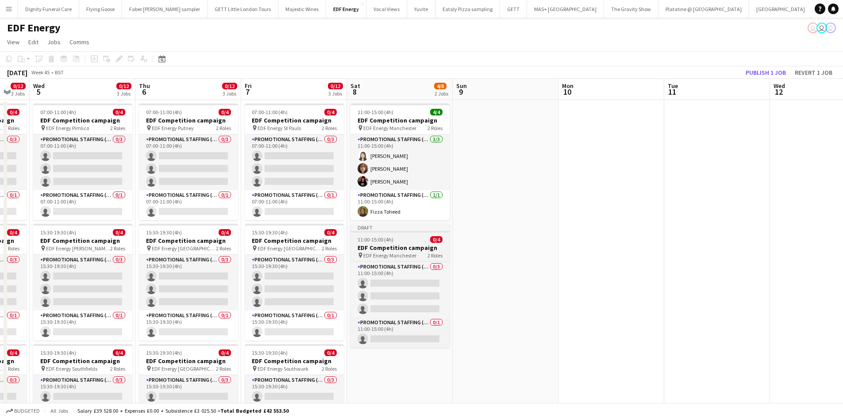
click at [392, 247] on h3 "EDF Competition campaign" at bounding box center [400, 248] width 99 height 8
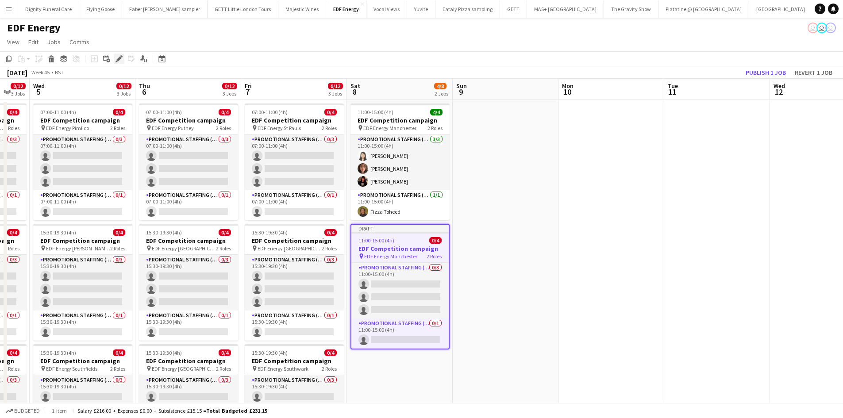
click at [122, 58] on icon "Edit" at bounding box center [119, 58] width 7 height 7
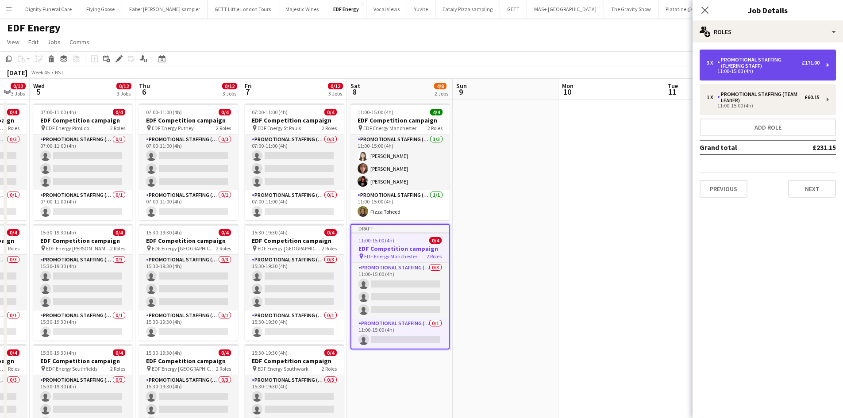
click at [753, 59] on div "Promotional Staffing (Flyering Staff)" at bounding box center [759, 63] width 85 height 12
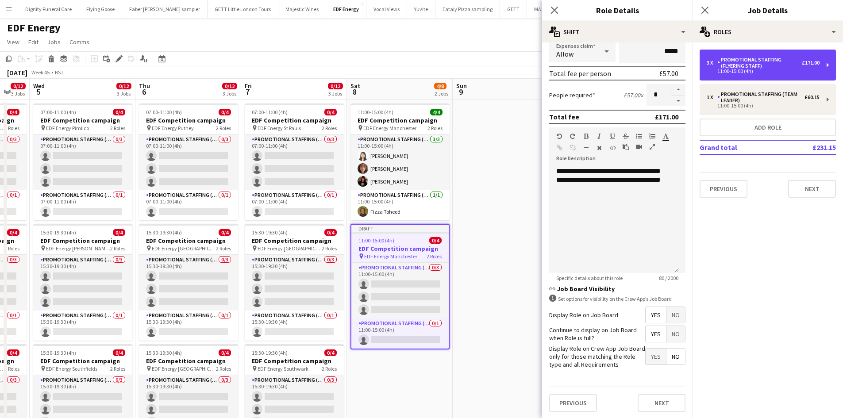
scroll to position [181, 0]
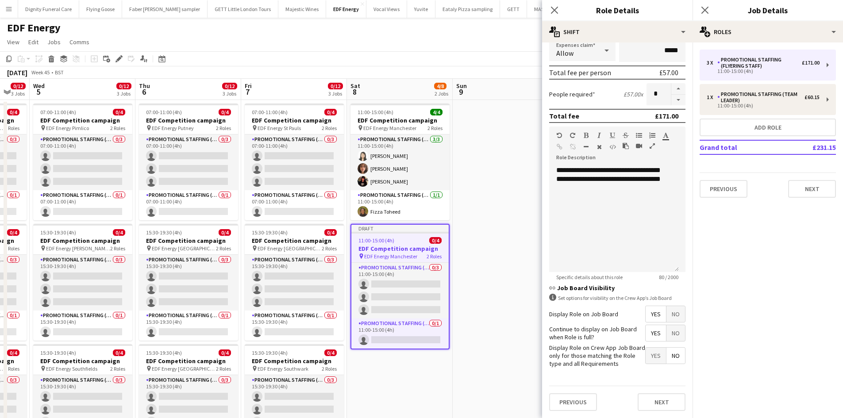
click at [648, 312] on span "Yes" at bounding box center [656, 314] width 20 height 16
click at [650, 335] on span "Yes" at bounding box center [656, 333] width 20 height 16
click at [671, 358] on span "No" at bounding box center [676, 356] width 19 height 16
click at [667, 403] on button "Next" at bounding box center [662, 402] width 48 height 18
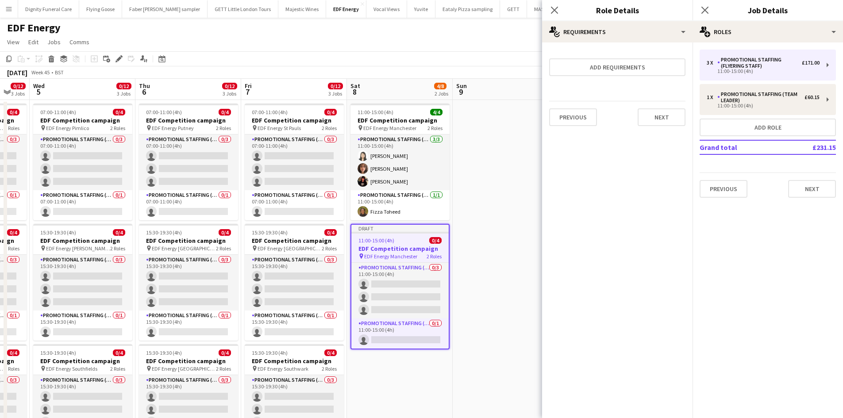
scroll to position [0, 0]
click at [665, 112] on button "Next" at bounding box center [662, 117] width 48 height 18
click at [665, 120] on button "Finish" at bounding box center [668, 119] width 33 height 18
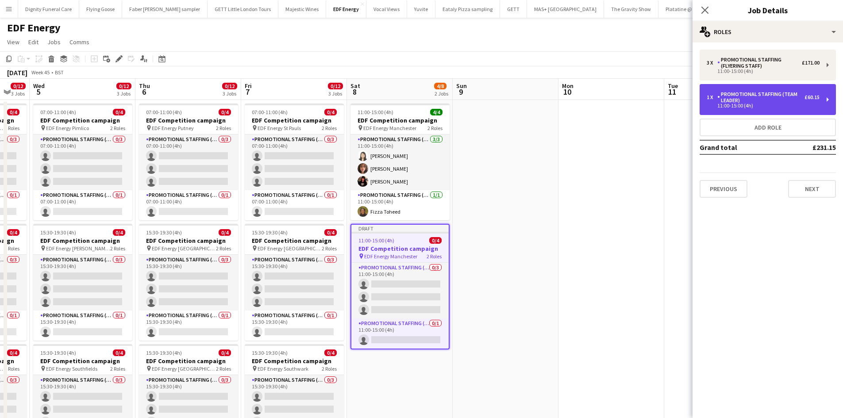
click at [770, 107] on div "11:00-15:00 (4h)" at bounding box center [763, 106] width 113 height 4
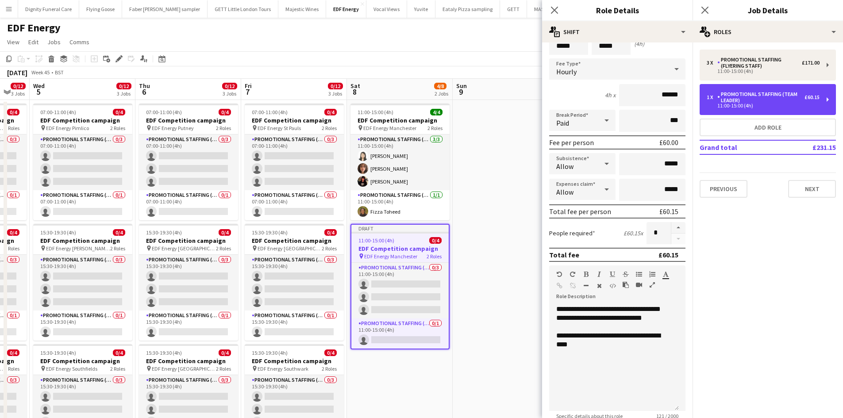
scroll to position [133, 0]
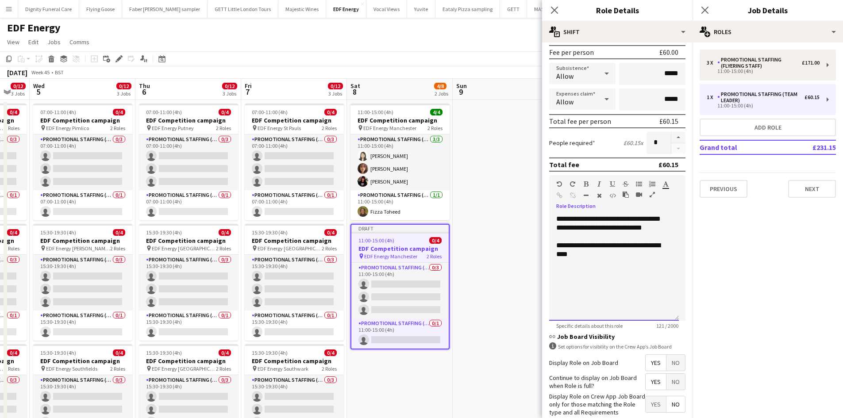
drag, startPoint x: 590, startPoint y: 257, endPoint x: 607, endPoint y: 247, distance: 19.1
click at [607, 247] on div "**********" at bounding box center [614, 250] width 116 height 18
drag, startPoint x: 605, startPoint y: 266, endPoint x: 610, endPoint y: 262, distance: 7.0
click at [605, 266] on div "**********" at bounding box center [614, 268] width 130 height 106
click at [611, 272] on div "**********" at bounding box center [614, 268] width 130 height 106
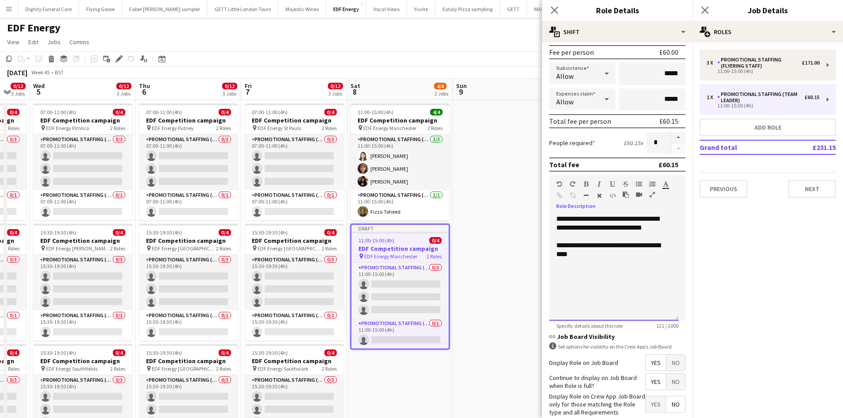
click at [624, 246] on div "**********" at bounding box center [614, 250] width 116 height 18
click at [609, 256] on div "**********" at bounding box center [614, 250] width 116 height 18
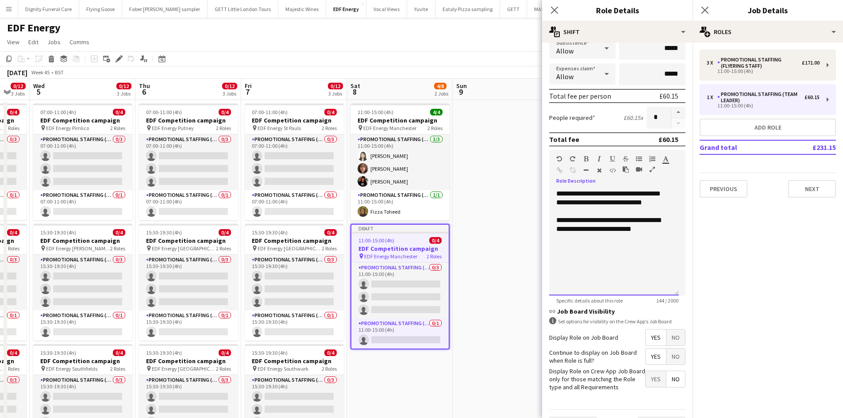
scroll to position [181, 0]
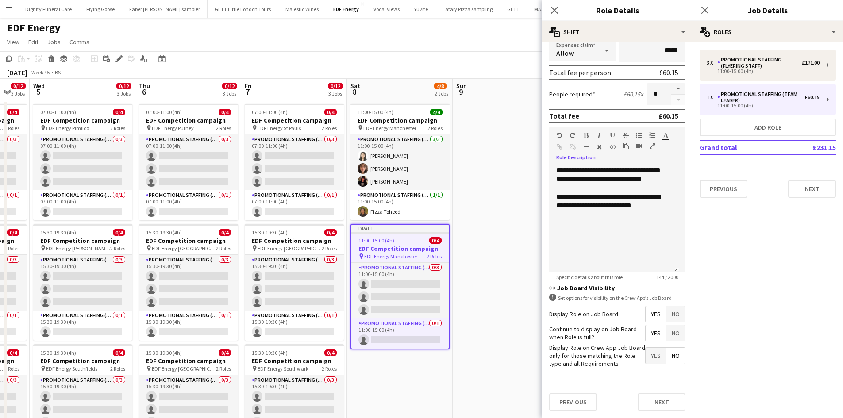
click at [649, 313] on span "Yes" at bounding box center [656, 314] width 20 height 16
drag, startPoint x: 650, startPoint y: 331, endPoint x: 660, endPoint y: 335, distance: 11.3
click at [651, 331] on span "Yes" at bounding box center [656, 333] width 20 height 16
click at [673, 356] on span "No" at bounding box center [676, 356] width 19 height 16
click at [671, 386] on div "Previous Next" at bounding box center [617, 402] width 136 height 32
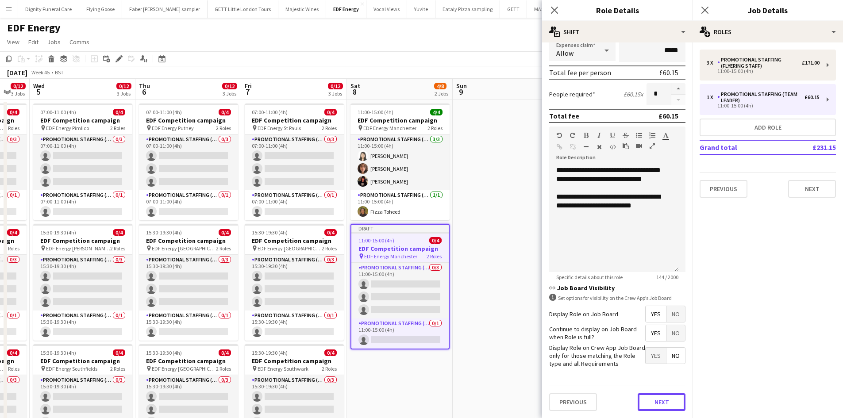
click at [663, 401] on button "Next" at bounding box center [662, 402] width 48 height 18
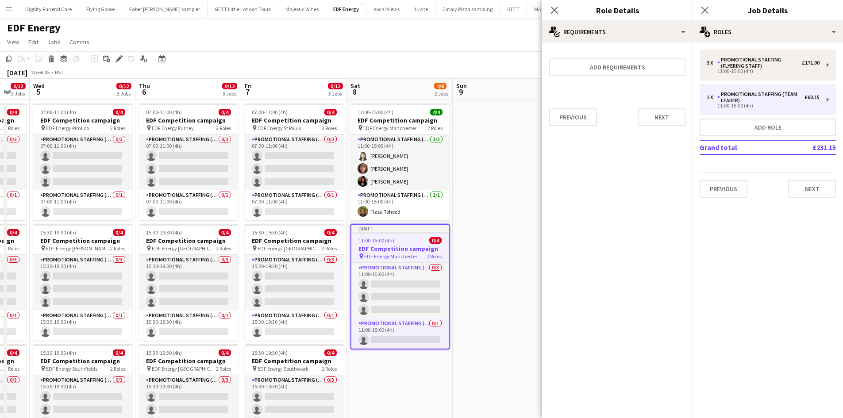
scroll to position [0, 0]
click at [661, 119] on button "Next" at bounding box center [662, 117] width 48 height 18
click at [662, 120] on button "Finish" at bounding box center [668, 119] width 33 height 18
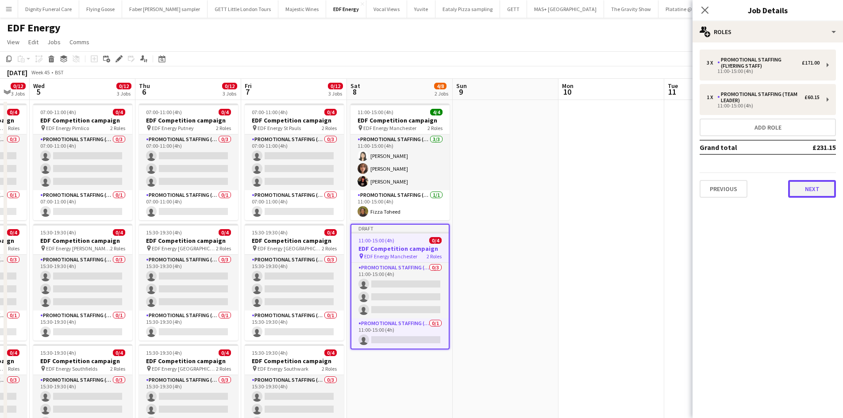
click at [817, 189] on button "Next" at bounding box center [812, 189] width 48 height 18
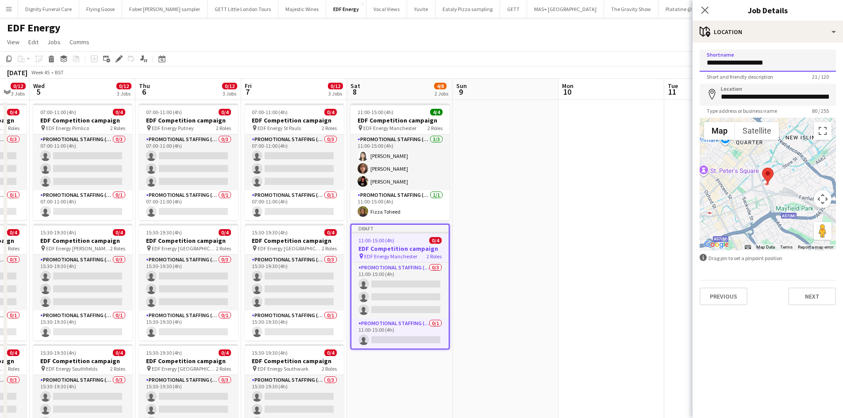
click at [796, 64] on input "**********" at bounding box center [768, 61] width 136 height 22
type input "**********"
drag, startPoint x: 808, startPoint y: 97, endPoint x: 713, endPoint y: 100, distance: 95.2
click at [713, 100] on input "**********" at bounding box center [768, 95] width 136 height 22
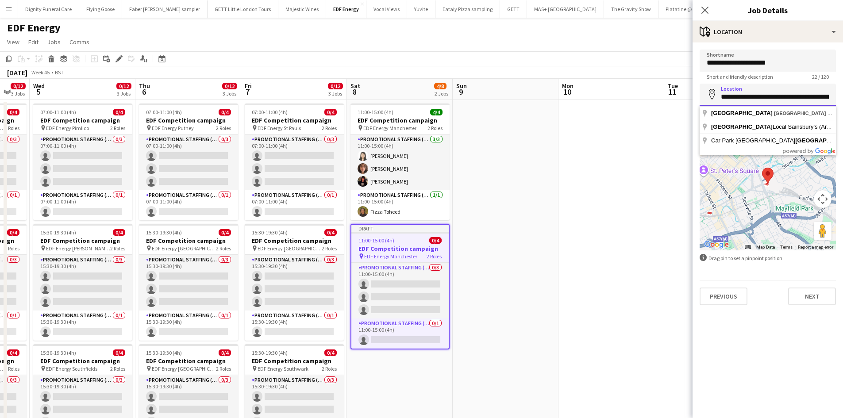
scroll to position [0, 4]
drag, startPoint x: 828, startPoint y: 96, endPoint x: 775, endPoint y: 99, distance: 52.3
click at [775, 99] on input "**********" at bounding box center [768, 95] width 136 height 22
drag, startPoint x: 829, startPoint y: 97, endPoint x: 768, endPoint y: 101, distance: 60.8
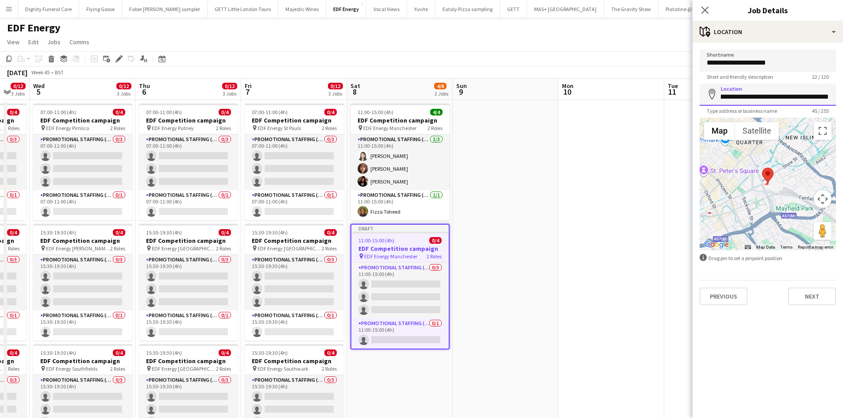
click at [768, 101] on input "**********" at bounding box center [768, 95] width 136 height 22
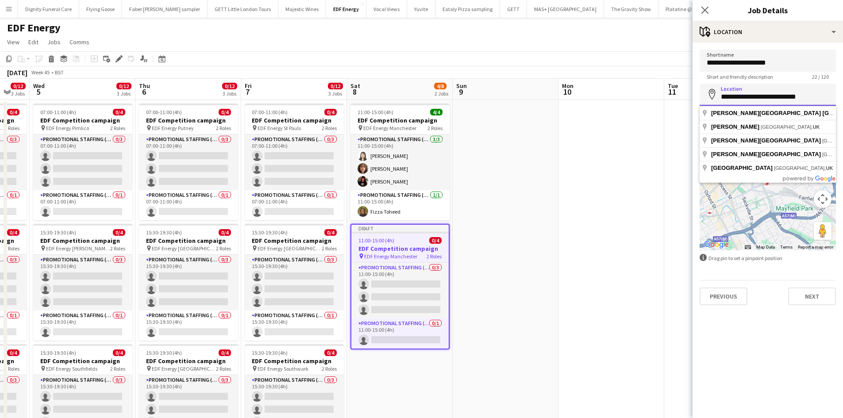
drag, startPoint x: 810, startPoint y: 98, endPoint x: 777, endPoint y: 99, distance: 32.8
click at [777, 99] on input "**********" at bounding box center [768, 95] width 136 height 22
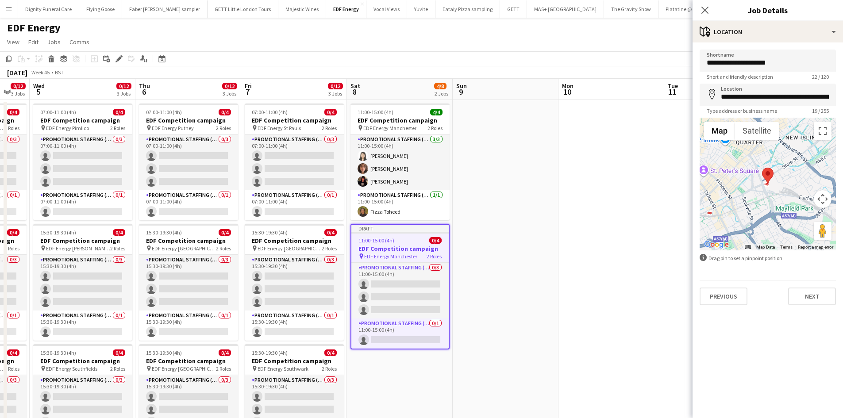
type input "**********"
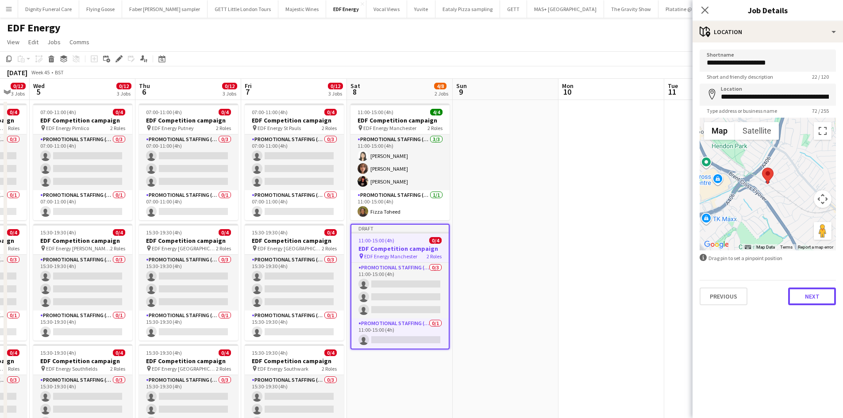
click at [816, 293] on button "Next" at bounding box center [812, 297] width 48 height 18
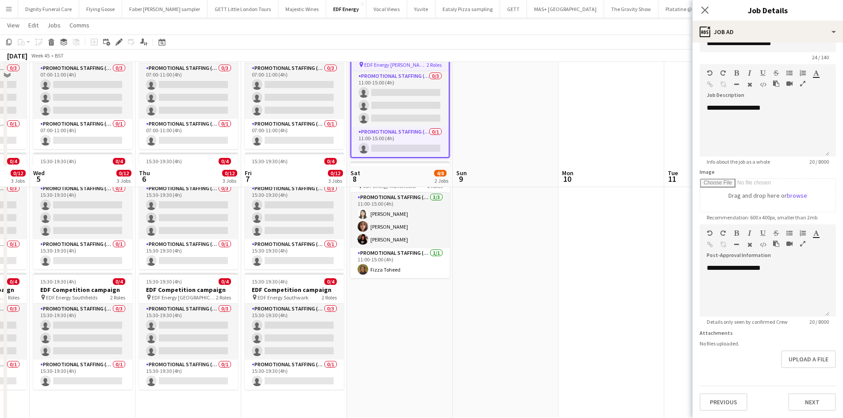
scroll to position [177, 0]
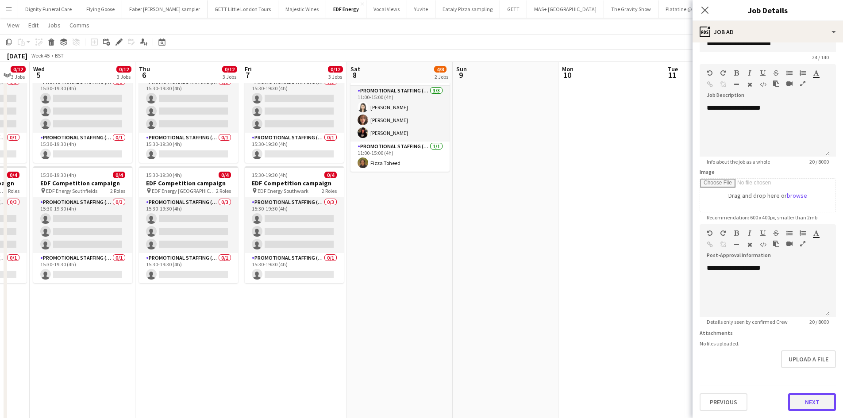
click at [812, 399] on button "Next" at bounding box center [812, 402] width 48 height 18
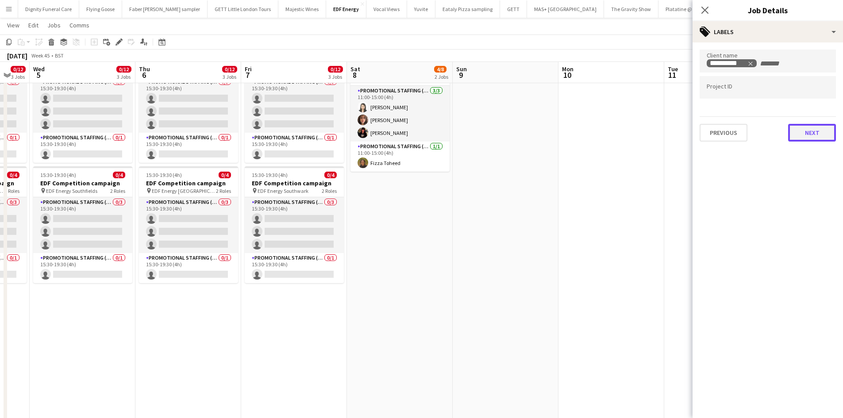
click at [809, 131] on button "Next" at bounding box center [812, 133] width 48 height 18
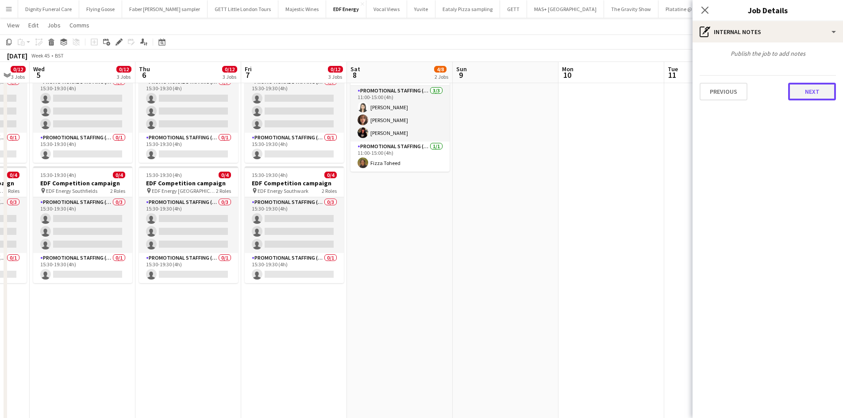
click at [813, 90] on button "Next" at bounding box center [812, 92] width 48 height 18
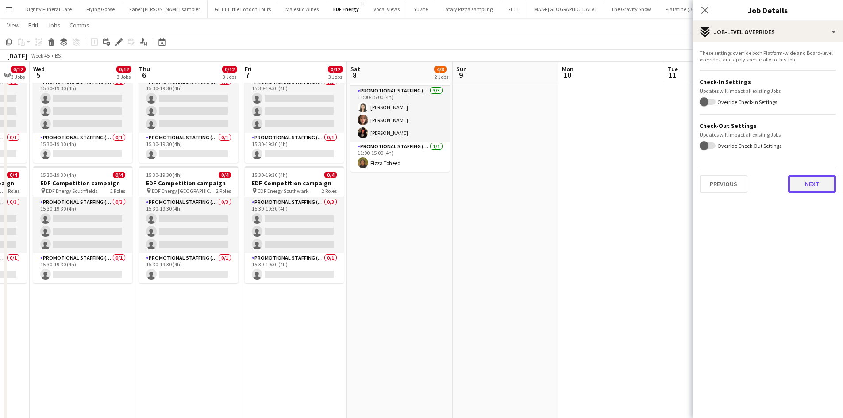
click at [809, 183] on button "Next" at bounding box center [812, 184] width 48 height 18
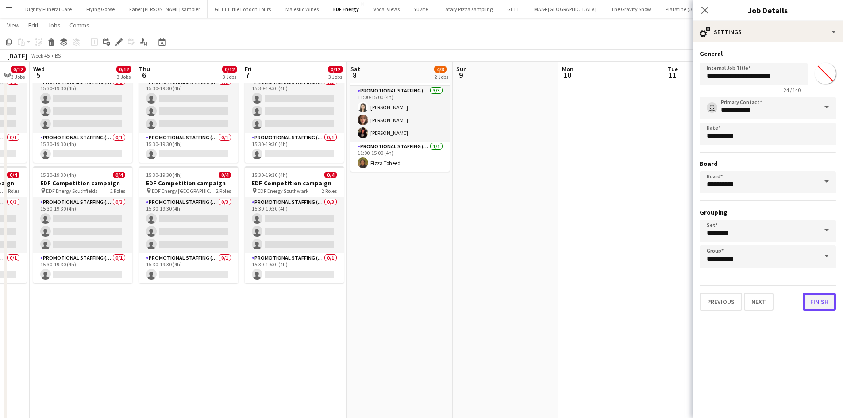
click at [814, 301] on button "Finish" at bounding box center [819, 302] width 33 height 18
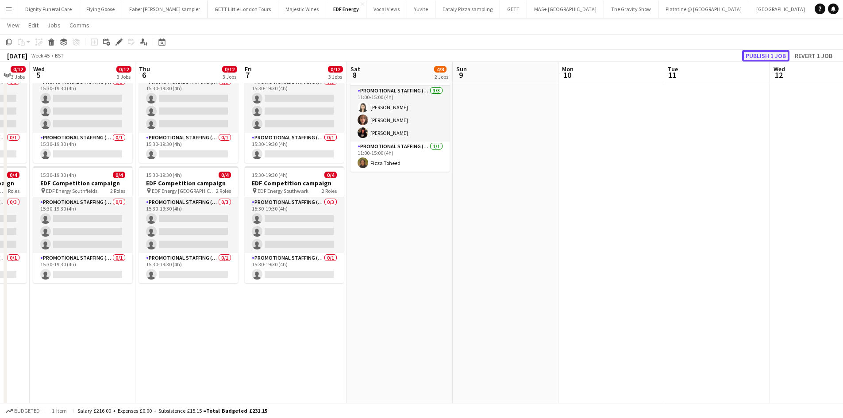
click at [762, 56] on button "Publish 1 job" at bounding box center [765, 56] width 47 height 12
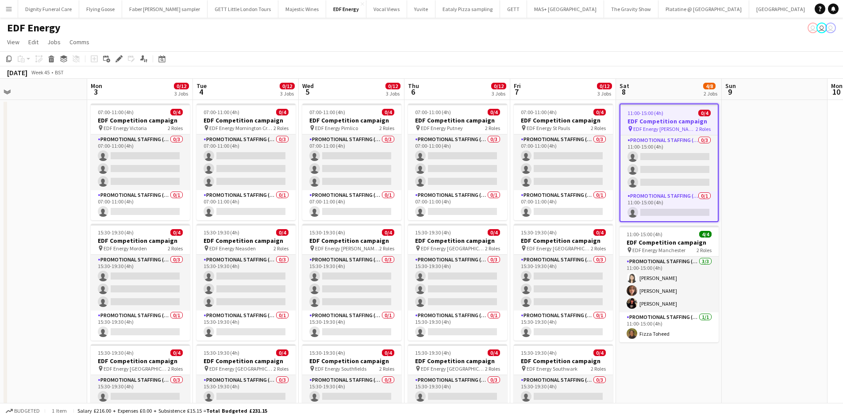
drag, startPoint x: 227, startPoint y: 216, endPoint x: 602, endPoint y: 220, distance: 374.4
click at [602, 220] on app-calendar-viewport "Fri 31 8/12 3 Jobs Sat 1 8/8 2 Jobs Sun 2 Mon 3 0/12 3 Jobs Tue 4 0/12 3 Jobs W…" at bounding box center [421, 356] width 843 height 555
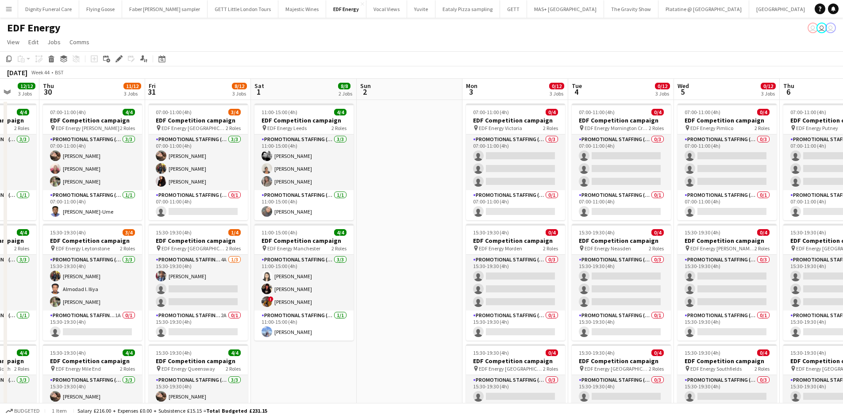
scroll to position [0, 274]
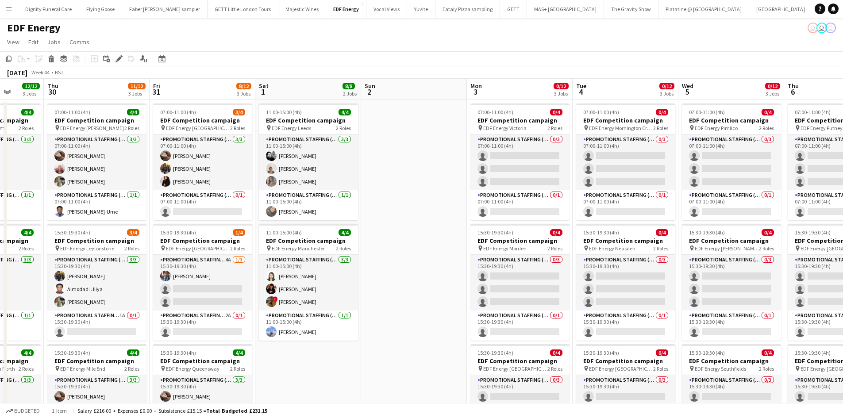
drag, startPoint x: 476, startPoint y: 242, endPoint x: 530, endPoint y: 237, distance: 54.2
click at [530, 237] on app-calendar-viewport "Mon 27 13/16 4 Jobs Tue 28 8/12 3 Jobs Wed 29 12/12 3 Jobs Thu 30 11/12 3 Jobs …" at bounding box center [421, 356] width 843 height 555
click at [300, 121] on h3 "EDF Competition campaign" at bounding box center [308, 120] width 99 height 8
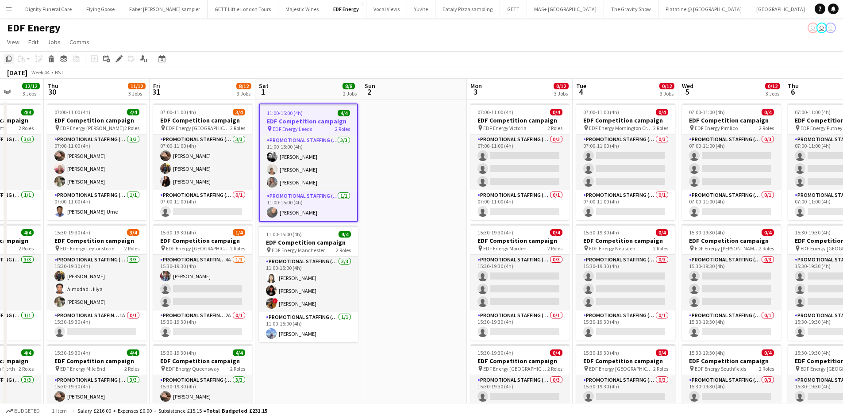
click at [9, 58] on icon "Copy" at bounding box center [8, 58] width 7 height 7
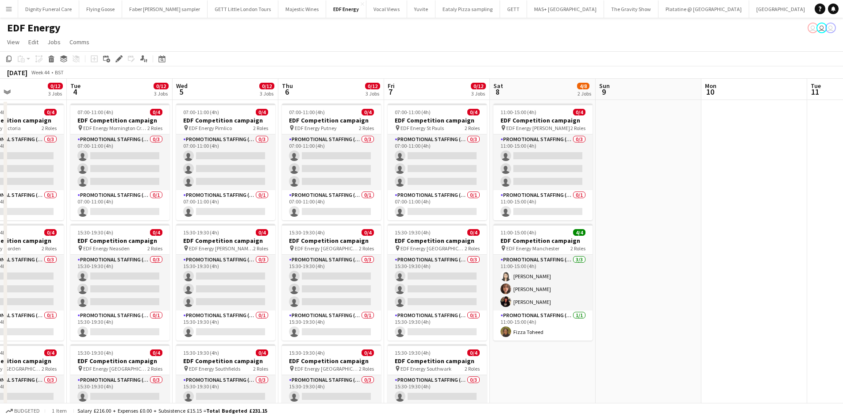
scroll to position [0, 406]
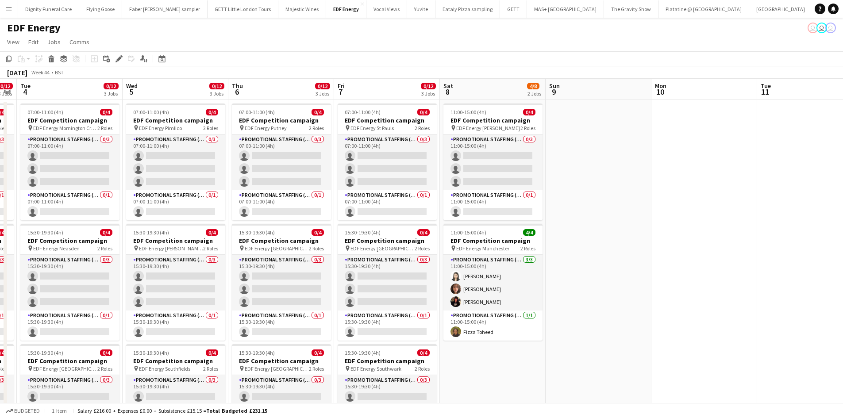
drag, startPoint x: 543, startPoint y: 186, endPoint x: 11, endPoint y: 204, distance: 531.8
click at [0, 196] on html "Menu Boards Boards Boards All jobs Status Workforce Workforce My Workforce Recr…" at bounding box center [421, 324] width 843 height 649
click at [483, 374] on app-date-cell "11:00-15:00 (4h) 0/4 EDF Competition campaign pin EDF Energy [PERSON_NAME] 2 Ro…" at bounding box center [493, 367] width 106 height 534
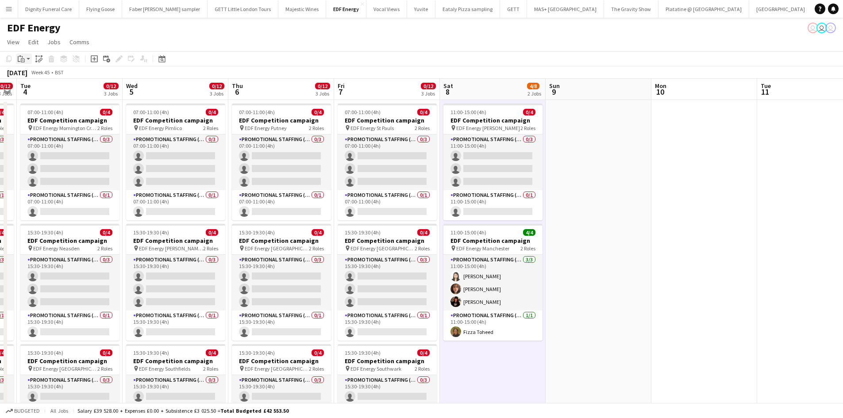
click at [19, 58] on icon "Paste" at bounding box center [21, 58] width 7 height 7
click at [34, 77] on link "Paste Ctrl+V" at bounding box center [64, 76] width 83 height 8
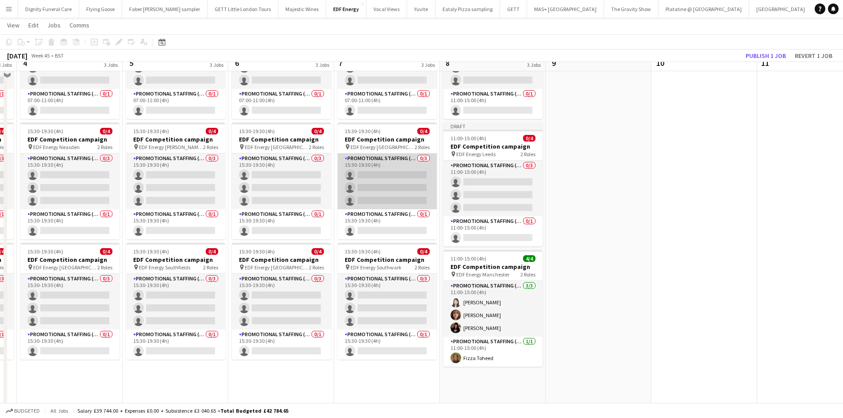
scroll to position [89, 0]
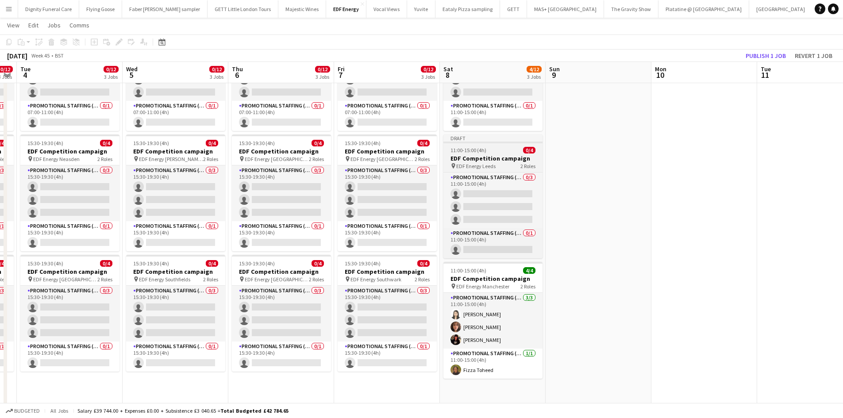
click at [495, 159] on h3 "EDF Competition campaign" at bounding box center [492, 158] width 99 height 8
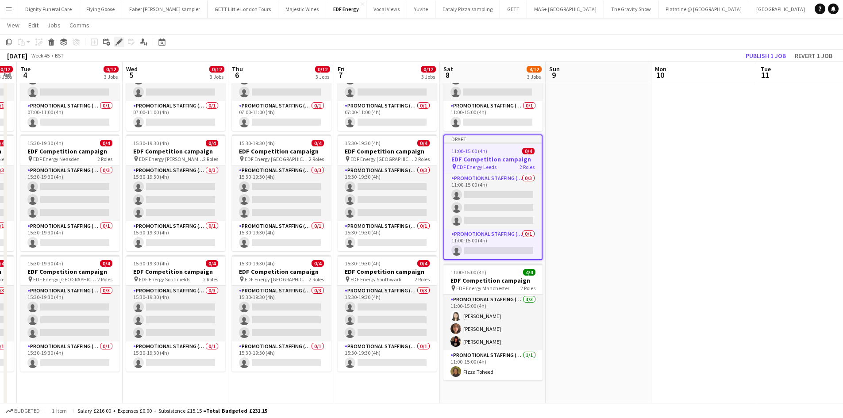
click at [119, 39] on icon "Edit" at bounding box center [119, 42] width 7 height 7
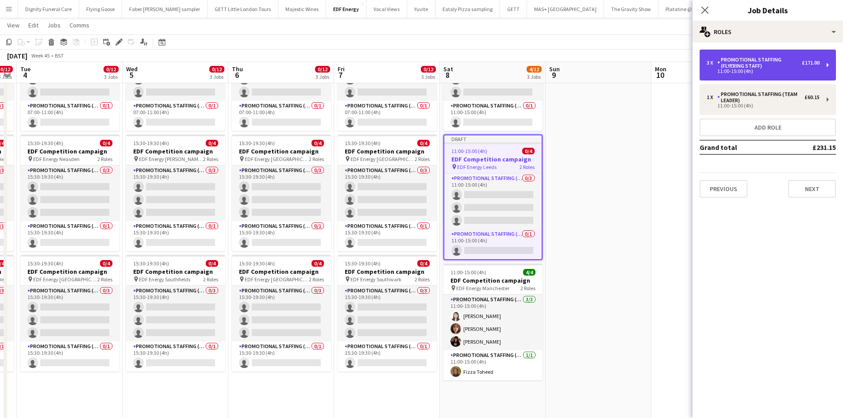
click at [756, 62] on div "Promotional Staffing (Flyering Staff)" at bounding box center [759, 63] width 85 height 12
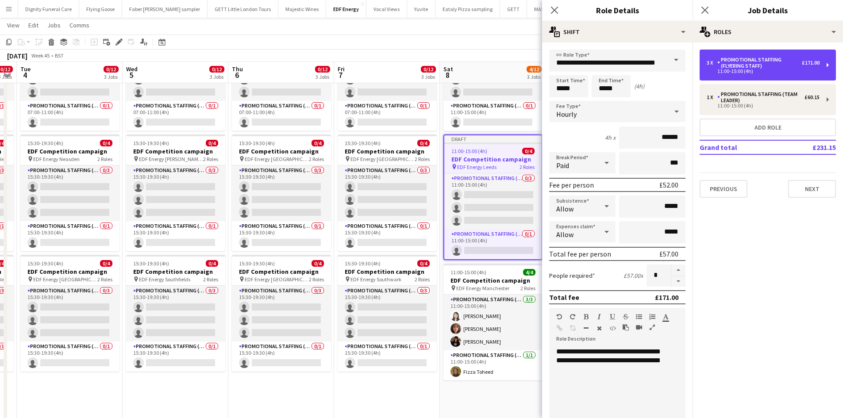
scroll to position [177, 0]
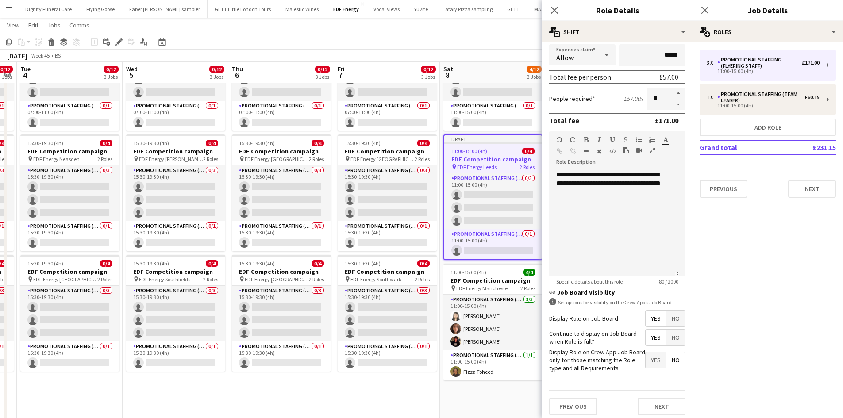
click at [647, 319] on span "Yes" at bounding box center [656, 319] width 20 height 16
click at [650, 333] on span "Yes" at bounding box center [656, 338] width 20 height 16
click at [674, 360] on span "No" at bounding box center [676, 360] width 19 height 16
click at [667, 402] on button "Next" at bounding box center [662, 407] width 48 height 18
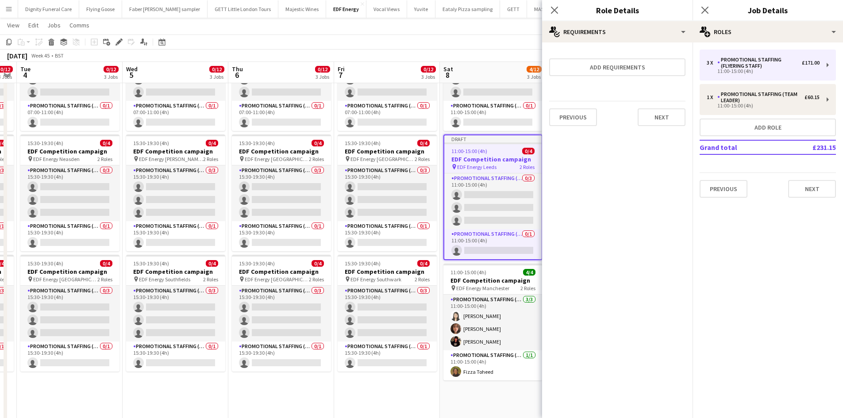
scroll to position [0, 0]
click at [668, 115] on button "Next" at bounding box center [662, 117] width 48 height 18
click at [678, 111] on button "Finish" at bounding box center [668, 119] width 33 height 18
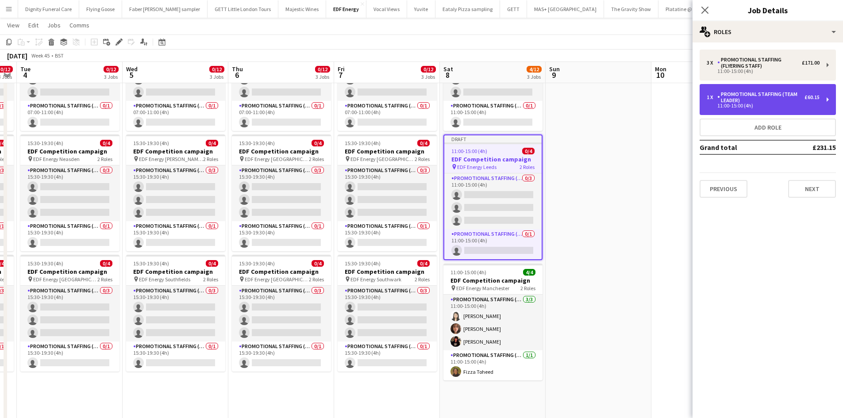
click at [735, 101] on div "Promotional Staffing (Team Leader)" at bounding box center [760, 97] width 87 height 12
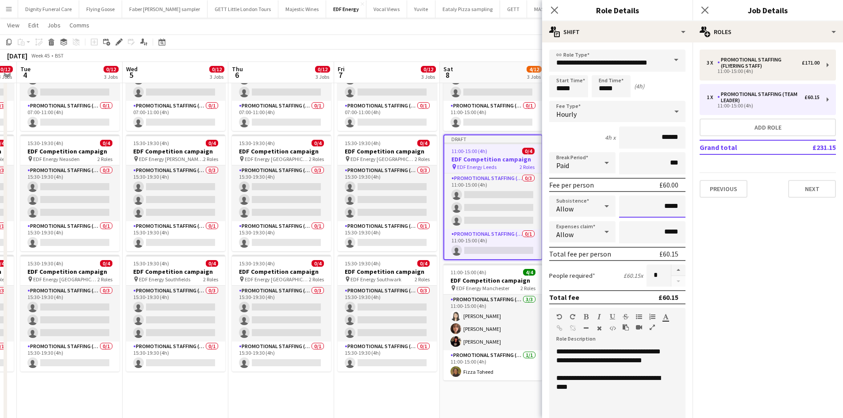
click at [677, 205] on input "*****" at bounding box center [652, 207] width 66 height 22
type input "**"
type input "******"
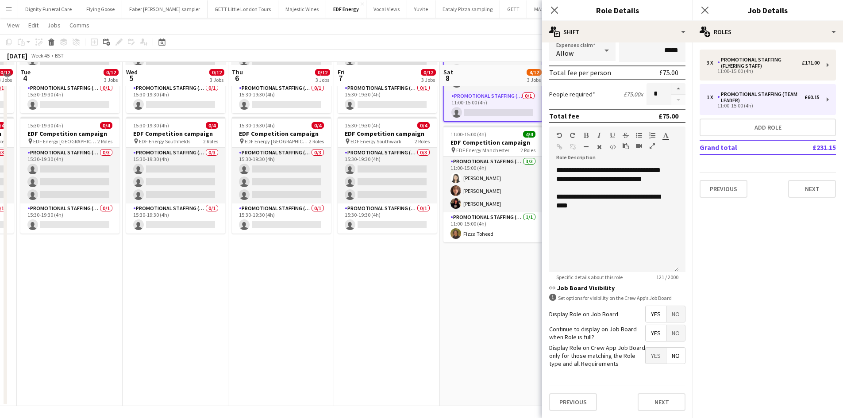
scroll to position [230, 0]
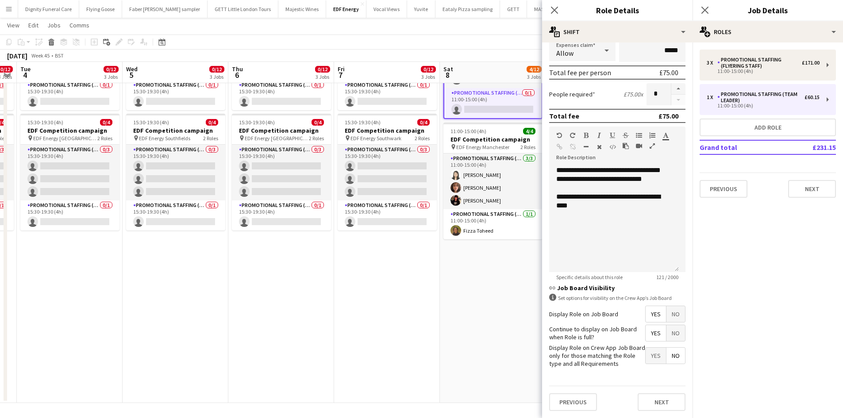
click at [654, 314] on span "Yes" at bounding box center [656, 314] width 20 height 16
drag, startPoint x: 652, startPoint y: 330, endPoint x: 669, endPoint y: 347, distance: 23.5
click at [653, 330] on span "Yes" at bounding box center [656, 333] width 20 height 16
click at [670, 351] on span "No" at bounding box center [676, 356] width 19 height 16
click at [671, 398] on button "Next" at bounding box center [662, 402] width 48 height 18
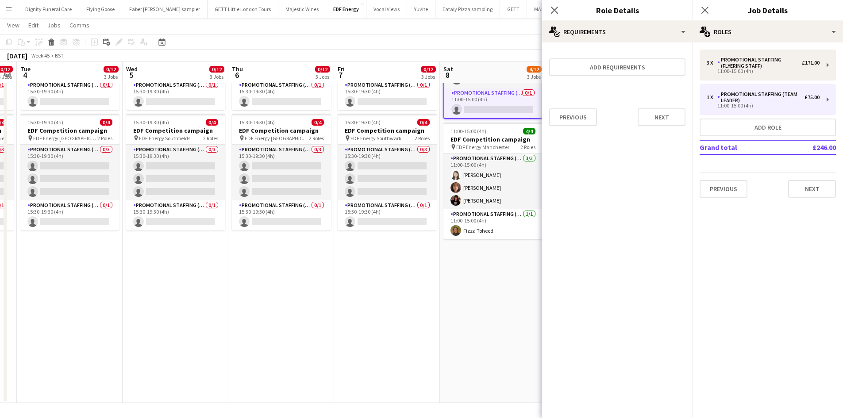
scroll to position [0, 0]
click at [669, 119] on button "Next" at bounding box center [662, 117] width 48 height 18
click at [665, 114] on button "Finish" at bounding box center [668, 119] width 33 height 18
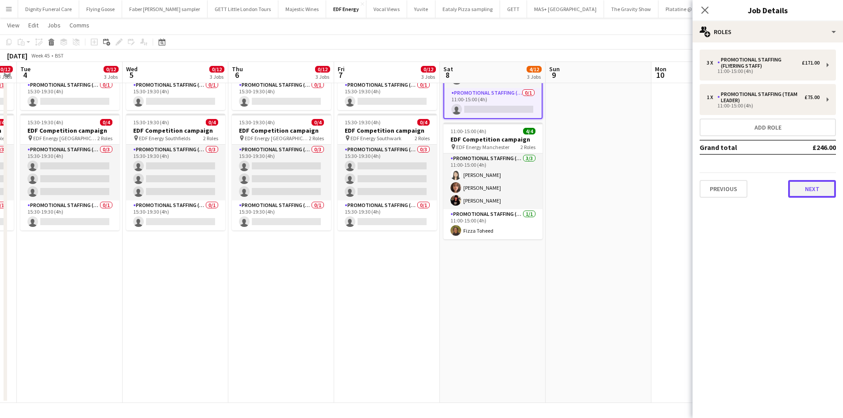
click at [817, 186] on button "Next" at bounding box center [812, 189] width 48 height 18
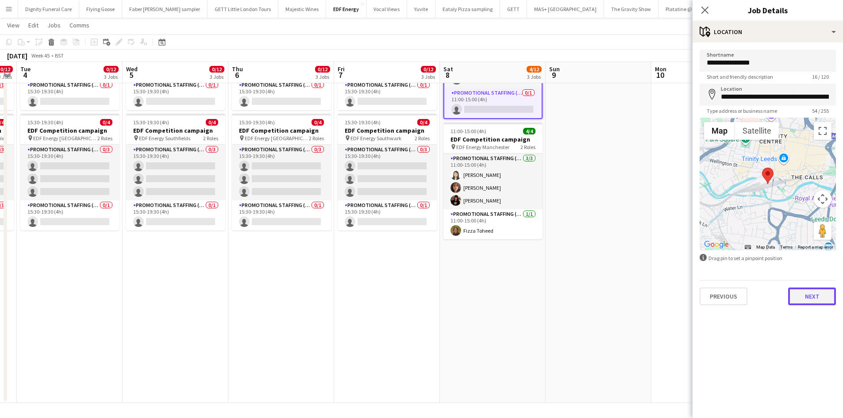
click at [813, 295] on button "Next" at bounding box center [812, 297] width 48 height 18
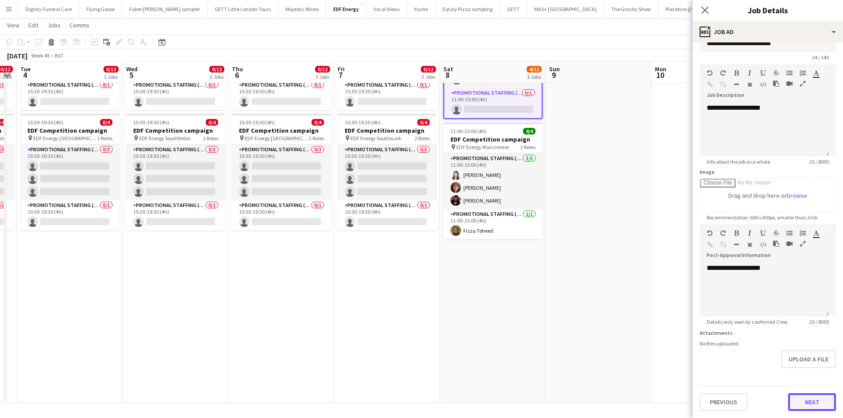
click at [813, 374] on form "**********" at bounding box center [768, 220] width 150 height 381
click at [804, 399] on button "Next" at bounding box center [812, 402] width 48 height 18
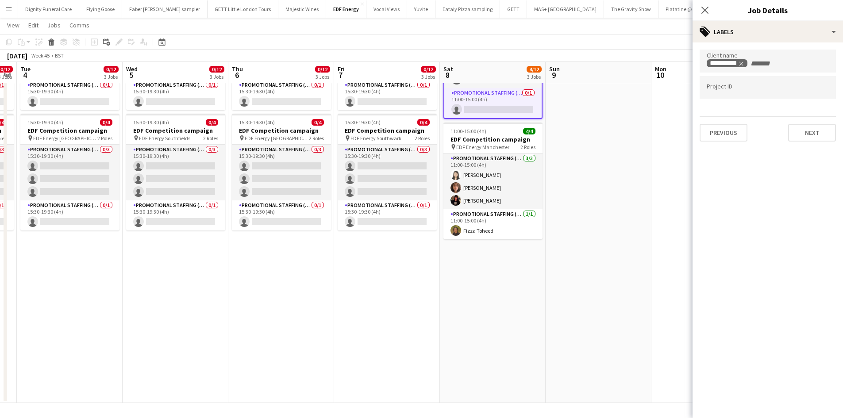
scroll to position [0, 0]
click at [809, 133] on button "Next" at bounding box center [812, 133] width 48 height 18
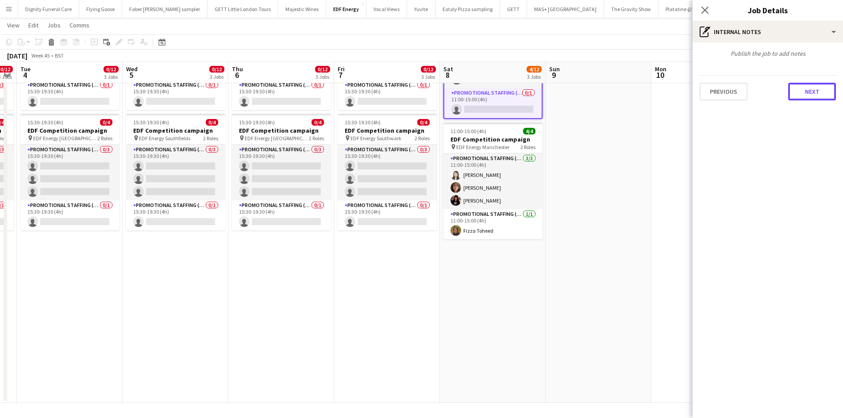
drag, startPoint x: 805, startPoint y: 96, endPoint x: 810, endPoint y: 101, distance: 6.6
click at [806, 96] on button "Next" at bounding box center [812, 92] width 48 height 18
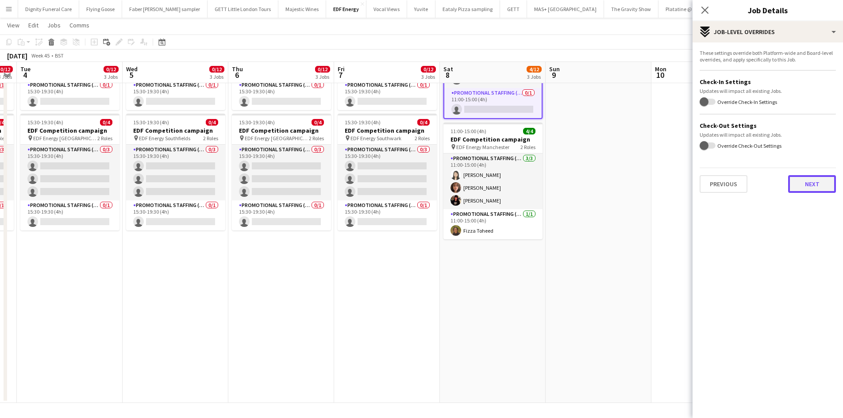
click at [819, 181] on button "Next" at bounding box center [812, 184] width 48 height 18
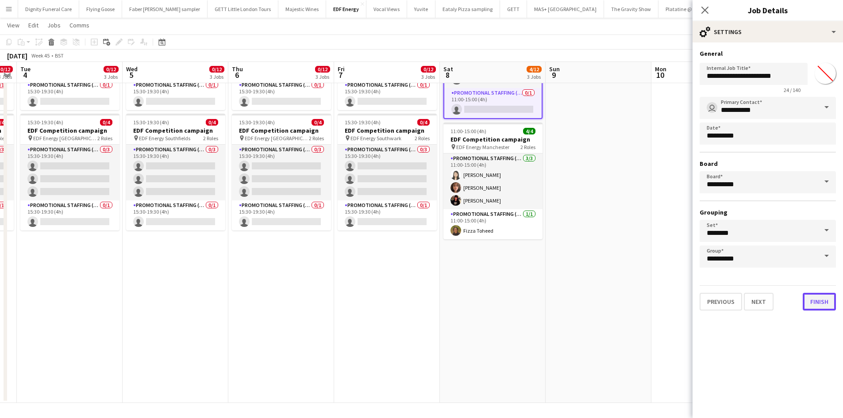
click at [820, 299] on button "Finish" at bounding box center [819, 302] width 33 height 18
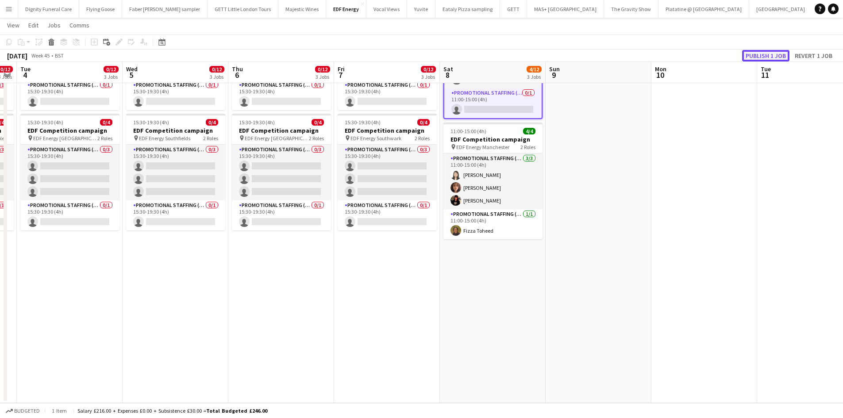
click at [762, 57] on button "Publish 1 job" at bounding box center [765, 56] width 47 height 12
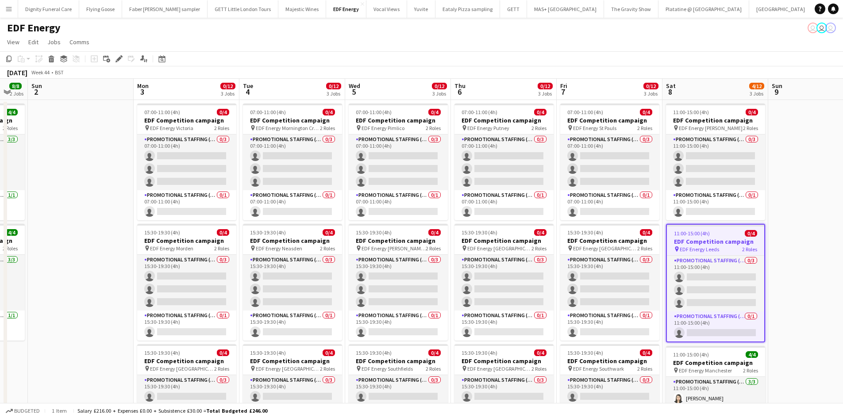
drag, startPoint x: 377, startPoint y: 245, endPoint x: 334, endPoint y: 216, distance: 52.0
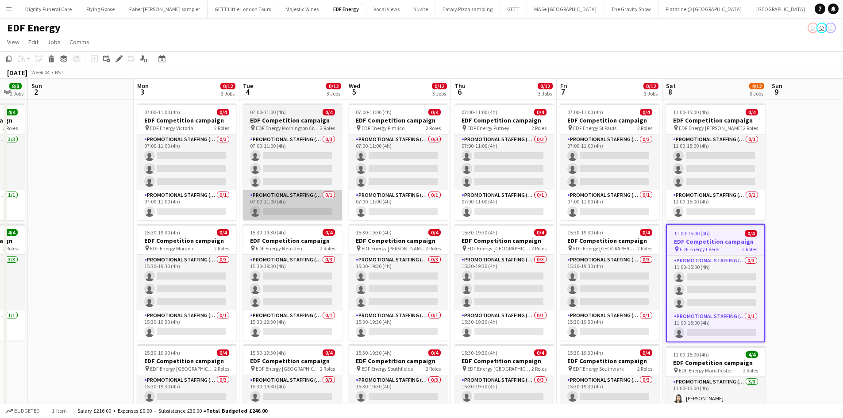
click at [843, 191] on html "Menu Boards Boards Boards All jobs Status Workforce Workforce My Workforce Recr…" at bounding box center [421, 324] width 843 height 649
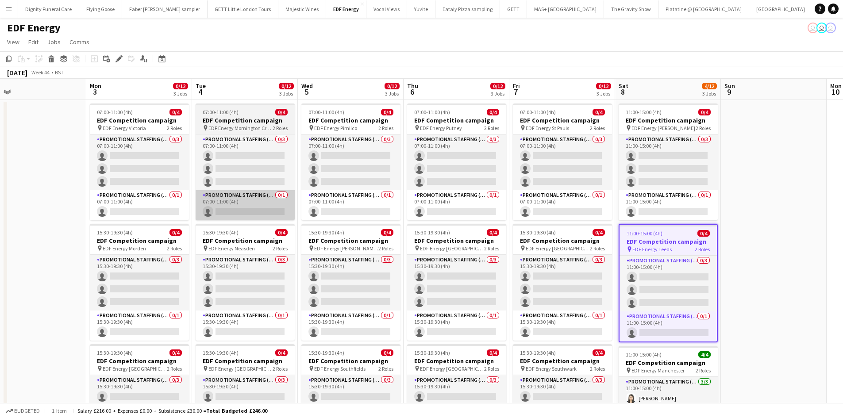
drag, startPoint x: 396, startPoint y: 212, endPoint x: 272, endPoint y: 194, distance: 124.8
click at [264, 199] on app-calendar-viewport "Wed 29 12/12 3 Jobs Thu 30 11/12 3 Jobs Fri 31 8/12 3 Jobs Sat 1 8/8 2 Jobs Sun…" at bounding box center [421, 356] width 843 height 555
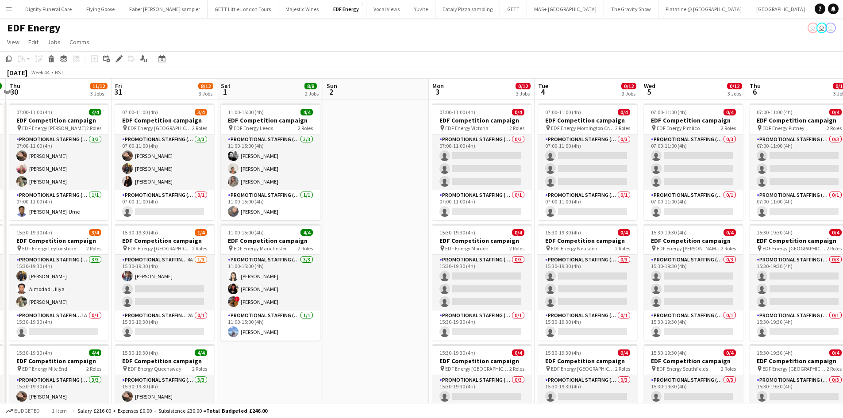
drag, startPoint x: 196, startPoint y: 198, endPoint x: 650, endPoint y: 197, distance: 454.1
click at [651, 197] on app-calendar-viewport "Tue 28 8/12 3 Jobs Wed 29 12/12 3 Jobs Thu 30 11/12 3 Jobs Fri 31 8/12 3 Jobs S…" at bounding box center [421, 356] width 843 height 555
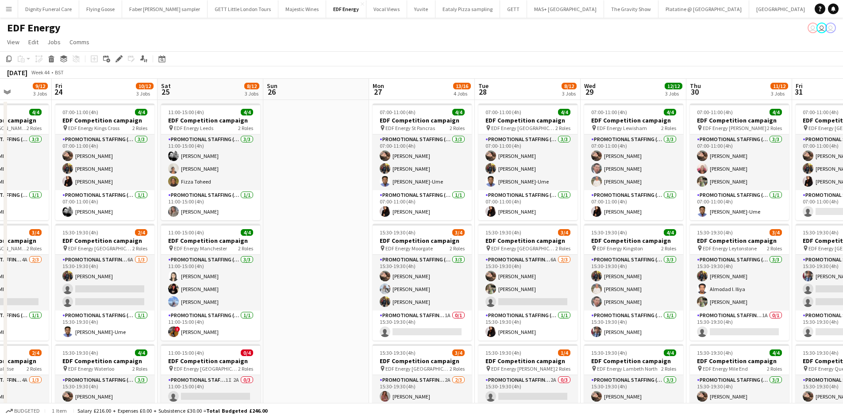
drag, startPoint x: 137, startPoint y: 231, endPoint x: 632, endPoint y: 223, distance: 494.4
click at [638, 222] on app-calendar-viewport "Wed 22 9/12 3 Jobs Thu 23 9/12 3 Jobs Fri 24 10/12 3 Jobs Sat 25 8/12 3 Jobs Su…" at bounding box center [421, 356] width 843 height 555
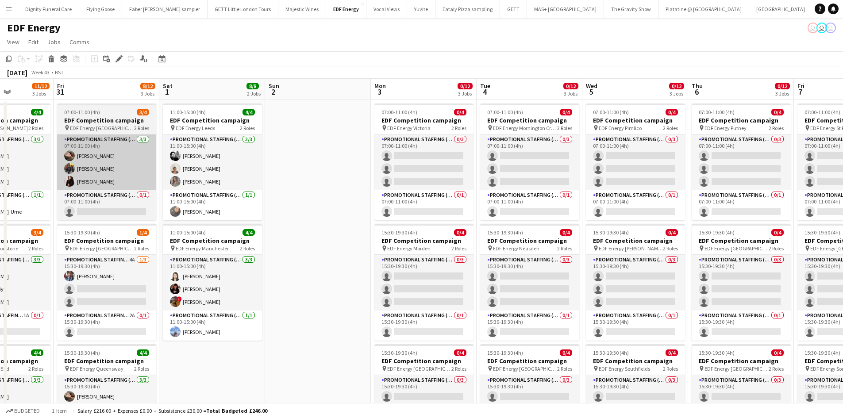
drag, startPoint x: 681, startPoint y: 192, endPoint x: 39, endPoint y: 184, distance: 641.8
click at [19, 194] on app-calendar-viewport "Mon 27 13/16 4 Jobs Tue 28 8/12 3 Jobs Wed 29 12/12 3 Jobs Thu 30 11/12 3 Jobs …" at bounding box center [421, 356] width 843 height 555
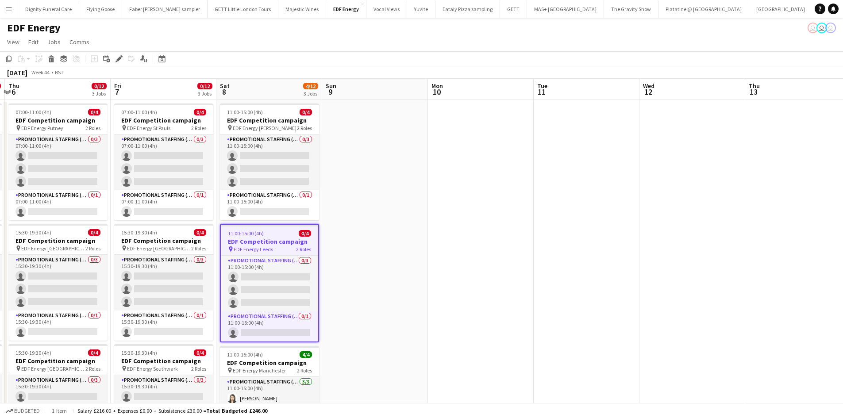
drag, startPoint x: 687, startPoint y: 227, endPoint x: 46, endPoint y: 212, distance: 641.5
click at [46, 213] on app-calendar-viewport "Sun 2 Mon 3 0/12 3 Jobs Tue 4 0/12 3 Jobs Wed 5 0/12 3 Jobs Thu 6 0/12 3 Jobs F…" at bounding box center [421, 356] width 843 height 555
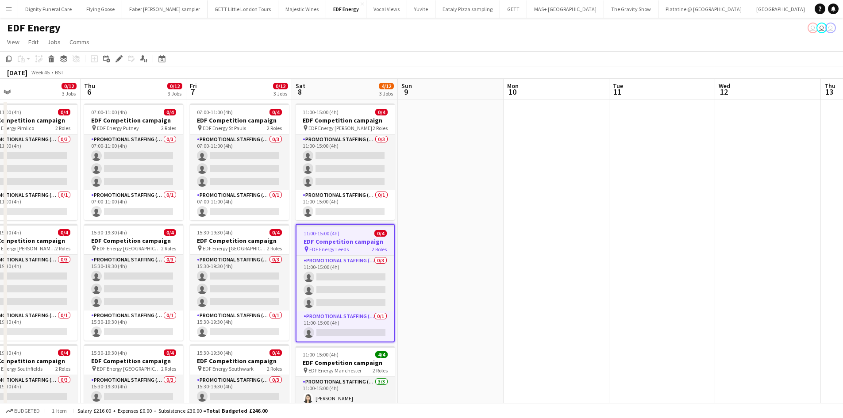
scroll to position [0, 306]
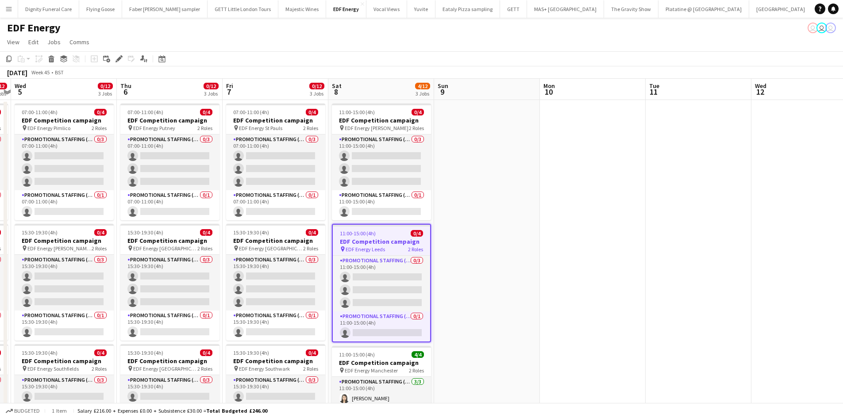
drag, startPoint x: 463, startPoint y: 202, endPoint x: 574, endPoint y: 201, distance: 110.2
click at [574, 201] on app-calendar-viewport "Sun 2 Mon 3 0/12 3 Jobs Tue 4 0/12 3 Jobs Wed 5 0/12 3 Jobs Thu 6 0/12 3 Jobs F…" at bounding box center [421, 356] width 843 height 555
click at [254, 120] on h3 "EDF Competition campaign" at bounding box center [275, 120] width 99 height 8
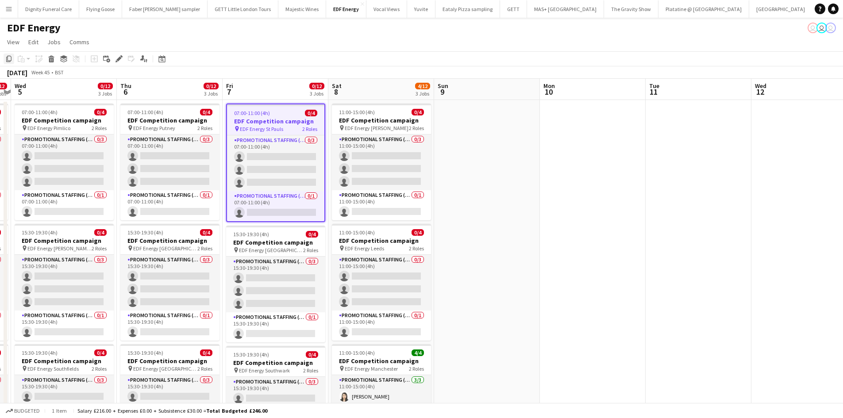
click at [9, 56] on icon "Copy" at bounding box center [8, 58] width 7 height 7
click at [571, 130] on app-date-cell at bounding box center [593, 367] width 106 height 534
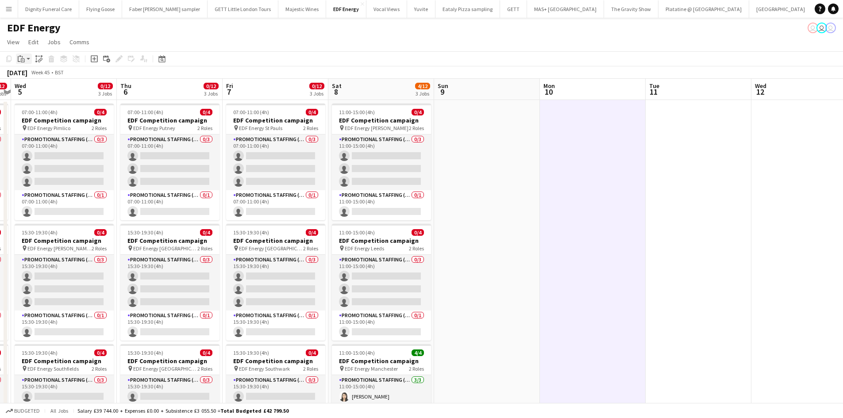
click at [20, 57] on icon "Paste" at bounding box center [21, 58] width 7 height 7
click at [32, 72] on div "Paste Ctrl+V Paste with crew Ctrl+Shift+V" at bounding box center [65, 83] width 98 height 38
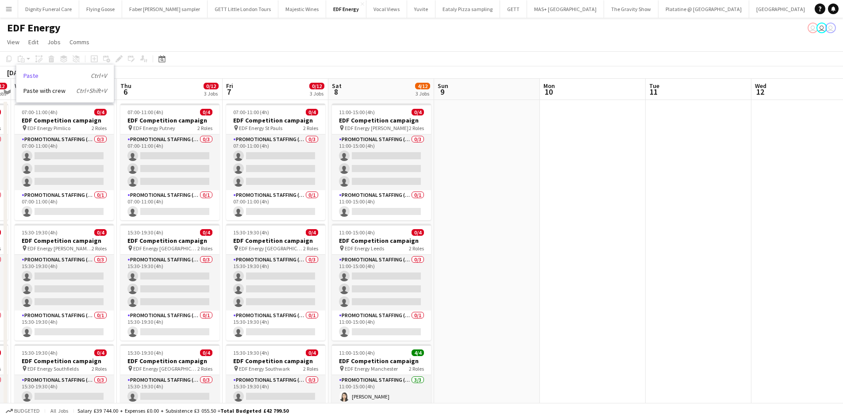
click at [30, 74] on link "Paste Ctrl+V" at bounding box center [64, 76] width 83 height 8
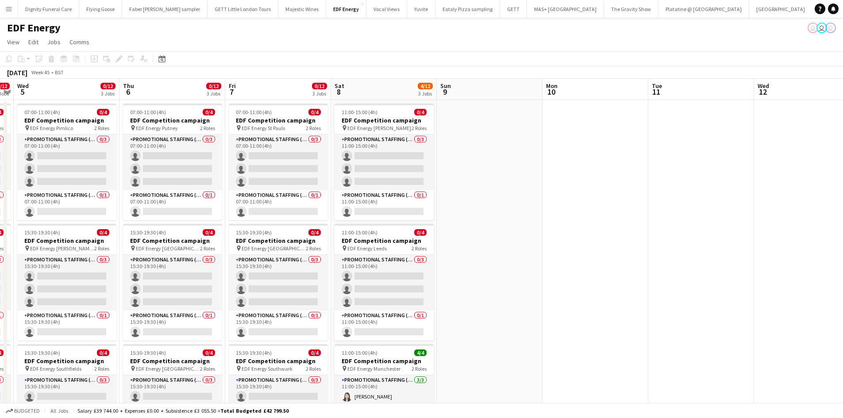
click at [563, 170] on app-calendar-viewport "Sun 2 Mon 3 0/12 3 Jobs Tue 4 0/12 3 Jobs Wed 5 0/12 3 Jobs Thu 6 0/12 3 Jobs F…" at bounding box center [421, 356] width 843 height 555
click at [270, 119] on h3 "EDF Competition campaign" at bounding box center [278, 120] width 99 height 8
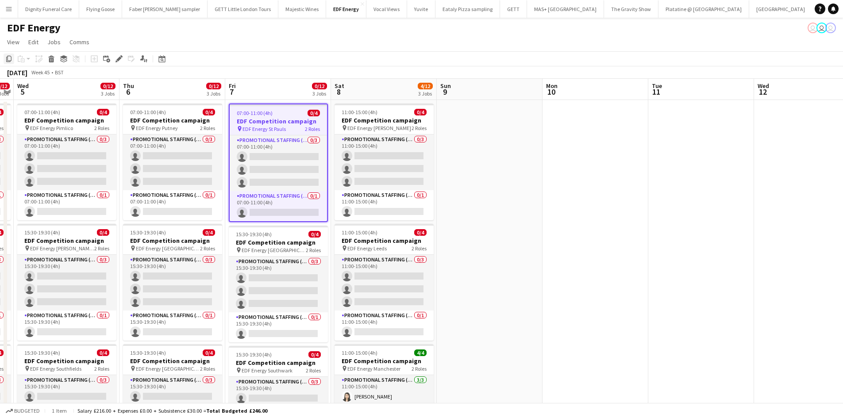
click at [8, 55] on icon "Copy" at bounding box center [8, 58] width 7 height 7
click at [610, 135] on app-date-cell at bounding box center [596, 367] width 106 height 534
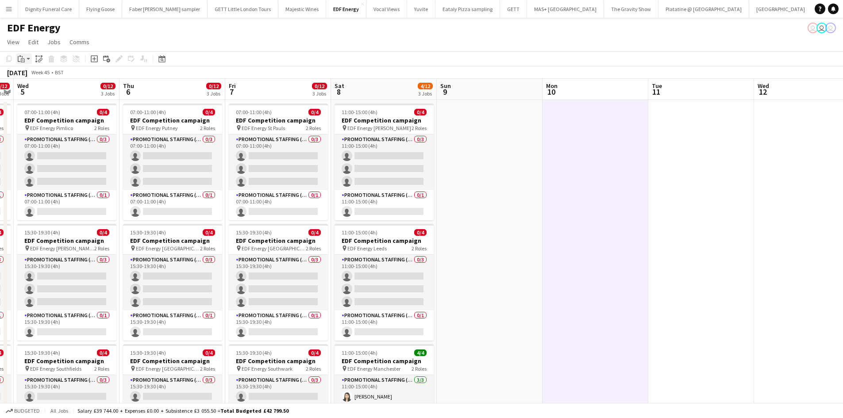
click at [21, 57] on icon "Paste" at bounding box center [21, 58] width 7 height 7
click at [29, 76] on link "Paste Ctrl+V" at bounding box center [64, 76] width 83 height 8
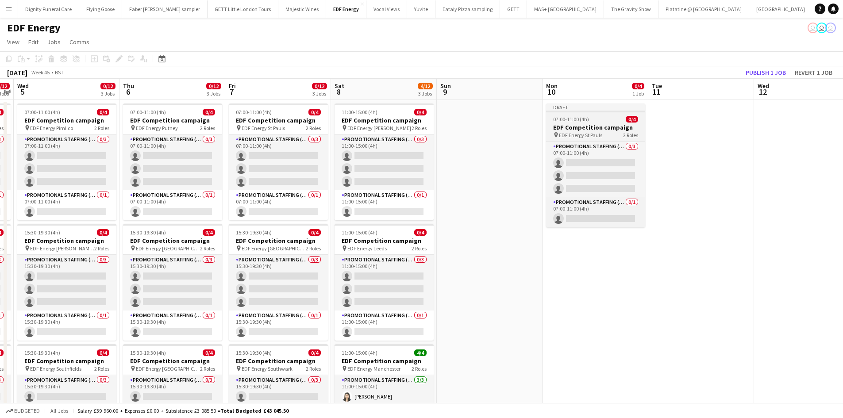
click at [591, 128] on h3 "EDF Competition campaign" at bounding box center [595, 127] width 99 height 8
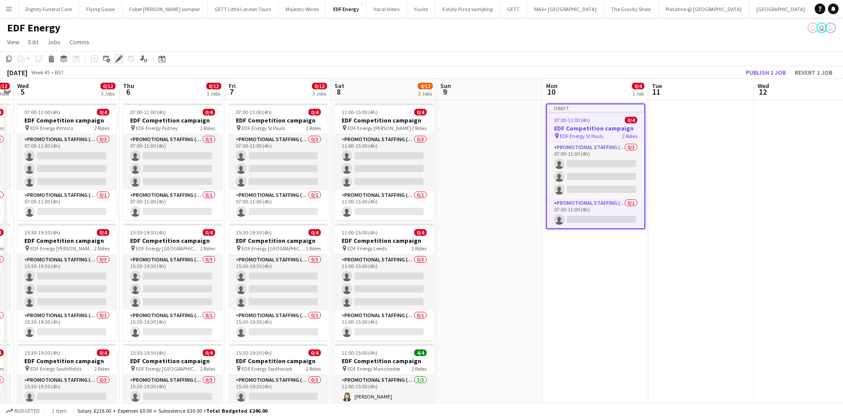
click at [121, 57] on icon at bounding box center [121, 56] width 2 height 2
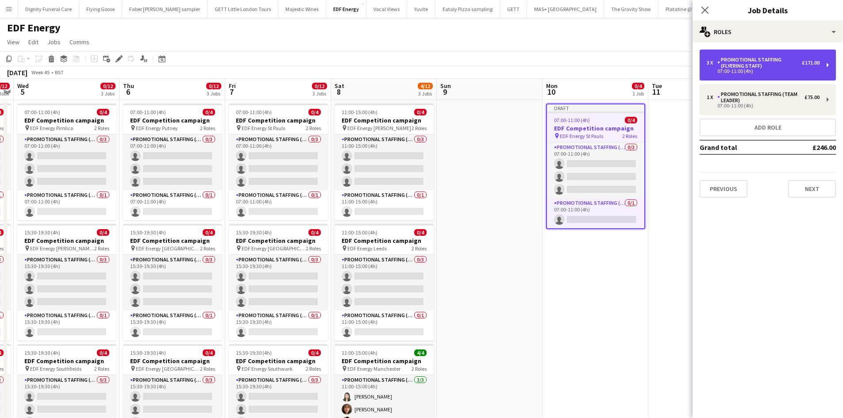
click at [767, 66] on div "Promotional Staffing (Flyering Staff)" at bounding box center [759, 63] width 85 height 12
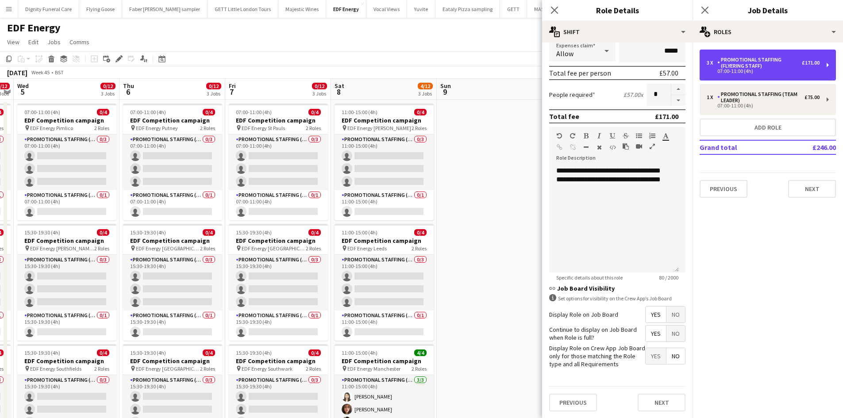
scroll to position [181, 0]
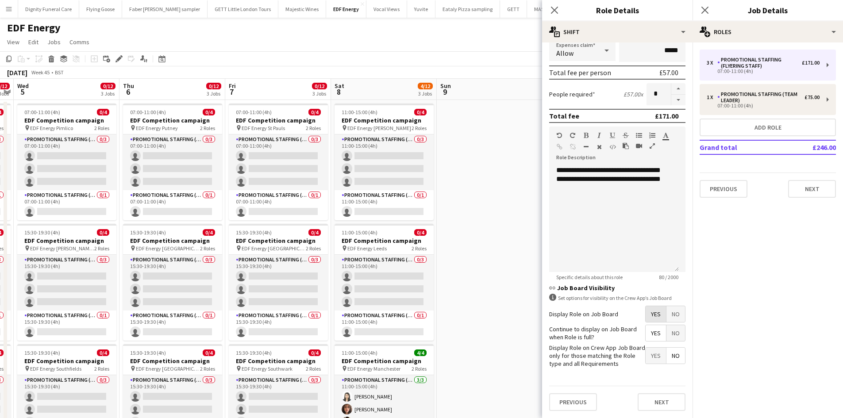
click at [652, 316] on span "Yes" at bounding box center [656, 314] width 20 height 16
click at [649, 331] on span "Yes" at bounding box center [656, 333] width 20 height 16
click at [667, 353] on span "No" at bounding box center [676, 356] width 19 height 16
click at [666, 402] on button "Next" at bounding box center [662, 402] width 48 height 18
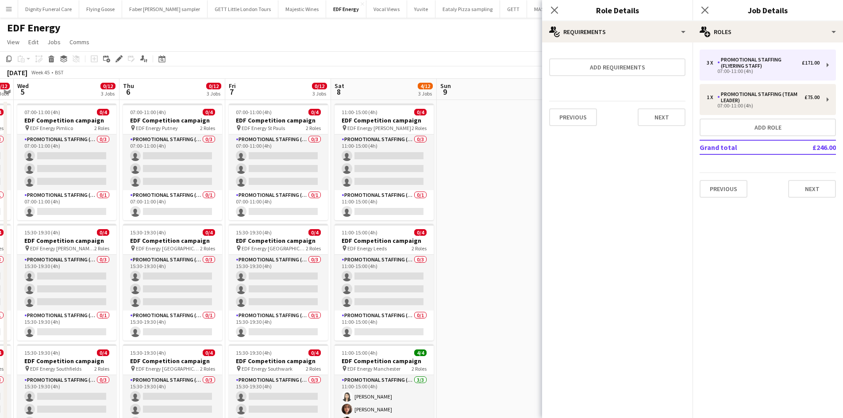
scroll to position [0, 0]
click at [659, 116] on button "Next" at bounding box center [662, 117] width 48 height 18
click at [669, 116] on button "Finish" at bounding box center [668, 119] width 33 height 18
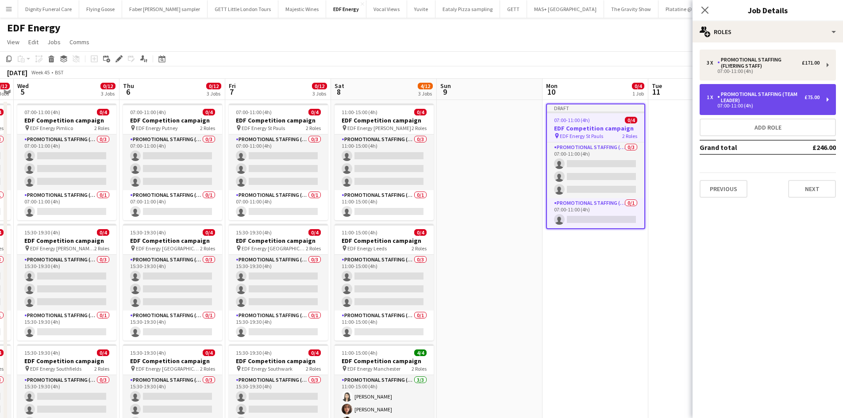
click at [756, 98] on div "Promotional Staffing (Team Leader)" at bounding box center [760, 97] width 87 height 12
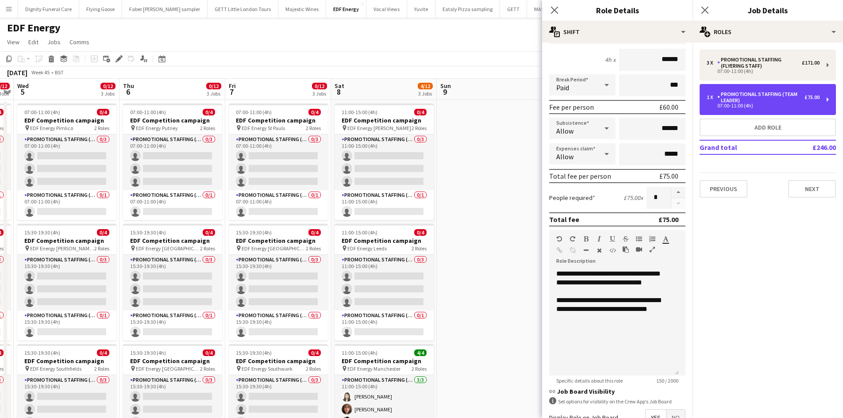
scroll to position [181, 0]
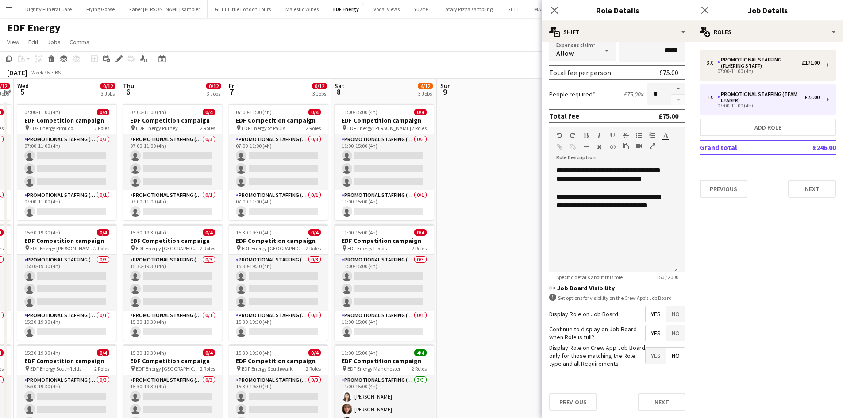
click at [652, 314] on span "Yes" at bounding box center [656, 314] width 20 height 16
click at [652, 329] on span "Yes" at bounding box center [656, 333] width 20 height 16
drag, startPoint x: 666, startPoint y: 351, endPoint x: 667, endPoint y: 362, distance: 11.5
click at [667, 351] on span "No" at bounding box center [676, 356] width 19 height 16
click at [660, 402] on button "Next" at bounding box center [662, 402] width 48 height 18
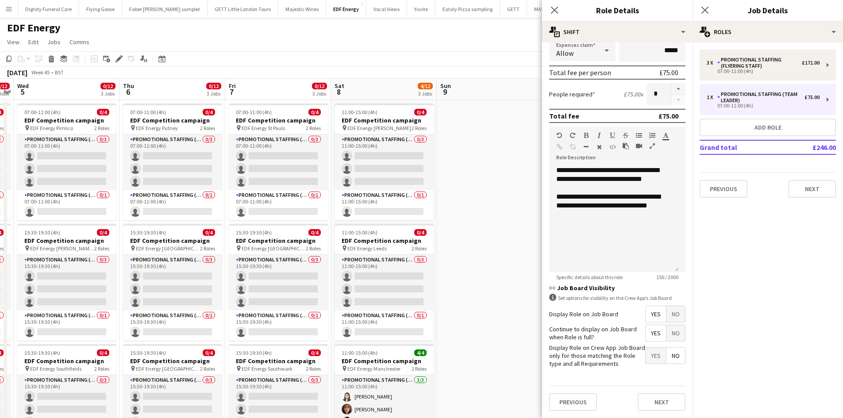
scroll to position [0, 0]
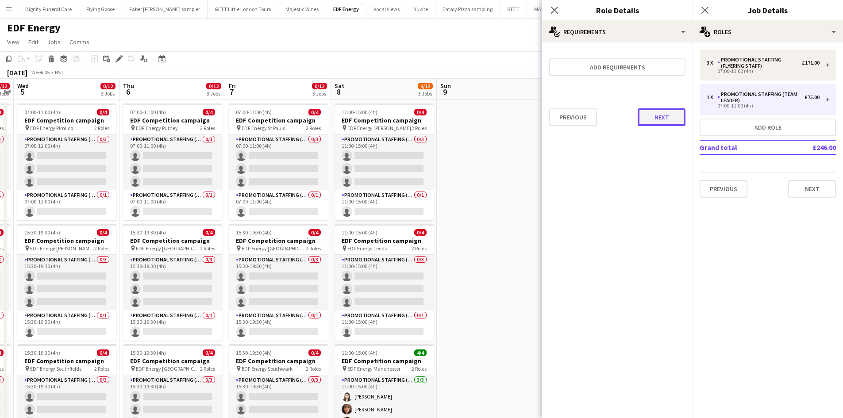
click at [655, 120] on button "Next" at bounding box center [662, 117] width 48 height 18
click at [662, 118] on button "Finish" at bounding box center [668, 119] width 33 height 18
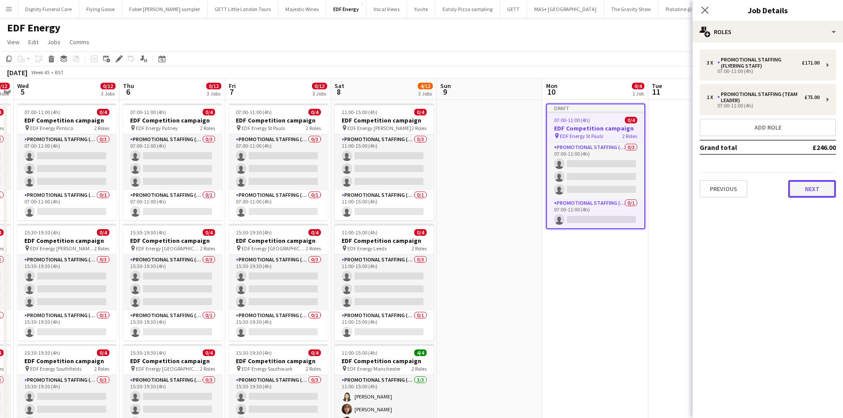
click at [818, 189] on button "Next" at bounding box center [812, 189] width 48 height 18
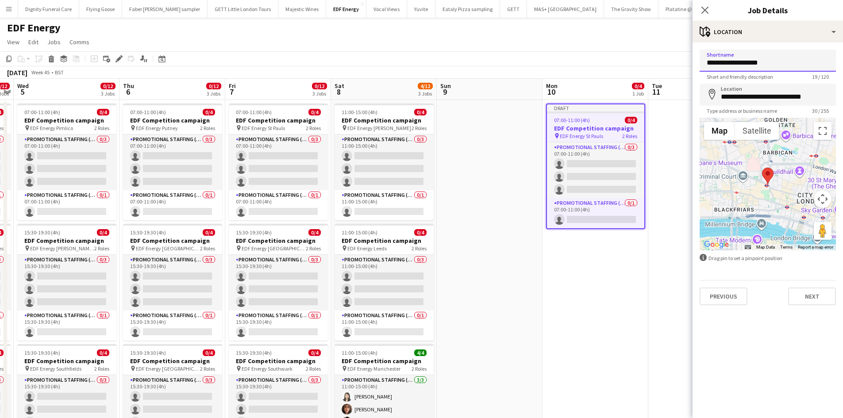
click at [788, 59] on input "**********" at bounding box center [768, 61] width 136 height 22
drag, startPoint x: 797, startPoint y: 60, endPoint x: 743, endPoint y: 63, distance: 54.1
click at [743, 63] on input "**********" at bounding box center [768, 61] width 136 height 22
type input "**********"
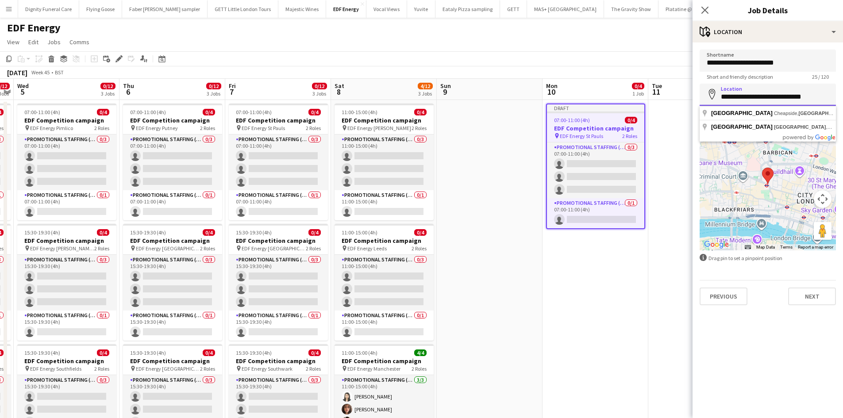
drag, startPoint x: 823, startPoint y: 92, endPoint x: 718, endPoint y: 95, distance: 104.5
click at [719, 95] on input "**********" at bounding box center [768, 95] width 136 height 22
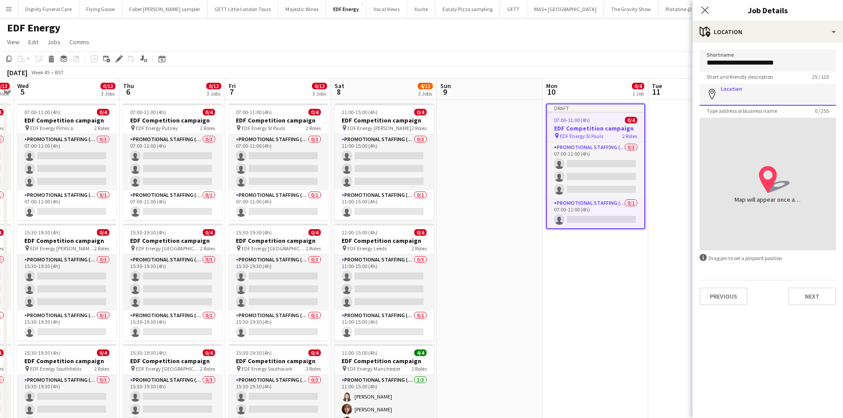
paste input "**********"
type input "**********"
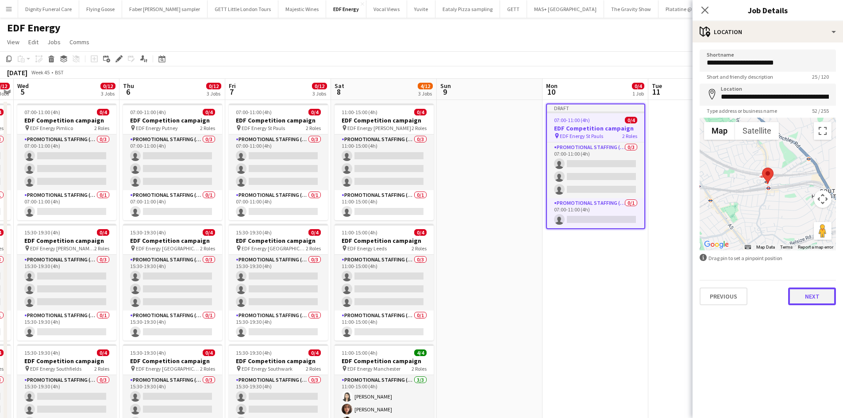
click at [821, 295] on button "Next" at bounding box center [812, 297] width 48 height 18
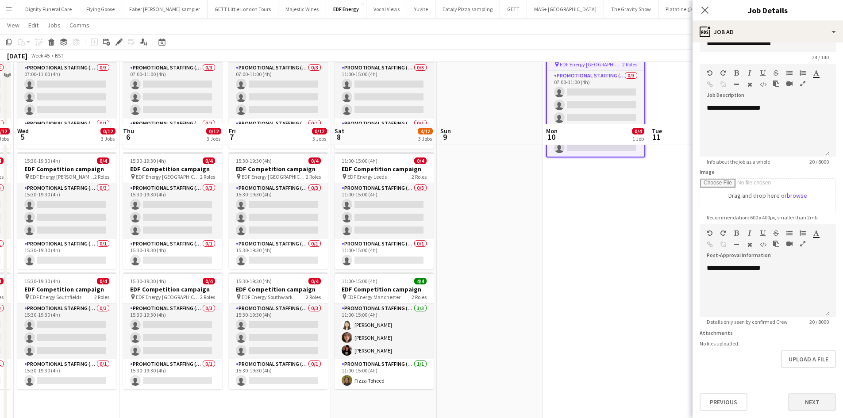
scroll to position [133, 0]
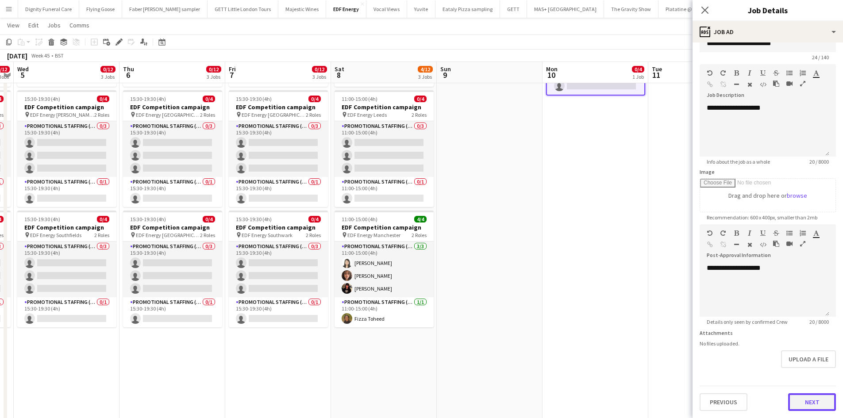
click at [807, 375] on form "**********" at bounding box center [768, 220] width 150 height 381
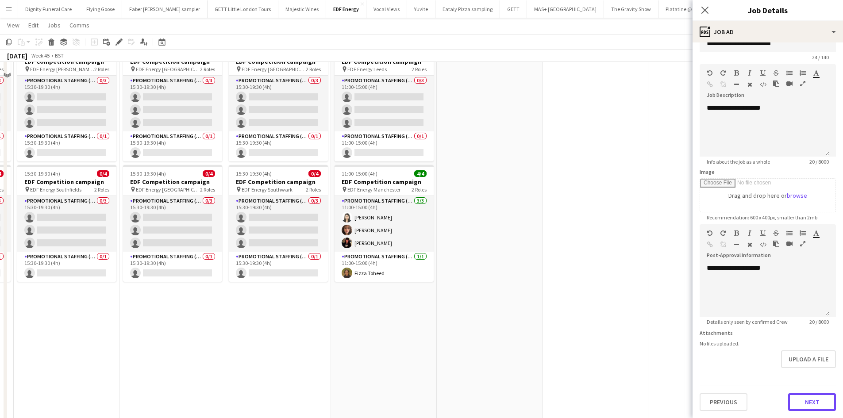
scroll to position [230, 0]
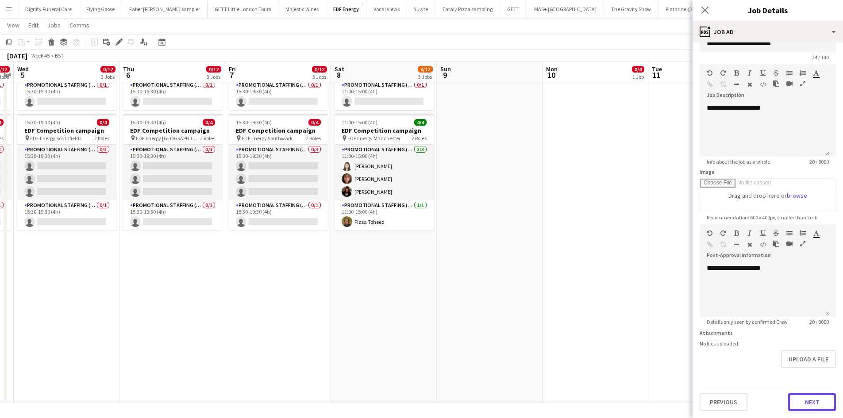
click at [806, 396] on button "Next" at bounding box center [812, 402] width 48 height 18
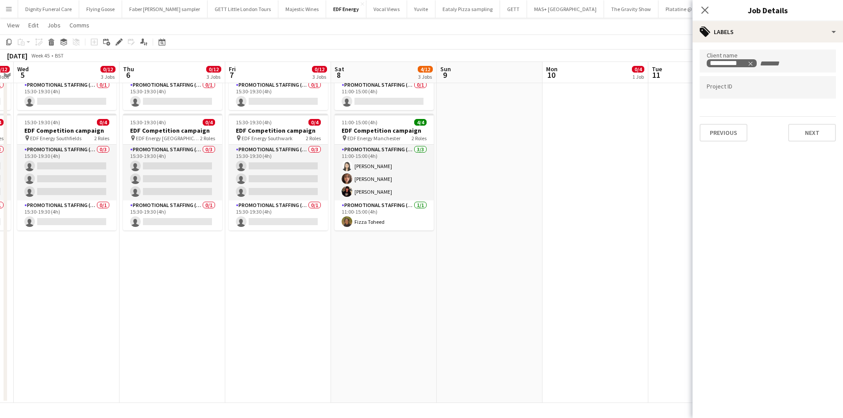
scroll to position [0, 0]
click at [814, 132] on button "Next" at bounding box center [812, 133] width 48 height 18
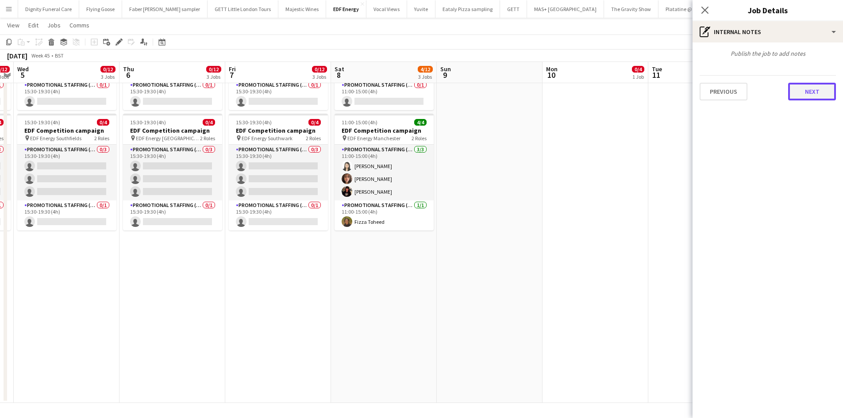
click at [818, 92] on button "Next" at bounding box center [812, 92] width 48 height 18
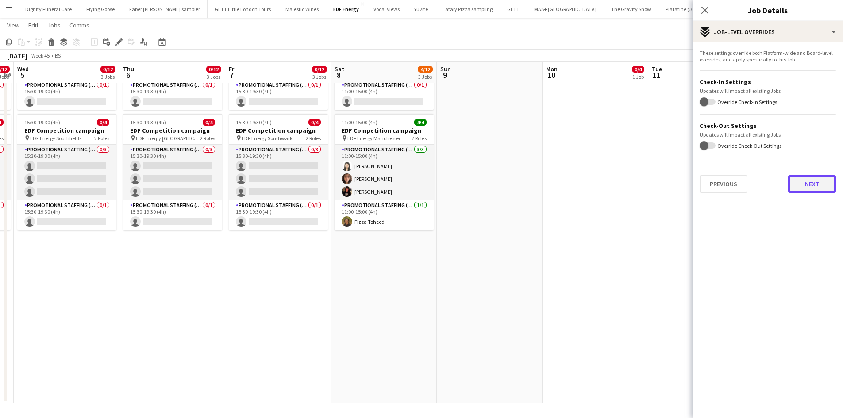
click at [813, 186] on button "Next" at bounding box center [812, 184] width 48 height 18
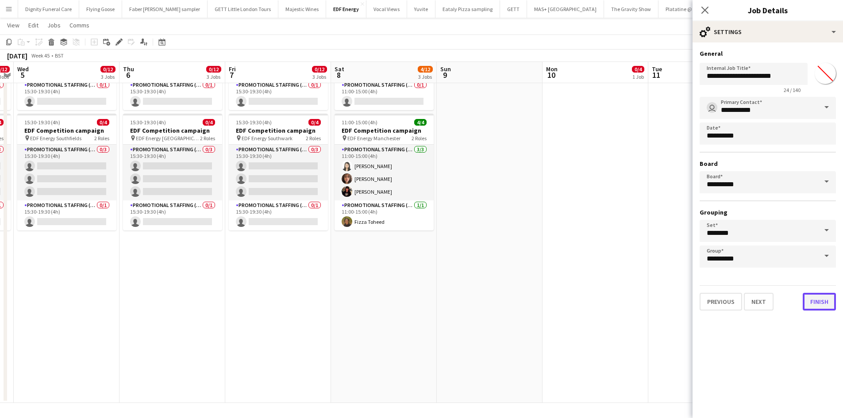
click at [820, 309] on button "Finish" at bounding box center [819, 302] width 33 height 18
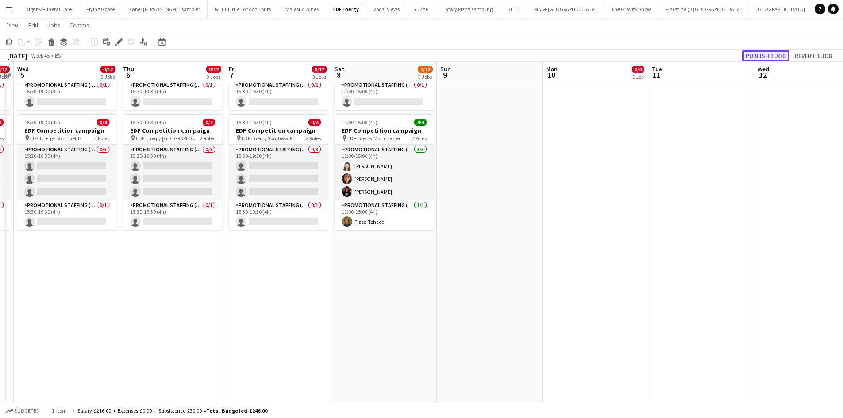
click at [759, 51] on button "Publish 1 job" at bounding box center [765, 56] width 47 height 12
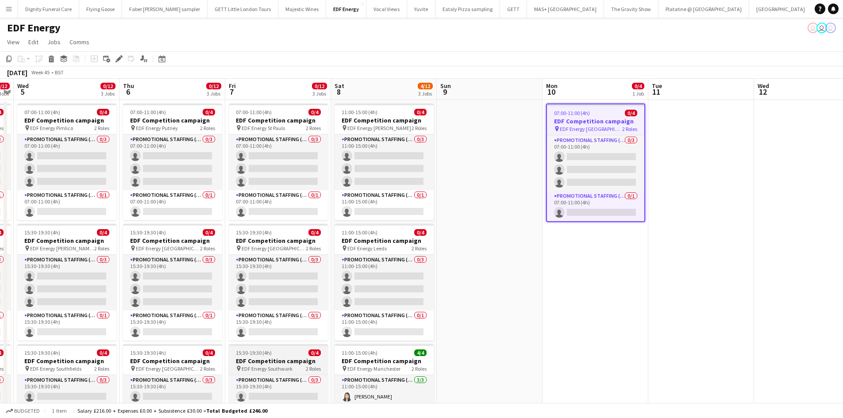
drag, startPoint x: 255, startPoint y: 361, endPoint x: 261, endPoint y: 363, distance: 5.8
click at [255, 361] on h3 "EDF Competition campaign" at bounding box center [278, 361] width 99 height 8
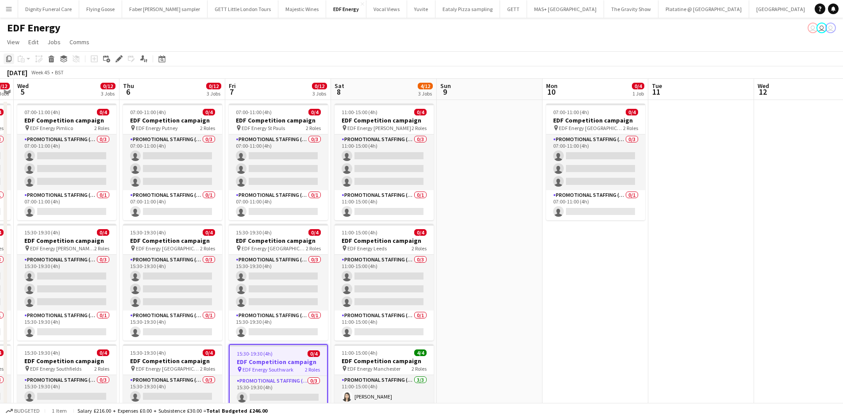
click at [8, 59] on icon "Copy" at bounding box center [8, 58] width 7 height 7
click at [582, 273] on app-date-cell "07:00-11:00 (4h) 0/4 EDF Competition campaign pin EDF Energy [GEOGRAPHIC_DATA] …" at bounding box center [596, 367] width 106 height 534
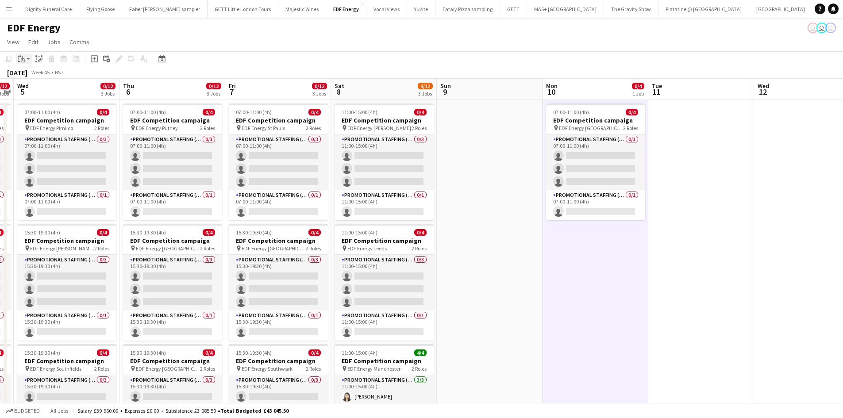
click at [22, 55] on icon "Paste" at bounding box center [21, 58] width 7 height 7
click at [35, 73] on link "Paste Ctrl+V" at bounding box center [64, 76] width 83 height 8
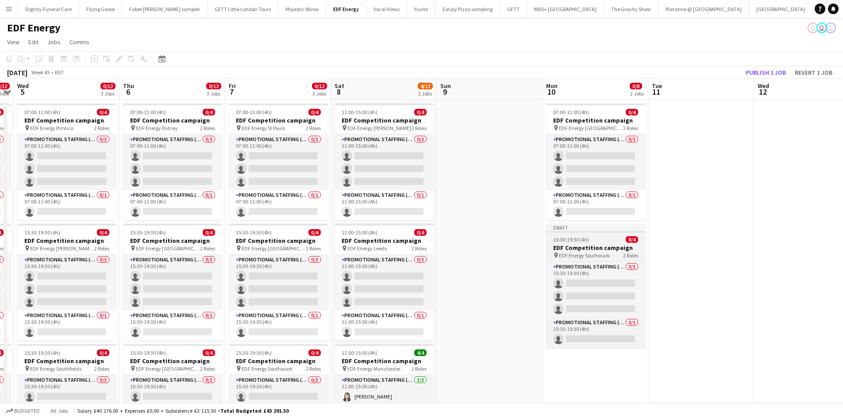
click at [579, 243] on app-job-card "Draft 15:30-19:30 (4h) 0/4 EDF Competition campaign pin EDF Energy Southwark 2 …" at bounding box center [595, 286] width 99 height 124
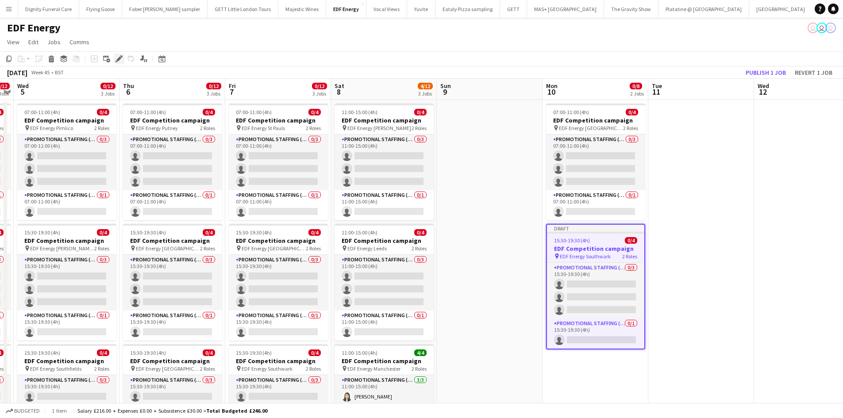
click at [120, 57] on icon at bounding box center [118, 59] width 5 height 5
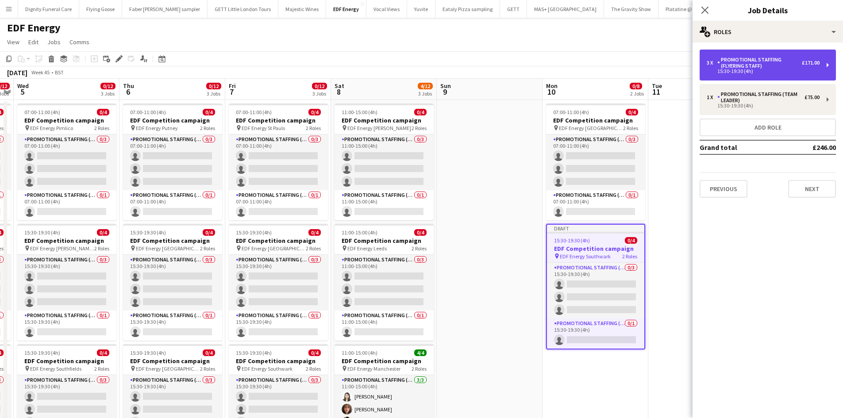
click at [766, 69] on div "Promotional Staffing (Flyering Staff)" at bounding box center [759, 63] width 85 height 12
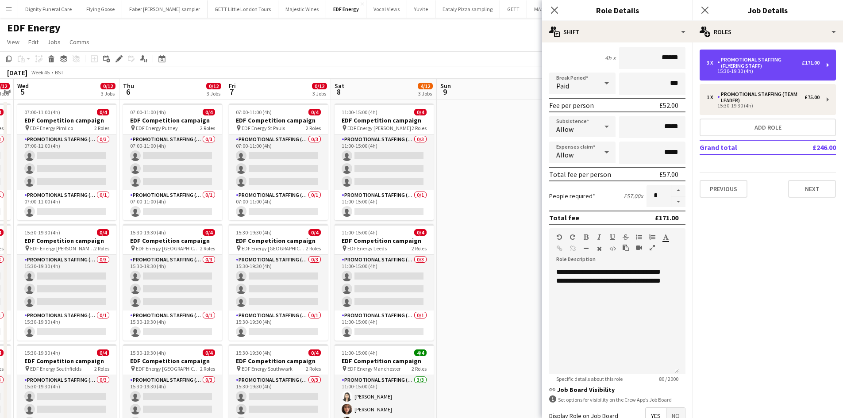
scroll to position [181, 0]
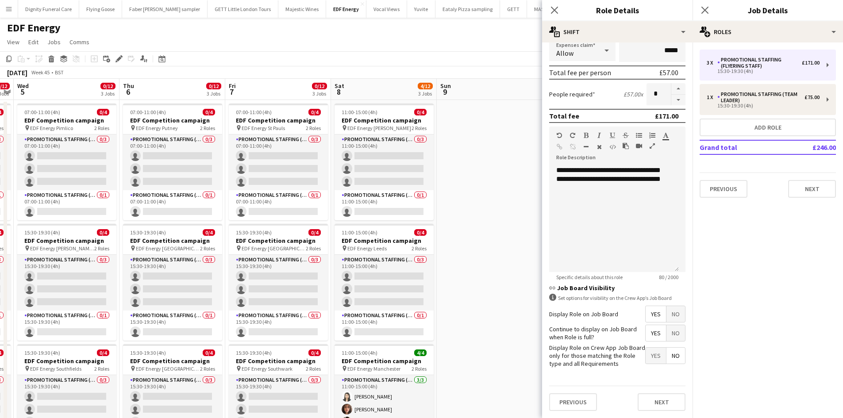
click at [647, 313] on span "Yes" at bounding box center [656, 314] width 20 height 16
click at [647, 334] on span "Yes" at bounding box center [656, 333] width 20 height 16
click at [667, 355] on span "No" at bounding box center [676, 356] width 19 height 16
click at [655, 404] on button "Next" at bounding box center [662, 402] width 48 height 18
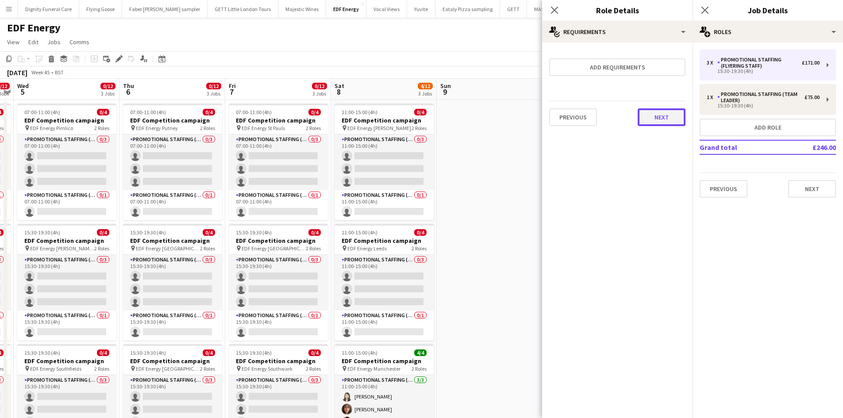
click at [651, 116] on button "Next" at bounding box center [662, 117] width 48 height 18
click at [667, 115] on button "Finish" at bounding box center [668, 119] width 33 height 18
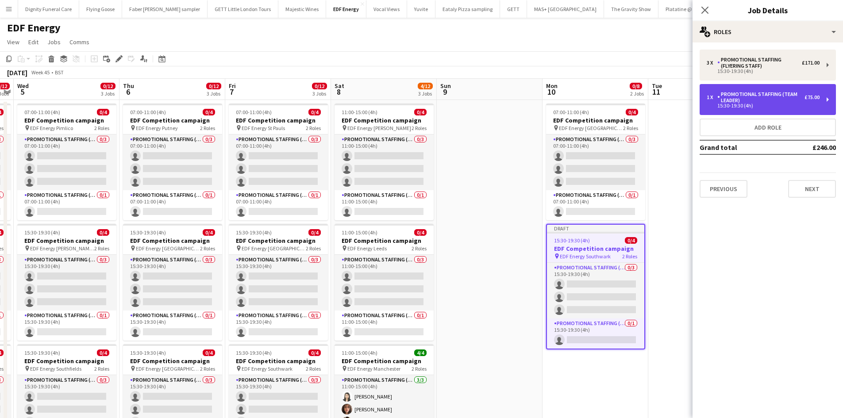
click at [764, 102] on div "Promotional Staffing (Team Leader)" at bounding box center [760, 97] width 87 height 12
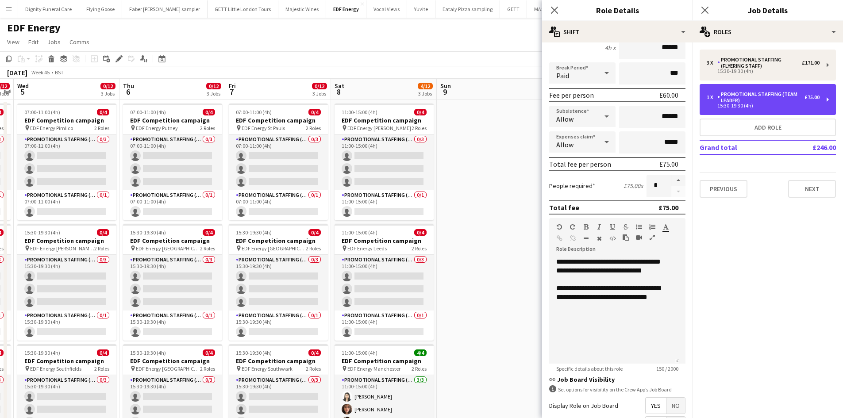
scroll to position [181, 0]
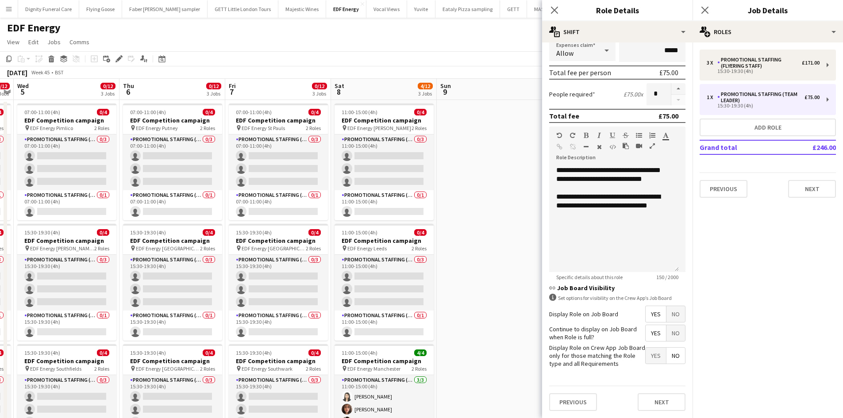
click at [646, 315] on span "Yes" at bounding box center [656, 314] width 20 height 16
click at [646, 335] on span "Yes" at bounding box center [656, 333] width 20 height 16
click at [674, 355] on span "No" at bounding box center [676, 356] width 19 height 16
click at [670, 405] on button "Next" at bounding box center [662, 402] width 48 height 18
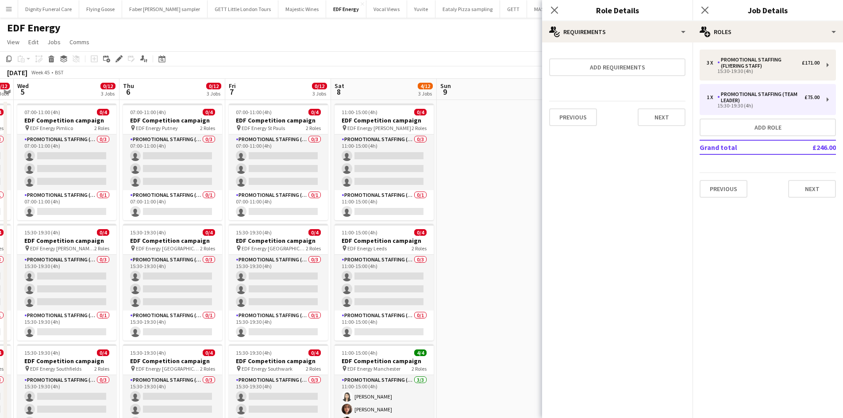
scroll to position [0, 0]
click at [667, 117] on button "Next" at bounding box center [662, 117] width 48 height 18
click at [667, 121] on button "Finish" at bounding box center [668, 119] width 33 height 18
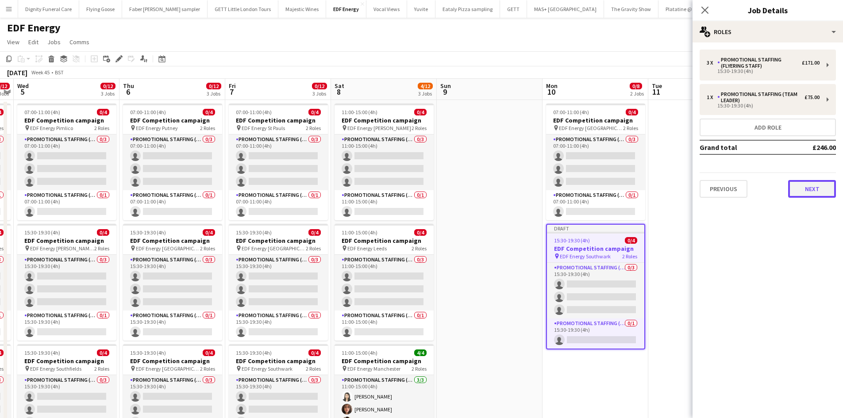
click at [819, 188] on button "Next" at bounding box center [812, 189] width 48 height 18
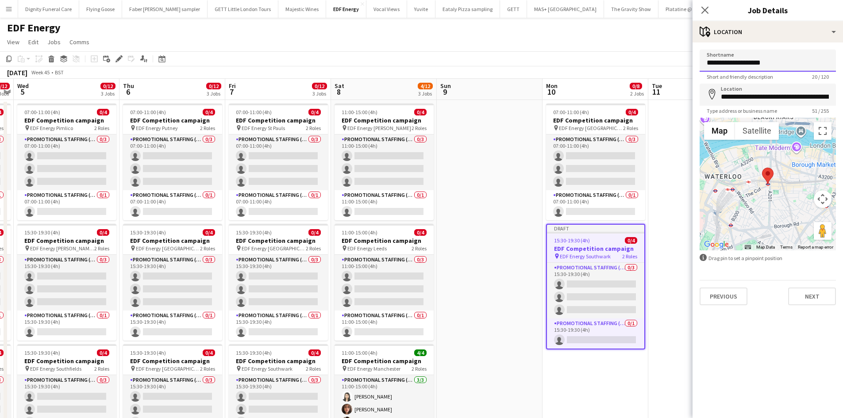
click at [786, 61] on input "**********" at bounding box center [768, 61] width 136 height 22
drag, startPoint x: 782, startPoint y: 62, endPoint x: 742, endPoint y: 65, distance: 39.5
click at [742, 65] on input "**********" at bounding box center [768, 61] width 136 height 22
type input "**********"
drag, startPoint x: 829, startPoint y: 96, endPoint x: 717, endPoint y: 96, distance: 111.5
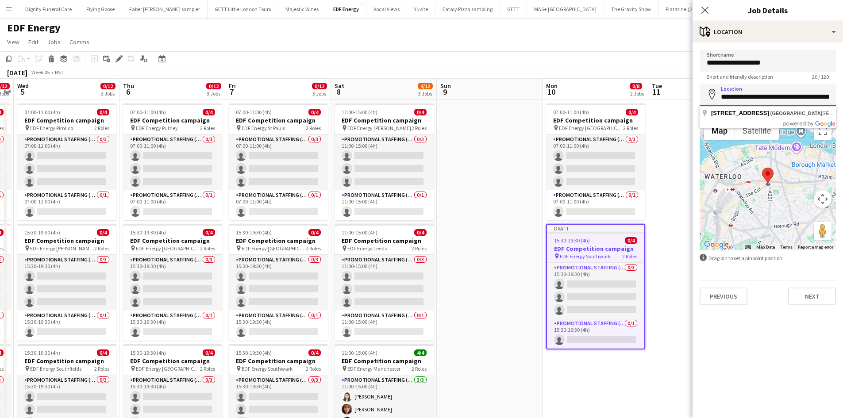
click at [717, 96] on input "**********" at bounding box center [768, 95] width 136 height 22
type input "**********"
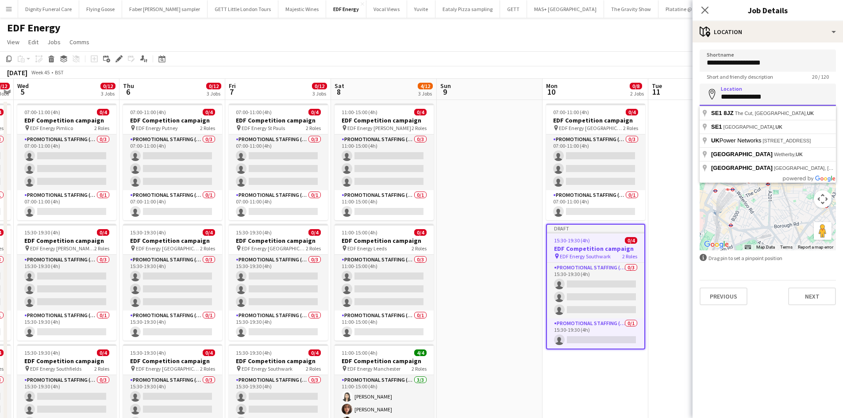
drag, startPoint x: 783, startPoint y: 96, endPoint x: 722, endPoint y: 98, distance: 61.6
click at [722, 98] on input "**********" at bounding box center [768, 95] width 136 height 22
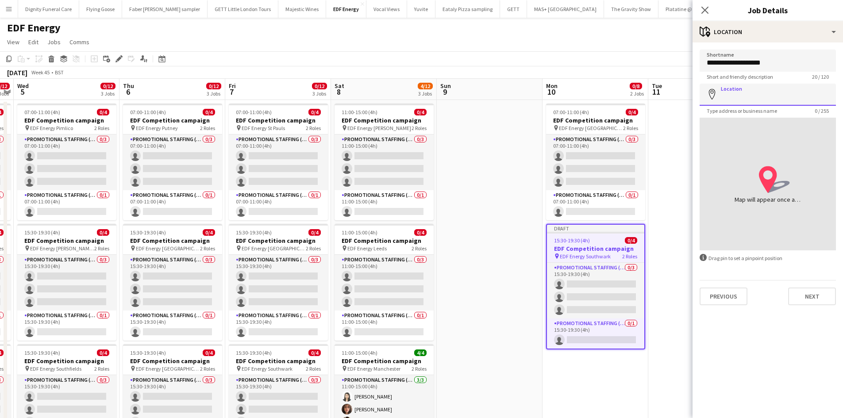
paste input "*********"
type input "**********"
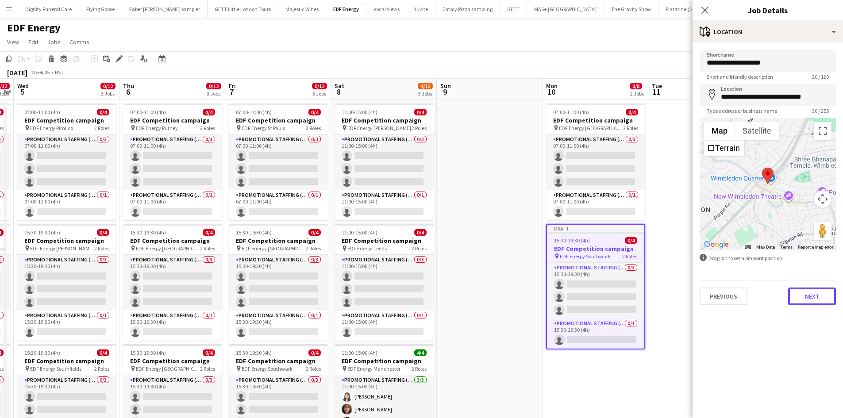
drag, startPoint x: 811, startPoint y: 296, endPoint x: 789, endPoint y: 278, distance: 28.3
click at [811, 296] on button "Next" at bounding box center [812, 297] width 48 height 18
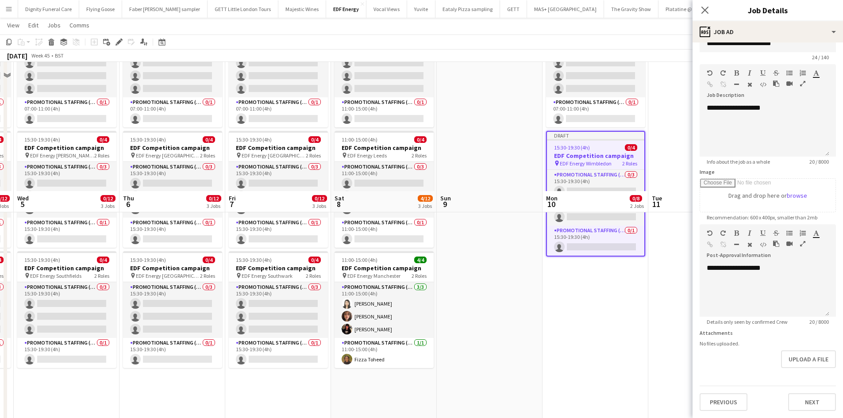
scroll to position [221, 0]
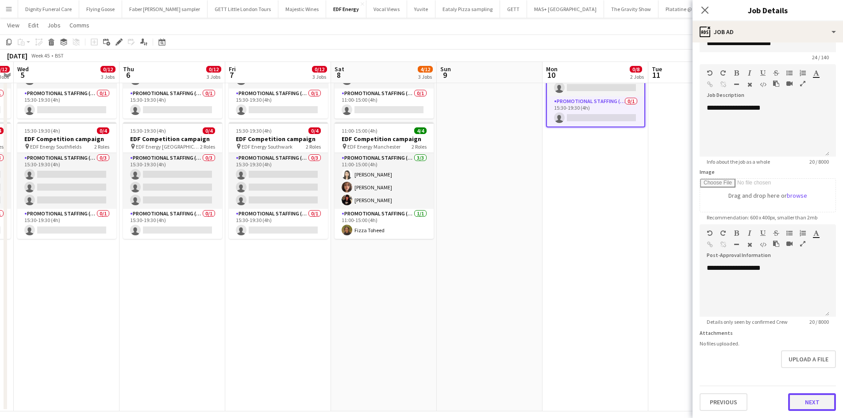
click at [812, 401] on button "Next" at bounding box center [812, 402] width 48 height 18
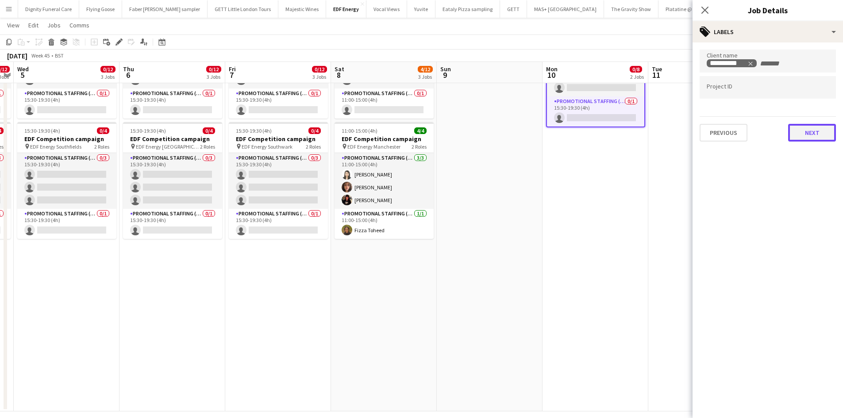
click at [815, 138] on button "Next" at bounding box center [812, 133] width 48 height 18
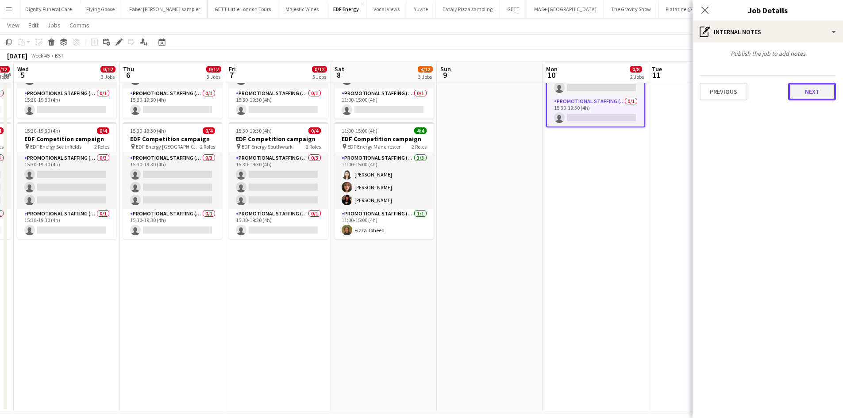
click at [810, 91] on button "Next" at bounding box center [812, 92] width 48 height 18
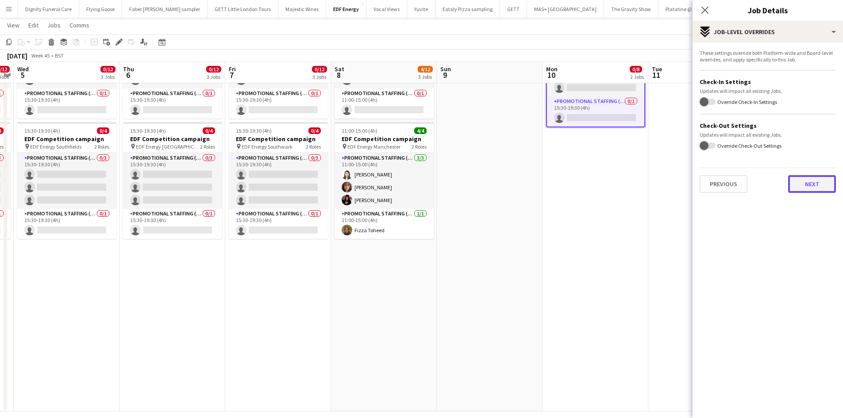
click at [818, 189] on button "Next" at bounding box center [812, 184] width 48 height 18
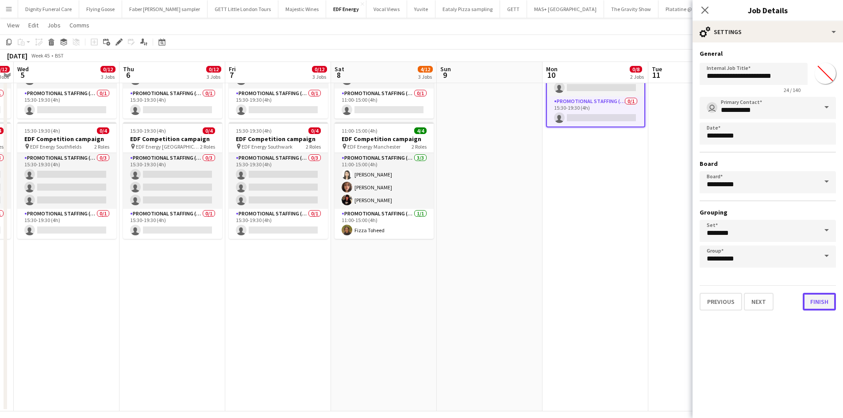
click at [815, 300] on button "Finish" at bounding box center [819, 302] width 33 height 18
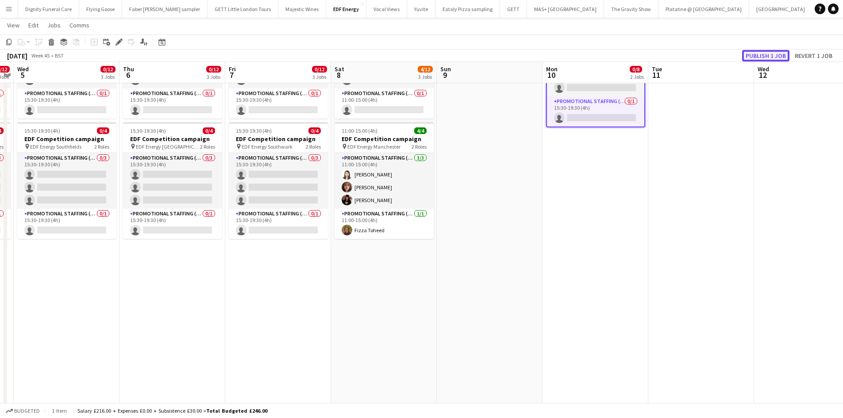
click at [767, 56] on button "Publish 1 job" at bounding box center [765, 56] width 47 height 12
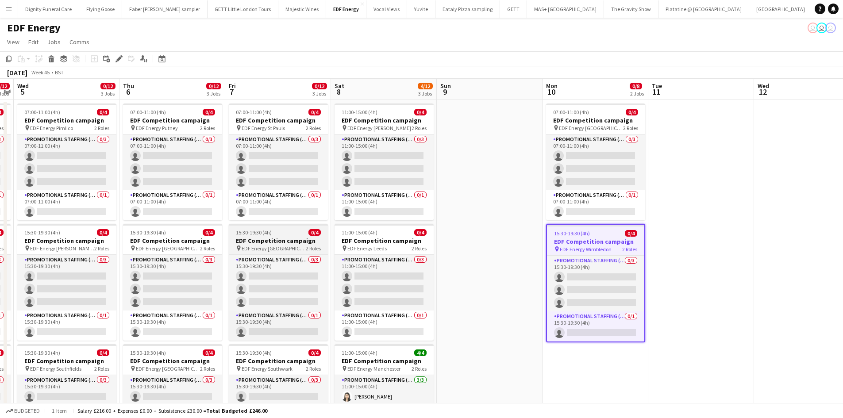
click at [270, 243] on h3 "EDF Competition campaign" at bounding box center [278, 241] width 99 height 8
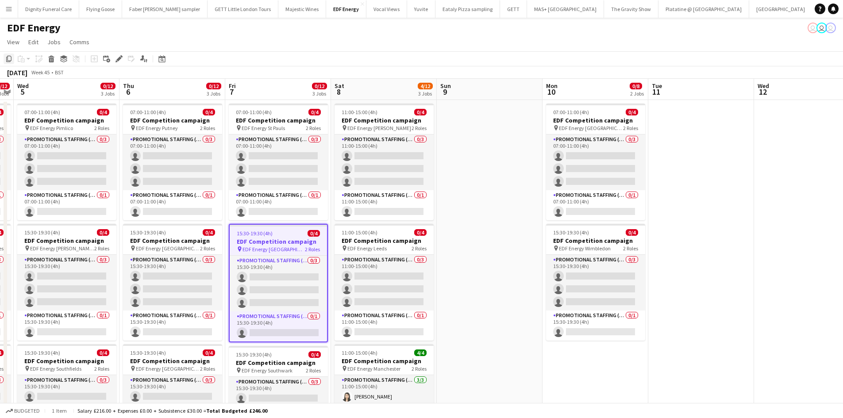
click at [7, 58] on icon "Copy" at bounding box center [8, 58] width 7 height 7
click at [597, 357] on app-date-cell "07:00-11:00 (4h) 0/4 EDF Competition campaign pin EDF Energy [GEOGRAPHIC_DATA] …" at bounding box center [596, 367] width 106 height 534
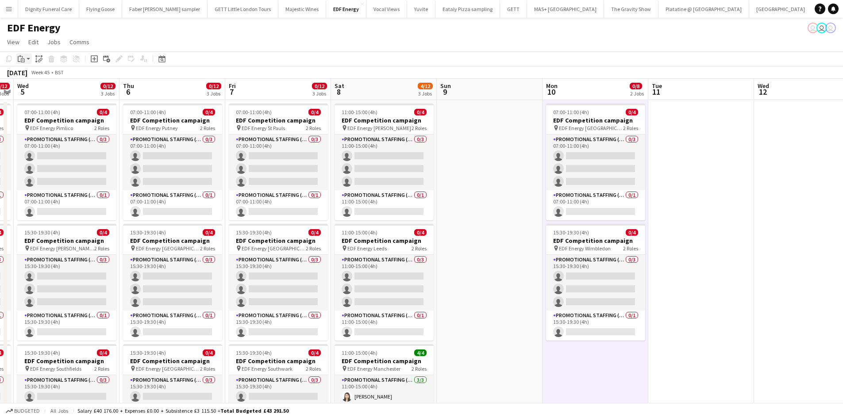
click at [23, 56] on icon "Paste" at bounding box center [21, 58] width 7 height 7
click at [29, 76] on link "Paste Ctrl+V" at bounding box center [64, 76] width 83 height 8
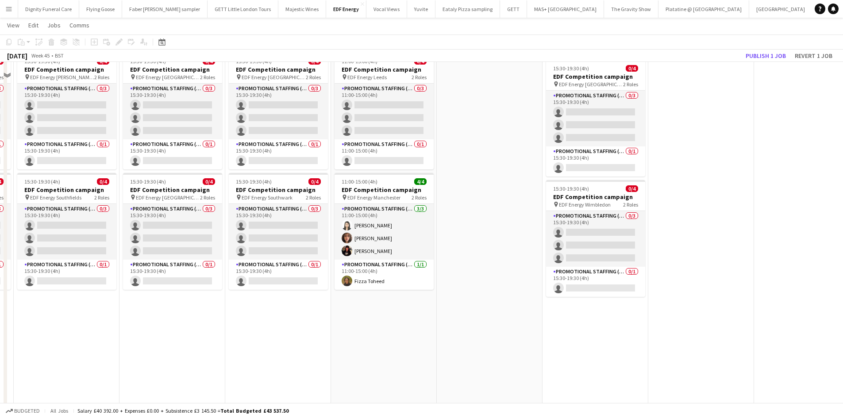
scroll to position [133, 0]
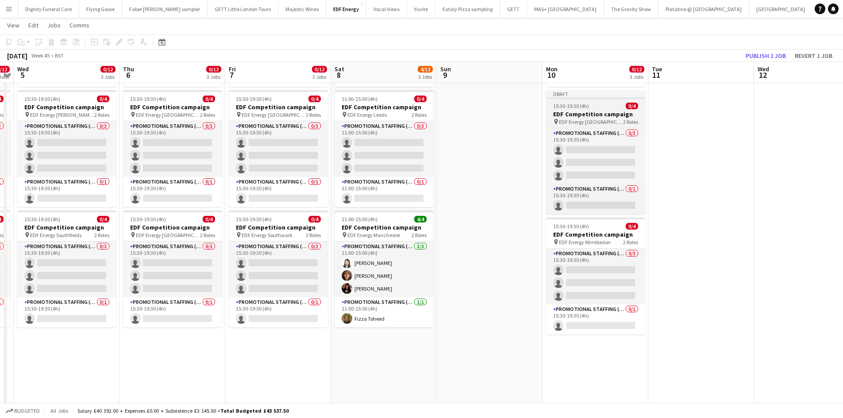
click at [612, 113] on h3 "EDF Competition campaign" at bounding box center [595, 114] width 99 height 8
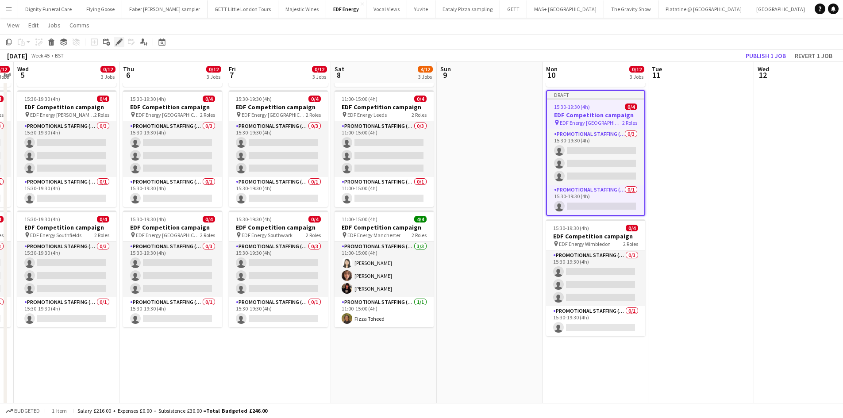
click at [119, 40] on icon at bounding box center [118, 42] width 5 height 5
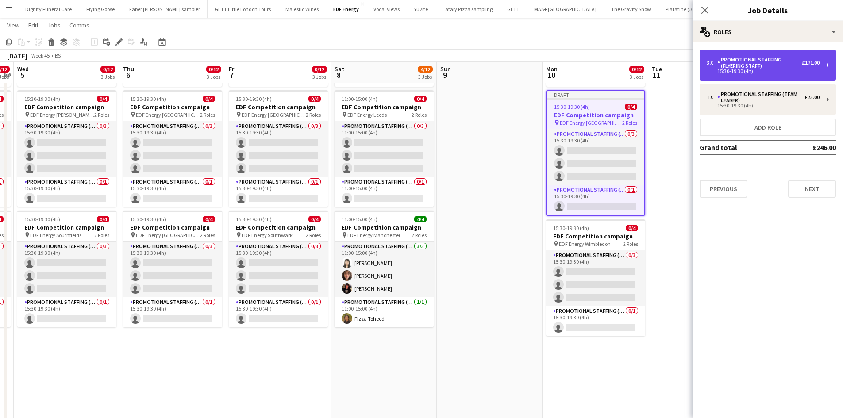
click at [773, 66] on div "Promotional Staffing (Flyering Staff)" at bounding box center [759, 63] width 85 height 12
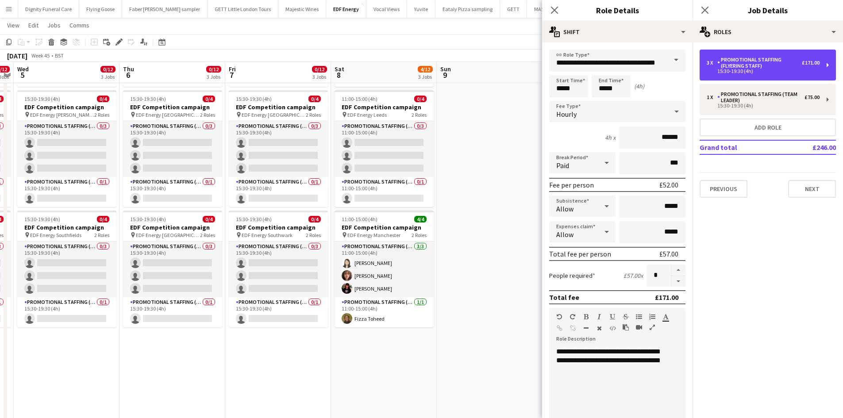
scroll to position [177, 0]
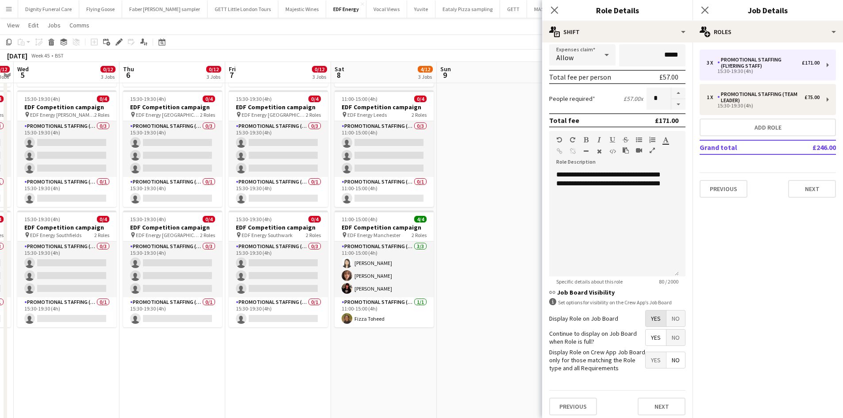
click at [651, 316] on span "Yes" at bounding box center [656, 319] width 20 height 16
drag, startPoint x: 651, startPoint y: 337, endPoint x: 658, endPoint y: 344, distance: 10.3
click at [651, 337] on span "Yes" at bounding box center [656, 338] width 20 height 16
click at [667, 355] on span "No" at bounding box center [676, 360] width 19 height 16
click at [655, 403] on button "Next" at bounding box center [662, 407] width 48 height 18
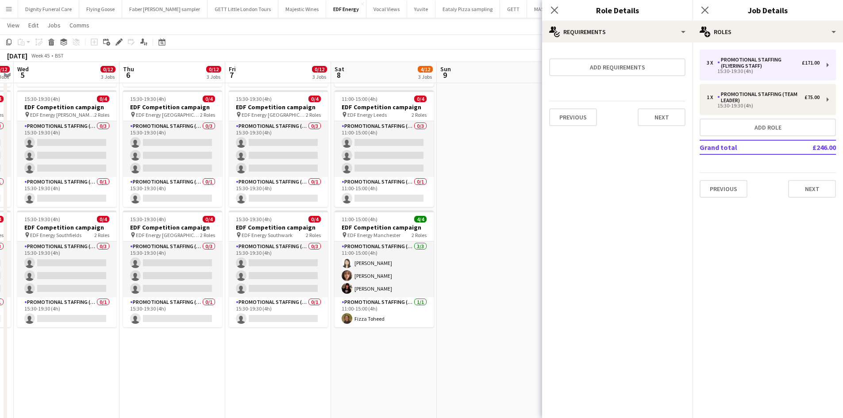
scroll to position [0, 0]
click at [669, 108] on button "Next" at bounding box center [662, 117] width 48 height 18
click at [669, 118] on button "Finish" at bounding box center [668, 119] width 33 height 18
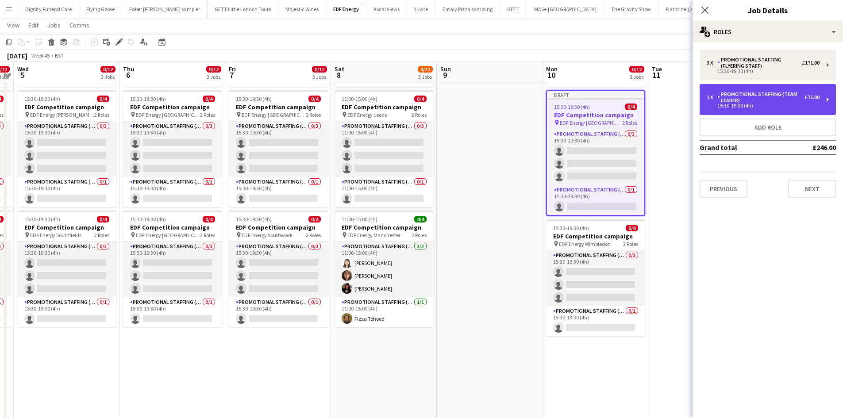
click at [750, 98] on div "Promotional Staffing (Team Leader)" at bounding box center [760, 97] width 87 height 12
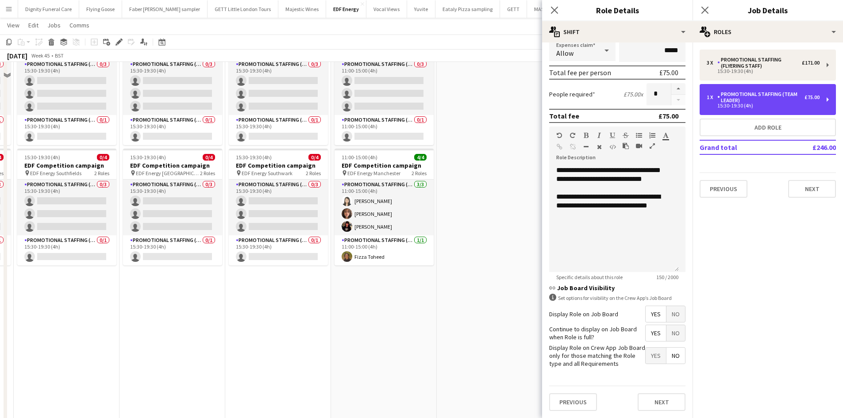
scroll to position [230, 0]
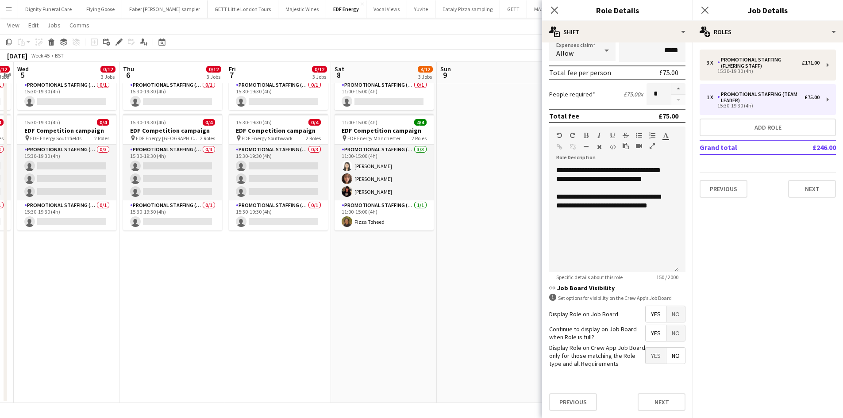
click at [646, 314] on span "Yes" at bounding box center [656, 314] width 20 height 16
drag, startPoint x: 646, startPoint y: 333, endPoint x: 663, endPoint y: 345, distance: 20.3
click at [647, 333] on span "Yes" at bounding box center [656, 333] width 20 height 16
click at [669, 356] on span "No" at bounding box center [676, 356] width 19 height 16
drag, startPoint x: 658, startPoint y: 398, endPoint x: 656, endPoint y: 393, distance: 5.2
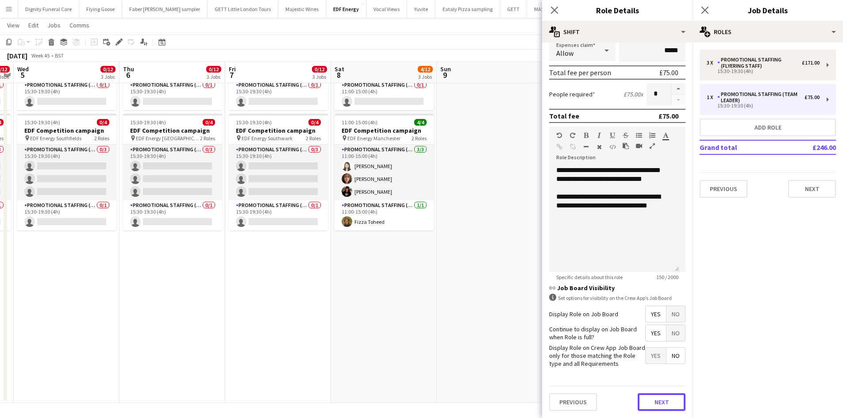
click at [658, 399] on button "Next" at bounding box center [662, 402] width 48 height 18
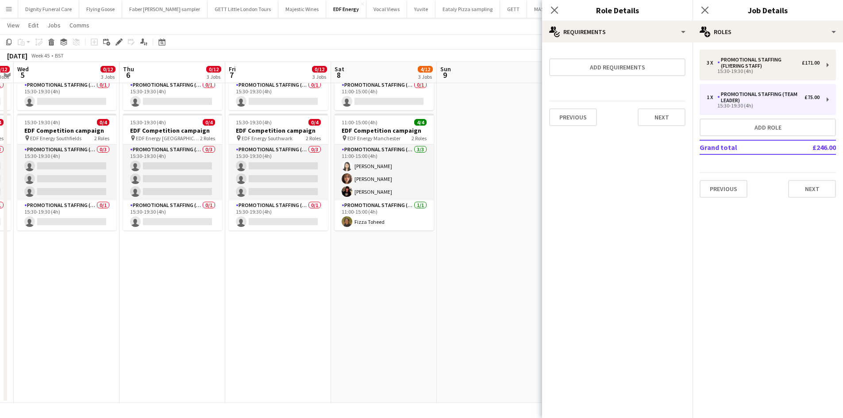
scroll to position [0, 0]
click at [664, 119] on button "Next" at bounding box center [662, 117] width 48 height 18
click at [675, 118] on button "Finish" at bounding box center [668, 119] width 33 height 18
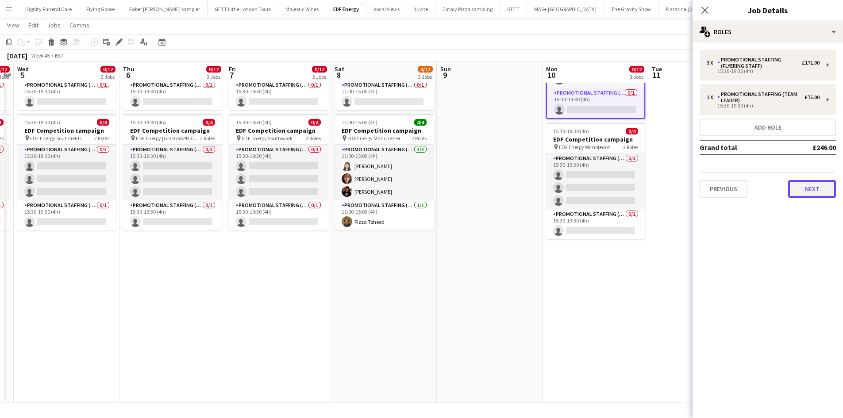
click at [818, 189] on button "Next" at bounding box center [812, 189] width 48 height 18
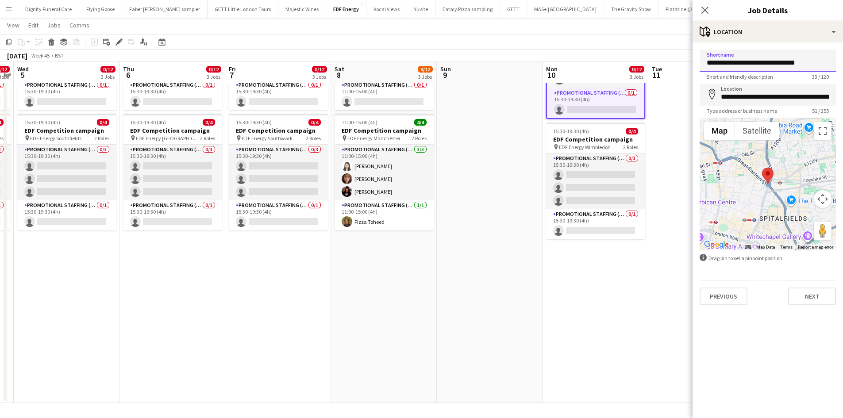
click at [816, 60] on input "**********" at bounding box center [768, 61] width 136 height 22
drag, startPoint x: 800, startPoint y: 62, endPoint x: 743, endPoint y: 63, distance: 57.1
click at [743, 63] on input "**********" at bounding box center [768, 61] width 136 height 22
type input "**********"
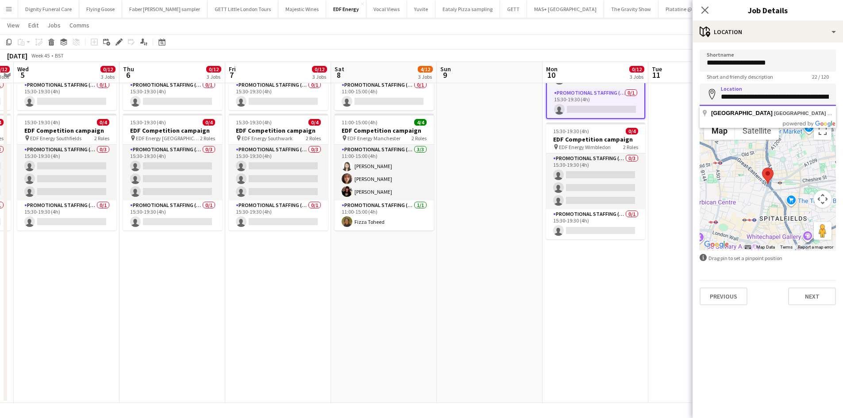
drag, startPoint x: 829, startPoint y: 98, endPoint x: 717, endPoint y: 95, distance: 112.9
click at [717, 95] on div "**********" at bounding box center [768, 95] width 136 height 22
type input "**********"
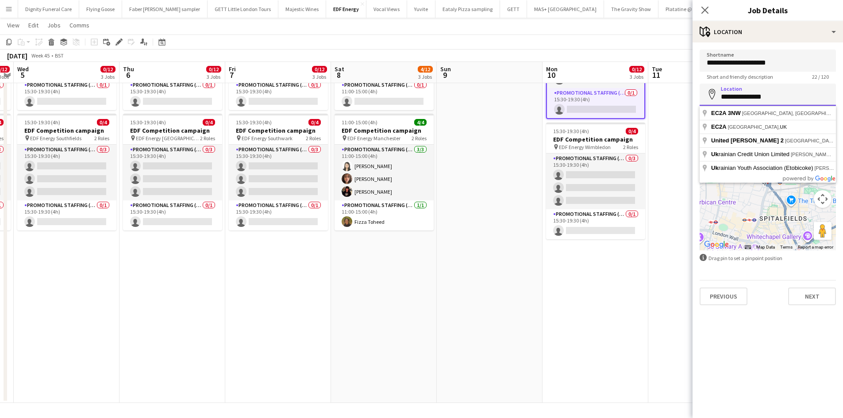
drag, startPoint x: 777, startPoint y: 100, endPoint x: 722, endPoint y: 101, distance: 55.3
click at [722, 101] on input "**********" at bounding box center [768, 95] width 136 height 22
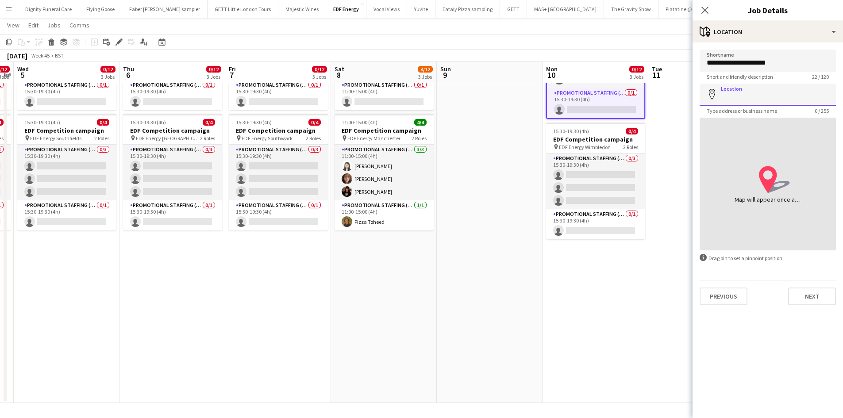
paste input "**********"
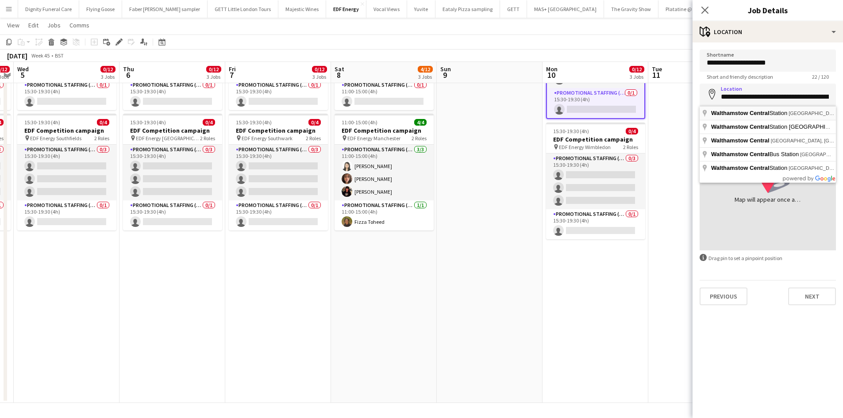
type input "**********"
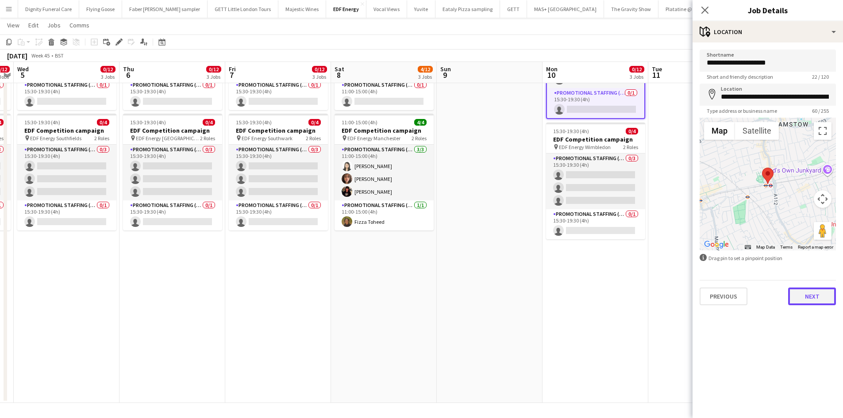
click at [815, 295] on button "Next" at bounding box center [812, 297] width 48 height 18
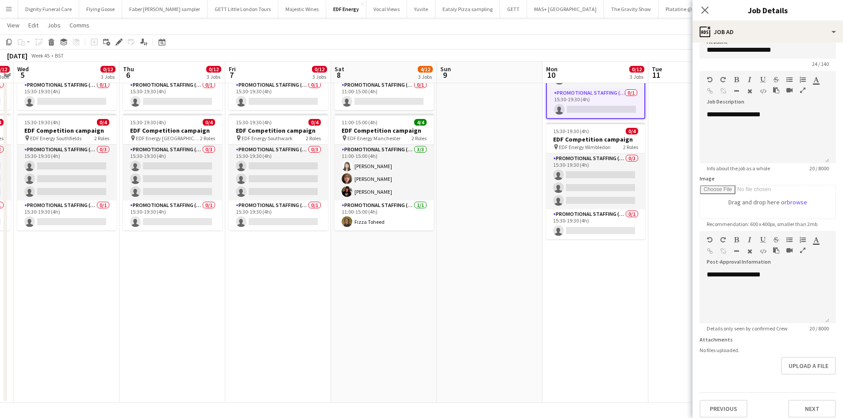
scroll to position [19, 0]
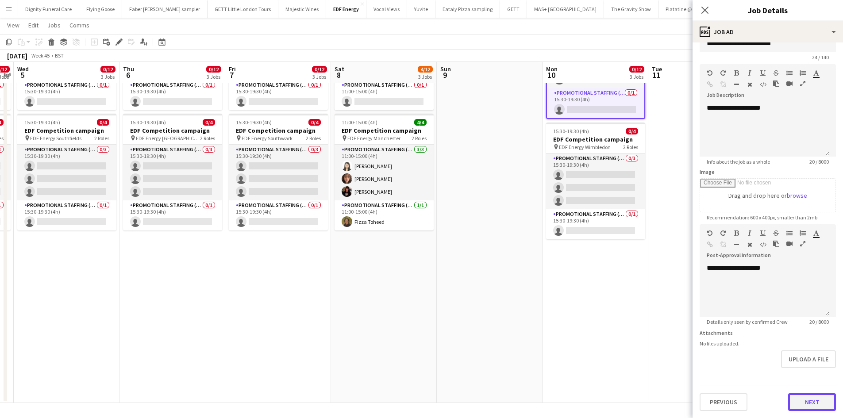
click at [806, 400] on button "Next" at bounding box center [812, 402] width 48 height 18
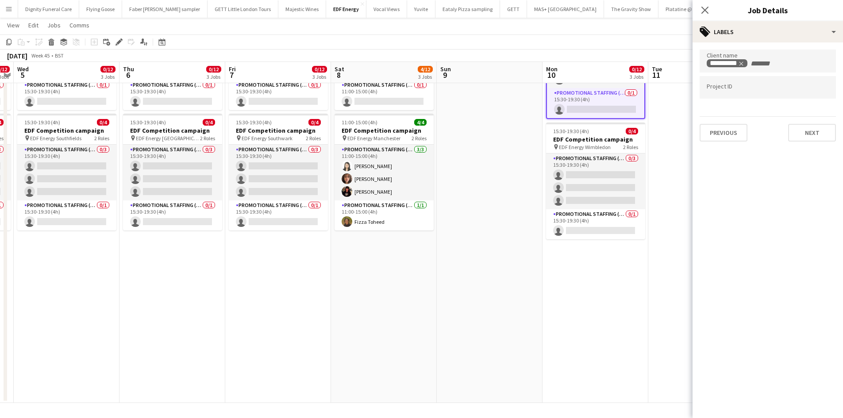
scroll to position [0, 0]
click at [817, 132] on button "Next" at bounding box center [812, 133] width 48 height 18
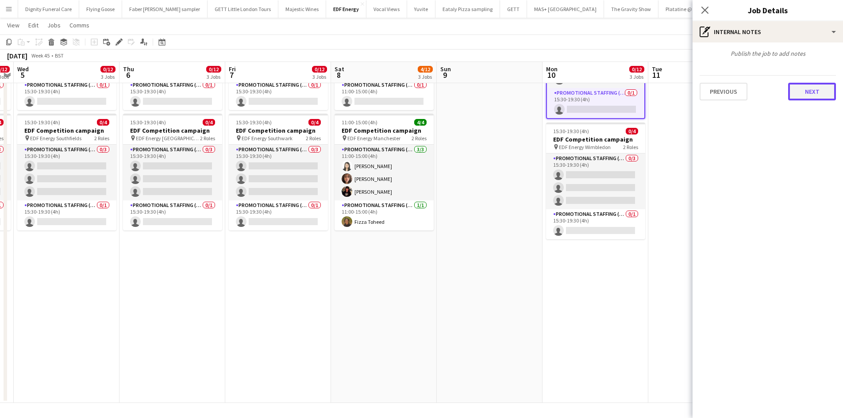
click at [810, 90] on button "Next" at bounding box center [812, 92] width 48 height 18
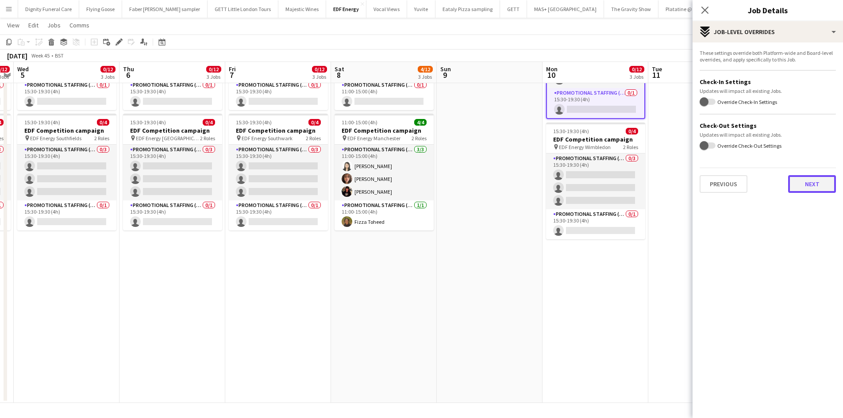
click at [815, 184] on button "Next" at bounding box center [812, 184] width 48 height 18
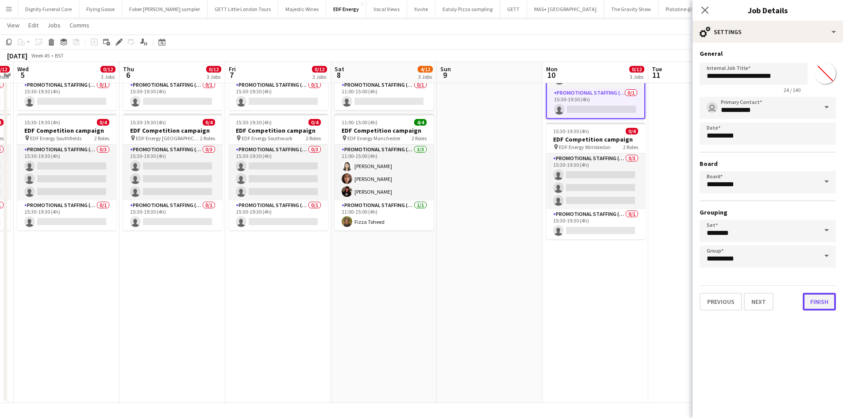
click at [813, 302] on button "Finish" at bounding box center [819, 302] width 33 height 18
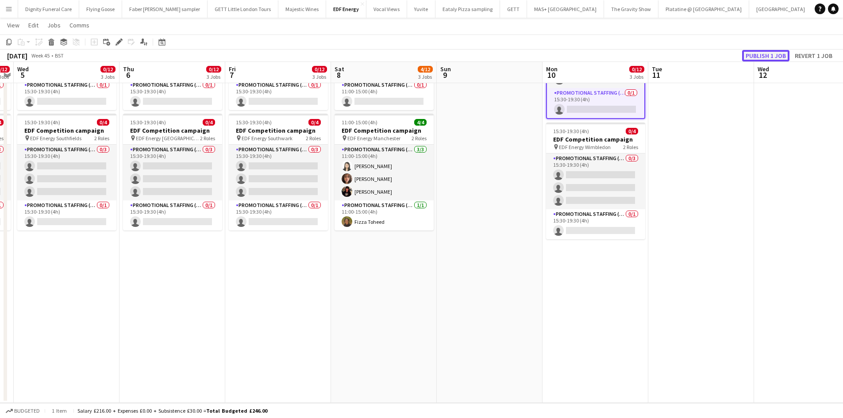
click at [766, 56] on button "Publish 1 job" at bounding box center [765, 56] width 47 height 12
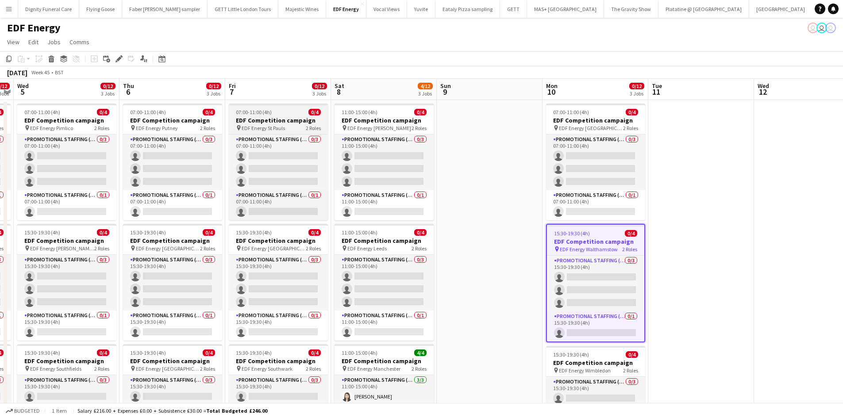
click at [263, 120] on h3 "EDF Competition campaign" at bounding box center [278, 120] width 99 height 8
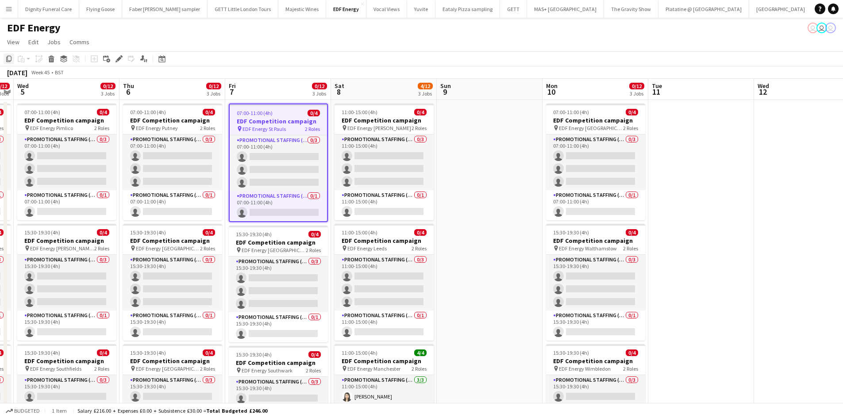
click at [8, 56] on icon at bounding box center [8, 59] width 5 height 6
click at [690, 129] on app-date-cell at bounding box center [701, 367] width 106 height 534
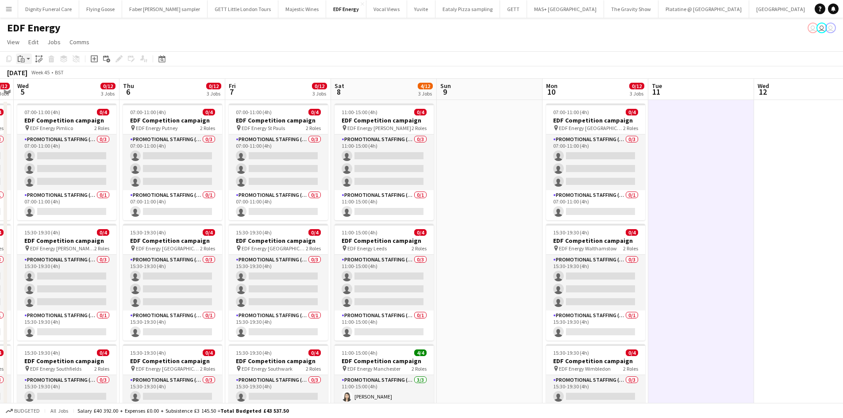
click at [22, 56] on icon at bounding box center [22, 57] width 1 height 2
click at [29, 73] on link "Paste Ctrl+V" at bounding box center [64, 76] width 83 height 8
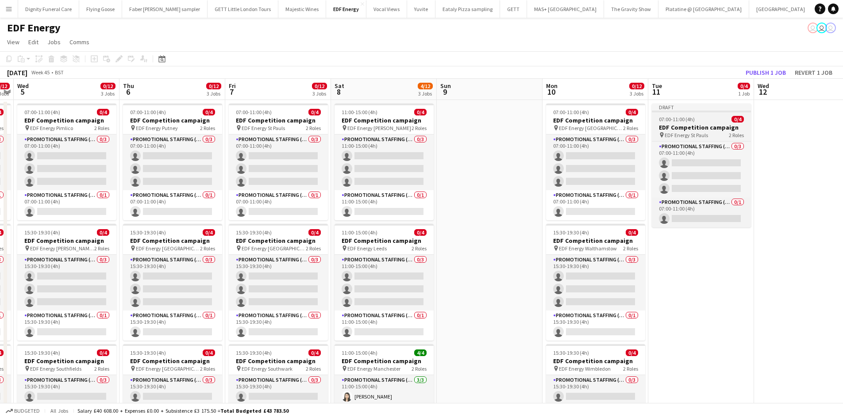
click at [701, 126] on h3 "EDF Competition campaign" at bounding box center [701, 127] width 99 height 8
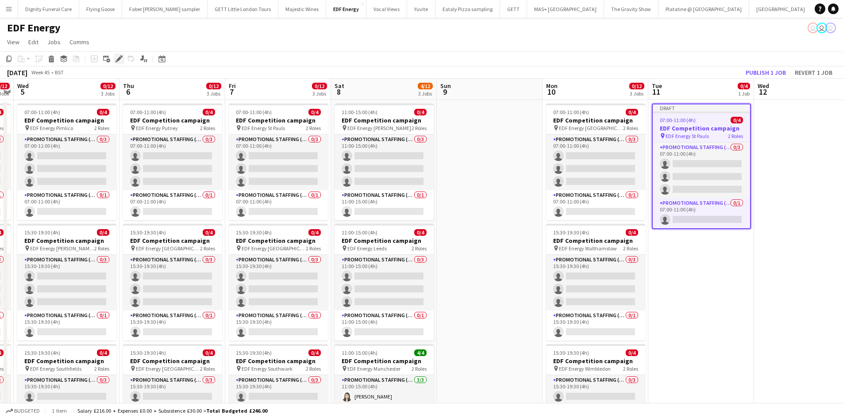
click at [119, 54] on div "Edit" at bounding box center [119, 59] width 11 height 11
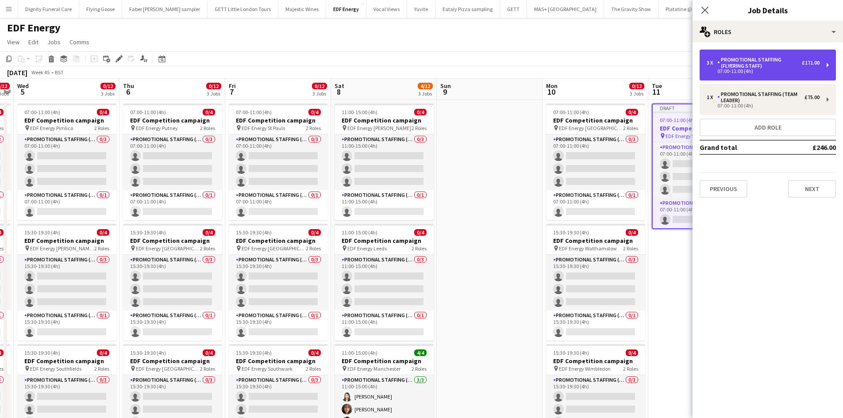
click at [737, 53] on div "3 x Promotional Staffing (Flyering Staff) £171.00 07:00-11:00 (4h)" at bounding box center [768, 65] width 136 height 31
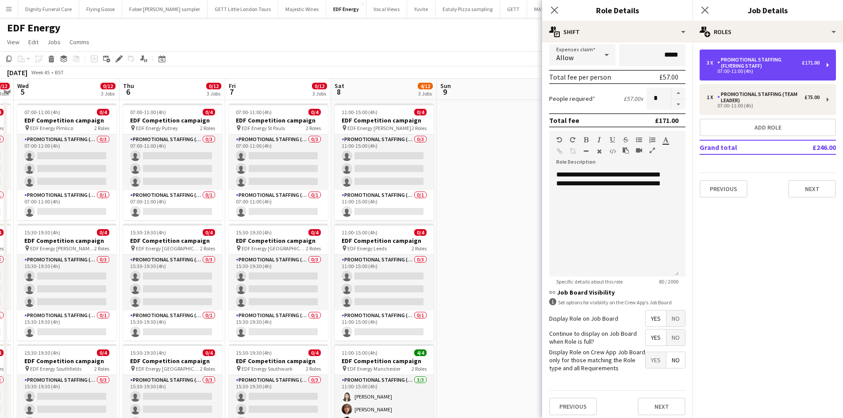
scroll to position [181, 0]
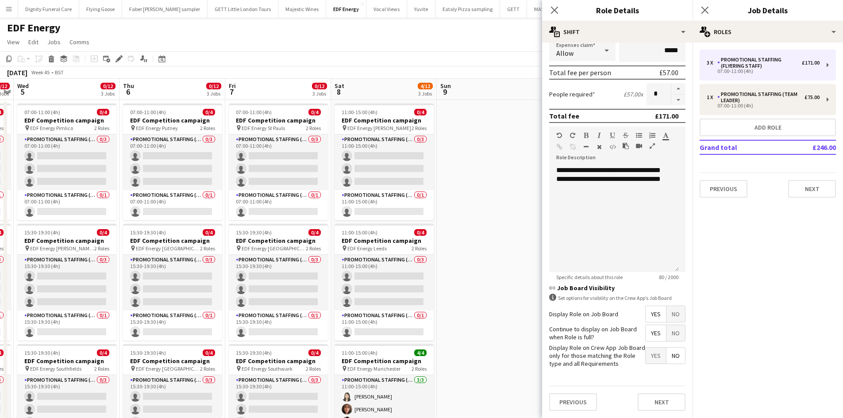
click at [648, 314] on span "Yes" at bounding box center [656, 314] width 20 height 16
click at [651, 333] on span "Yes" at bounding box center [656, 333] width 20 height 16
click at [670, 354] on span "No" at bounding box center [676, 356] width 19 height 16
click at [669, 398] on button "Next" at bounding box center [662, 402] width 48 height 18
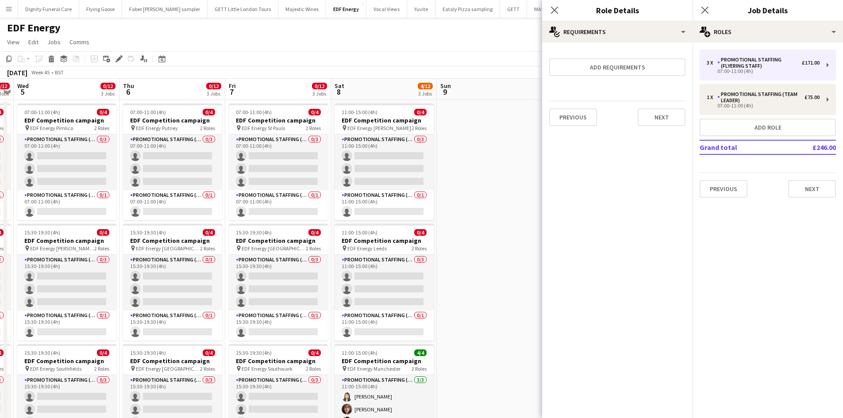
scroll to position [0, 0]
click at [665, 118] on button "Next" at bounding box center [662, 117] width 48 height 18
click at [672, 119] on button "Finish" at bounding box center [668, 119] width 33 height 18
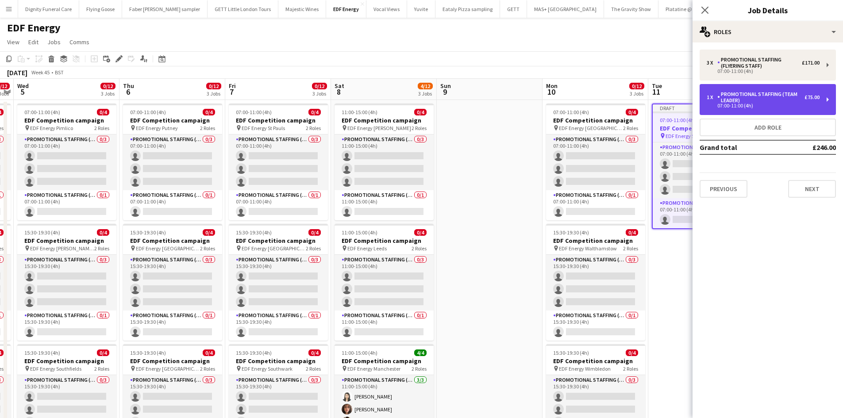
click at [740, 104] on div "07:00-11:00 (4h)" at bounding box center [763, 106] width 113 height 4
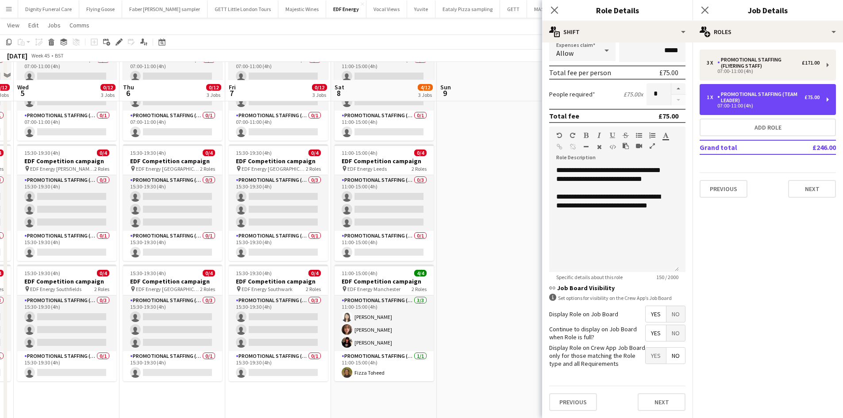
scroll to position [133, 0]
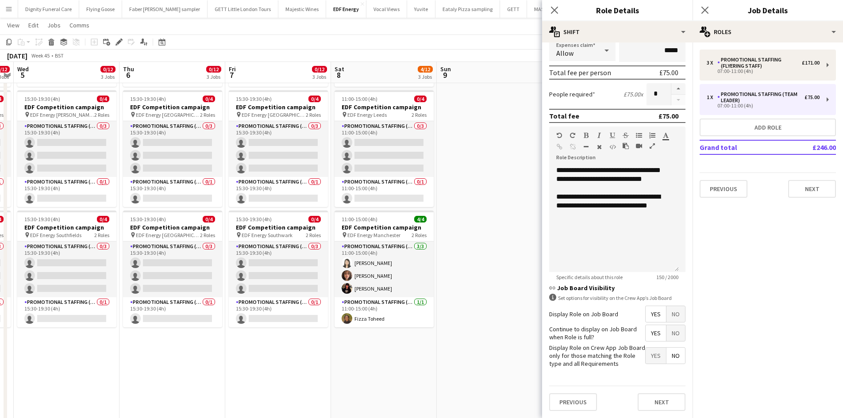
click at [646, 312] on span "Yes" at bounding box center [656, 314] width 20 height 16
drag, startPoint x: 644, startPoint y: 331, endPoint x: 646, endPoint y: 342, distance: 10.8
click at [646, 331] on span "Yes" at bounding box center [656, 333] width 20 height 16
click at [673, 351] on span "No" at bounding box center [676, 356] width 19 height 16
click at [664, 396] on button "Next" at bounding box center [662, 402] width 48 height 18
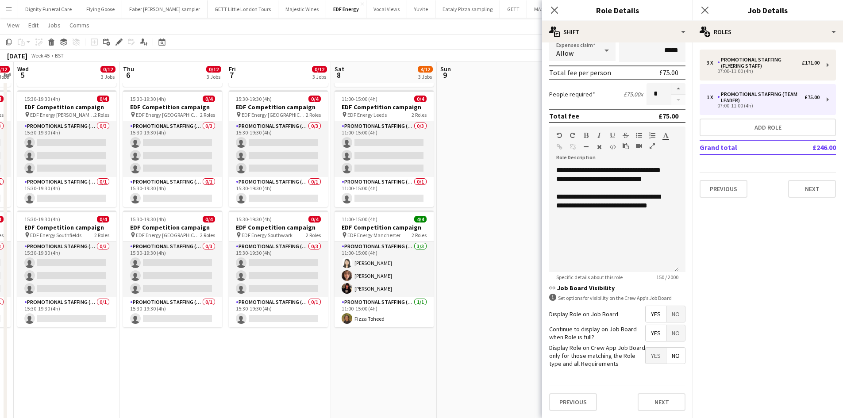
scroll to position [0, 0]
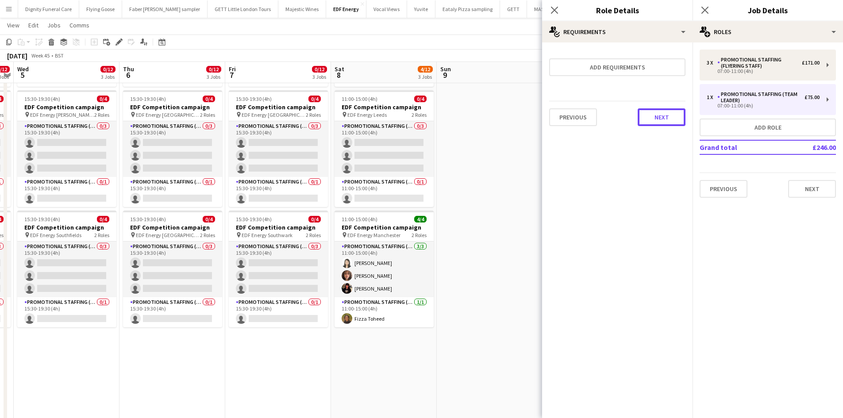
click at [665, 111] on button "Next" at bounding box center [662, 117] width 48 height 18
click at [658, 120] on button "Finish" at bounding box center [668, 119] width 33 height 18
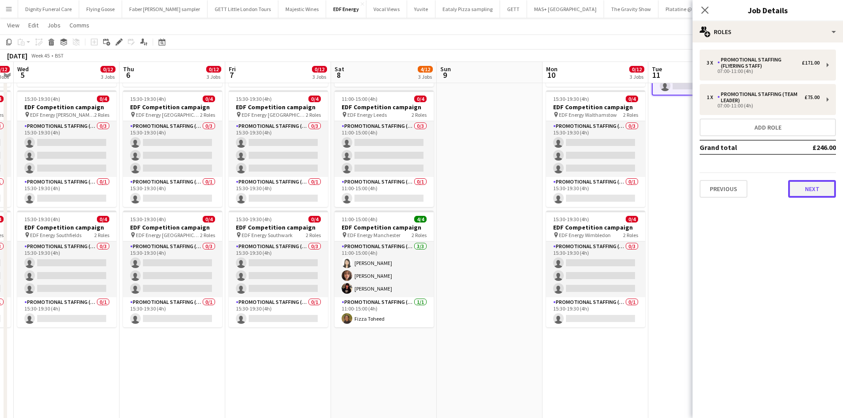
click at [818, 189] on button "Next" at bounding box center [812, 189] width 48 height 18
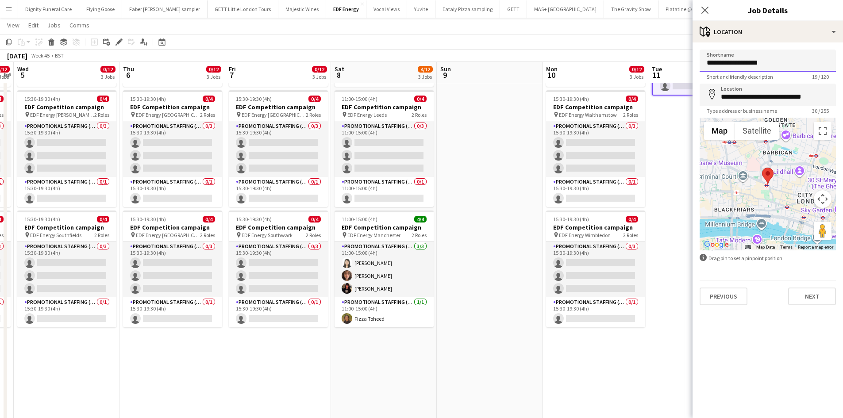
click at [778, 55] on input "**********" at bounding box center [768, 61] width 136 height 22
drag, startPoint x: 778, startPoint y: 63, endPoint x: 743, endPoint y: 66, distance: 35.5
click at [743, 66] on input "**********" at bounding box center [768, 61] width 136 height 22
type input "**********"
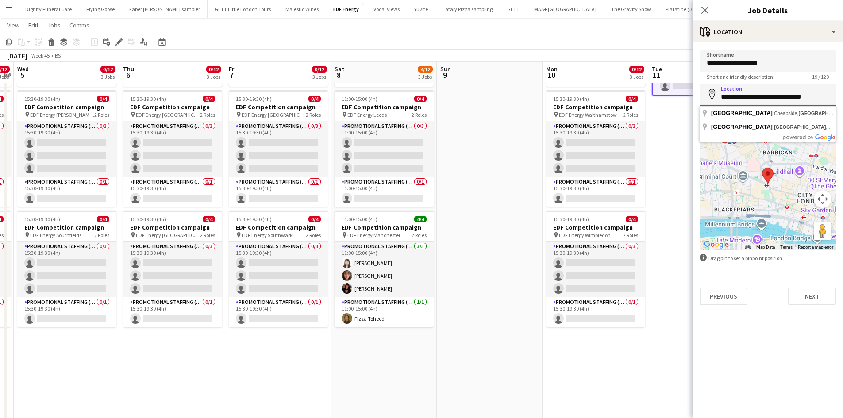
drag, startPoint x: 791, startPoint y: 103, endPoint x: 717, endPoint y: 105, distance: 74.8
click at [717, 105] on input "**********" at bounding box center [768, 95] width 136 height 22
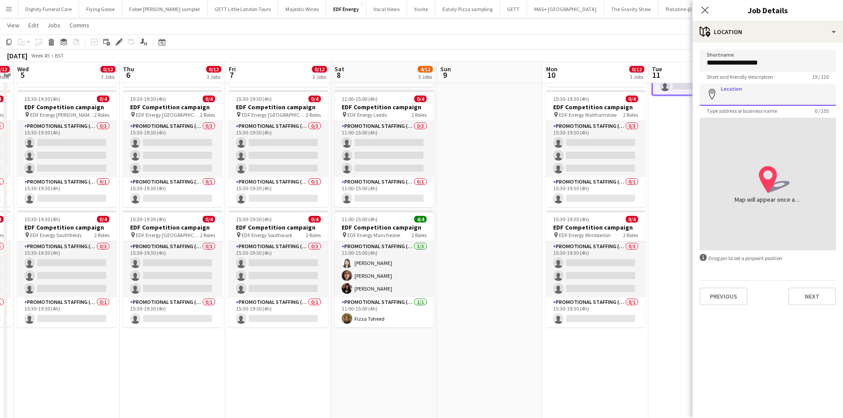
paste input "********"
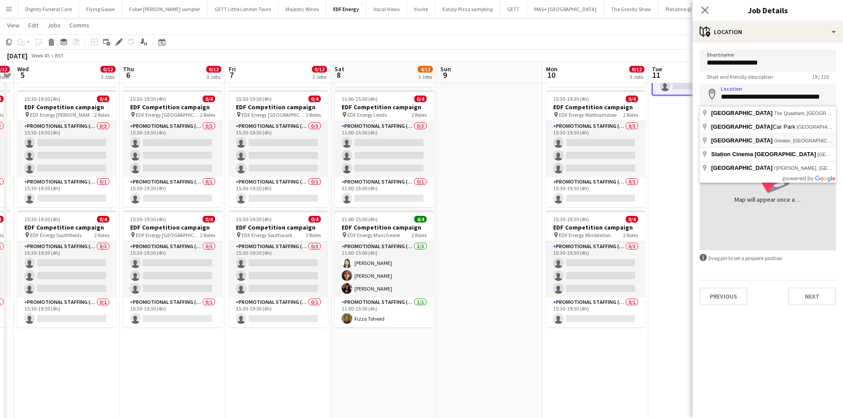
type input "**********"
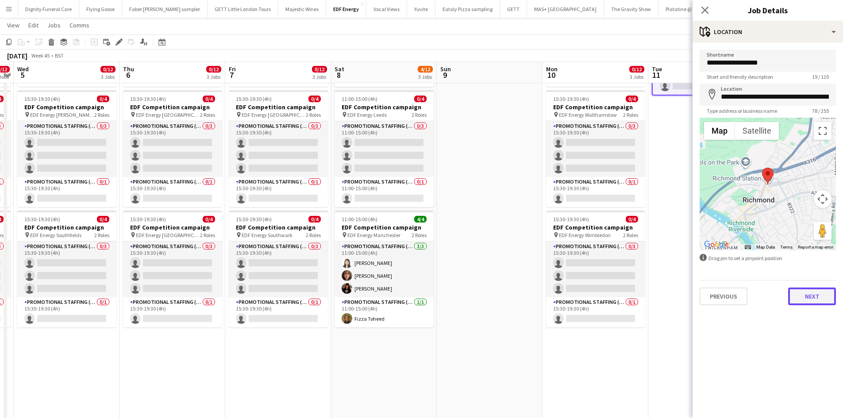
click at [814, 301] on button "Next" at bounding box center [812, 297] width 48 height 18
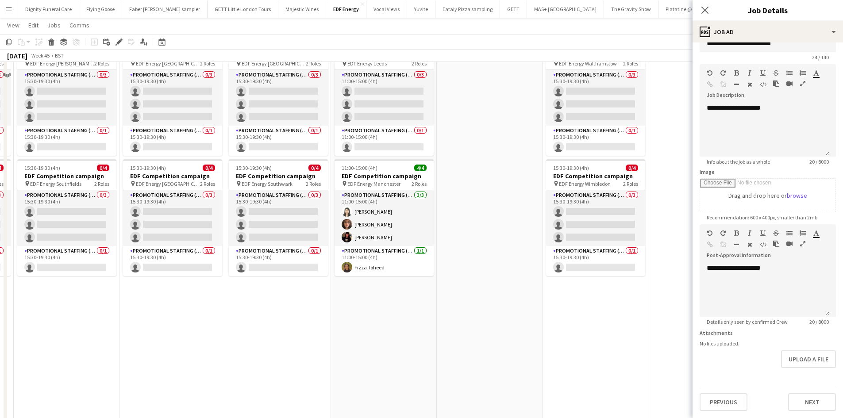
scroll to position [230, 0]
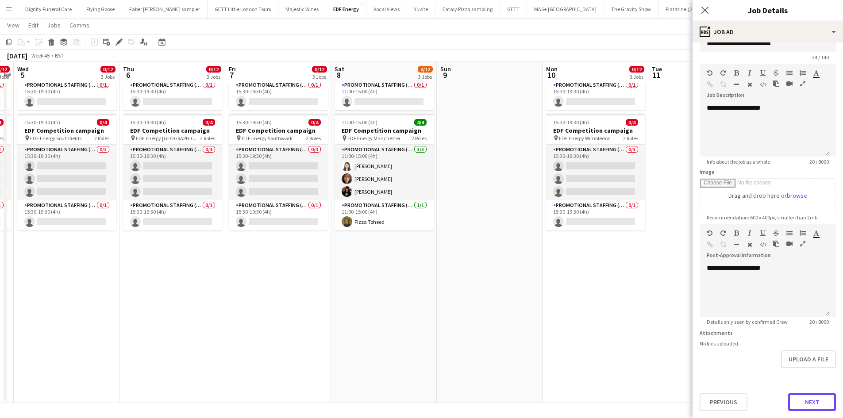
drag, startPoint x: 812, startPoint y: 400, endPoint x: 806, endPoint y: 394, distance: 7.8
click at [813, 400] on button "Next" at bounding box center [812, 402] width 48 height 18
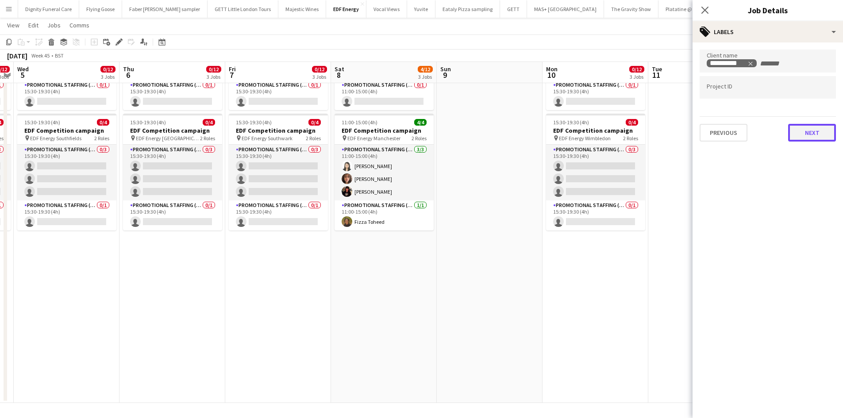
click at [817, 133] on button "Next" at bounding box center [812, 133] width 48 height 18
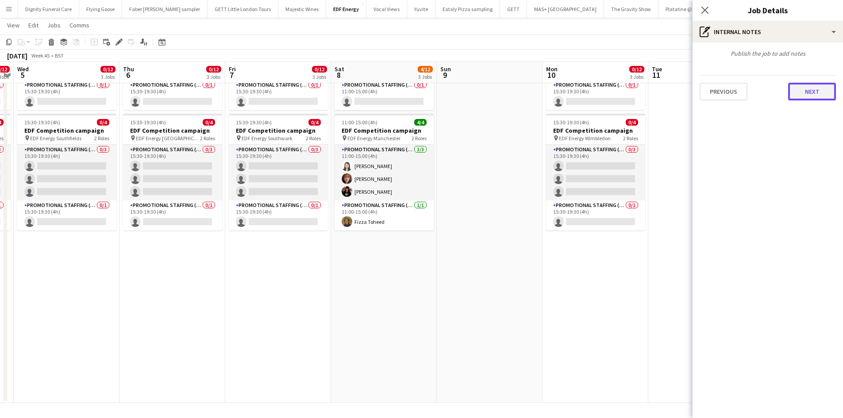
click at [803, 89] on button "Next" at bounding box center [812, 92] width 48 height 18
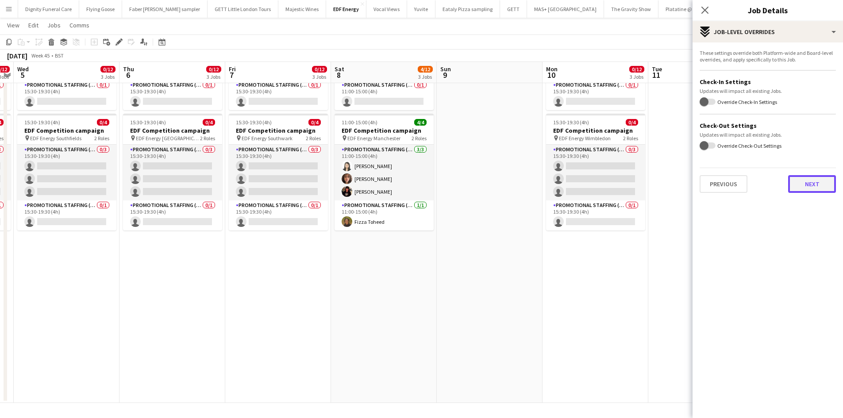
click at [808, 186] on button "Next" at bounding box center [812, 184] width 48 height 18
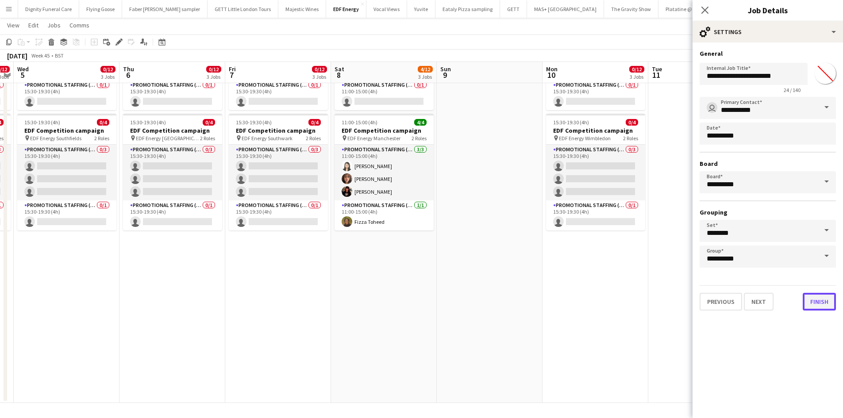
click at [822, 304] on button "Finish" at bounding box center [819, 302] width 33 height 18
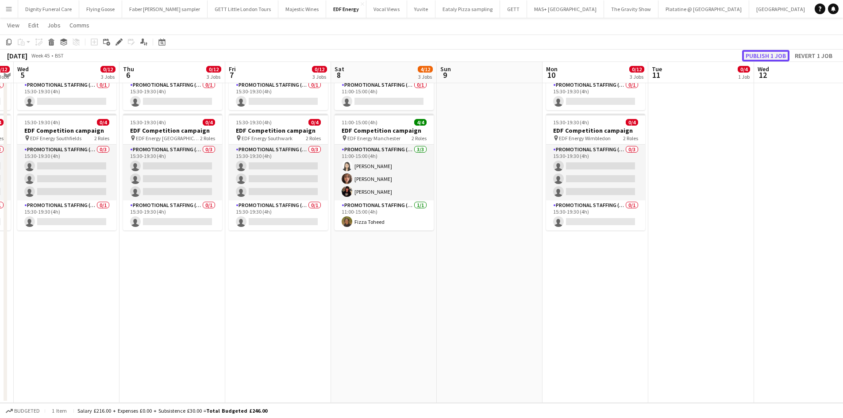
click at [751, 56] on button "Publish 1 job" at bounding box center [765, 56] width 47 height 12
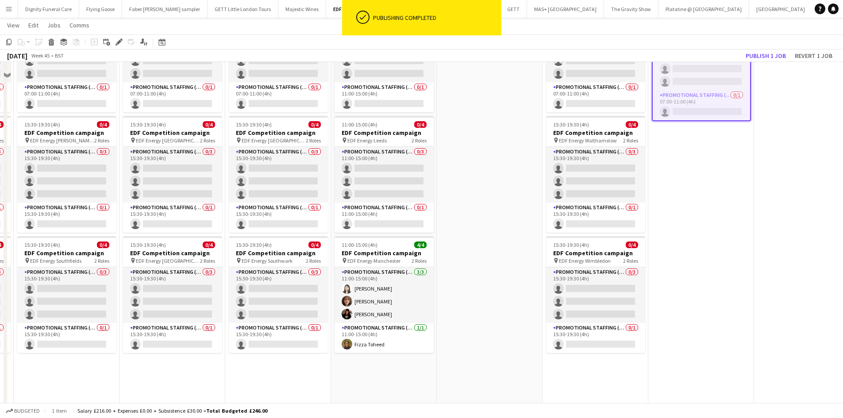
scroll to position [8, 0]
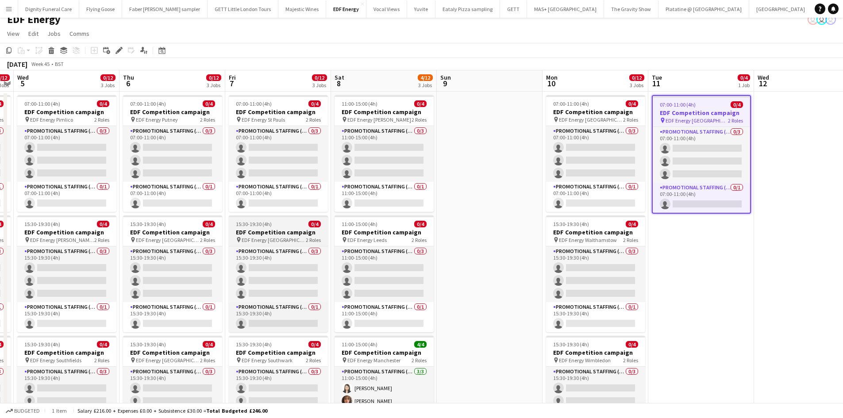
click at [266, 234] on h3 "EDF Competition campaign" at bounding box center [278, 232] width 99 height 8
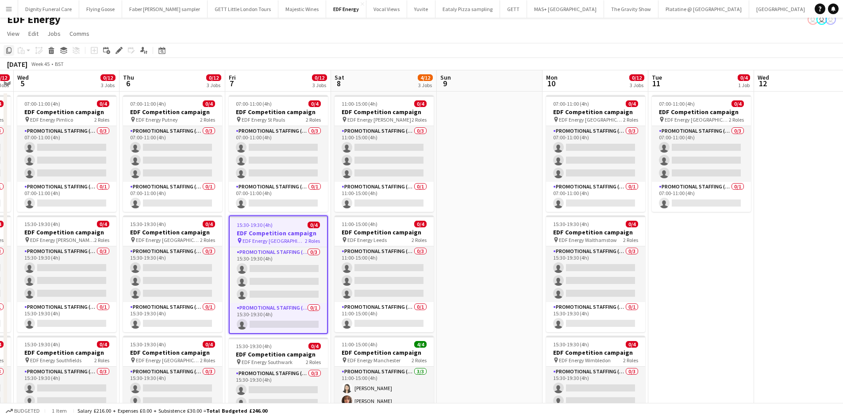
click at [8, 48] on icon at bounding box center [8, 50] width 5 height 6
click at [693, 253] on app-date-cell "07:00-11:00 (4h) 0/4 EDF Competition campaign pin EDF Energy Richmond 2 Roles P…" at bounding box center [701, 359] width 106 height 534
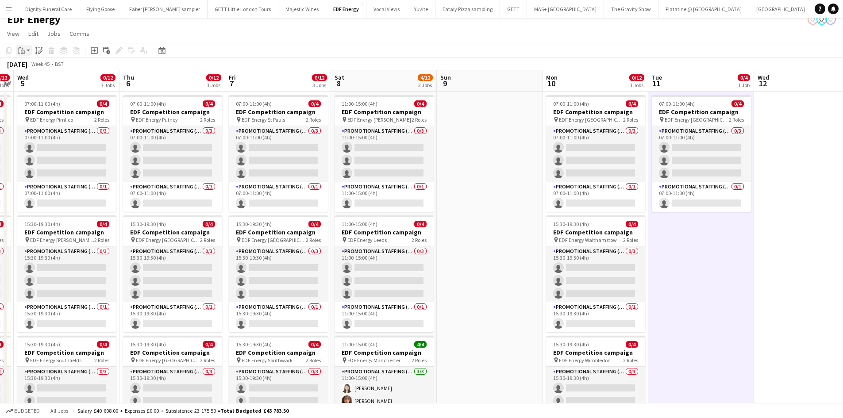
click at [21, 47] on icon "Paste" at bounding box center [21, 50] width 7 height 7
click at [31, 65] on link "Paste Ctrl+V" at bounding box center [64, 67] width 83 height 8
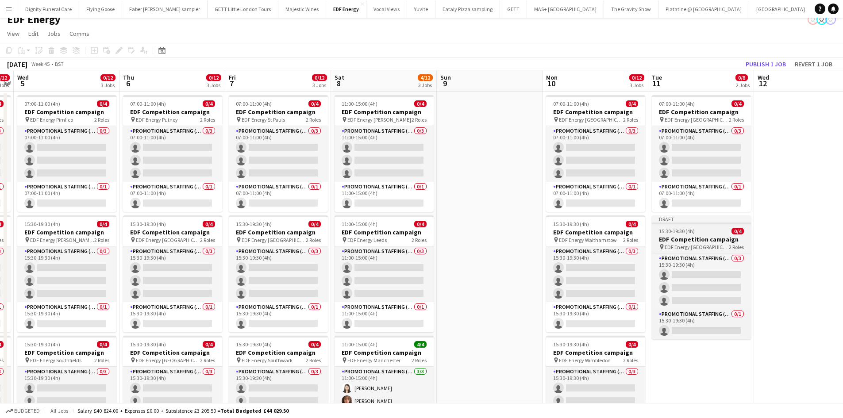
click at [684, 238] on h3 "EDF Competition campaign" at bounding box center [701, 239] width 99 height 8
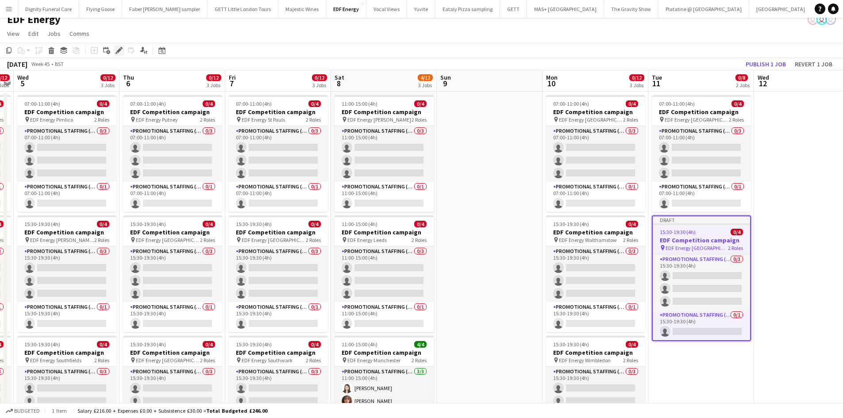
click at [119, 48] on icon "Edit" at bounding box center [119, 50] width 7 height 7
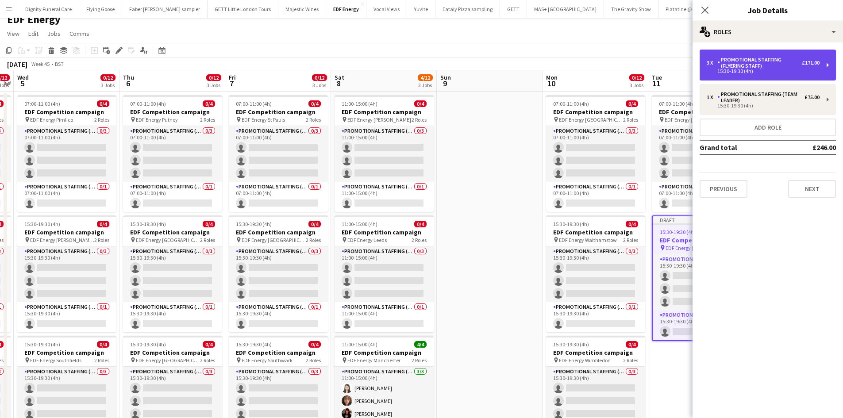
click at [766, 75] on div "3 x Promotional Staffing (Flyering Staff) £171.00 15:30-19:30 (4h)" at bounding box center [768, 65] width 136 height 31
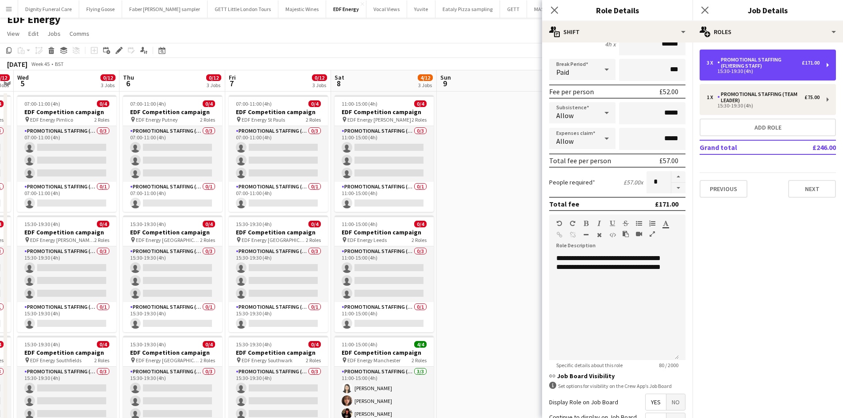
scroll to position [181, 0]
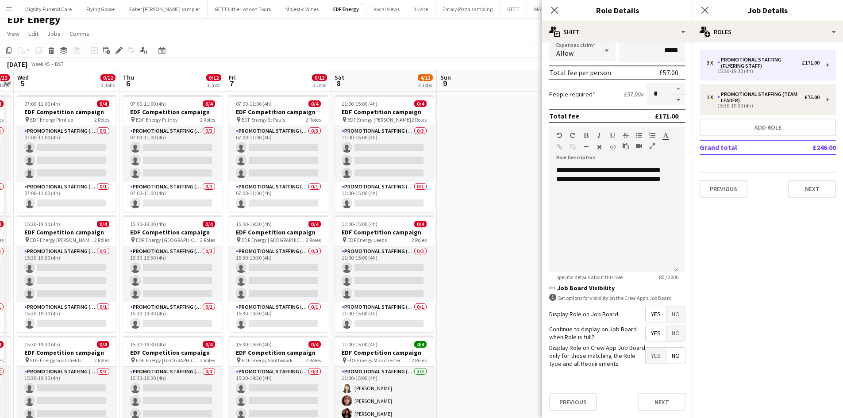
click at [652, 312] on span "Yes" at bounding box center [656, 314] width 20 height 16
click at [650, 335] on span "Yes" at bounding box center [656, 333] width 20 height 16
click at [667, 353] on span "No" at bounding box center [676, 356] width 19 height 16
click at [667, 398] on button "Next" at bounding box center [662, 402] width 48 height 18
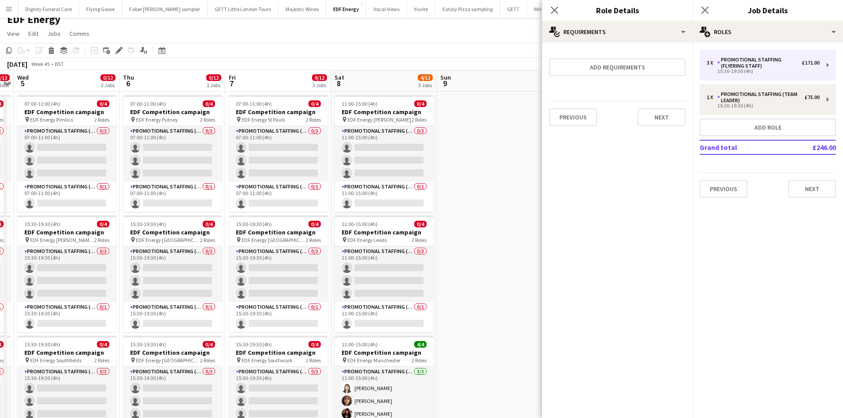
scroll to position [0, 0]
click at [663, 118] on button "Next" at bounding box center [662, 117] width 48 height 18
click at [671, 116] on button "Finish" at bounding box center [668, 119] width 33 height 18
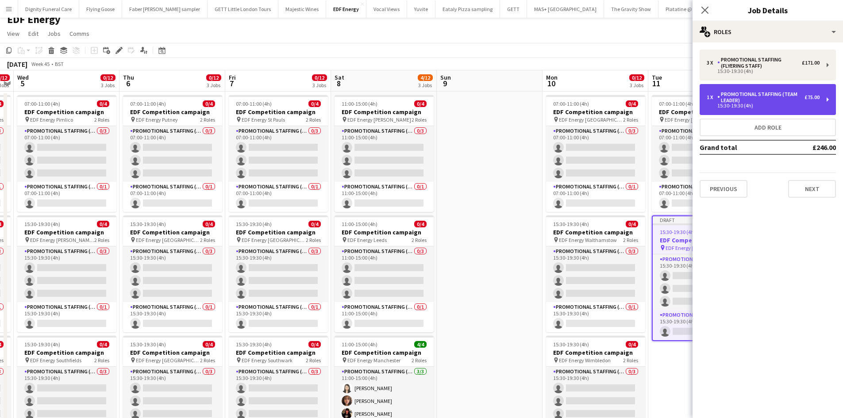
drag, startPoint x: 765, startPoint y: 104, endPoint x: 759, endPoint y: 104, distance: 6.2
click at [765, 104] on div "15:30-19:30 (4h)" at bounding box center [763, 106] width 113 height 4
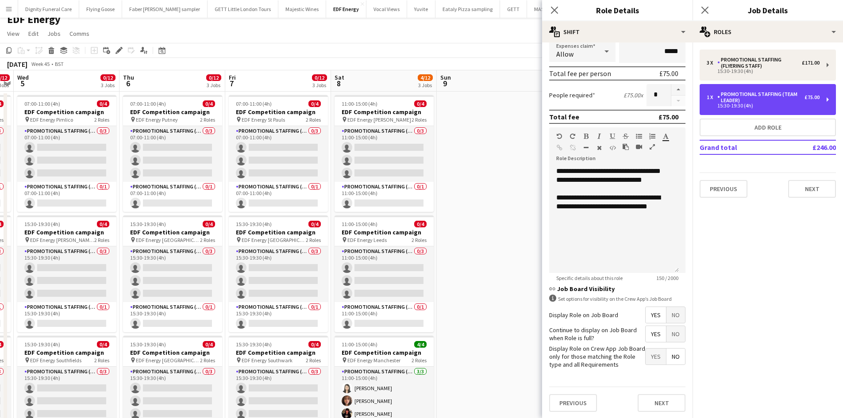
scroll to position [181, 0]
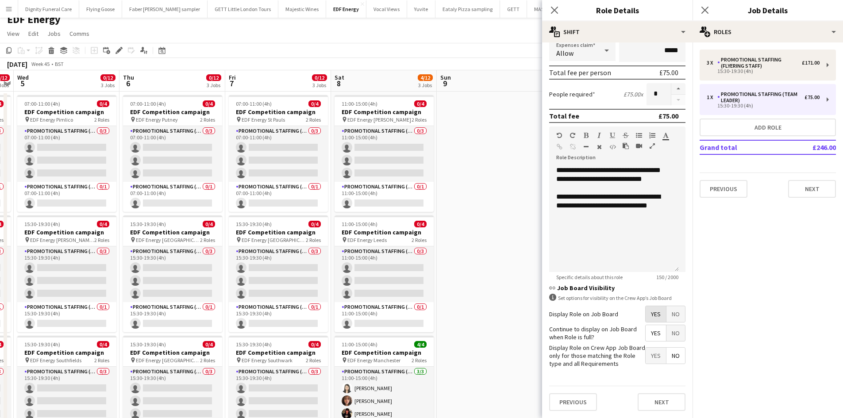
click at [650, 311] on span "Yes" at bounding box center [656, 314] width 20 height 16
drag, startPoint x: 647, startPoint y: 329, endPoint x: 659, endPoint y: 348, distance: 23.0
click at [647, 330] on span "Yes" at bounding box center [656, 333] width 20 height 16
drag, startPoint x: 667, startPoint y: 354, endPoint x: 663, endPoint y: 378, distance: 24.2
click at [667, 355] on span "No" at bounding box center [676, 356] width 19 height 16
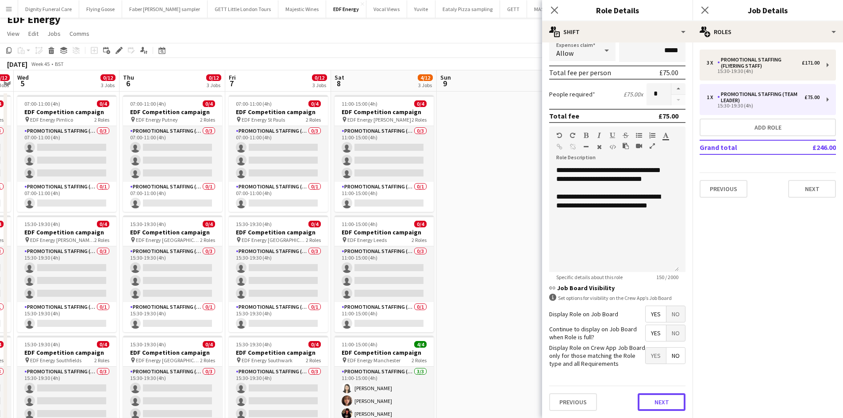
click at [661, 407] on button "Next" at bounding box center [662, 402] width 48 height 18
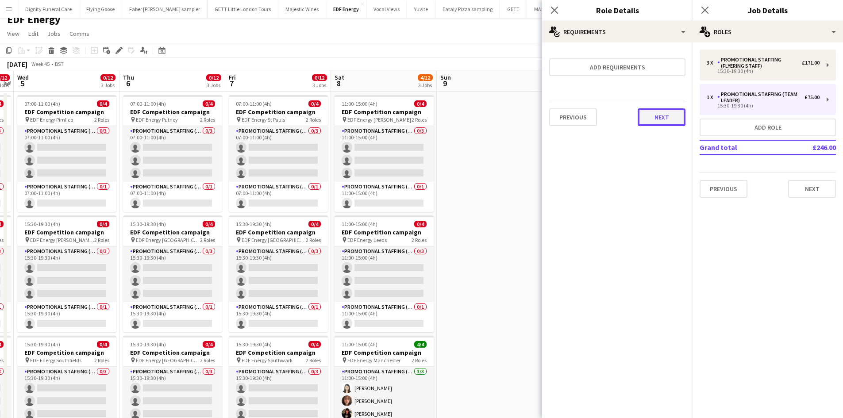
click at [661, 116] on button "Next" at bounding box center [662, 117] width 48 height 18
click at [671, 117] on button "Finish" at bounding box center [668, 119] width 33 height 18
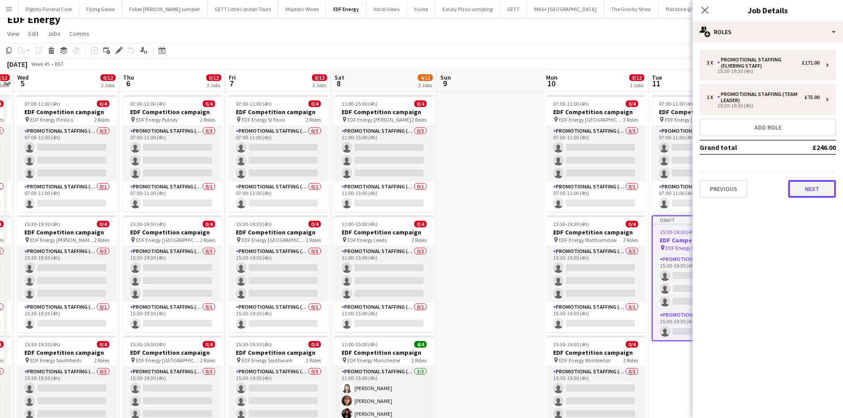
click at [821, 189] on button "Next" at bounding box center [812, 189] width 48 height 18
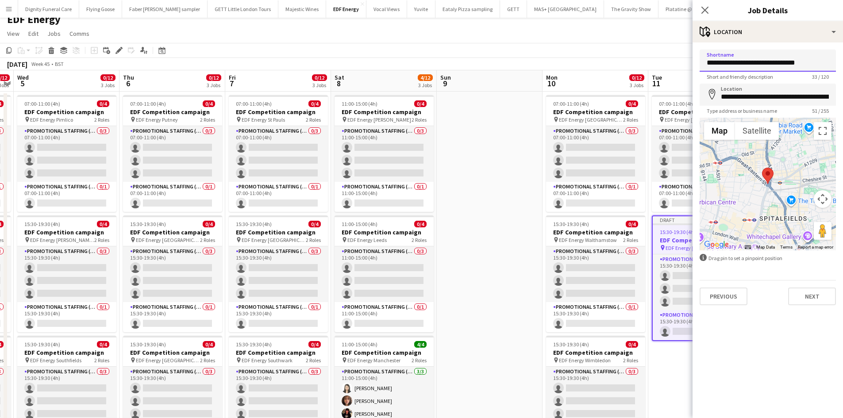
click at [818, 59] on input "**********" at bounding box center [768, 61] width 136 height 22
drag, startPoint x: 790, startPoint y: 60, endPoint x: 743, endPoint y: 62, distance: 47.4
click at [743, 62] on input "**********" at bounding box center [768, 61] width 136 height 22
type input "**********"
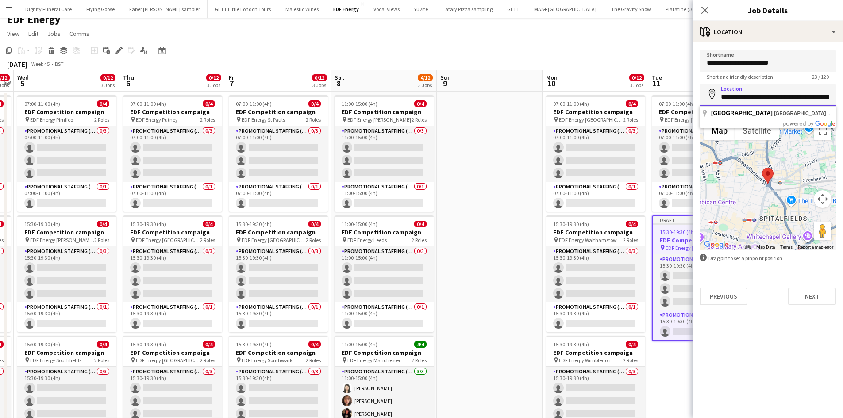
drag, startPoint x: 831, startPoint y: 97, endPoint x: 705, endPoint y: 97, distance: 126.1
click at [705, 97] on input "**********" at bounding box center [768, 95] width 136 height 22
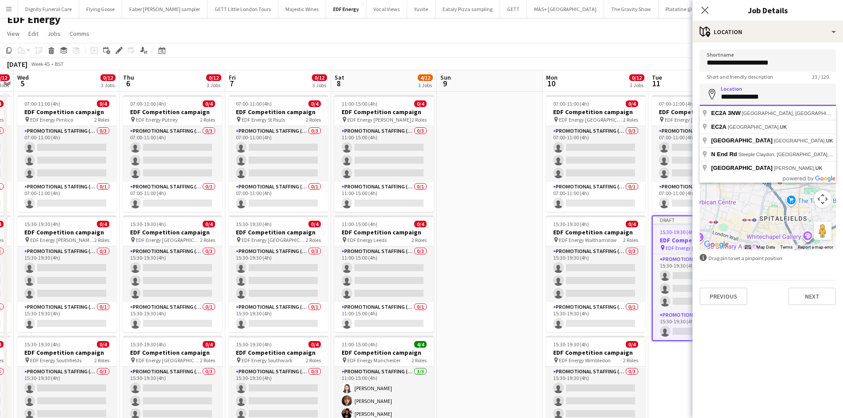
drag, startPoint x: 783, startPoint y: 99, endPoint x: 723, endPoint y: 98, distance: 60.2
click at [723, 98] on input "**********" at bounding box center [768, 95] width 136 height 22
type input "*"
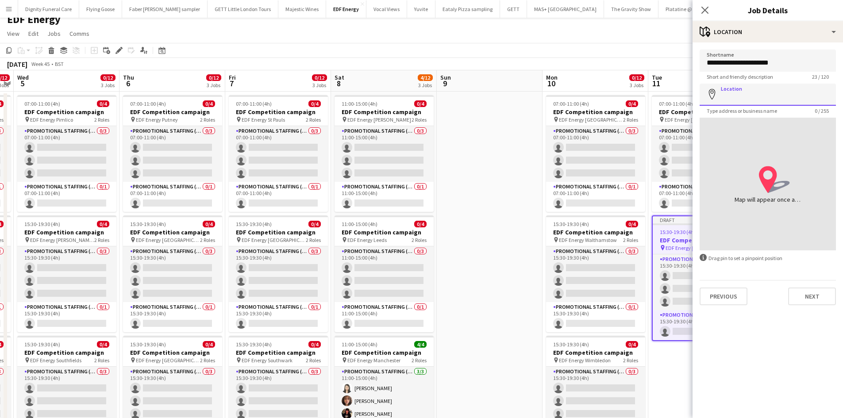
paste input "**********"
type input "**********"
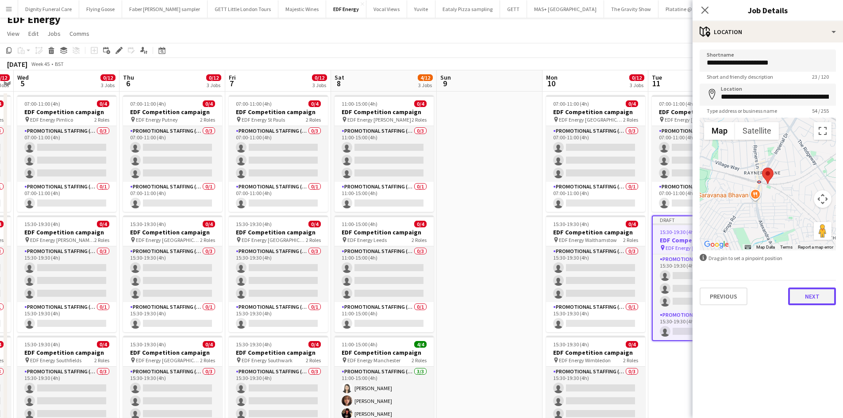
click at [814, 298] on button "Next" at bounding box center [812, 297] width 48 height 18
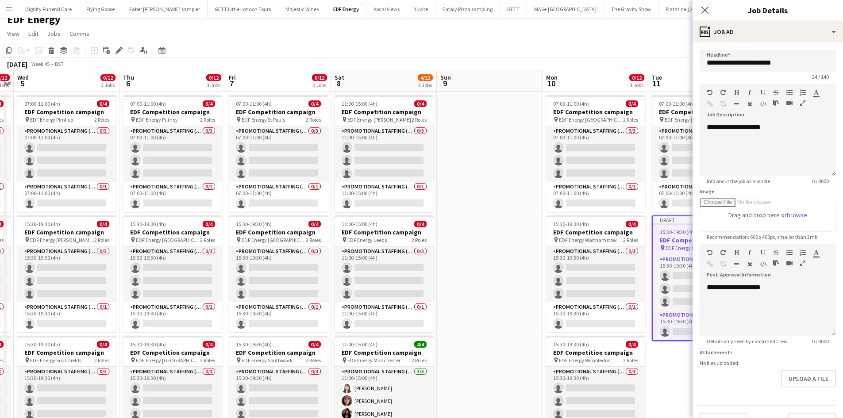
type input "*******"
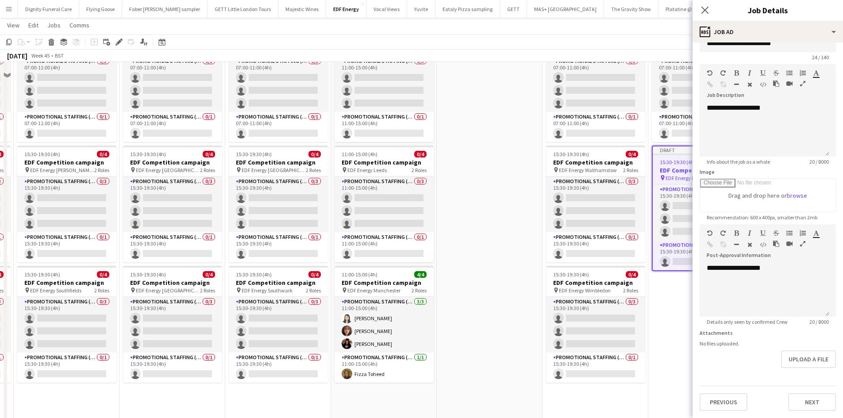
scroll to position [185, 0]
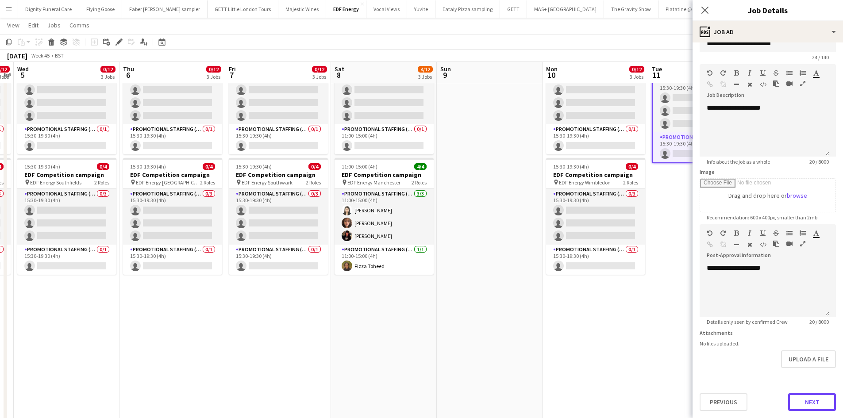
drag, startPoint x: 807, startPoint y: 402, endPoint x: 805, endPoint y: 397, distance: 5.0
click at [807, 402] on button "Next" at bounding box center [812, 402] width 48 height 18
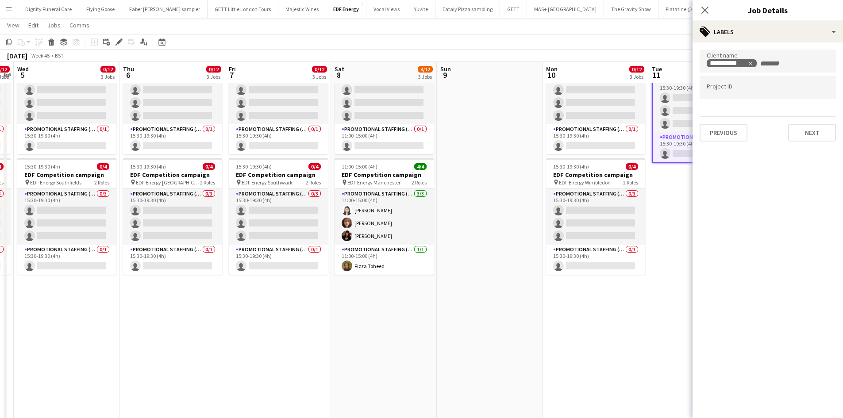
scroll to position [0, 0]
click at [817, 135] on button "Next" at bounding box center [812, 133] width 48 height 18
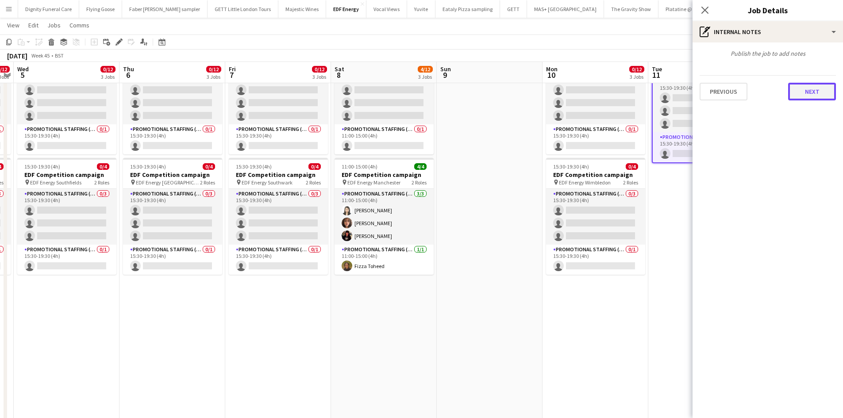
click at [813, 92] on button "Next" at bounding box center [812, 92] width 48 height 18
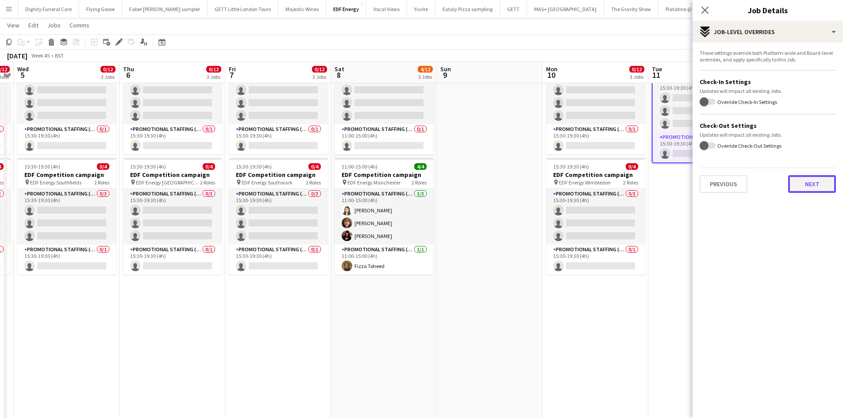
click at [806, 182] on button "Next" at bounding box center [812, 184] width 48 height 18
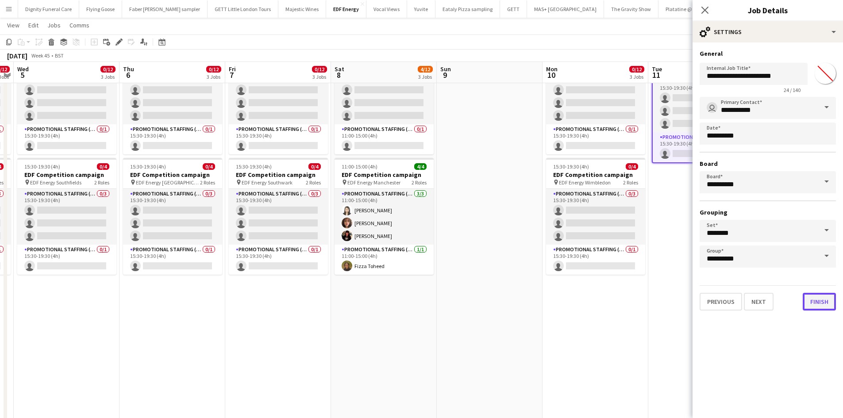
drag, startPoint x: 812, startPoint y: 301, endPoint x: 805, endPoint y: 294, distance: 9.1
click at [812, 301] on button "Finish" at bounding box center [819, 302] width 33 height 18
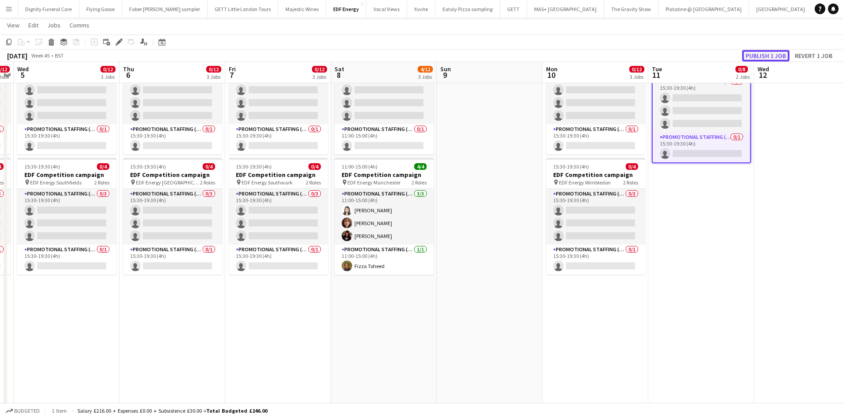
click at [760, 56] on button "Publish 1 job" at bounding box center [765, 56] width 47 height 12
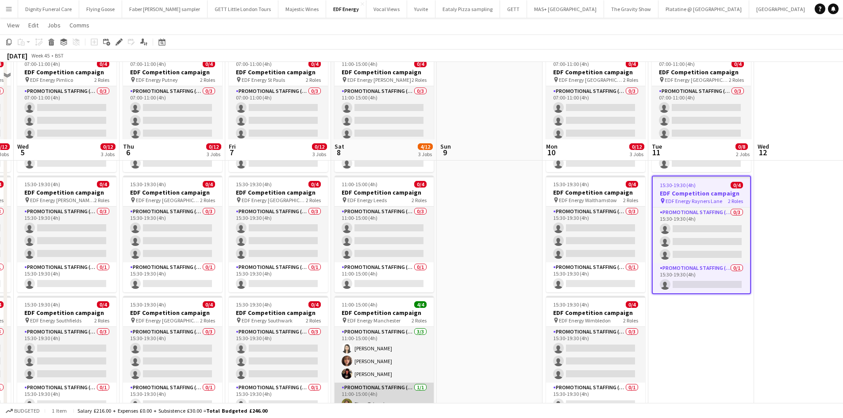
scroll to position [133, 0]
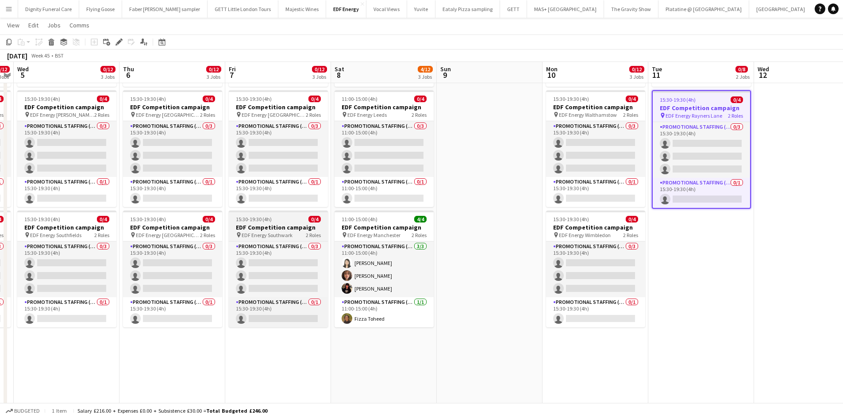
click at [278, 229] on h3 "EDF Competition campaign" at bounding box center [278, 228] width 99 height 8
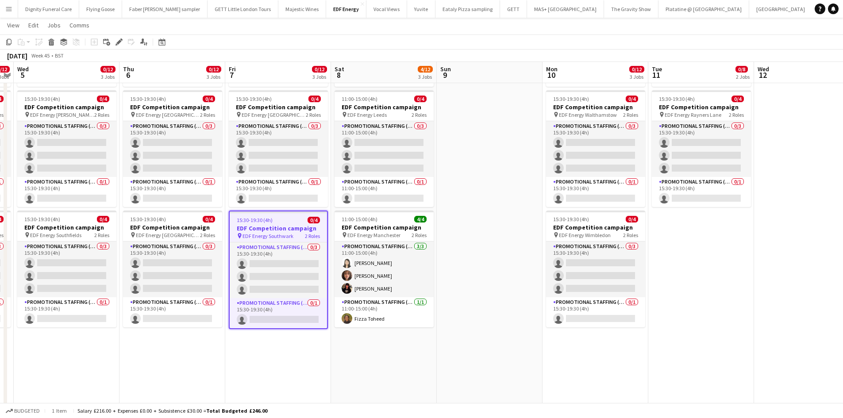
click at [692, 245] on app-date-cell "07:00-11:00 (4h) 0/4 EDF Competition campaign pin EDF Energy Richmond 2 Roles P…" at bounding box center [701, 233] width 106 height 534
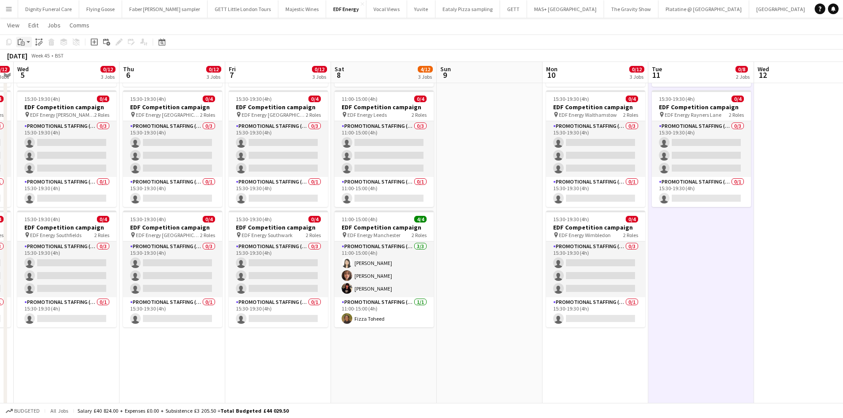
click at [22, 44] on icon "Paste" at bounding box center [21, 42] width 7 height 7
click at [32, 58] on link "Paste Ctrl+V" at bounding box center [64, 59] width 83 height 8
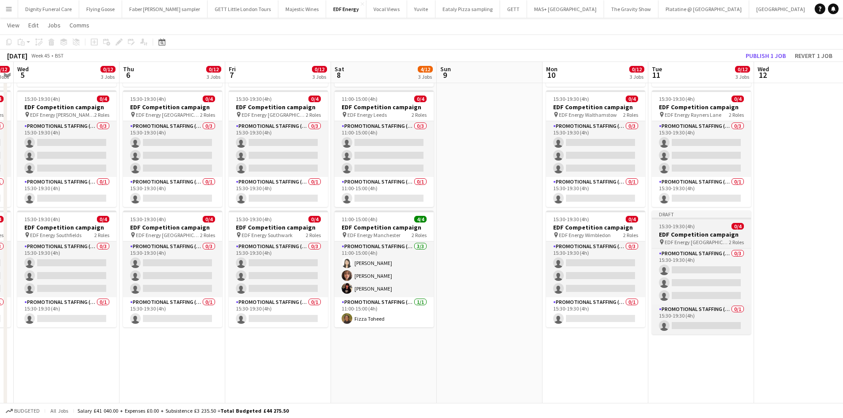
click at [685, 235] on h3 "EDF Competition campaign" at bounding box center [701, 235] width 99 height 8
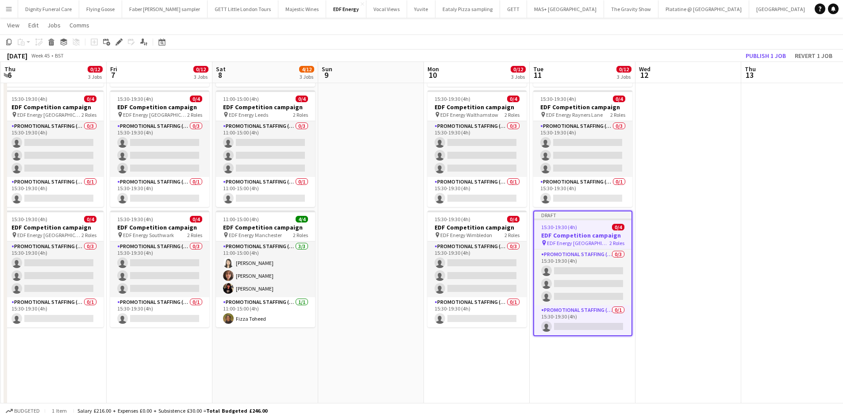
drag, startPoint x: 799, startPoint y: 272, endPoint x: 680, endPoint y: 273, distance: 119.5
click at [680, 273] on app-calendar-viewport "Sun 2 Mon 3 0/12 3 Jobs Tue 4 0/12 3 Jobs Wed 5 0/12 3 Jobs Thu 6 0/12 3 Jobs F…" at bounding box center [421, 201] width 843 height 598
click at [119, 42] on icon at bounding box center [118, 42] width 5 height 5
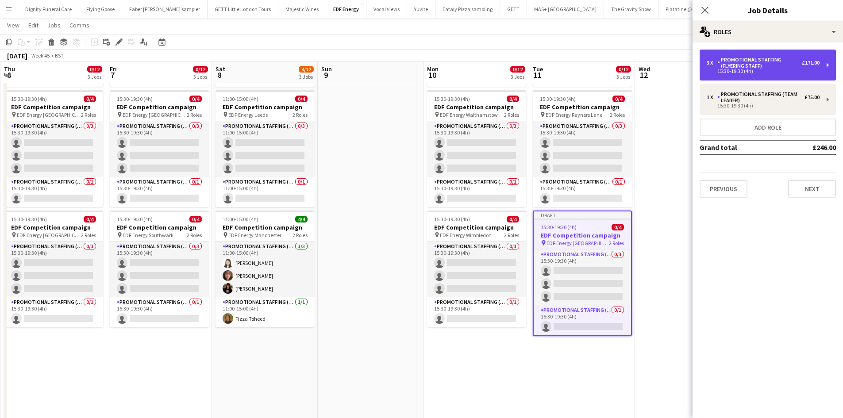
click at [747, 68] on div "Promotional Staffing (Flyering Staff)" at bounding box center [759, 63] width 85 height 12
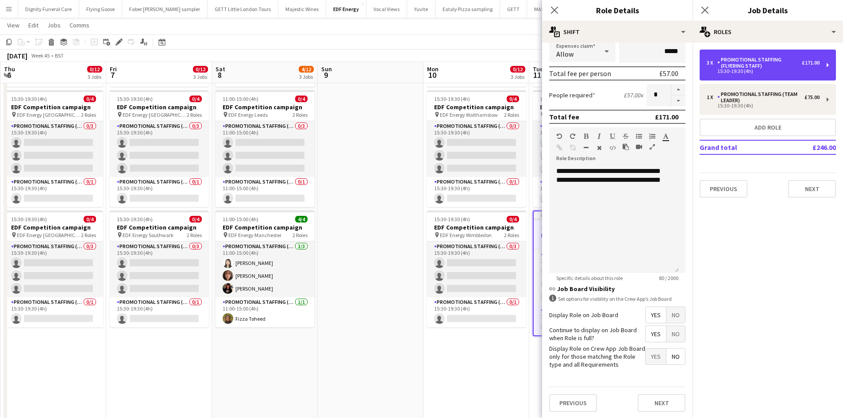
scroll to position [181, 0]
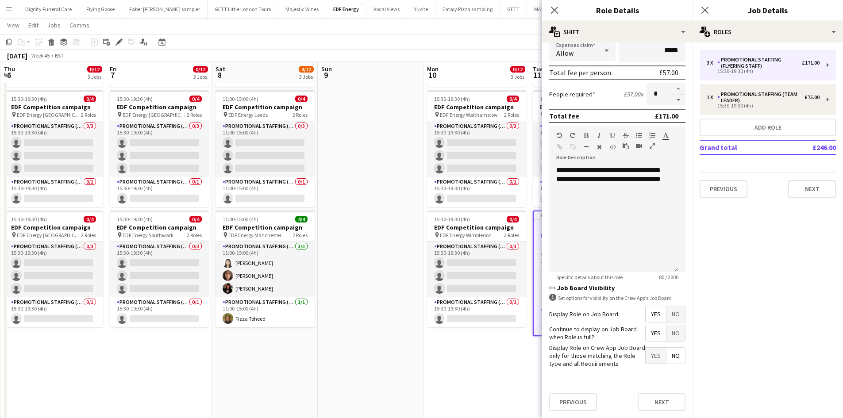
click at [650, 312] on span "Yes" at bounding box center [656, 314] width 20 height 16
click at [649, 331] on span "Yes" at bounding box center [656, 333] width 20 height 16
click at [670, 356] on span "No" at bounding box center [676, 356] width 19 height 16
click at [668, 405] on button "Next" at bounding box center [662, 402] width 48 height 18
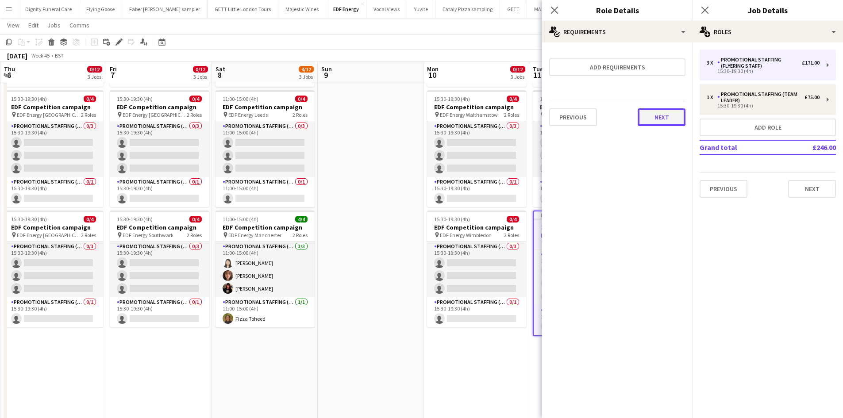
click at [666, 120] on button "Next" at bounding box center [662, 117] width 48 height 18
click at [672, 117] on button "Finish" at bounding box center [668, 119] width 33 height 18
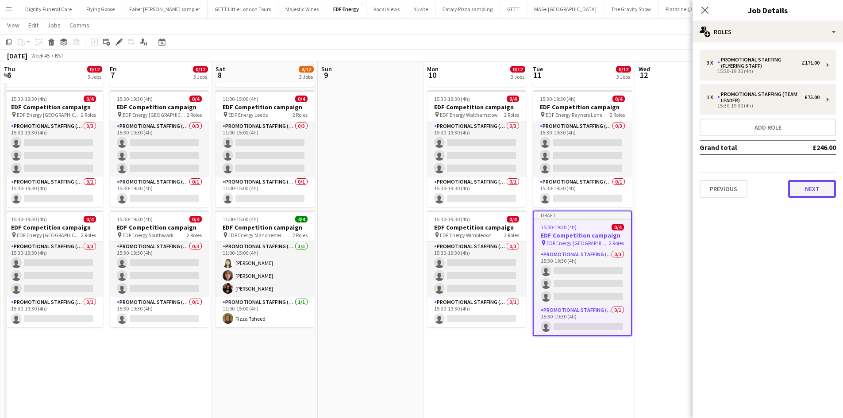
click at [812, 188] on button "Next" at bounding box center [812, 189] width 48 height 18
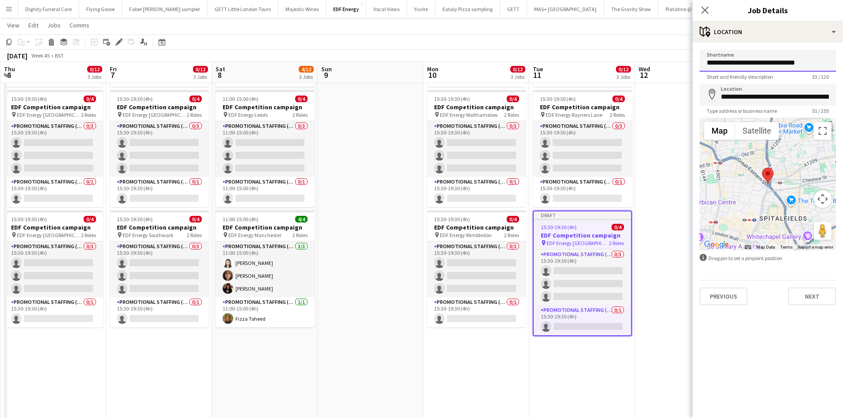
click at [817, 60] on input "**********" at bounding box center [768, 61] width 136 height 22
drag, startPoint x: 775, startPoint y: 62, endPoint x: 744, endPoint y: 62, distance: 31.0
click at [744, 62] on input "**********" at bounding box center [768, 61] width 136 height 22
type input "**********"
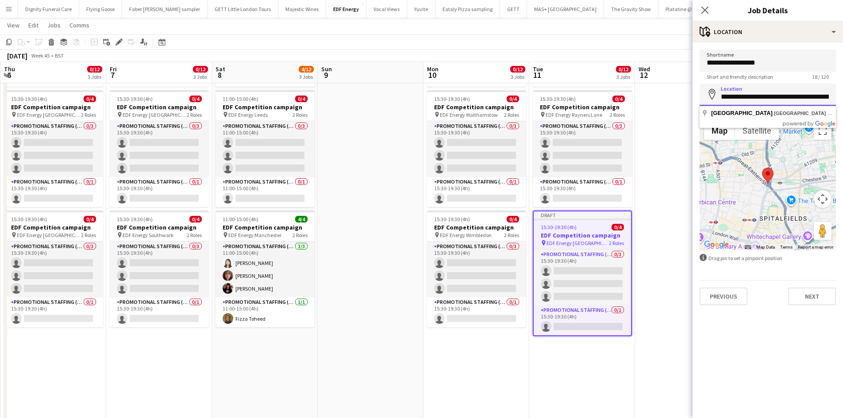
drag, startPoint x: 831, startPoint y: 97, endPoint x: 711, endPoint y: 94, distance: 120.0
click at [711, 94] on div "**********" at bounding box center [768, 95] width 136 height 22
type input "**********"
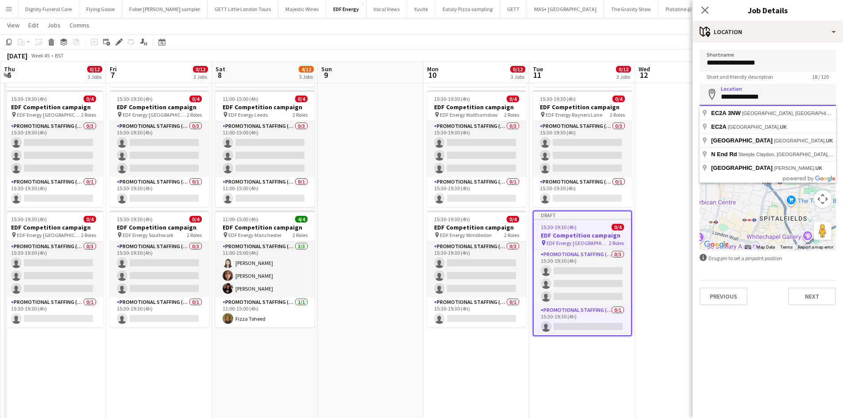
drag, startPoint x: 778, startPoint y: 95, endPoint x: 722, endPoint y: 98, distance: 55.8
click at [722, 98] on input "**********" at bounding box center [768, 95] width 136 height 22
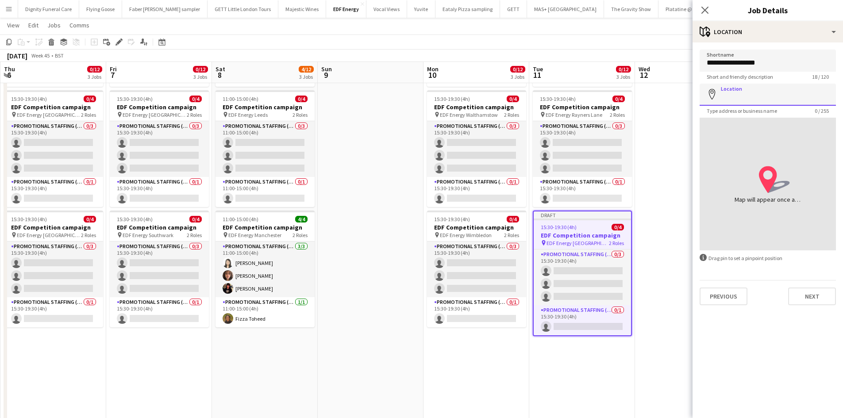
paste input "*******"
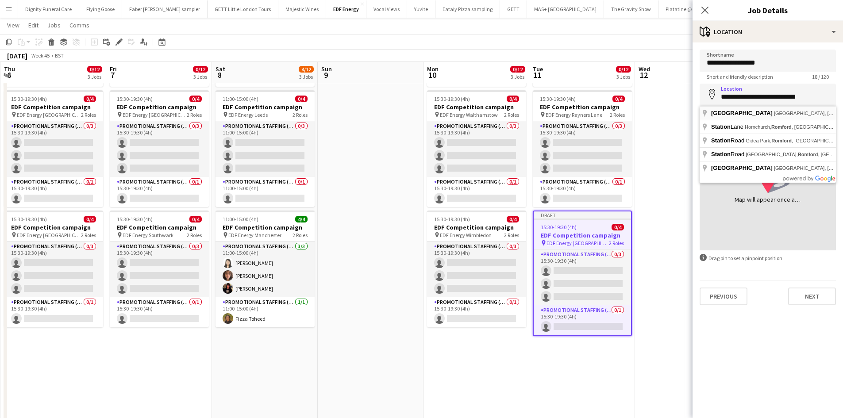
type input "**********"
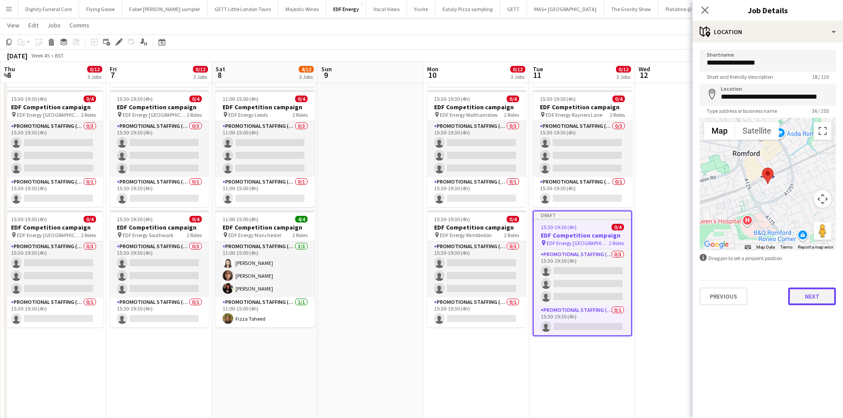
click at [813, 293] on button "Next" at bounding box center [812, 297] width 48 height 18
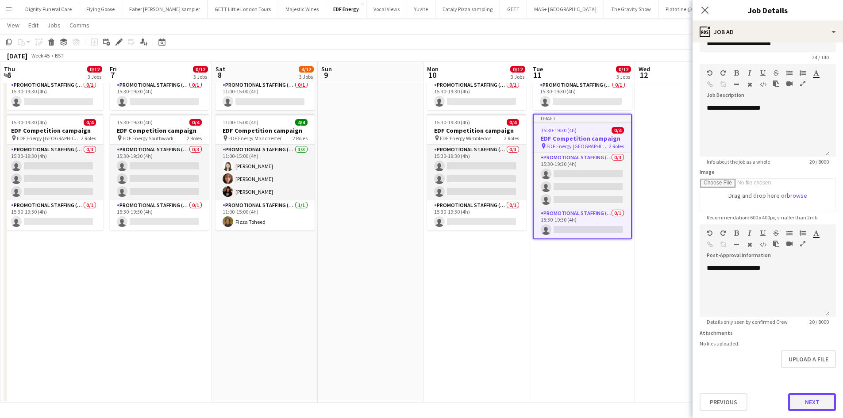
scroll to position [19, 0]
click at [809, 381] on form "**********" at bounding box center [768, 220] width 150 height 381
click at [810, 397] on button "Next" at bounding box center [812, 402] width 48 height 18
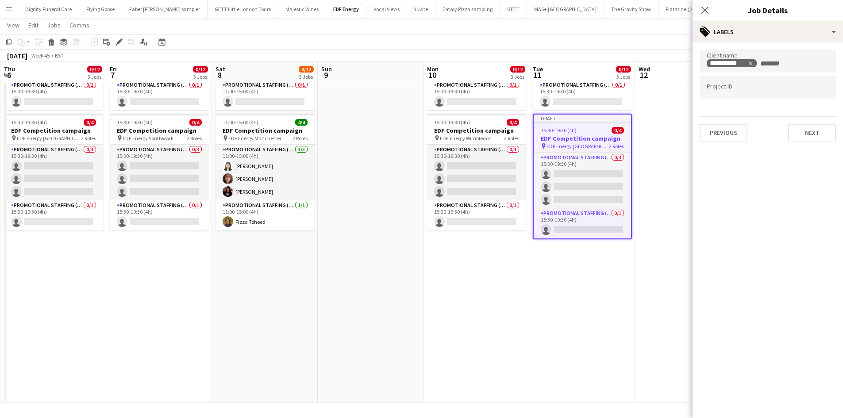
scroll to position [0, 0]
click at [814, 132] on button "Next" at bounding box center [812, 133] width 48 height 18
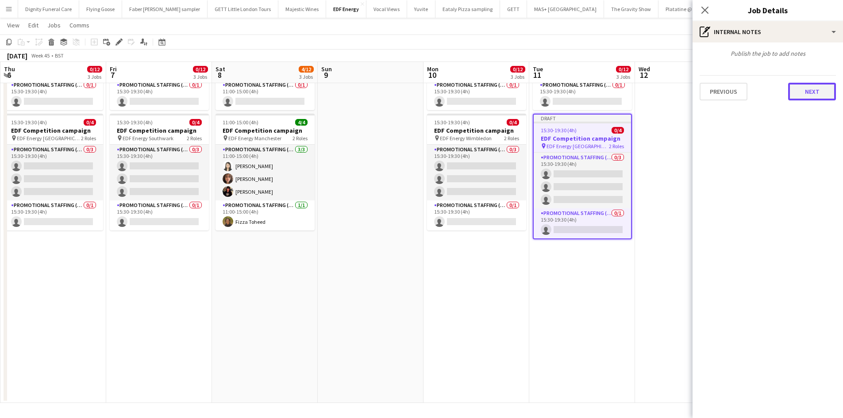
click at [807, 90] on button "Next" at bounding box center [812, 92] width 48 height 18
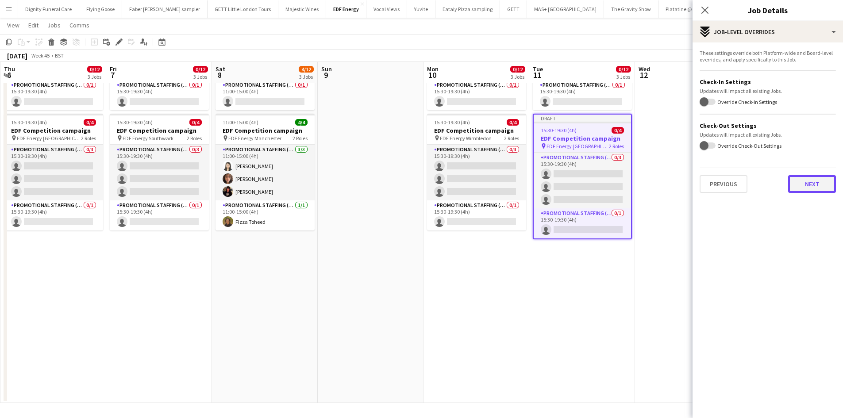
click at [812, 184] on button "Next" at bounding box center [812, 184] width 48 height 18
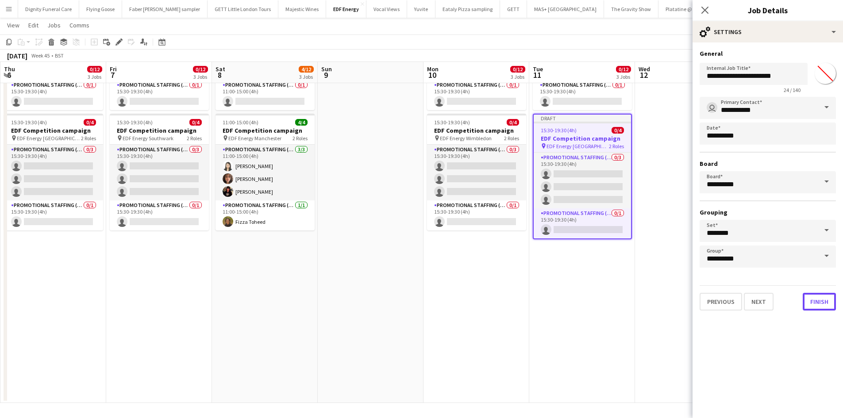
drag, startPoint x: 819, startPoint y: 304, endPoint x: 781, endPoint y: 258, distance: 59.8
click at [819, 304] on button "Finish" at bounding box center [819, 302] width 33 height 18
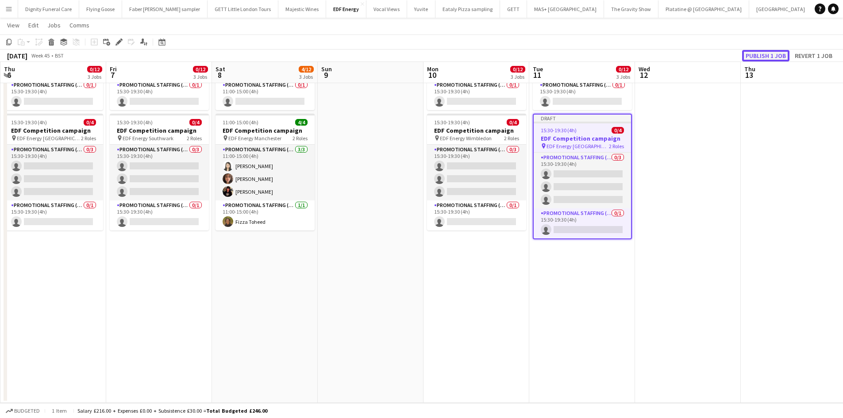
click at [754, 57] on button "Publish 1 job" at bounding box center [765, 56] width 47 height 12
